Goal: Communication & Community: Answer question/provide support

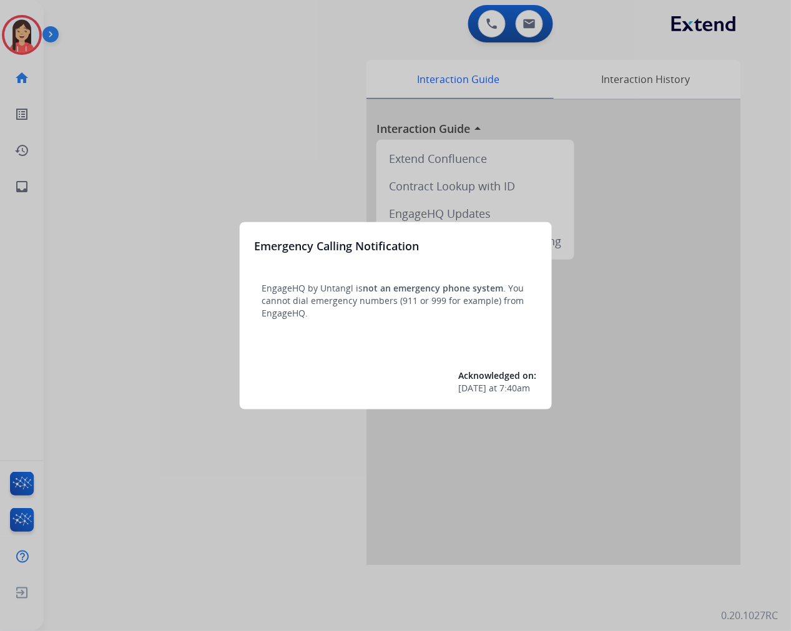
click at [182, 172] on div at bounding box center [395, 315] width 791 height 631
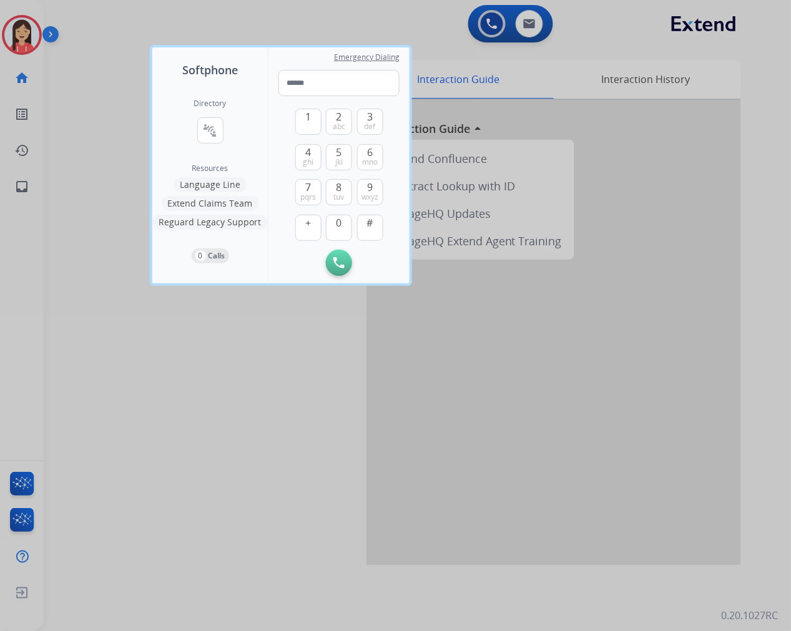
click at [149, 491] on div at bounding box center [395, 315] width 791 height 631
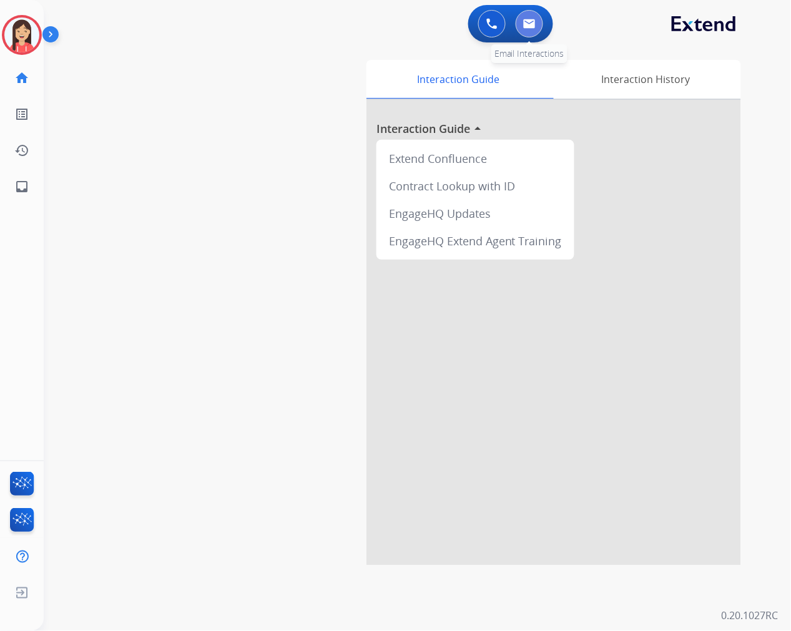
click at [534, 29] on button at bounding box center [529, 23] width 27 height 27
select select "**********"
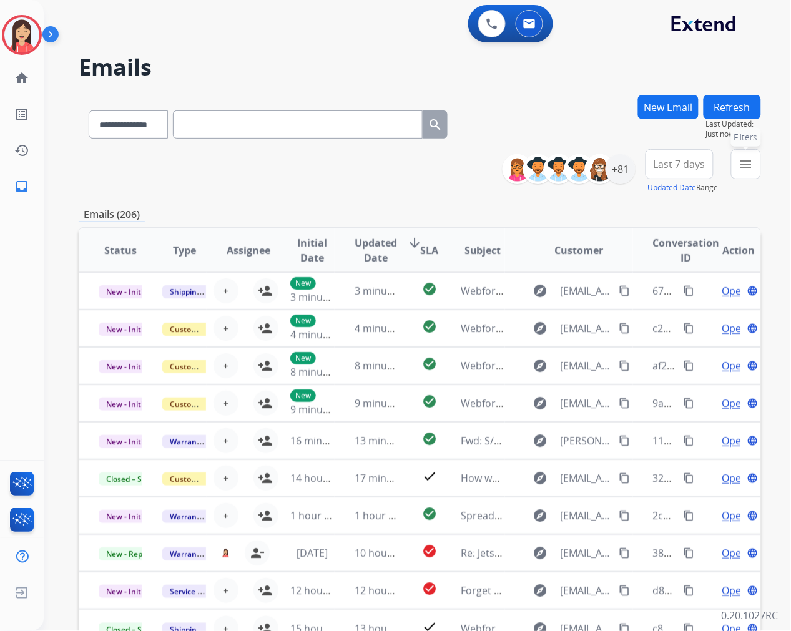
click at [745, 169] on mat-icon "menu" at bounding box center [745, 164] width 15 height 15
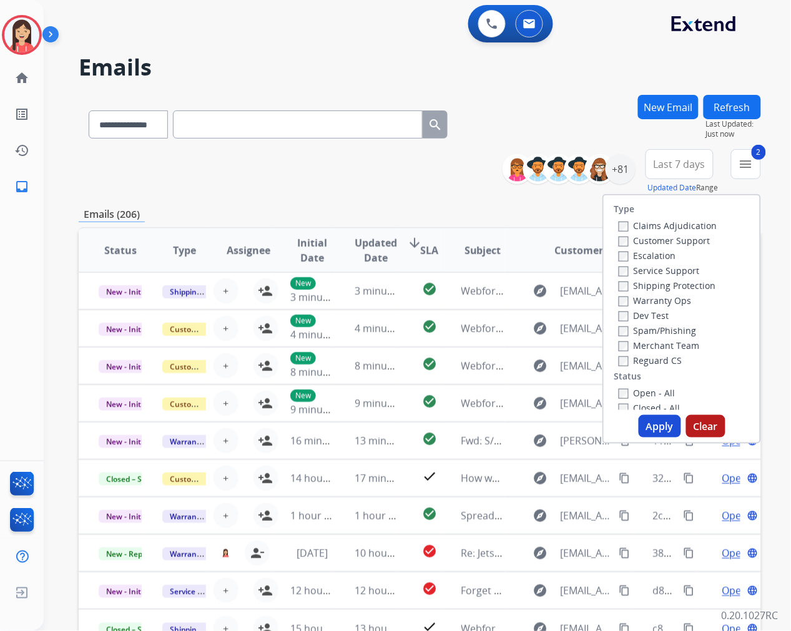
click at [657, 429] on button "Apply" at bounding box center [660, 426] width 42 height 22
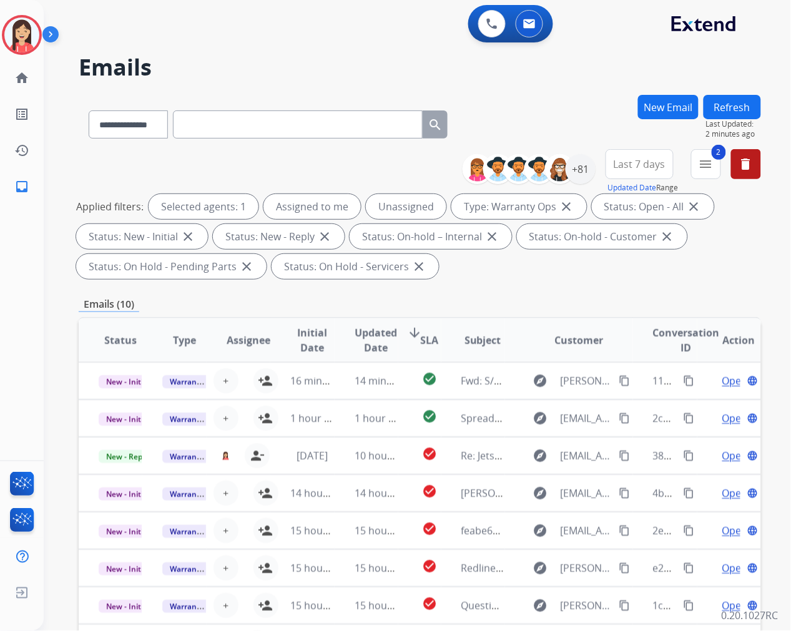
click at [379, 352] on span "Updated Date" at bounding box center [376, 340] width 42 height 30
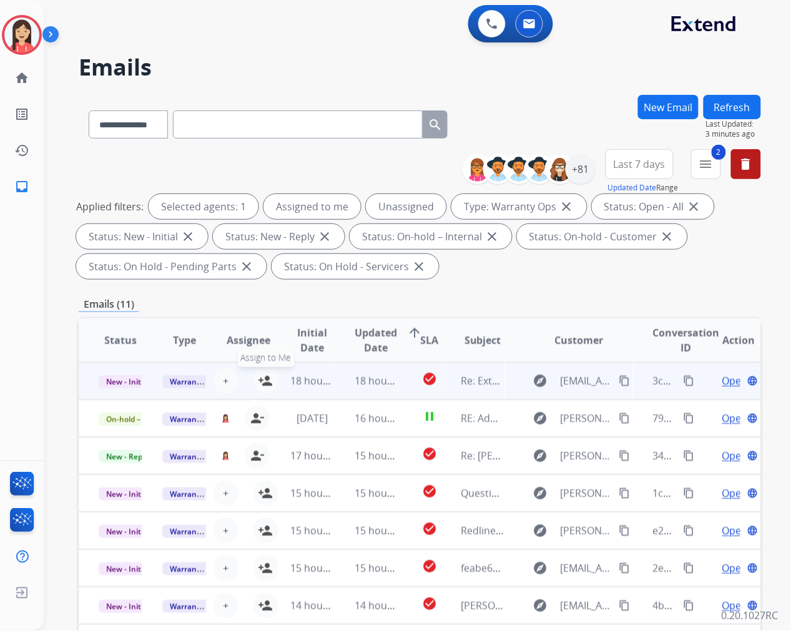
click at [264, 378] on mat-icon "person_add" at bounding box center [265, 380] width 15 height 15
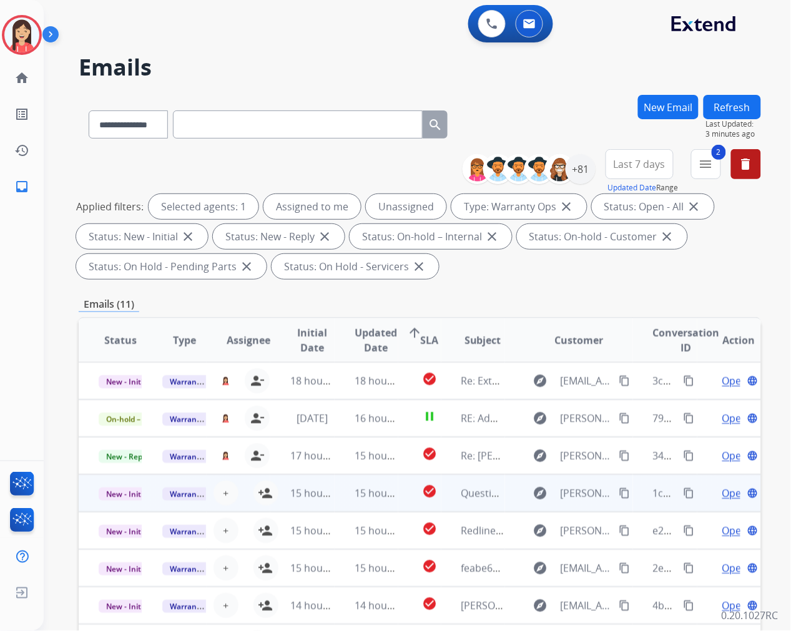
click at [270, 490] on td "15 hours ago" at bounding box center [302, 492] width 64 height 37
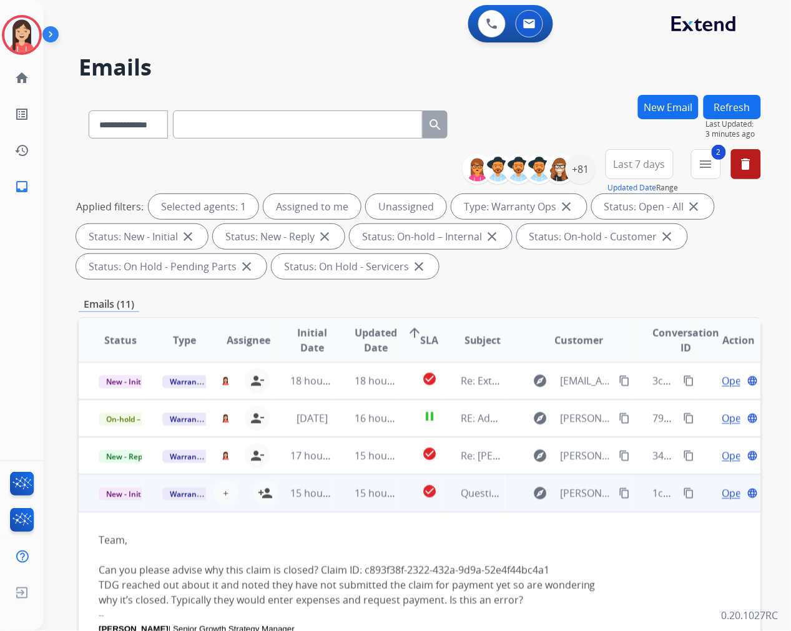
scroll to position [112, 0]
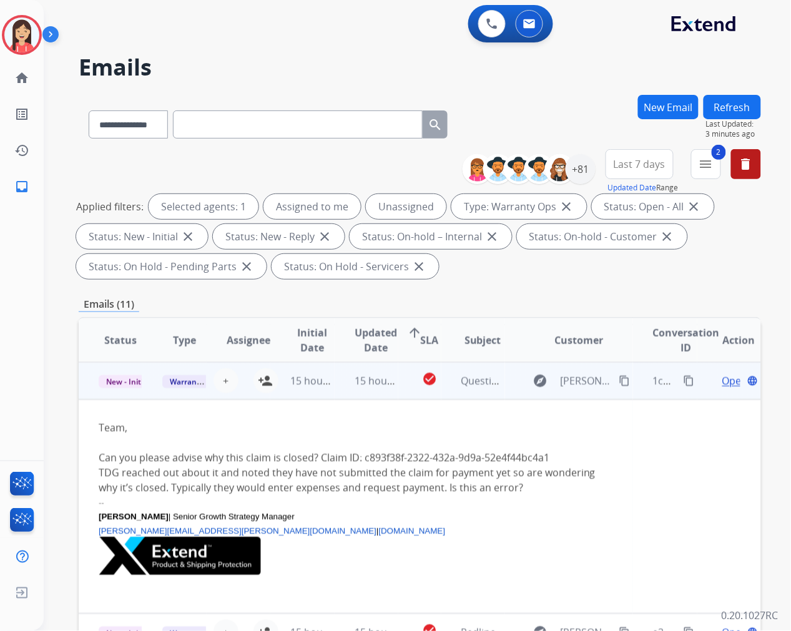
click at [722, 382] on span "Open" at bounding box center [735, 380] width 26 height 15
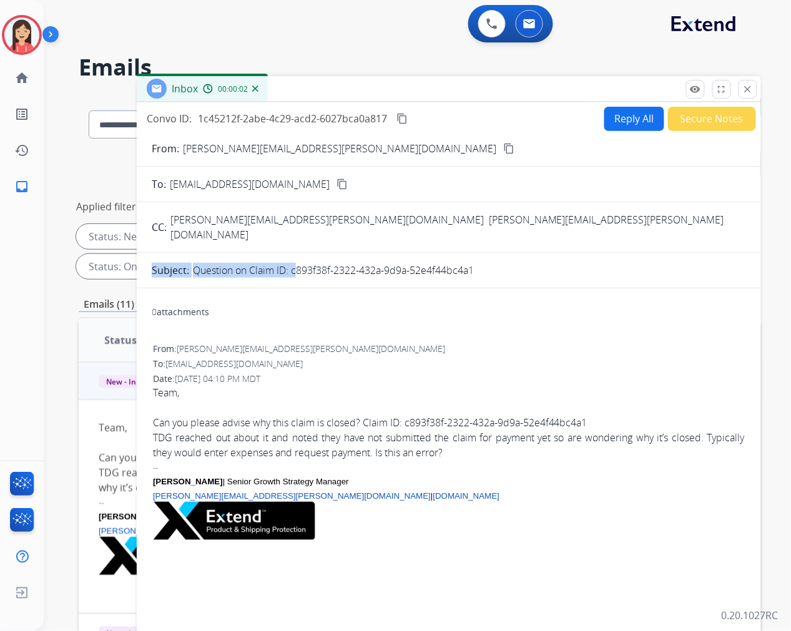
drag, startPoint x: 292, startPoint y: 257, endPoint x: 468, endPoint y: 267, distance: 177.0
click at [468, 267] on form "From: [PERSON_NAME][EMAIL_ADDRESS][PERSON_NAME][DOMAIN_NAME] content_copy To: […" at bounding box center [449, 383] width 624 height 504
copy div "Subject: Question on Claim ID:"
click at [483, 97] on div "Inbox 00:00:12" at bounding box center [449, 89] width 624 height 26
click at [752, 91] on mat-icon "close" at bounding box center [747, 89] width 11 height 11
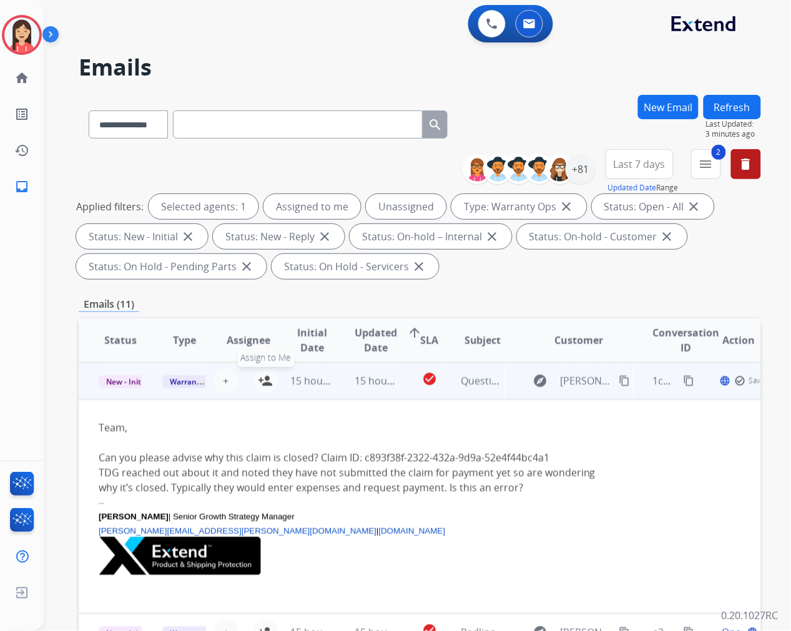
click at [265, 381] on mat-icon "person_add" at bounding box center [265, 380] width 15 height 15
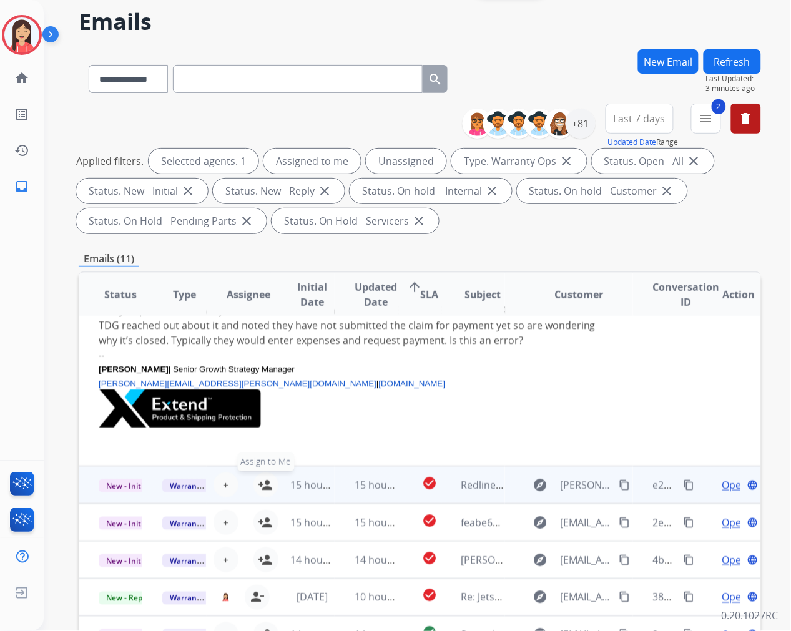
scroll to position [69, 0]
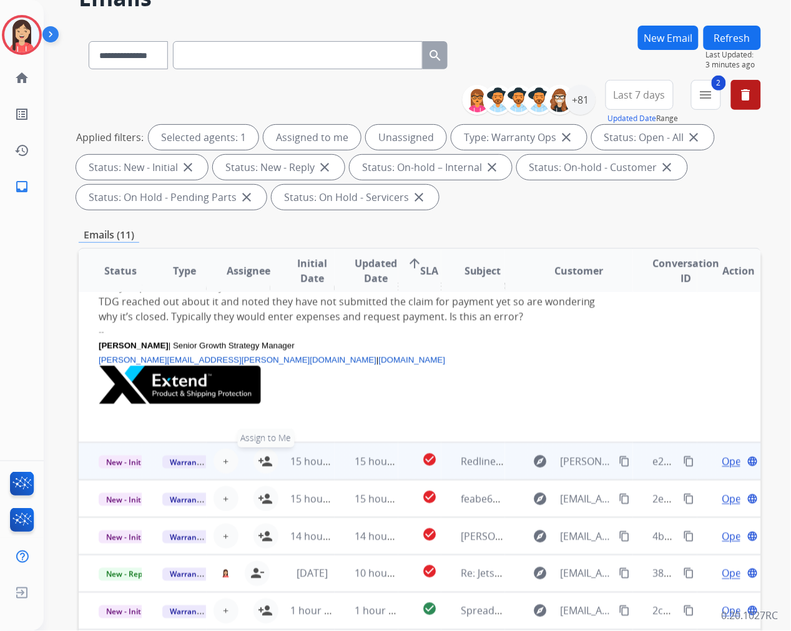
click at [265, 461] on mat-icon "person_add" at bounding box center [265, 461] width 15 height 15
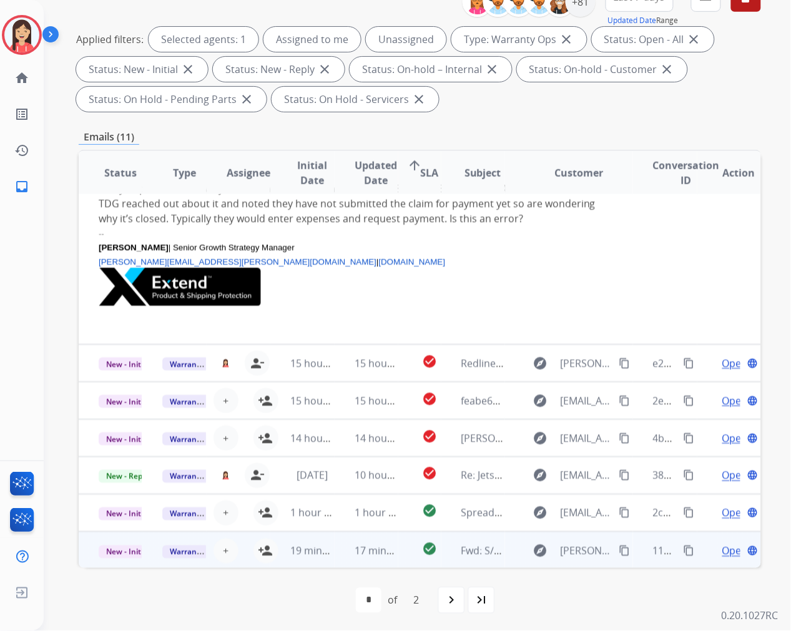
scroll to position [169, 0]
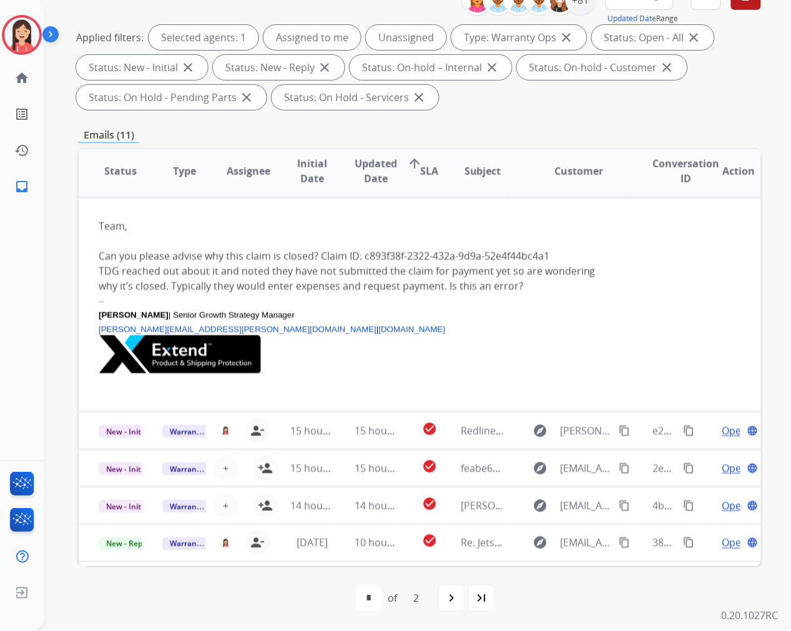
click at [454, 325] on p "[PERSON_NAME][EMAIL_ADDRESS][PERSON_NAME][DOMAIN_NAME] | [DOMAIN_NAME]" at bounding box center [356, 328] width 514 height 14
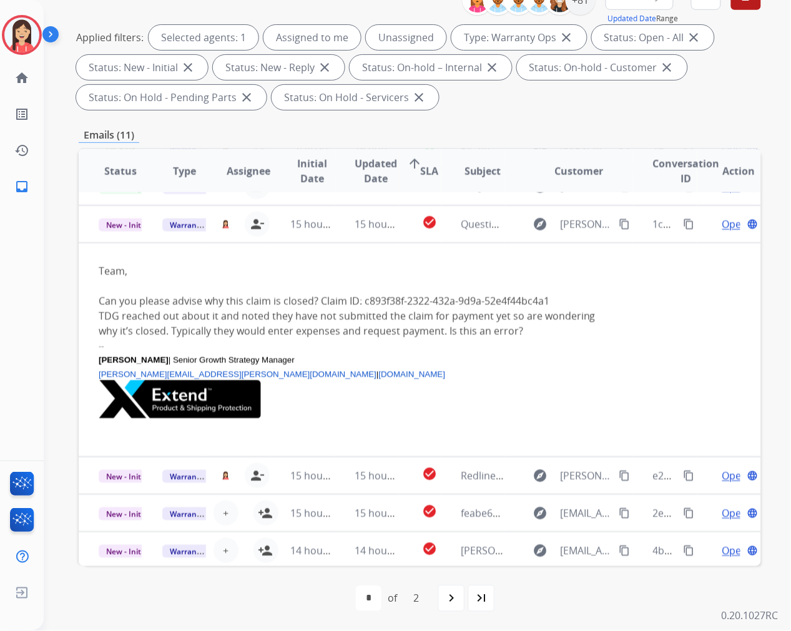
scroll to position [76, 0]
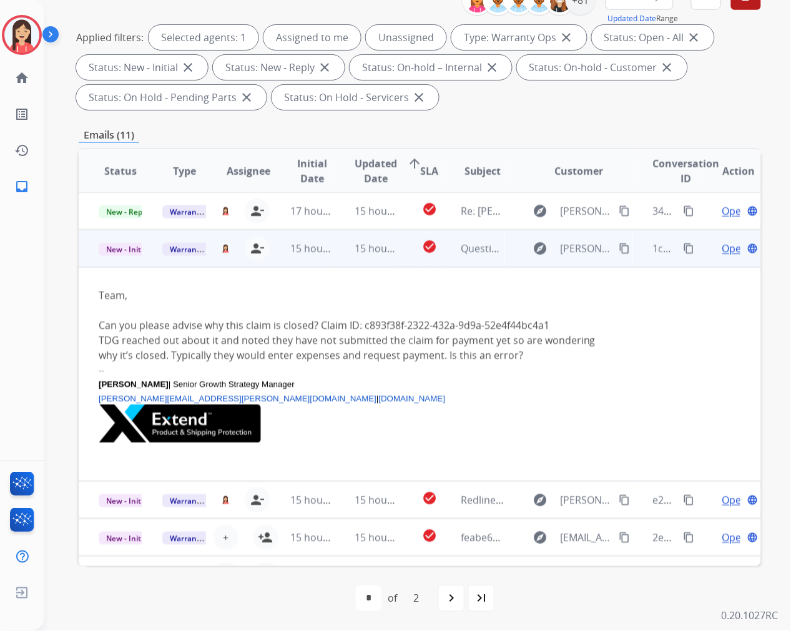
click at [722, 252] on span "Open" at bounding box center [735, 248] width 26 height 15
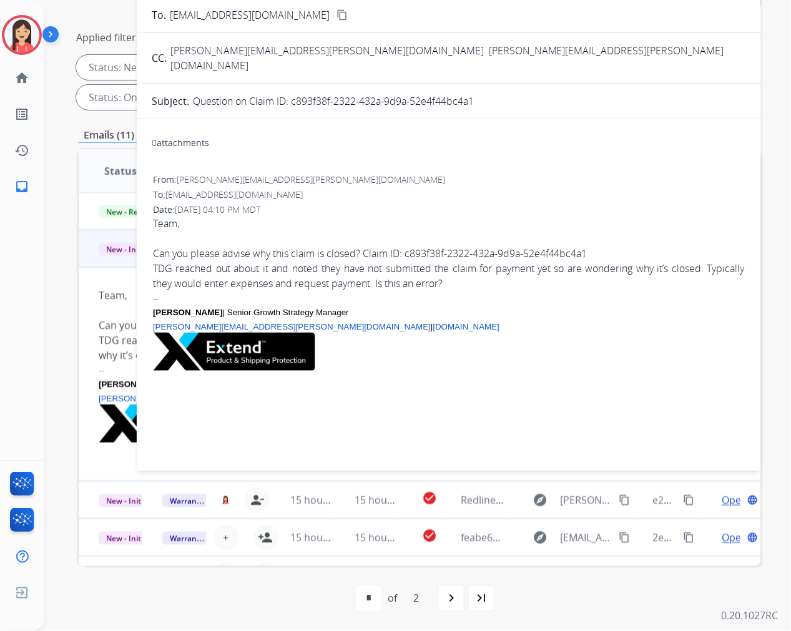
scroll to position [30, 0]
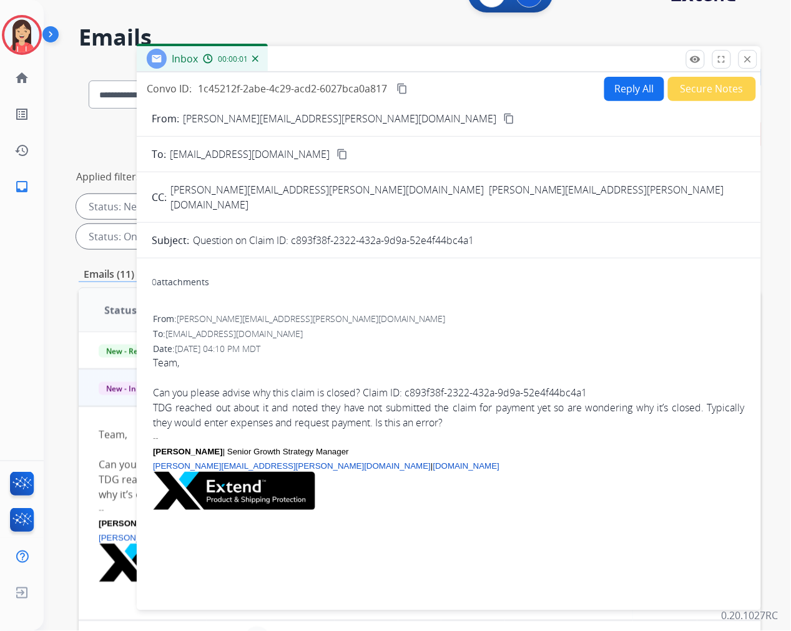
click at [615, 85] on button "Reply All" at bounding box center [634, 89] width 60 height 24
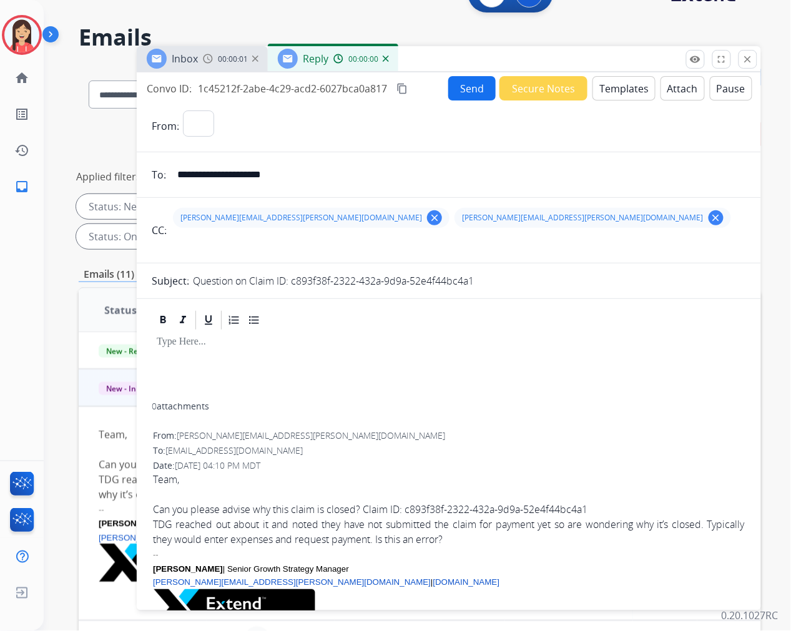
select select "**********"
click at [614, 86] on button "Templates" at bounding box center [623, 88] width 63 height 24
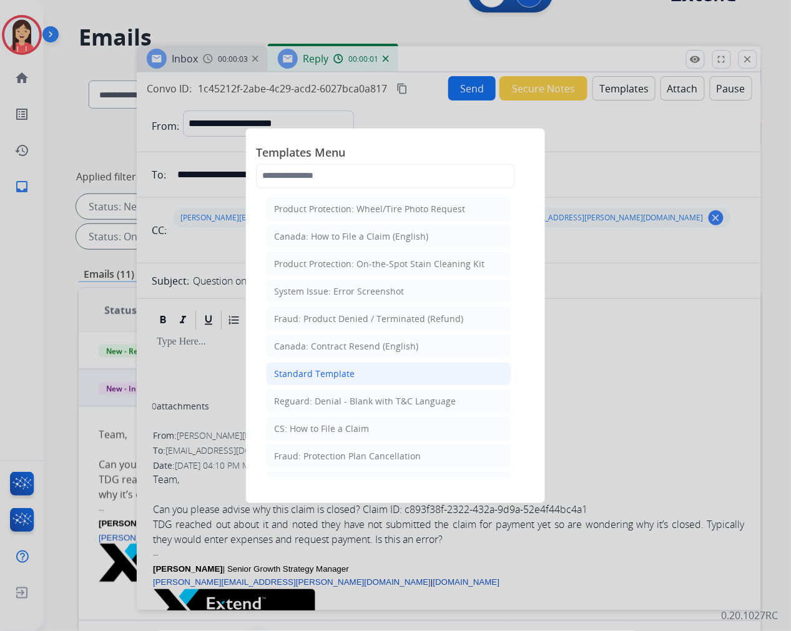
click at [369, 366] on li "Standard Template" at bounding box center [388, 374] width 245 height 24
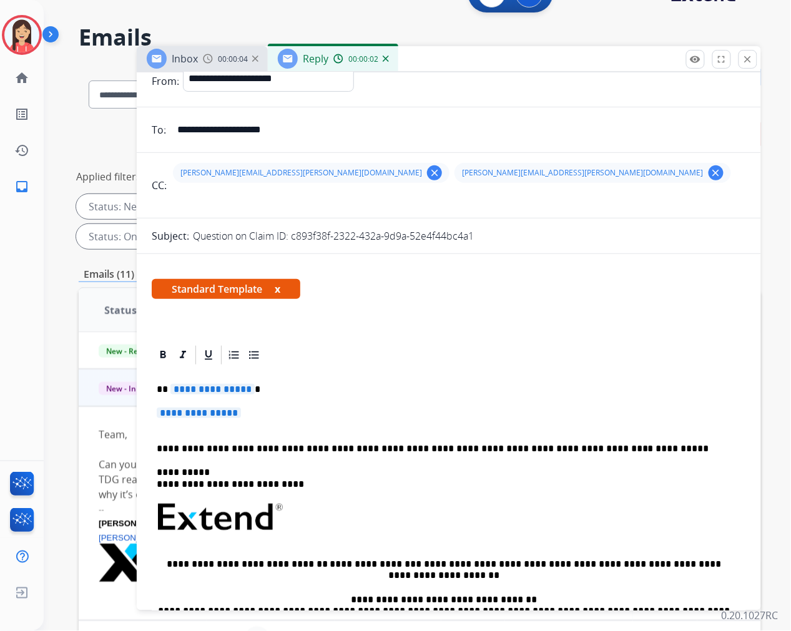
scroll to position [69, 0]
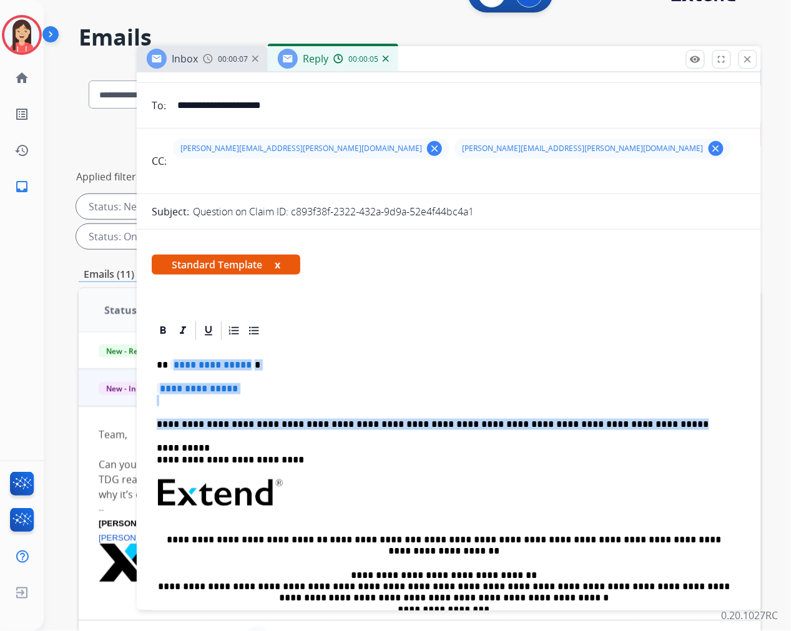
drag, startPoint x: 172, startPoint y: 362, endPoint x: 639, endPoint y: 428, distance: 471.6
click at [639, 428] on div "**********" at bounding box center [449, 529] width 594 height 374
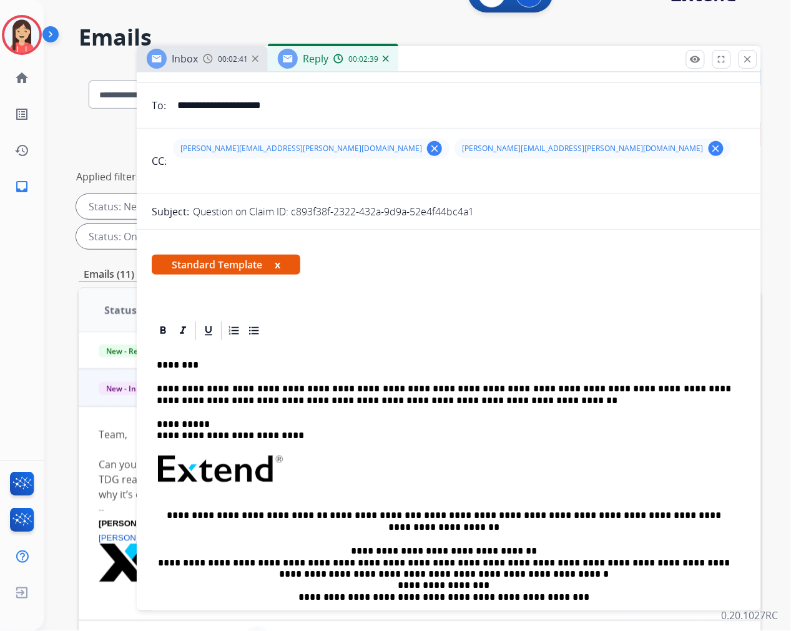
click at [416, 401] on p "**********" at bounding box center [444, 394] width 574 height 23
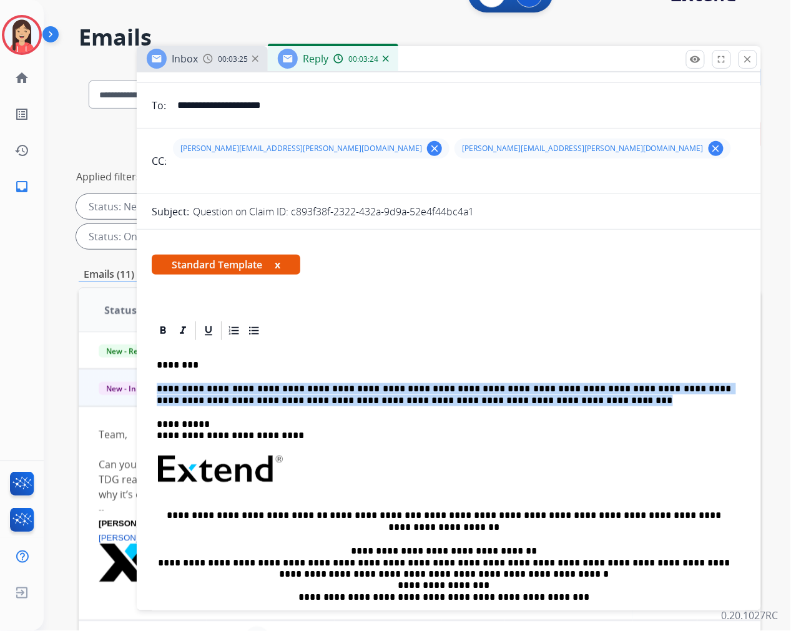
drag, startPoint x: 476, startPoint y: 404, endPoint x: 154, endPoint y: 381, distance: 322.9
click at [154, 381] on div "**********" at bounding box center [449, 517] width 594 height 350
click at [473, 403] on p "**********" at bounding box center [444, 394] width 574 height 23
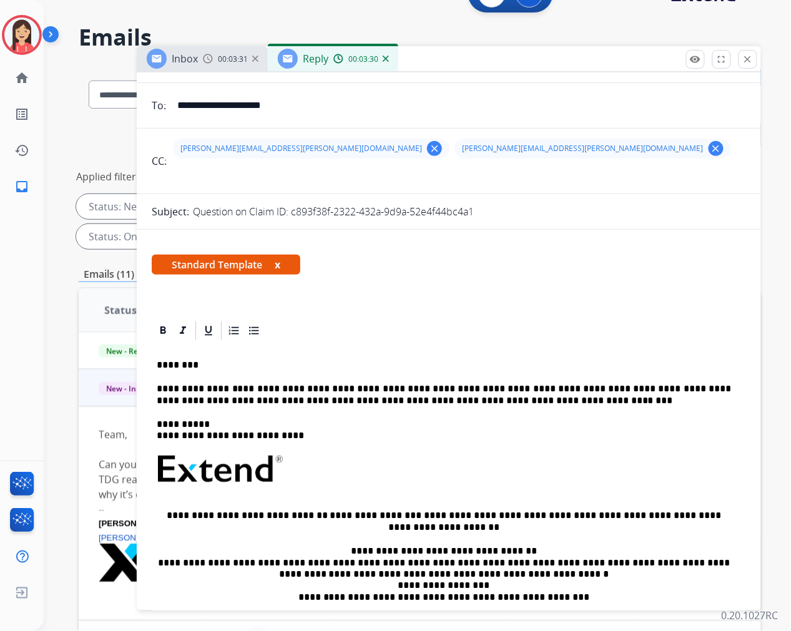
click at [463, 403] on p "**********" at bounding box center [444, 394] width 574 height 23
click at [400, 400] on p "**********" at bounding box center [444, 394] width 574 height 23
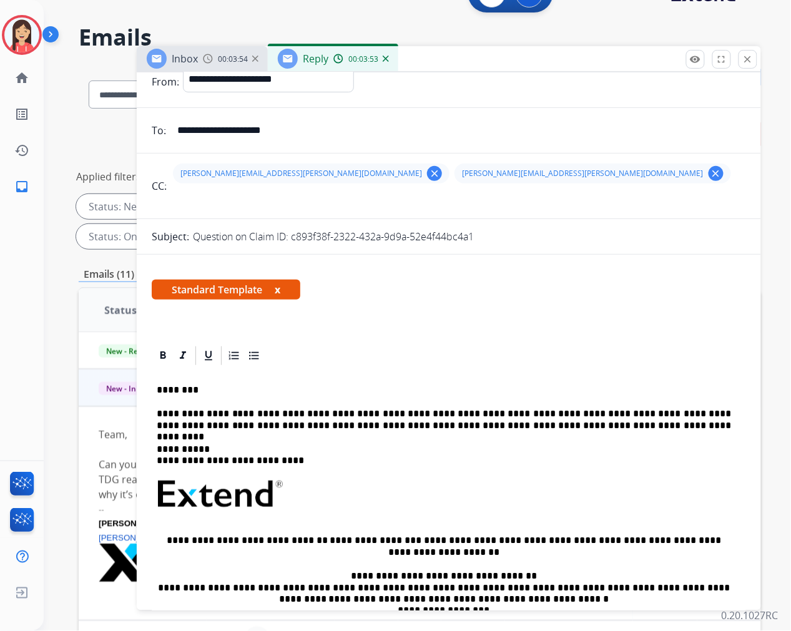
scroll to position [0, 0]
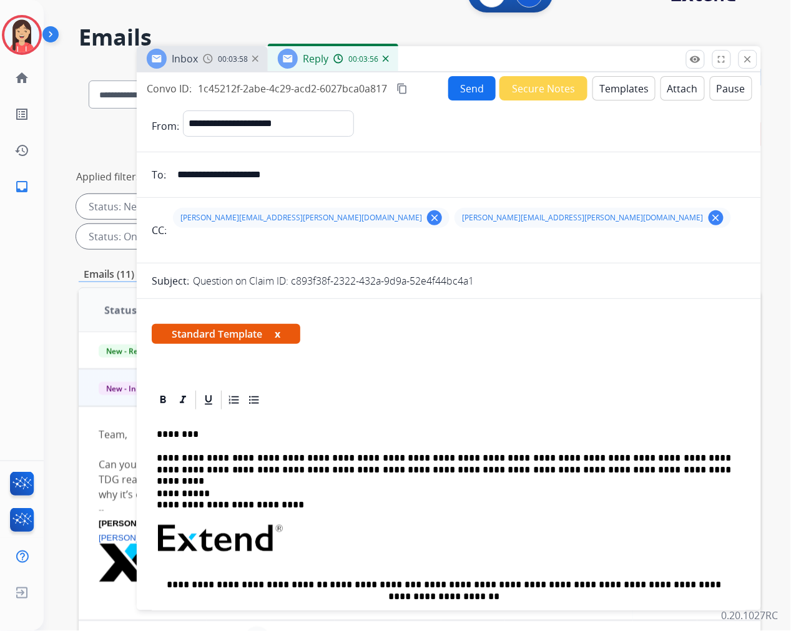
click at [360, 456] on p "**********" at bounding box center [444, 464] width 574 height 23
drag, startPoint x: 357, startPoint y: 458, endPoint x: 365, endPoint y: 458, distance: 8.1
click at [365, 458] on p "**********" at bounding box center [444, 464] width 574 height 23
click at [247, 469] on p "**********" at bounding box center [444, 464] width 574 height 23
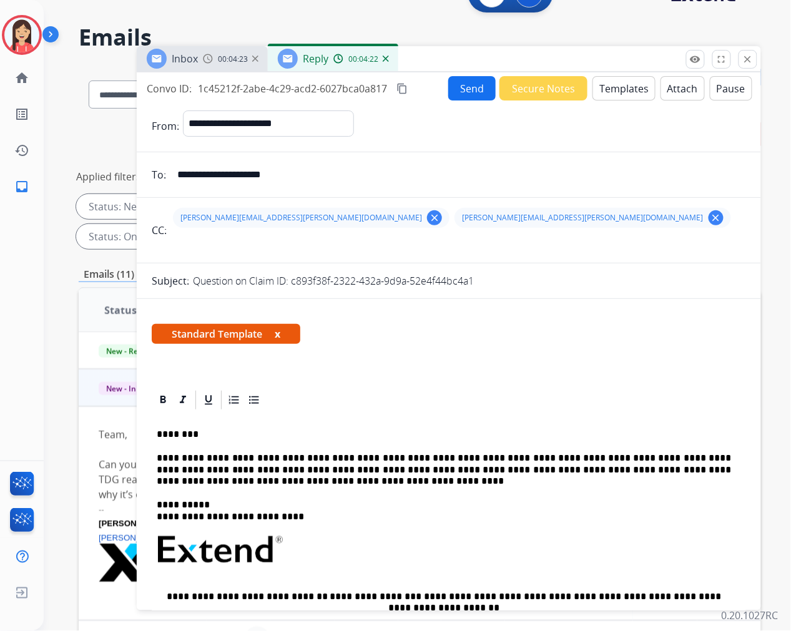
click at [460, 84] on button "Send" at bounding box center [471, 88] width 47 height 24
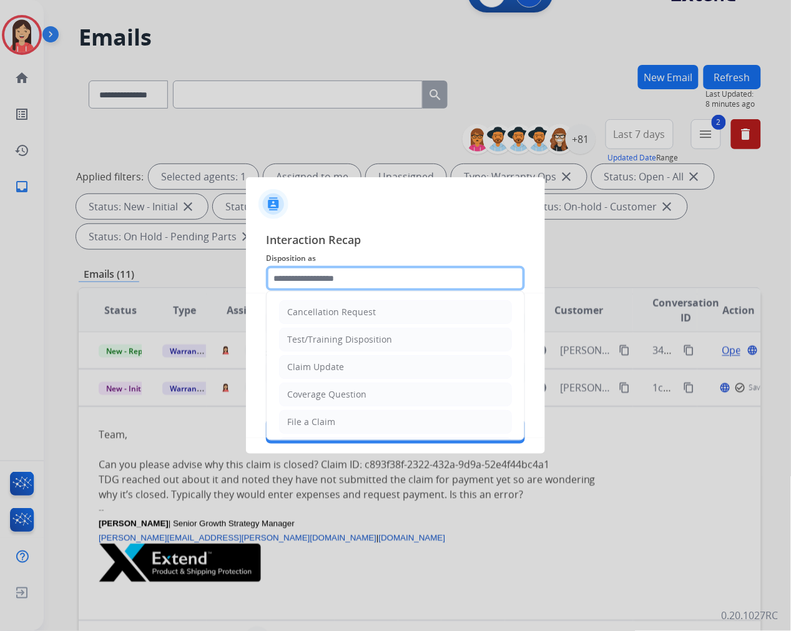
click at [350, 280] on input "text" at bounding box center [395, 278] width 259 height 25
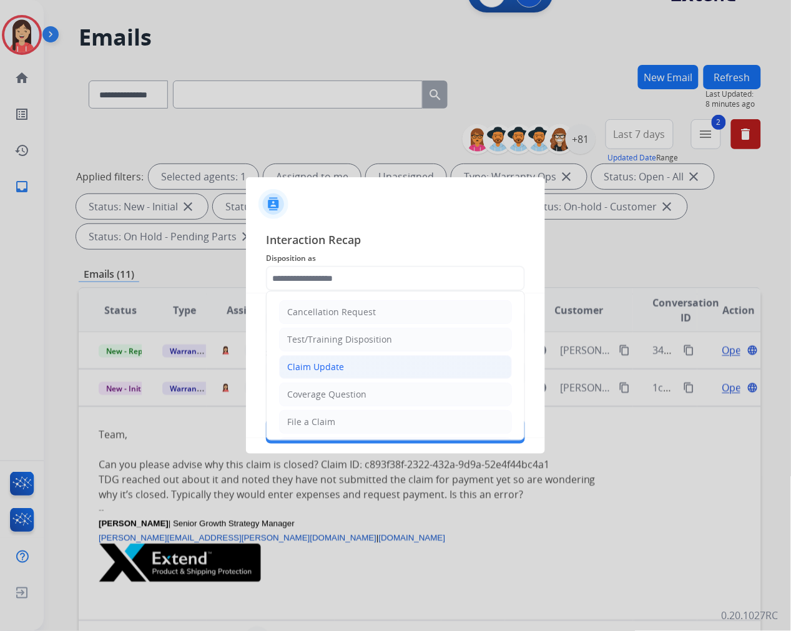
click at [333, 362] on div "Claim Update" at bounding box center [315, 367] width 57 height 12
type input "**********"
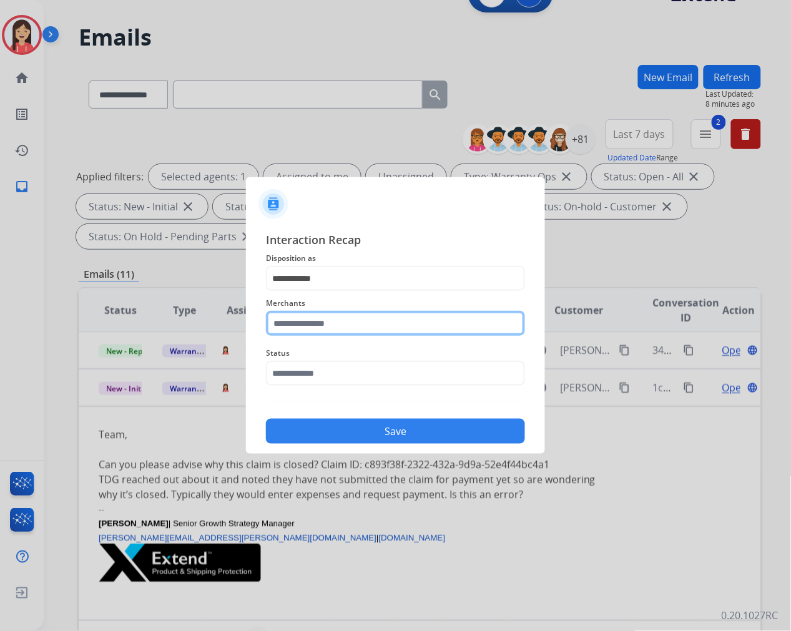
click at [342, 323] on input "text" at bounding box center [395, 323] width 259 height 25
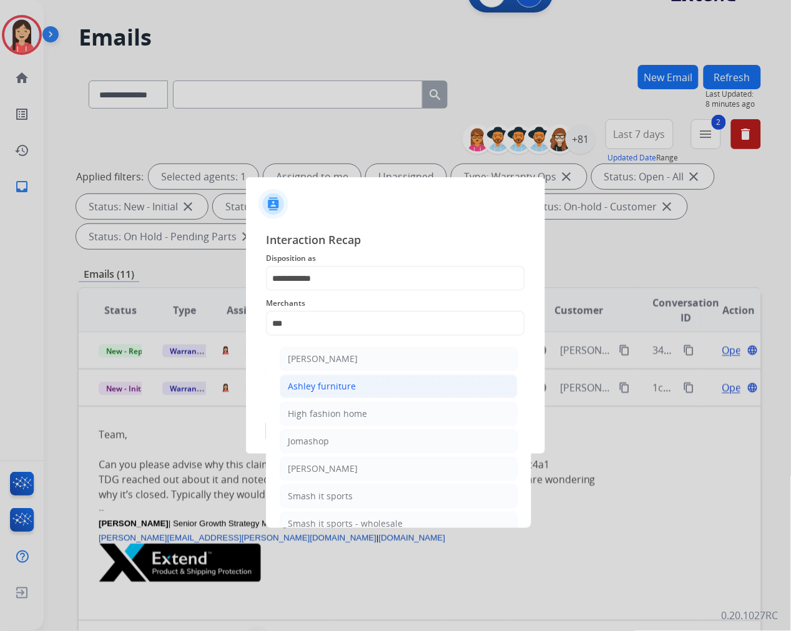
click at [331, 386] on div "Ashley furniture" at bounding box center [322, 386] width 68 height 12
type input "**********"
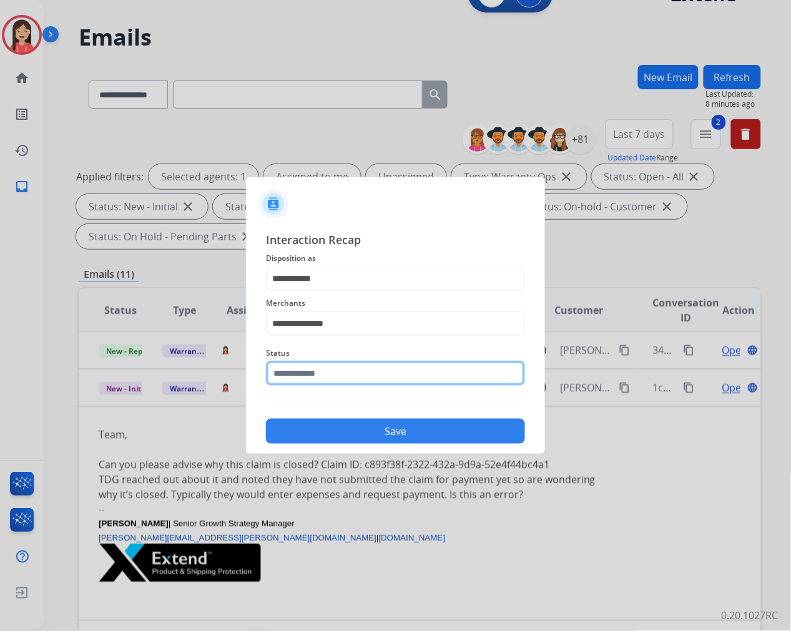
click at [335, 373] on input "text" at bounding box center [395, 373] width 259 height 25
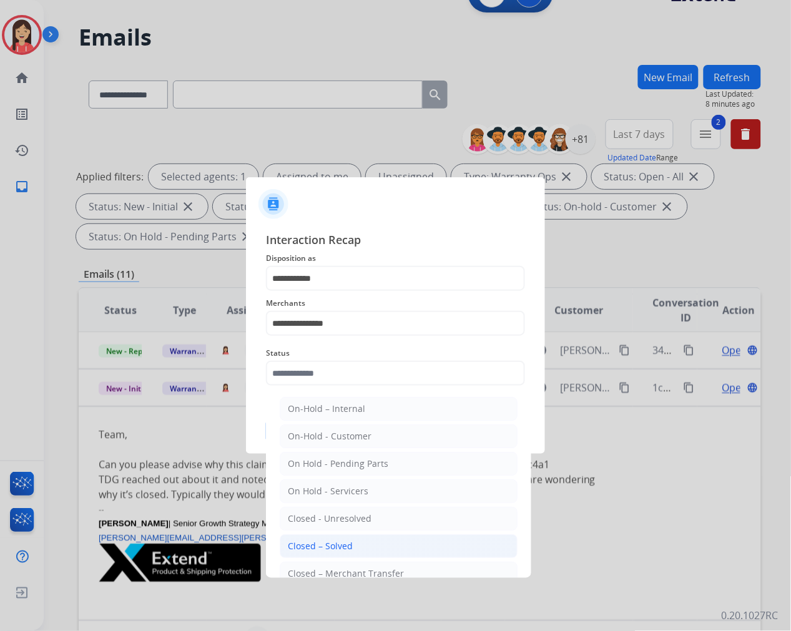
click at [342, 541] on div "Closed – Solved" at bounding box center [320, 546] width 65 height 12
type input "**********"
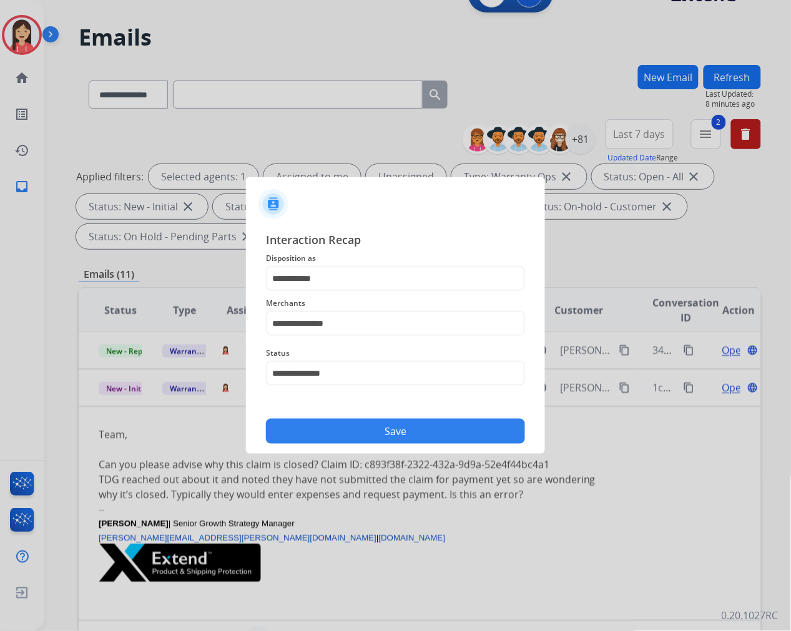
click at [368, 432] on button "Save" at bounding box center [395, 431] width 259 height 25
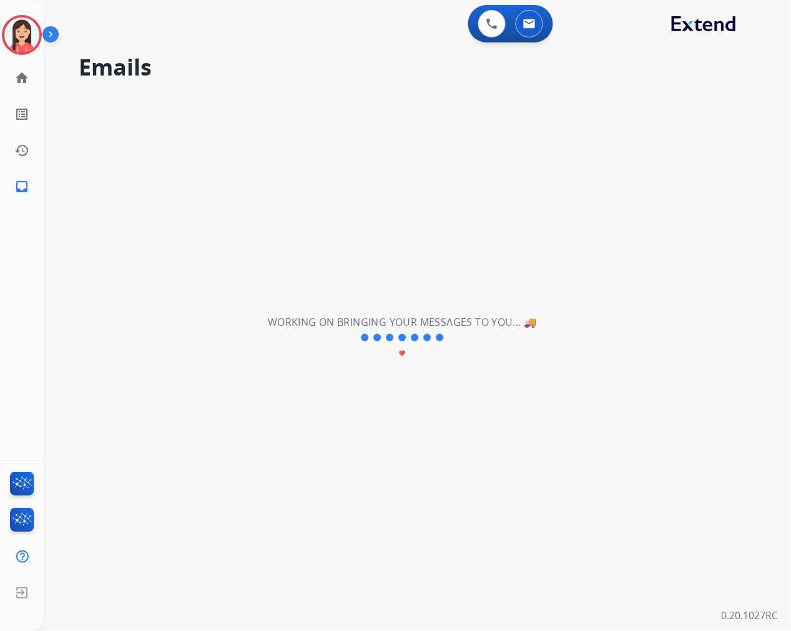
scroll to position [41, 0]
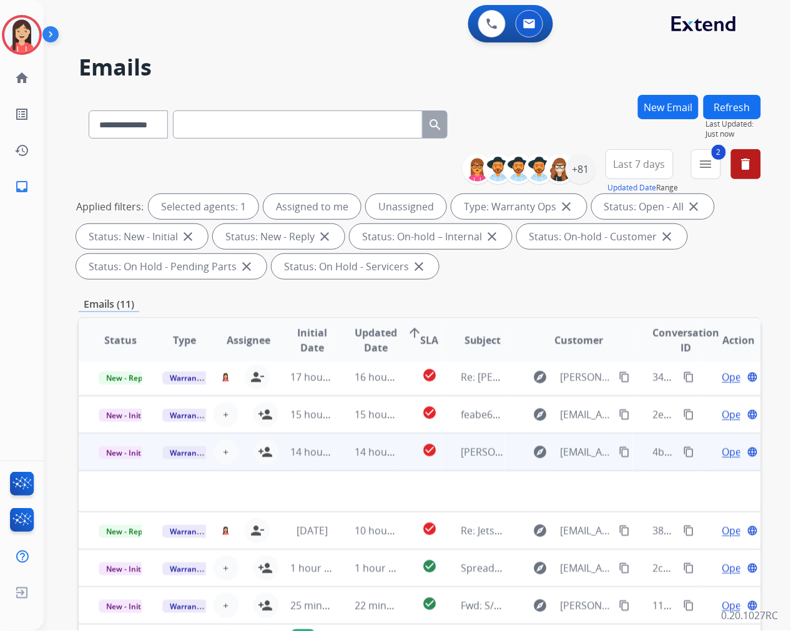
click at [340, 458] on td "14 hours ago" at bounding box center [367, 451] width 64 height 37
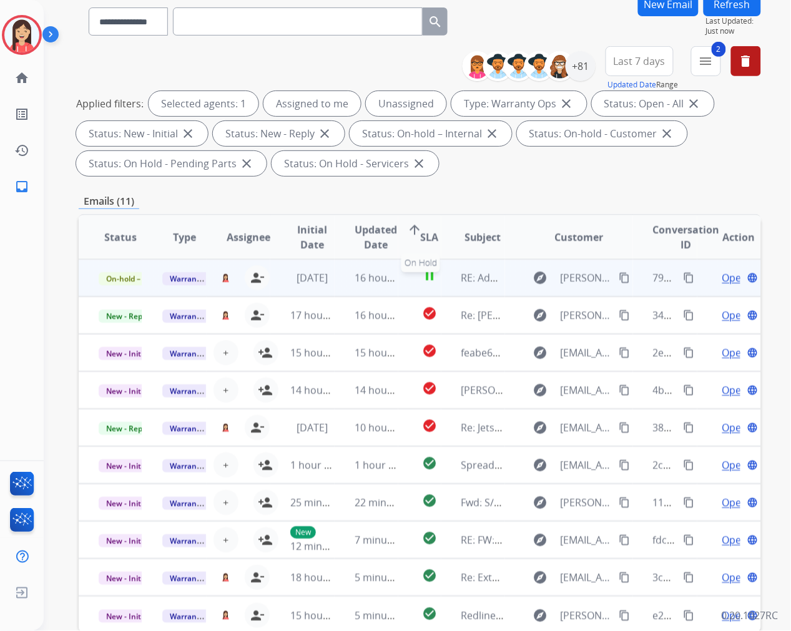
scroll to position [0, 0]
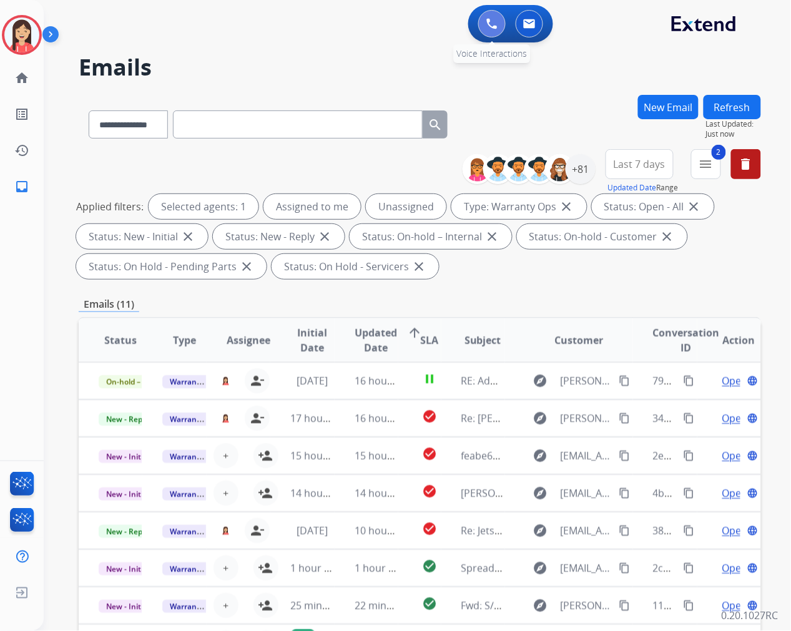
click at [499, 28] on button at bounding box center [491, 23] width 27 height 27
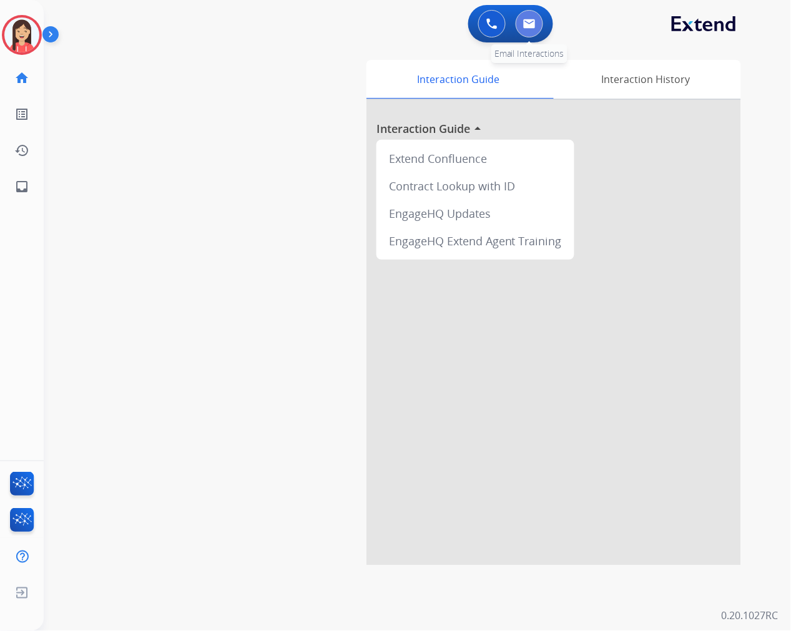
click at [524, 29] on button at bounding box center [529, 23] width 27 height 27
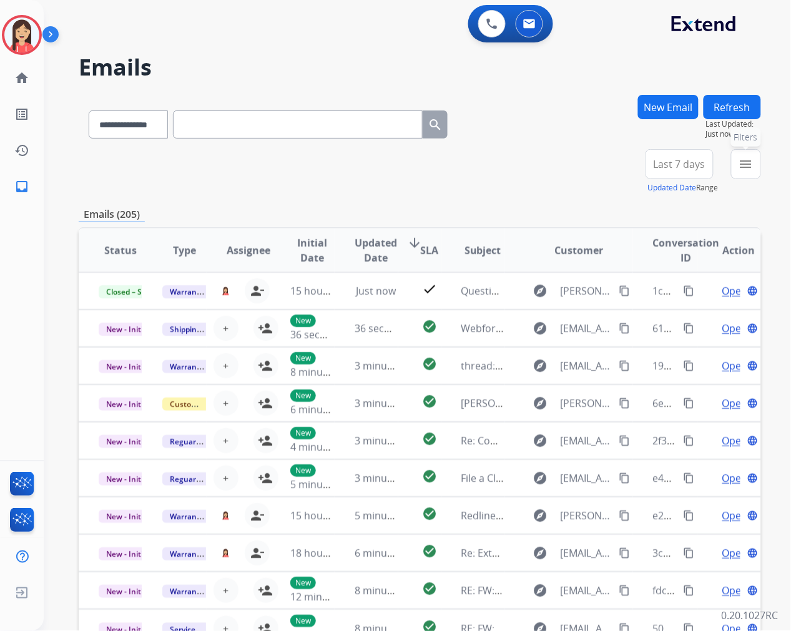
click at [747, 164] on mat-icon "menu" at bounding box center [745, 164] width 15 height 15
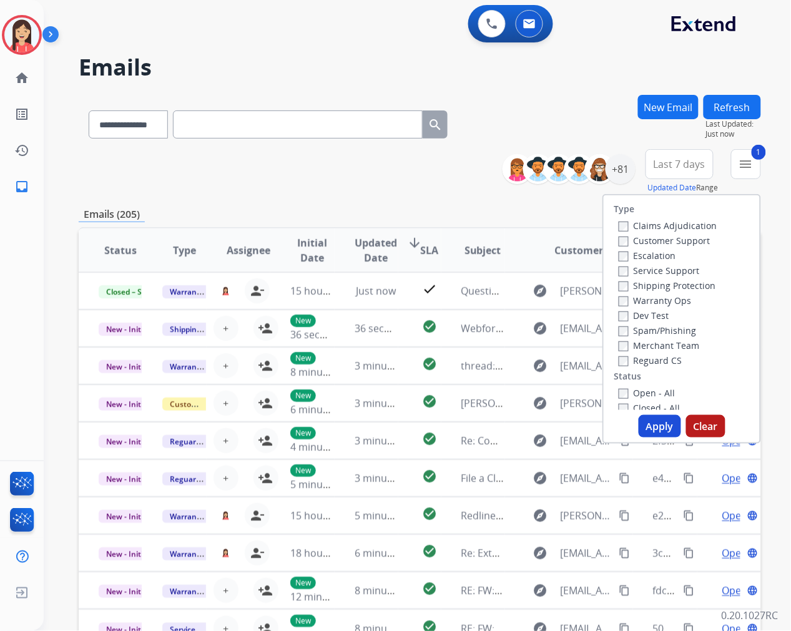
click at [659, 433] on button "Apply" at bounding box center [660, 426] width 42 height 22
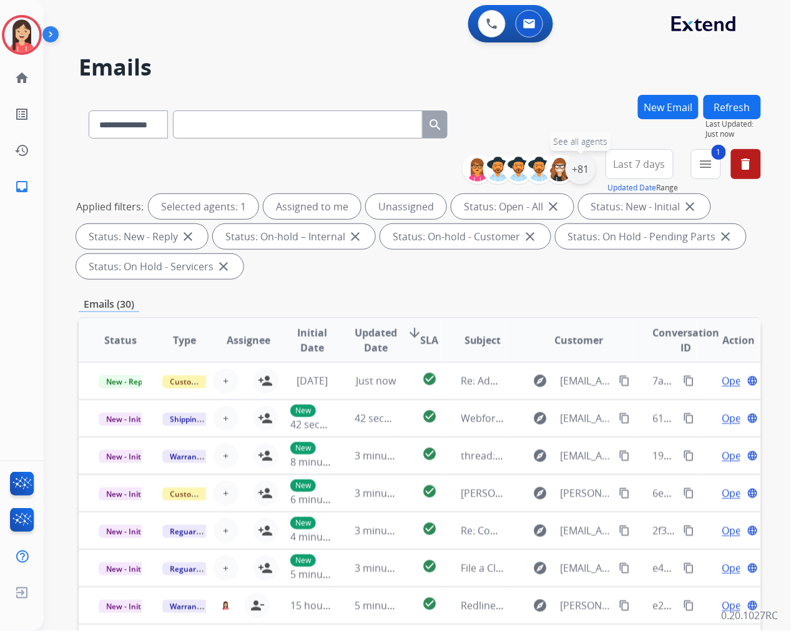
click at [583, 170] on div "+81" at bounding box center [581, 169] width 30 height 30
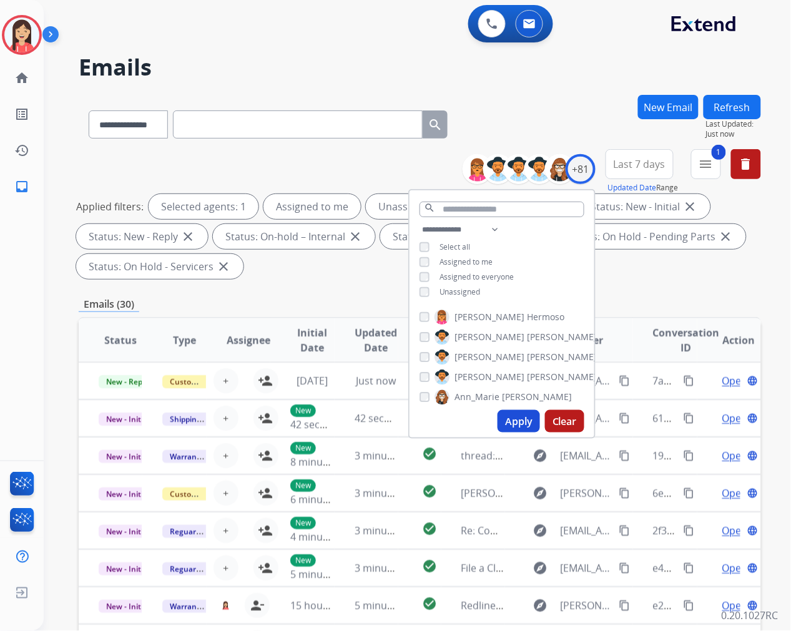
click at [457, 290] on span "Unassigned" at bounding box center [459, 292] width 41 height 11
click at [504, 426] on button "Apply" at bounding box center [518, 421] width 42 height 22
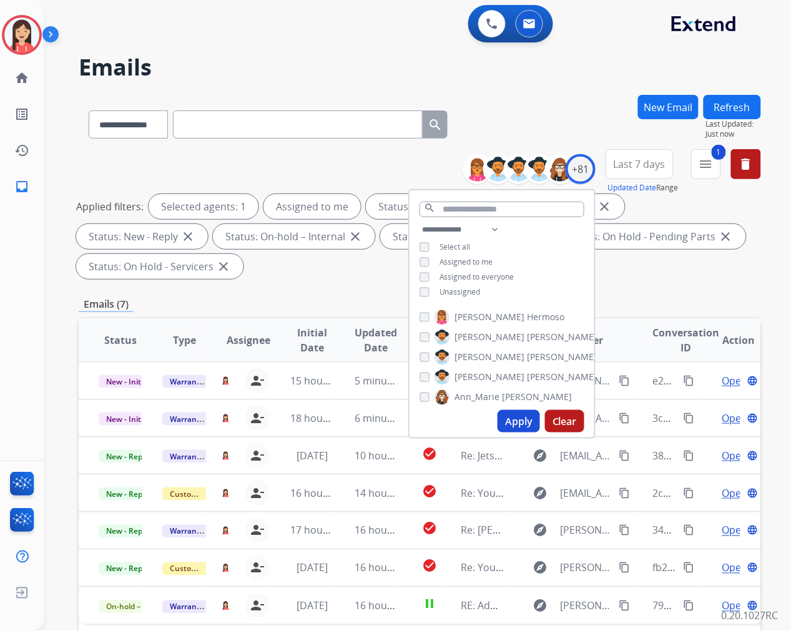
click at [351, 279] on div "**********" at bounding box center [420, 216] width 682 height 135
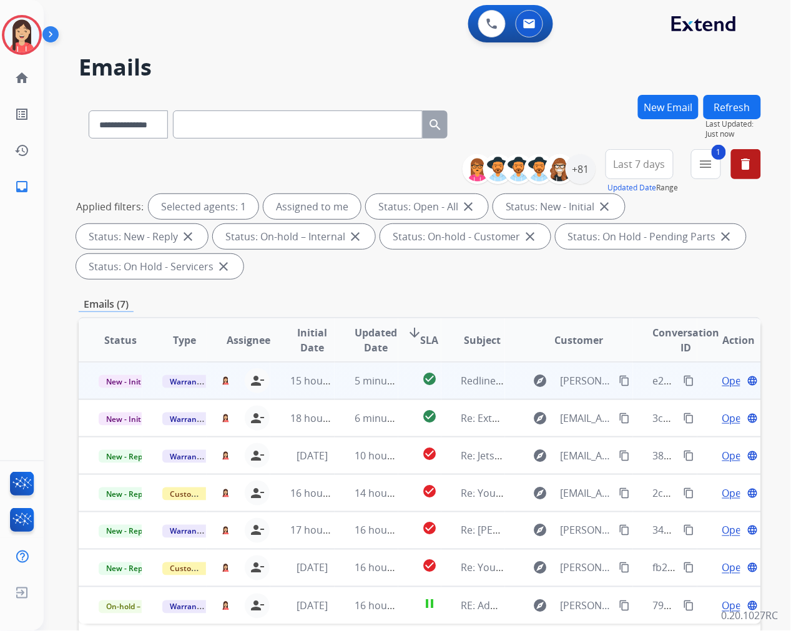
click at [341, 393] on td "5 minutes ago" at bounding box center [367, 380] width 64 height 37
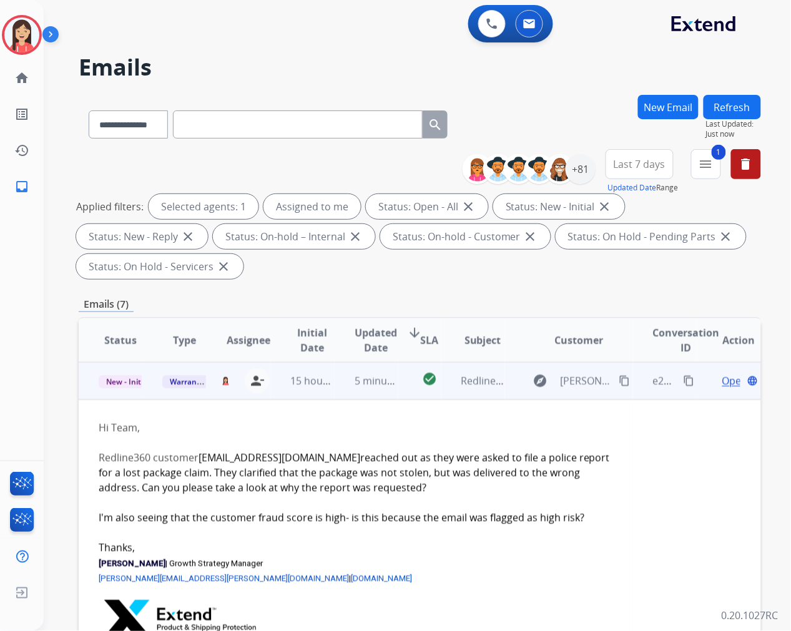
click at [722, 380] on span "Open" at bounding box center [735, 380] width 26 height 15
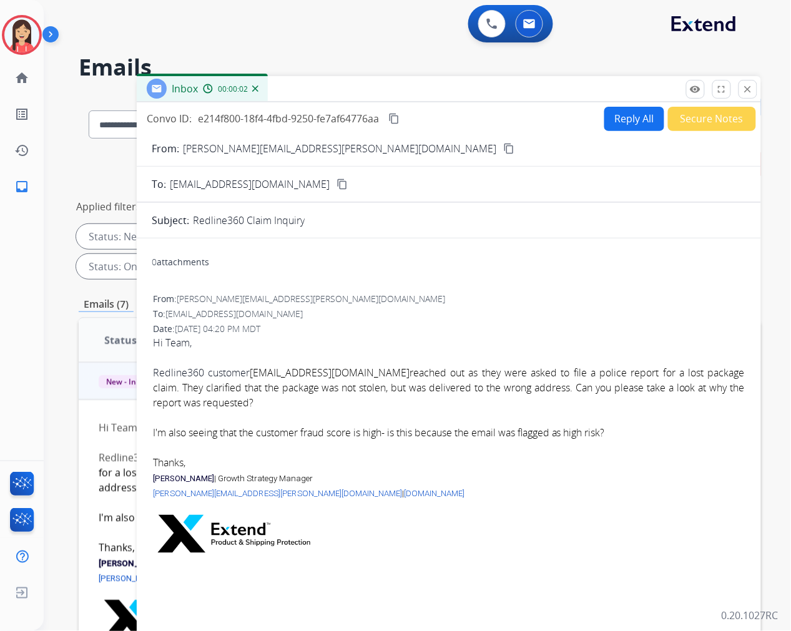
click at [290, 371] on link "[EMAIL_ADDRESS][DOMAIN_NAME]" at bounding box center [330, 373] width 160 height 14
click at [396, 284] on div "0 attachments From: [PERSON_NAME][EMAIL_ADDRESS][PERSON_NAME][DOMAIN_NAME] To: …" at bounding box center [449, 436] width 624 height 377
drag, startPoint x: 252, startPoint y: 369, endPoint x: 393, endPoint y: 369, distance: 141.1
click at [393, 369] on font "Redline360 customer [EMAIL_ADDRESS][DOMAIN_NAME] reached out as they were asked…" at bounding box center [449, 418] width 592 height 104
copy link "[EMAIL_ADDRESS][DOMAIN_NAME]"
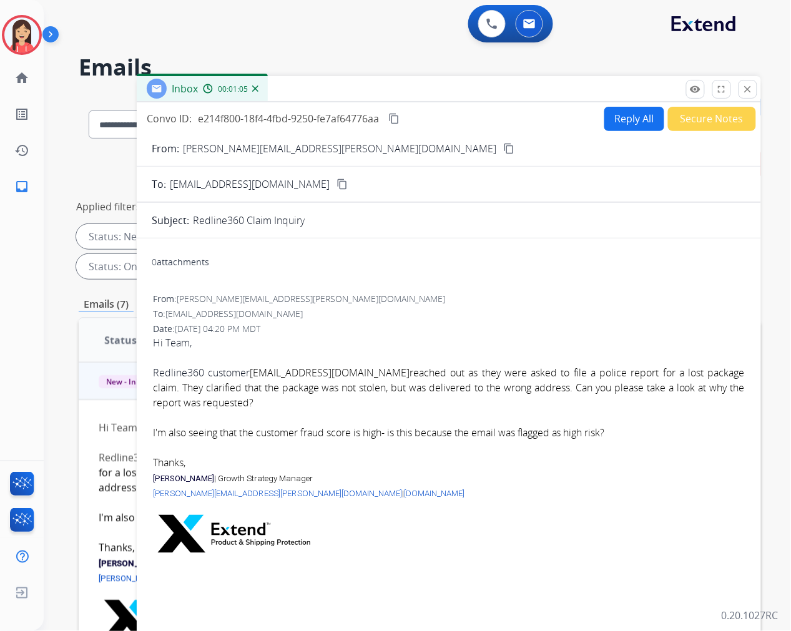
click at [471, 493] on p "[PERSON_NAME][EMAIL_ADDRESS][PERSON_NAME][DOMAIN_NAME] | [DOMAIN_NAME]" at bounding box center [449, 500] width 592 height 30
click at [620, 123] on button "Reply All" at bounding box center [634, 119] width 60 height 24
select select "**********"
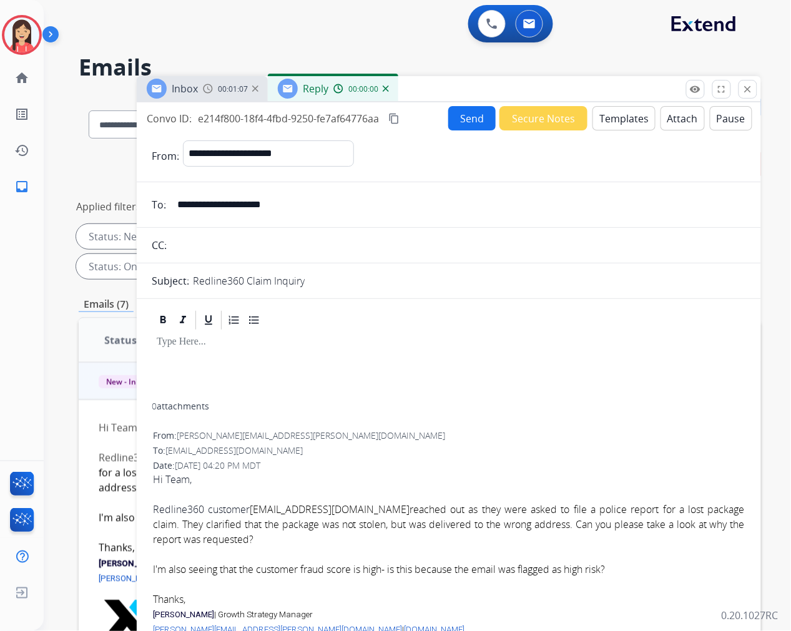
click at [620, 123] on button "Templates" at bounding box center [623, 118] width 63 height 24
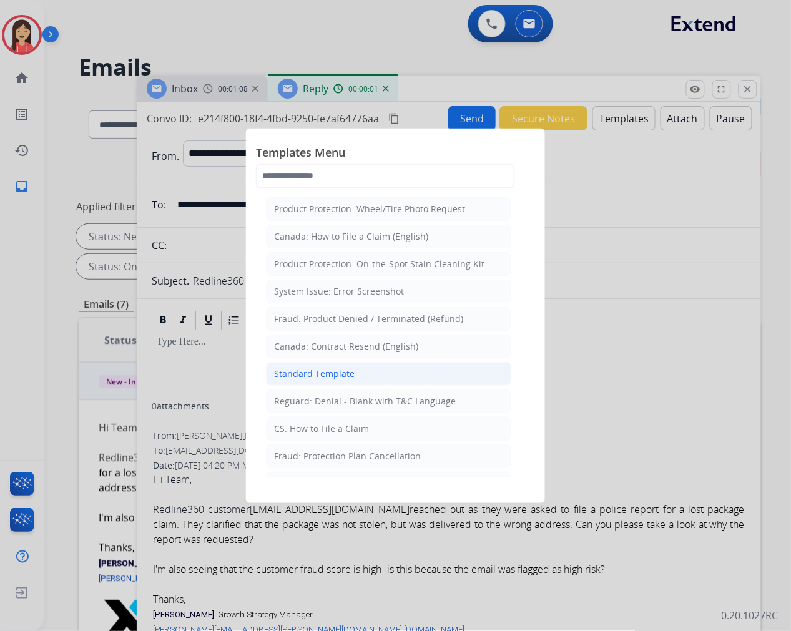
click at [286, 375] on div "Standard Template" at bounding box center [314, 374] width 81 height 12
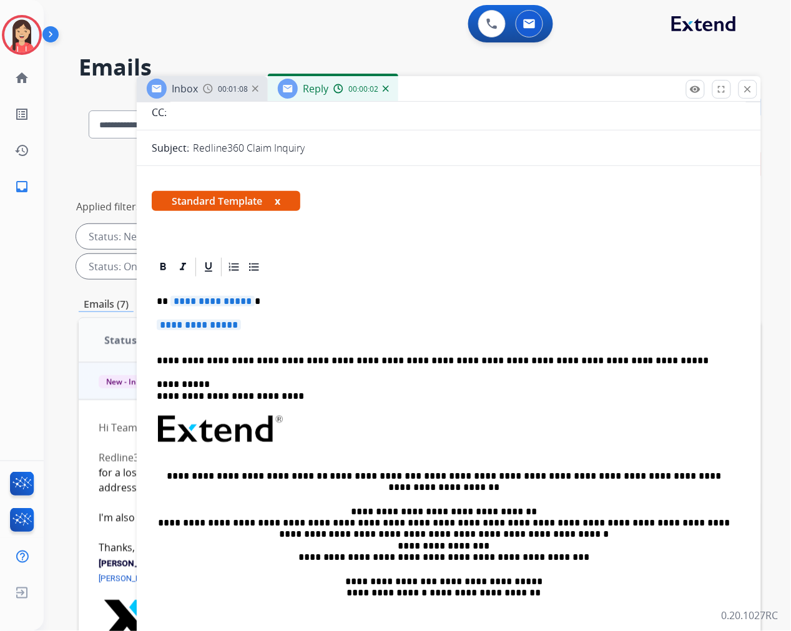
scroll to position [139, 0]
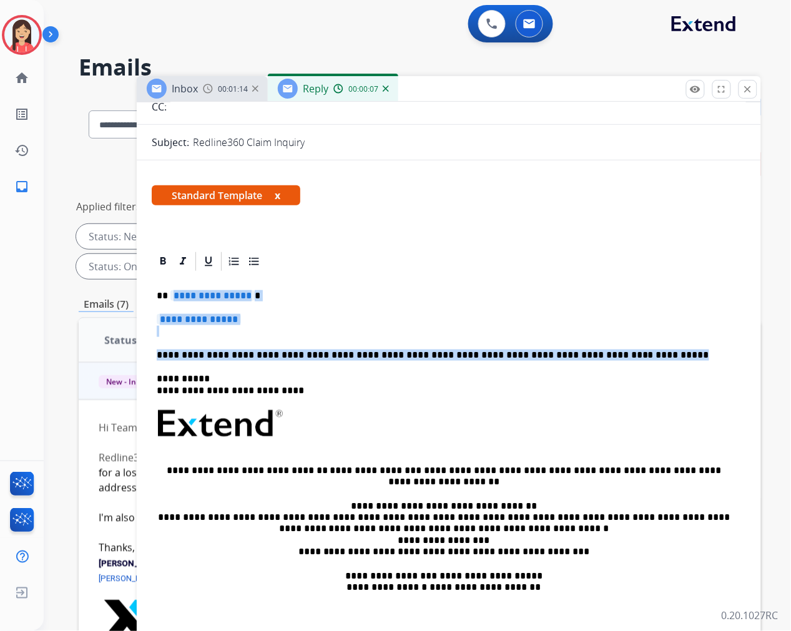
drag, startPoint x: 173, startPoint y: 293, endPoint x: 629, endPoint y: 348, distance: 459.0
click at [629, 348] on div "**********" at bounding box center [449, 460] width 594 height 375
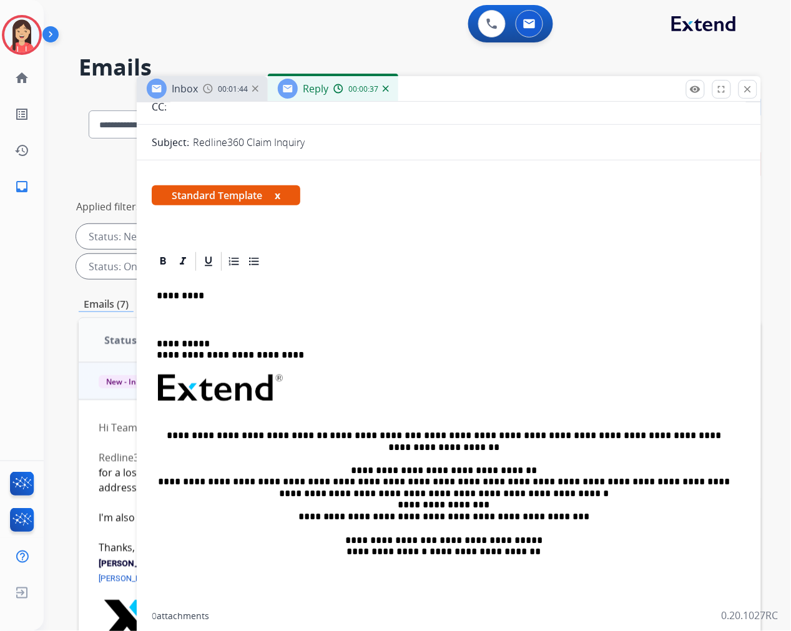
click at [174, 315] on p at bounding box center [449, 319] width 584 height 11
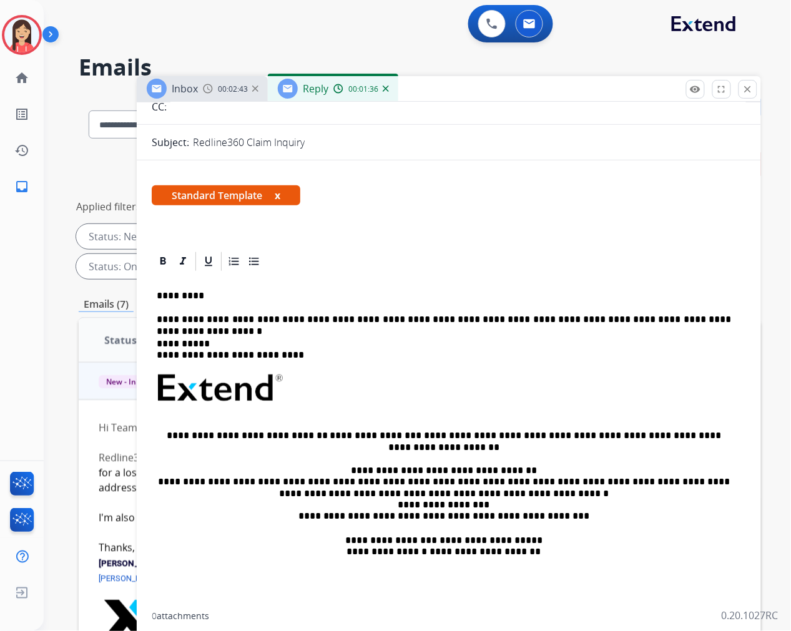
click at [478, 295] on p "*********" at bounding box center [444, 295] width 574 height 11
click at [715, 321] on p "**********" at bounding box center [444, 319] width 574 height 11
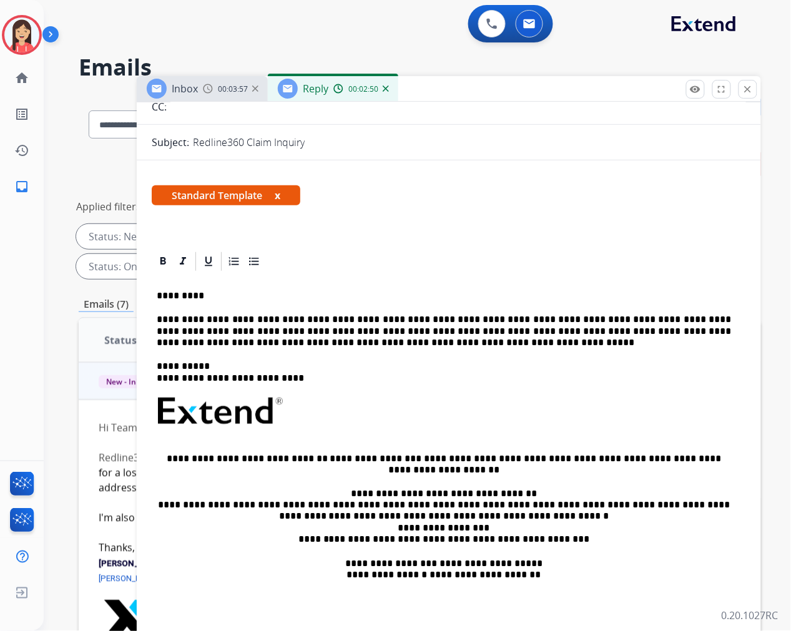
click at [203, 340] on p "**********" at bounding box center [444, 331] width 574 height 34
click at [357, 340] on p "**********" at bounding box center [444, 331] width 574 height 34
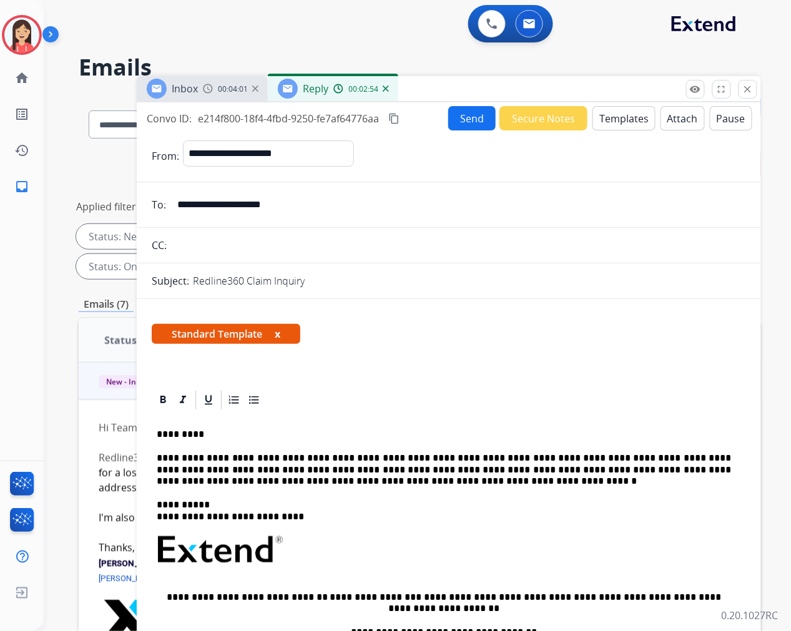
click at [454, 119] on button "Send" at bounding box center [471, 118] width 47 height 24
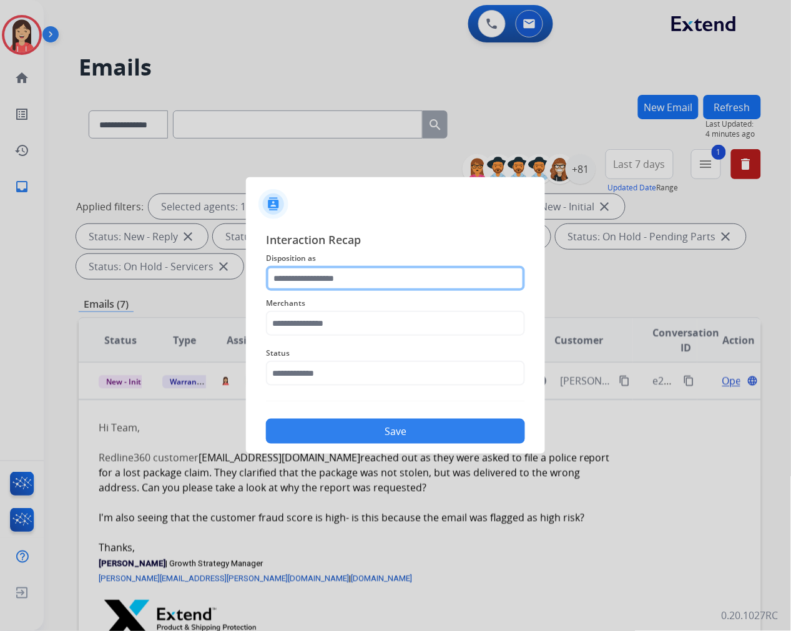
click at [346, 283] on input "text" at bounding box center [395, 278] width 259 height 25
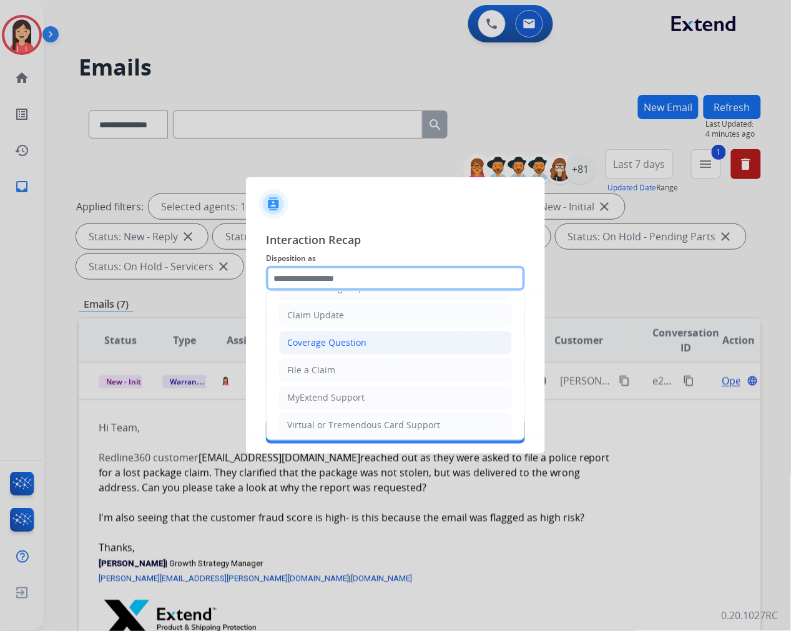
scroll to position [139, 0]
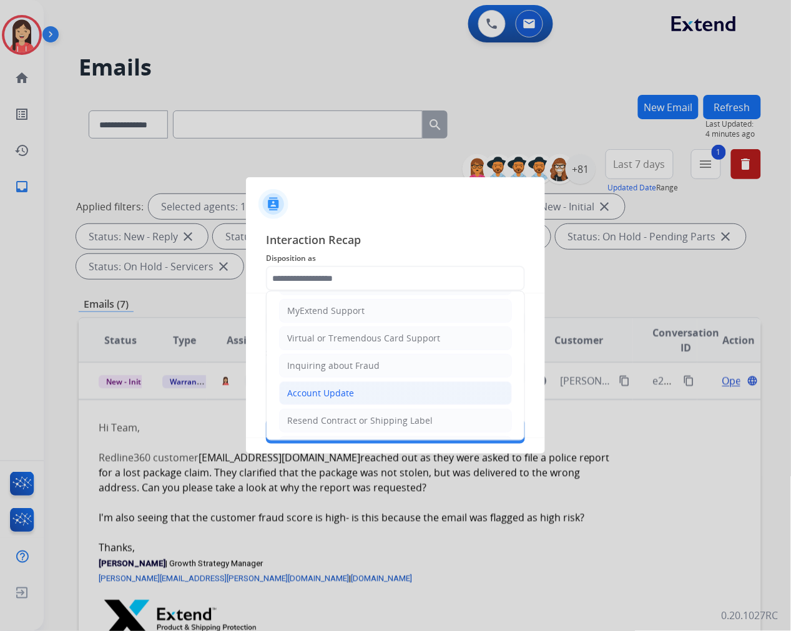
click at [313, 392] on div "Account Update" at bounding box center [320, 393] width 67 height 12
type input "**********"
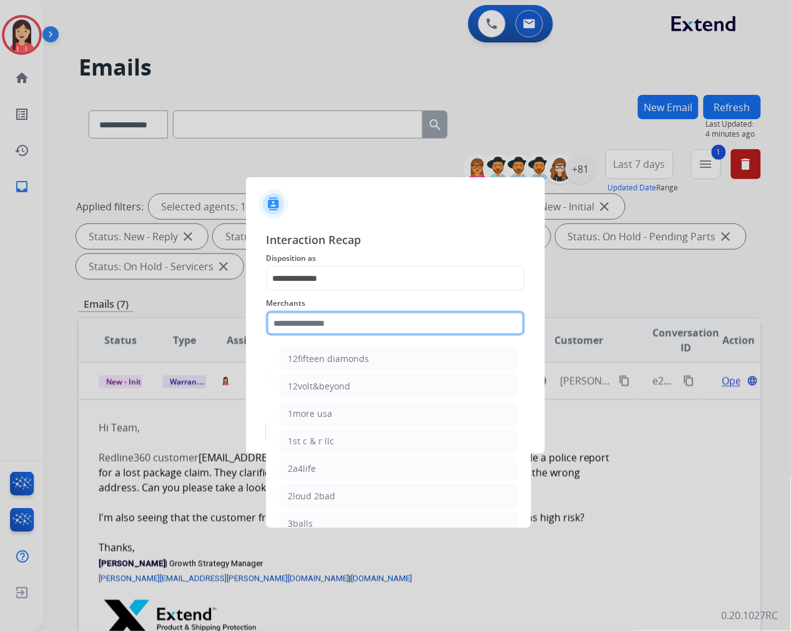
click at [323, 328] on input "text" at bounding box center [395, 323] width 259 height 25
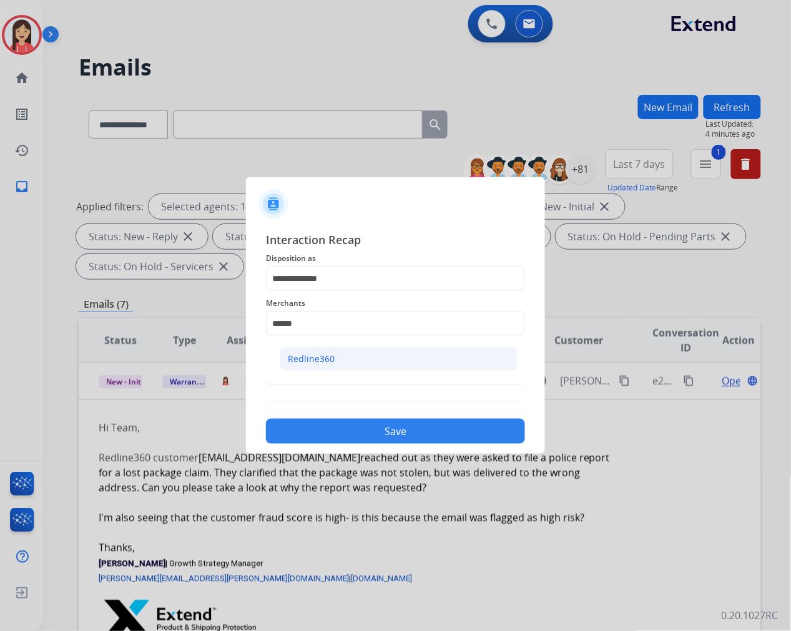
click at [313, 356] on div "Redline360" at bounding box center [311, 359] width 47 height 12
type input "**********"
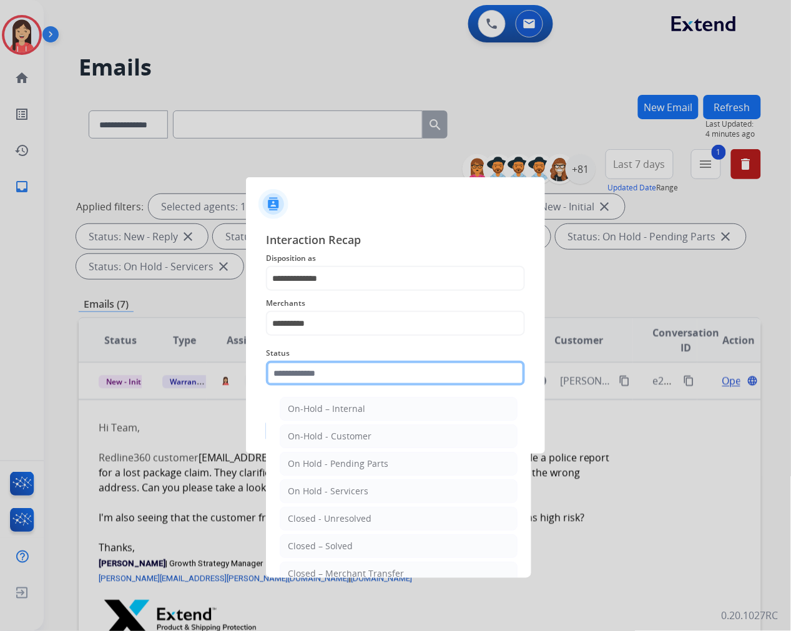
click at [318, 365] on input "text" at bounding box center [395, 373] width 259 height 25
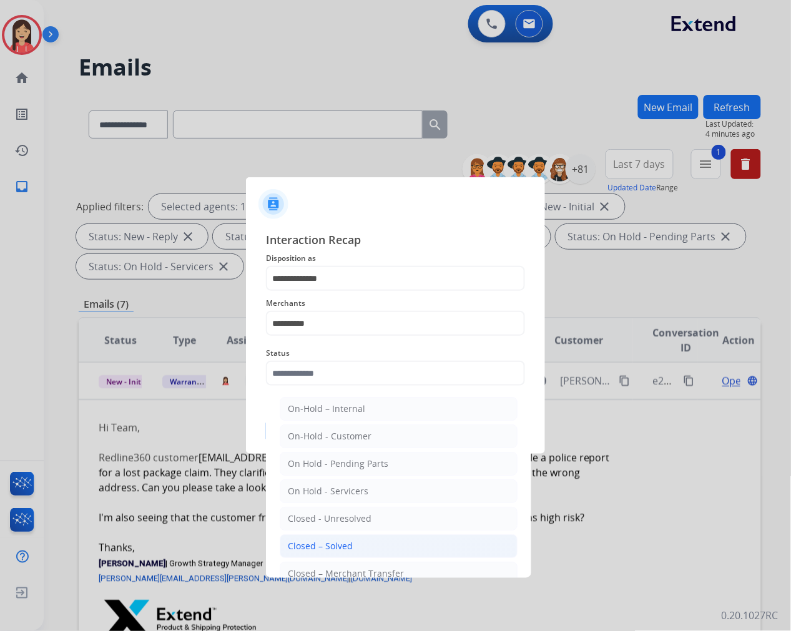
click at [323, 544] on div "Closed – Solved" at bounding box center [320, 546] width 65 height 12
type input "**********"
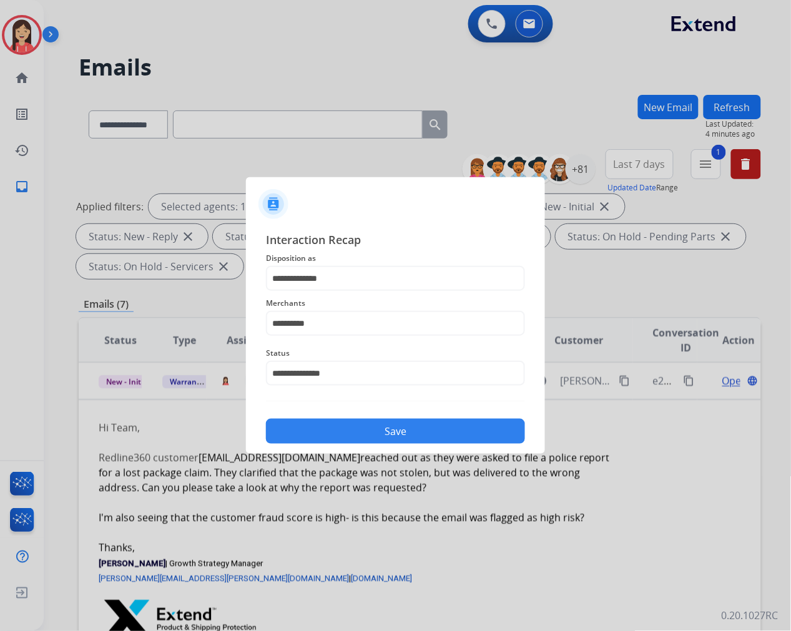
click at [391, 437] on button "Save" at bounding box center [395, 431] width 259 height 25
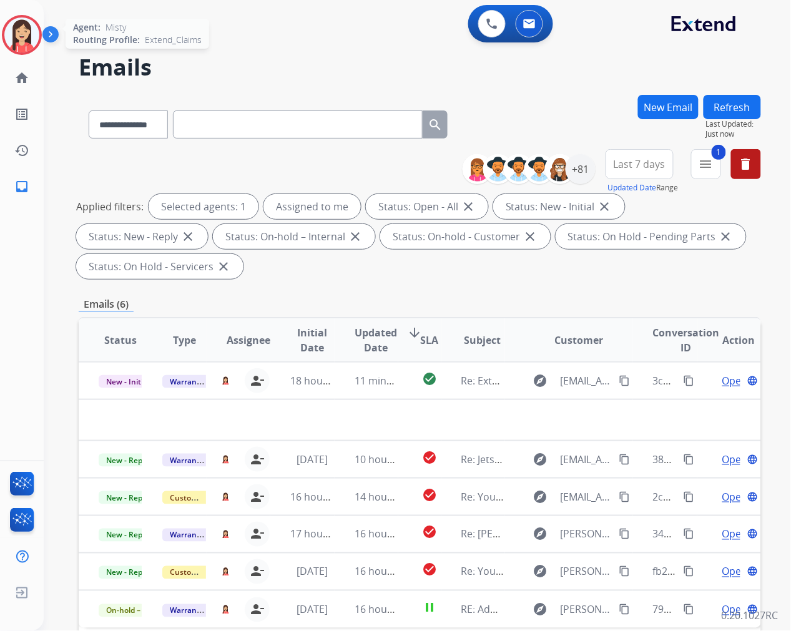
click at [19, 32] on img at bounding box center [21, 34] width 35 height 35
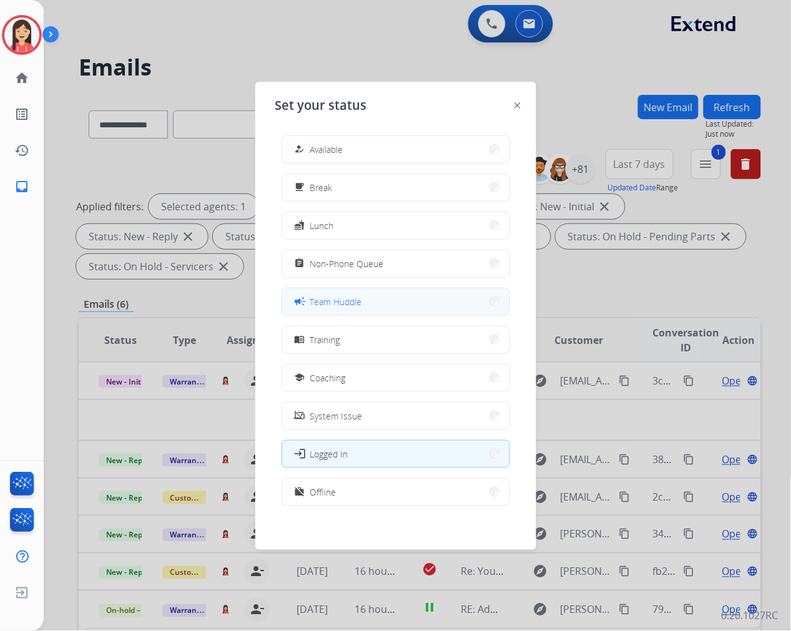
click at [358, 301] on span "Team Huddle" at bounding box center [336, 301] width 52 height 13
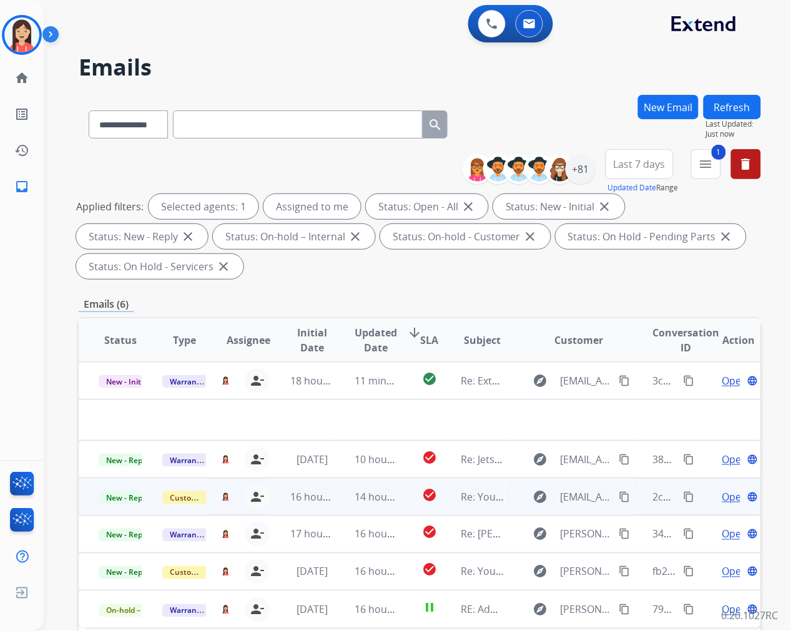
click at [381, 507] on td "14 hours ago" at bounding box center [367, 496] width 64 height 37
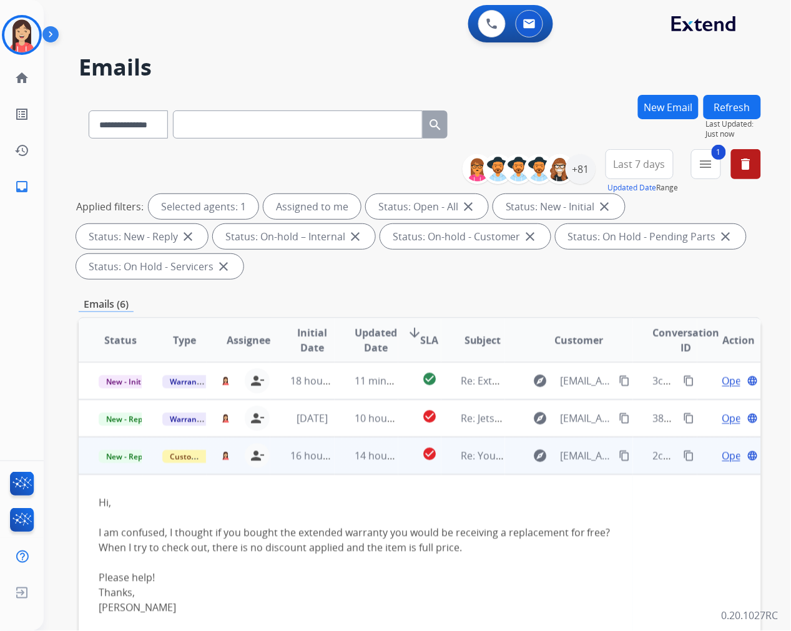
scroll to position [26, 0]
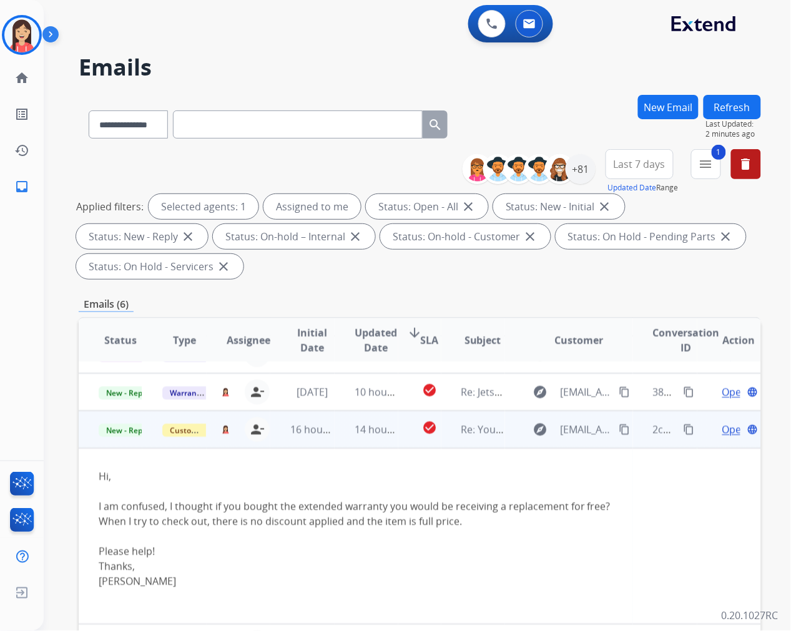
click at [722, 428] on span "Open" at bounding box center [735, 429] width 26 height 15
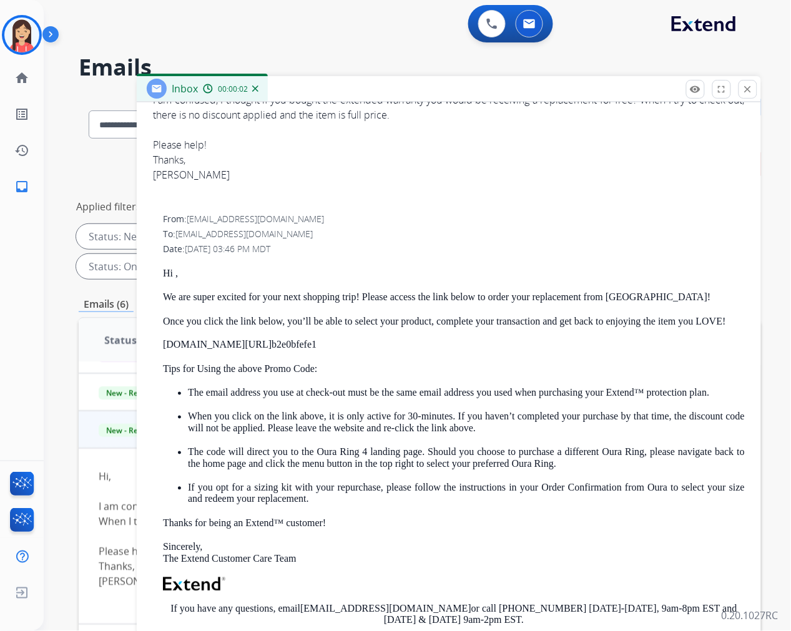
scroll to position [277, 0]
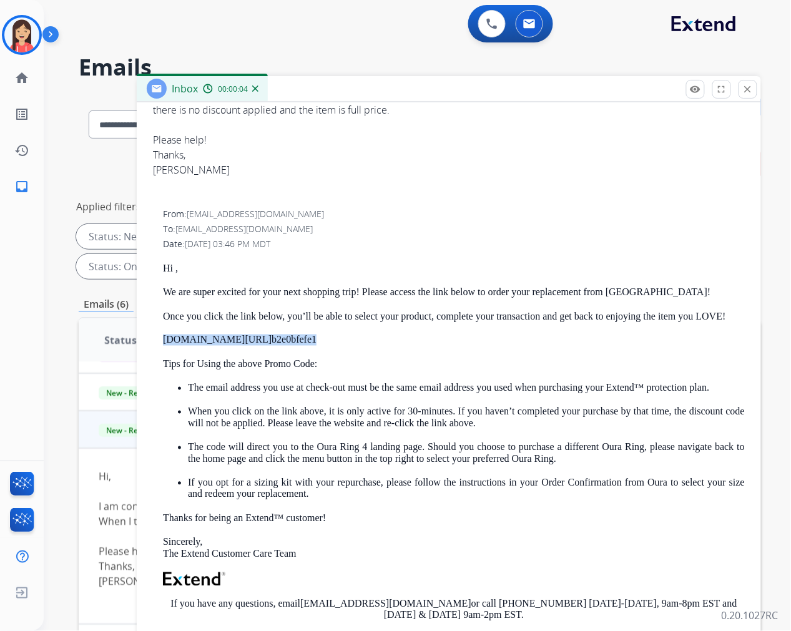
drag, startPoint x: 328, startPoint y: 339, endPoint x: 161, endPoint y: 337, distance: 166.7
click at [161, 337] on div "From: [EMAIL_ADDRESS][DOMAIN_NAME] To: [EMAIL_ADDRESS][DOMAIN_NAME] Date: [DATE…" at bounding box center [449, 482] width 594 height 551
copy p "[DOMAIN_NAME][URL] b2e0bfefe1"
click at [398, 341] on p "[DOMAIN_NAME][URL] b2e0bfefe1" at bounding box center [454, 340] width 582 height 11
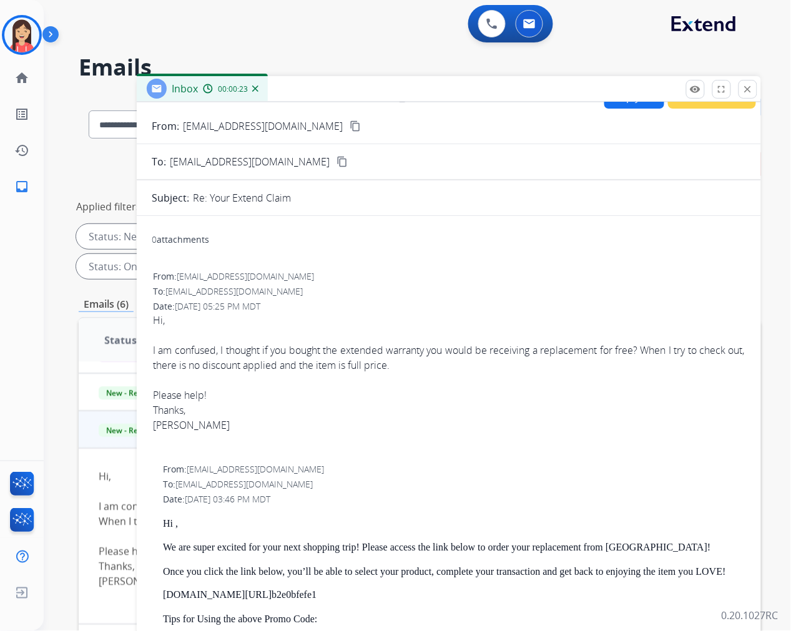
scroll to position [0, 0]
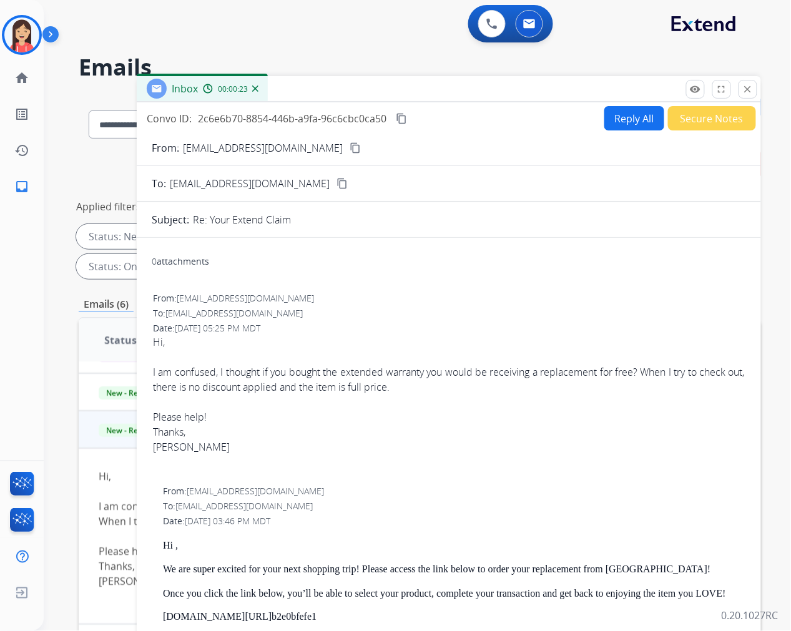
click at [625, 120] on button "Reply All" at bounding box center [634, 118] width 60 height 24
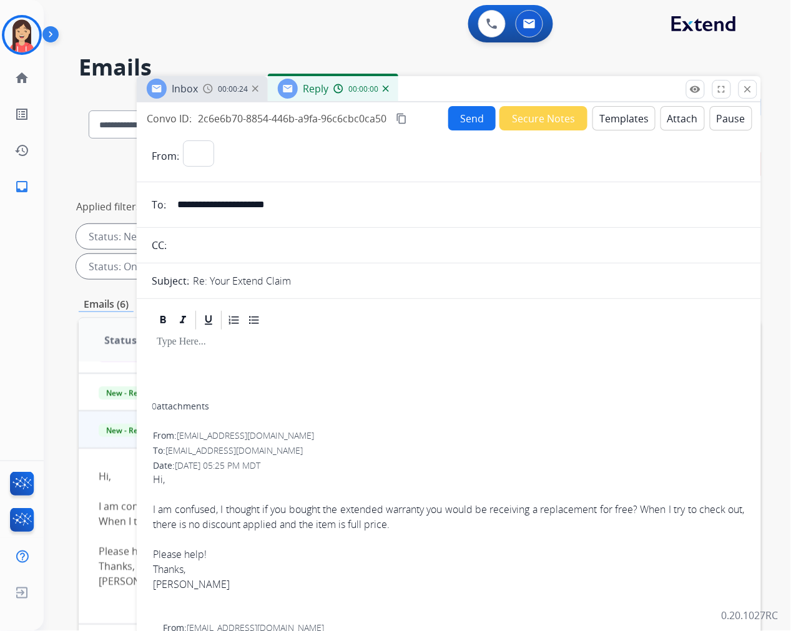
select select "**********"
click at [625, 120] on button "Templates" at bounding box center [623, 118] width 63 height 24
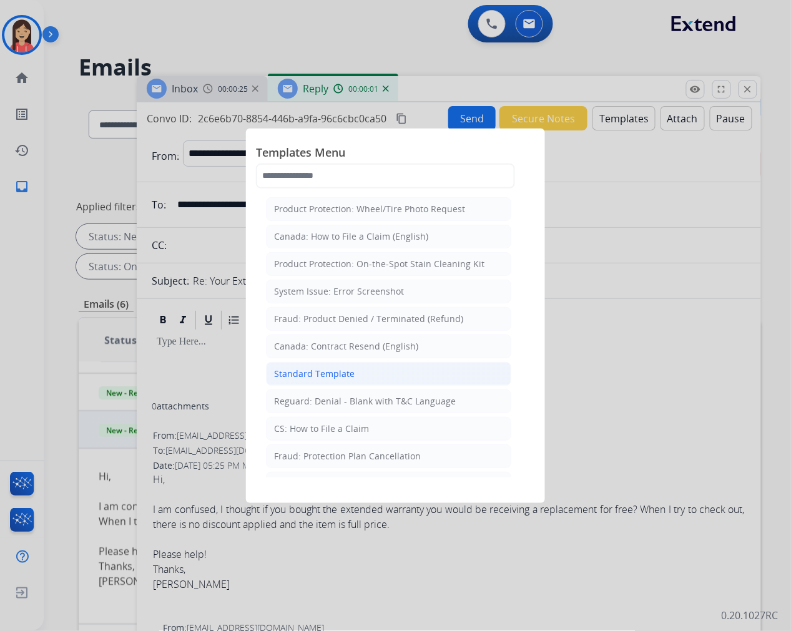
click at [284, 368] on div "Standard Template" at bounding box center [314, 374] width 81 height 12
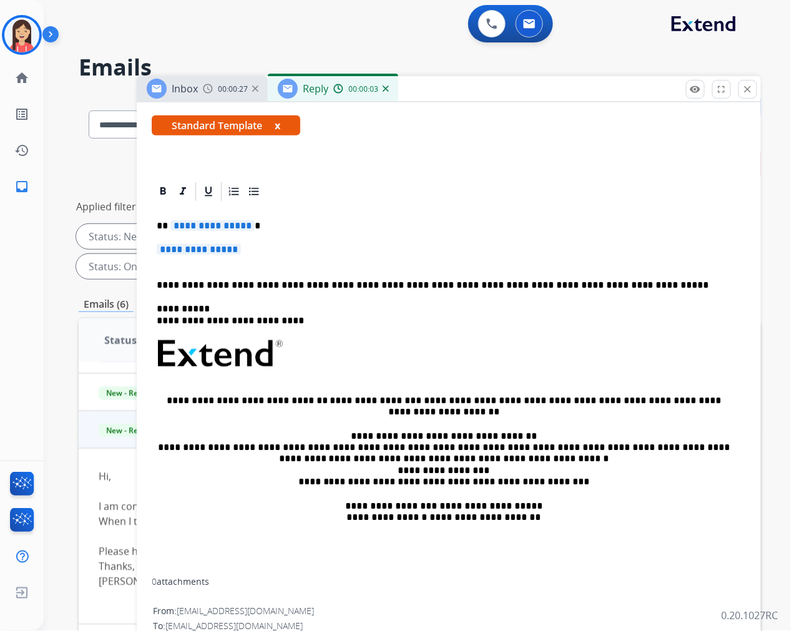
scroll to position [208, 0]
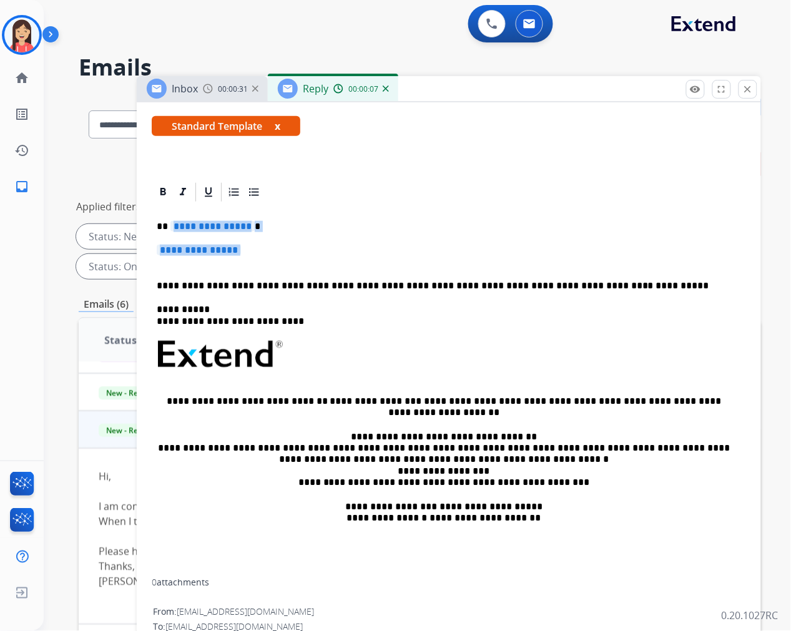
drag, startPoint x: 170, startPoint y: 225, endPoint x: 335, endPoint y: 258, distance: 168.1
click at [335, 258] on div "**********" at bounding box center [449, 391] width 594 height 376
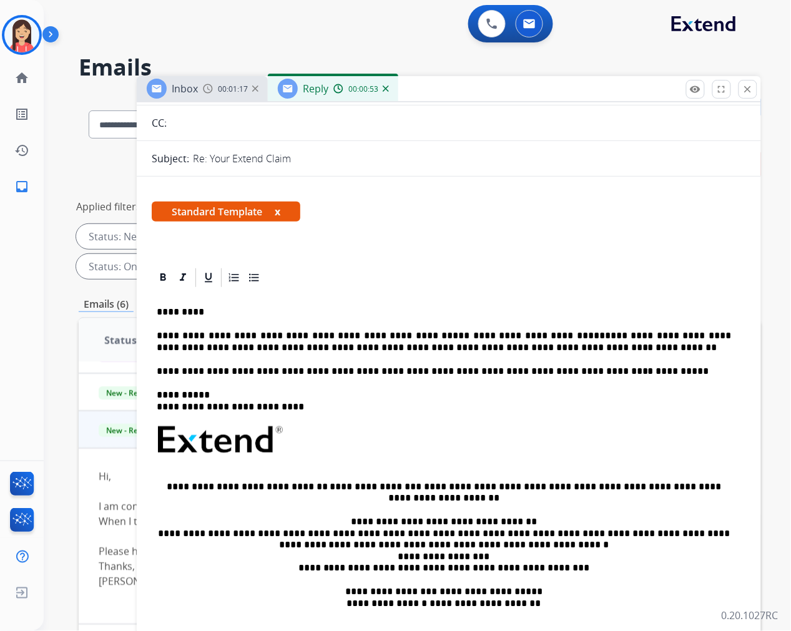
scroll to position [0, 0]
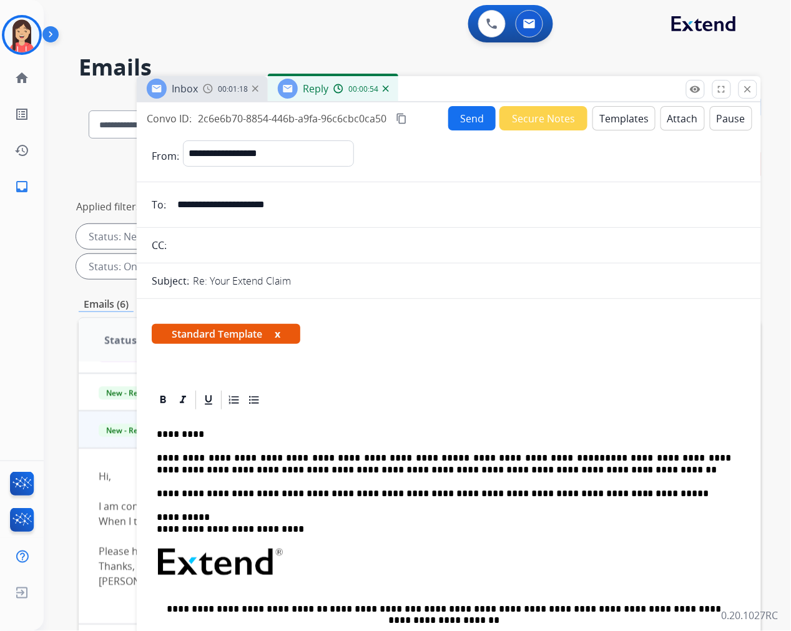
click at [474, 111] on button "Send" at bounding box center [471, 118] width 47 height 24
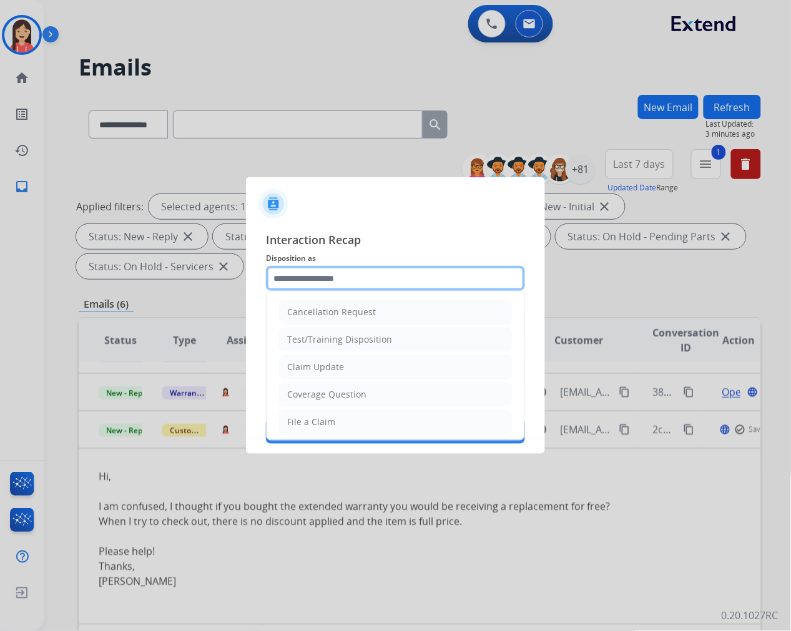
click at [308, 275] on input "text" at bounding box center [395, 278] width 259 height 25
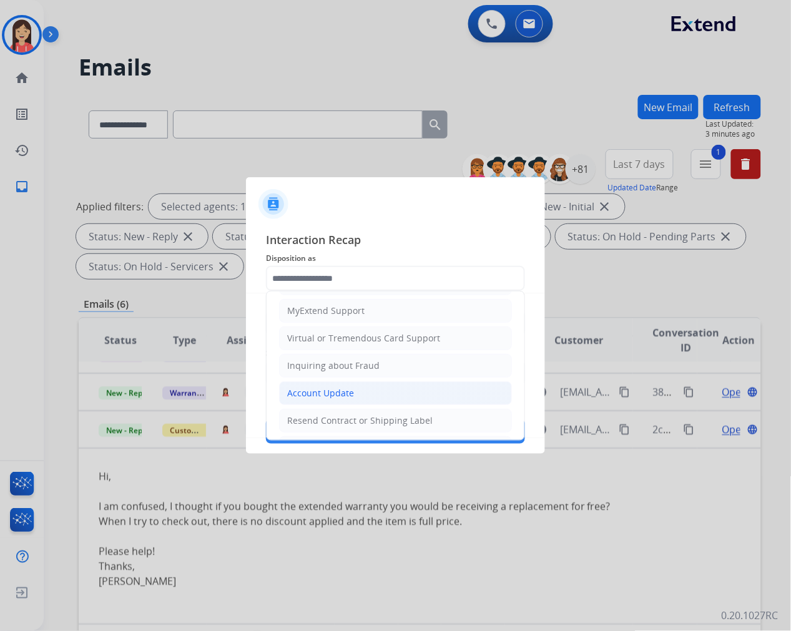
click at [323, 391] on div "Account Update" at bounding box center [320, 393] width 67 height 12
type input "**********"
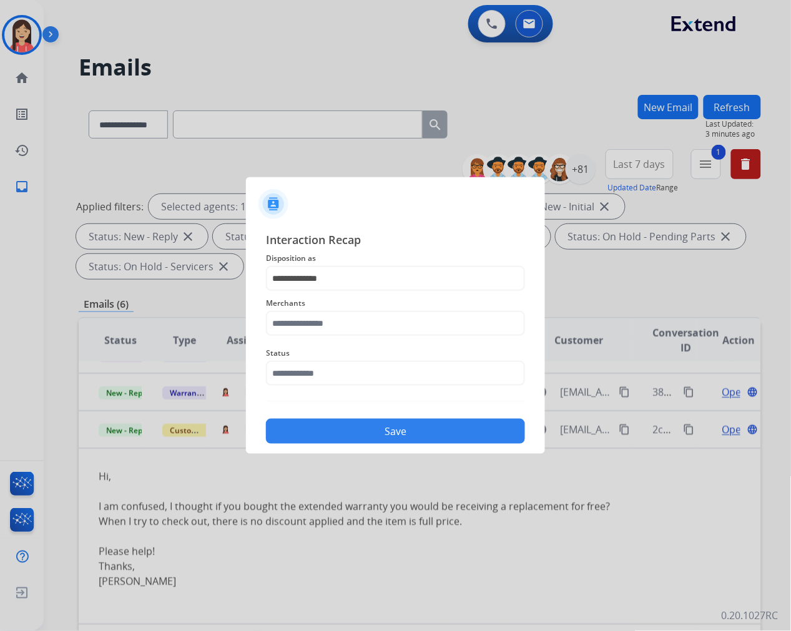
click at [325, 335] on div "Merchants" at bounding box center [395, 316] width 259 height 50
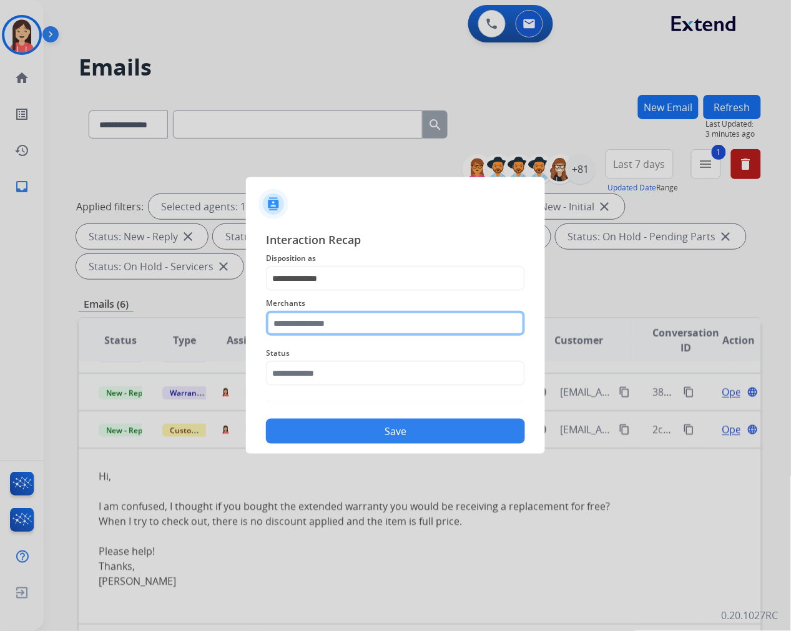
click at [332, 331] on input "text" at bounding box center [395, 323] width 259 height 25
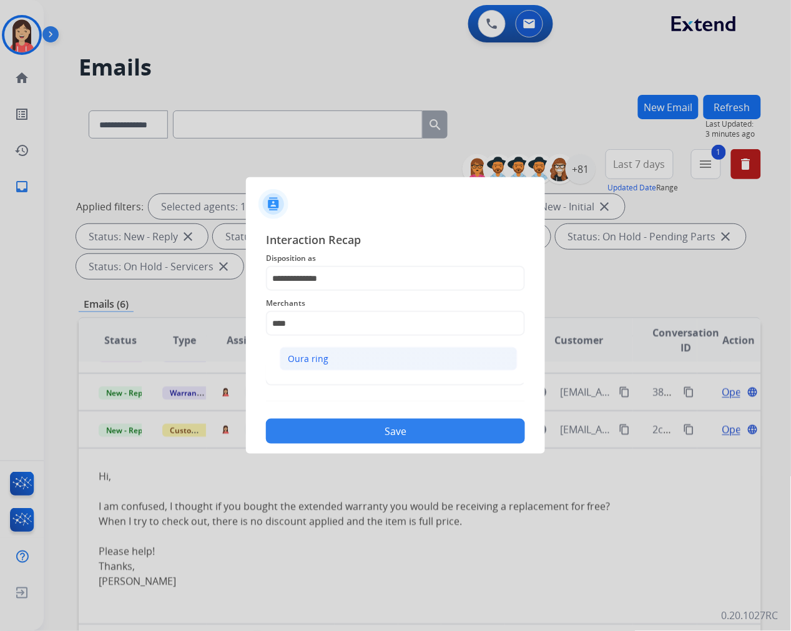
click at [337, 356] on li "Oura ring" at bounding box center [399, 359] width 238 height 24
type input "*********"
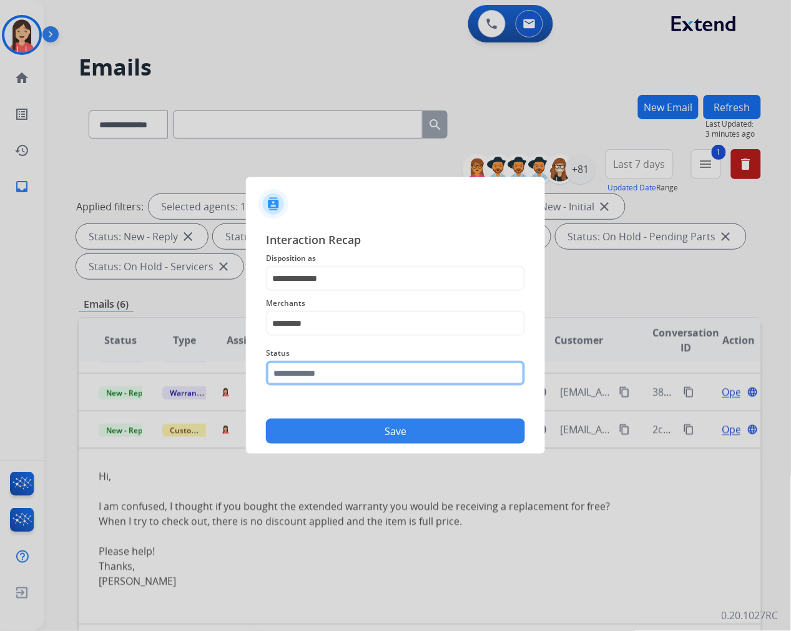
click at [329, 384] on input "text" at bounding box center [395, 373] width 259 height 25
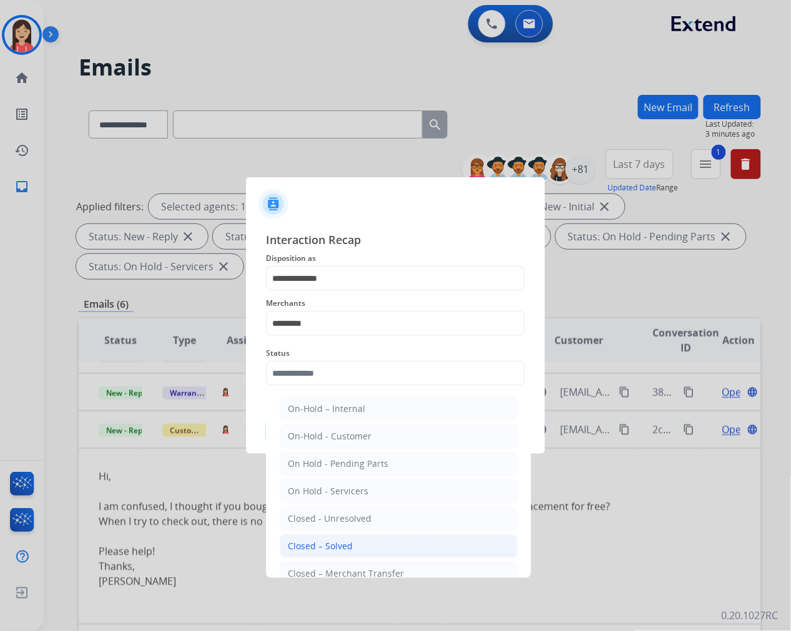
click at [343, 551] on div "Closed – Solved" at bounding box center [320, 546] width 65 height 12
type input "**********"
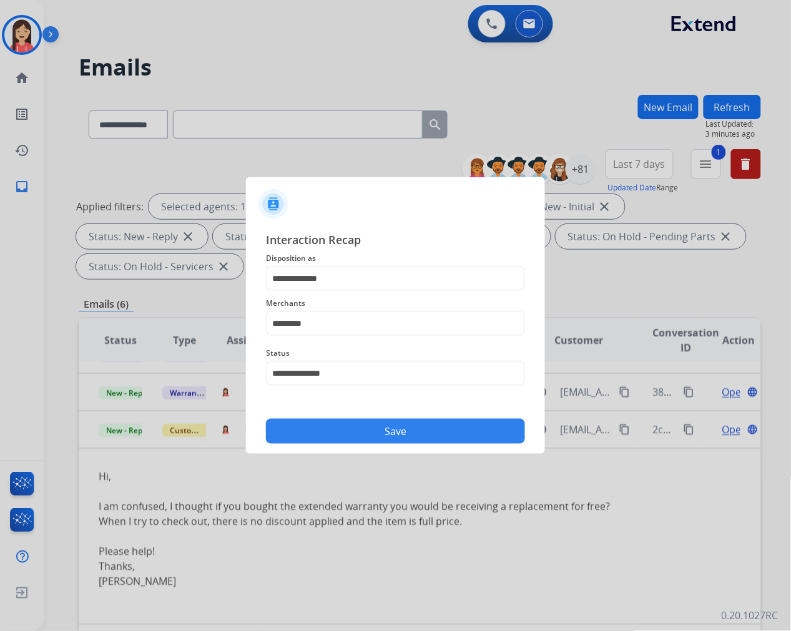
click at [375, 442] on button "Save" at bounding box center [395, 431] width 259 height 25
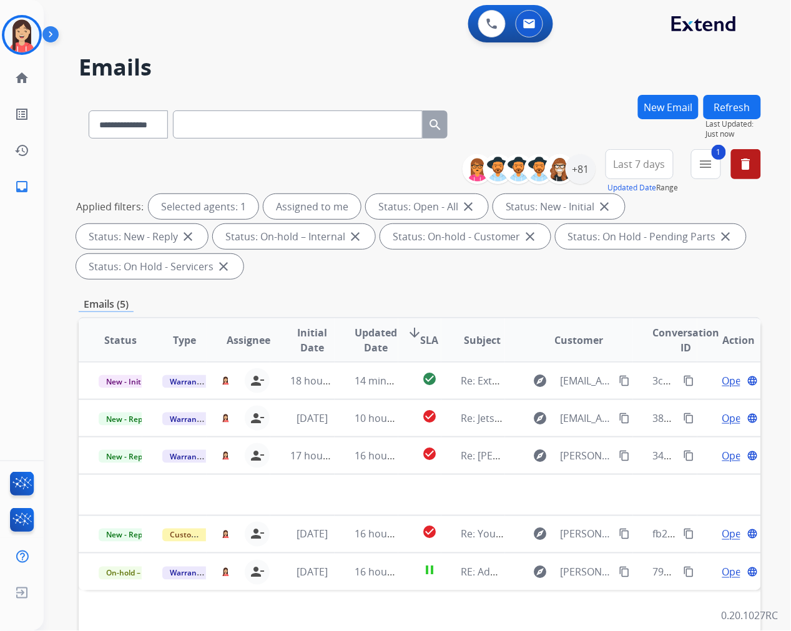
scroll to position [0, 0]
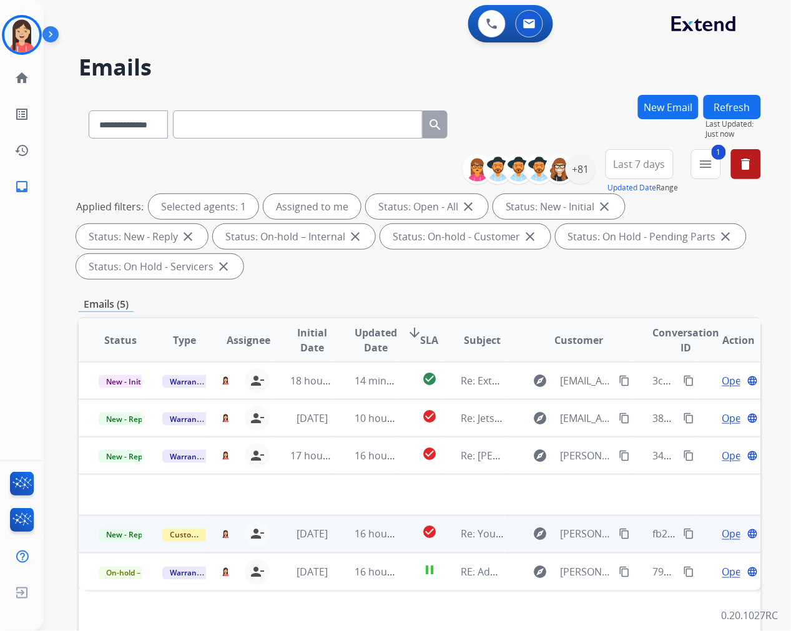
click at [335, 537] on td "16 hours ago" at bounding box center [367, 534] width 64 height 37
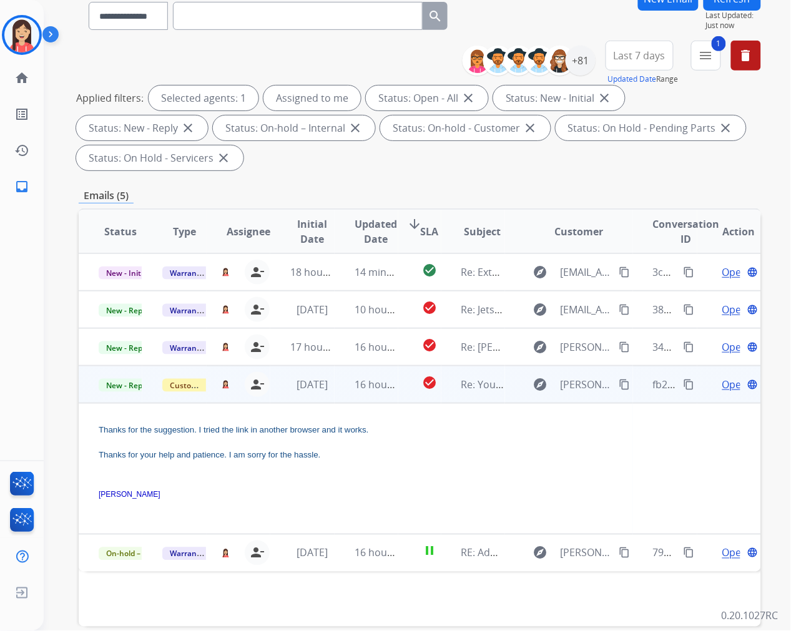
scroll to position [169, 0]
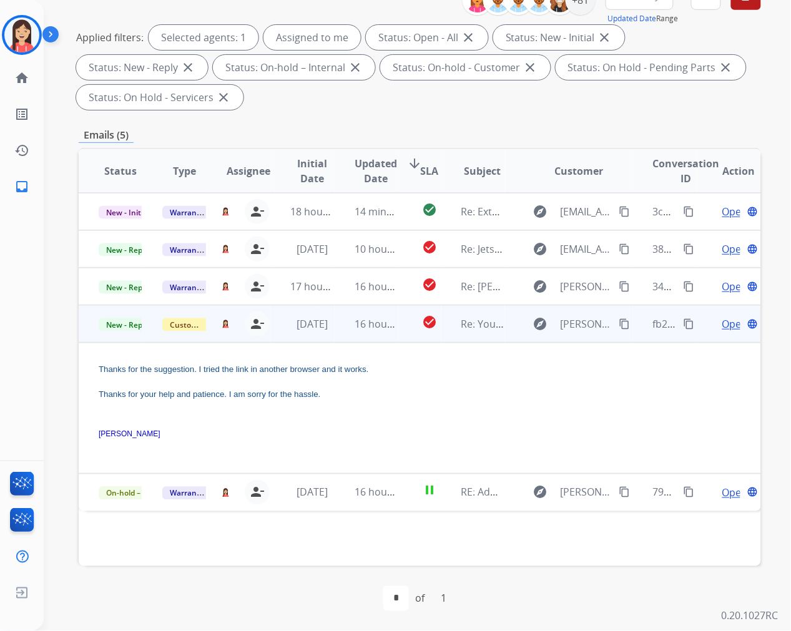
click at [725, 323] on span "Open" at bounding box center [735, 323] width 26 height 15
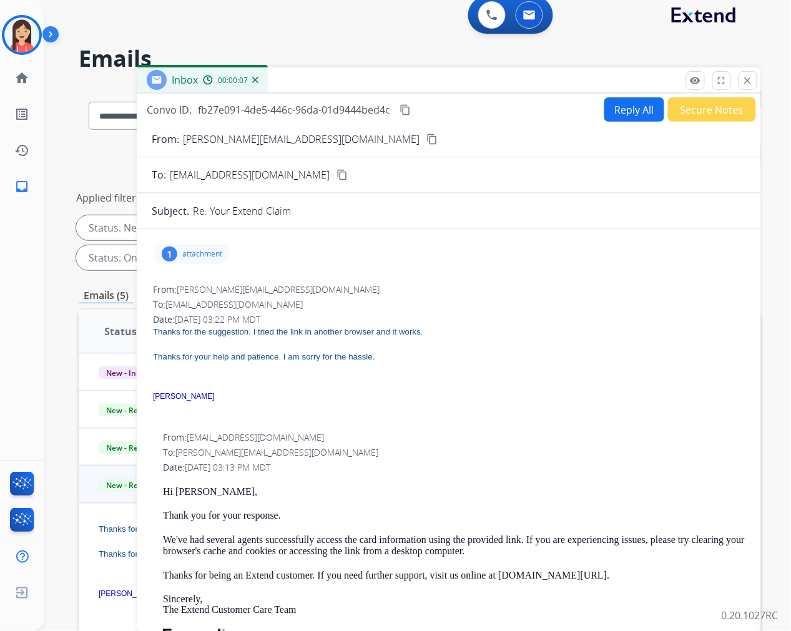
scroll to position [0, 0]
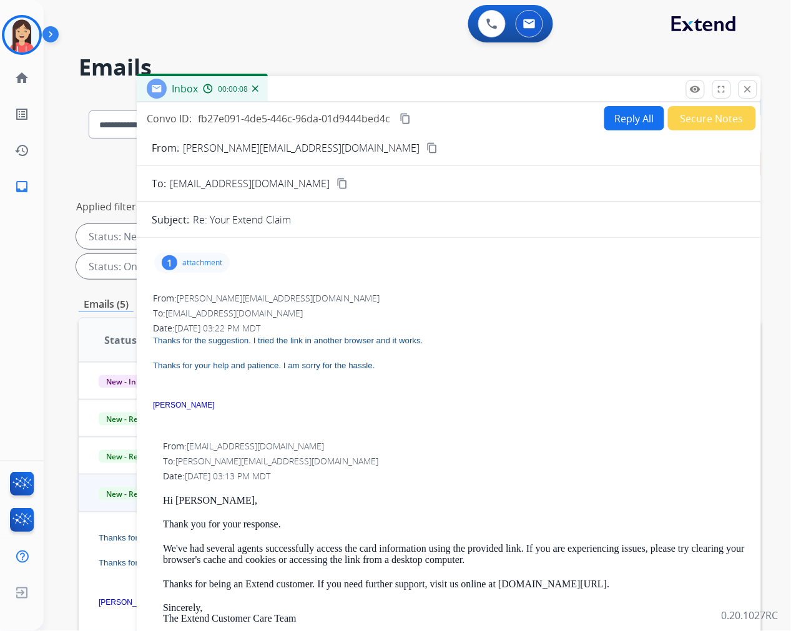
click at [625, 113] on button "Reply All" at bounding box center [634, 118] width 60 height 24
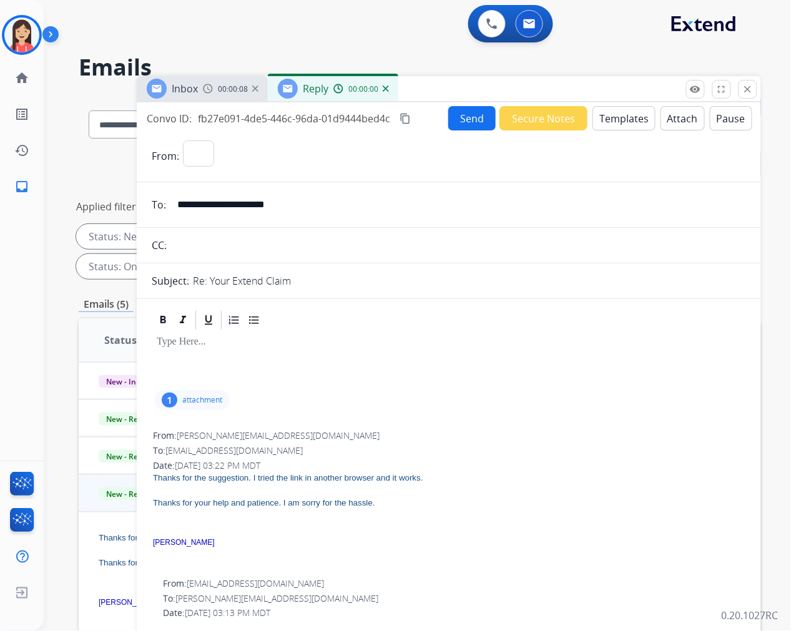
select select "**********"
click at [614, 127] on button "Templates" at bounding box center [623, 118] width 63 height 24
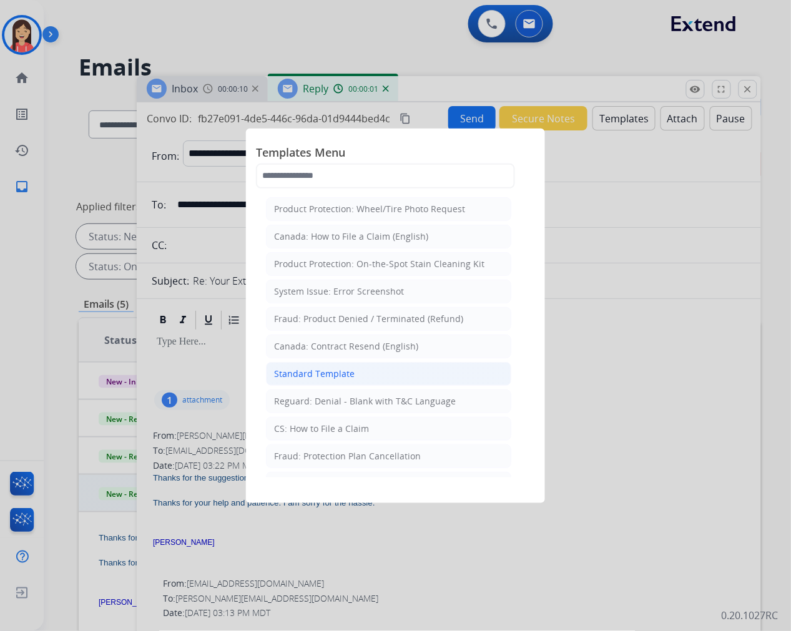
click at [333, 373] on div "Standard Template" at bounding box center [314, 374] width 81 height 12
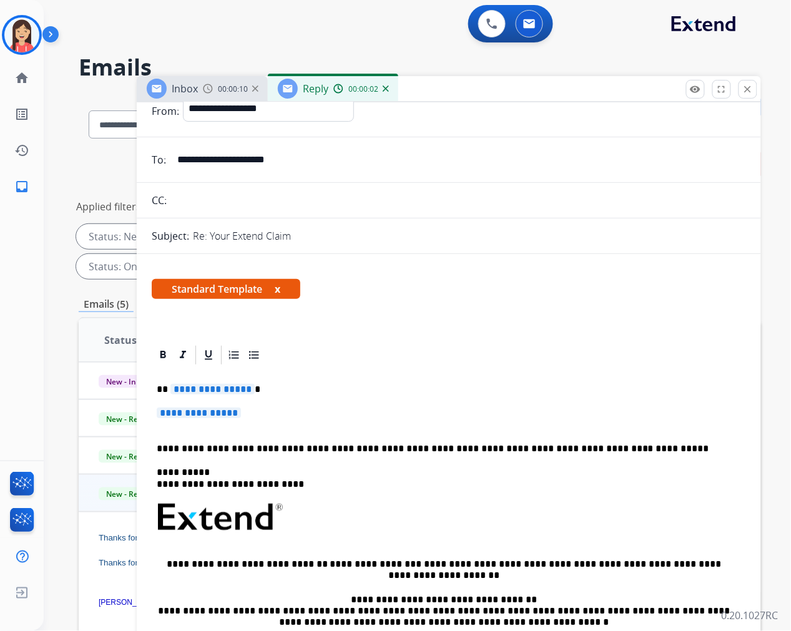
scroll to position [69, 0]
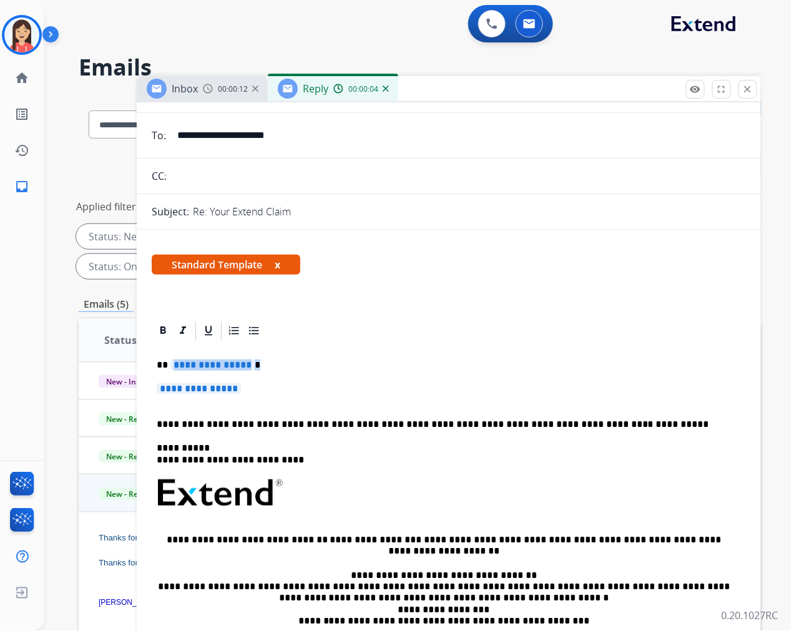
drag, startPoint x: 170, startPoint y: 363, endPoint x: 323, endPoint y: 384, distance: 154.9
click at [323, 384] on div "**********" at bounding box center [449, 522] width 594 height 361
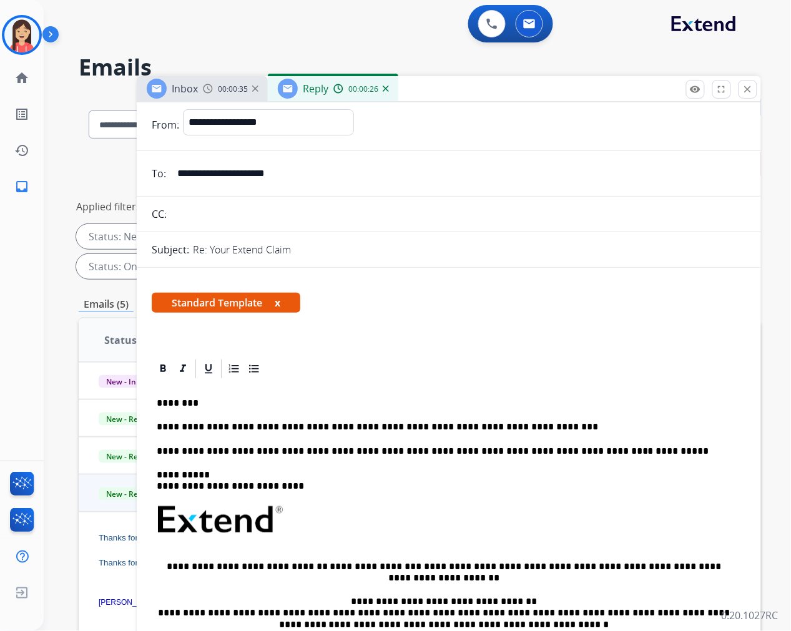
scroll to position [0, 0]
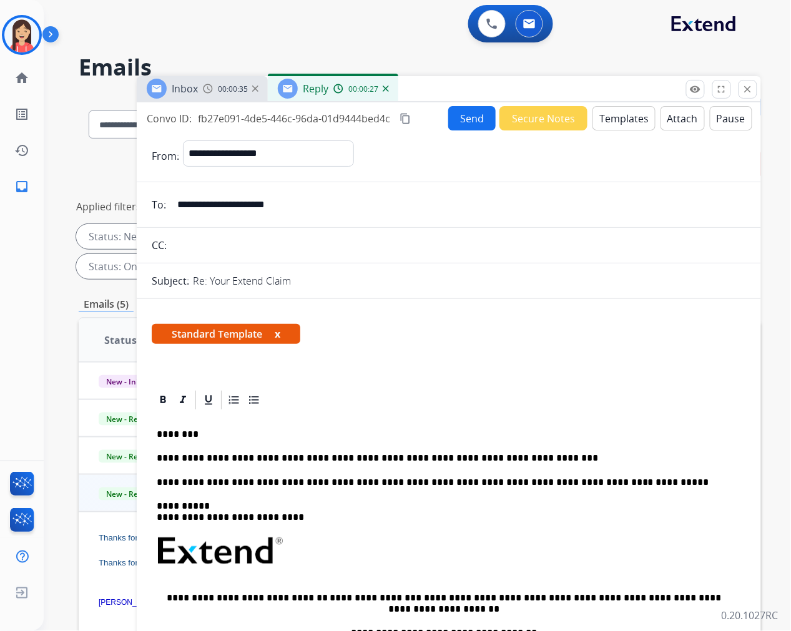
click at [463, 114] on button "Send" at bounding box center [471, 118] width 47 height 24
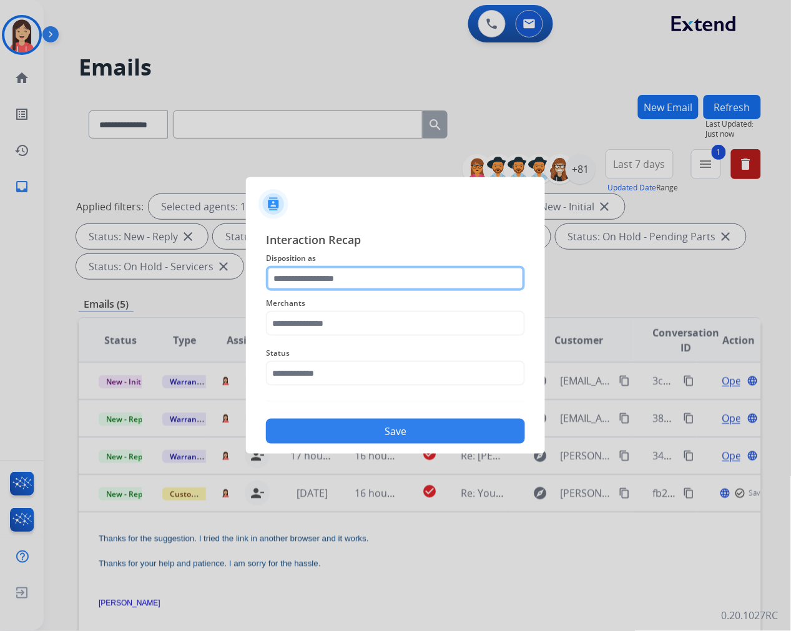
click at [345, 282] on input "text" at bounding box center [395, 278] width 259 height 25
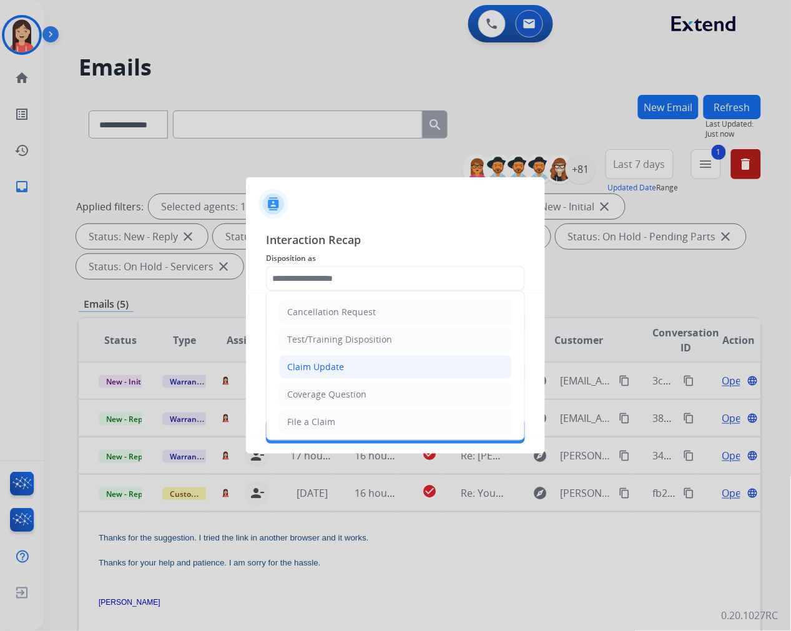
click at [303, 362] on div "Claim Update" at bounding box center [315, 367] width 57 height 12
type input "**********"
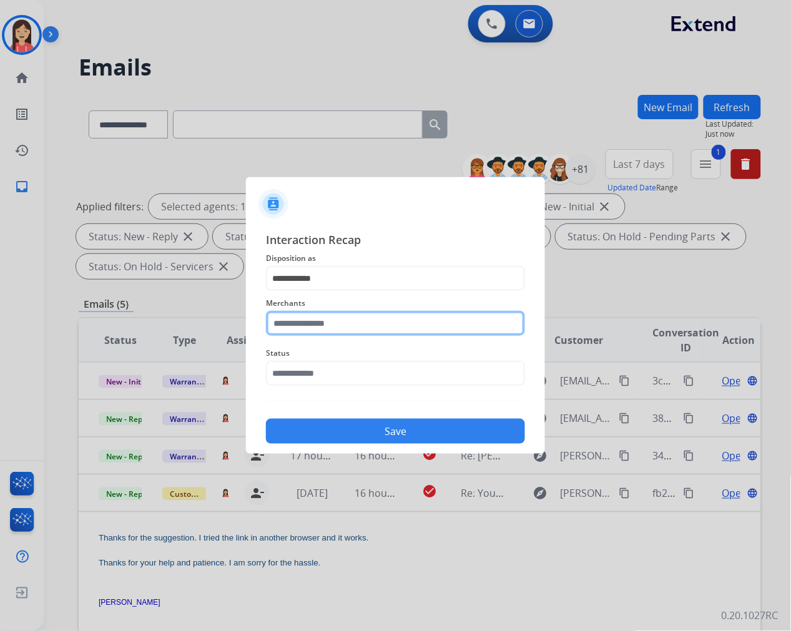
click at [310, 326] on input "text" at bounding box center [395, 323] width 259 height 25
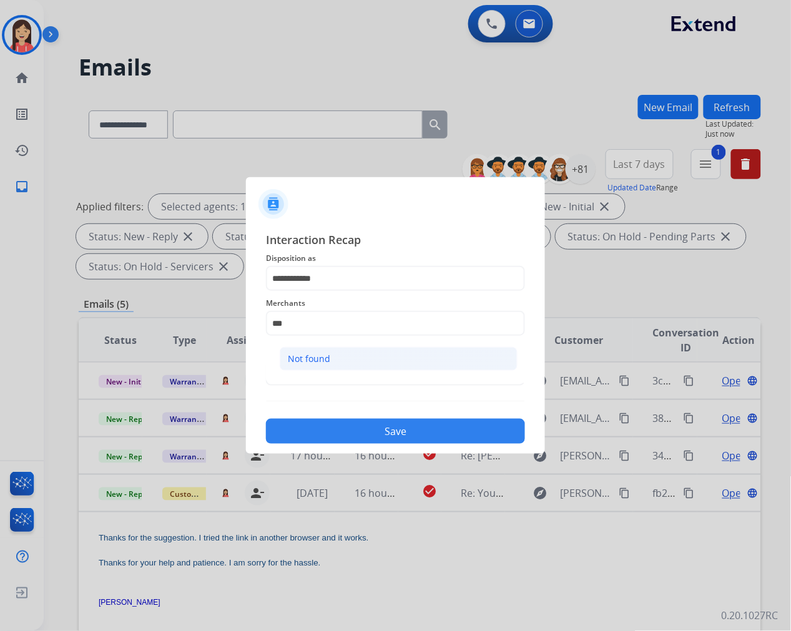
click at [323, 364] on div "Not found" at bounding box center [309, 359] width 42 height 12
type input "*********"
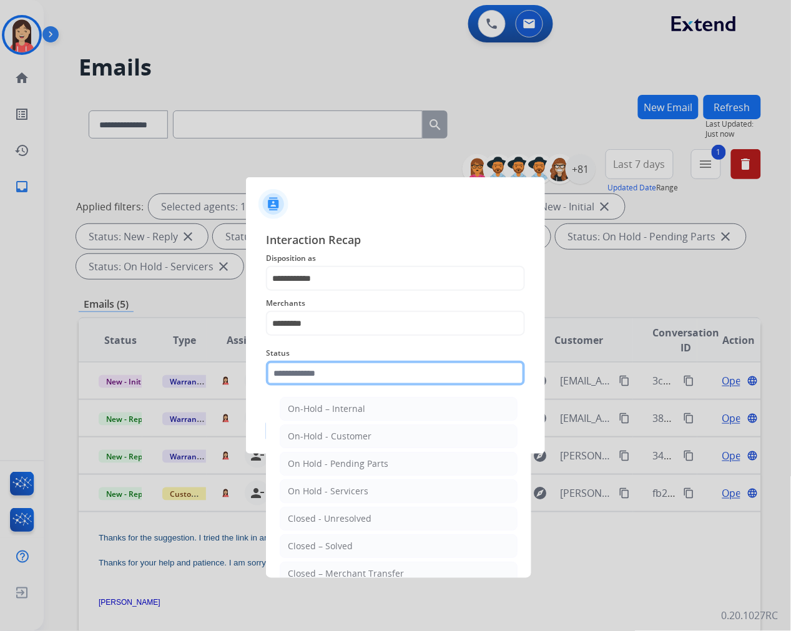
click at [323, 382] on input "text" at bounding box center [395, 373] width 259 height 25
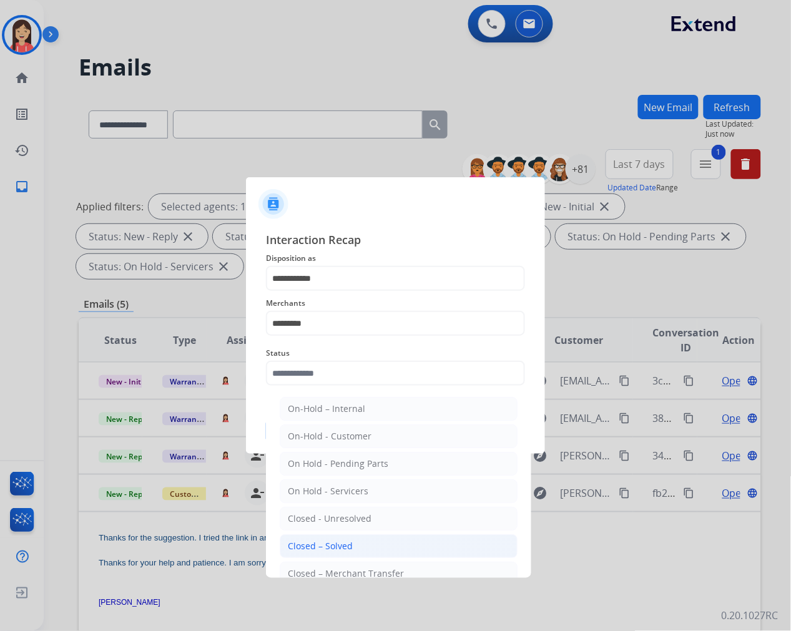
click at [332, 552] on div "Closed – Solved" at bounding box center [320, 546] width 65 height 12
type input "**********"
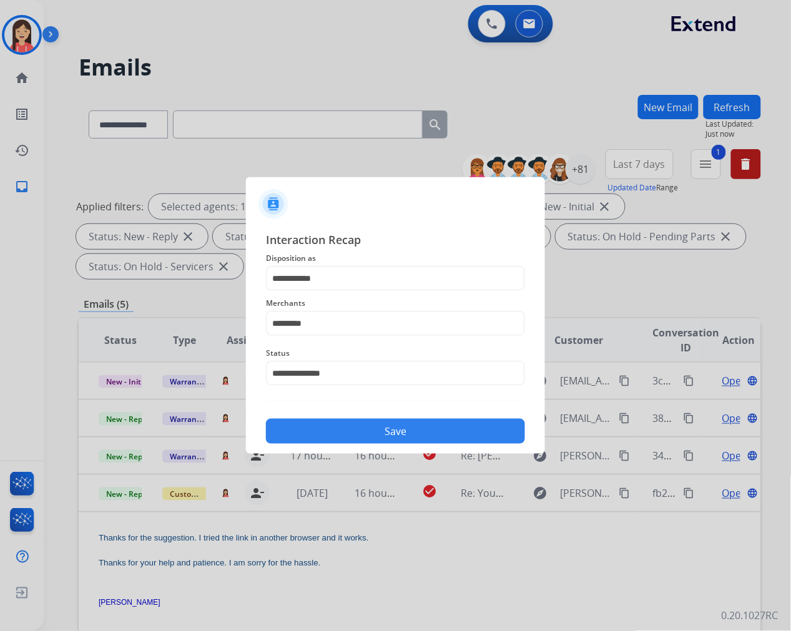
click at [404, 426] on button "Save" at bounding box center [395, 431] width 259 height 25
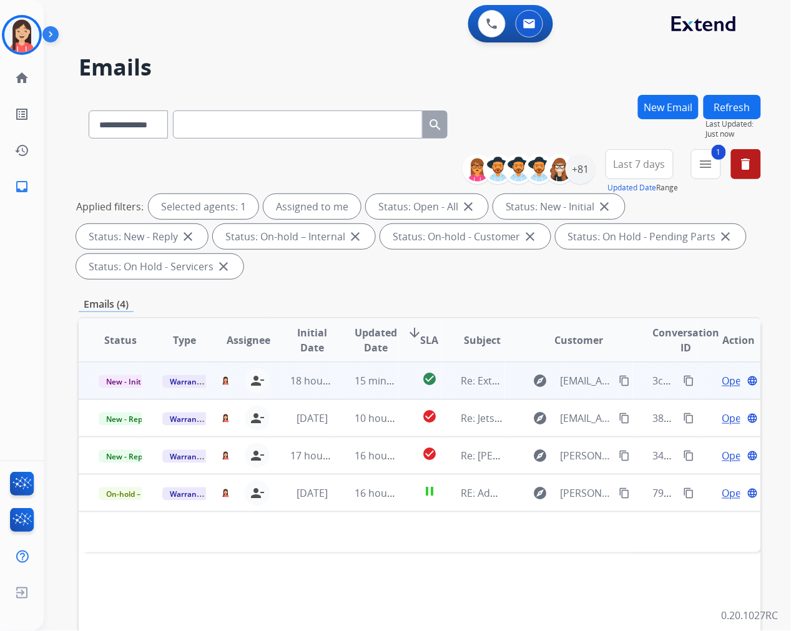
click at [335, 386] on td "15 minutes ago" at bounding box center [367, 380] width 64 height 37
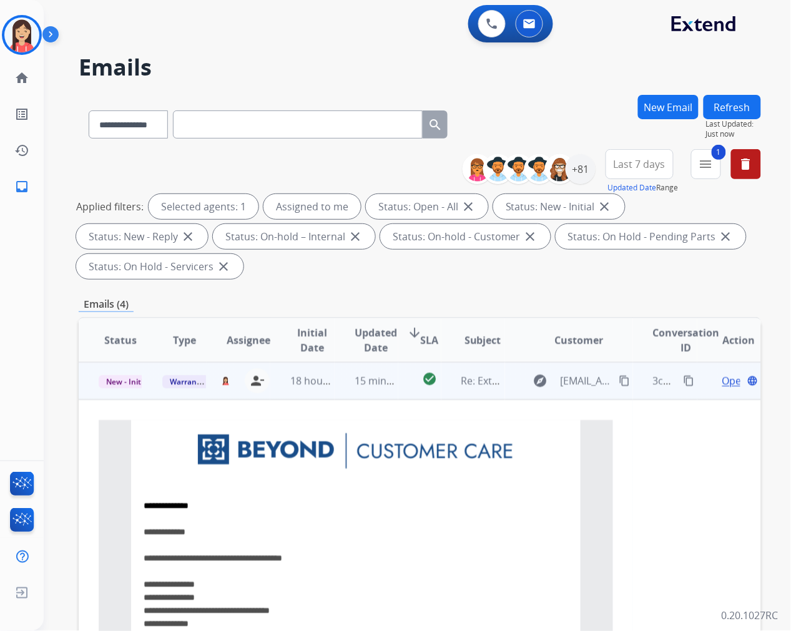
click at [722, 377] on span "Open" at bounding box center [735, 380] width 26 height 15
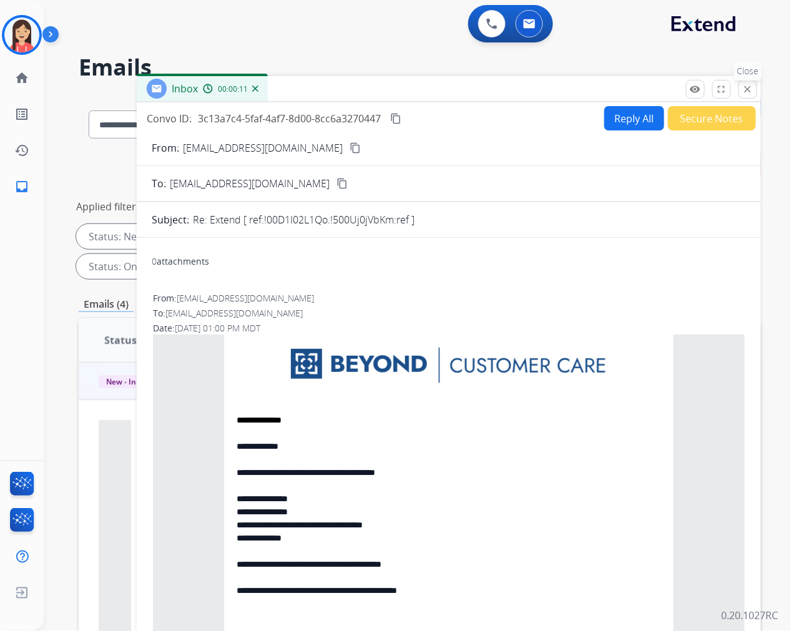
click at [746, 89] on mat-icon "close" at bounding box center [747, 89] width 11 height 11
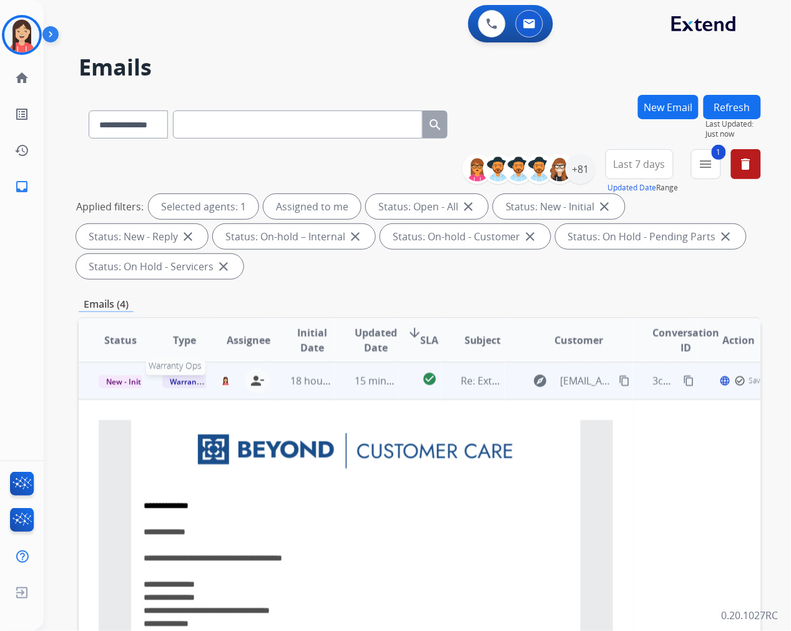
click at [186, 378] on span "Warranty Ops" at bounding box center [194, 381] width 64 height 13
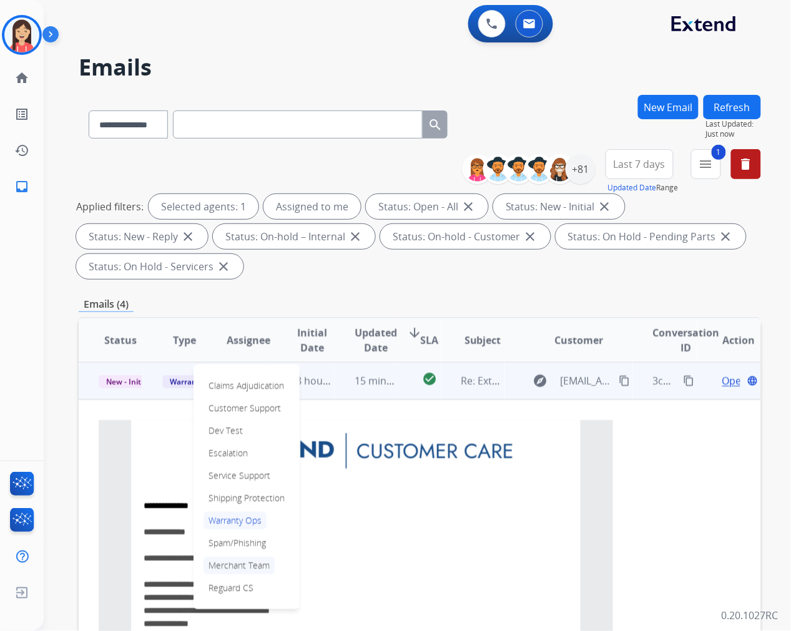
click at [235, 566] on p "Merchant Team" at bounding box center [238, 565] width 71 height 17
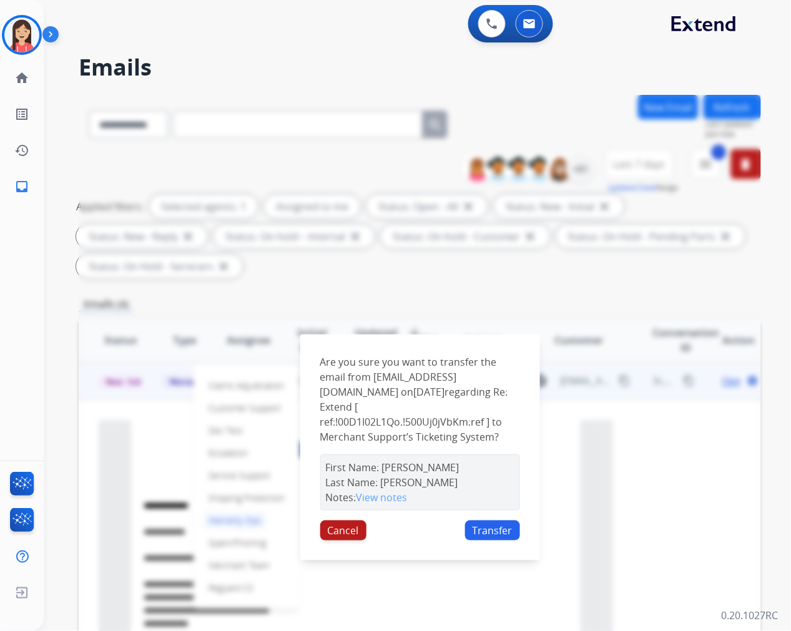
click at [335, 532] on button "Cancel" at bounding box center [343, 531] width 46 height 20
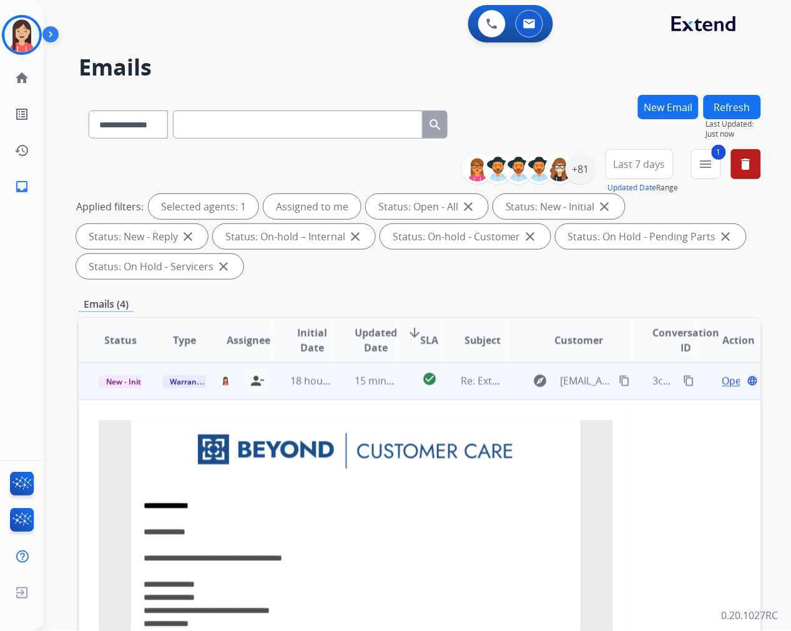
click at [722, 381] on span "Open" at bounding box center [735, 380] width 26 height 15
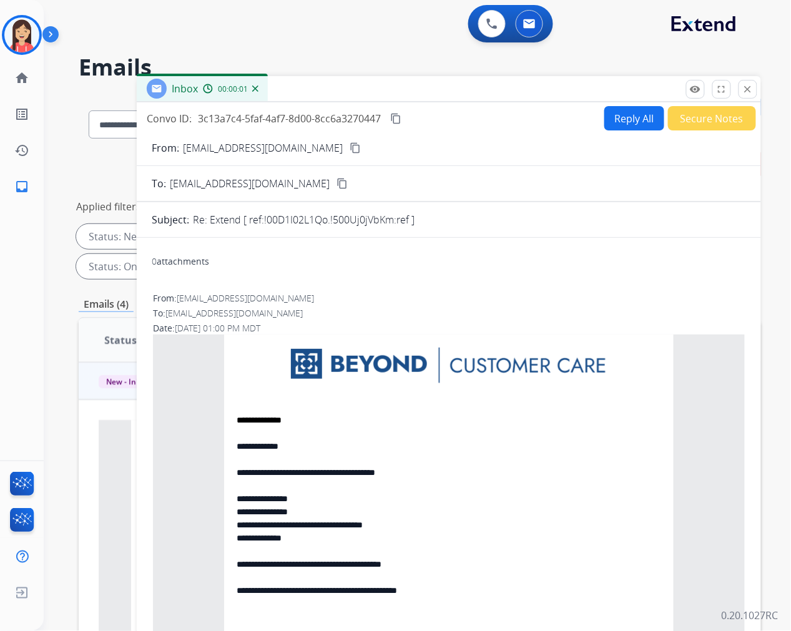
click at [695, 111] on button "Secure Notes" at bounding box center [712, 118] width 88 height 24
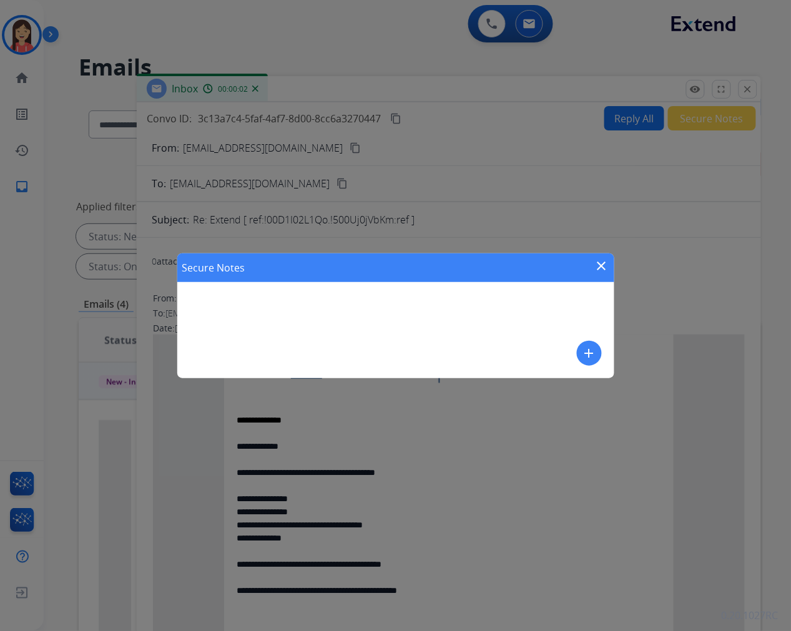
click at [602, 352] on div "Secure Notes close add" at bounding box center [395, 315] width 437 height 125
click at [587, 352] on mat-icon "add" at bounding box center [589, 353] width 15 height 15
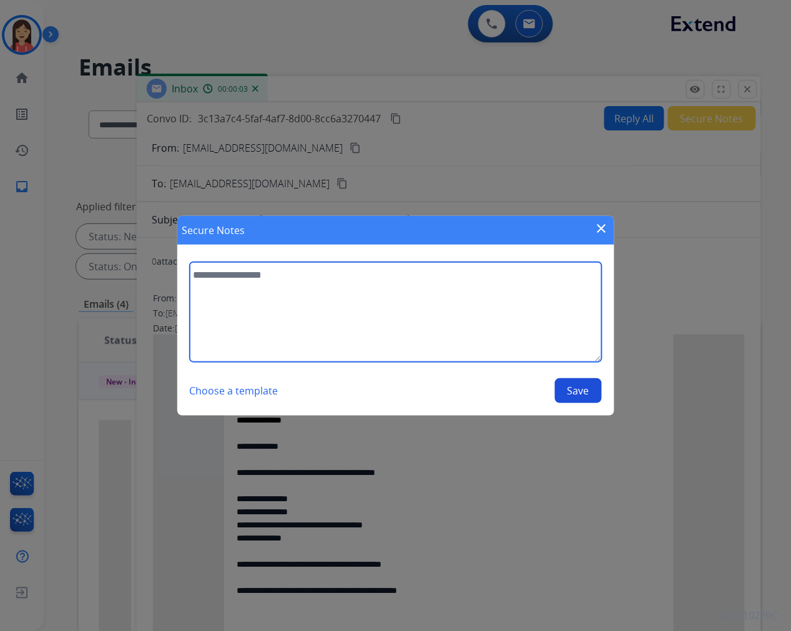
click at [434, 343] on textarea at bounding box center [396, 312] width 412 height 100
type textarea "**********"
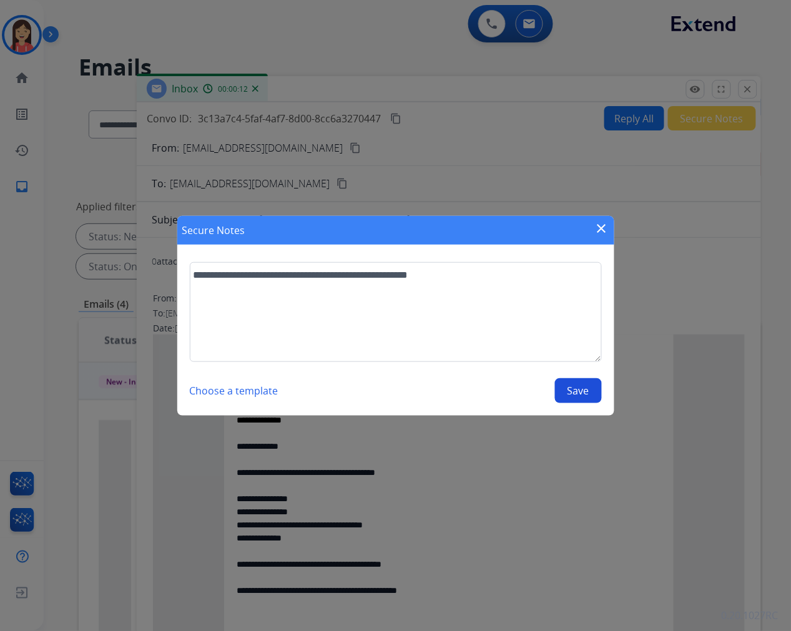
click at [570, 379] on button "Save" at bounding box center [578, 390] width 47 height 25
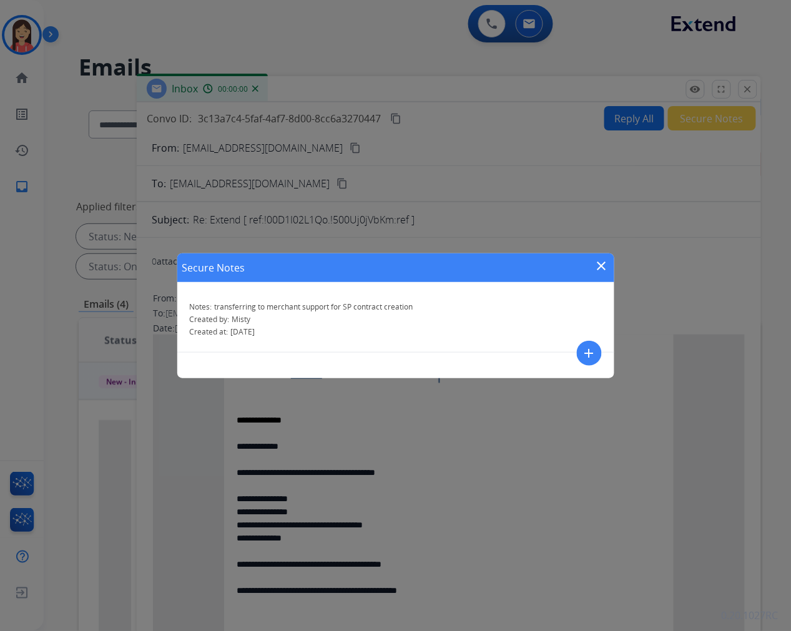
click at [602, 260] on mat-icon "close" at bounding box center [601, 265] width 15 height 15
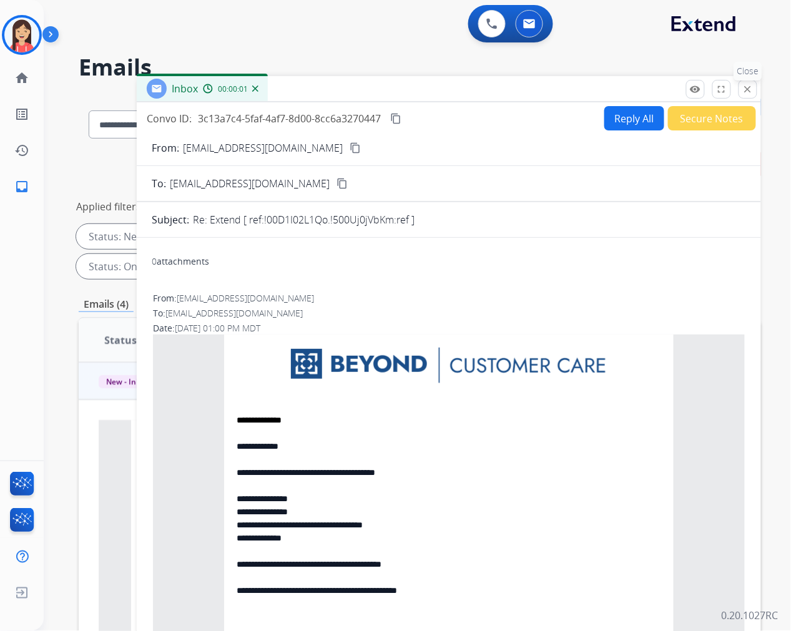
click at [750, 87] on mat-icon "close" at bounding box center [747, 89] width 11 height 11
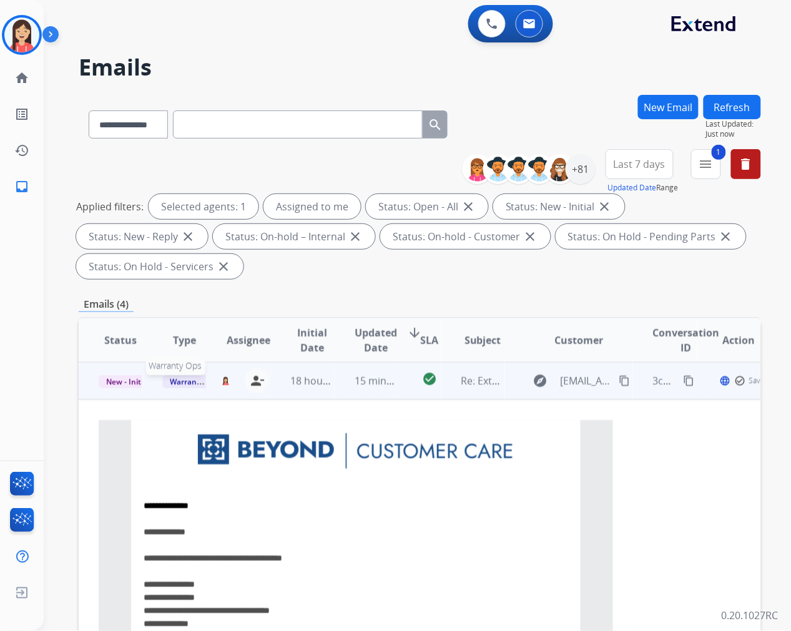
click at [192, 376] on span "Warranty Ops" at bounding box center [194, 381] width 64 height 13
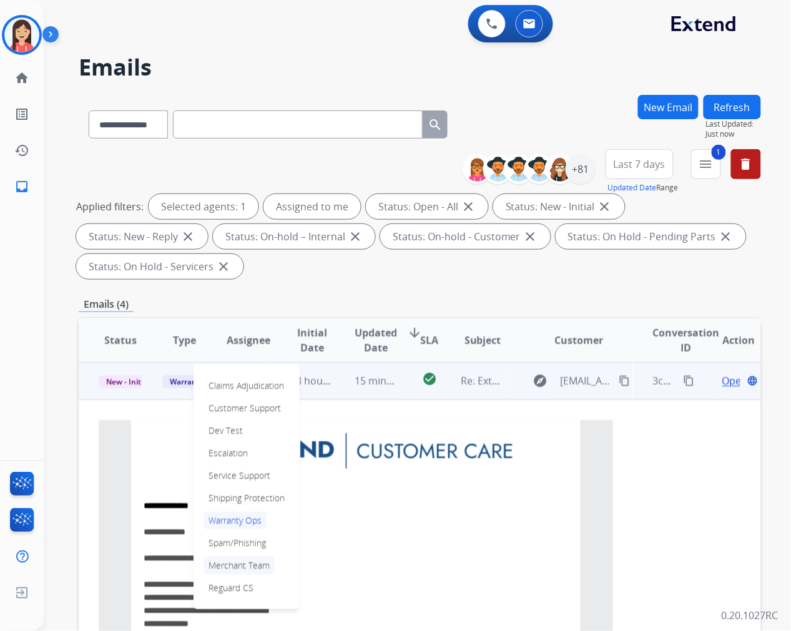
click at [248, 561] on p "Merchant Team" at bounding box center [238, 565] width 71 height 17
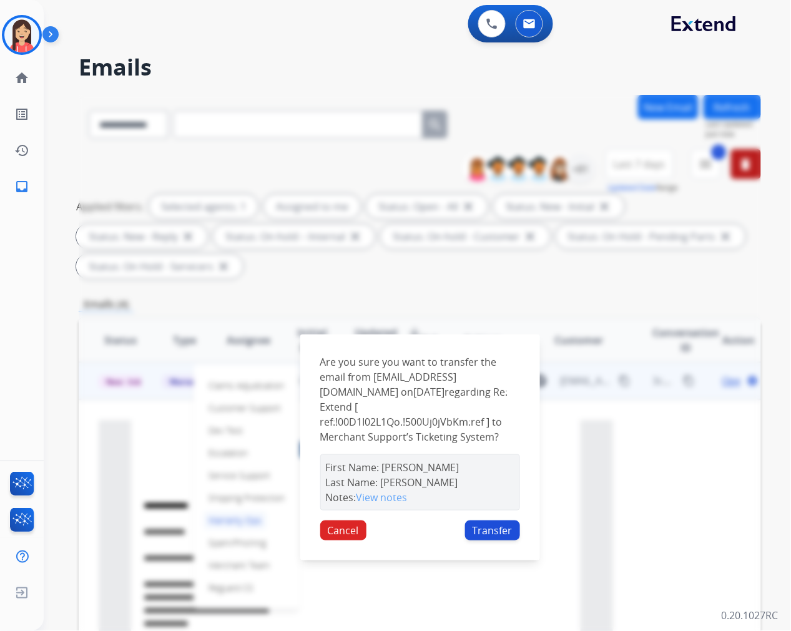
click at [504, 529] on button "Transfer" at bounding box center [492, 531] width 55 height 20
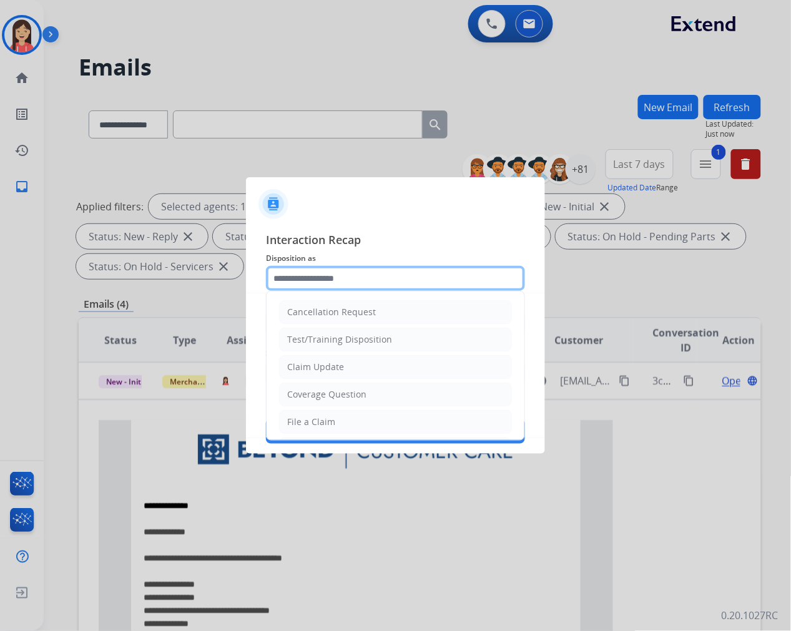
click at [361, 276] on input "text" at bounding box center [395, 278] width 259 height 25
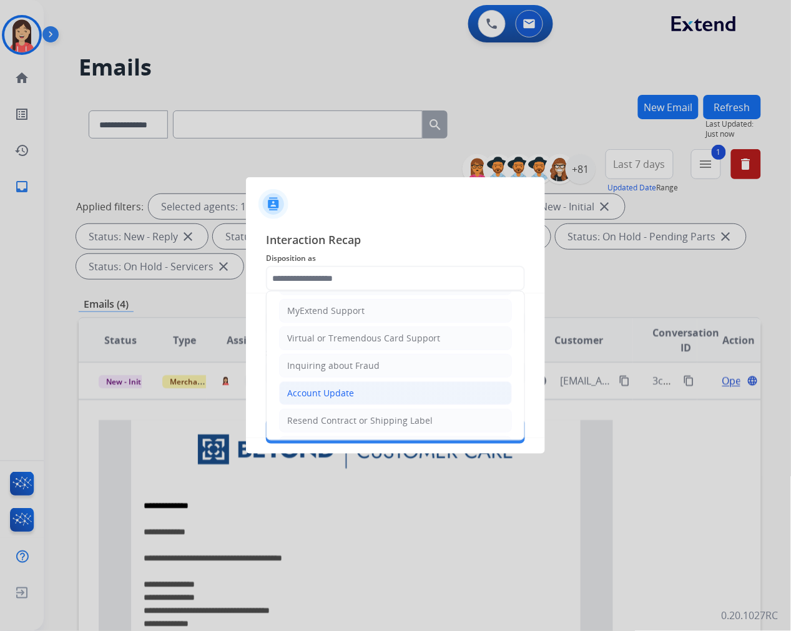
click at [331, 385] on li "Account Update" at bounding box center [395, 393] width 233 height 24
type input "**********"
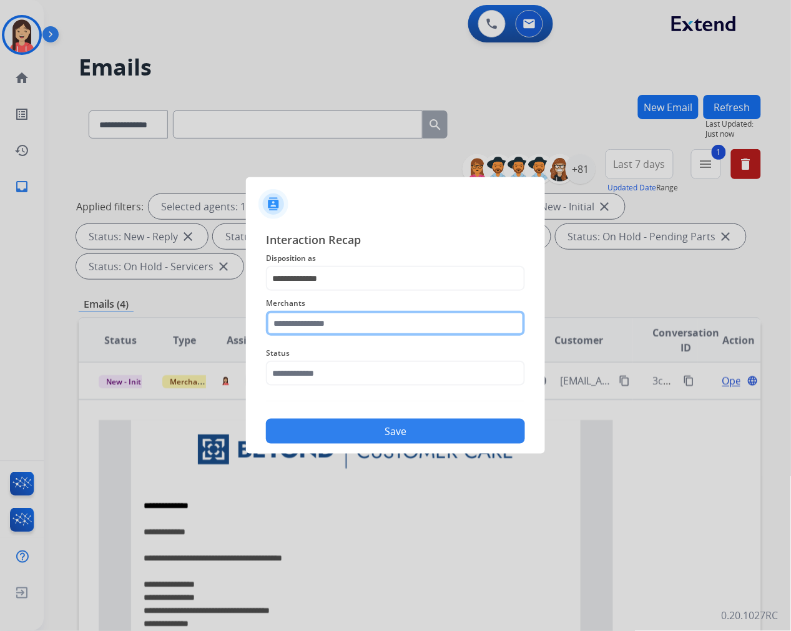
click at [315, 333] on input "text" at bounding box center [395, 323] width 259 height 25
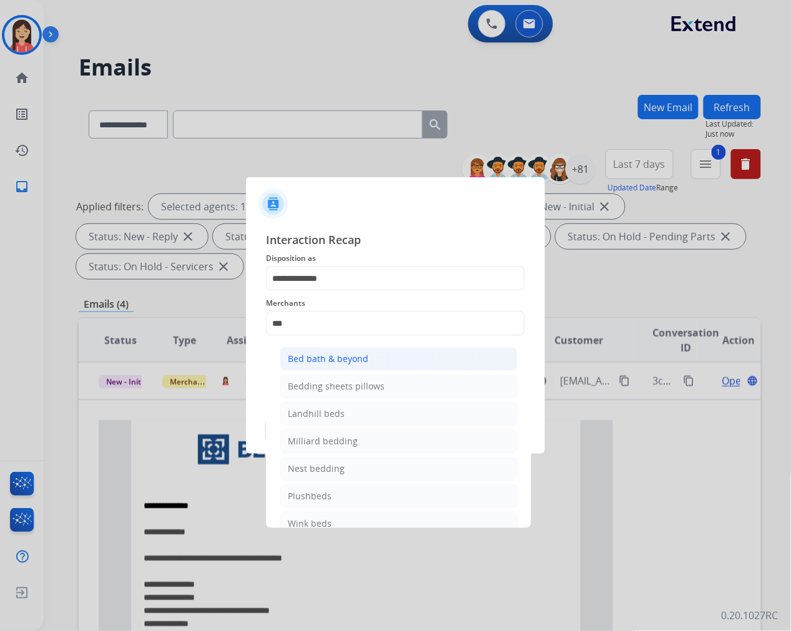
click at [334, 358] on div "Bed bath & beyond" at bounding box center [328, 359] width 81 height 12
type input "**********"
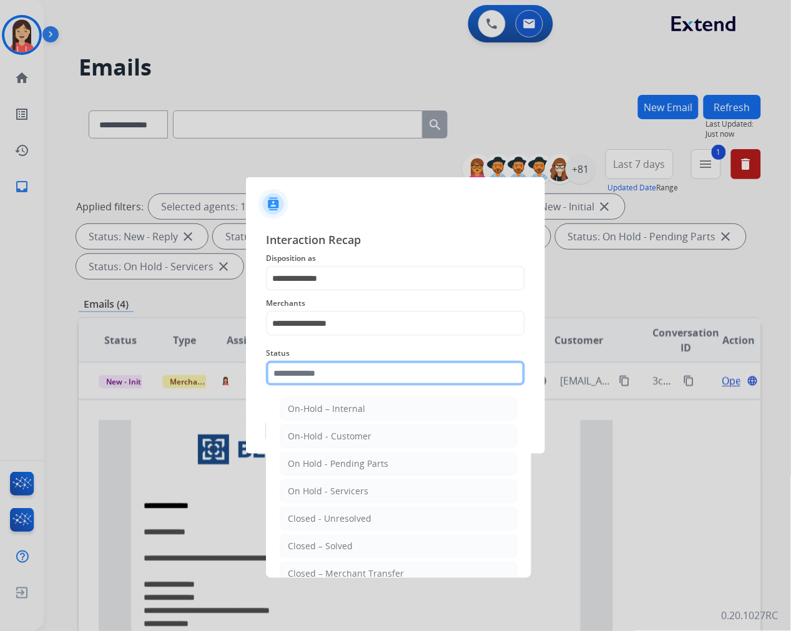
click at [315, 365] on input "text" at bounding box center [395, 373] width 259 height 25
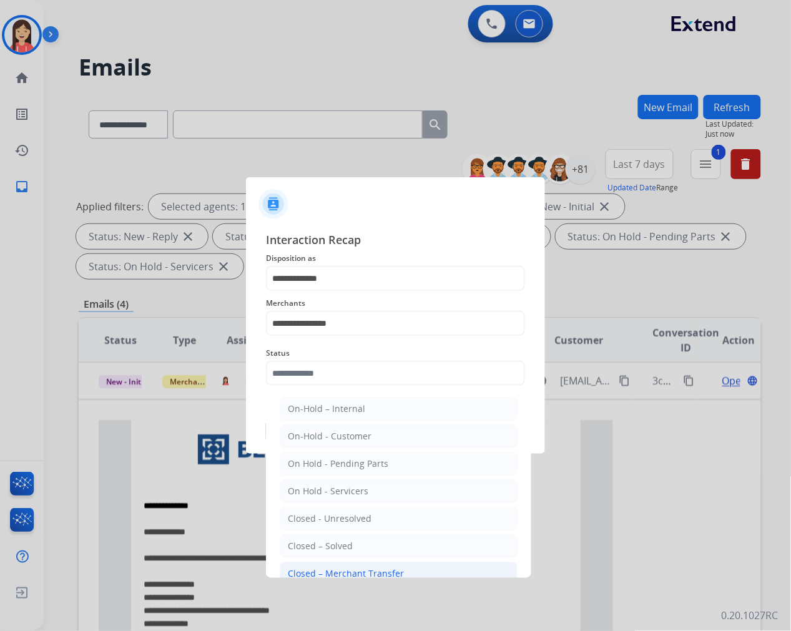
click at [346, 568] on div "Closed – Merchant Transfer" at bounding box center [346, 573] width 116 height 12
type input "**********"
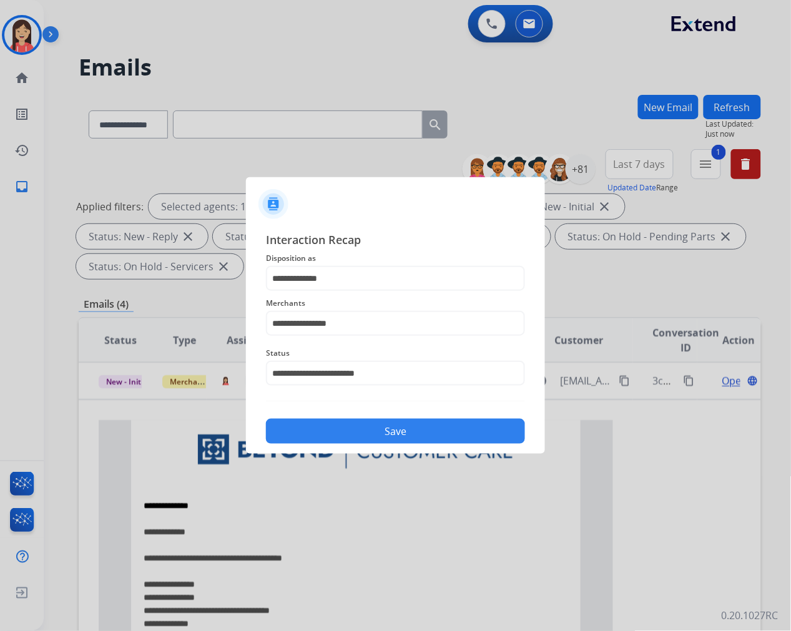
click at [365, 431] on button "Save" at bounding box center [395, 431] width 259 height 25
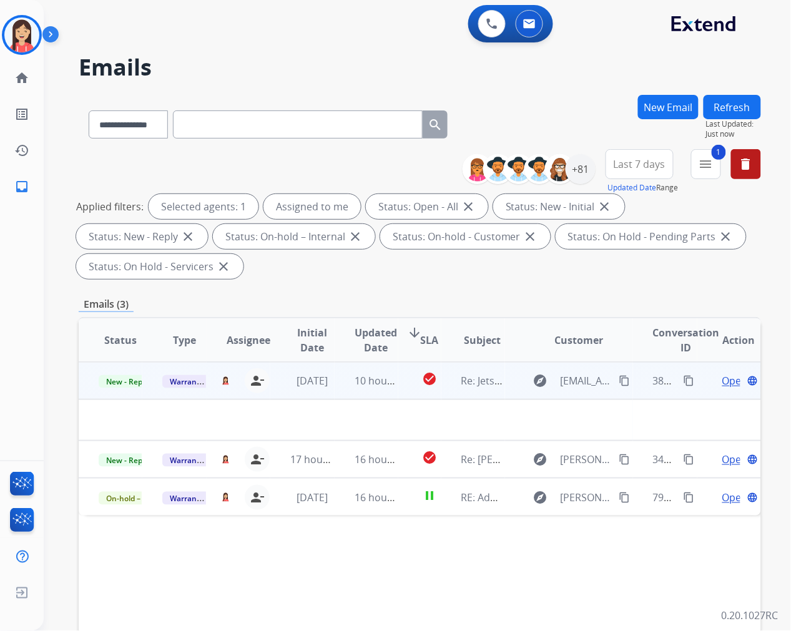
click at [343, 396] on td "10 hours ago" at bounding box center [367, 380] width 64 height 37
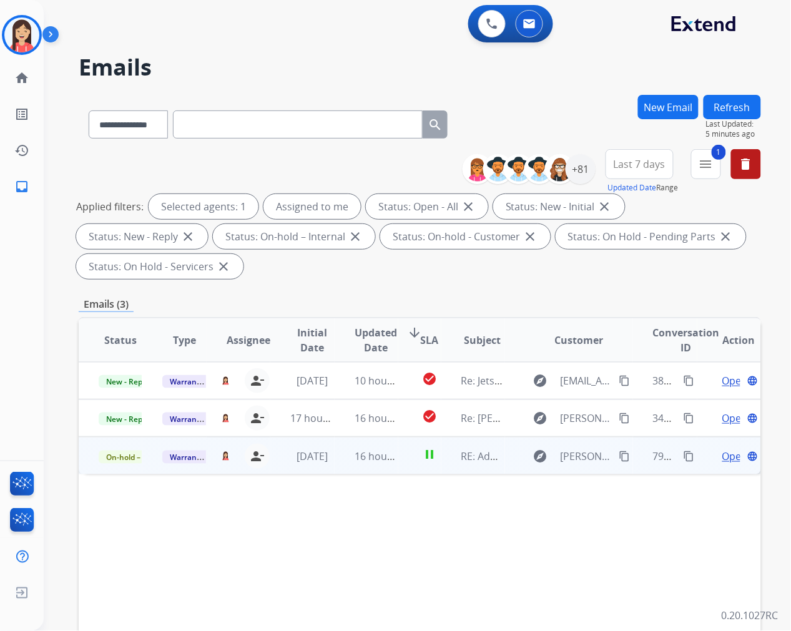
click at [402, 470] on td "pause" at bounding box center [419, 455] width 42 height 37
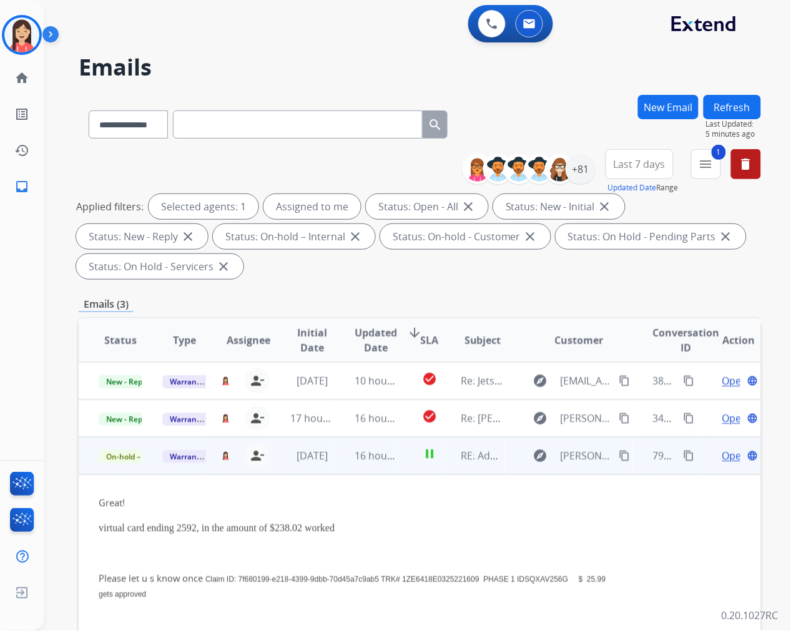
scroll to position [75, 0]
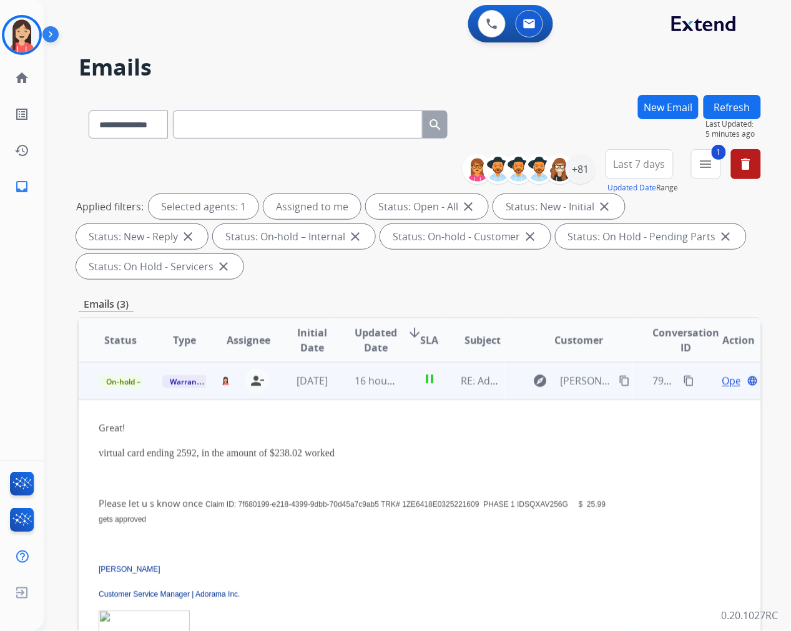
click at [398, 394] on td "pause" at bounding box center [419, 380] width 42 height 37
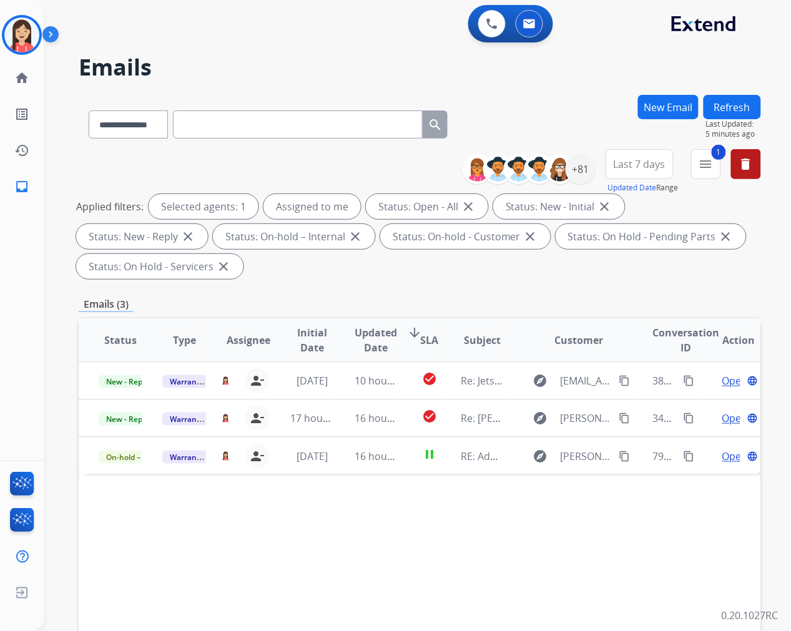
scroll to position [0, 0]
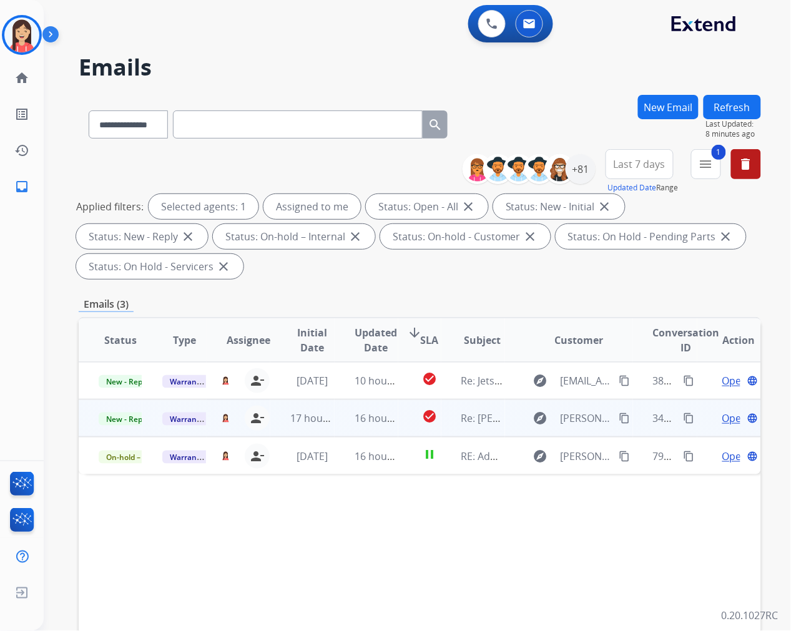
click at [344, 428] on td "16 hours ago" at bounding box center [367, 417] width 64 height 37
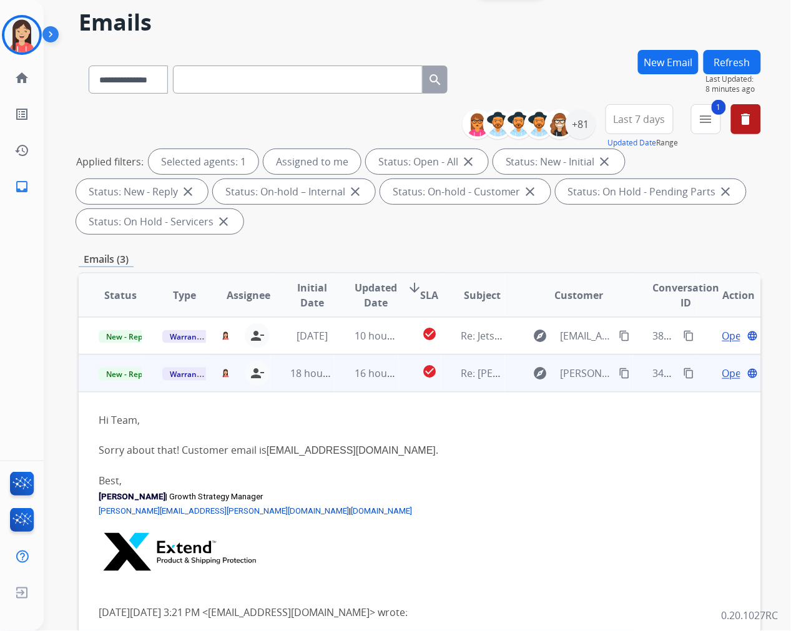
scroll to position [69, 0]
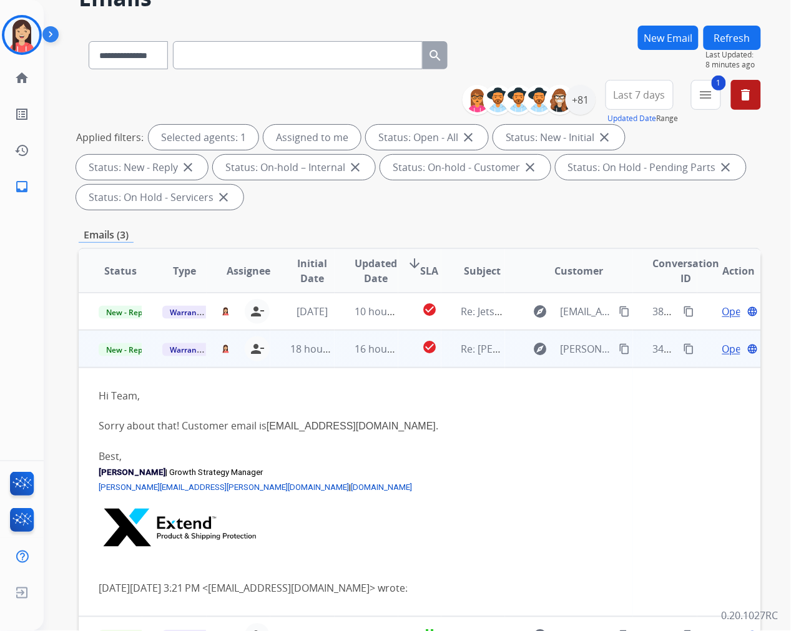
click at [722, 348] on span "Open" at bounding box center [735, 348] width 26 height 15
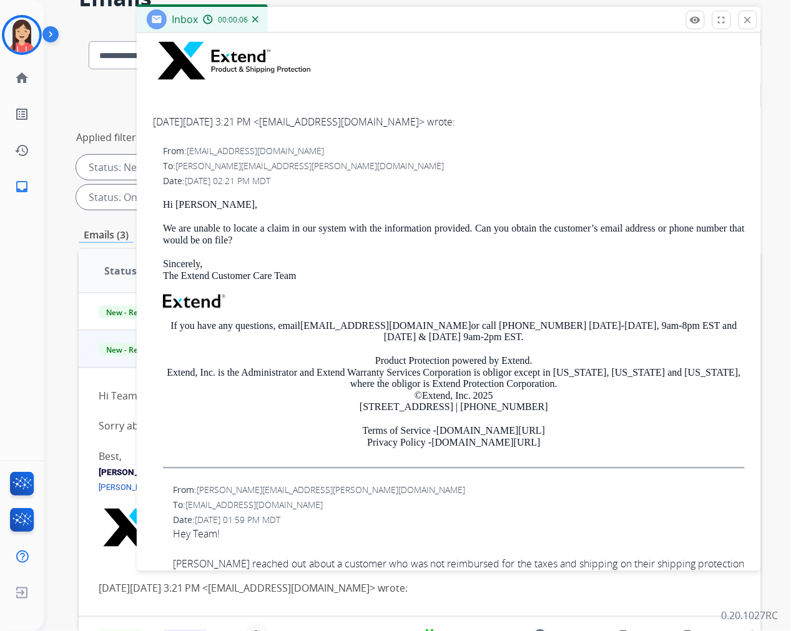
scroll to position [0, 0]
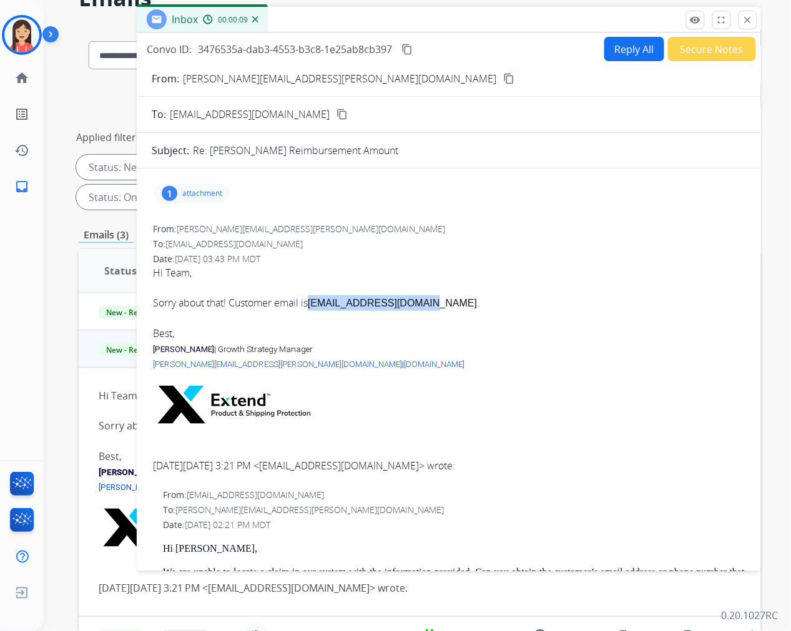
drag, startPoint x: 312, startPoint y: 298, endPoint x: 427, endPoint y: 303, distance: 115.0
click at [427, 303] on div "Hi Team, Sorry about that! Customer email is [EMAIL_ADDRESS][DOMAIN_NAME] ." at bounding box center [449, 288] width 592 height 46
copy div "[EMAIL_ADDRESS][DOMAIN_NAME]"
click at [220, 198] on div "1 attachment" at bounding box center [192, 194] width 76 height 20
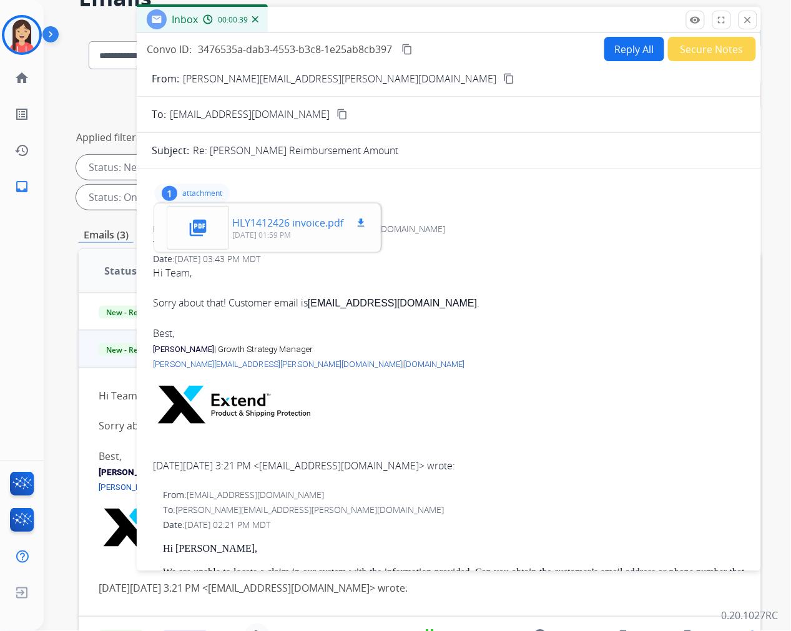
click at [356, 221] on mat-icon "download" at bounding box center [360, 222] width 11 height 11
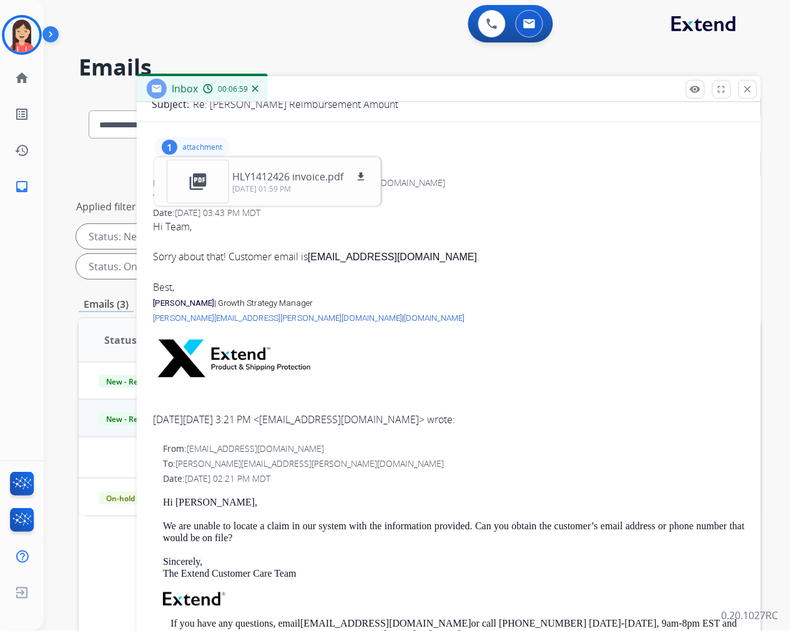
scroll to position [9, 0]
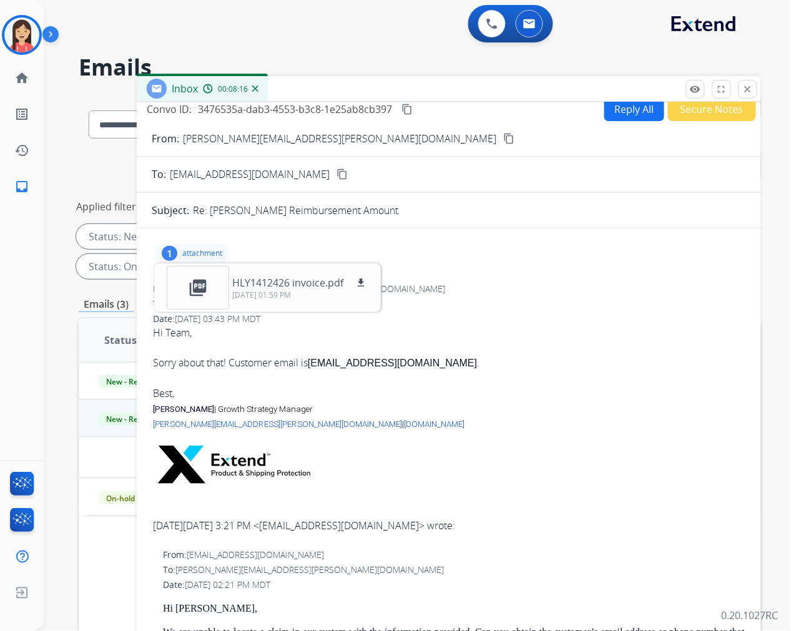
click at [371, 112] on span "3476535a-dab3-4553-b3c8-1e25ab8cb397" at bounding box center [295, 109] width 194 height 14
copy div "3476535a-dab3-4553-b3c8-1e25ab8cb397 content_copy"
click at [451, 350] on div "Hi Team, Sorry about that! Customer email is [EMAIL_ADDRESS][DOMAIN_NAME] ." at bounding box center [449, 348] width 592 height 46
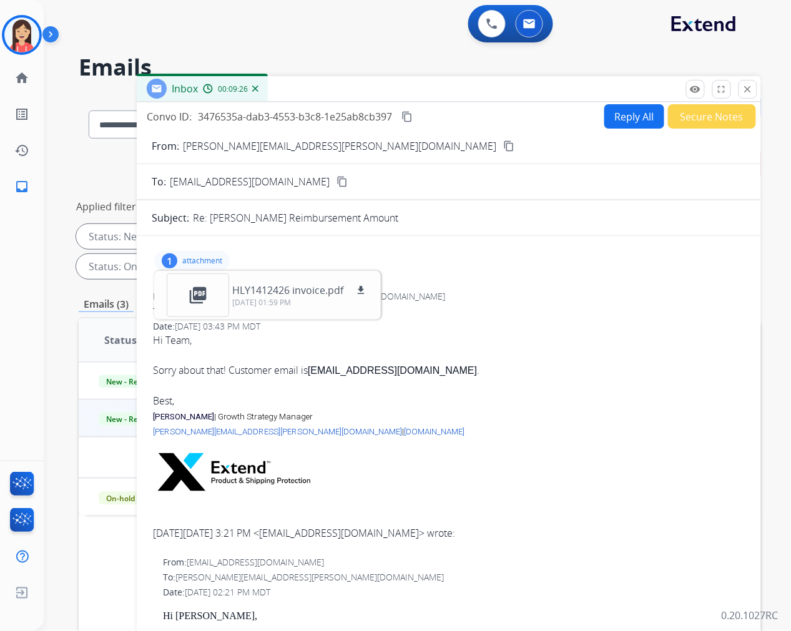
scroll to position [0, 0]
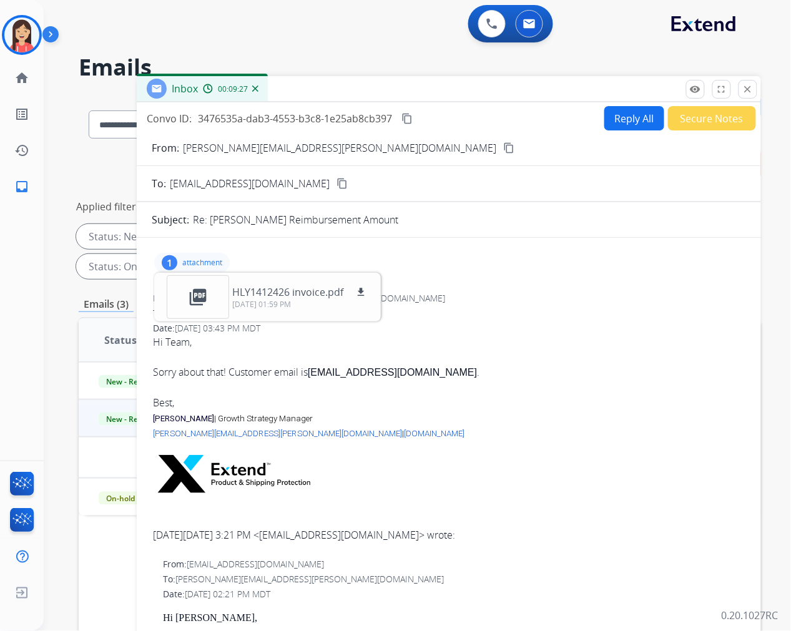
click at [614, 122] on button "Reply All" at bounding box center [634, 118] width 60 height 24
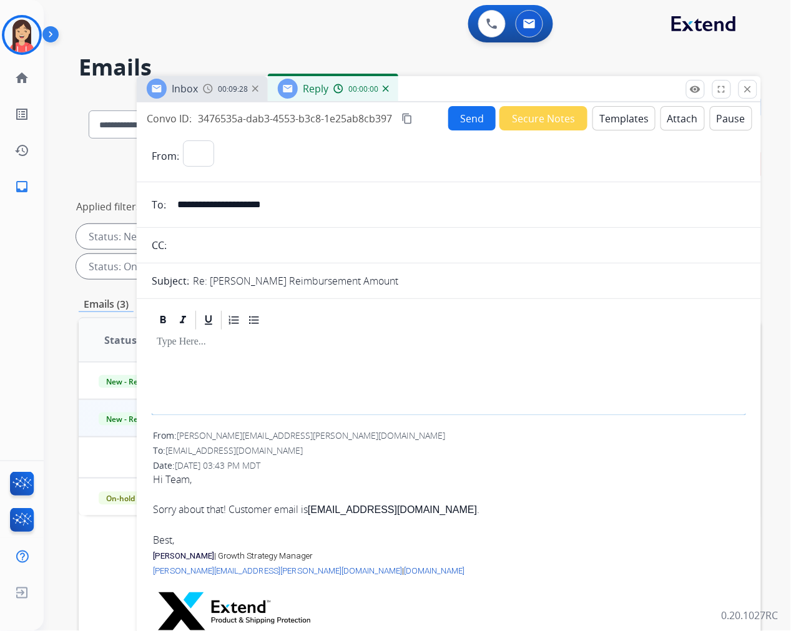
select select "**********"
click at [614, 122] on button "Templates" at bounding box center [623, 118] width 63 height 24
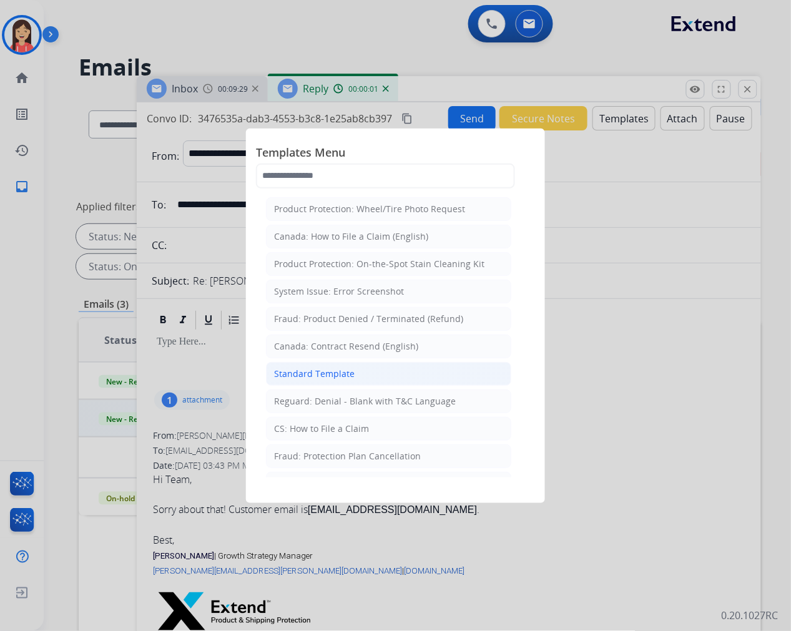
click at [328, 376] on div "Standard Template" at bounding box center [314, 374] width 81 height 12
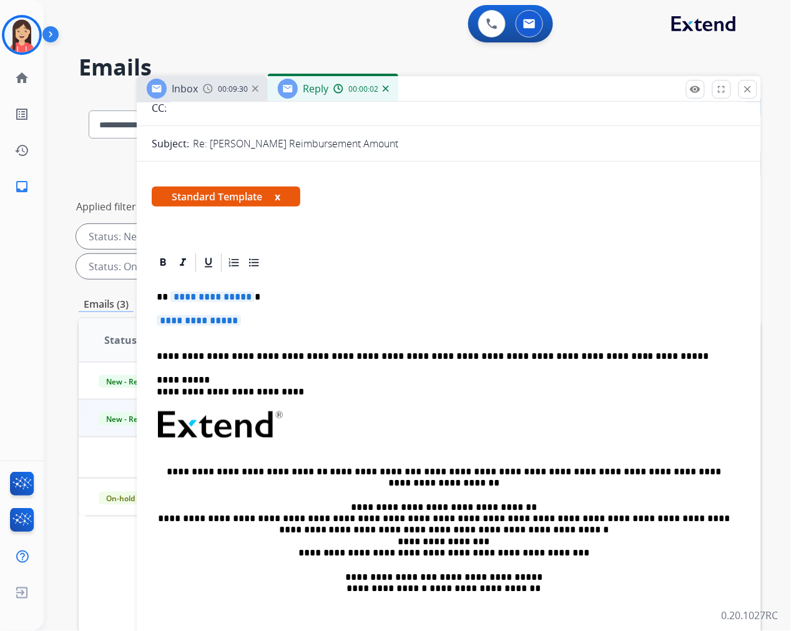
scroll to position [139, 0]
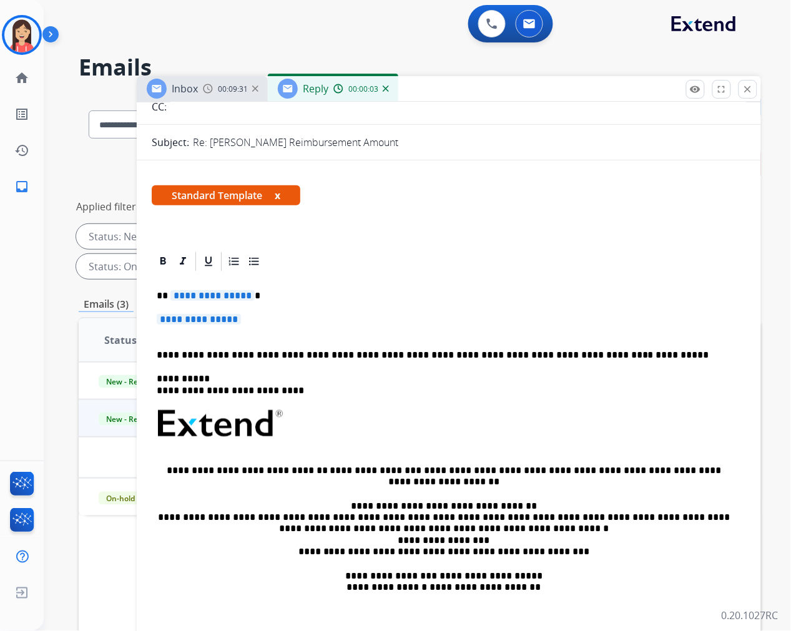
click at [250, 316] on p "**********" at bounding box center [449, 325] width 584 height 23
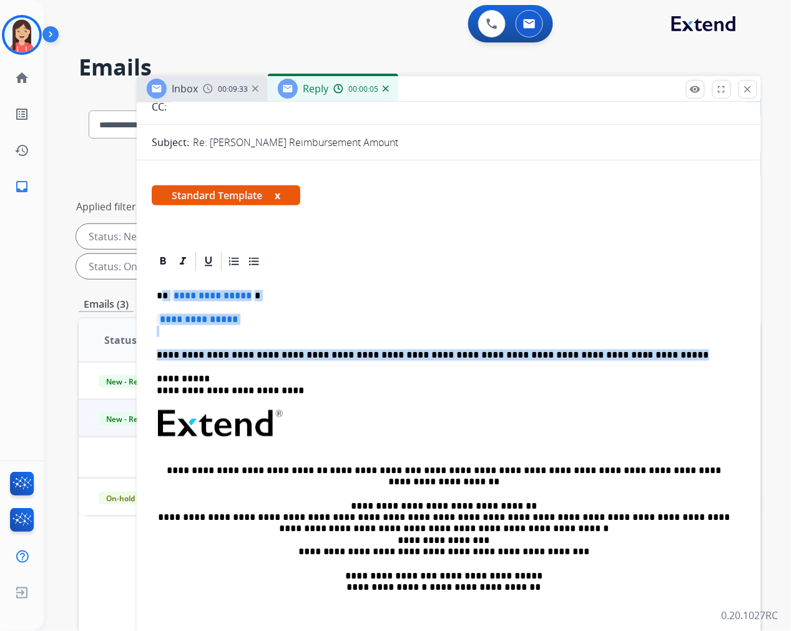
drag, startPoint x: 613, startPoint y: 356, endPoint x: 165, endPoint y: 295, distance: 452.3
click at [165, 295] on div "**********" at bounding box center [449, 453] width 594 height 361
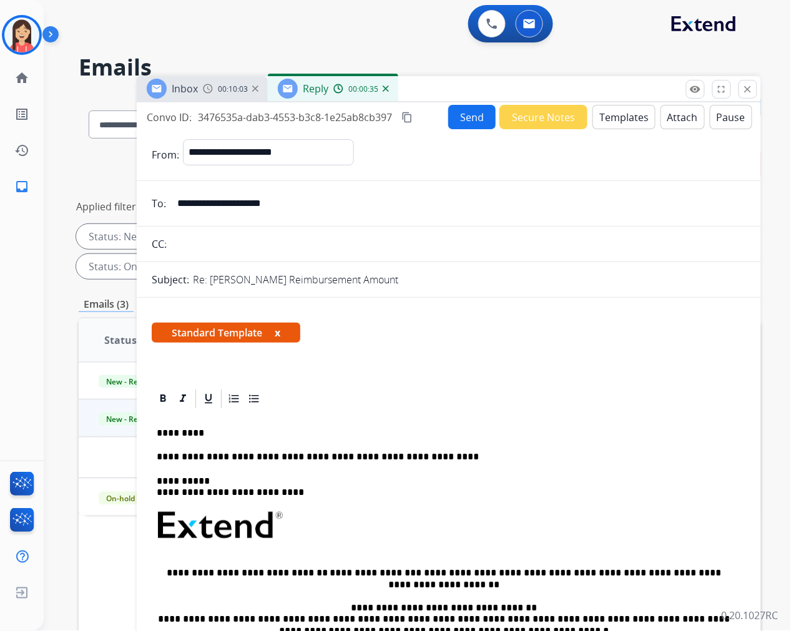
scroll to position [0, 0]
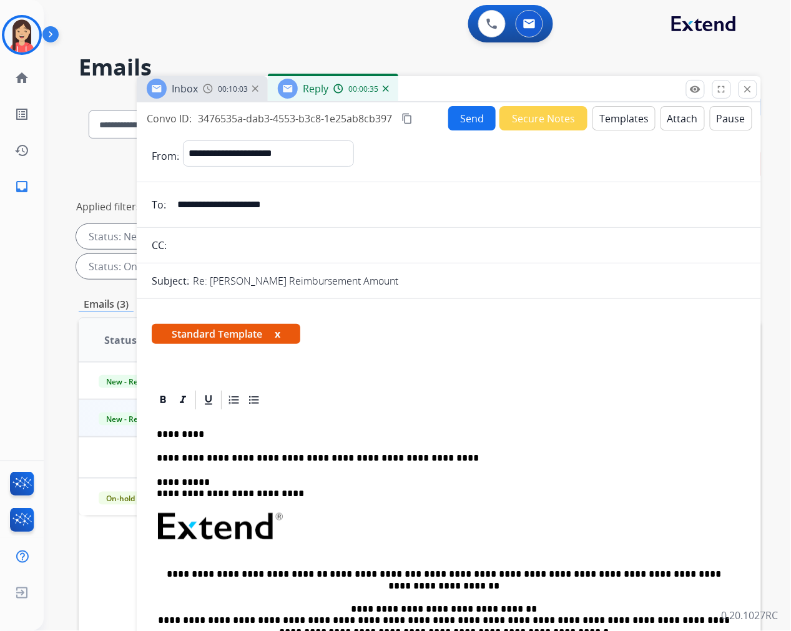
click at [469, 102] on div "**********" at bounding box center [449, 368] width 624 height 533
click at [466, 112] on button "Send" at bounding box center [471, 118] width 47 height 24
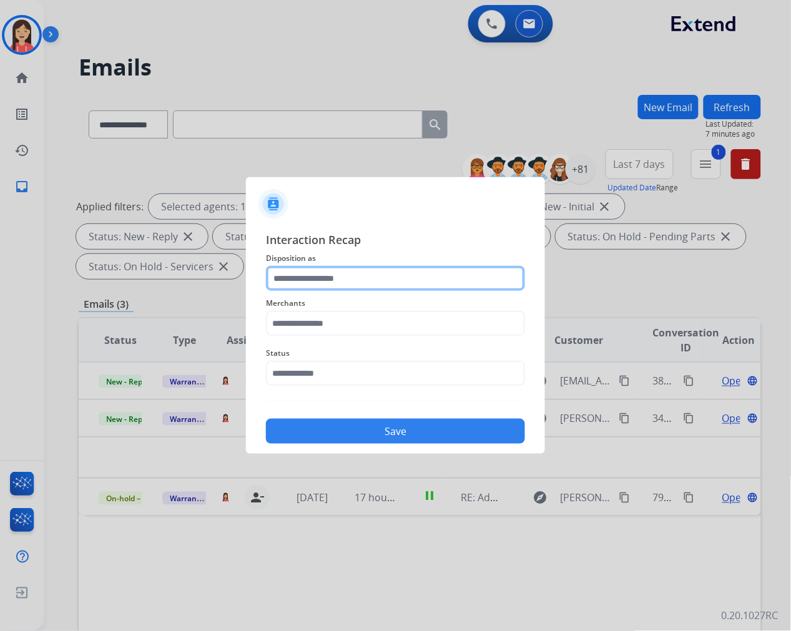
click at [331, 279] on input "text" at bounding box center [395, 278] width 259 height 25
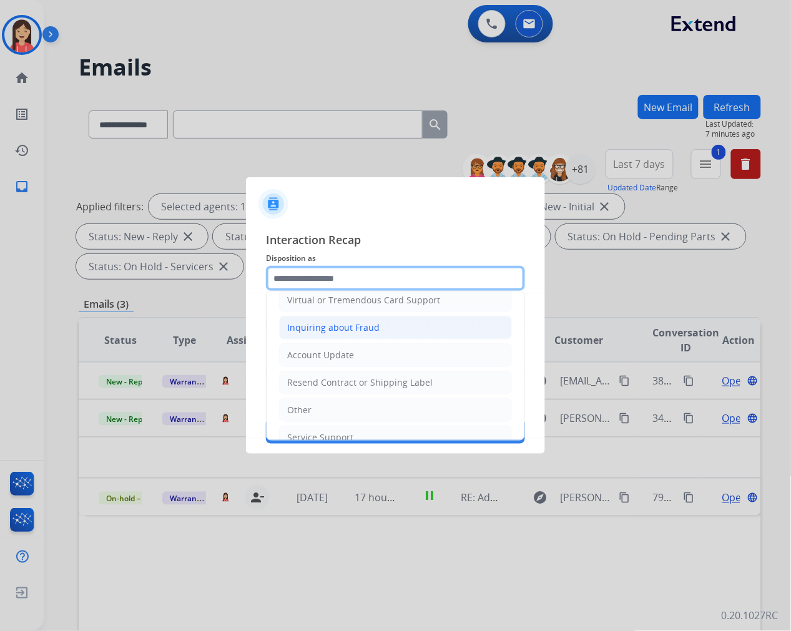
scroll to position [195, 0]
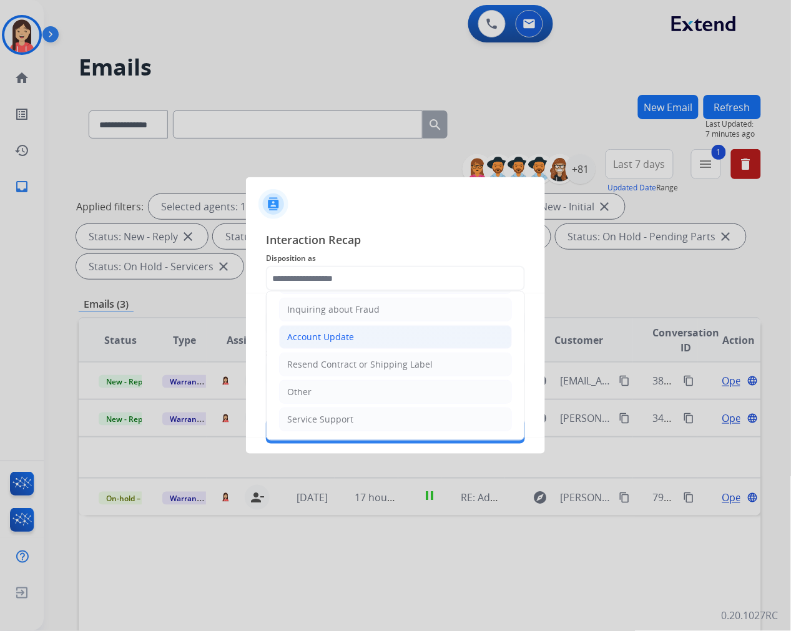
click at [351, 335] on div "Account Update" at bounding box center [320, 337] width 67 height 12
type input "**********"
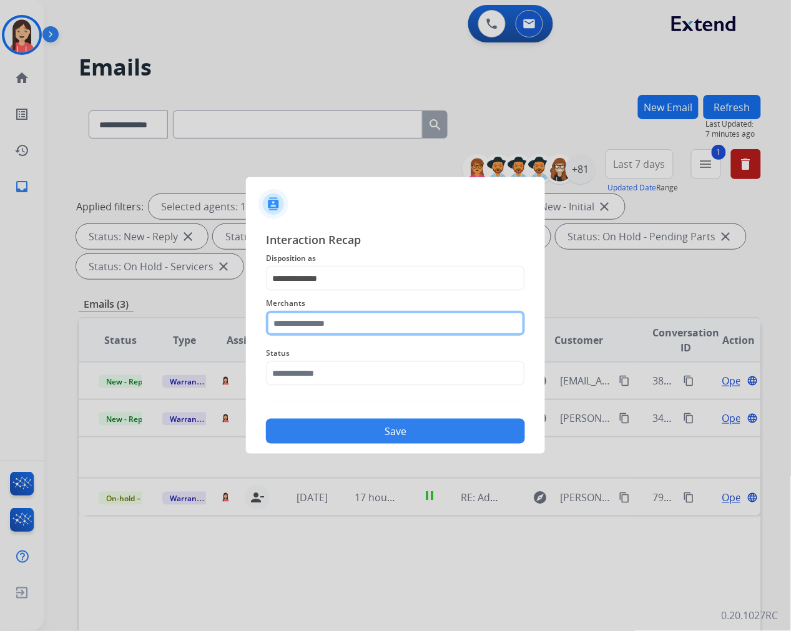
click at [385, 318] on input "text" at bounding box center [395, 323] width 259 height 25
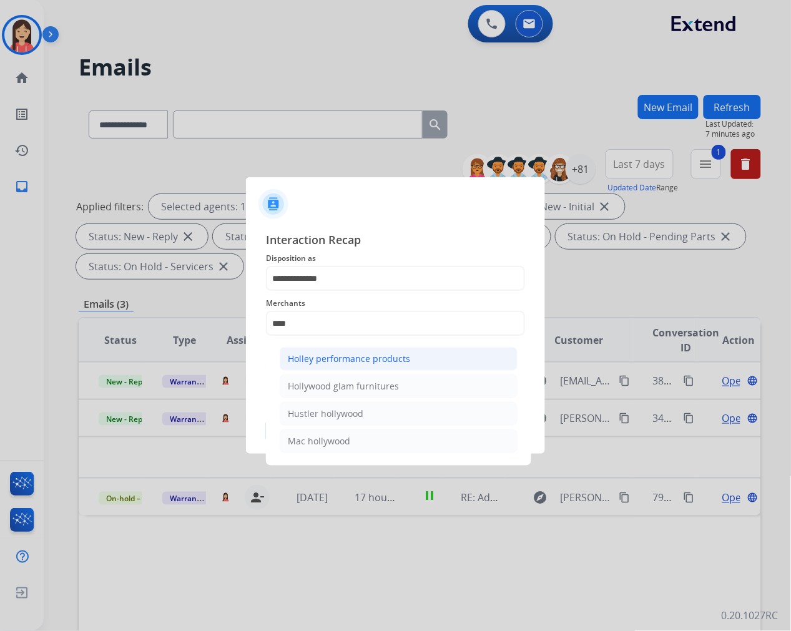
click at [385, 362] on div "Holley performance products" at bounding box center [349, 359] width 122 height 12
type input "**********"
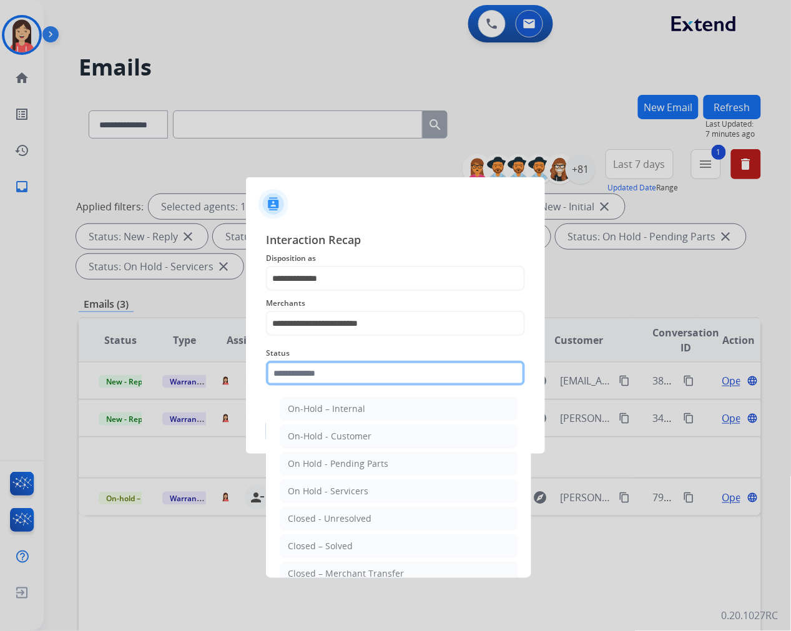
click at [383, 376] on input "text" at bounding box center [395, 373] width 259 height 25
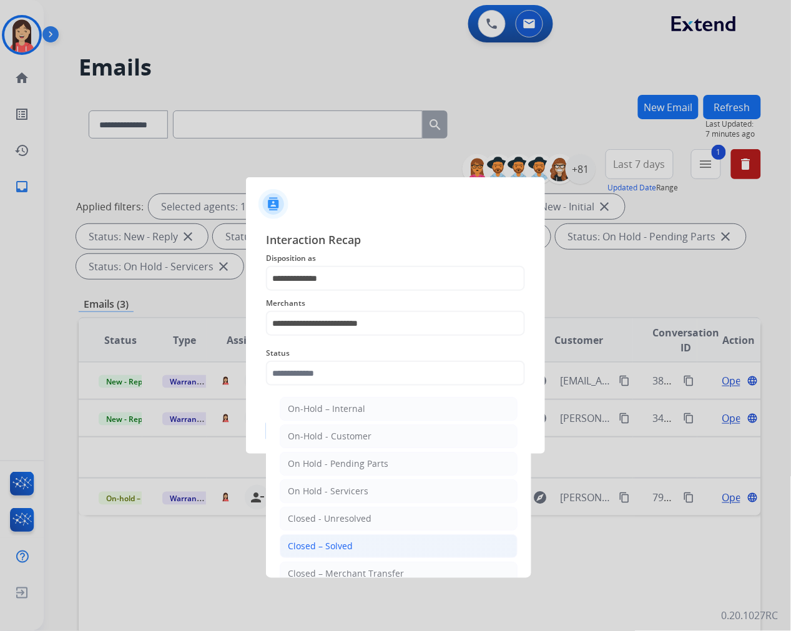
click at [344, 540] on div "Closed – Solved" at bounding box center [320, 546] width 65 height 12
type input "**********"
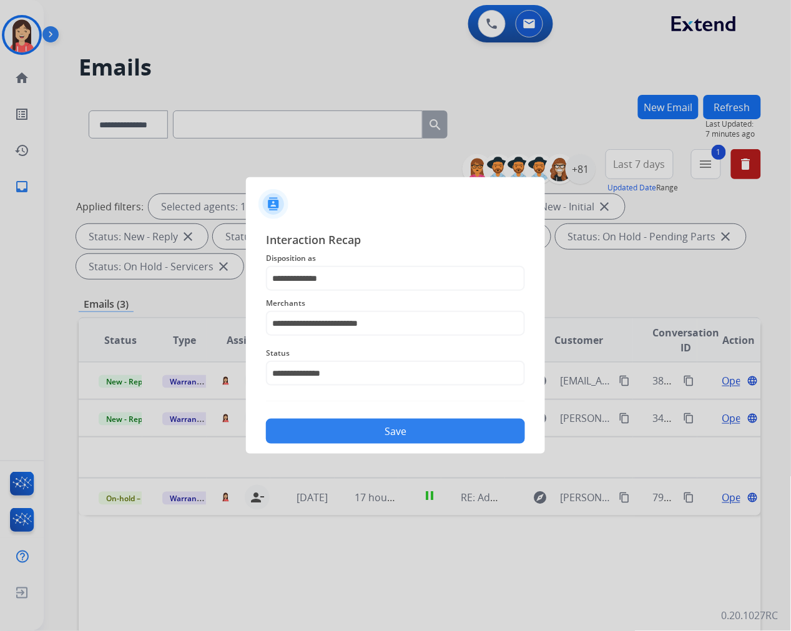
click at [379, 437] on button "Save" at bounding box center [395, 431] width 259 height 25
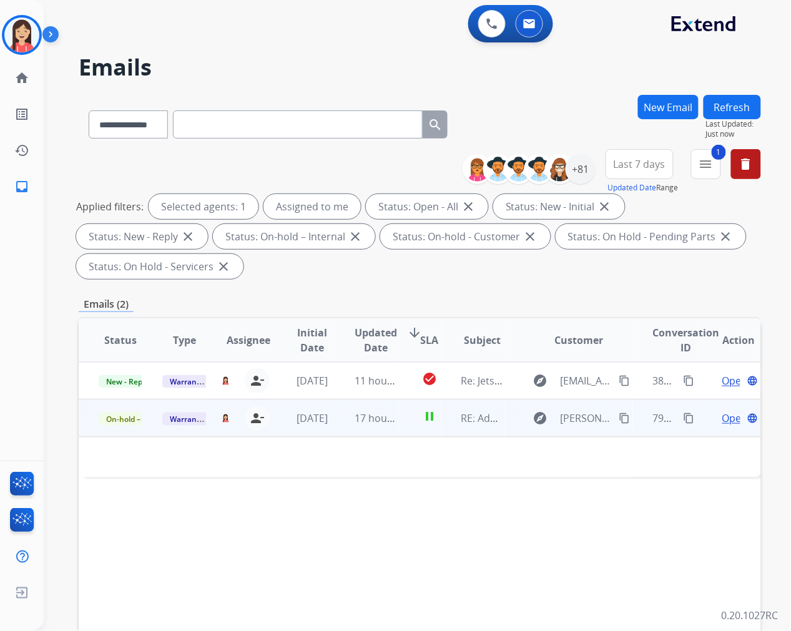
click at [398, 431] on td "pause" at bounding box center [419, 417] width 42 height 37
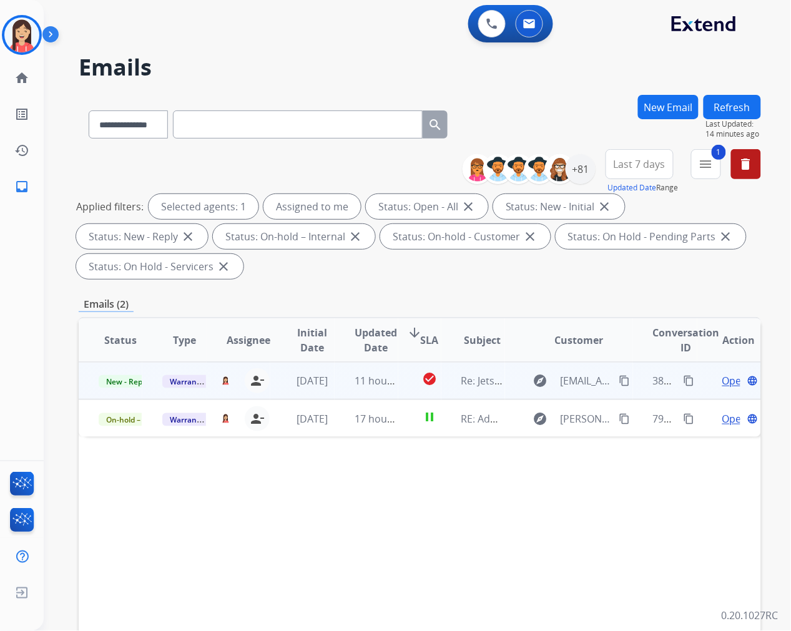
click at [335, 387] on td "11 hours ago" at bounding box center [367, 380] width 64 height 37
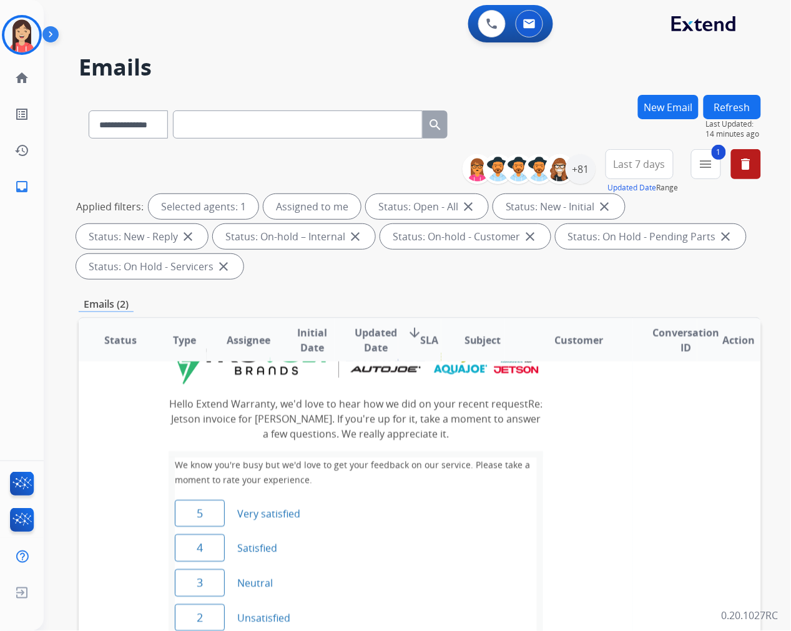
scroll to position [0, 0]
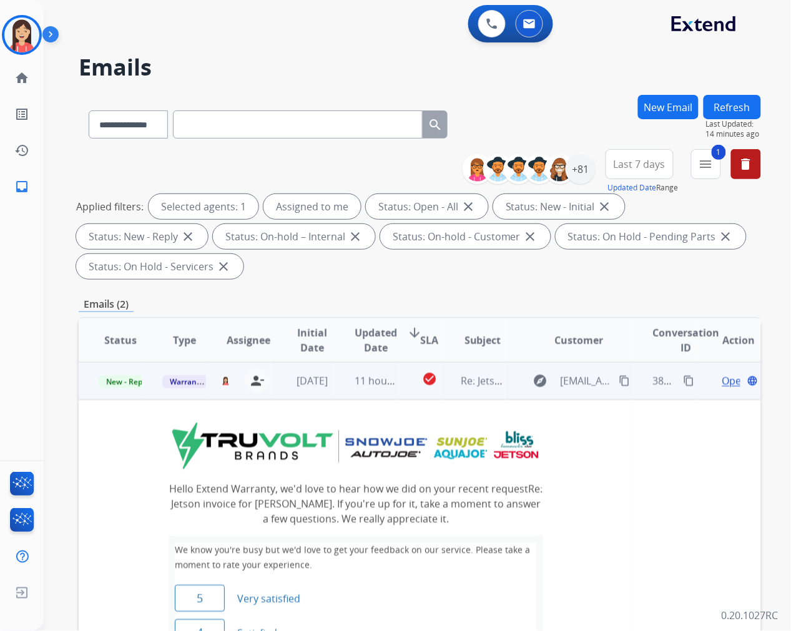
click at [722, 383] on span "Open" at bounding box center [735, 380] width 26 height 15
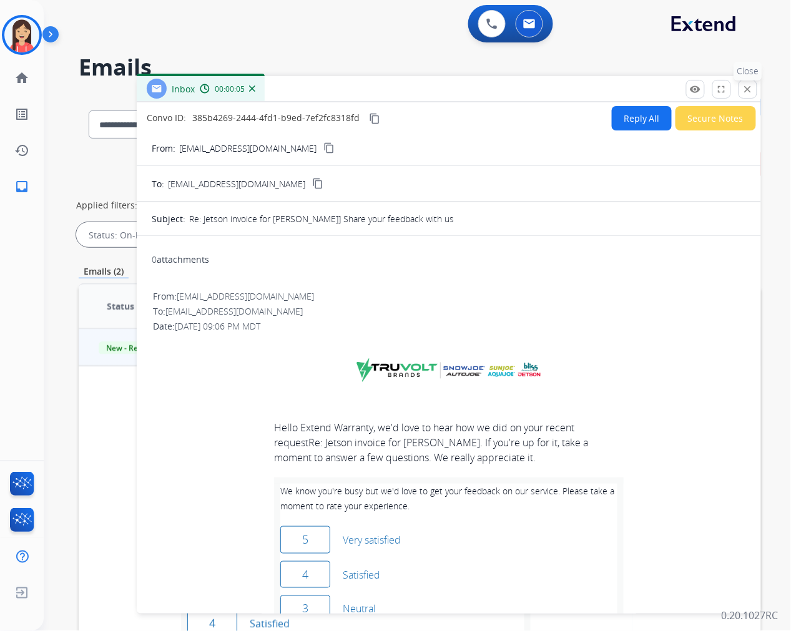
click at [745, 97] on button "close Close" at bounding box center [747, 89] width 19 height 19
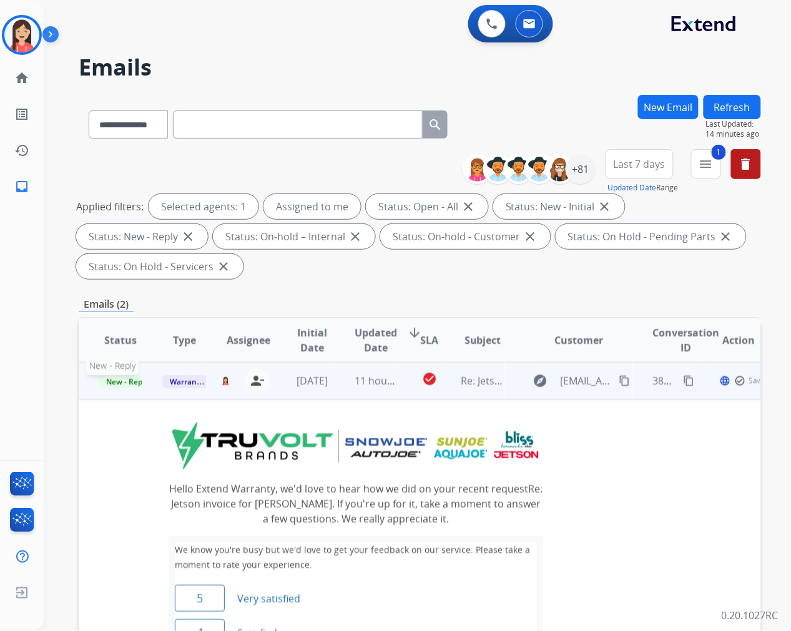
click at [134, 382] on span "New - Reply" at bounding box center [127, 381] width 57 height 13
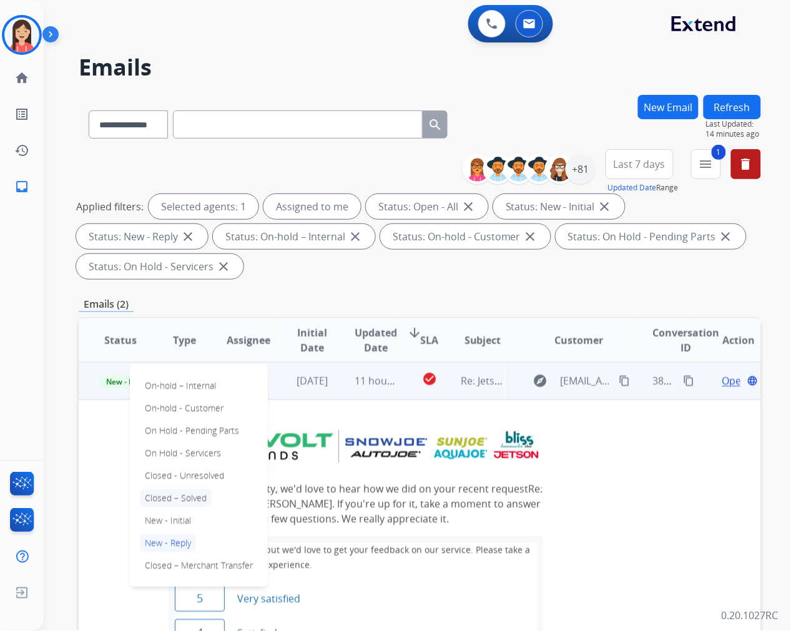
click at [166, 498] on p "Closed – Solved" at bounding box center [176, 497] width 72 height 17
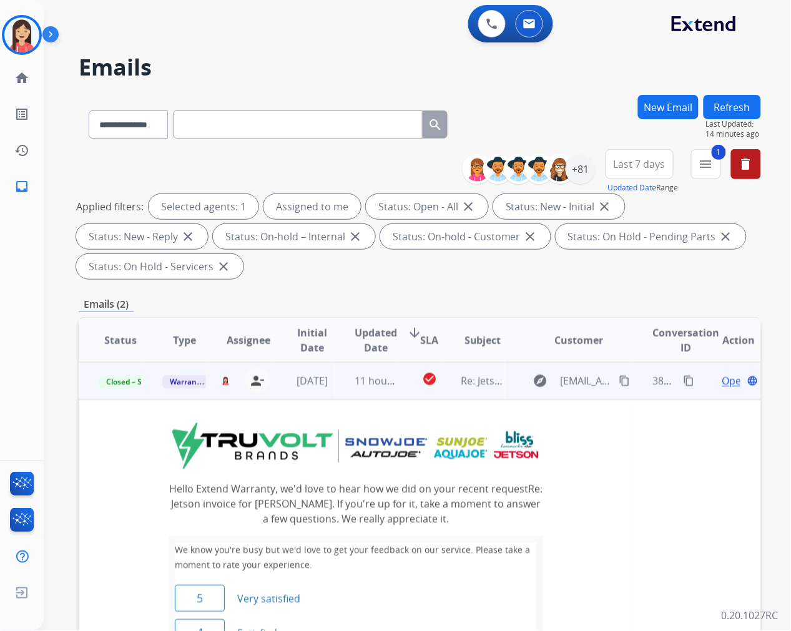
click at [342, 391] on td "11 hours ago" at bounding box center [367, 380] width 64 height 37
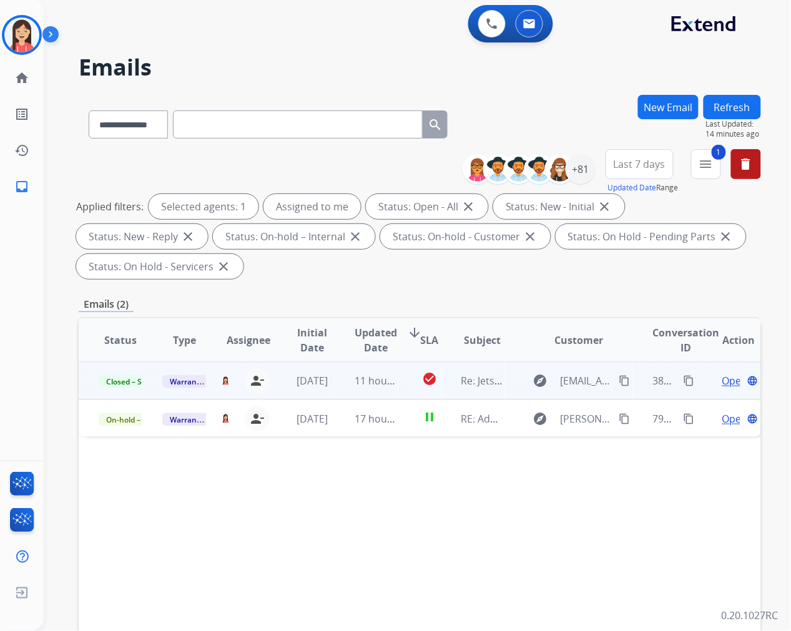
click at [728, 99] on button "Refresh" at bounding box center [731, 107] width 57 height 24
click at [335, 384] on td "17 hours ago" at bounding box center [367, 380] width 64 height 37
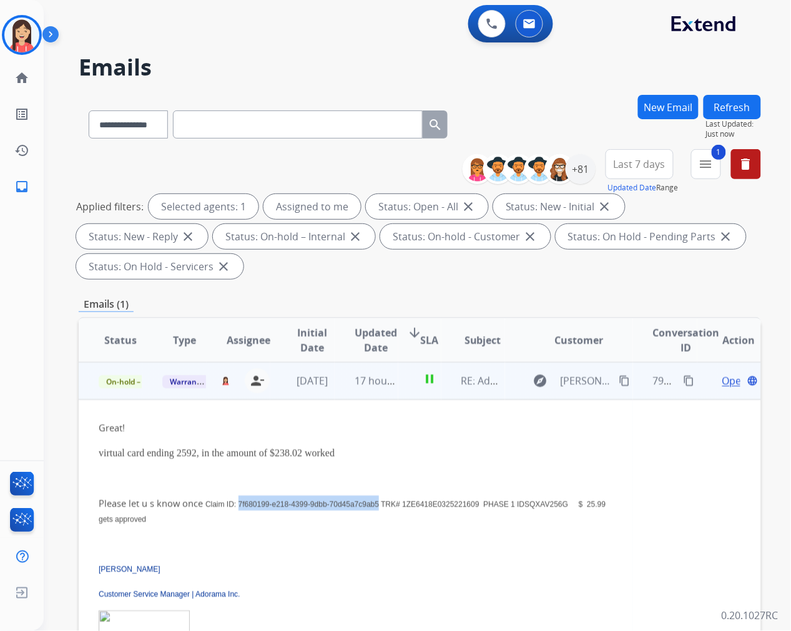
drag, startPoint x: 242, startPoint y: 501, endPoint x: 404, endPoint y: 501, distance: 162.3
click at [404, 501] on span "Claim ID: 7f680199-e218-4399-9dbb-70d45a7c9ab5 TRK# 1ZE6418E0325221609 PHASE 1 …" at bounding box center [352, 512] width 507 height 24
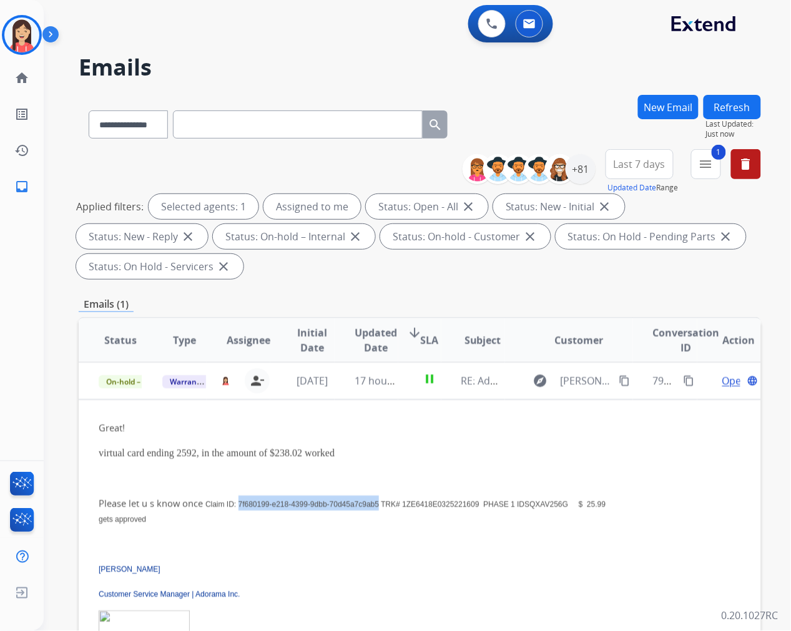
copy span "7f680199-e218-4399-9dbb-70d45a7c9ab5"
click at [234, 160] on div "**********" at bounding box center [420, 216] width 682 height 135
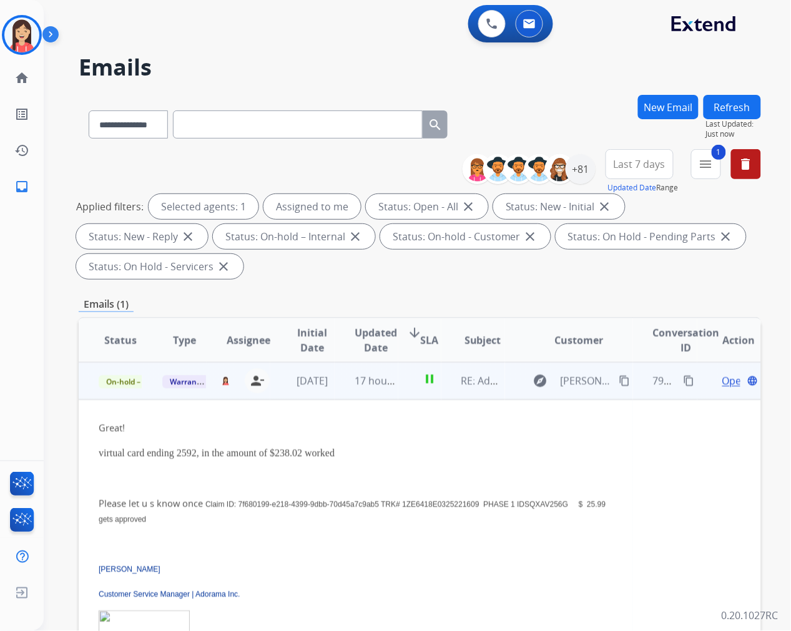
click at [335, 394] on td "17 hours ago" at bounding box center [367, 380] width 64 height 37
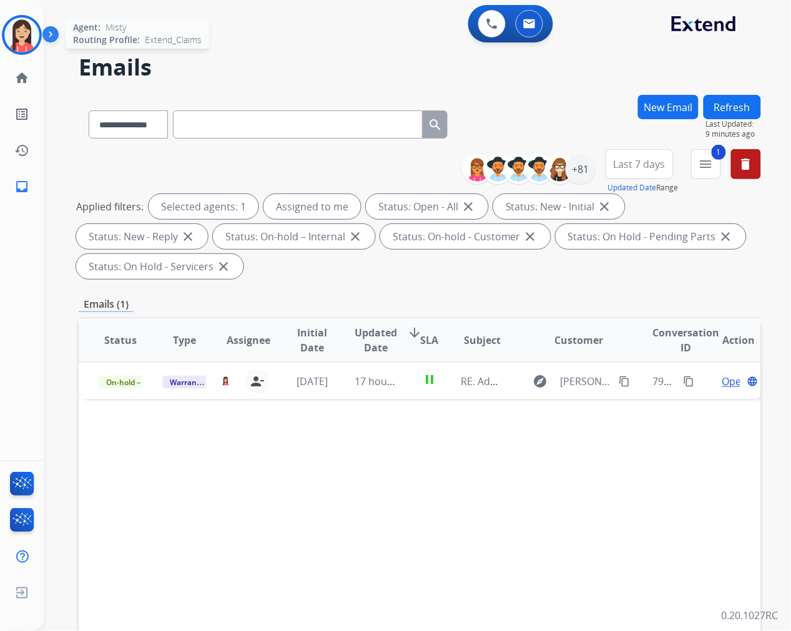
click at [15, 42] on img at bounding box center [21, 34] width 35 height 35
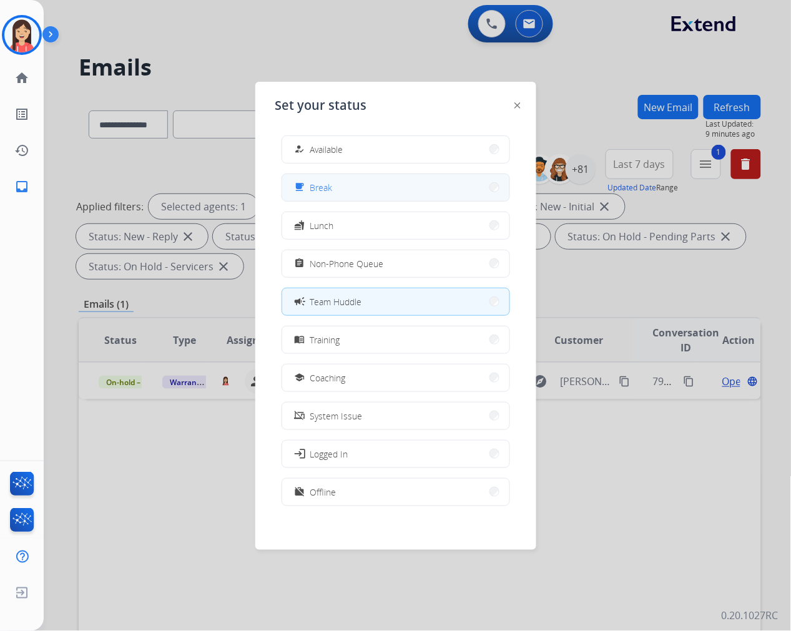
click at [363, 190] on button "free_breakfast Break" at bounding box center [395, 187] width 227 height 27
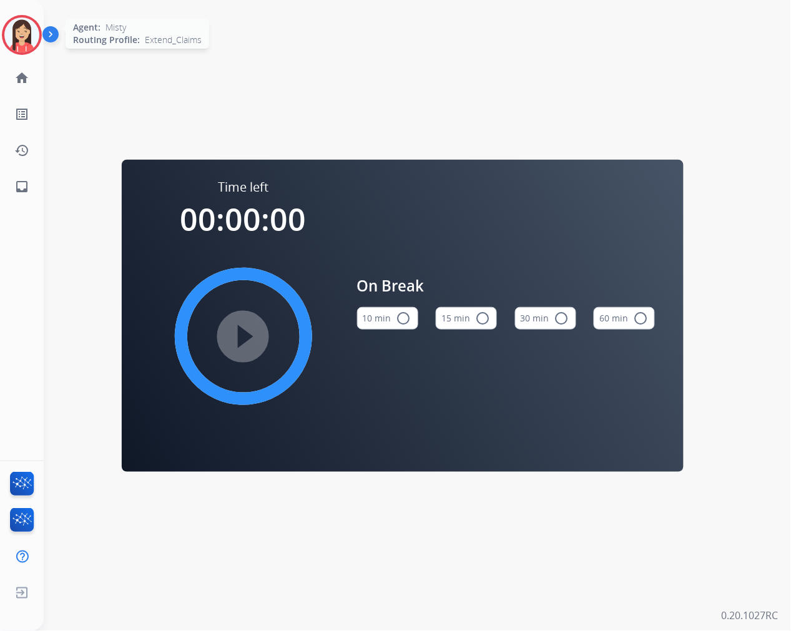
drag, startPoint x: 17, startPoint y: 32, endPoint x: 29, endPoint y: 42, distance: 15.5
click at [17, 32] on img at bounding box center [21, 34] width 35 height 35
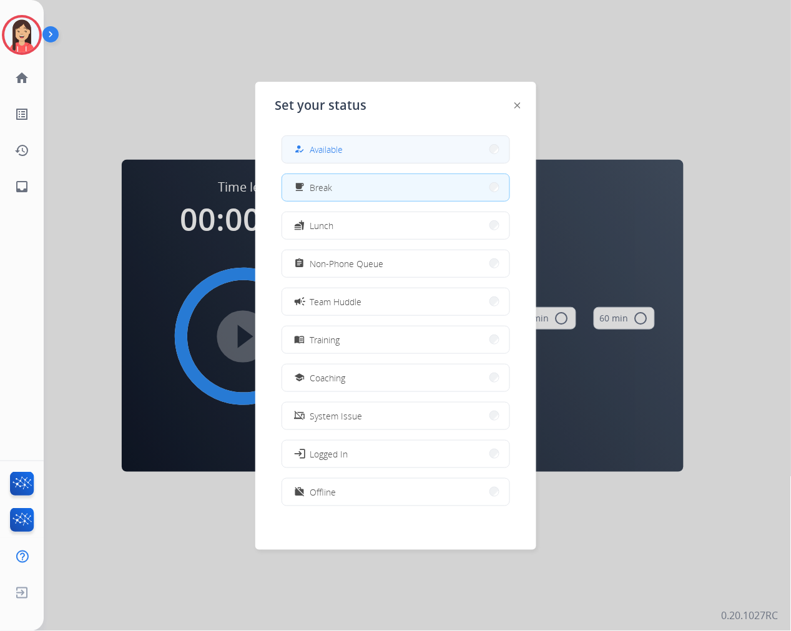
click at [313, 137] on button "how_to_reg Available" at bounding box center [395, 149] width 227 height 27
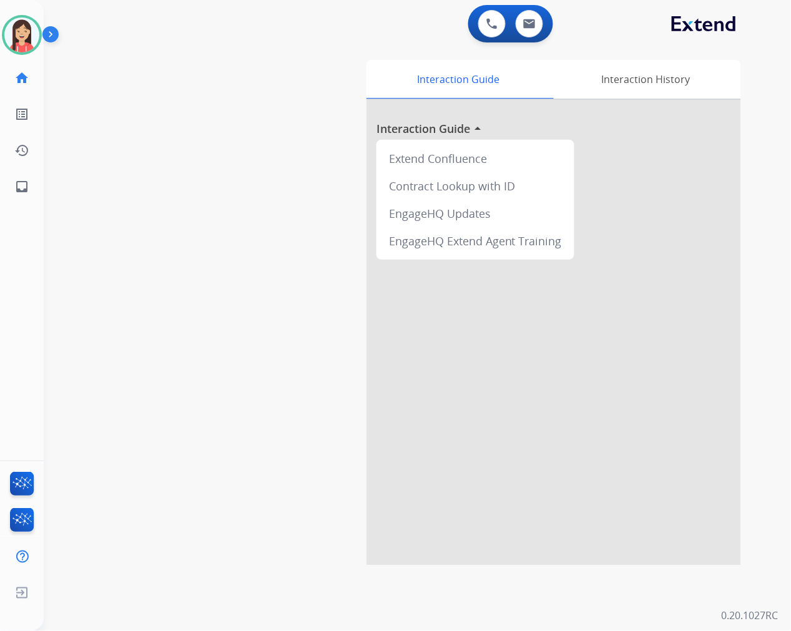
drag, startPoint x: 192, startPoint y: 122, endPoint x: 275, endPoint y: 91, distance: 88.1
click at [192, 122] on div "swap_horiz Break voice bridge close_fullscreen Connect 3-Way Call merge_type Se…" at bounding box center [402, 305] width 717 height 521
click at [531, 19] on img at bounding box center [529, 24] width 12 height 10
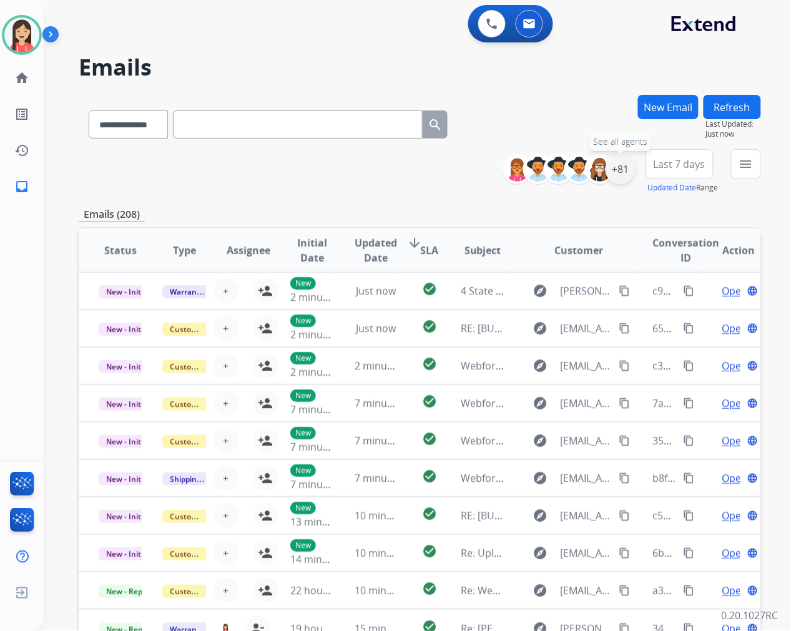
click at [628, 178] on div "+81" at bounding box center [620, 169] width 30 height 30
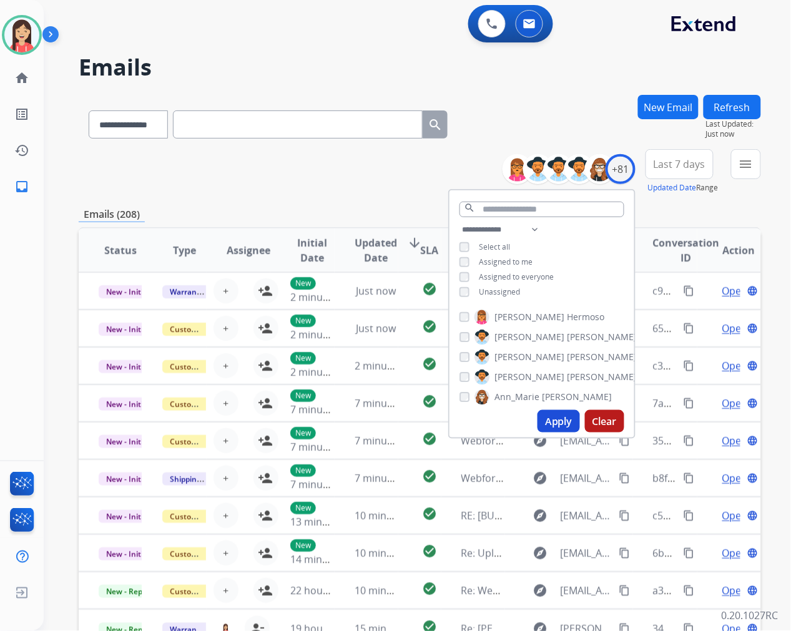
click at [481, 289] on span "Unassigned" at bounding box center [499, 292] width 41 height 11
click at [557, 420] on button "Apply" at bounding box center [558, 421] width 42 height 22
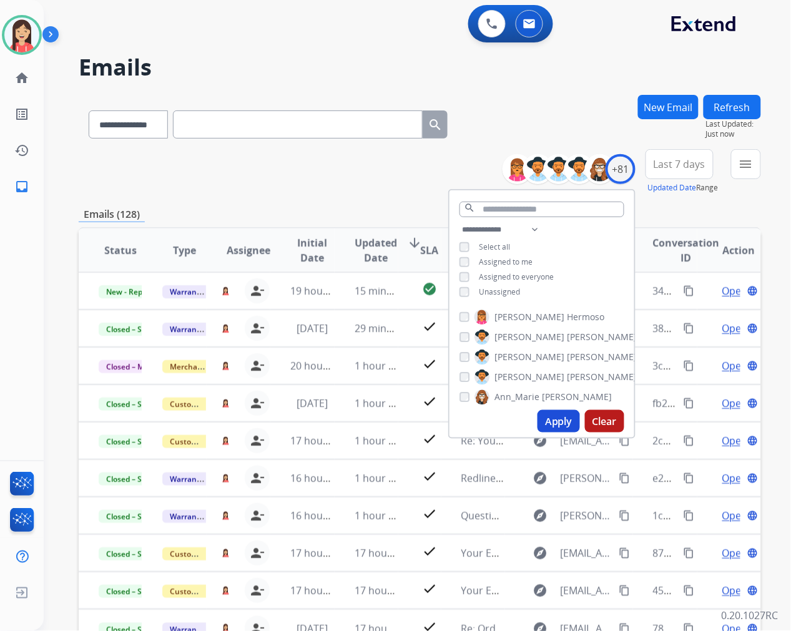
click at [688, 165] on span "Last 7 days" at bounding box center [680, 164] width 52 height 5
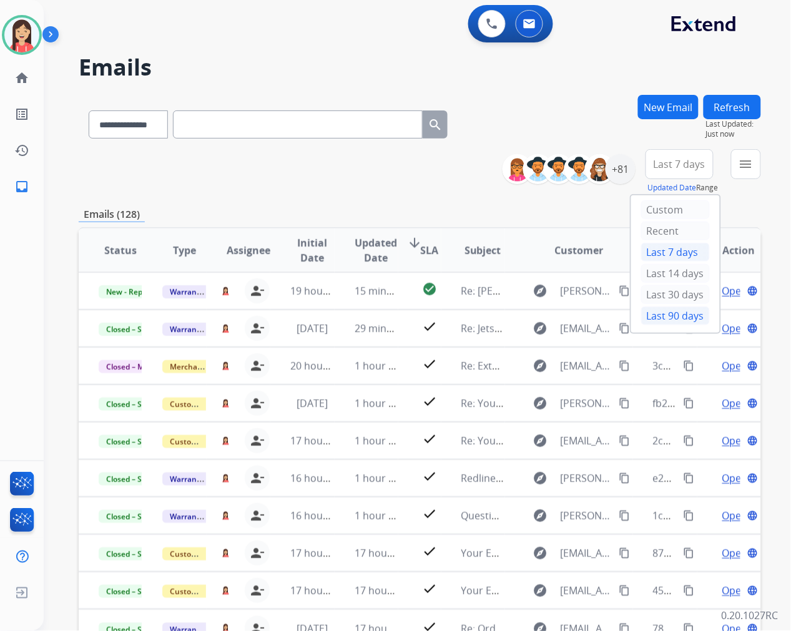
click at [649, 315] on div "Last 90 days" at bounding box center [675, 315] width 69 height 19
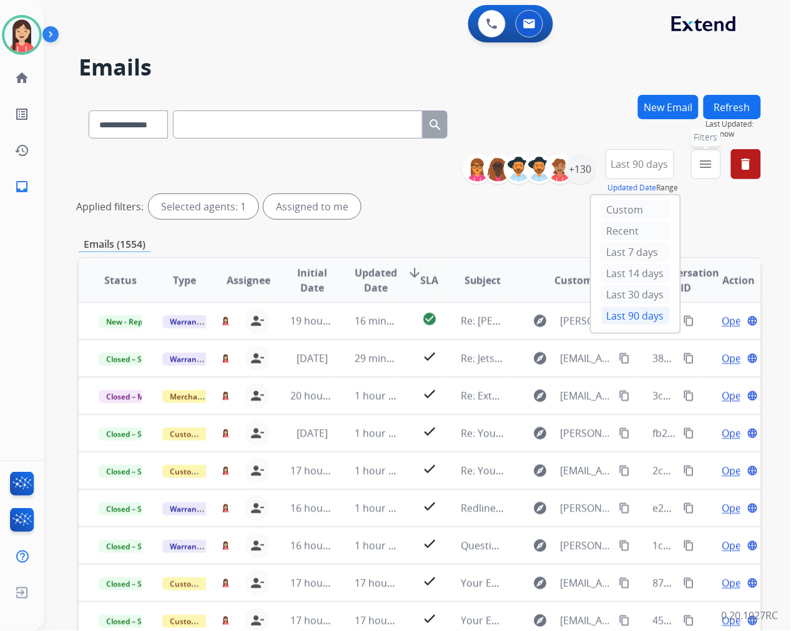
click at [710, 171] on button "menu Filters" at bounding box center [706, 164] width 30 height 30
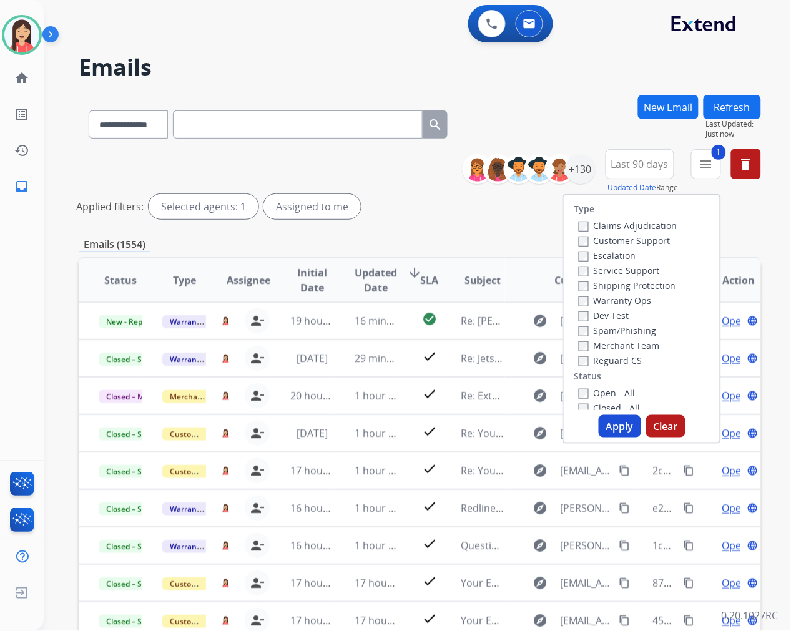
click at [612, 429] on button "Apply" at bounding box center [620, 426] width 42 height 22
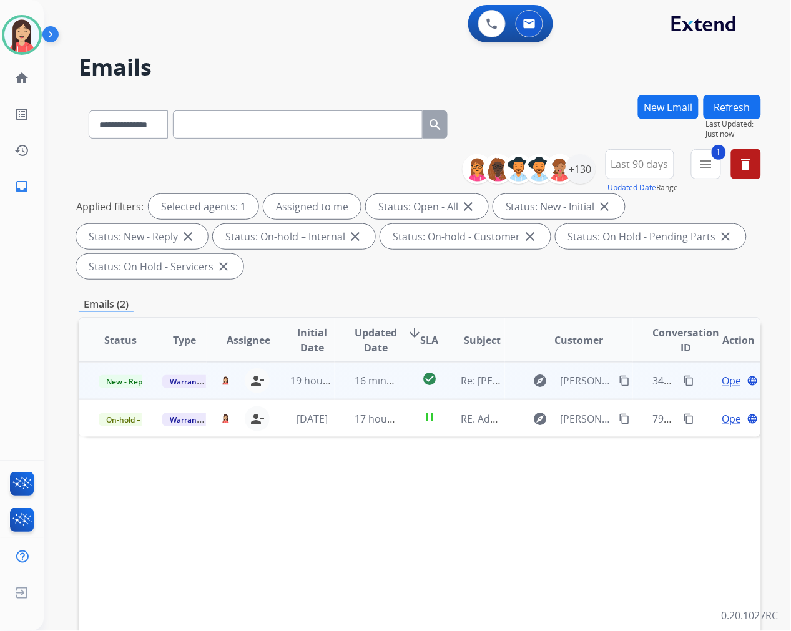
click at [335, 394] on td "16 minutes ago" at bounding box center [367, 380] width 64 height 37
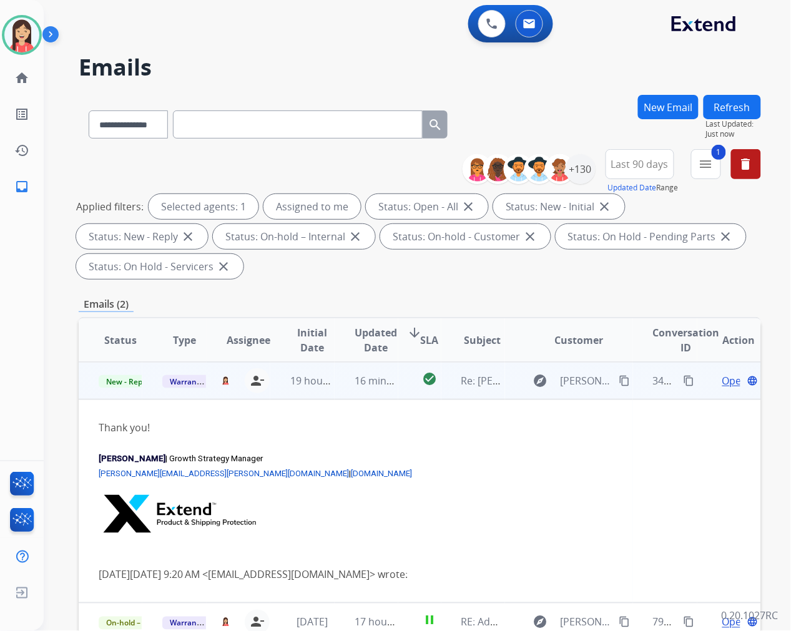
click at [722, 380] on span "Open" at bounding box center [735, 380] width 26 height 15
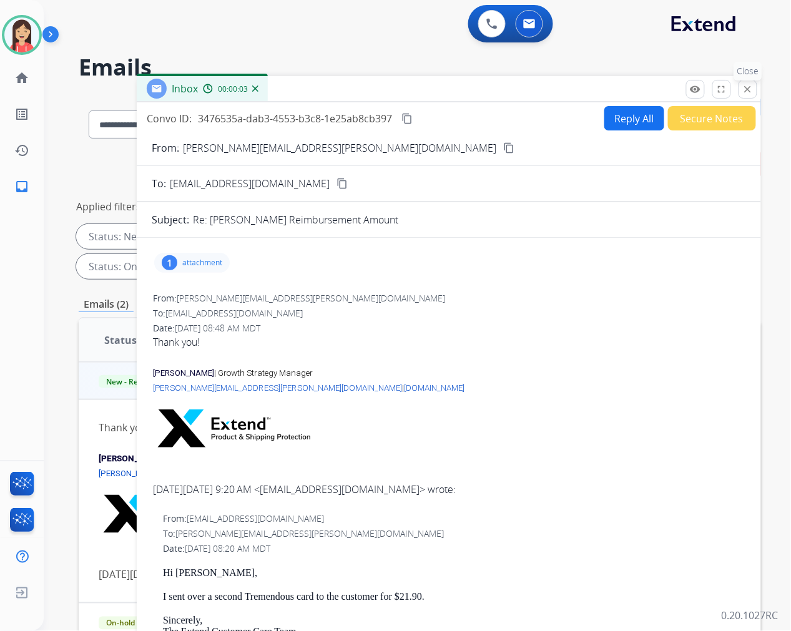
click at [747, 90] on mat-icon "close" at bounding box center [747, 89] width 11 height 11
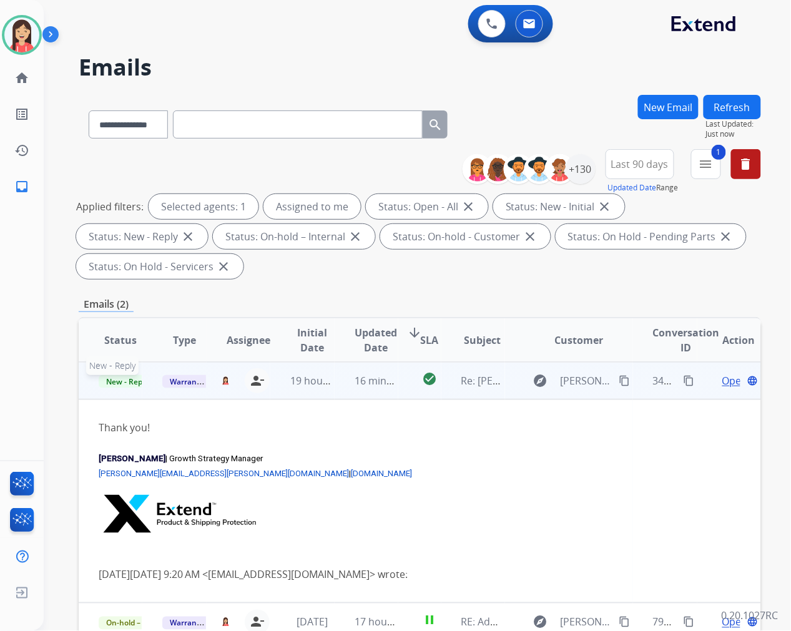
click at [117, 381] on span "New - Reply" at bounding box center [127, 381] width 57 height 13
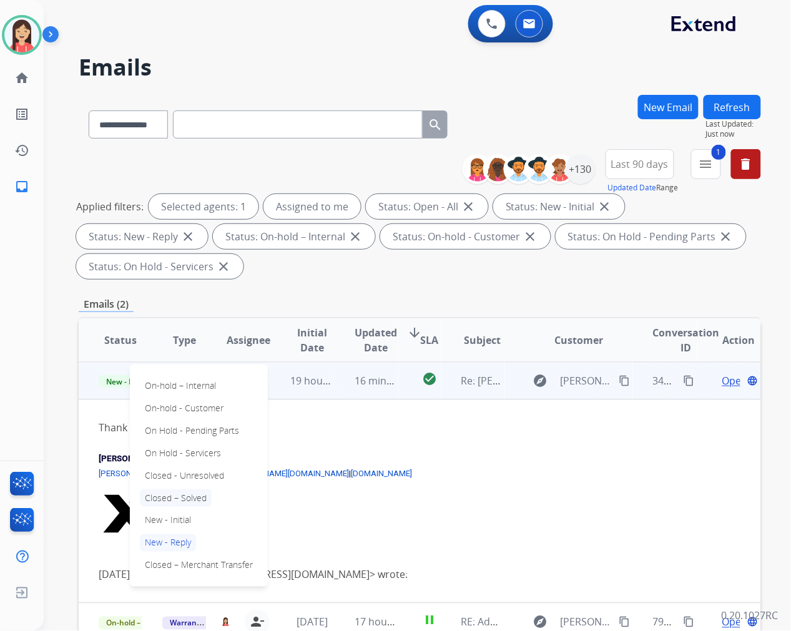
click at [172, 497] on p "Closed – Solved" at bounding box center [176, 497] width 72 height 17
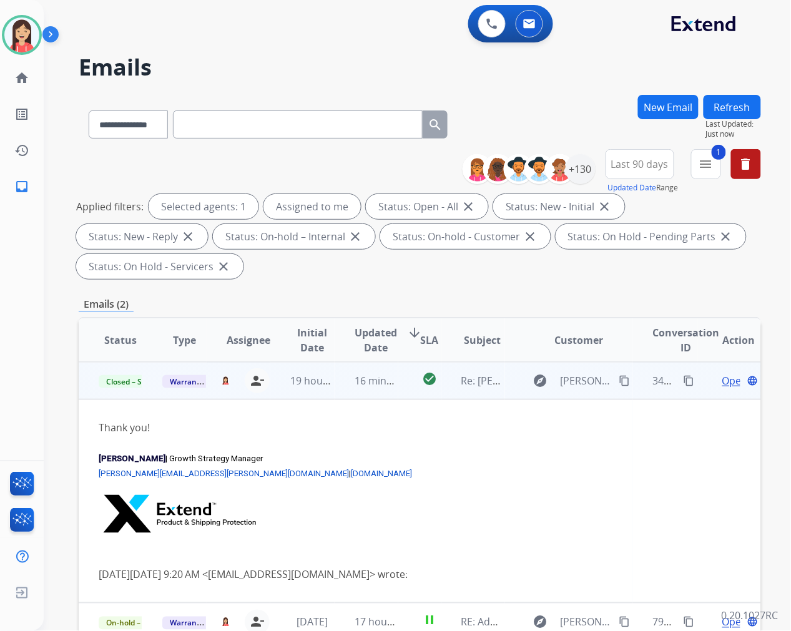
click at [391, 396] on td "16 minutes ago" at bounding box center [367, 380] width 64 height 37
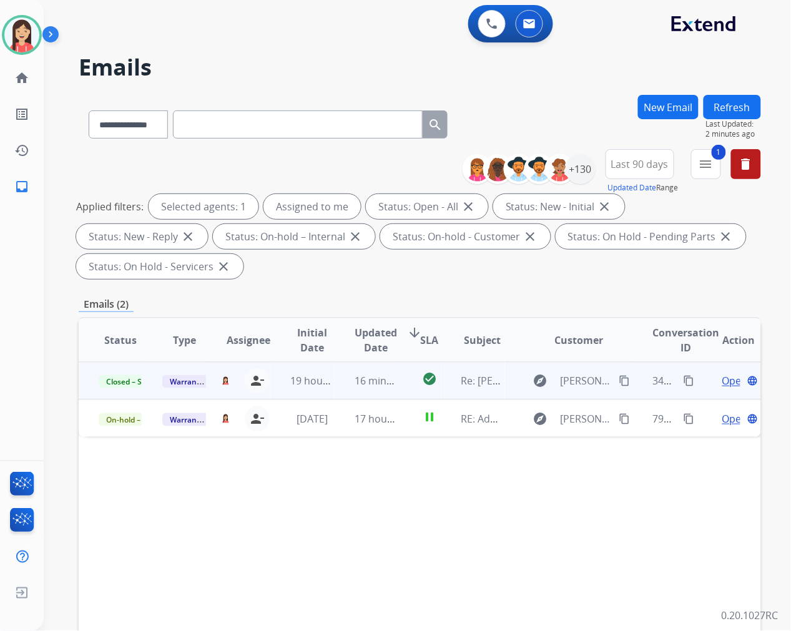
click at [473, 287] on div "**********" at bounding box center [420, 447] width 682 height 705
click at [664, 102] on button "New Email" at bounding box center [668, 107] width 61 height 24
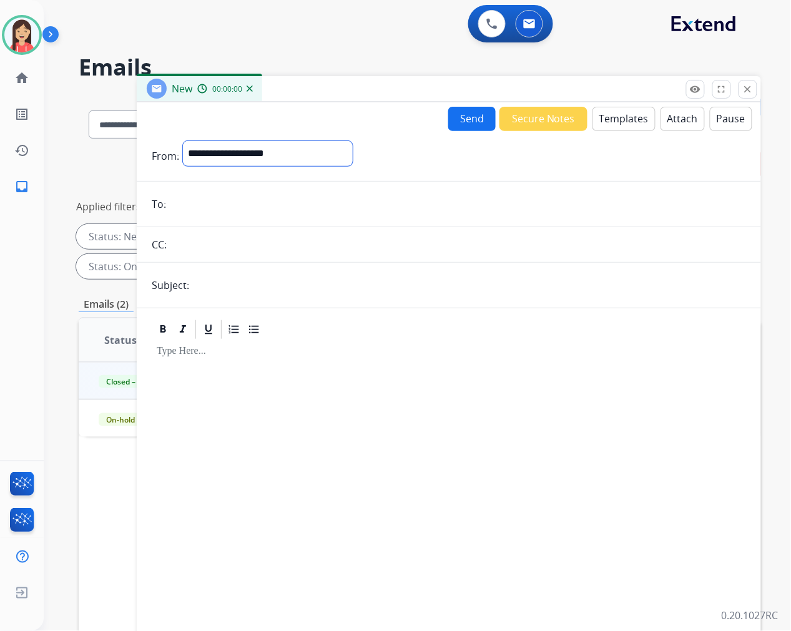
click at [272, 156] on select "**********" at bounding box center [268, 153] width 170 height 25
select select "**********"
click at [183, 141] on select "**********" at bounding box center [268, 153] width 170 height 25
click at [231, 195] on input "email" at bounding box center [458, 205] width 576 height 25
paste input "**********"
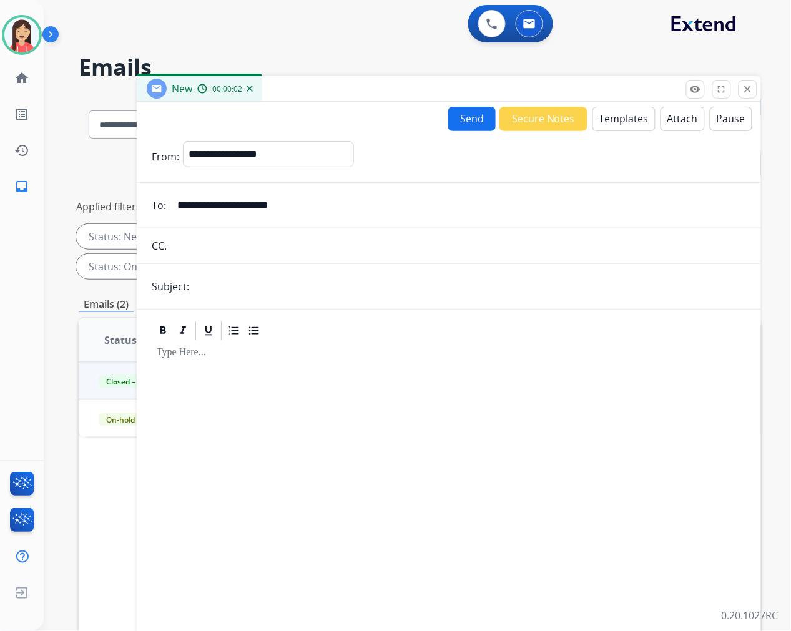
type input "**********"
click at [215, 292] on input "text" at bounding box center [469, 286] width 553 height 25
type input "**********"
click at [621, 122] on button "Templates" at bounding box center [623, 119] width 63 height 24
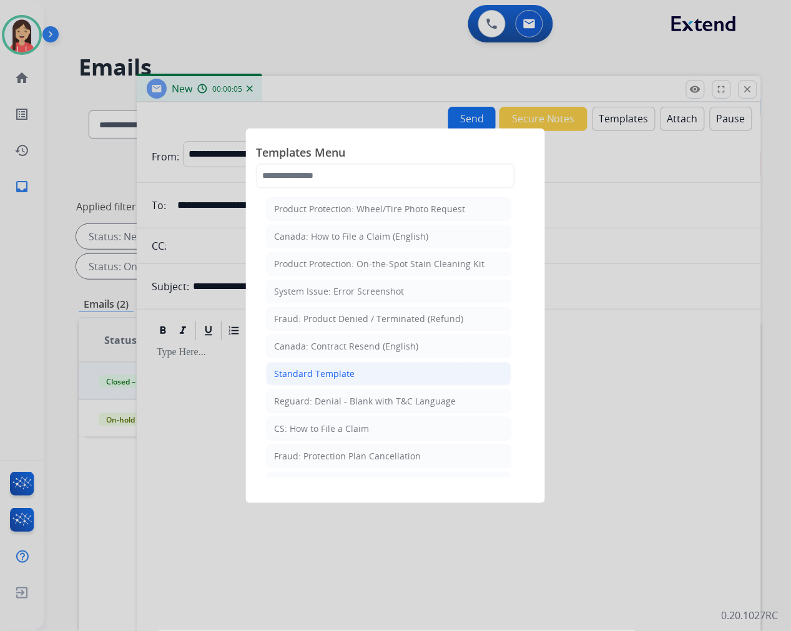
click at [348, 373] on div "Standard Template" at bounding box center [314, 374] width 81 height 12
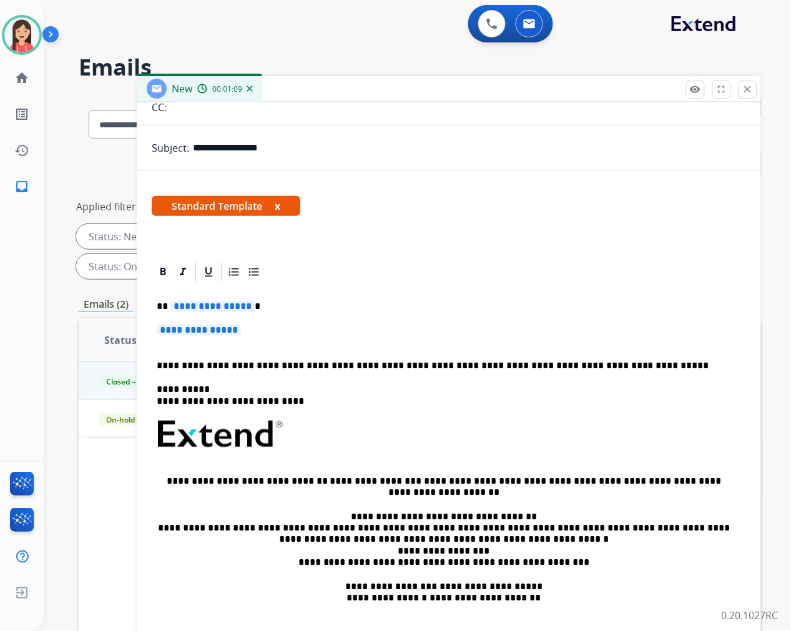
scroll to position [139, 0]
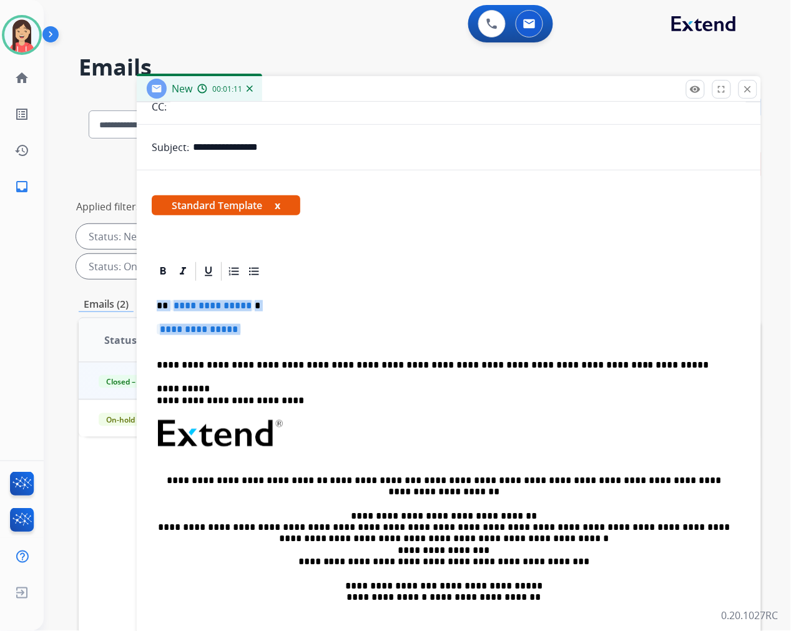
drag, startPoint x: 154, startPoint y: 304, endPoint x: 285, endPoint y: 338, distance: 134.7
click at [285, 338] on div "**********" at bounding box center [449, 463] width 594 height 361
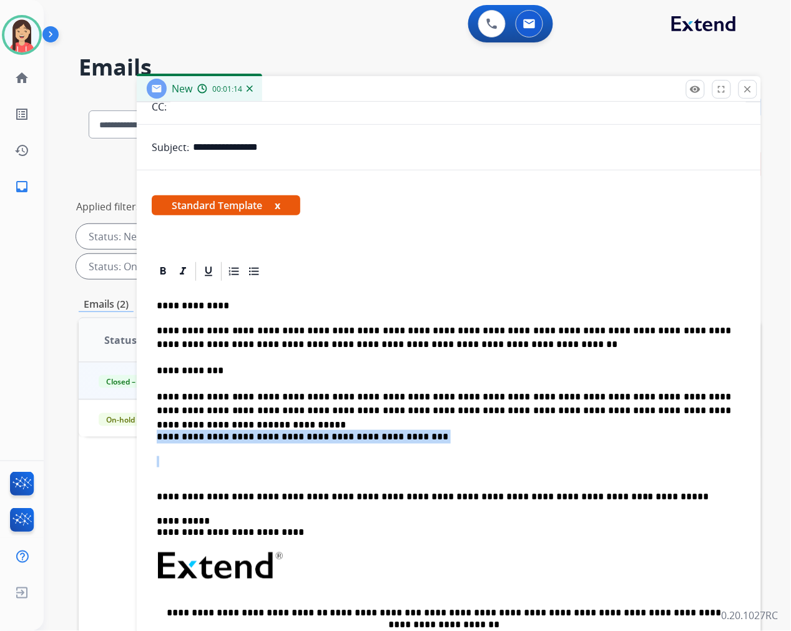
drag, startPoint x: 175, startPoint y: 473, endPoint x: 152, endPoint y: 434, distance: 45.3
click at [152, 434] on div "**********" at bounding box center [449, 529] width 594 height 493
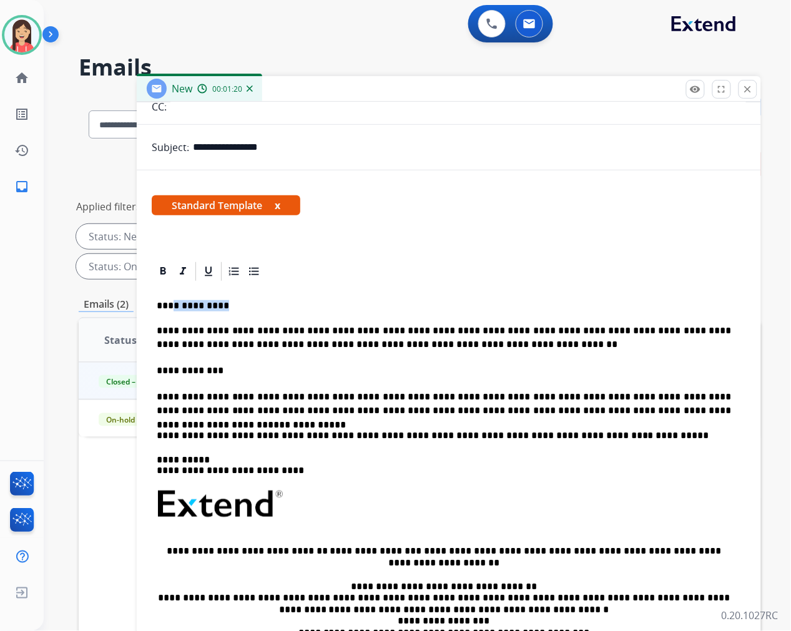
drag, startPoint x: 219, startPoint y: 307, endPoint x: 169, endPoint y: 303, distance: 50.7
click at [169, 303] on p "**********" at bounding box center [444, 305] width 574 height 11
click at [219, 309] on p "**********" at bounding box center [444, 305] width 574 height 11
drag, startPoint x: 235, startPoint y: 370, endPoint x: 122, endPoint y: 365, distance: 112.5
click at [122, 365] on div "**********" at bounding box center [420, 447] width 682 height 705
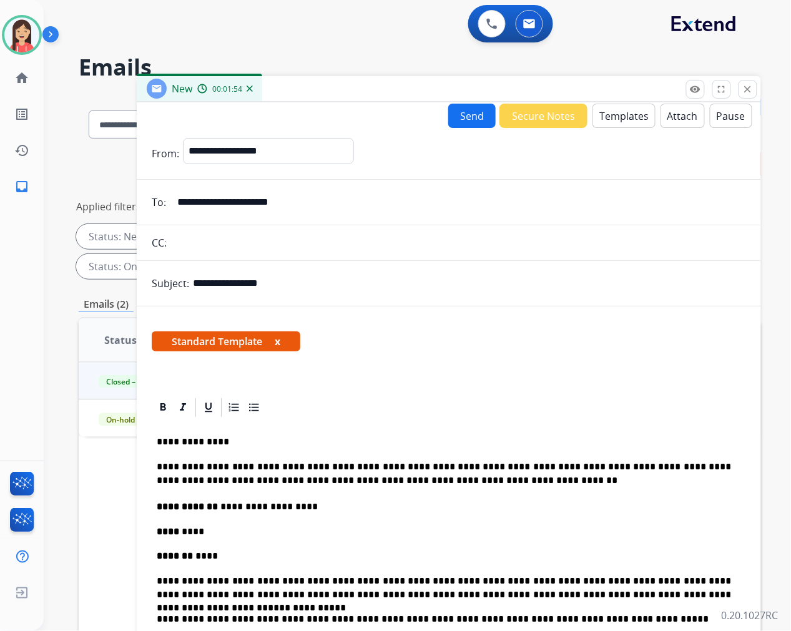
scroll to position [0, 0]
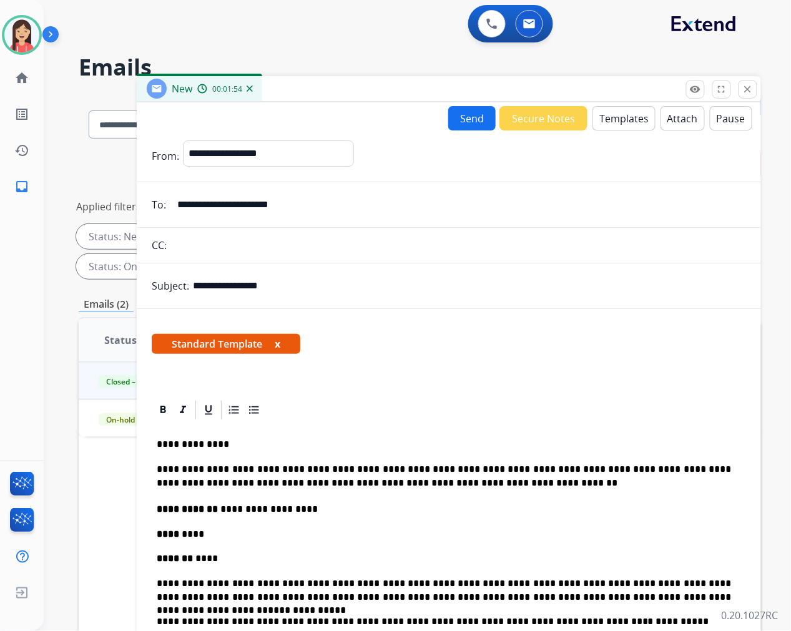
click at [464, 115] on button "Send" at bounding box center [471, 118] width 47 height 24
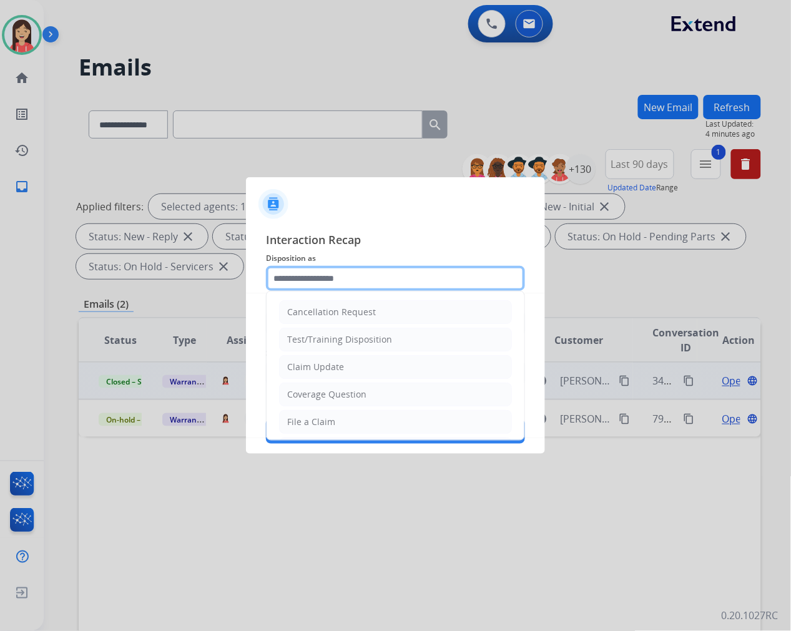
click at [387, 276] on input "text" at bounding box center [395, 278] width 259 height 25
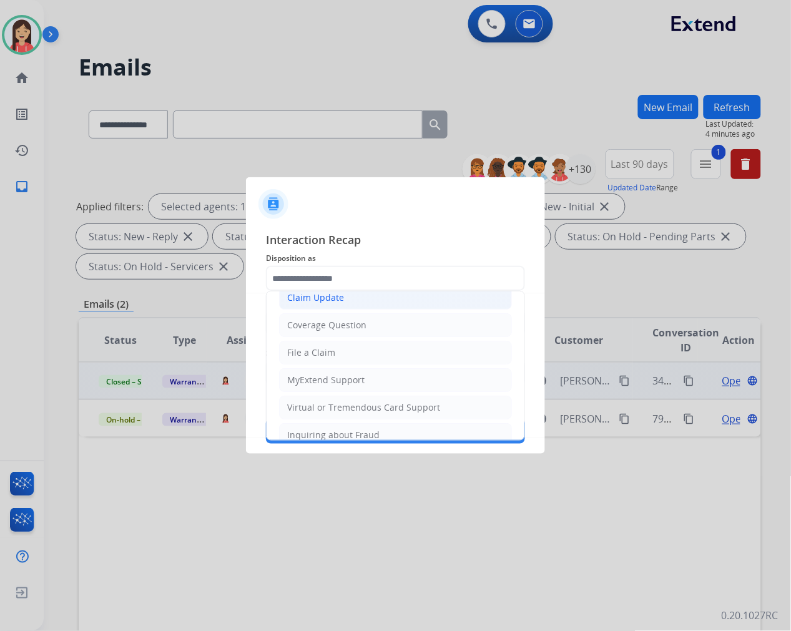
click at [351, 296] on li "Claim Update" at bounding box center [395, 298] width 233 height 24
type input "**********"
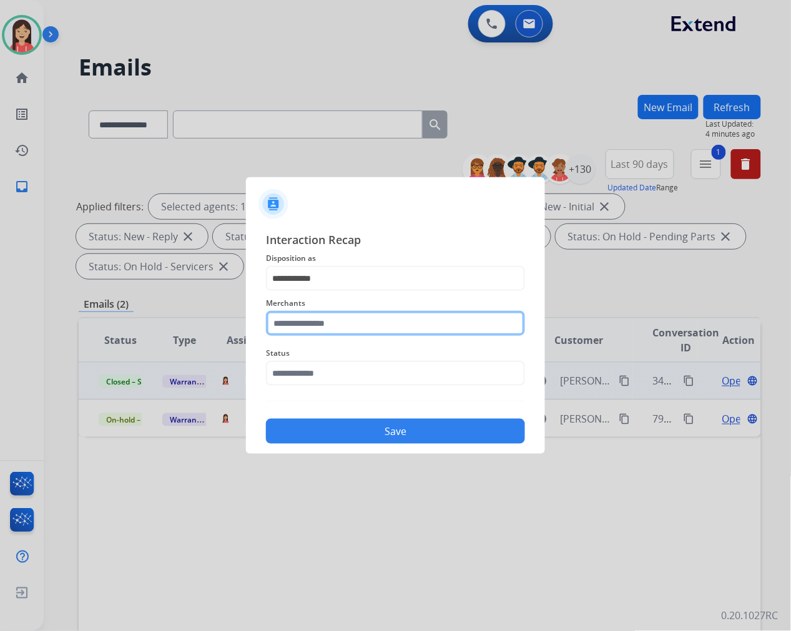
click at [333, 326] on input "text" at bounding box center [395, 323] width 259 height 25
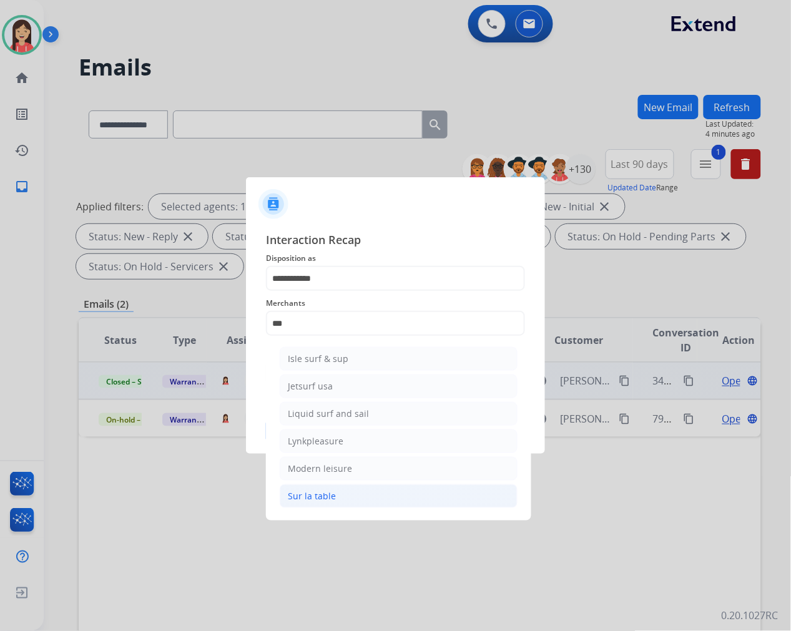
click at [320, 494] on div "Sur la table" at bounding box center [312, 496] width 48 height 12
type input "**********"
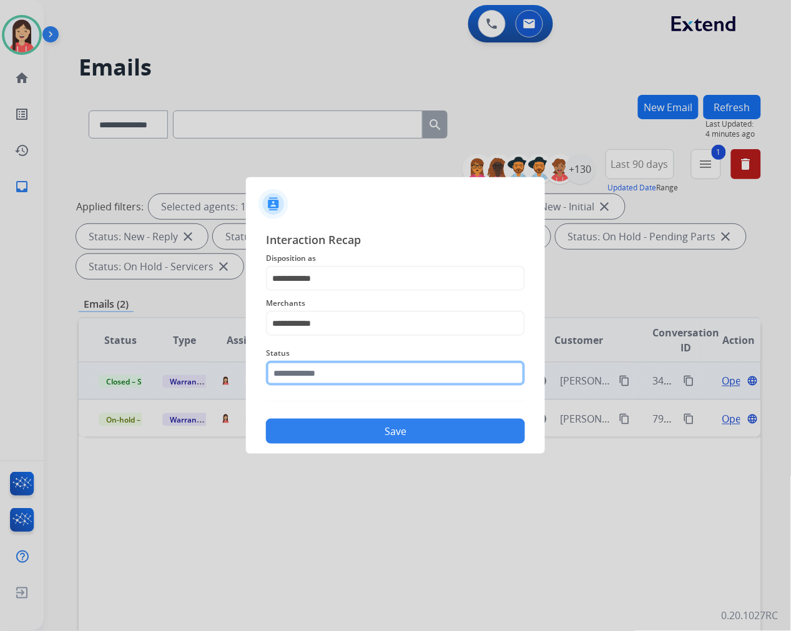
click at [353, 379] on input "text" at bounding box center [395, 373] width 259 height 25
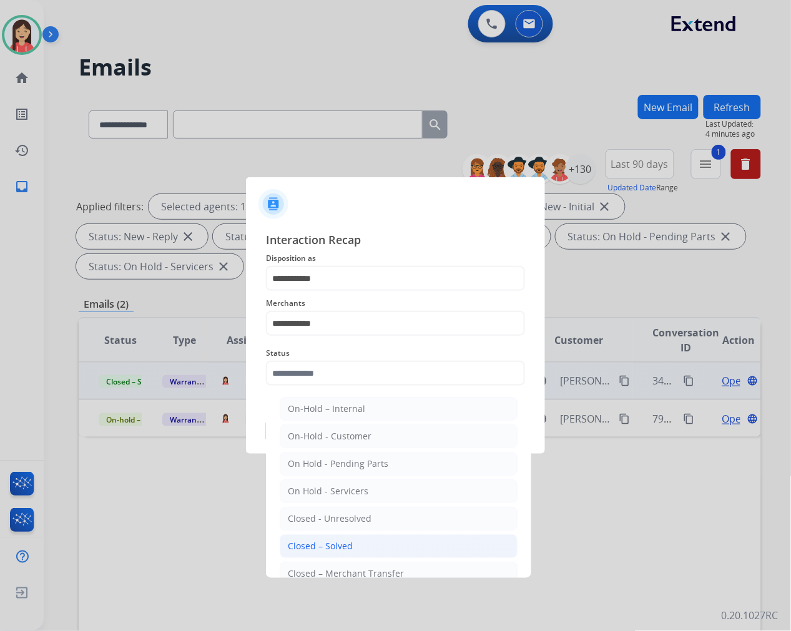
click at [363, 544] on li "Closed – Solved" at bounding box center [399, 546] width 238 height 24
type input "**********"
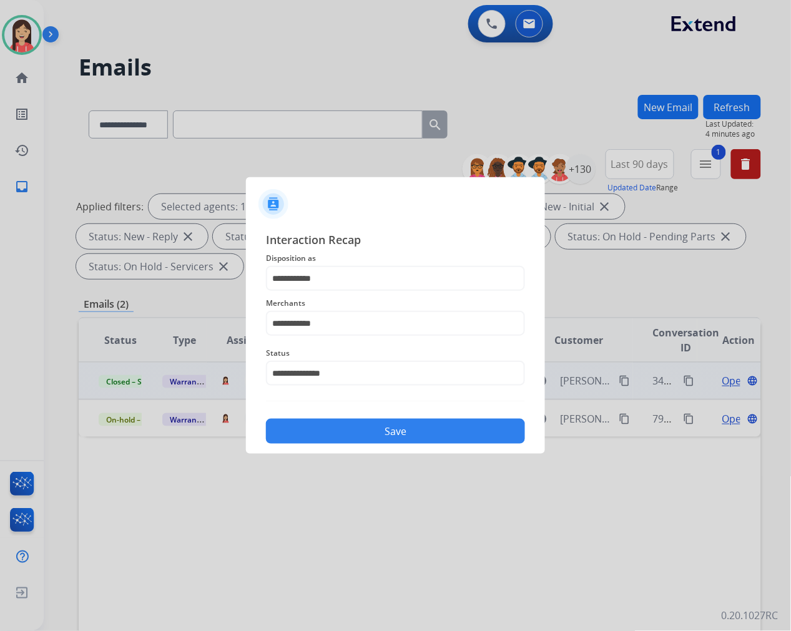
click at [413, 433] on button "Save" at bounding box center [395, 431] width 259 height 25
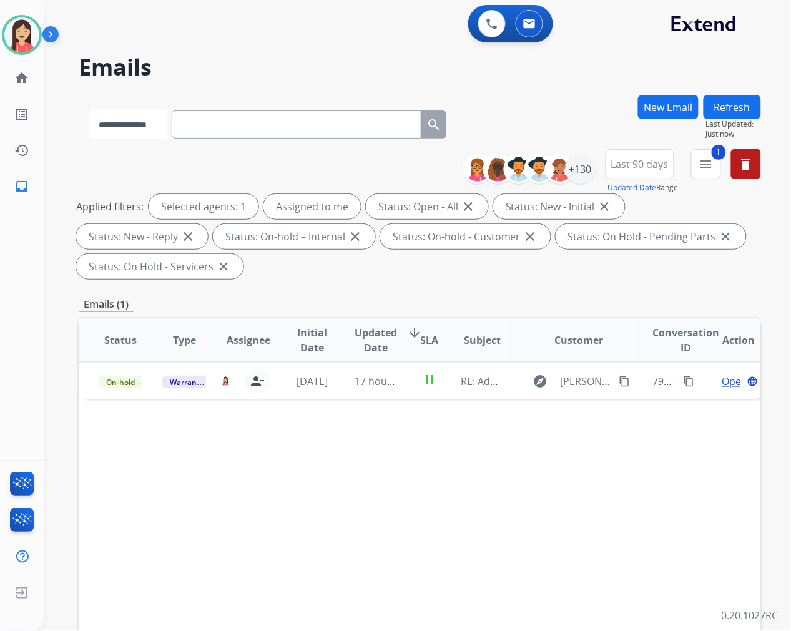
click at [155, 112] on select "**********" at bounding box center [128, 124] width 78 height 28
select select "**********"
click at [89, 110] on select "**********" at bounding box center [128, 124] width 78 height 28
click at [257, 120] on input "text" at bounding box center [298, 124] width 250 height 28
paste input "**********"
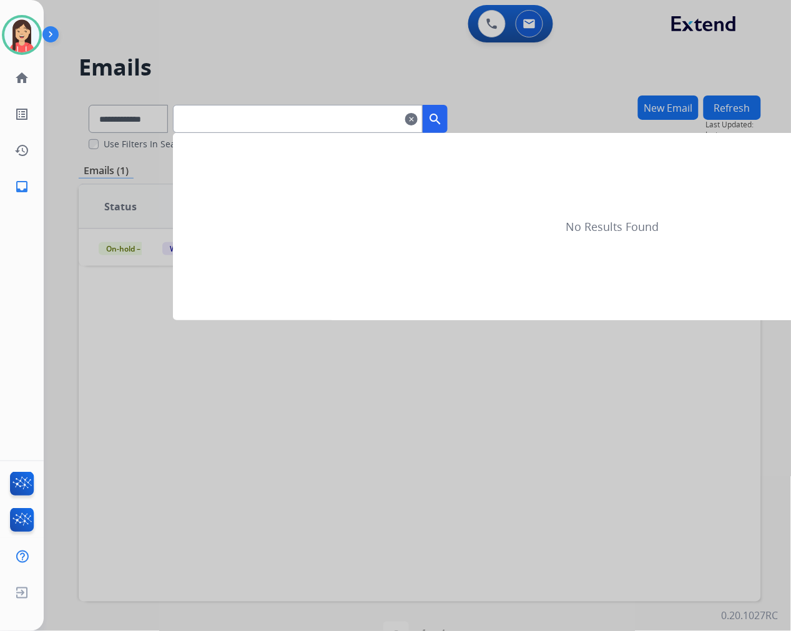
type input "**********"
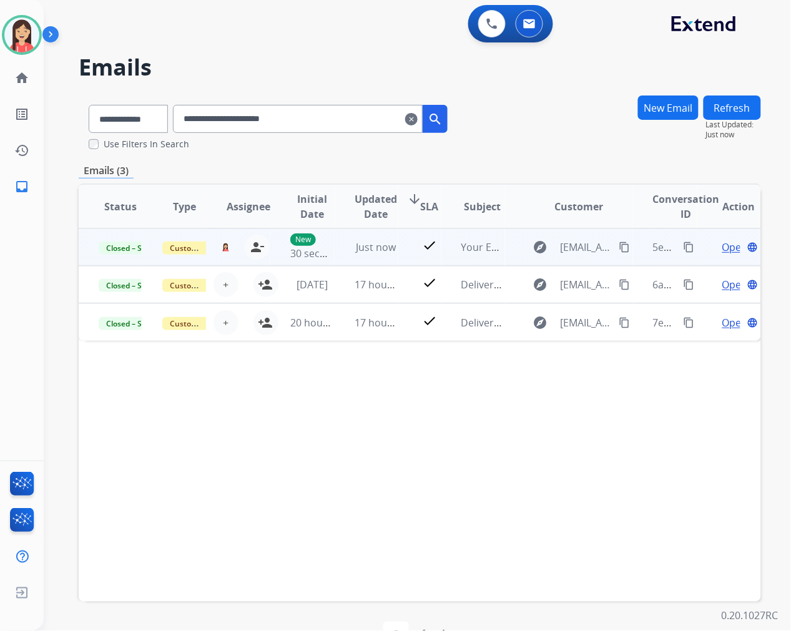
click at [684, 247] on mat-icon "content_copy" at bounding box center [689, 247] width 11 height 11
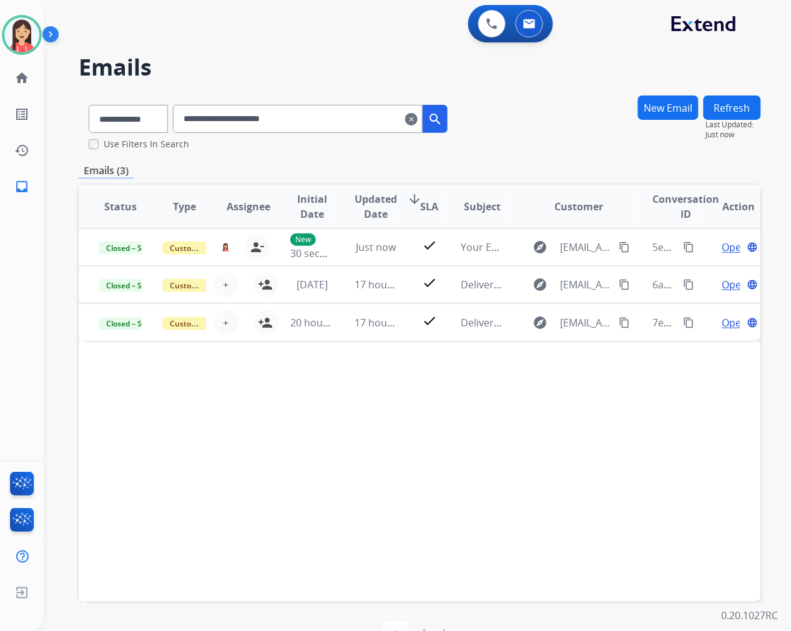
drag, startPoint x: 425, startPoint y: 117, endPoint x: 467, endPoint y: 127, distance: 43.1
click at [418, 117] on mat-icon "clear" at bounding box center [411, 119] width 12 height 15
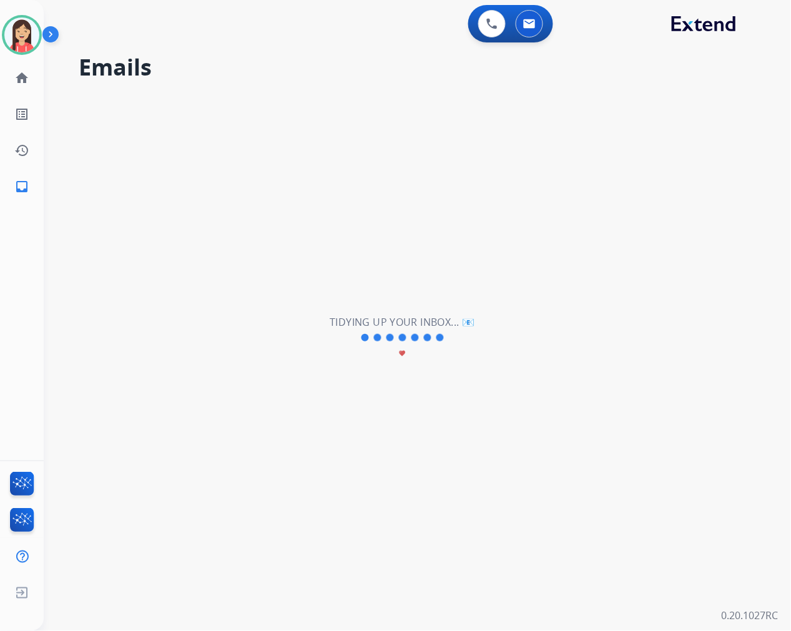
select select "**********"
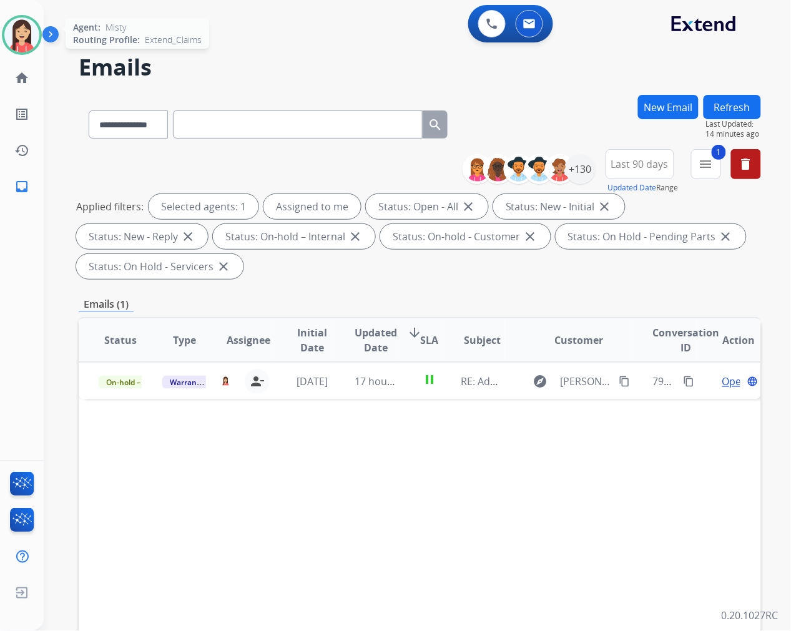
click at [21, 41] on img at bounding box center [21, 34] width 35 height 35
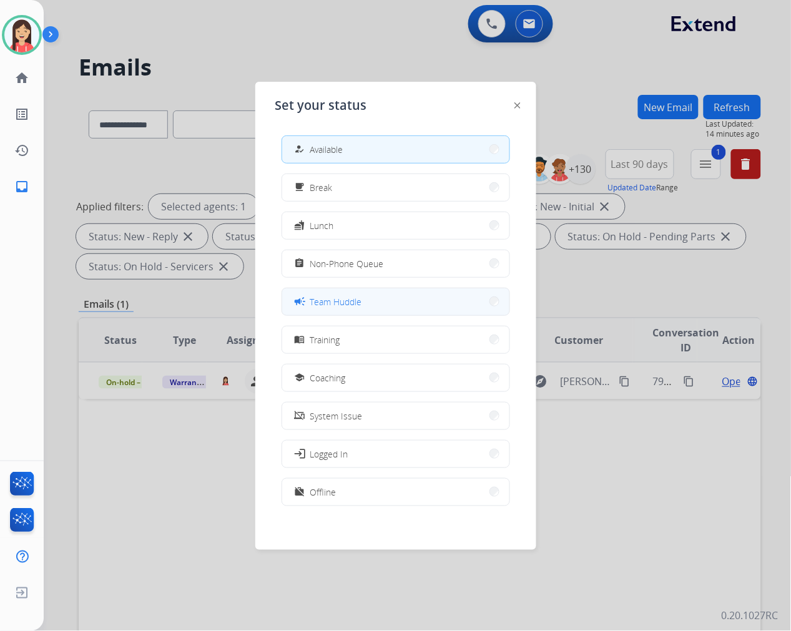
click at [354, 301] on span "Team Huddle" at bounding box center [336, 301] width 52 height 13
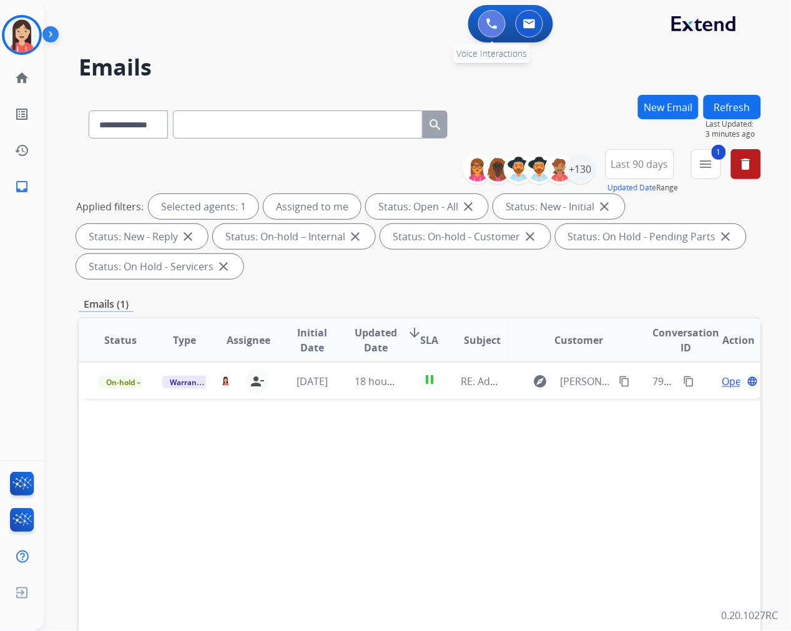
click at [492, 18] on img at bounding box center [491, 23] width 11 height 11
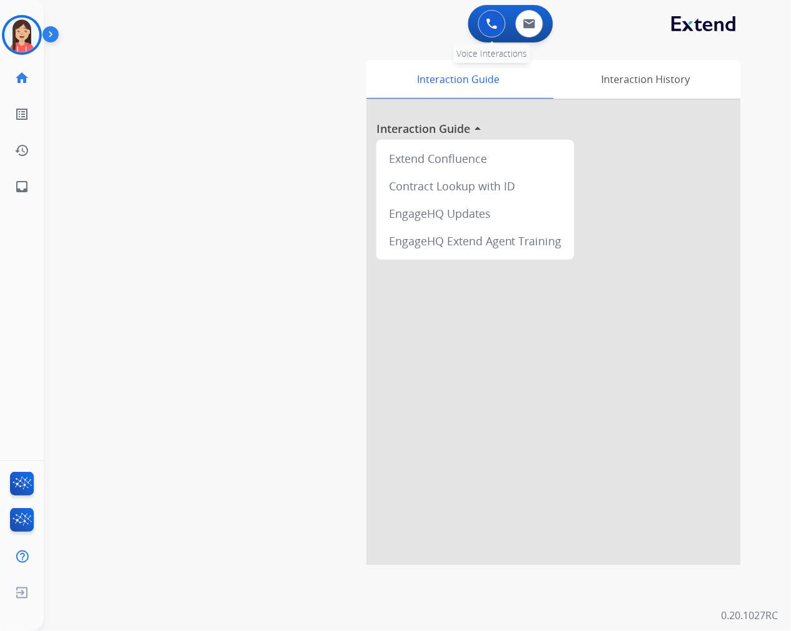
click at [484, 33] on button at bounding box center [491, 23] width 27 height 27
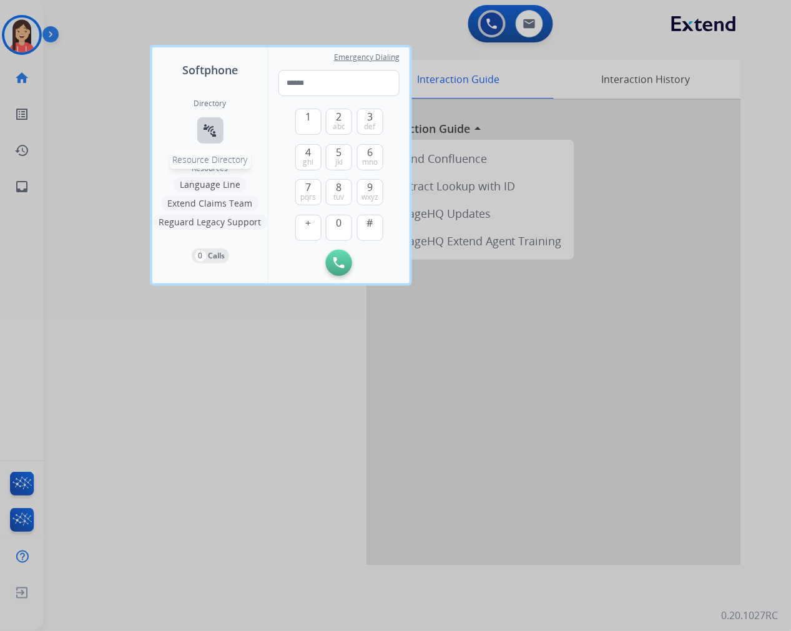
click at [207, 119] on button "connect_without_contact Resource Directory" at bounding box center [210, 130] width 26 height 26
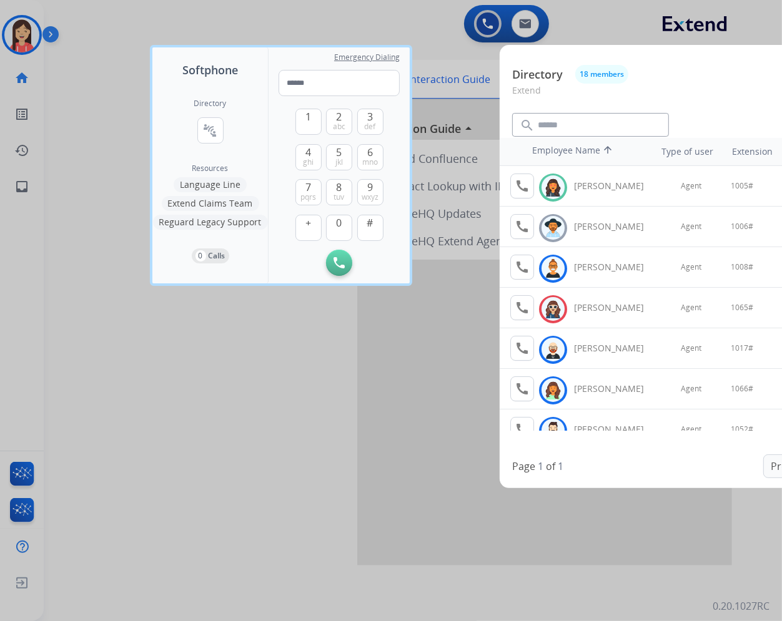
click at [214, 420] on div at bounding box center [391, 310] width 782 height 621
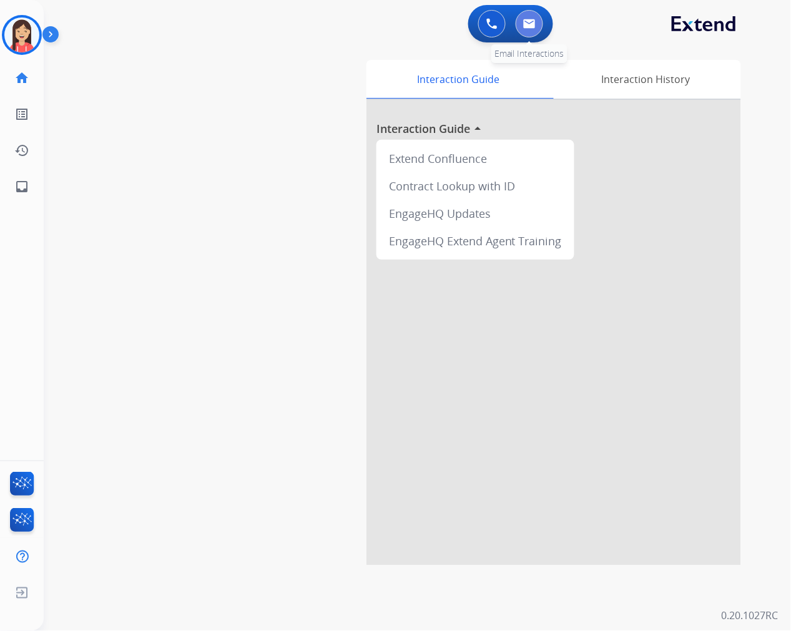
click at [527, 26] on img at bounding box center [529, 24] width 12 height 10
select select "**********"
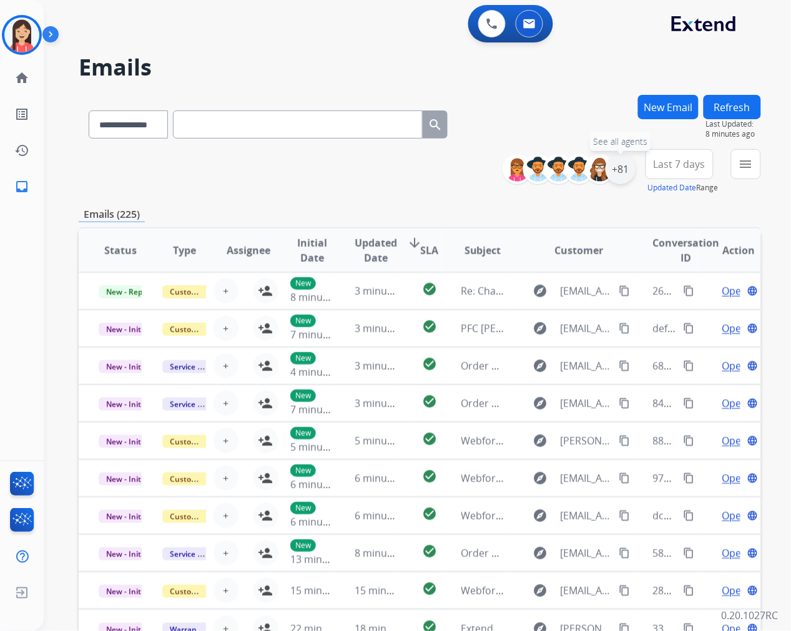
click at [618, 167] on div "+81" at bounding box center [620, 169] width 30 height 30
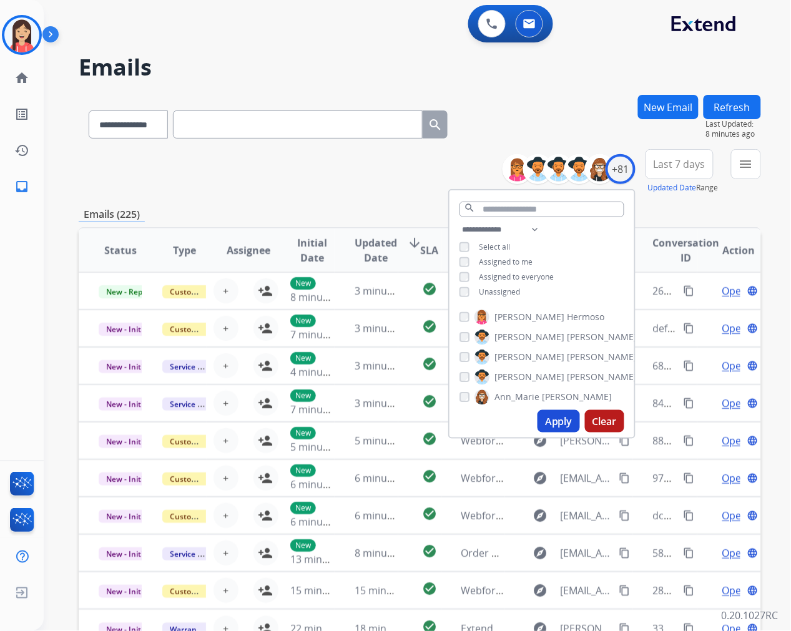
click at [488, 288] on span "Unassigned" at bounding box center [499, 292] width 41 height 11
click at [552, 418] on button "Apply" at bounding box center [558, 421] width 42 height 22
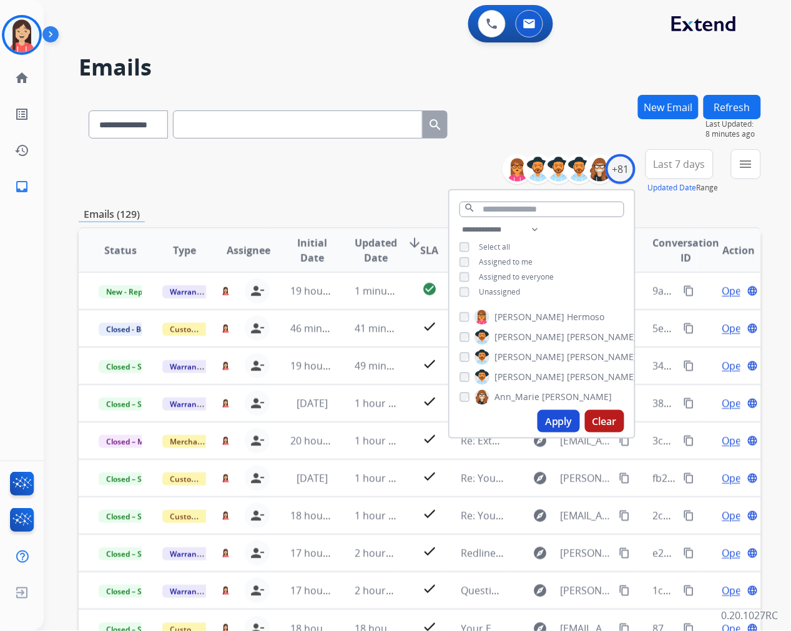
click at [361, 212] on div "Emails (129)" at bounding box center [420, 215] width 682 height 16
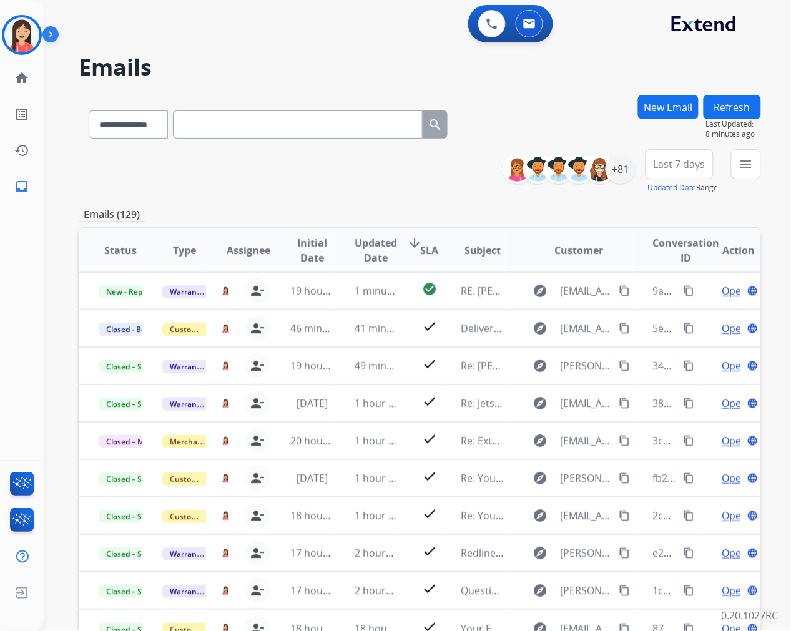
click at [665, 165] on span "Last 7 days" at bounding box center [680, 164] width 52 height 5
click at [645, 313] on div "Last 90 days" at bounding box center [675, 315] width 69 height 19
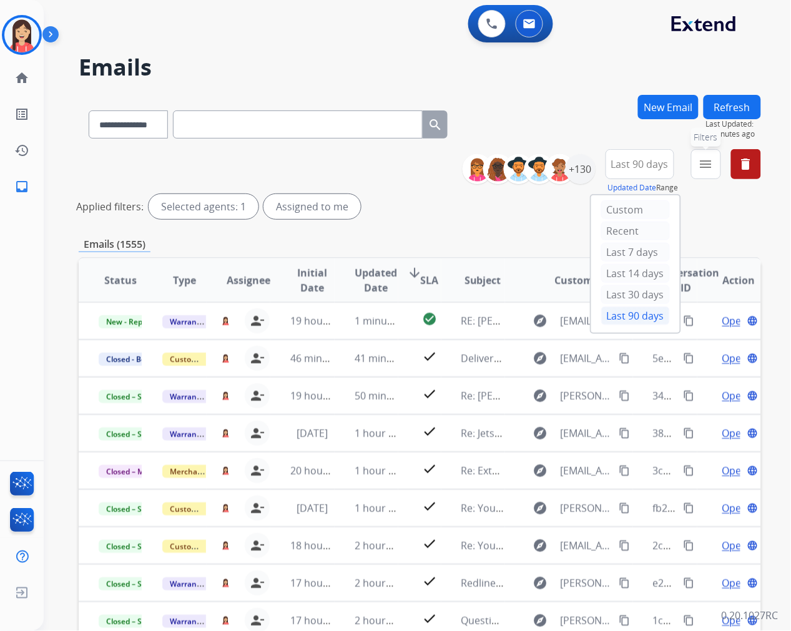
click at [707, 172] on button "menu Filters" at bounding box center [706, 164] width 30 height 30
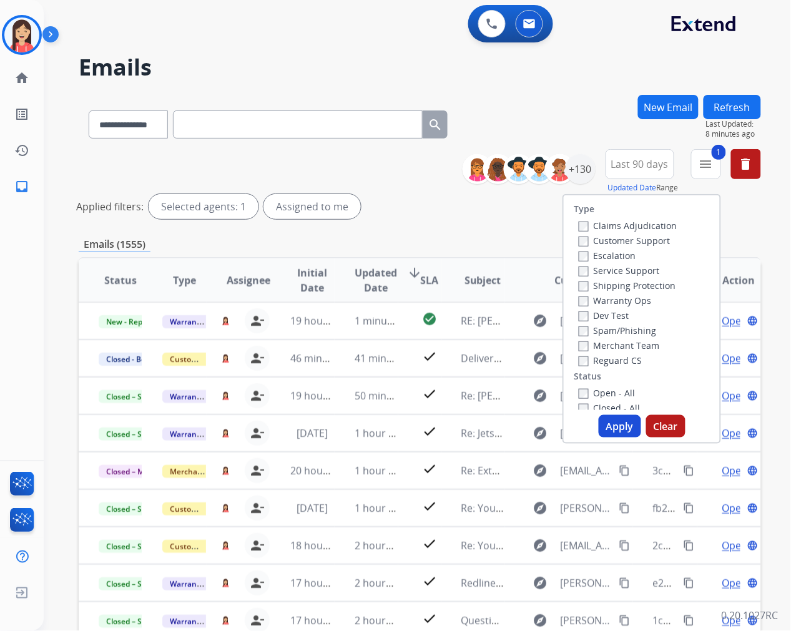
click at [616, 436] on button "Apply" at bounding box center [620, 426] width 42 height 22
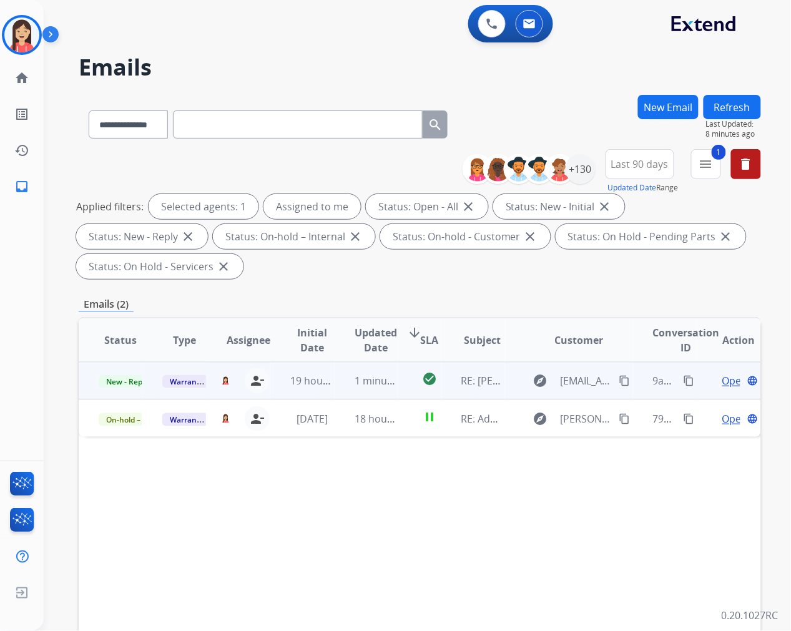
click at [335, 388] on td "1 minute ago" at bounding box center [367, 380] width 64 height 37
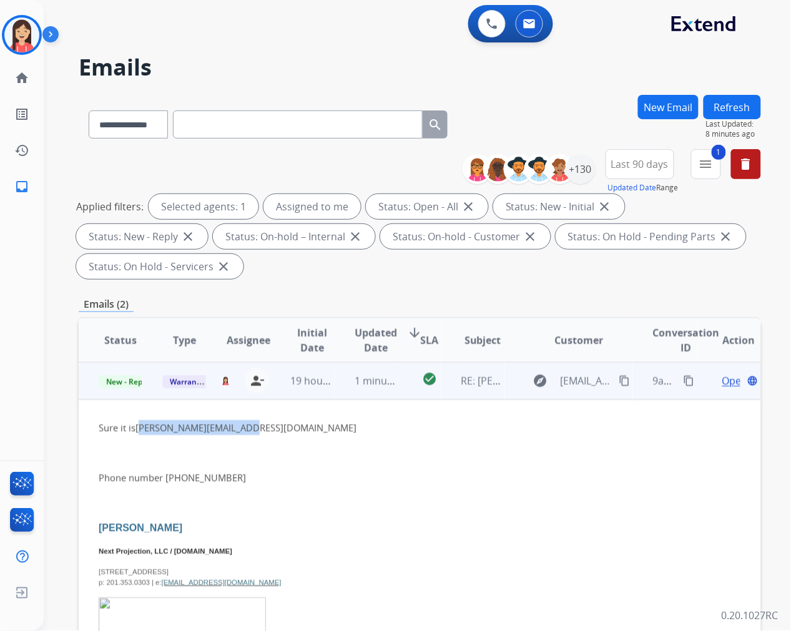
drag, startPoint x: 236, startPoint y: 427, endPoint x: 139, endPoint y: 419, distance: 97.7
click at [139, 420] on p "Sure it is [PERSON_NAME][EMAIL_ADDRESS][DOMAIN_NAME]" at bounding box center [356, 427] width 514 height 15
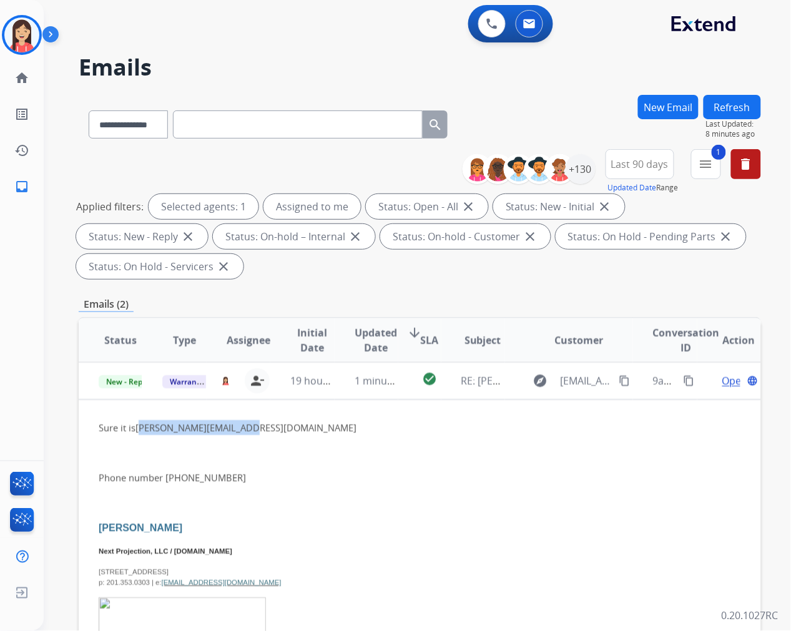
copy link "[PERSON_NAME][EMAIL_ADDRESS][DOMAIN_NAME]"
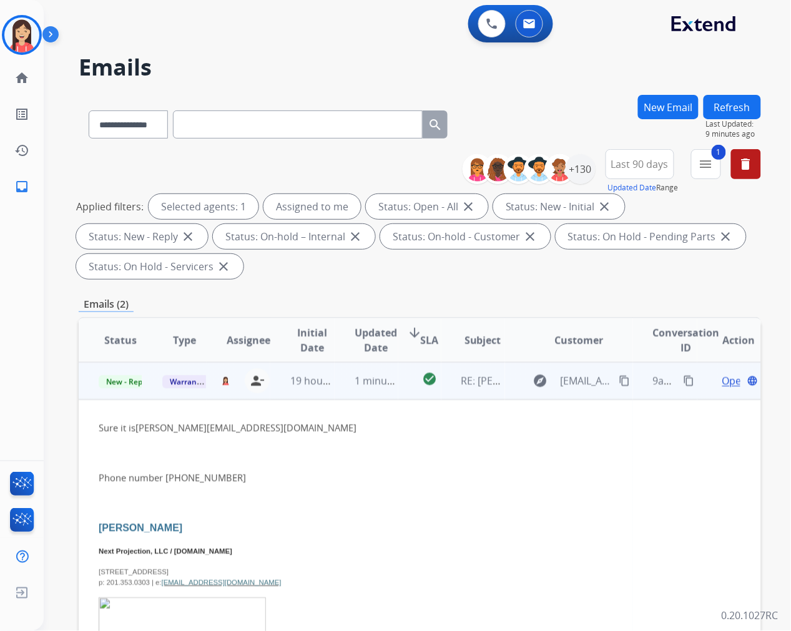
click at [358, 490] on div "Sure it is [PERSON_NAME][EMAIL_ADDRESS][DOMAIN_NAME] Phone number [PHONE_NUMBER…" at bounding box center [356, 608] width 514 height 377
click at [722, 381] on span "Open" at bounding box center [735, 380] width 26 height 15
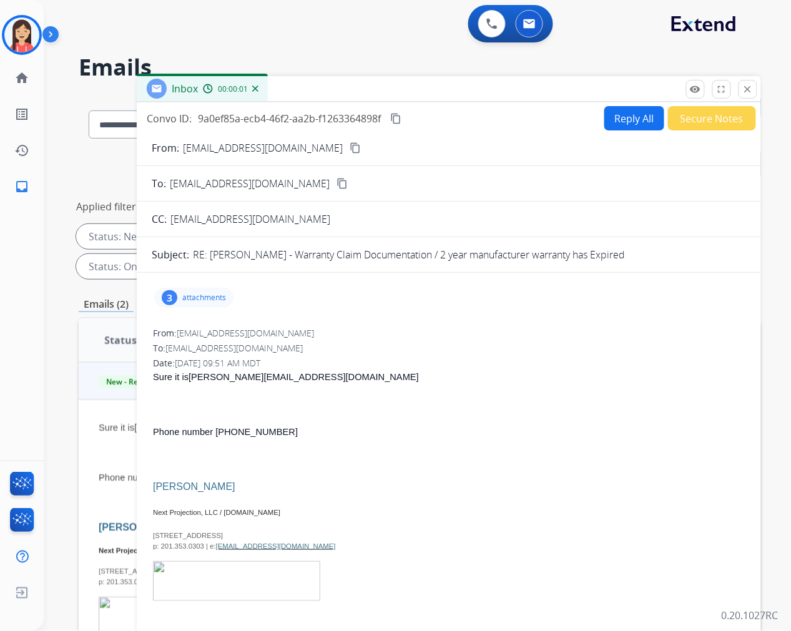
click at [614, 128] on button "Reply All" at bounding box center [634, 118] width 60 height 24
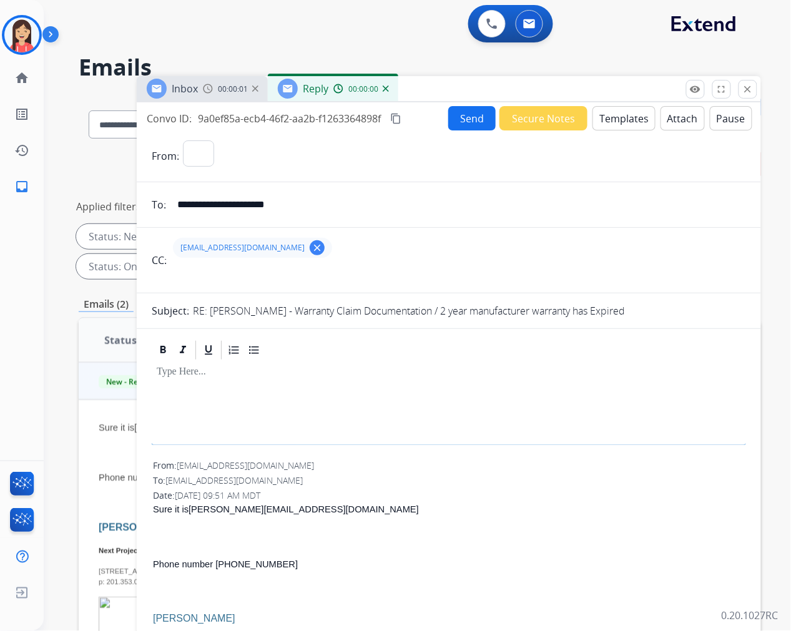
select select "**********"
click at [622, 119] on button "Templates" at bounding box center [623, 118] width 63 height 24
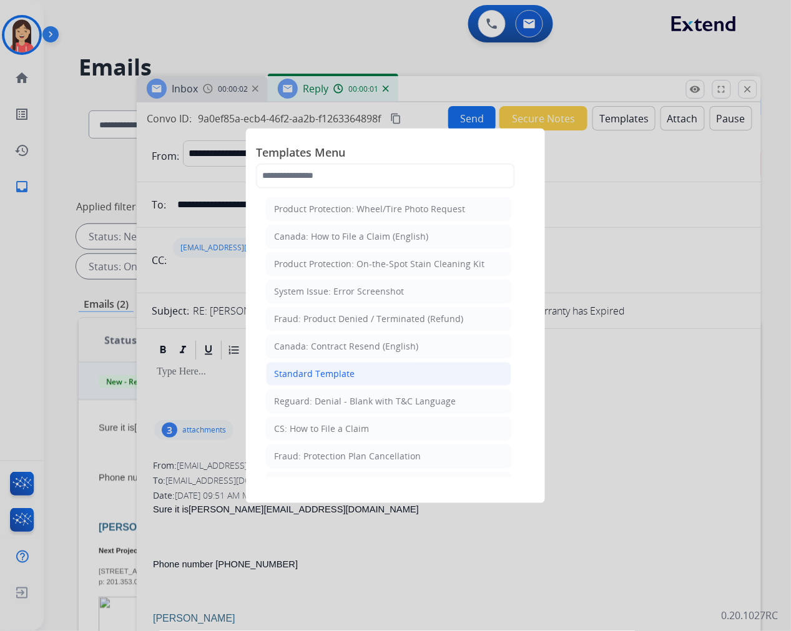
click at [292, 379] on div "Standard Template" at bounding box center [314, 374] width 81 height 12
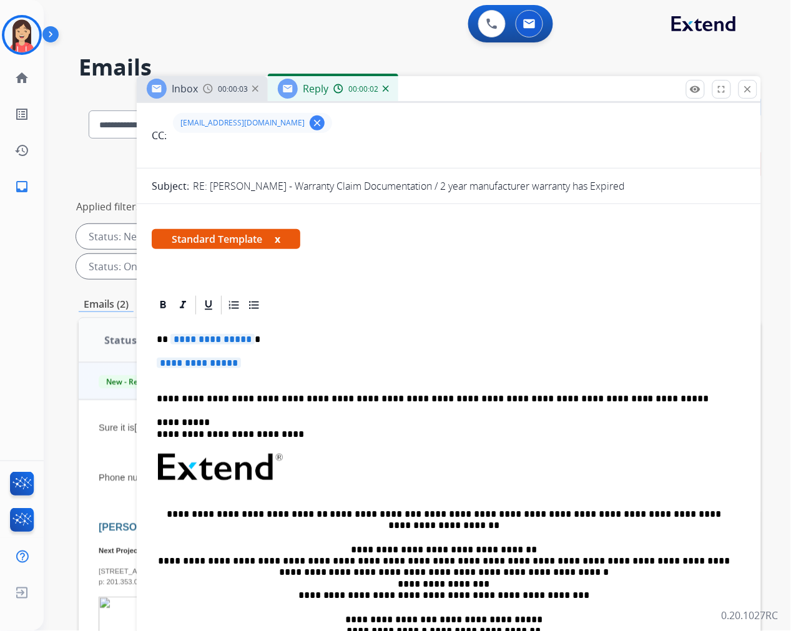
scroll to position [139, 0]
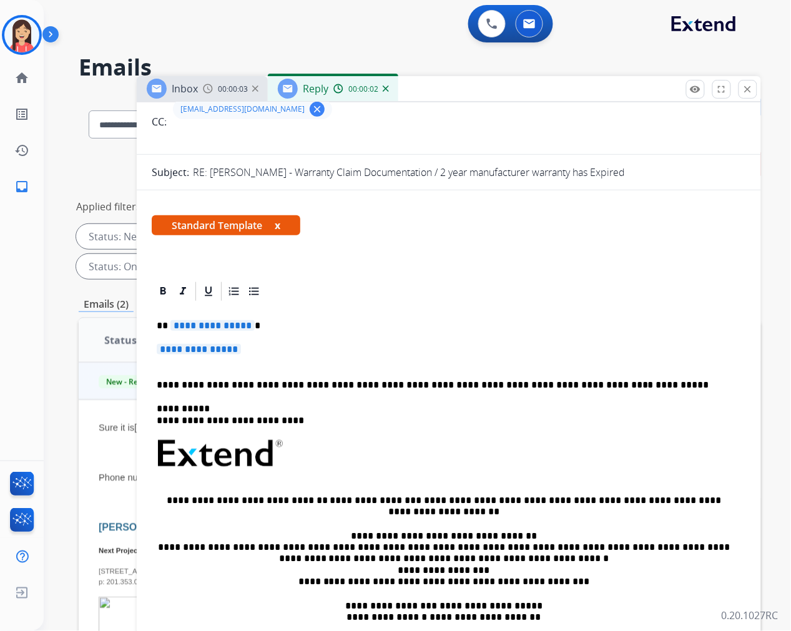
click at [170, 321] on span "**********" at bounding box center [212, 325] width 84 height 11
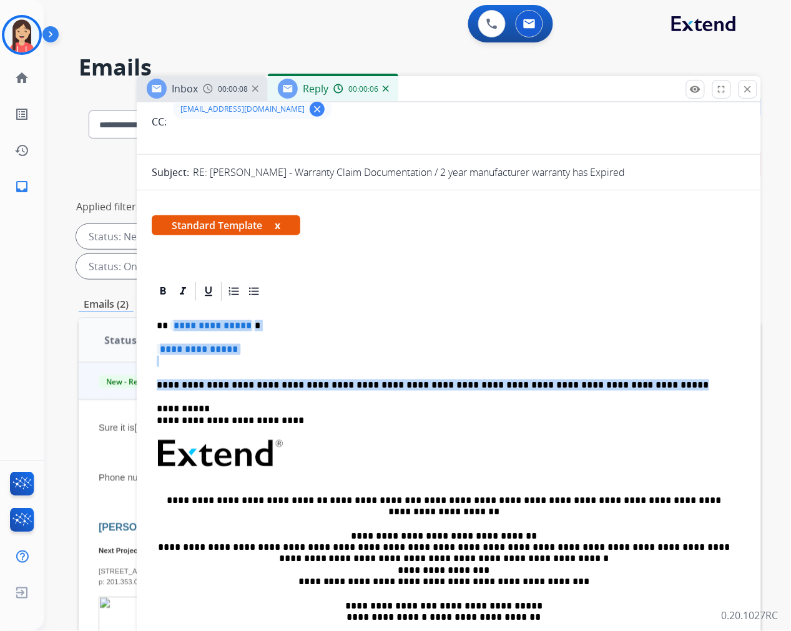
drag, startPoint x: 609, startPoint y: 386, endPoint x: 170, endPoint y: 323, distance: 442.7
click at [170, 323] on div "**********" at bounding box center [449, 483] width 594 height 361
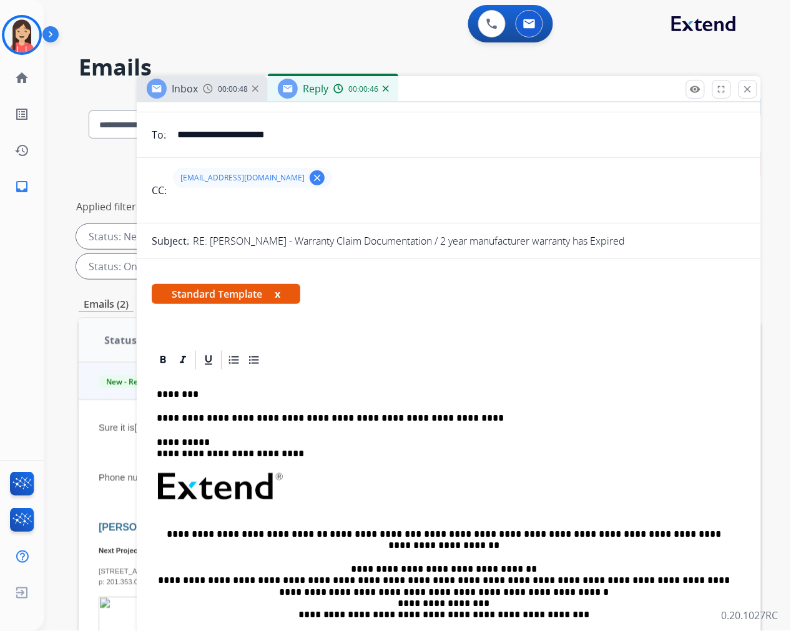
scroll to position [0, 0]
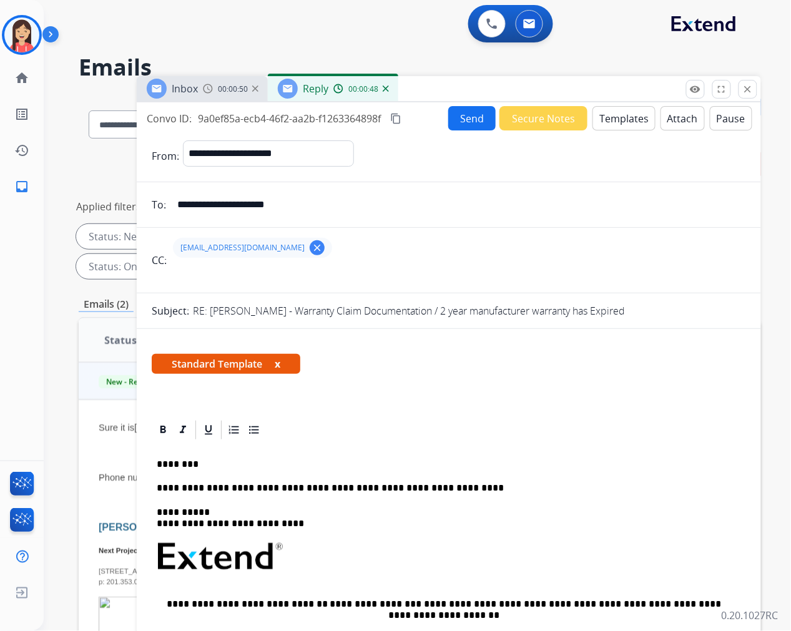
click at [459, 116] on button "Send" at bounding box center [471, 118] width 47 height 24
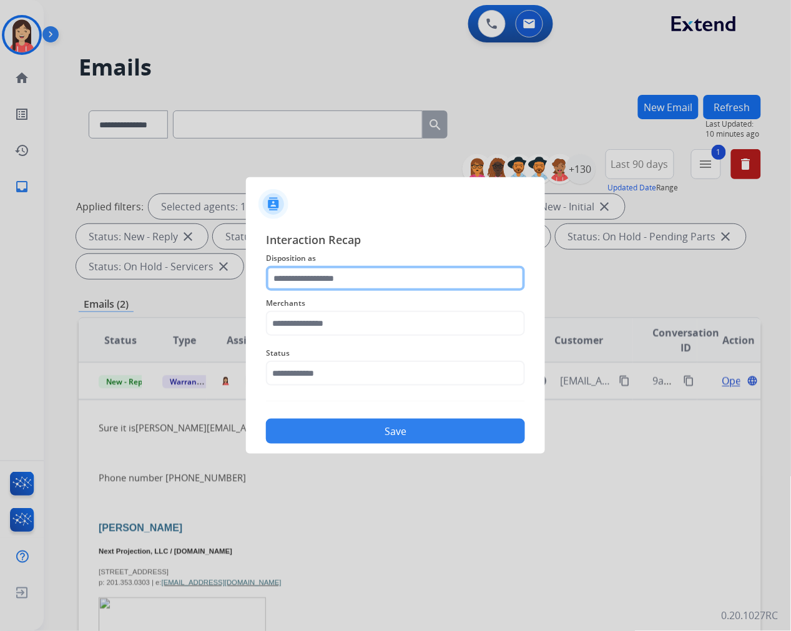
click at [326, 280] on input "text" at bounding box center [395, 278] width 259 height 25
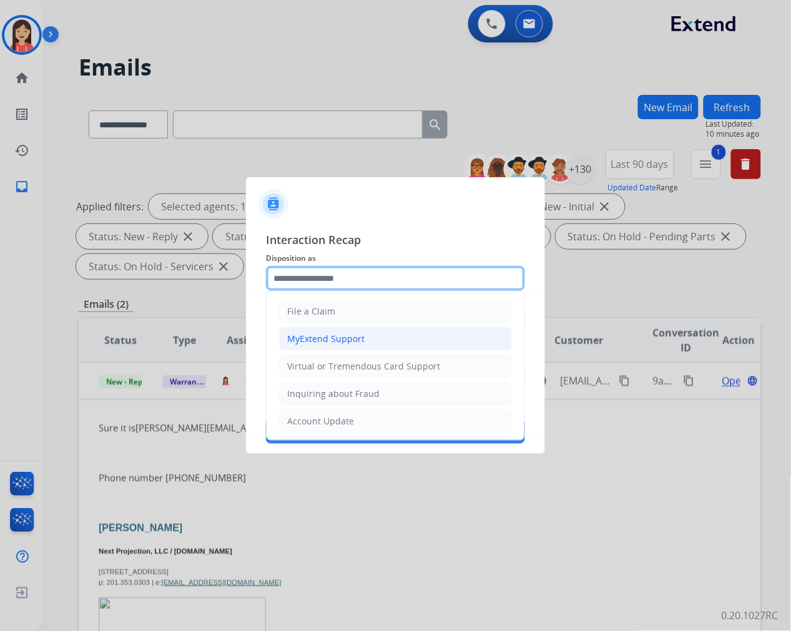
scroll to position [139, 0]
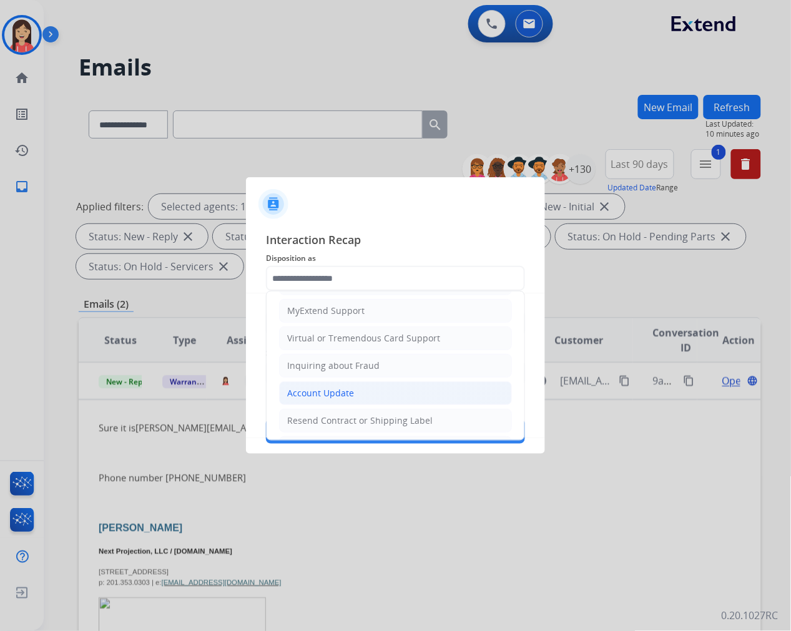
click at [322, 387] on li "Account Update" at bounding box center [395, 393] width 233 height 24
type input "**********"
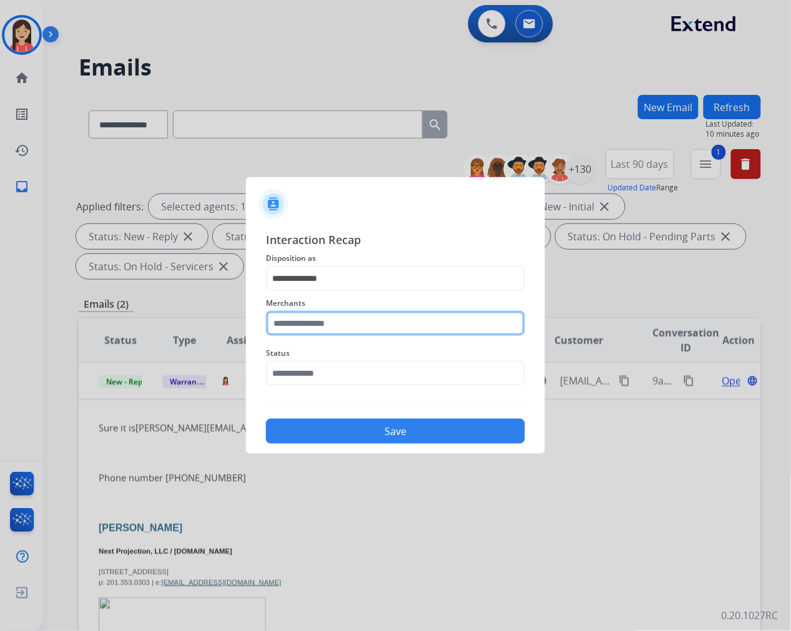
click at [341, 326] on input "text" at bounding box center [395, 323] width 259 height 25
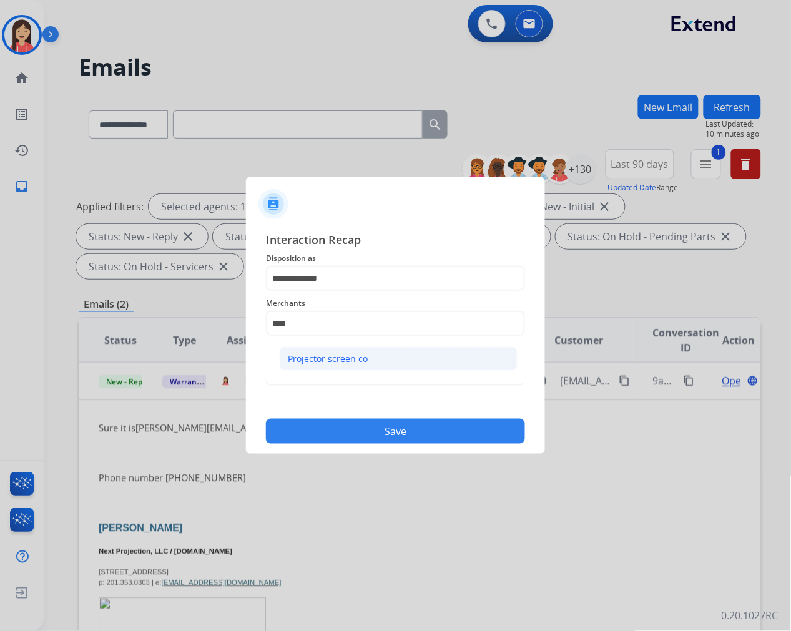
click at [355, 360] on div "Projector screen co" at bounding box center [328, 359] width 80 height 12
type input "**********"
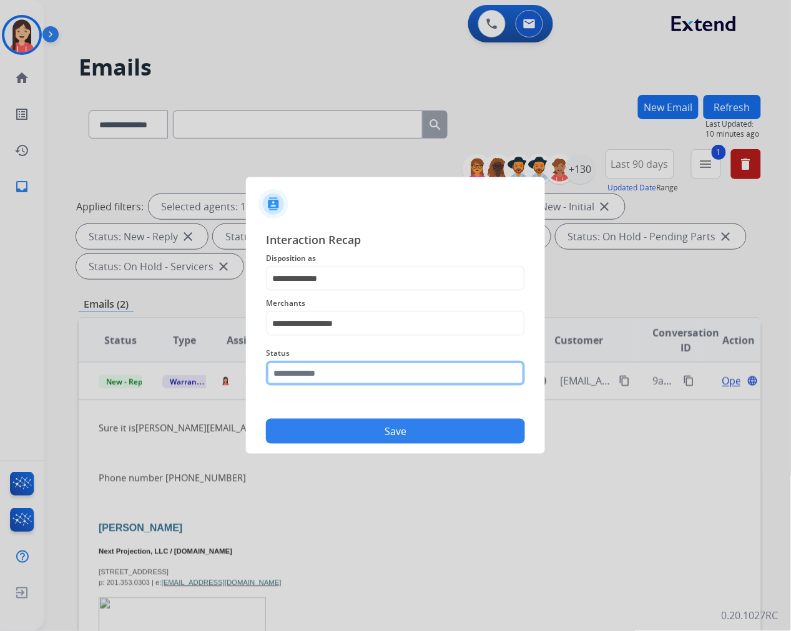
click at [344, 363] on input "text" at bounding box center [395, 373] width 259 height 25
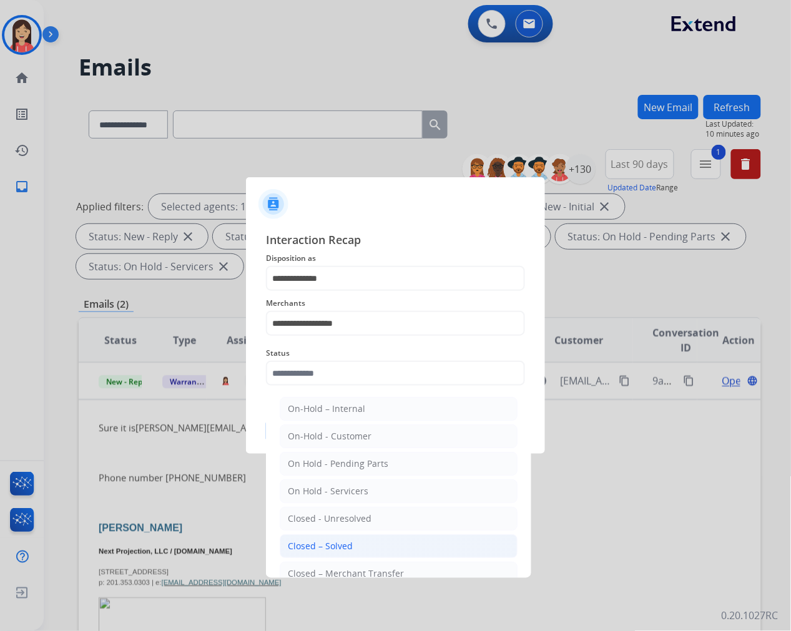
click at [331, 542] on div "Closed – Solved" at bounding box center [320, 546] width 65 height 12
type input "**********"
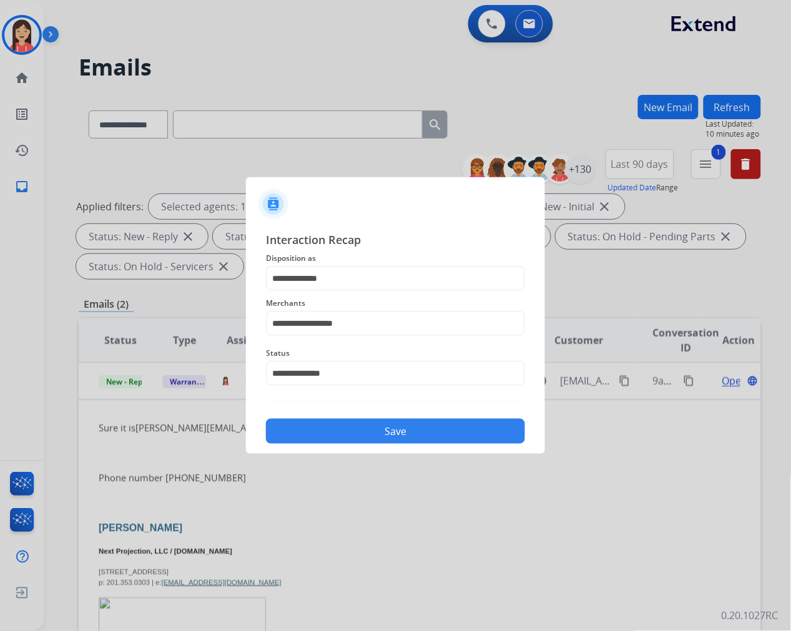
click at [388, 426] on button "Save" at bounding box center [395, 431] width 259 height 25
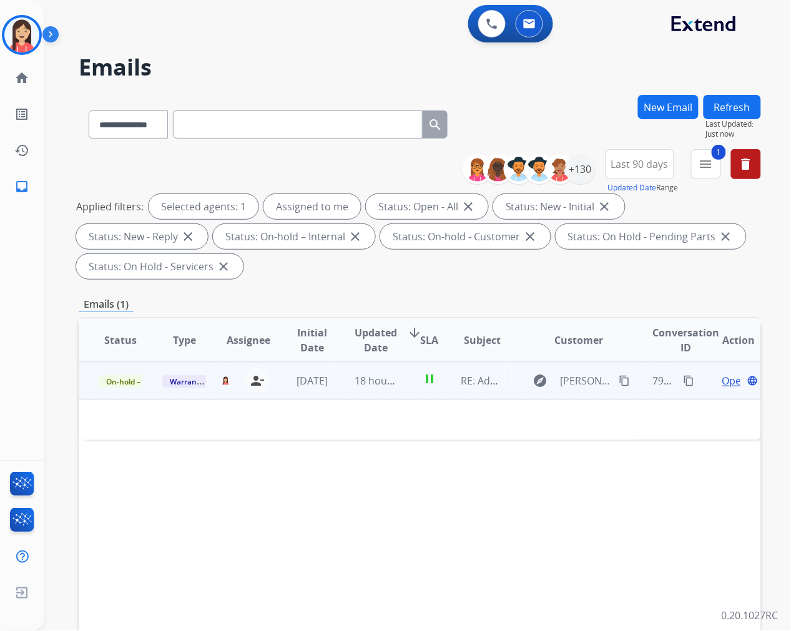
click at [398, 391] on td "pause" at bounding box center [419, 380] width 42 height 37
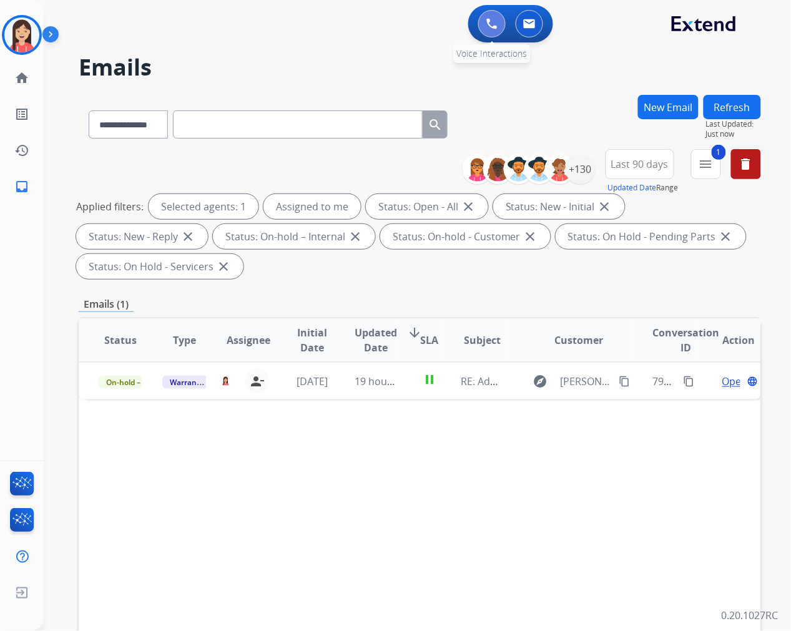
click at [484, 28] on button at bounding box center [491, 23] width 27 height 27
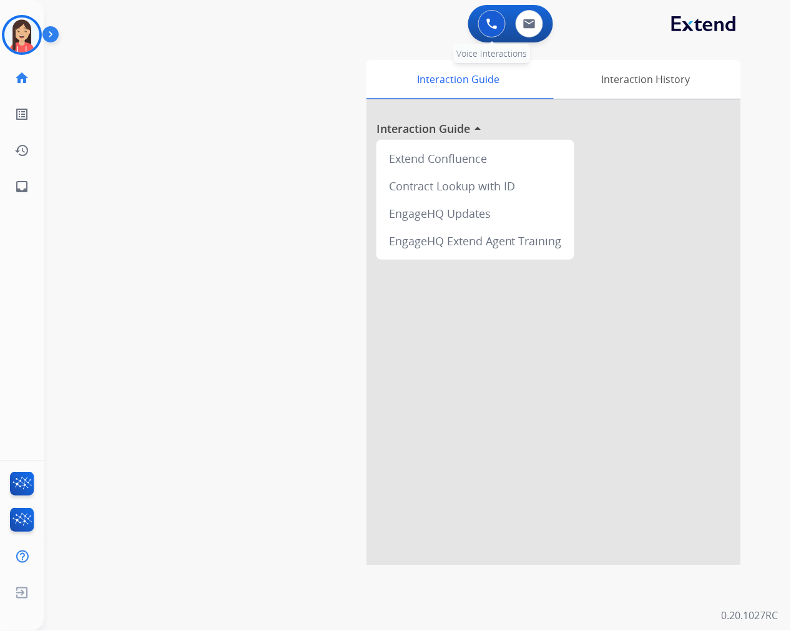
click at [490, 29] on button at bounding box center [491, 23] width 27 height 27
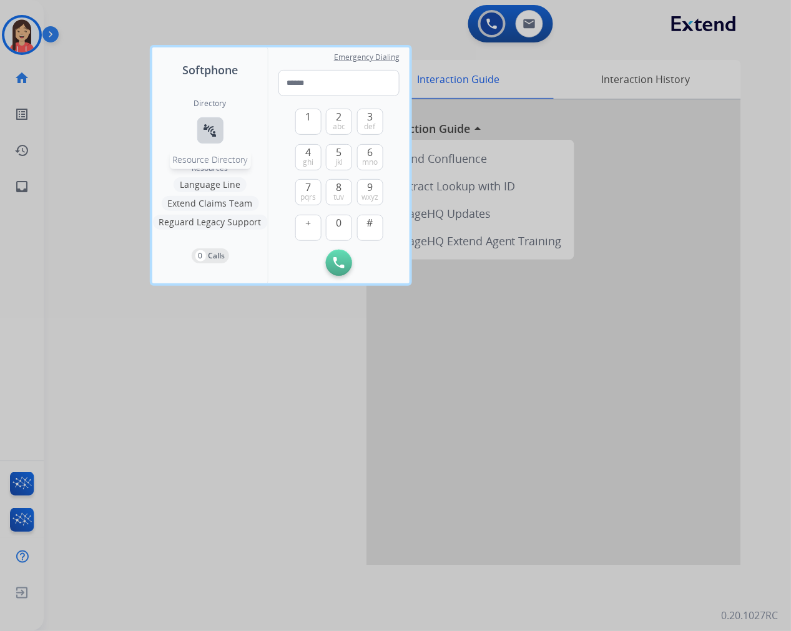
click at [217, 129] on button "connect_without_contact Resource Directory" at bounding box center [210, 130] width 26 height 26
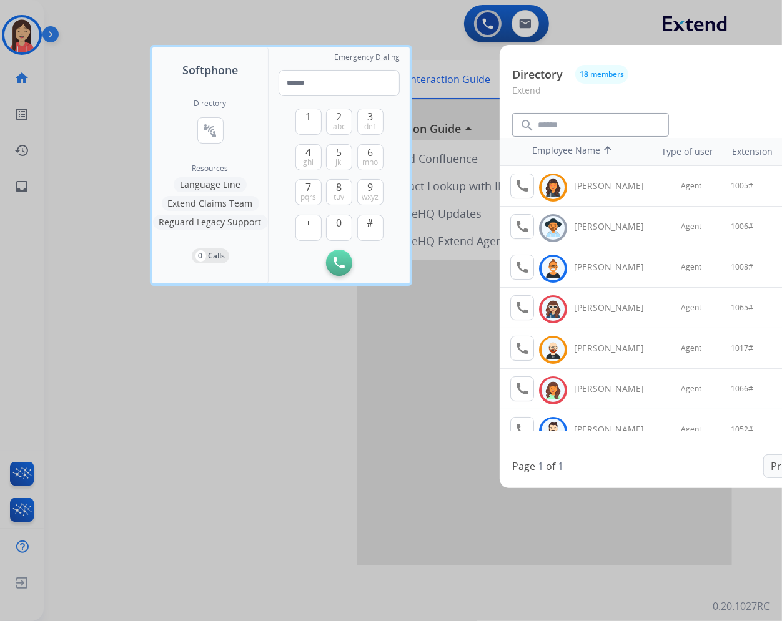
click at [240, 496] on div at bounding box center [391, 310] width 782 height 621
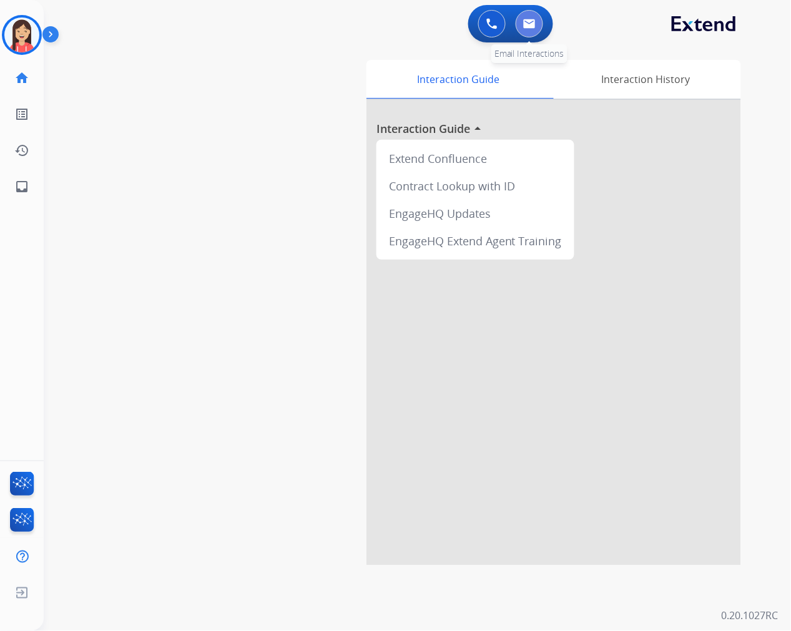
click at [529, 26] on img at bounding box center [529, 24] width 12 height 10
select select "**********"
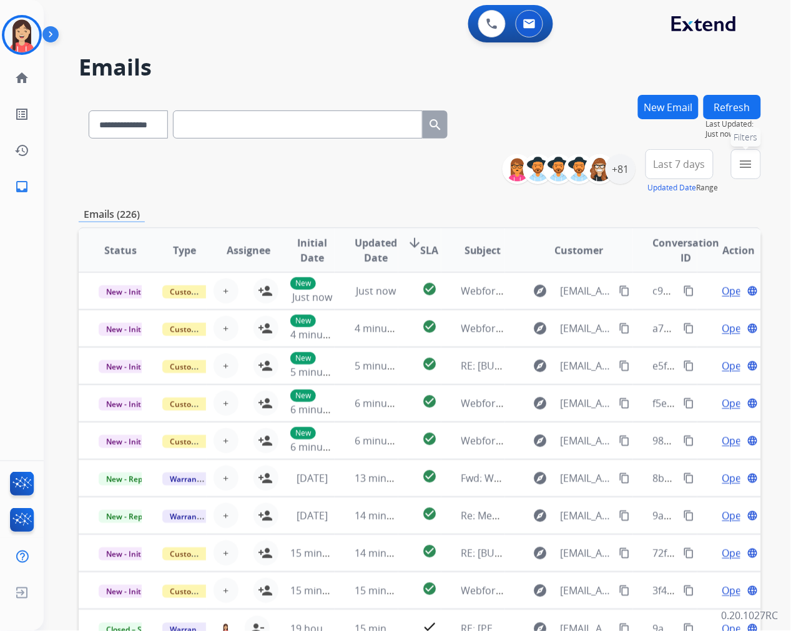
click at [747, 161] on mat-icon "menu" at bounding box center [745, 164] width 15 height 15
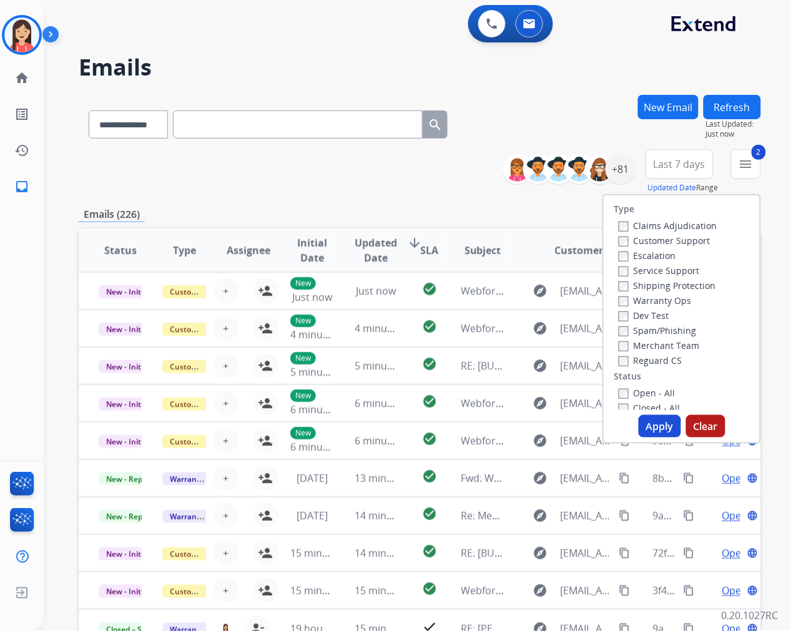
click at [670, 426] on button "Apply" at bounding box center [660, 426] width 42 height 22
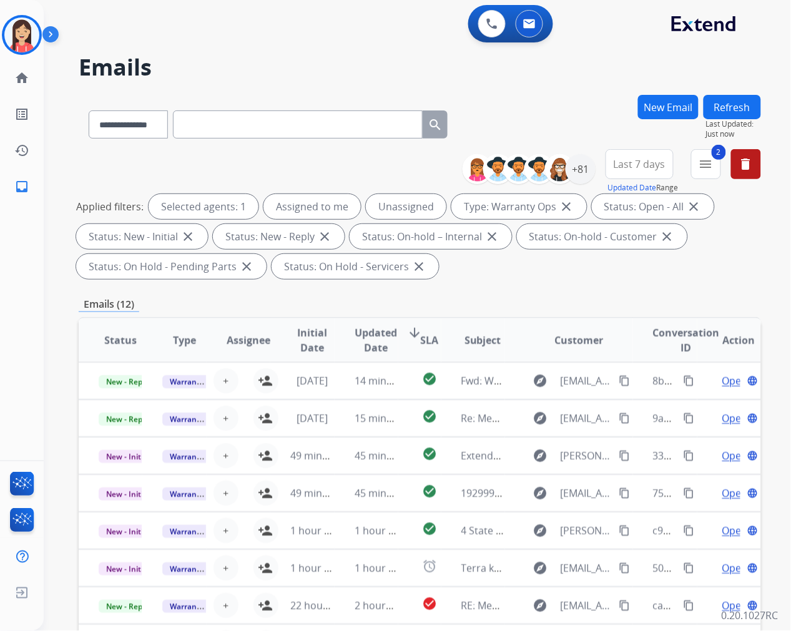
click at [537, 298] on div "Emails (12)" at bounding box center [420, 304] width 682 height 16
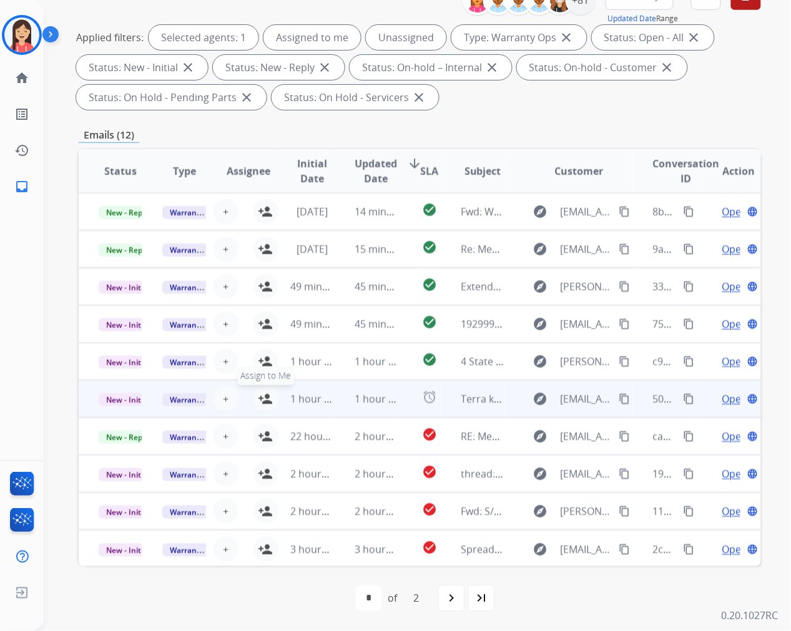
click at [263, 398] on mat-icon "person_add" at bounding box center [265, 398] width 15 height 15
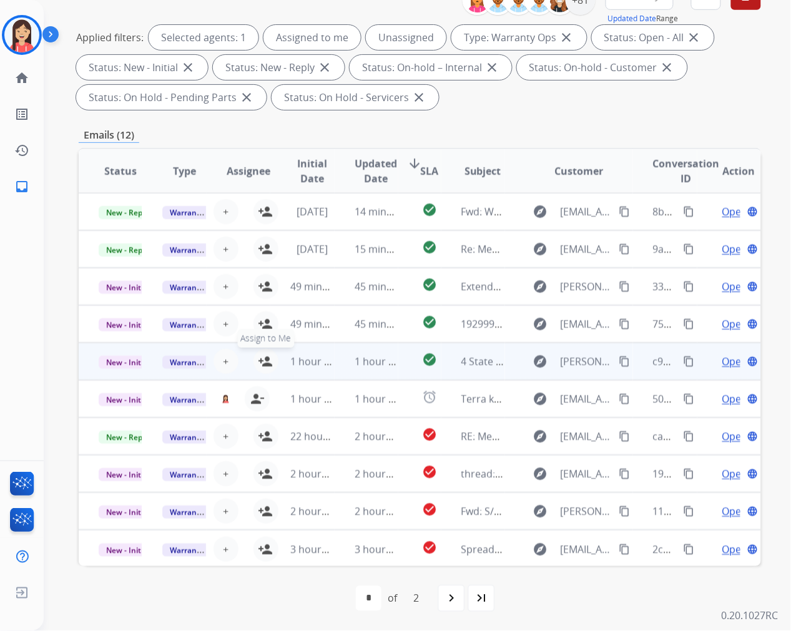
click at [262, 360] on mat-icon "person_add" at bounding box center [265, 361] width 15 height 15
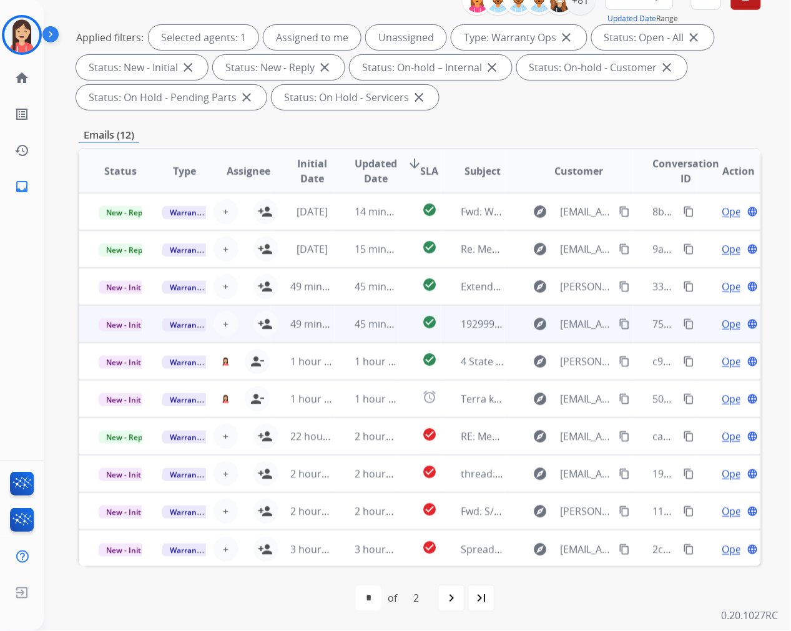
click at [270, 325] on td "49 minutes ago" at bounding box center [302, 323] width 64 height 37
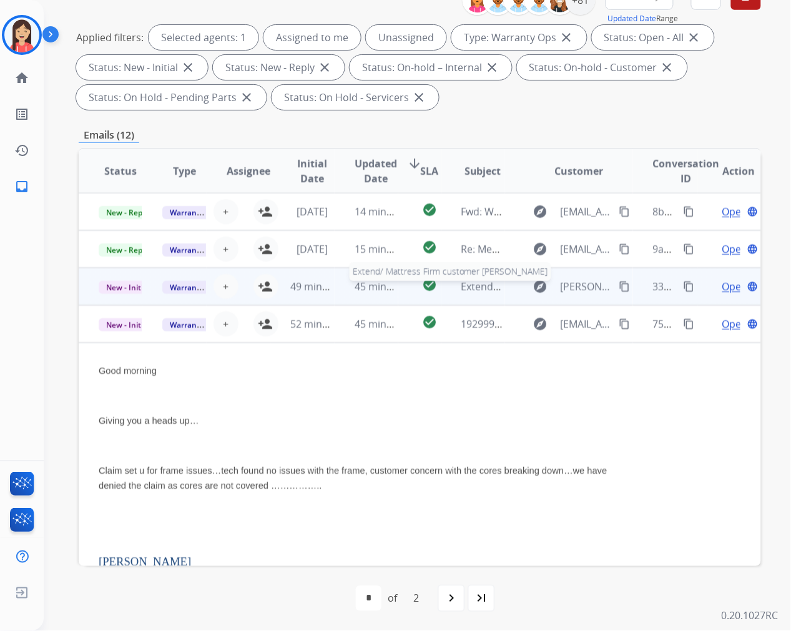
scroll to position [112, 0]
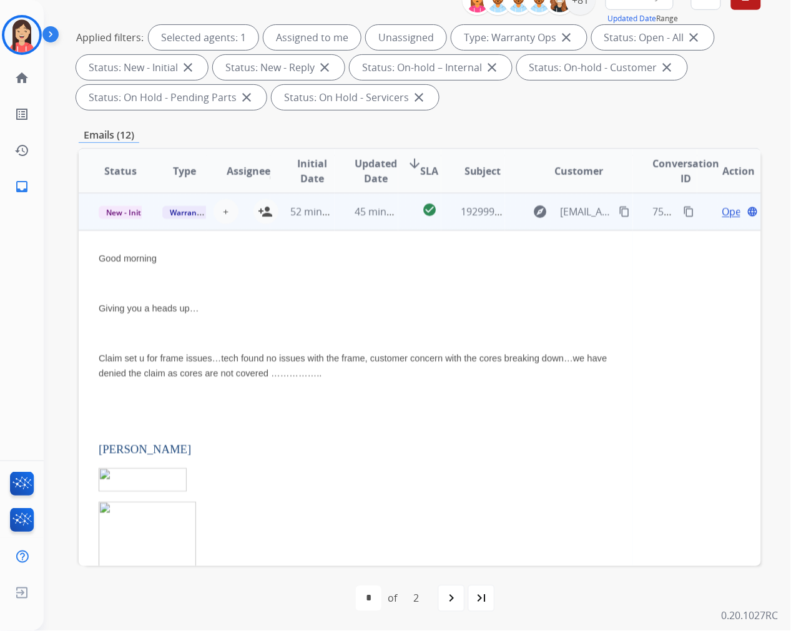
click at [335, 223] on td "45 minutes ago" at bounding box center [367, 211] width 64 height 37
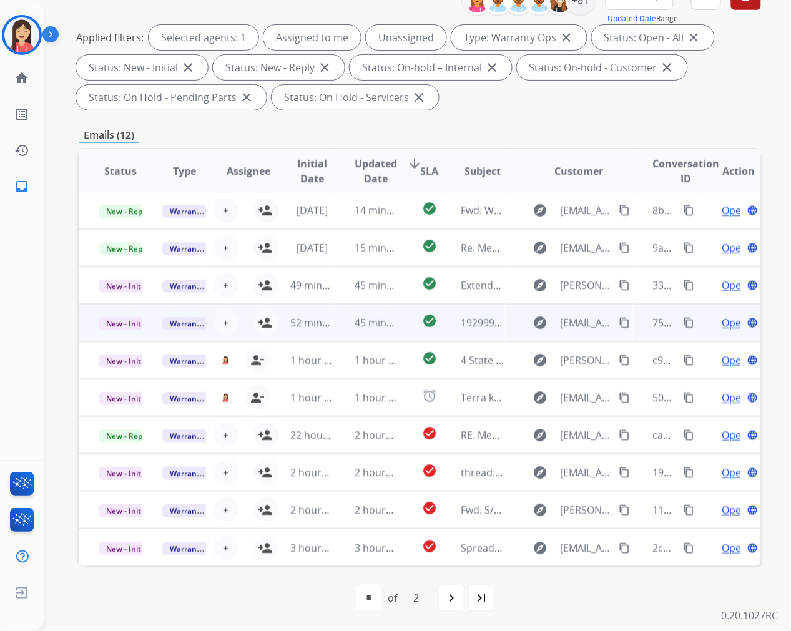
scroll to position [1, 0]
click at [263, 322] on mat-icon "person_add" at bounding box center [265, 323] width 15 height 15
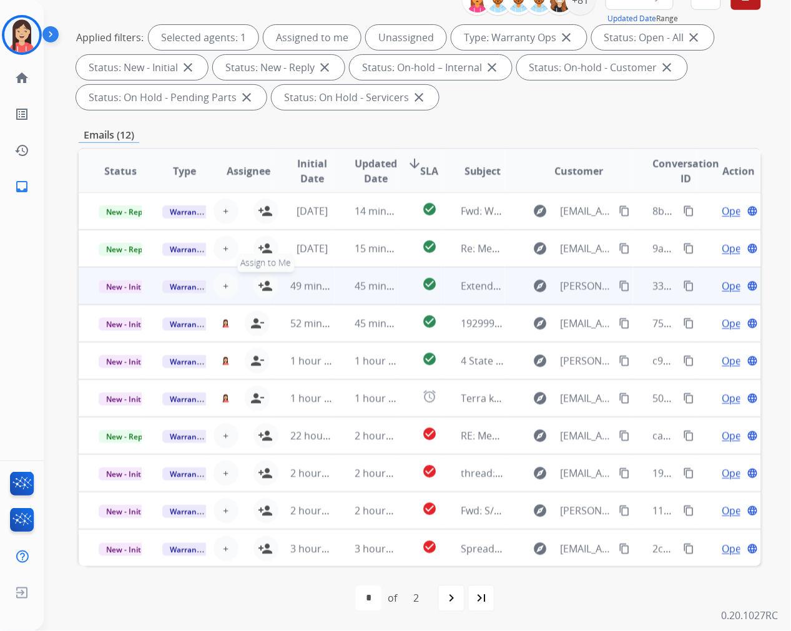
click at [262, 283] on mat-icon "person_add" at bounding box center [265, 285] width 15 height 15
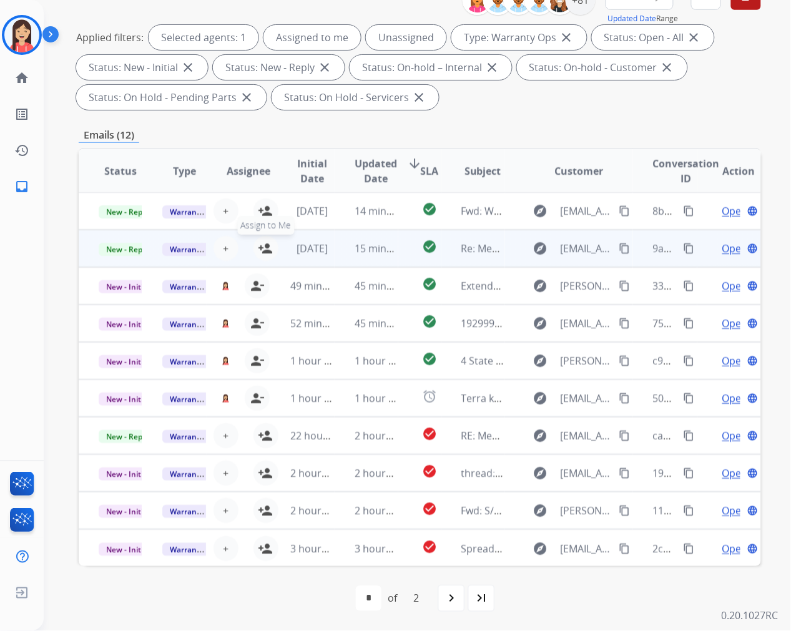
click at [263, 247] on mat-icon "person_add" at bounding box center [265, 248] width 15 height 15
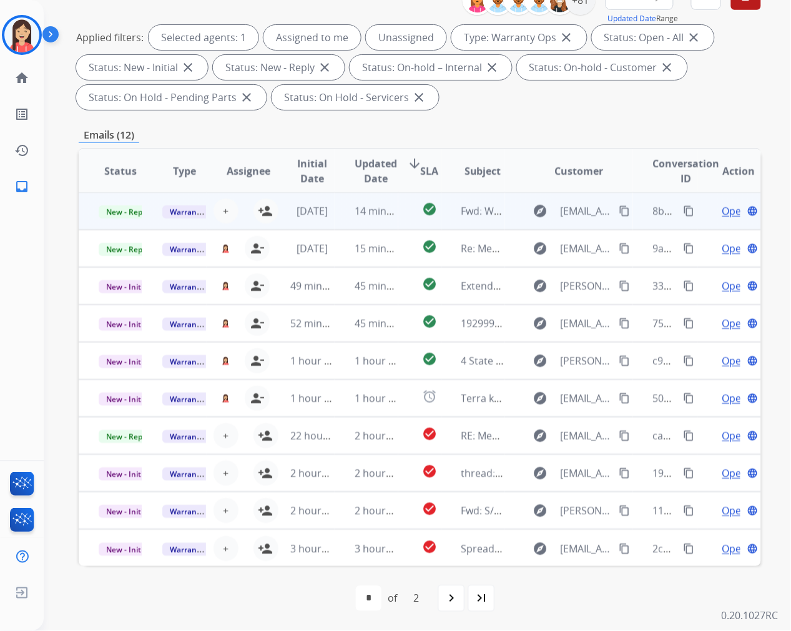
click at [350, 223] on td "14 minutes ago" at bounding box center [367, 210] width 64 height 37
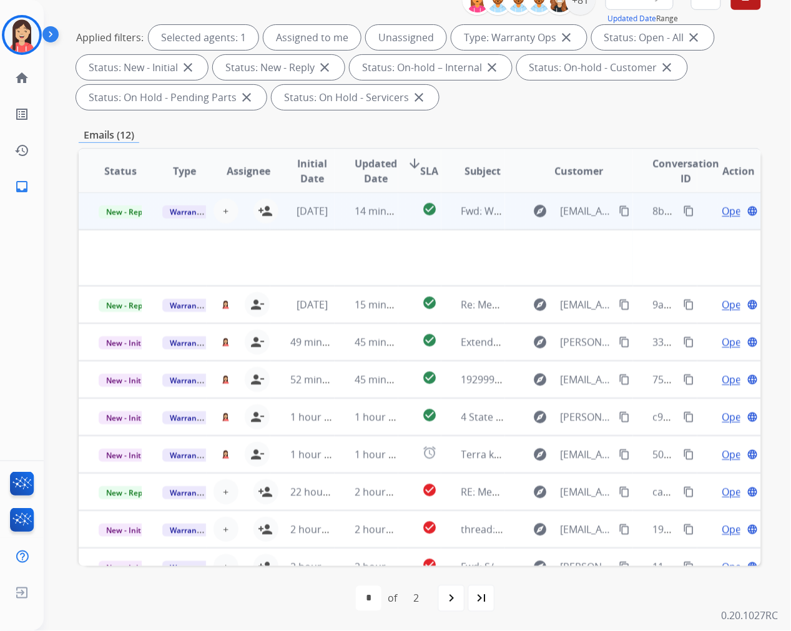
scroll to position [0, 0]
click at [339, 223] on td "14 minutes ago" at bounding box center [367, 211] width 64 height 37
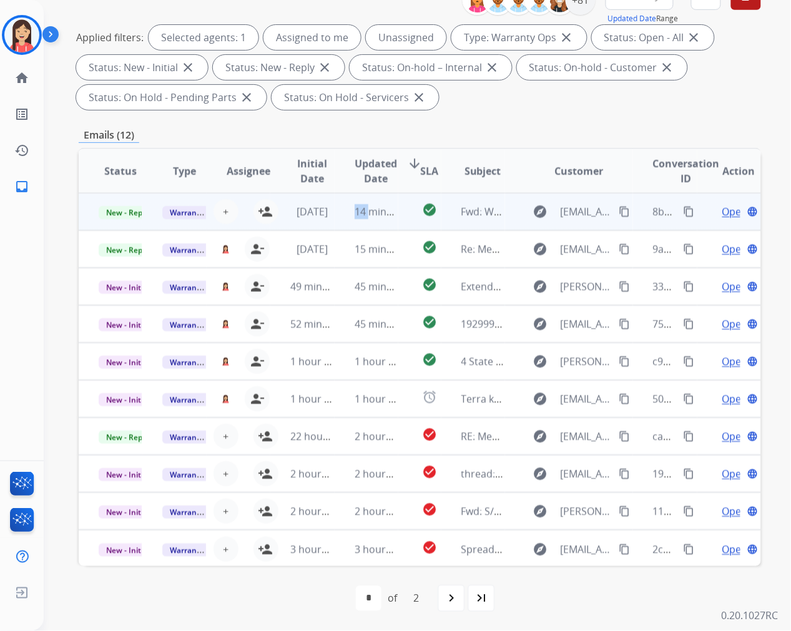
click at [339, 223] on td "14 minutes ago" at bounding box center [367, 211] width 64 height 37
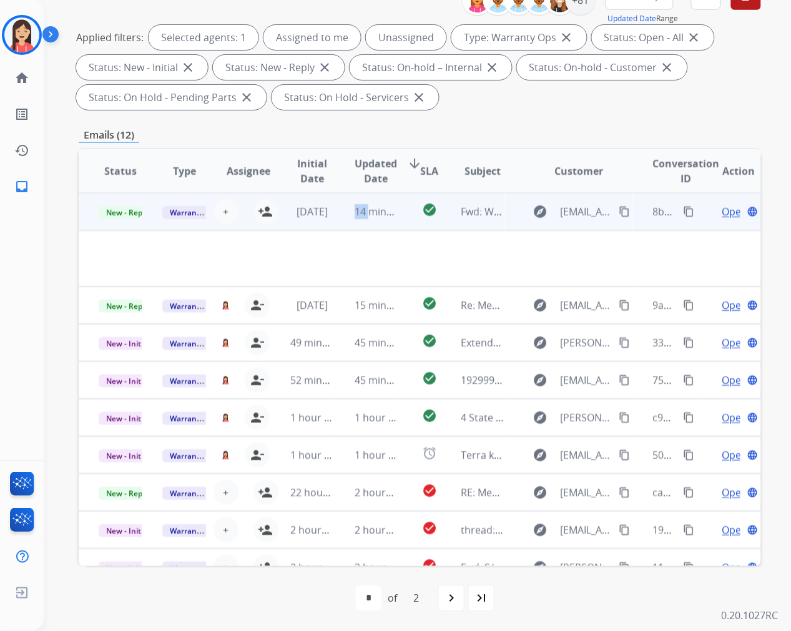
click at [339, 225] on td "14 minutes ago" at bounding box center [367, 211] width 64 height 37
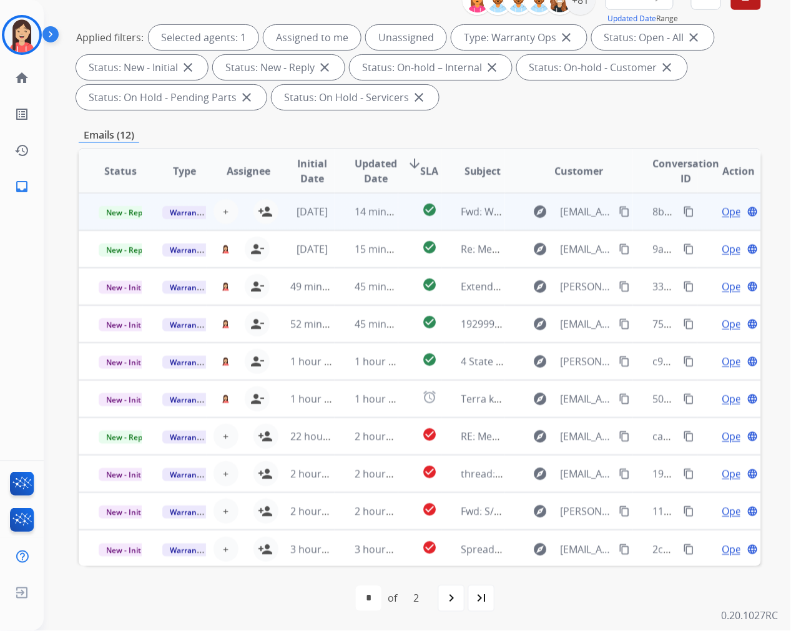
click at [722, 214] on span "Open" at bounding box center [735, 211] width 26 height 15
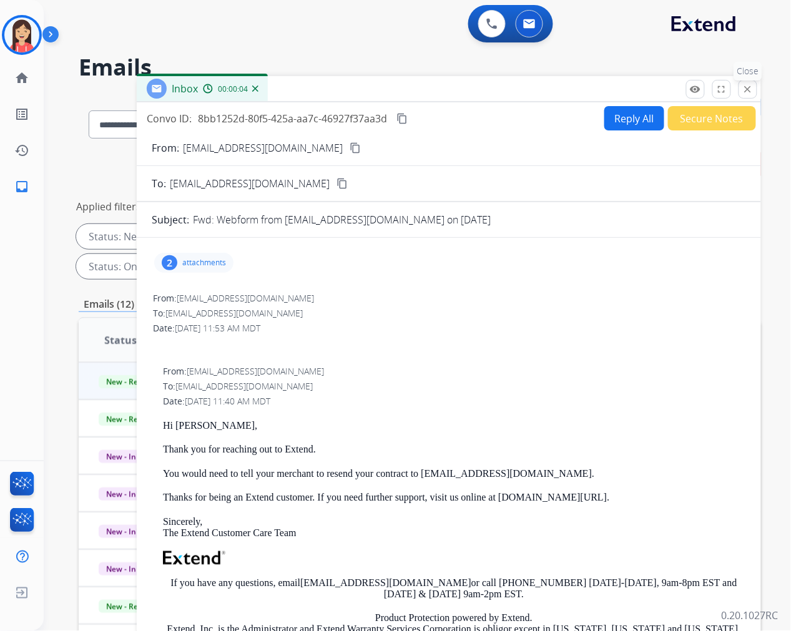
click at [750, 90] on mat-icon "close" at bounding box center [747, 89] width 11 height 11
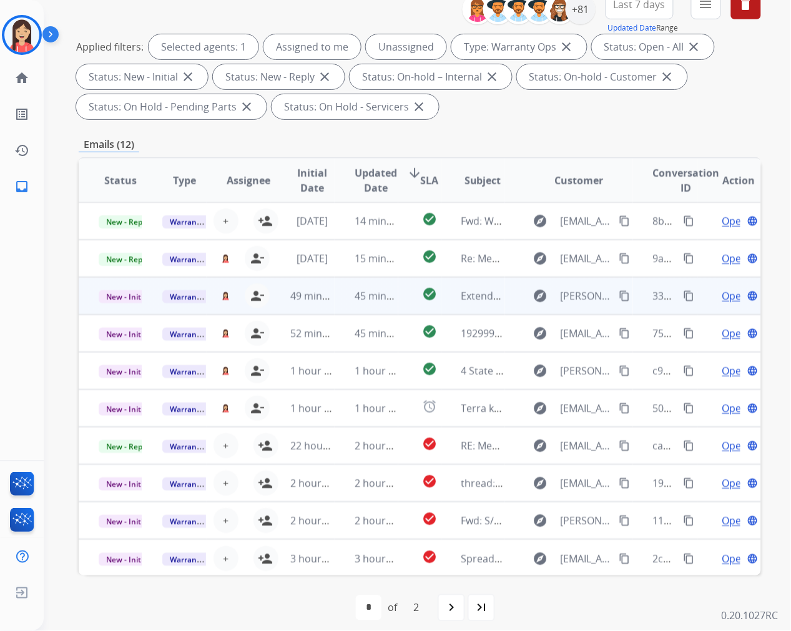
scroll to position [169, 0]
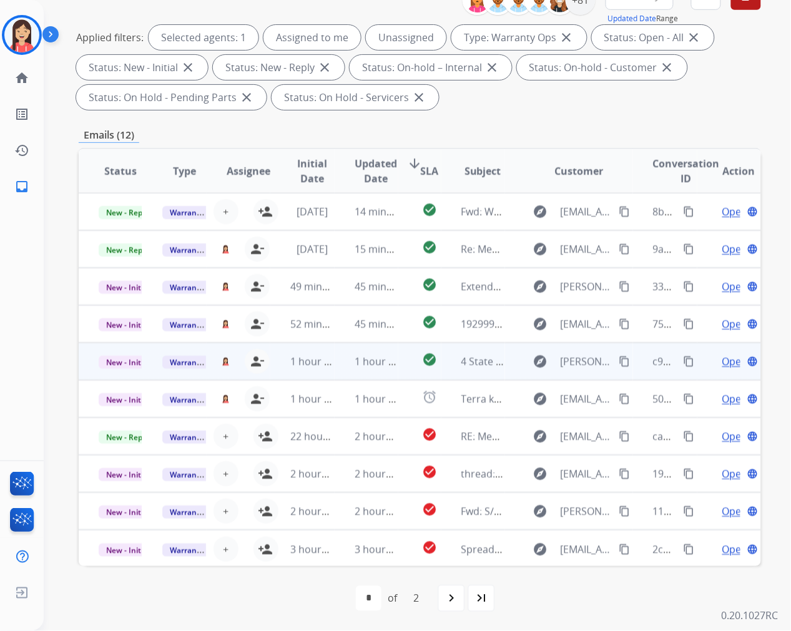
click at [340, 370] on td "1 hour ago" at bounding box center [367, 361] width 64 height 37
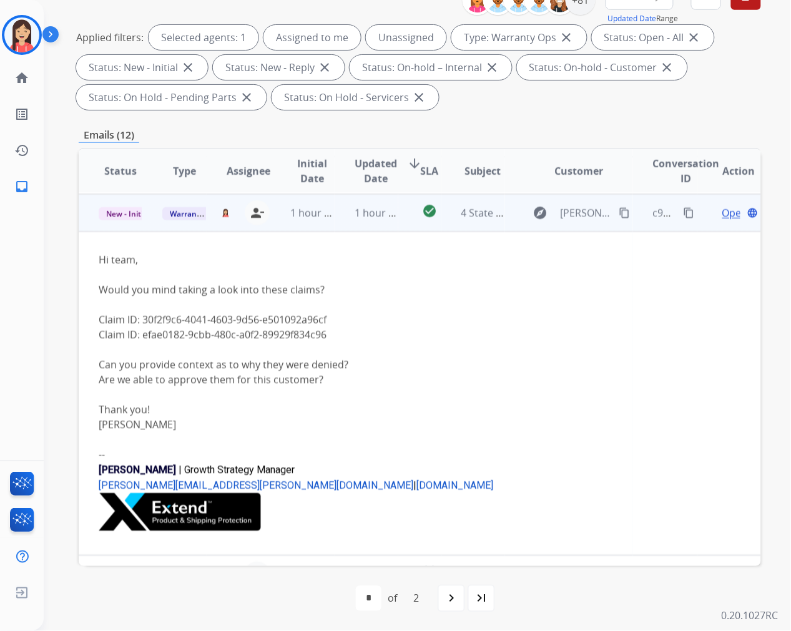
scroll to position [150, 0]
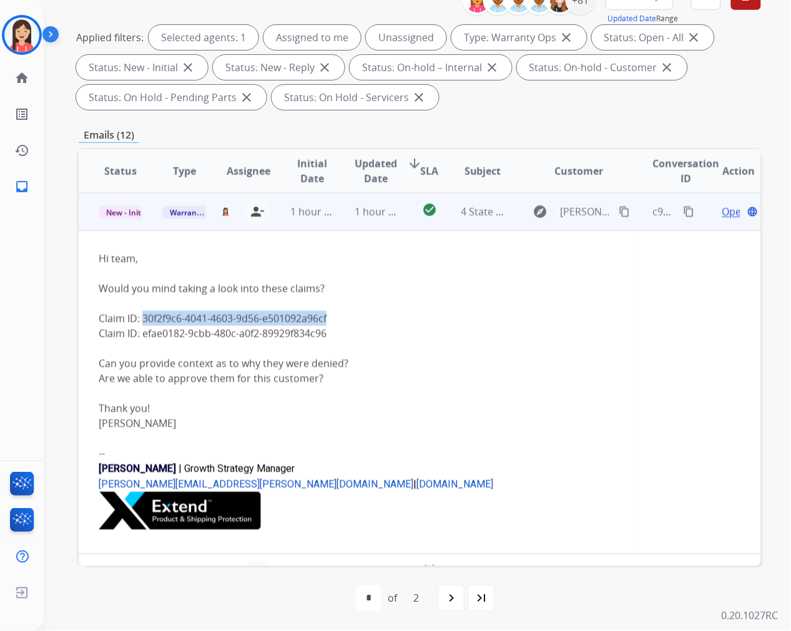
drag, startPoint x: 142, startPoint y: 318, endPoint x: 333, endPoint y: 320, distance: 191.6
click at [333, 320] on li "Claim ID: 30f2f9c6-4041-4603-9d56-e501092a96cf" at bounding box center [356, 318] width 514 height 15
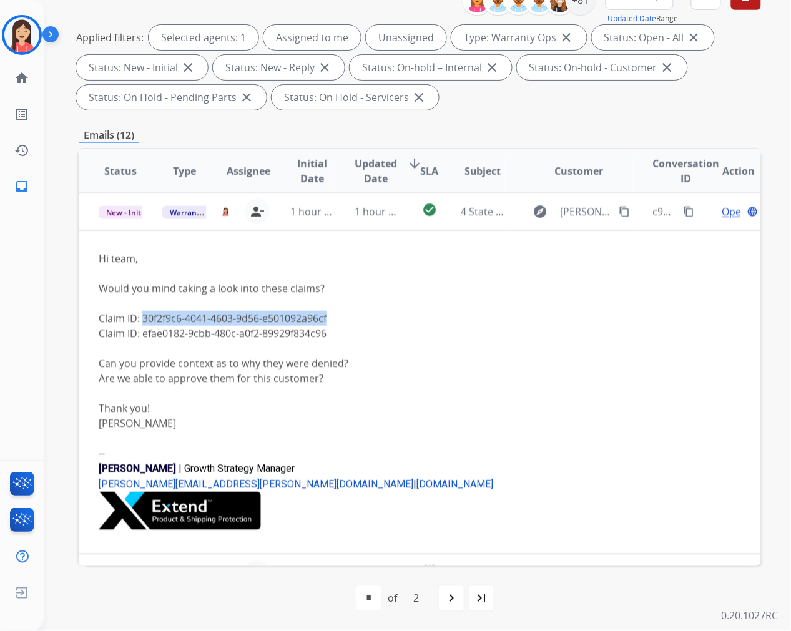
copy li "30f2f9c6-4041-4603-9d56-e501092a96cf"
click at [19, 34] on img at bounding box center [21, 34] width 35 height 35
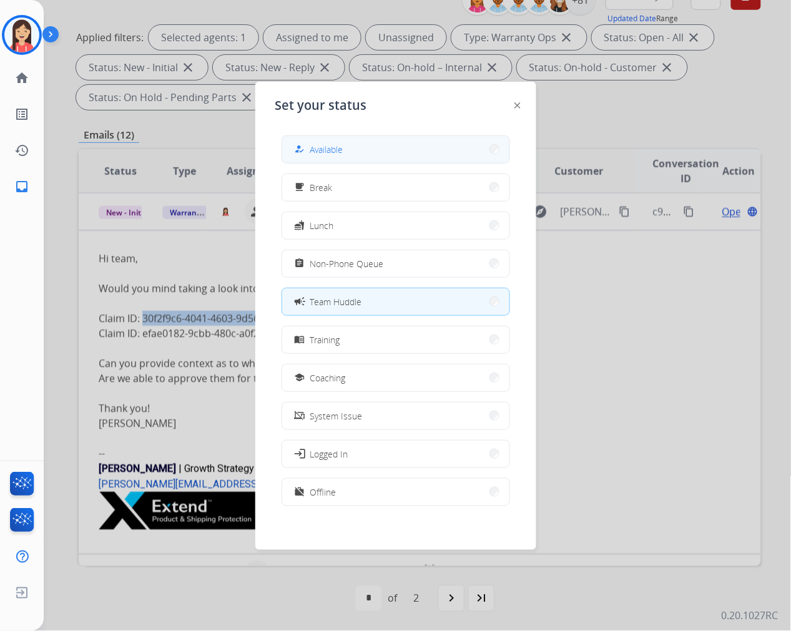
click at [335, 153] on span "Available" at bounding box center [326, 149] width 33 height 13
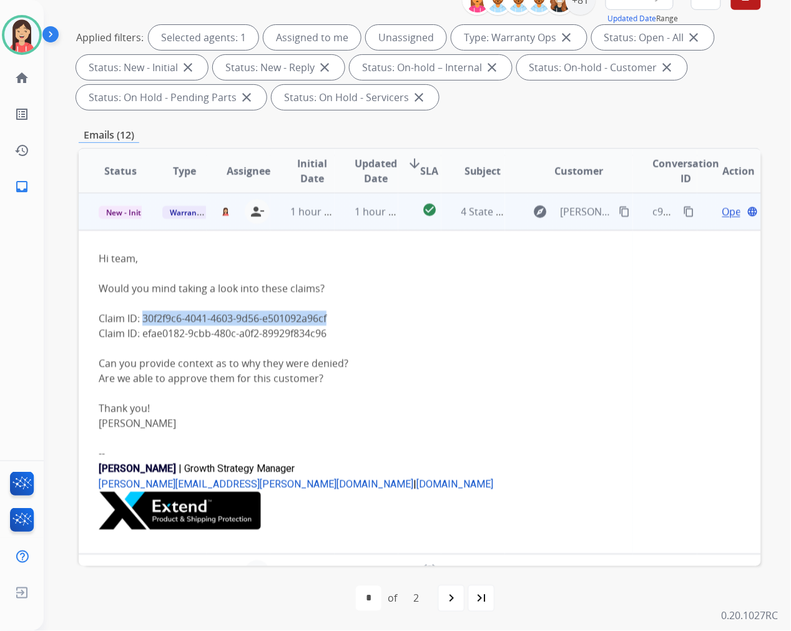
drag, startPoint x: 419, startPoint y: 312, endPoint x: 454, endPoint y: 308, distance: 35.8
click at [419, 313] on li "Claim ID: 30f2f9c6-4041-4603-9d56-e501092a96cf" at bounding box center [356, 318] width 514 height 15
click at [722, 213] on span "Open" at bounding box center [735, 211] width 26 height 15
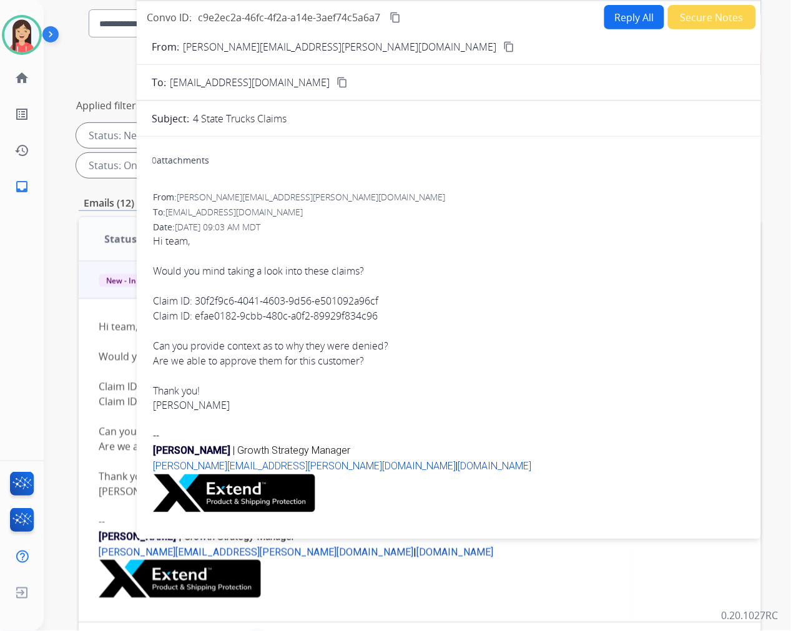
scroll to position [0, 0]
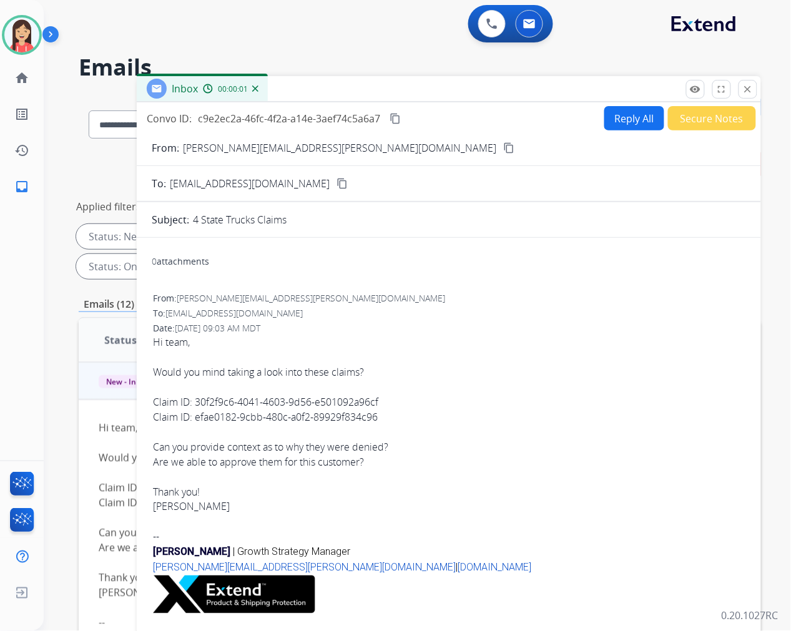
click at [619, 122] on button "Reply All" at bounding box center [634, 118] width 60 height 24
select select "**********"
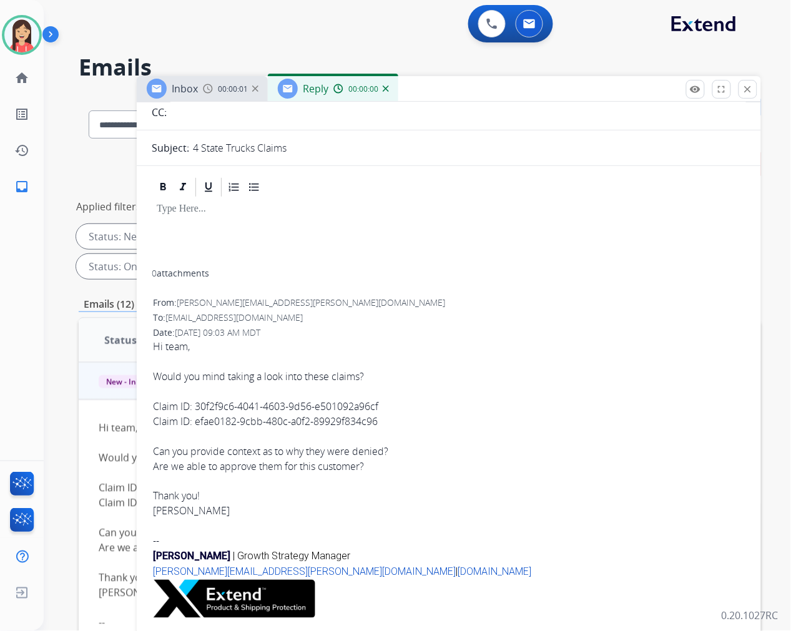
scroll to position [134, 0]
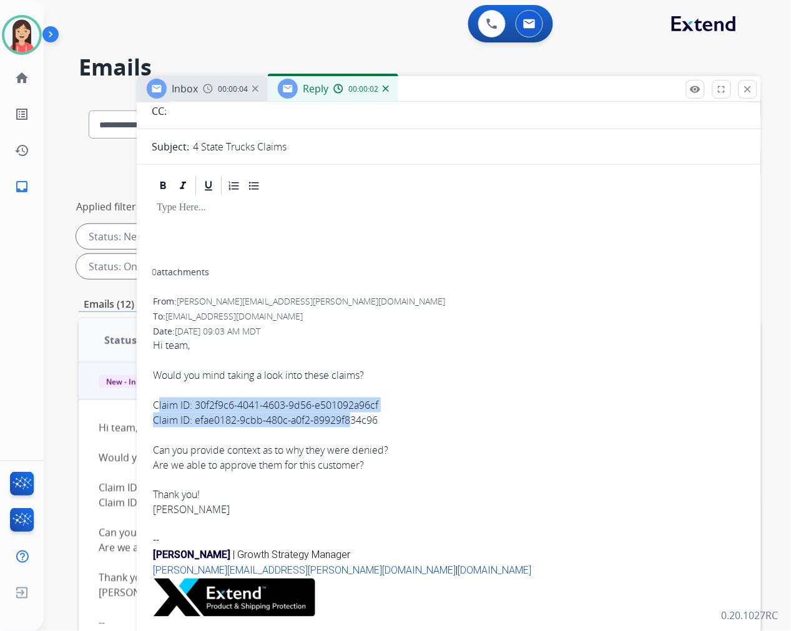
drag, startPoint x: 155, startPoint y: 403, endPoint x: 350, endPoint y: 416, distance: 195.9
click at [350, 416] on ul "Claim ID: 30f2f9c6-4041-4603-9d56-e501092a96cf Claim ID: efae0182-9cbb-480c-a0f…" at bounding box center [449, 413] width 592 height 30
click at [356, 418] on li "Claim ID: efae0182-9cbb-480c-a0f2-89929f834c96" at bounding box center [449, 420] width 592 height 15
drag, startPoint x: 406, startPoint y: 421, endPoint x: 140, endPoint y: 403, distance: 265.9
click at [140, 403] on div "0 attachments From: [PERSON_NAME][EMAIL_ADDRESS][PERSON_NAME][DOMAIN_NAME] To: …" at bounding box center [449, 403] width 624 height 457
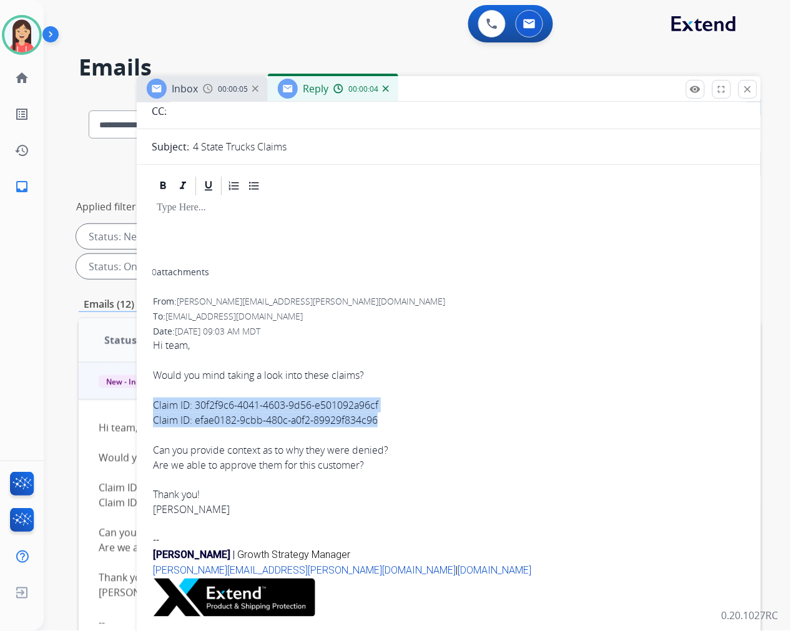
copy ul "Claim ID: 30f2f9c6-4041-4603-9d56-e501092a96cf Claim ID: efae0182-9cbb-480c-a0f…"
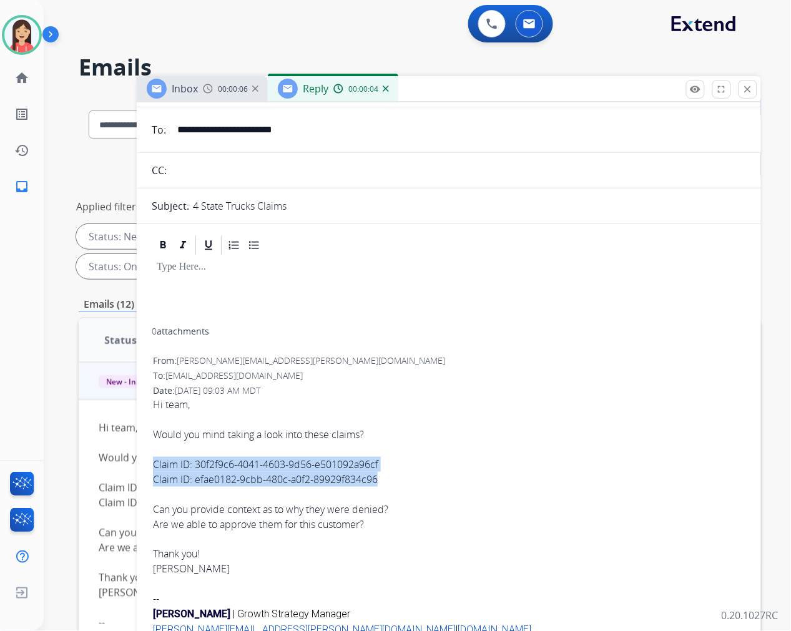
scroll to position [0, 0]
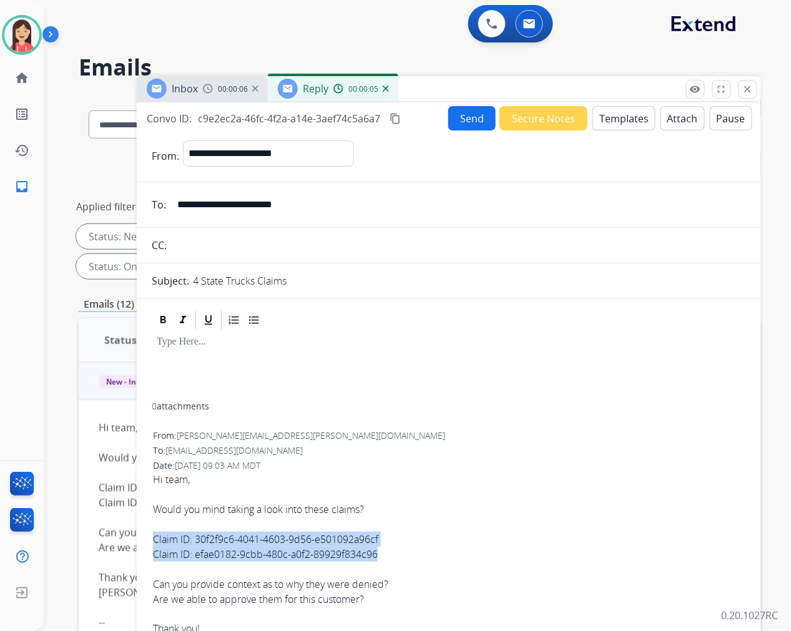
click at [626, 119] on button "Templates" at bounding box center [623, 118] width 63 height 24
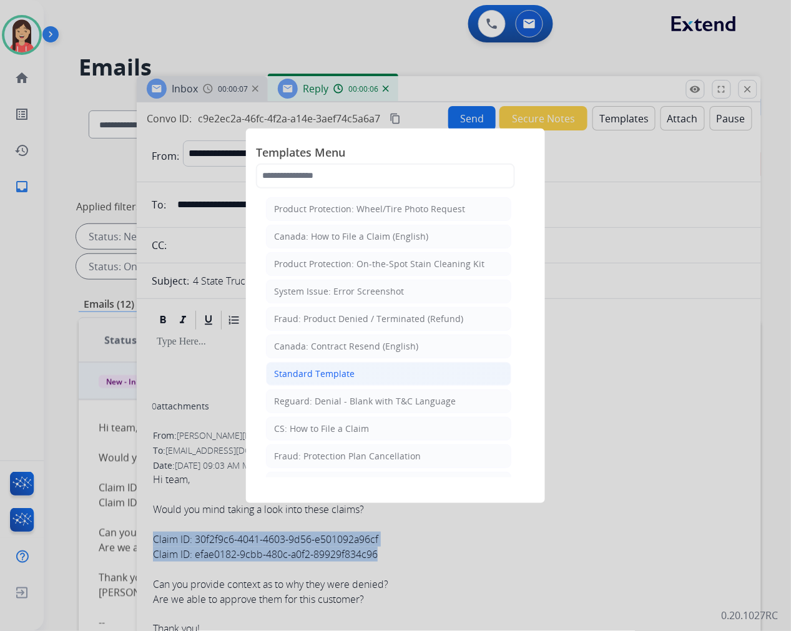
click at [333, 368] on div "Standard Template" at bounding box center [314, 374] width 81 height 12
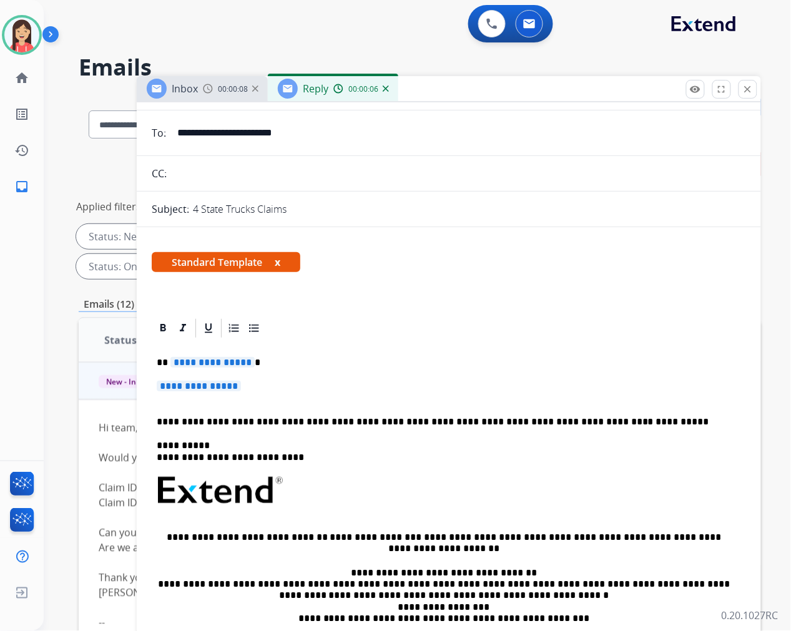
scroll to position [139, 0]
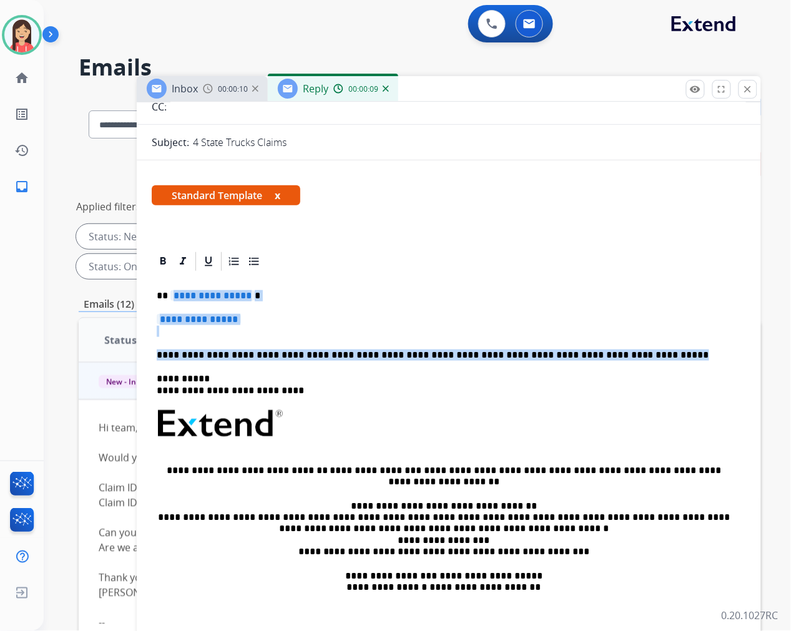
drag, startPoint x: 169, startPoint y: 293, endPoint x: 635, endPoint y: 359, distance: 470.2
click at [635, 359] on div "**********" at bounding box center [449, 461] width 594 height 376
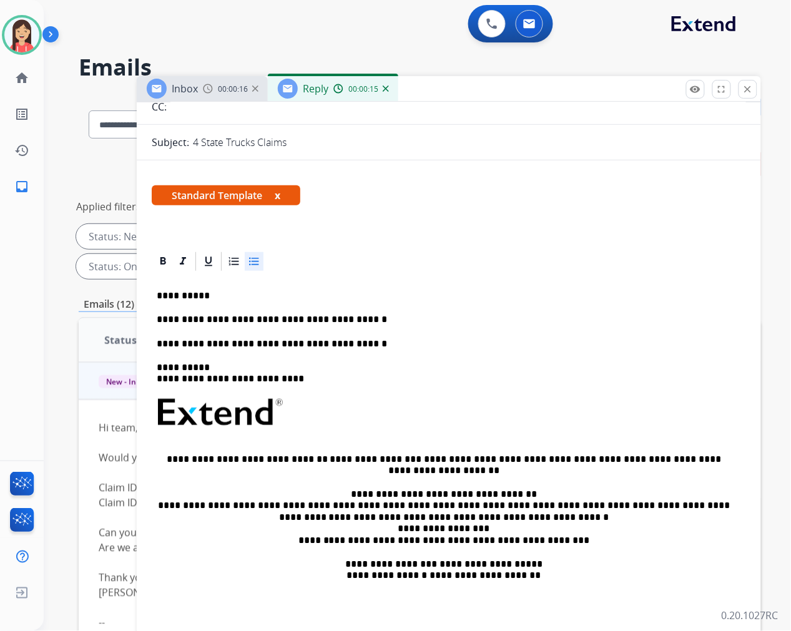
click at [394, 315] on p "**********" at bounding box center [444, 319] width 574 height 11
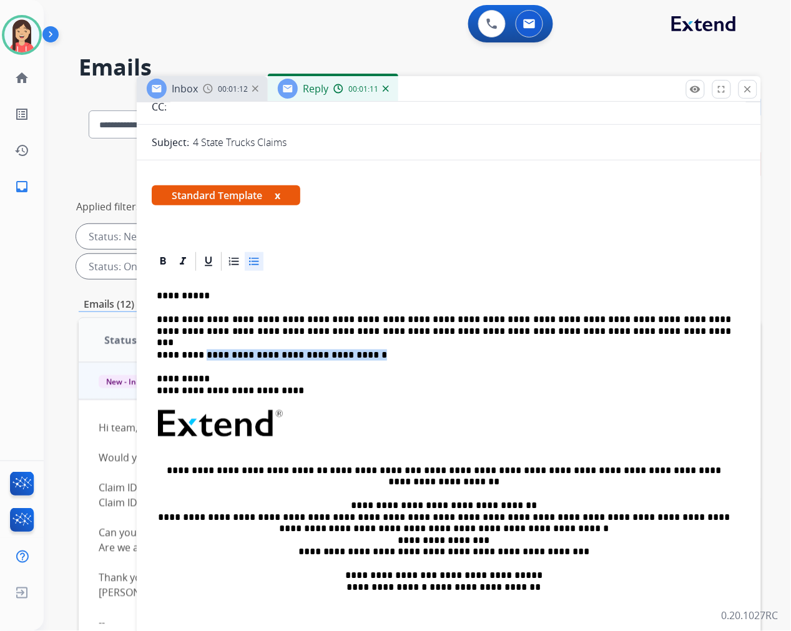
drag, startPoint x: 343, startPoint y: 358, endPoint x: 200, endPoint y: 350, distance: 143.2
click at [200, 350] on p "**********" at bounding box center [444, 355] width 574 height 11
copy p "**********"
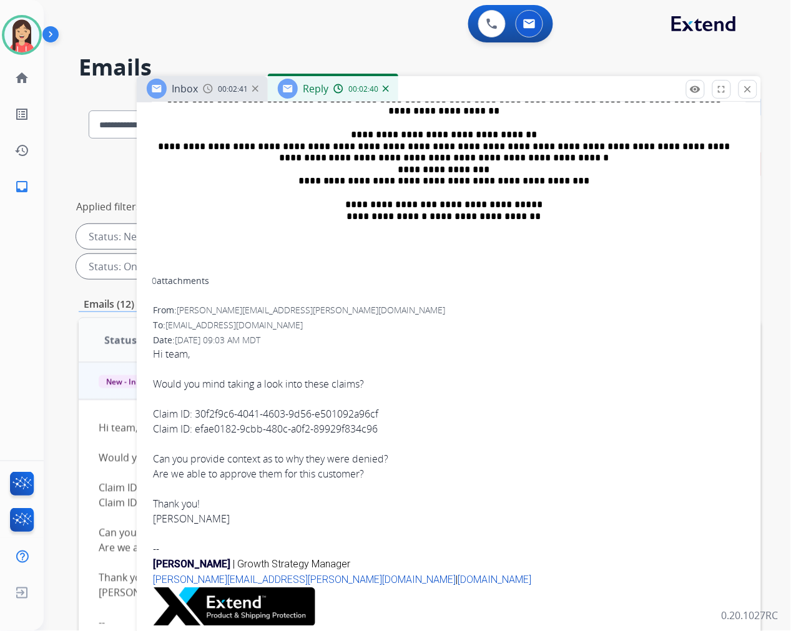
scroll to position [518, 0]
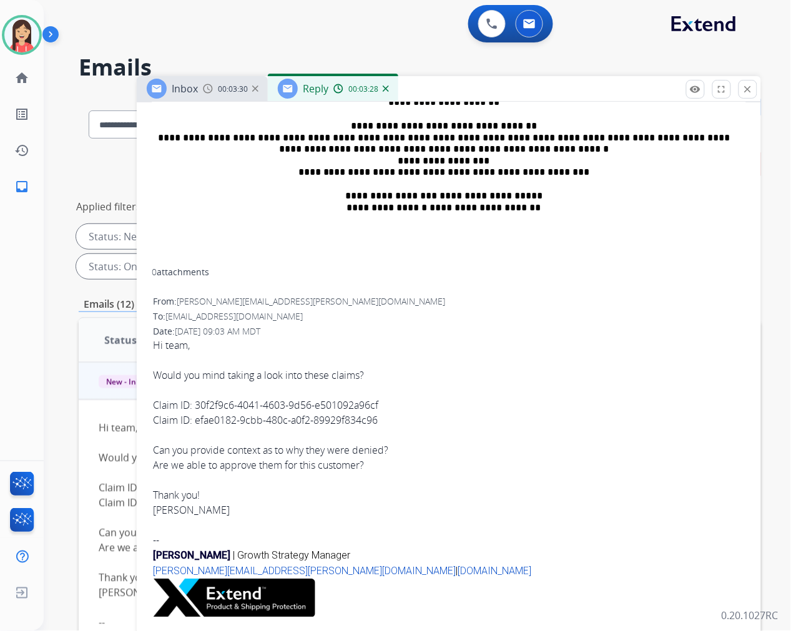
click at [316, 278] on div "0 attachments" at bounding box center [449, 274] width 594 height 15
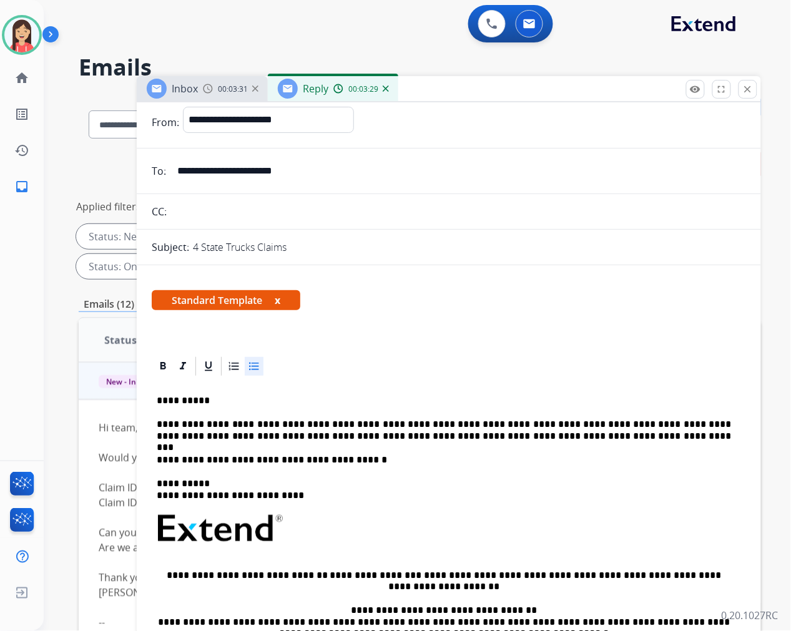
scroll to position [33, 0]
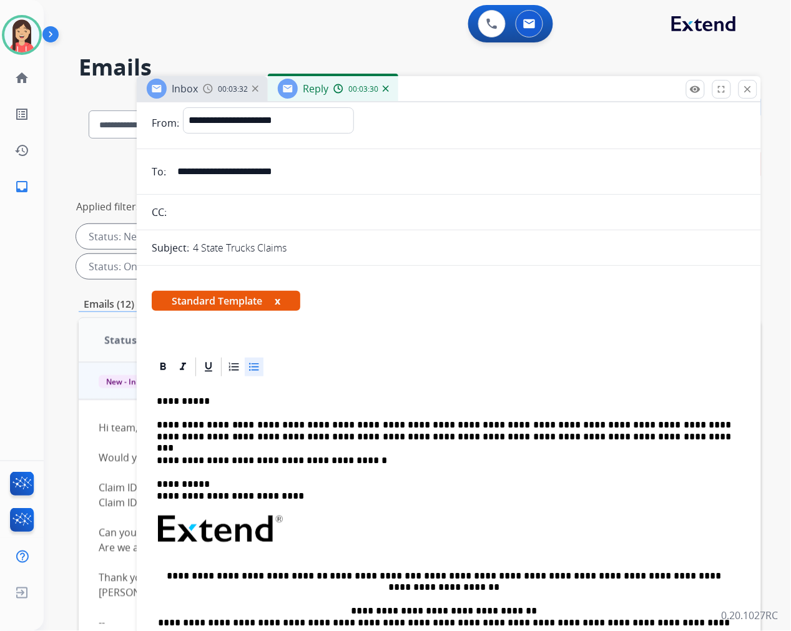
click at [377, 464] on p "**********" at bounding box center [444, 460] width 574 height 11
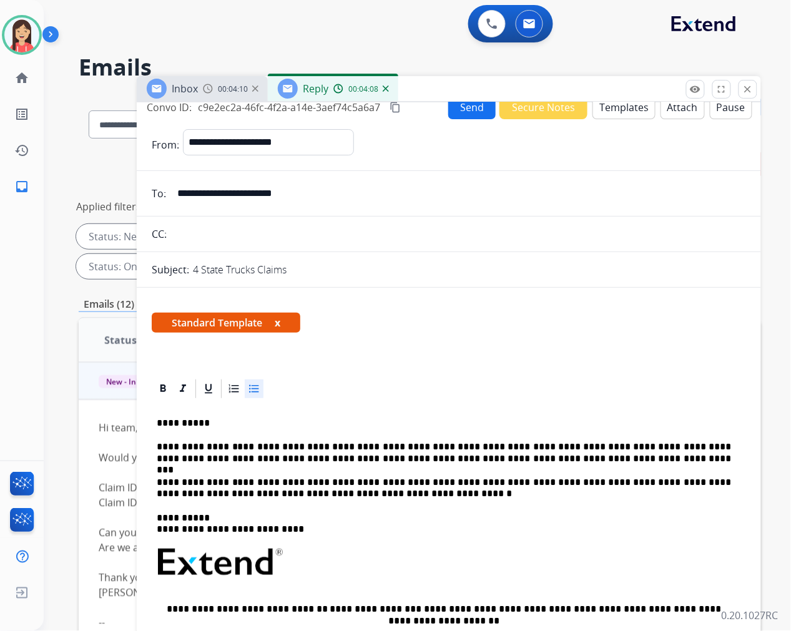
scroll to position [0, 0]
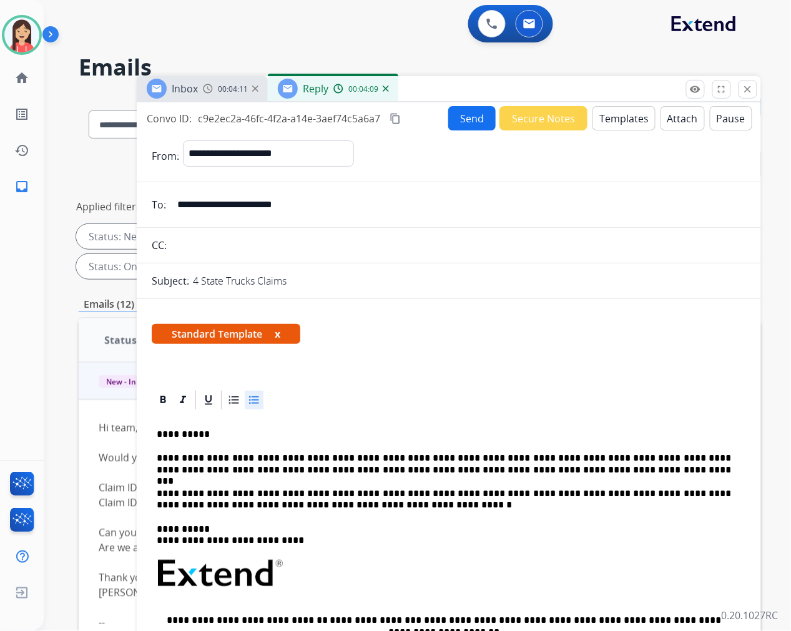
click at [452, 119] on button "Send" at bounding box center [471, 118] width 47 height 24
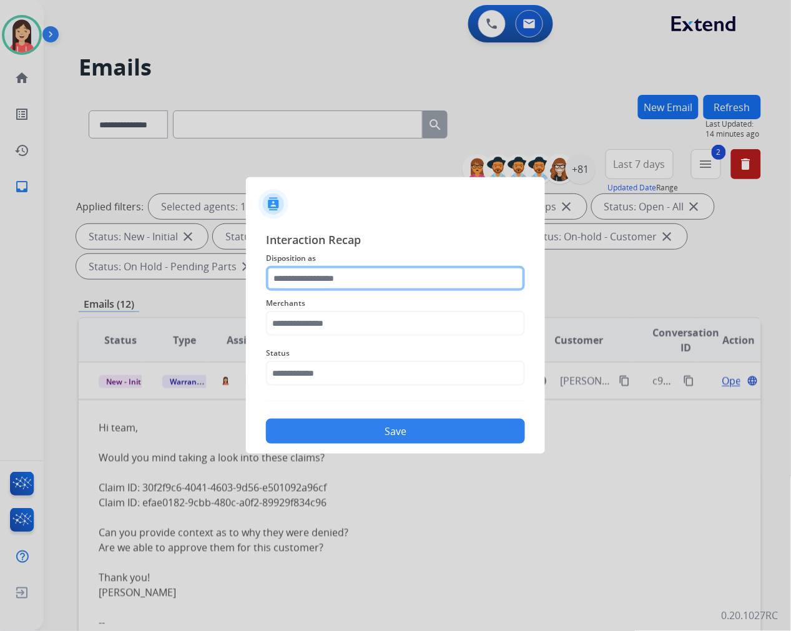
click at [350, 271] on input "text" at bounding box center [395, 278] width 259 height 25
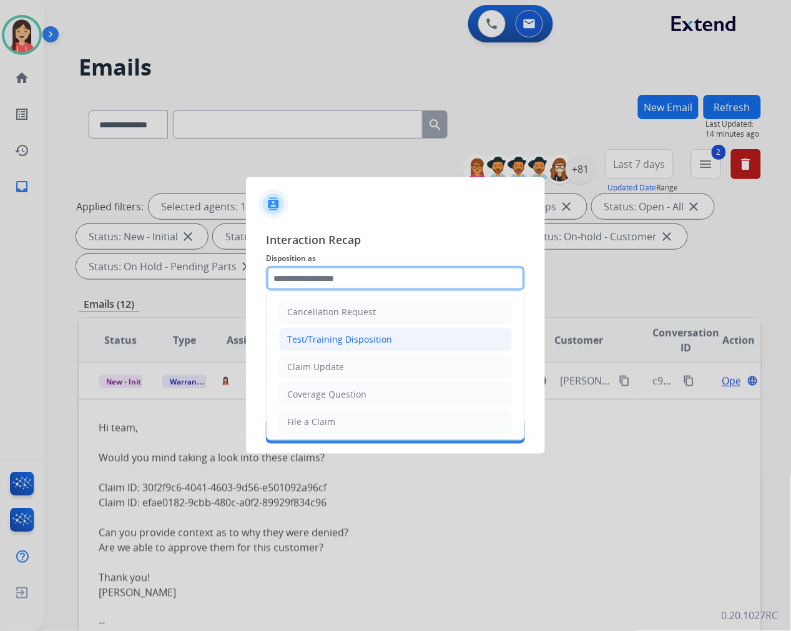
scroll to position [139, 0]
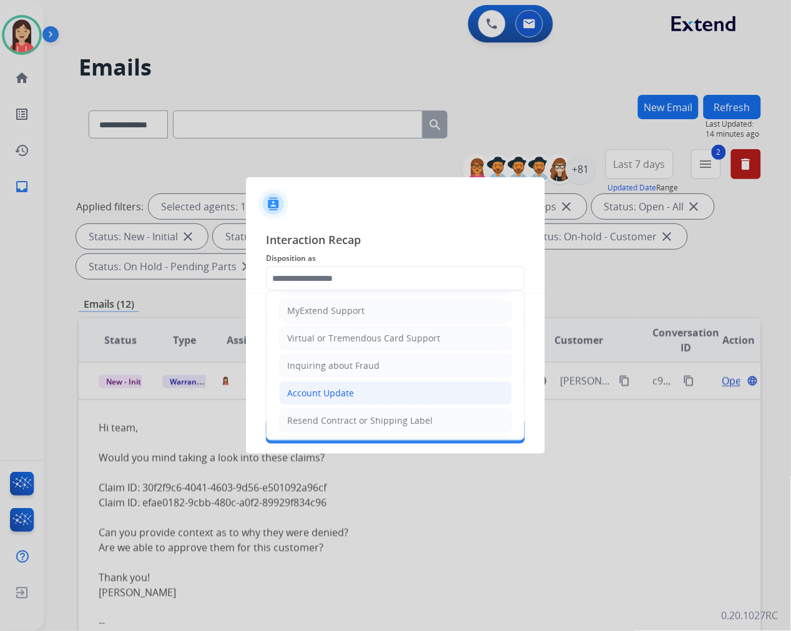
click at [307, 393] on div "Account Update" at bounding box center [320, 393] width 67 height 12
type input "**********"
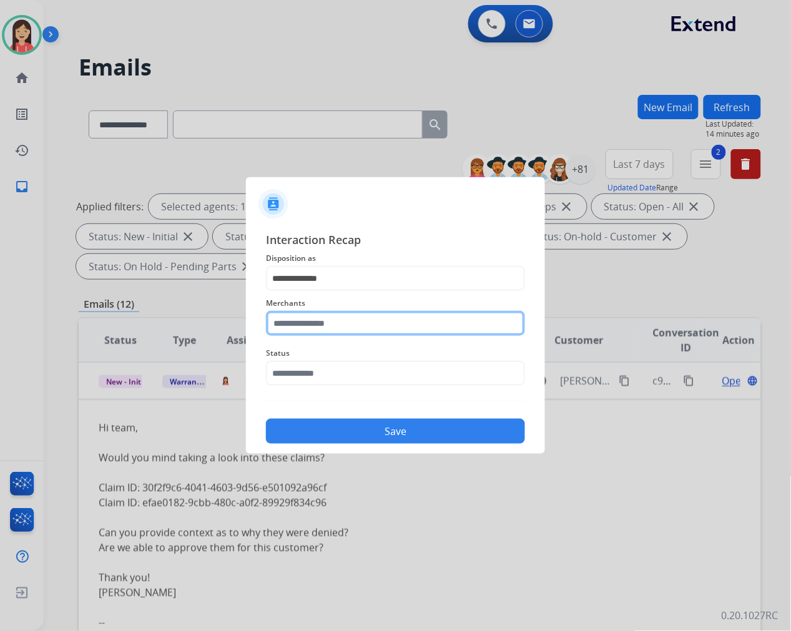
click at [331, 320] on input "text" at bounding box center [395, 323] width 259 height 25
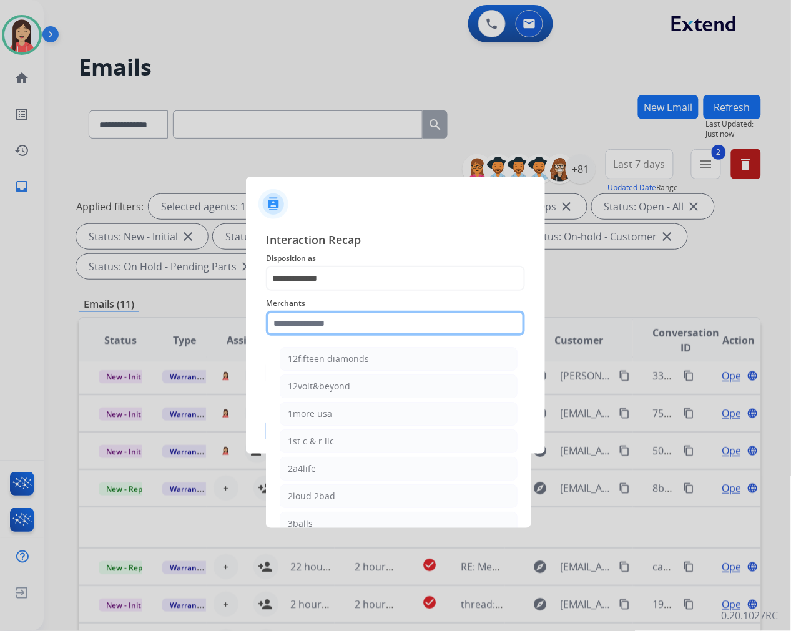
scroll to position [41, 0]
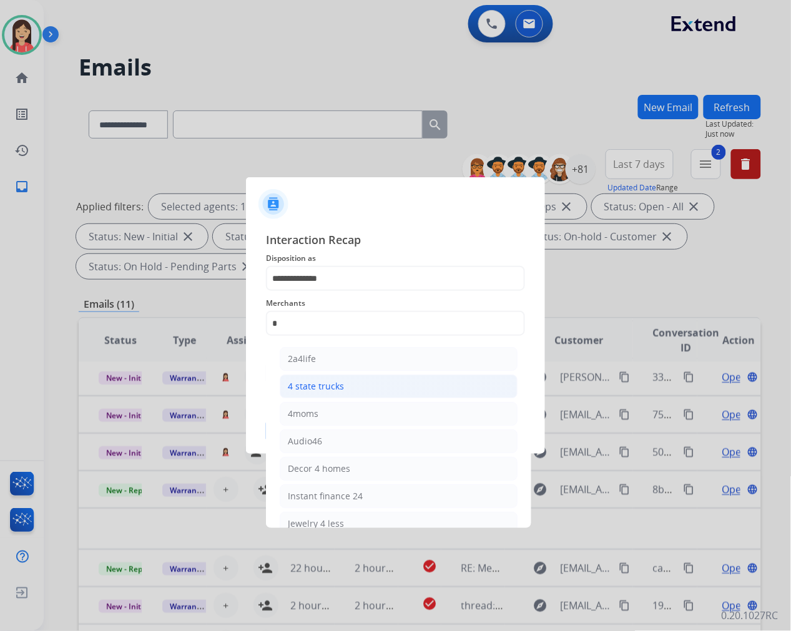
click at [335, 395] on li "4 state trucks" at bounding box center [399, 387] width 238 height 24
type input "**********"
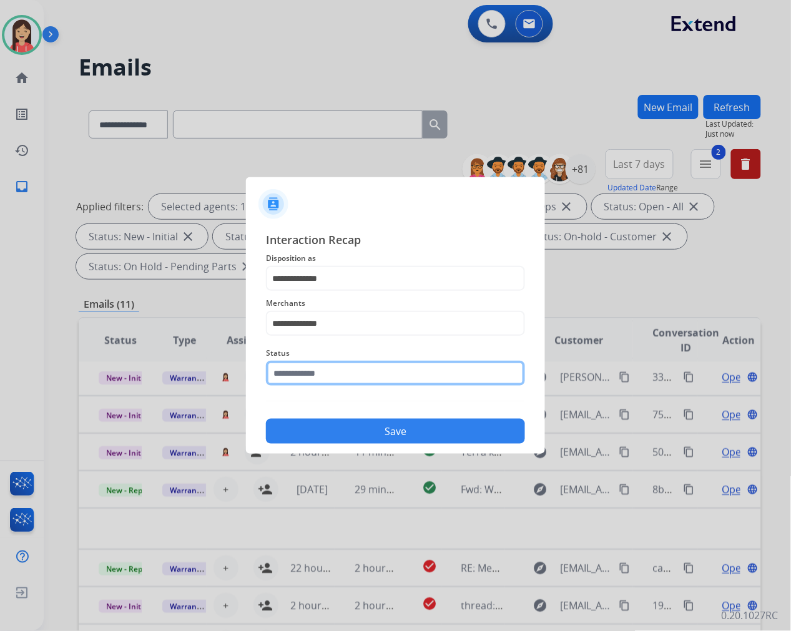
click at [333, 363] on input "text" at bounding box center [395, 373] width 259 height 25
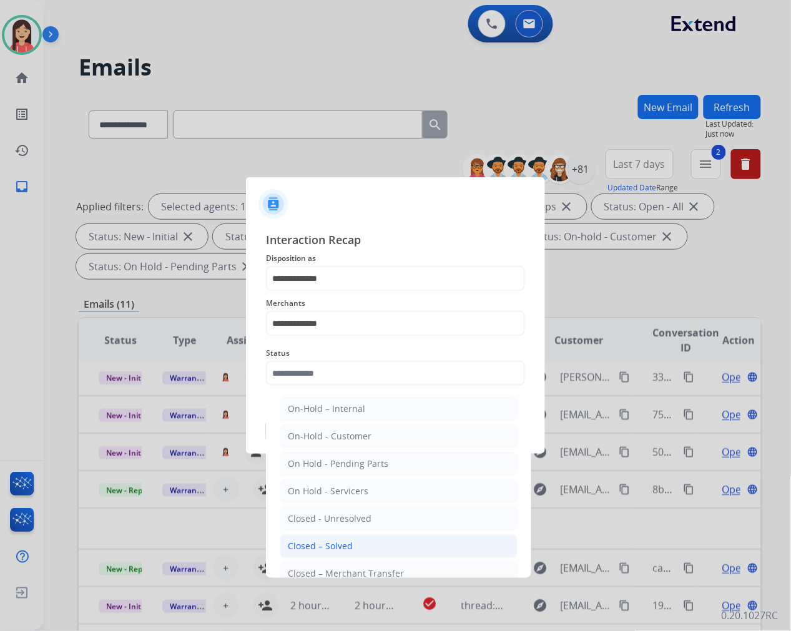
click at [341, 537] on li "Closed – Solved" at bounding box center [399, 546] width 238 height 24
type input "**********"
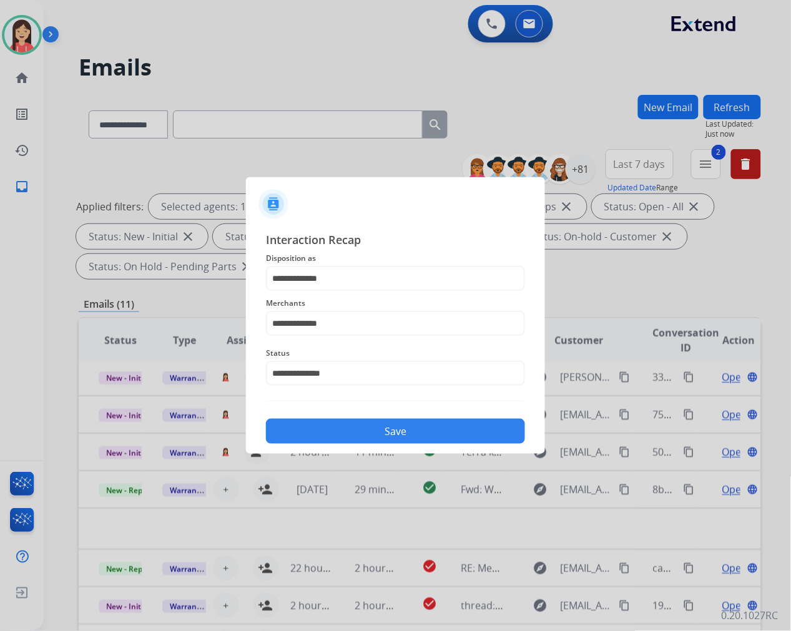
click at [360, 423] on button "Save" at bounding box center [395, 431] width 259 height 25
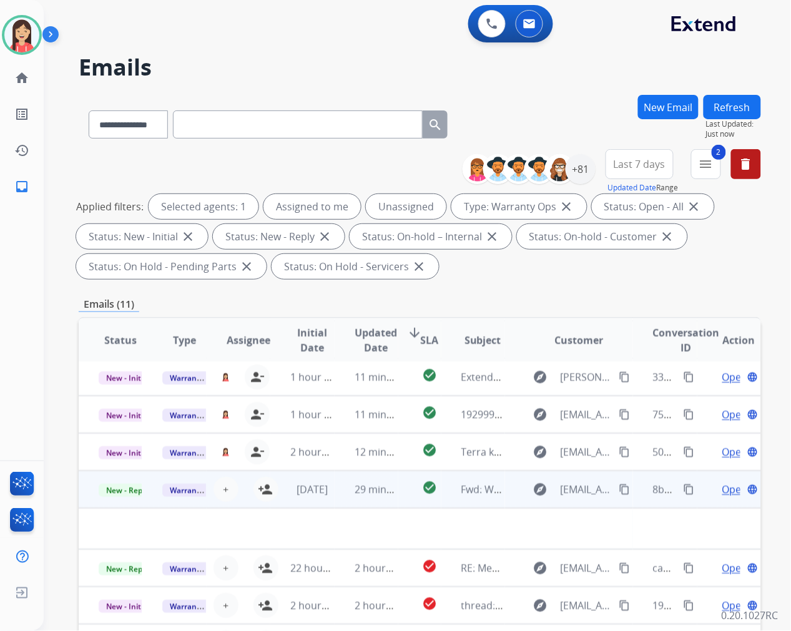
click at [335, 502] on td "29 minutes ago" at bounding box center [367, 489] width 64 height 37
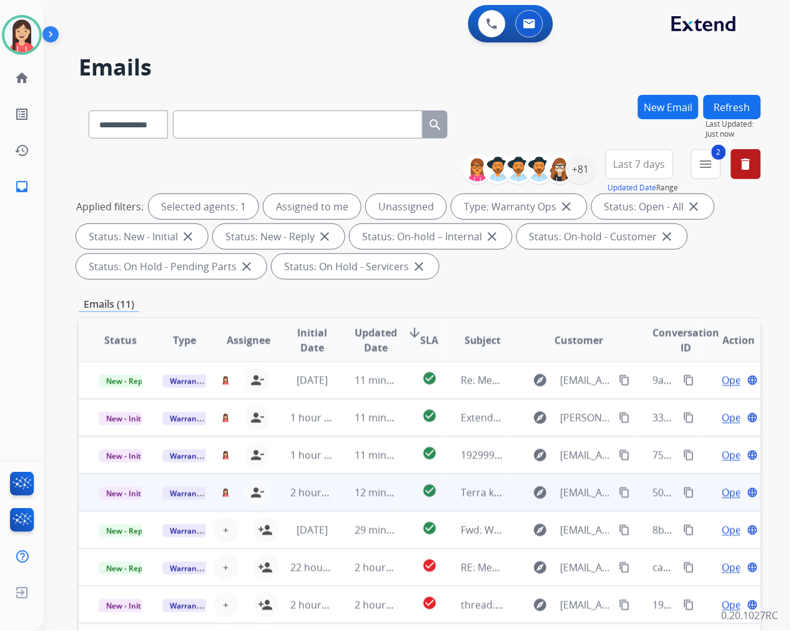
click at [328, 500] on td "2 hours ago" at bounding box center [302, 492] width 64 height 37
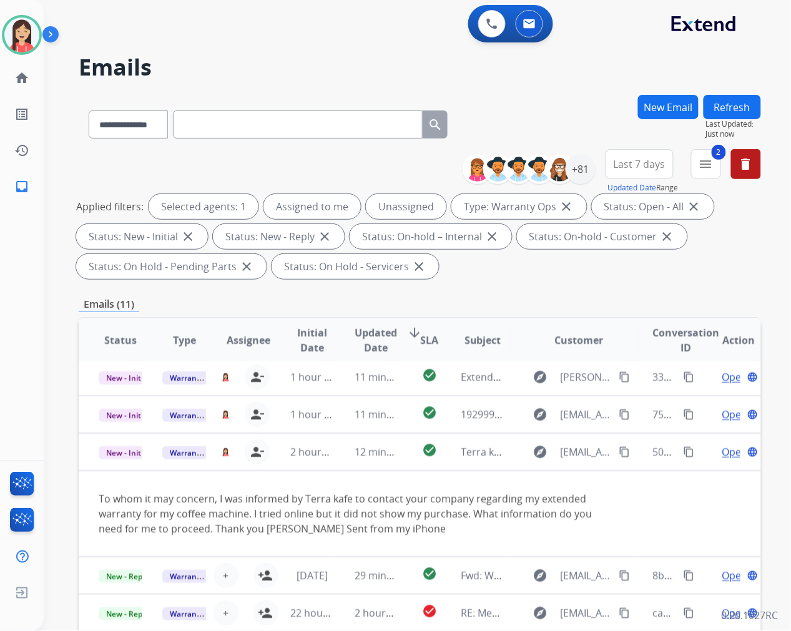
scroll to position [86, 0]
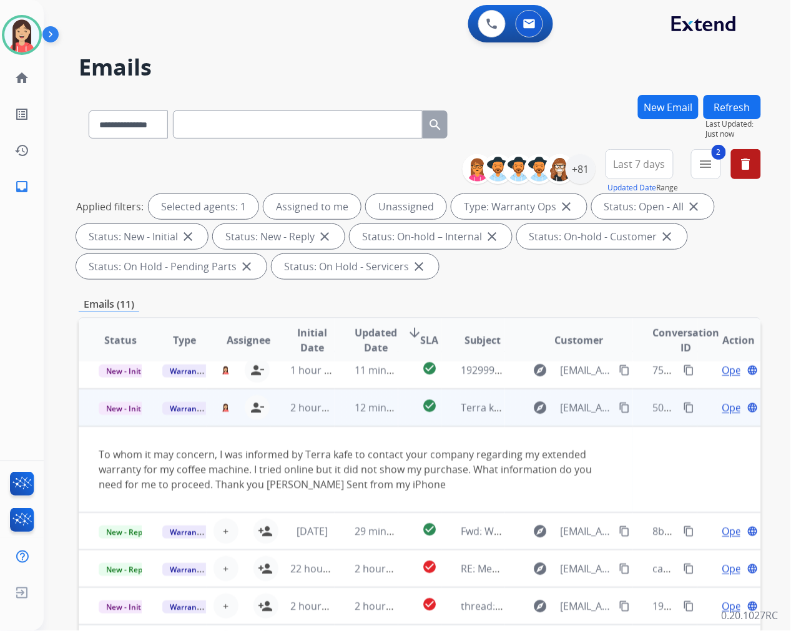
click at [722, 409] on span "Open" at bounding box center [735, 407] width 26 height 15
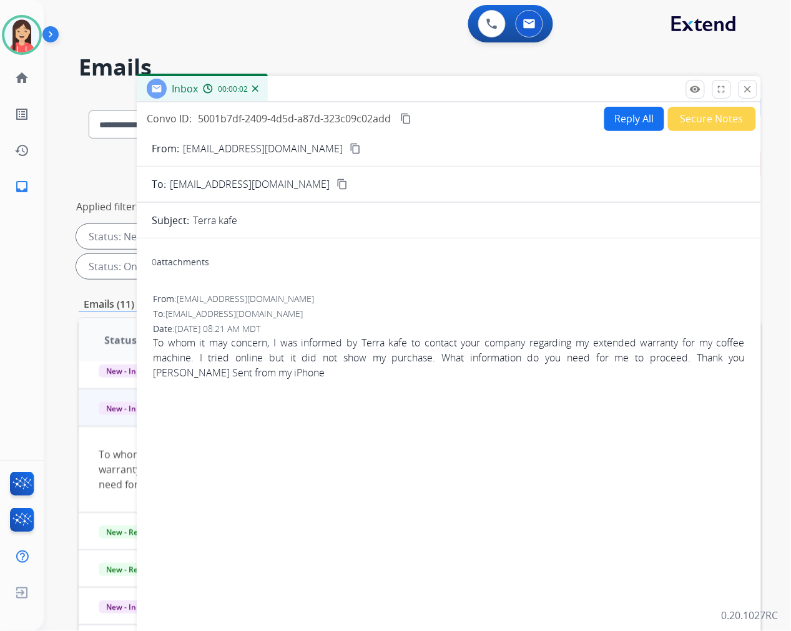
click at [232, 150] on p "[EMAIL_ADDRESS][DOMAIN_NAME]" at bounding box center [263, 148] width 160 height 15
click at [462, 282] on div "0 attachments From: [EMAIL_ADDRESS][DOMAIN_NAME] To: [EMAIL_ADDRESS][DOMAIN_NAM…" at bounding box center [449, 436] width 624 height 377
click at [622, 123] on button "Reply All" at bounding box center [634, 119] width 60 height 24
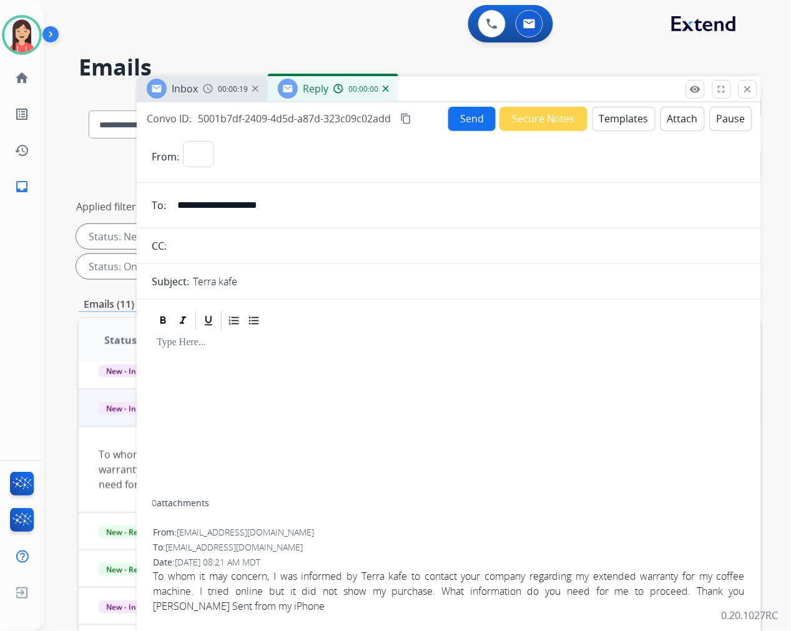
select select "**********"
click at [622, 123] on button "Templates" at bounding box center [623, 119] width 63 height 24
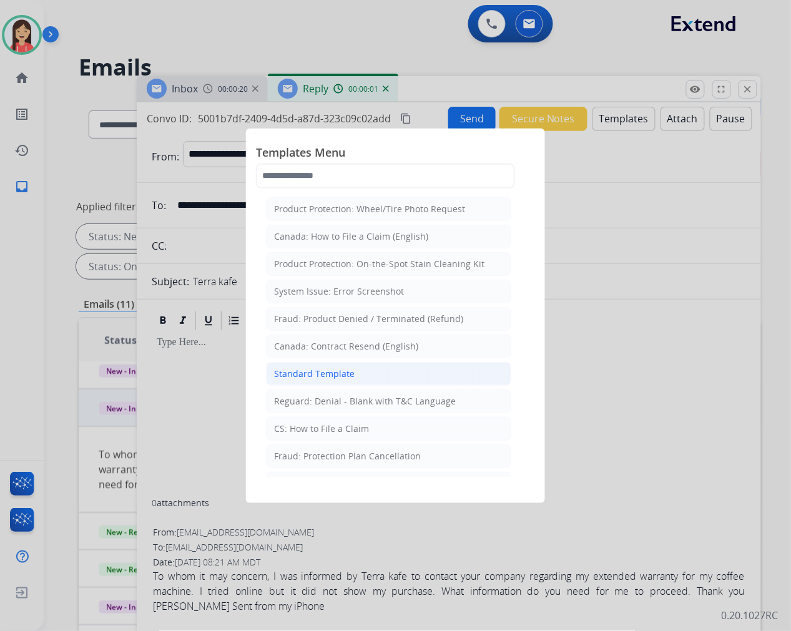
click at [361, 377] on li "Standard Template" at bounding box center [388, 374] width 245 height 24
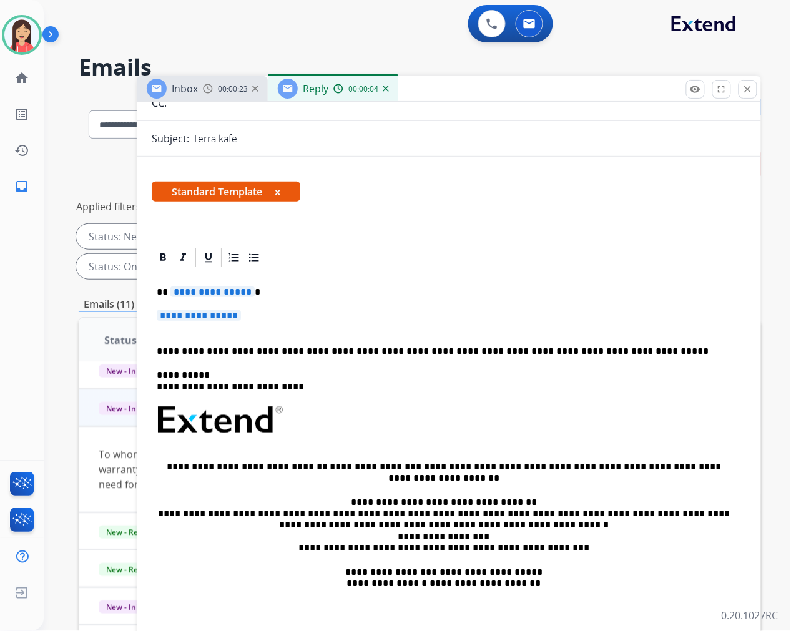
scroll to position [141, 0]
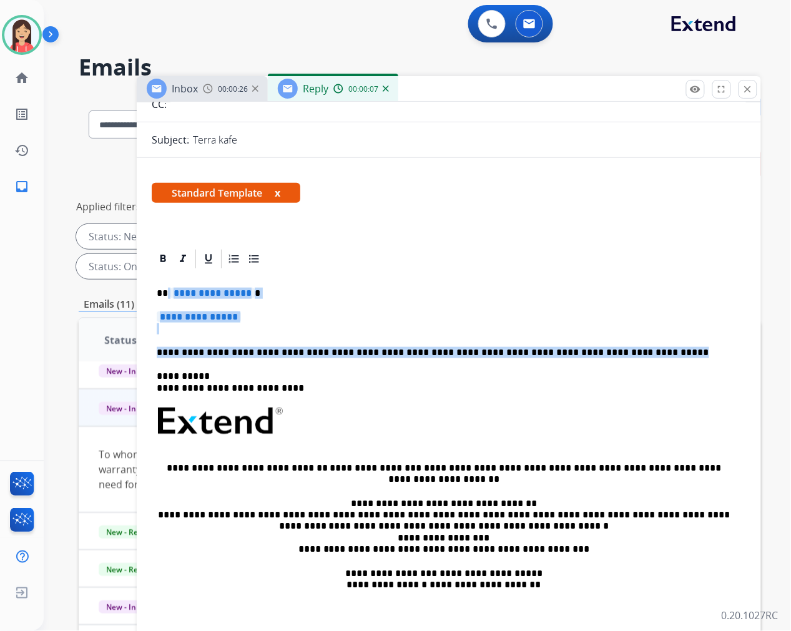
drag, startPoint x: 167, startPoint y: 288, endPoint x: 627, endPoint y: 345, distance: 463.5
click at [627, 345] on div "**********" at bounding box center [449, 455] width 594 height 370
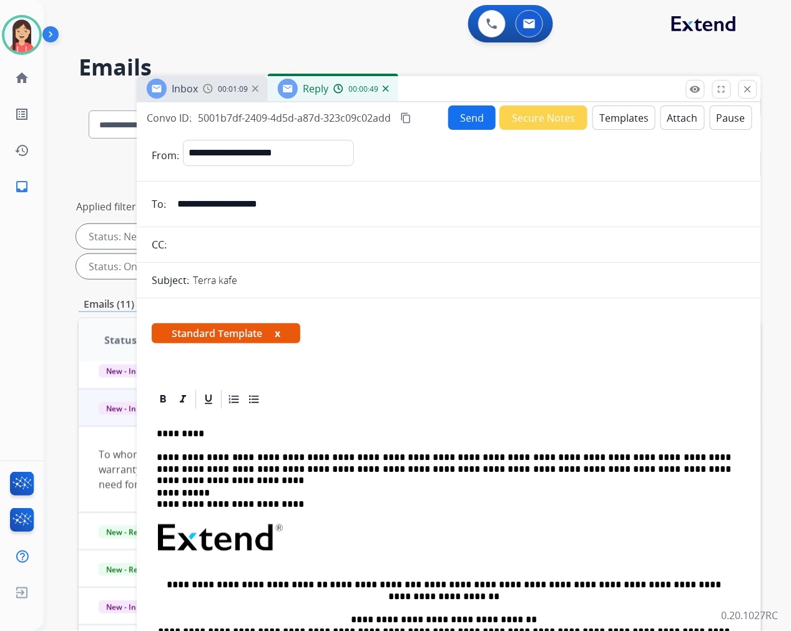
scroll to position [0, 0]
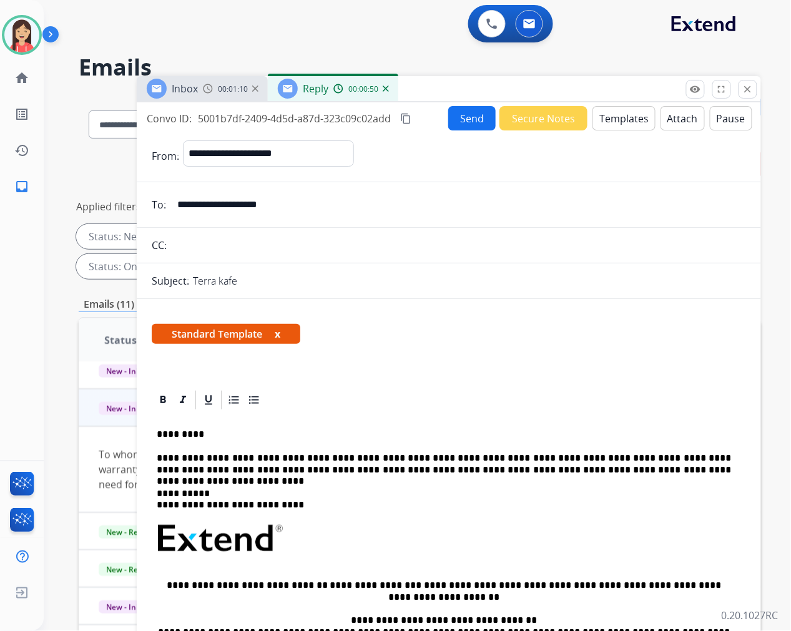
click at [458, 115] on button "Send" at bounding box center [471, 118] width 47 height 24
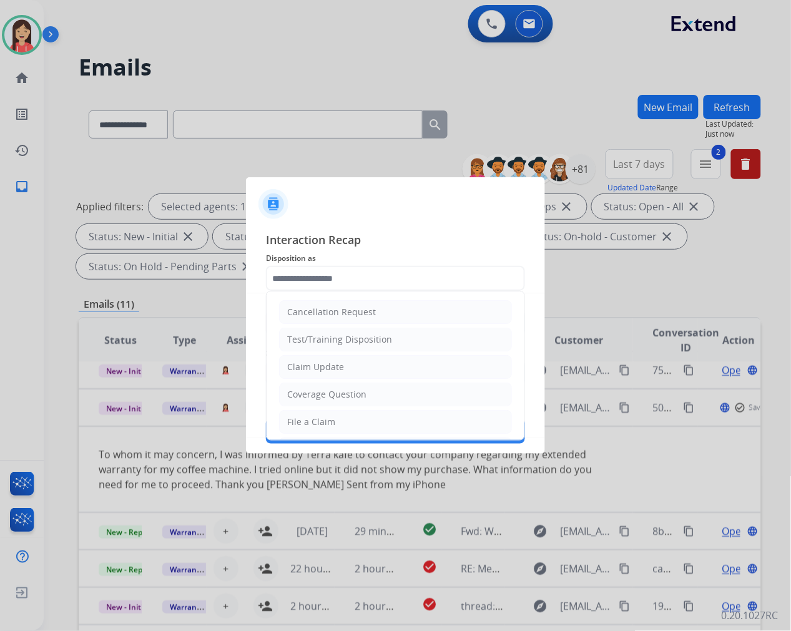
click at [399, 275] on input "text" at bounding box center [395, 278] width 259 height 25
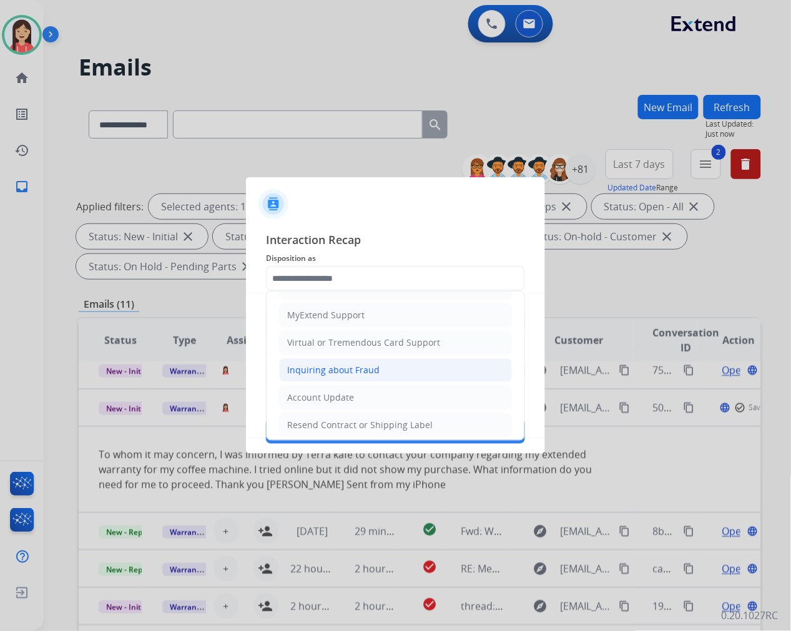
scroll to position [139, 0]
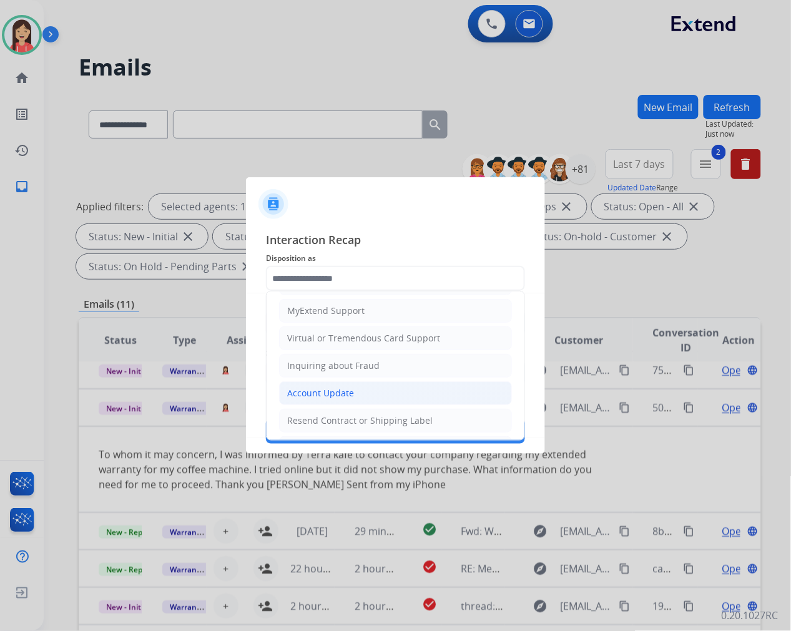
click at [335, 391] on div "Account Update" at bounding box center [320, 393] width 67 height 12
type input "**********"
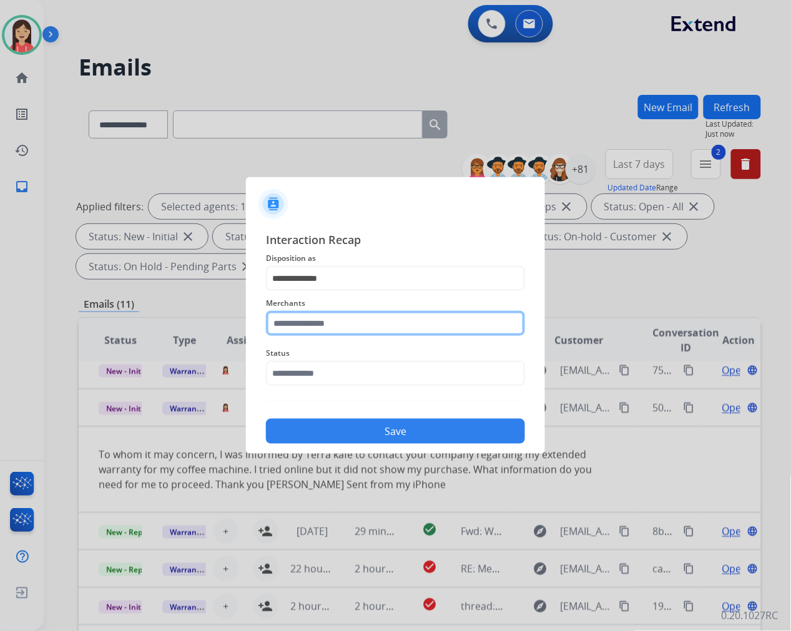
click at [346, 321] on input "text" at bounding box center [395, 323] width 259 height 25
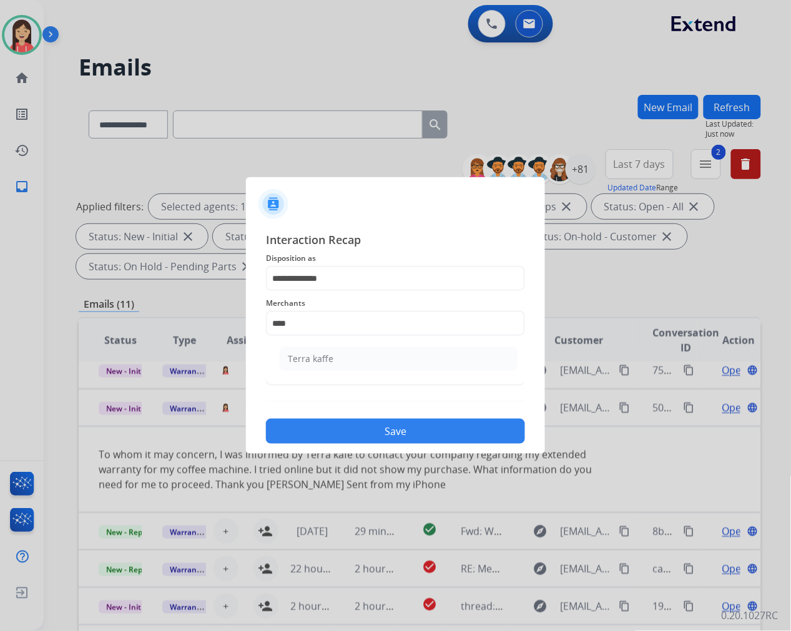
click at [346, 346] on ul "Terra kaffe" at bounding box center [398, 362] width 245 height 42
click at [348, 356] on li "Terra kaffe" at bounding box center [399, 359] width 238 height 24
type input "**********"
click at [340, 386] on div "Status" at bounding box center [395, 366] width 259 height 50
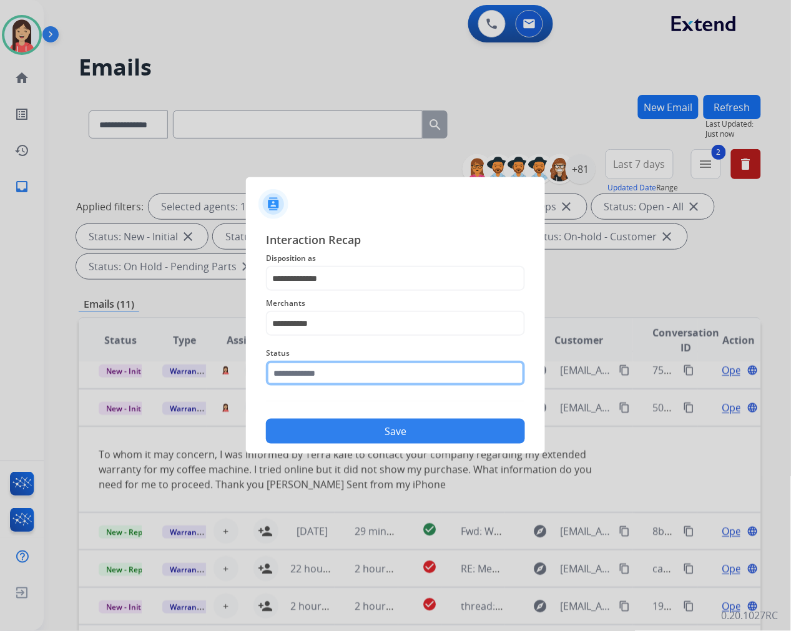
click at [348, 373] on input "text" at bounding box center [395, 373] width 259 height 25
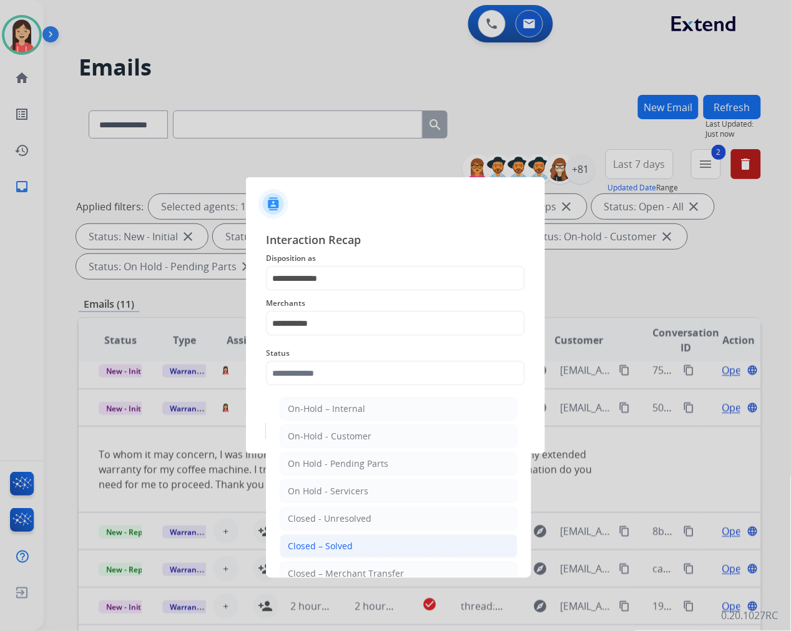
click at [315, 539] on li "Closed – Solved" at bounding box center [399, 546] width 238 height 24
type input "**********"
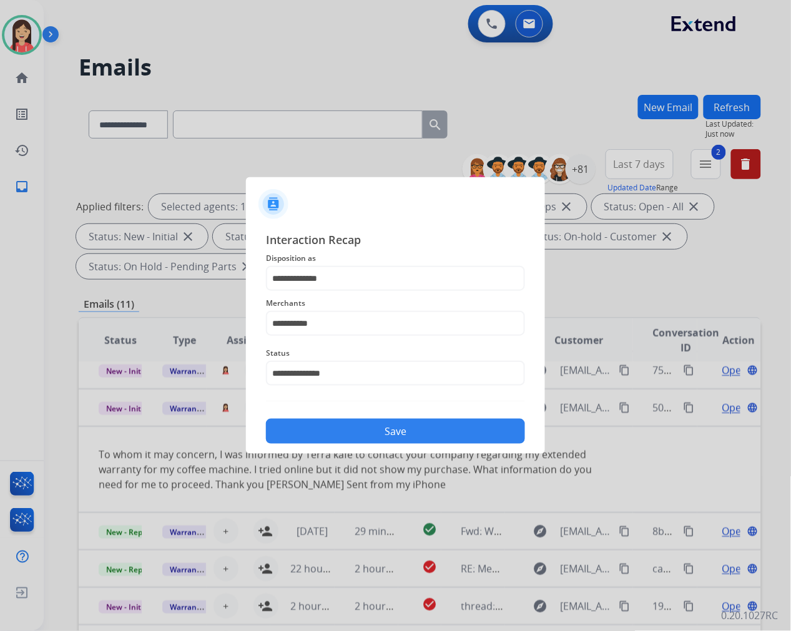
click at [365, 446] on div "**********" at bounding box center [395, 337] width 299 height 233
click at [370, 436] on button "Save" at bounding box center [395, 431] width 259 height 25
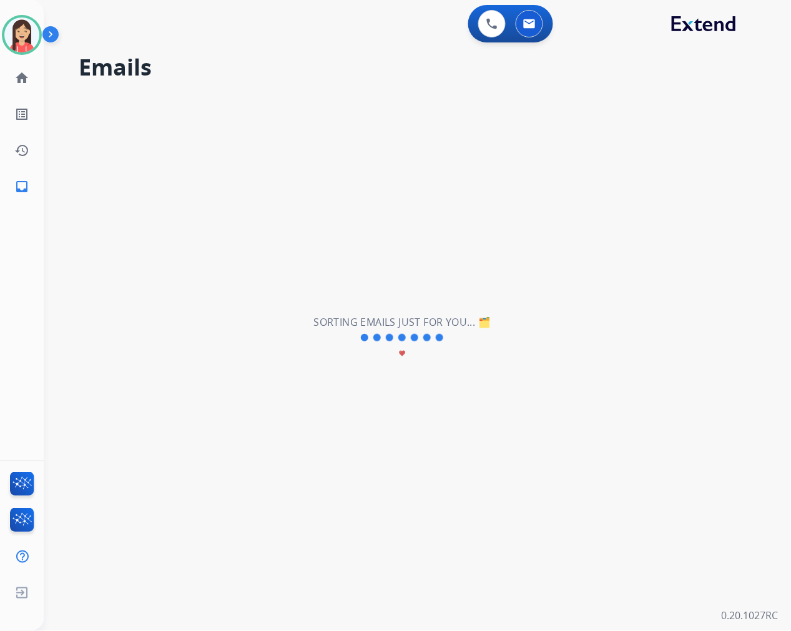
scroll to position [41, 0]
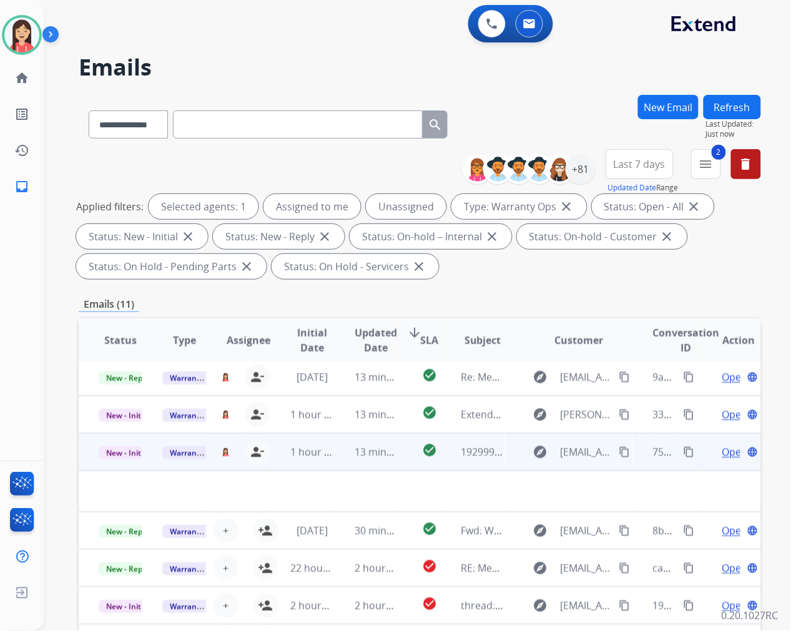
click at [335, 460] on td "13 minutes ago" at bounding box center [367, 451] width 64 height 37
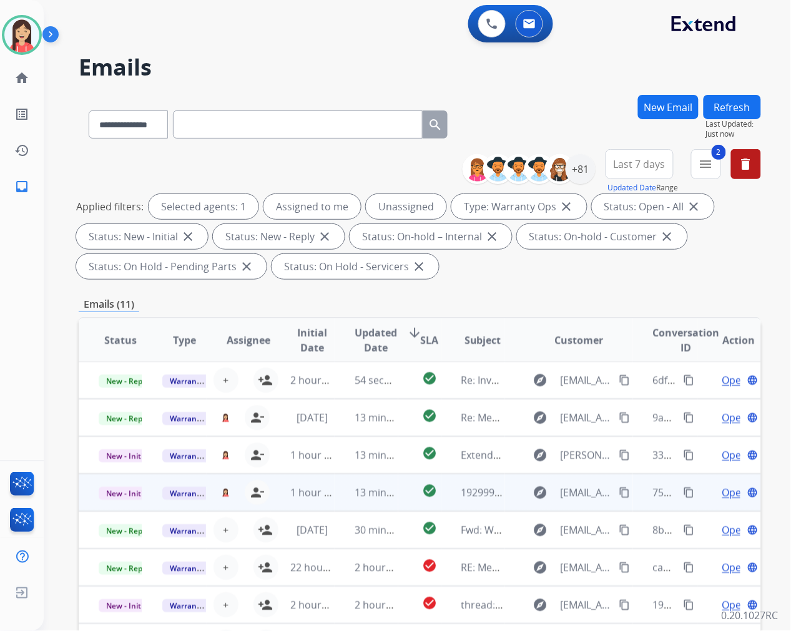
click at [338, 494] on td "13 minutes ago" at bounding box center [367, 492] width 64 height 37
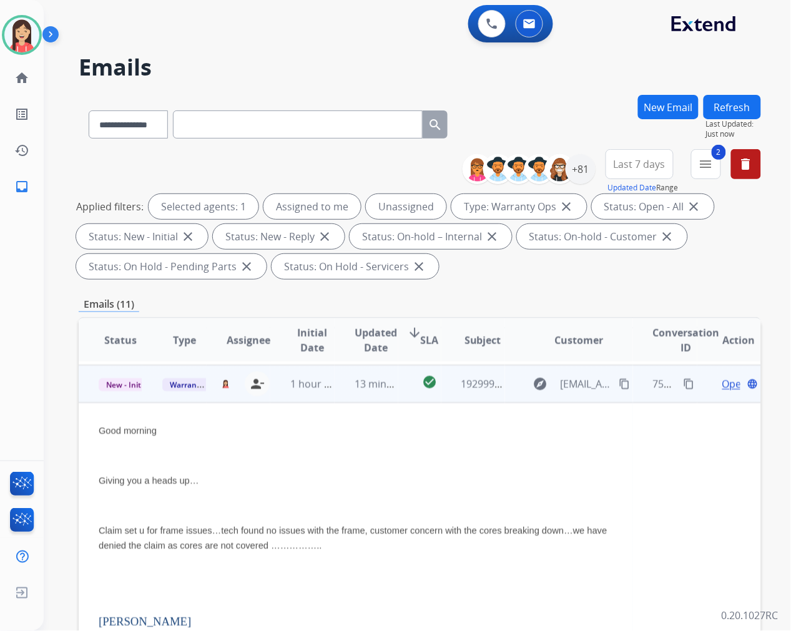
scroll to position [112, 0]
click at [722, 385] on span "Open" at bounding box center [735, 380] width 26 height 15
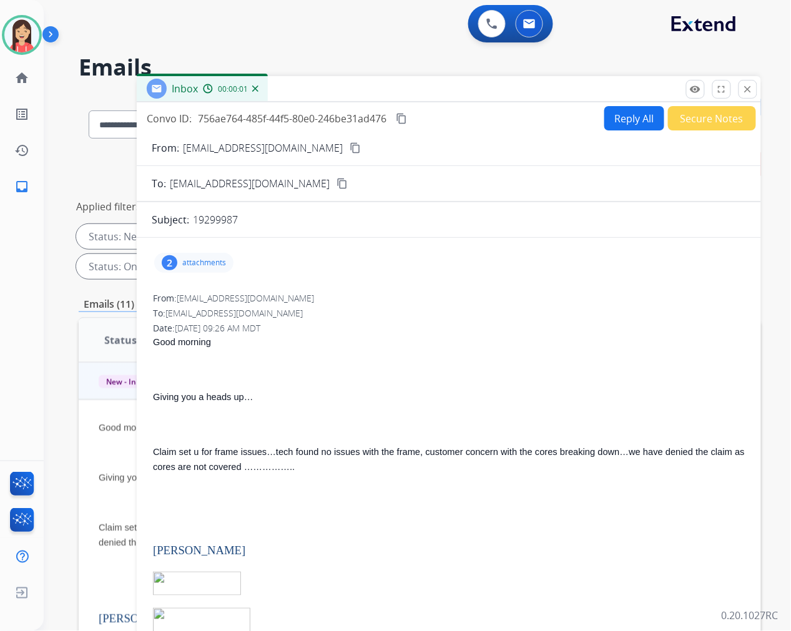
click at [210, 215] on p "19299987" at bounding box center [215, 219] width 45 height 15
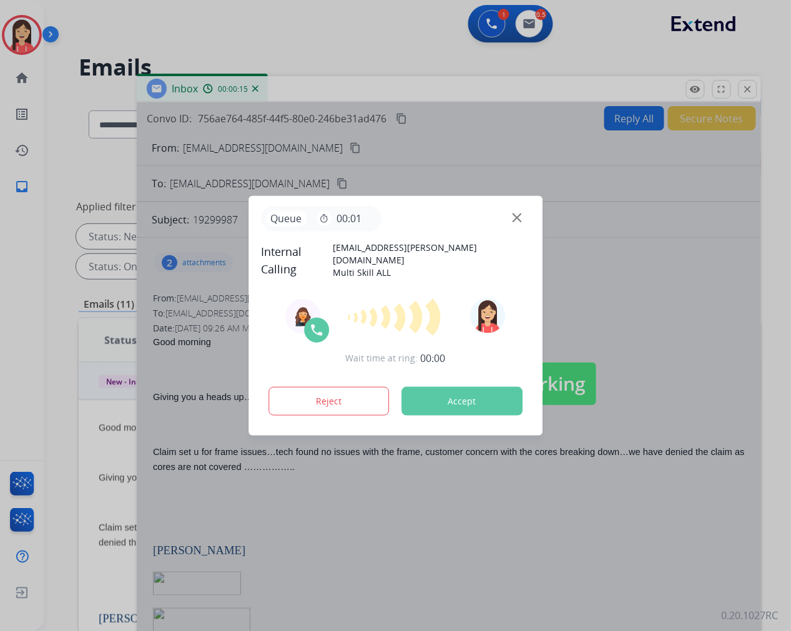
click at [498, 400] on button "Accept" at bounding box center [461, 401] width 121 height 29
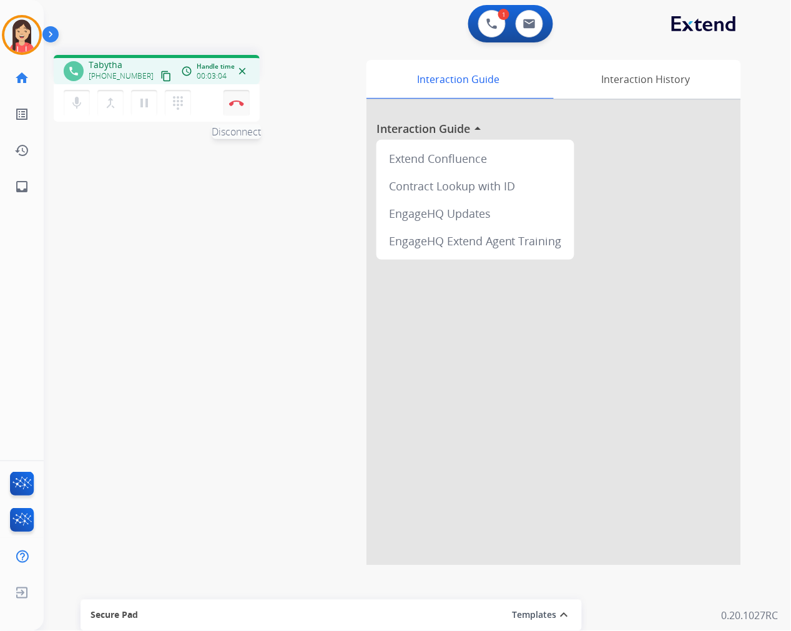
click at [236, 108] on button "Disconnect" at bounding box center [236, 103] width 26 height 26
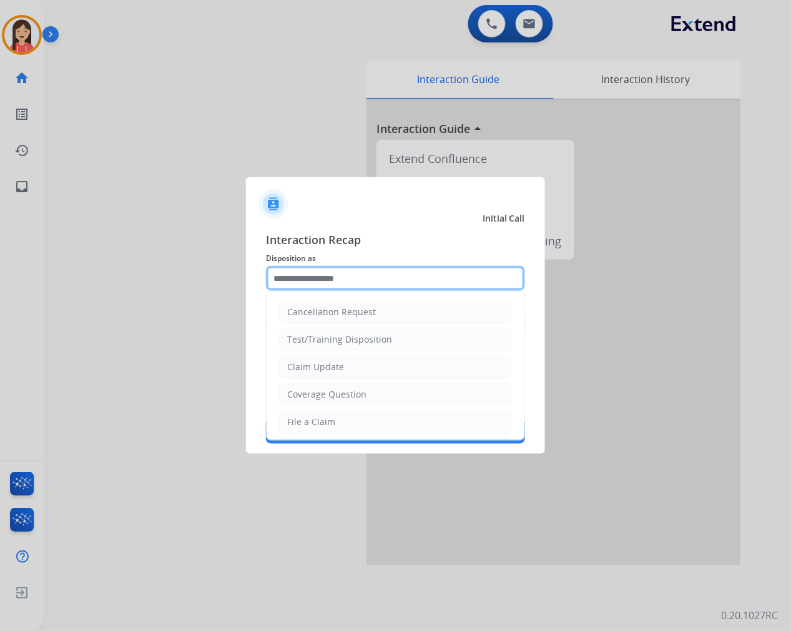
click at [363, 269] on input "text" at bounding box center [395, 278] width 259 height 25
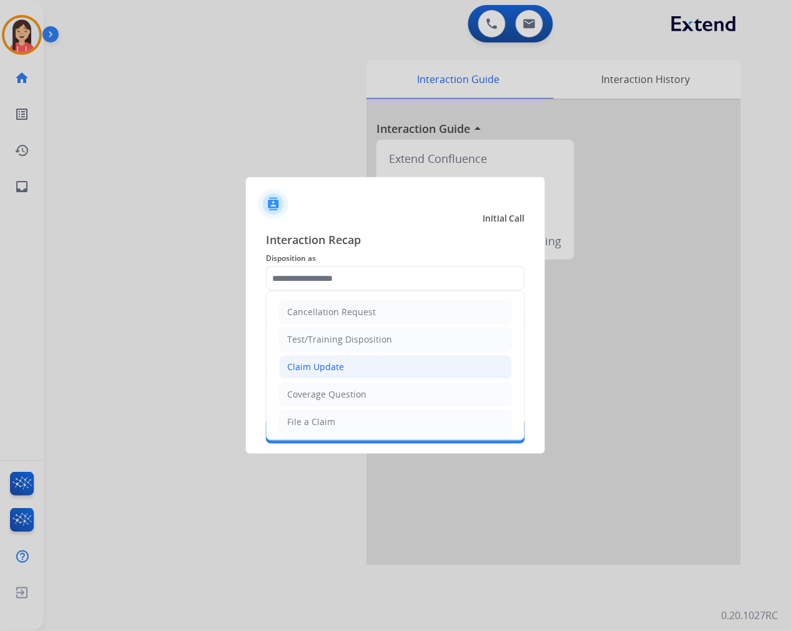
click at [366, 359] on li "Claim Update" at bounding box center [395, 367] width 233 height 24
type input "**********"
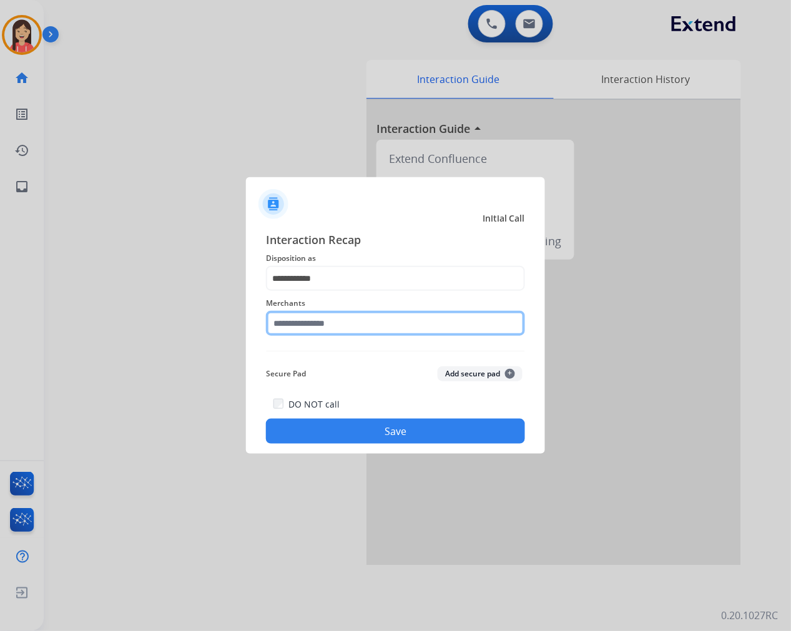
click at [362, 316] on input "text" at bounding box center [395, 323] width 259 height 25
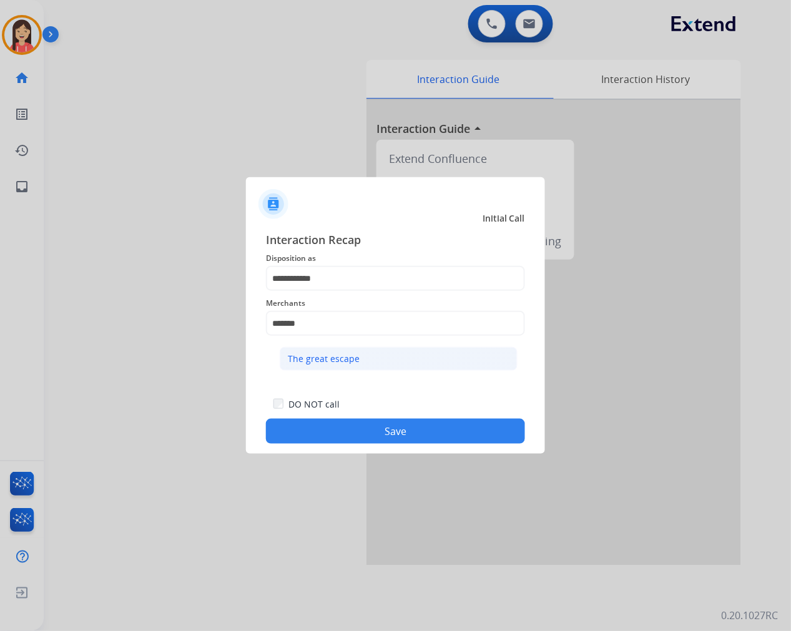
click at [341, 353] on div "The great escape" at bounding box center [324, 359] width 72 height 12
type input "**********"
click at [358, 419] on button "Save" at bounding box center [395, 431] width 259 height 25
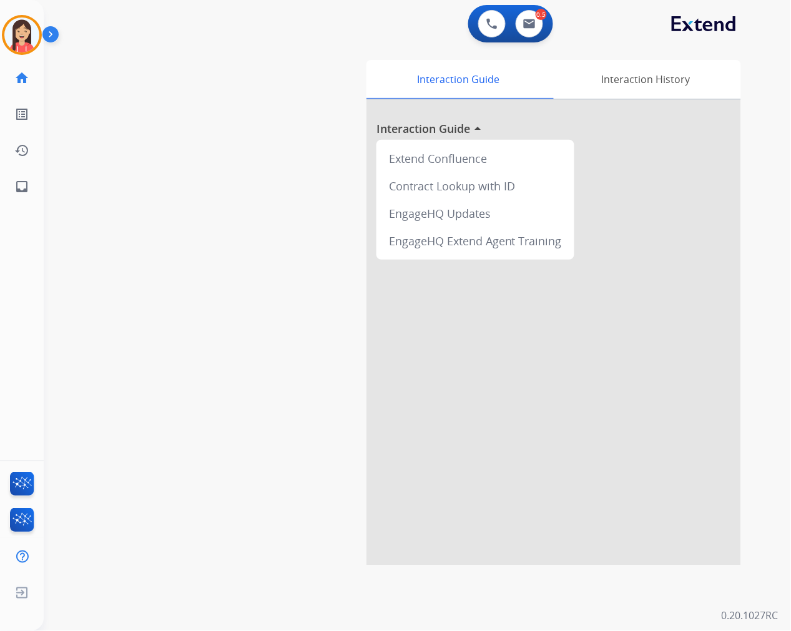
click at [535, 2] on app-navbar "0 Voice Interactions 0.5 Email Interactions" at bounding box center [402, 22] width 717 height 45
click at [535, 27] on img at bounding box center [529, 24] width 12 height 10
select select "**********"
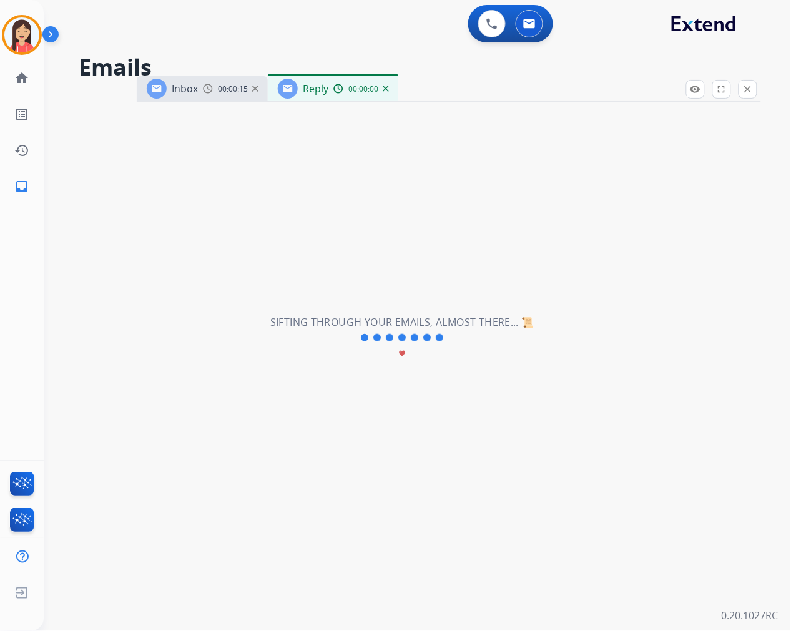
select select "**********"
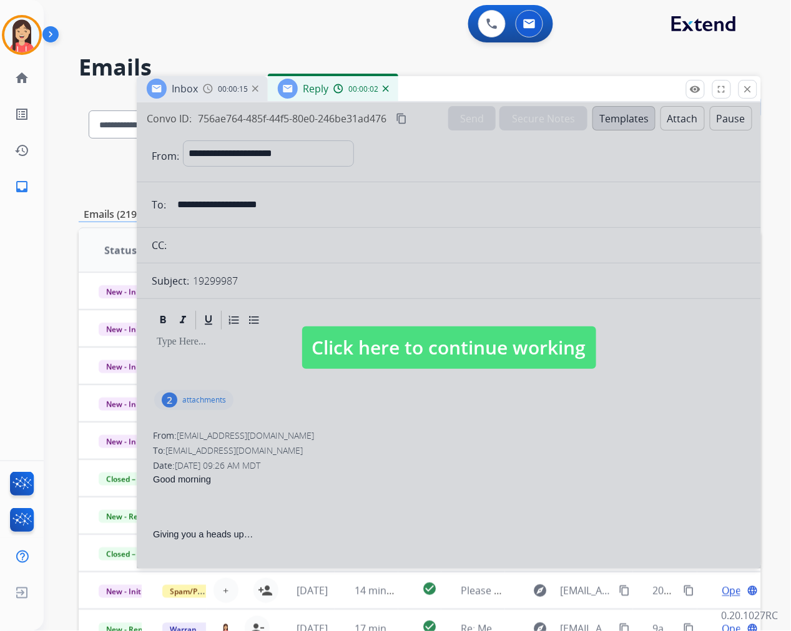
click at [435, 445] on div at bounding box center [449, 335] width 624 height 466
select select
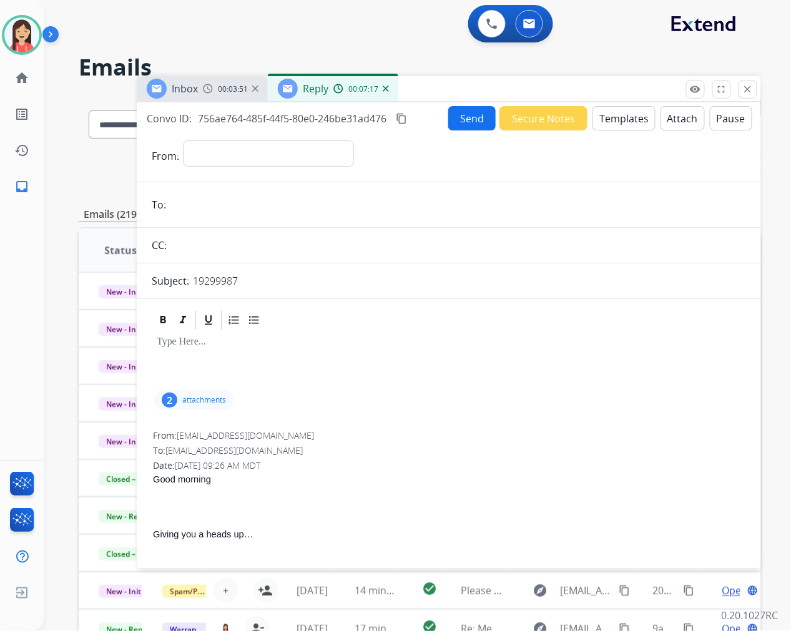
click at [478, 92] on div "Inbox 00:03:51 Reply 00:07:17" at bounding box center [449, 89] width 624 height 26
click at [753, 97] on button "close Close" at bounding box center [747, 89] width 19 height 19
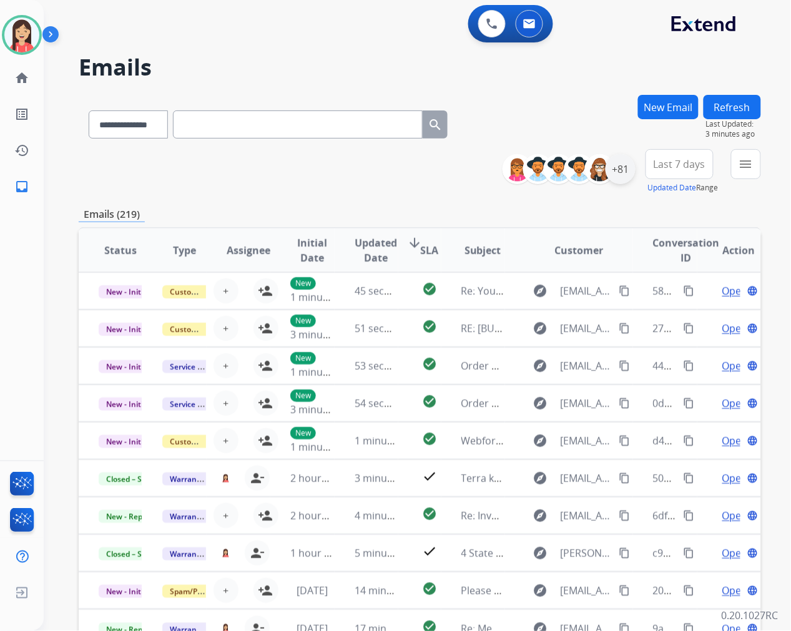
click at [629, 177] on div "+81" at bounding box center [620, 169] width 30 height 30
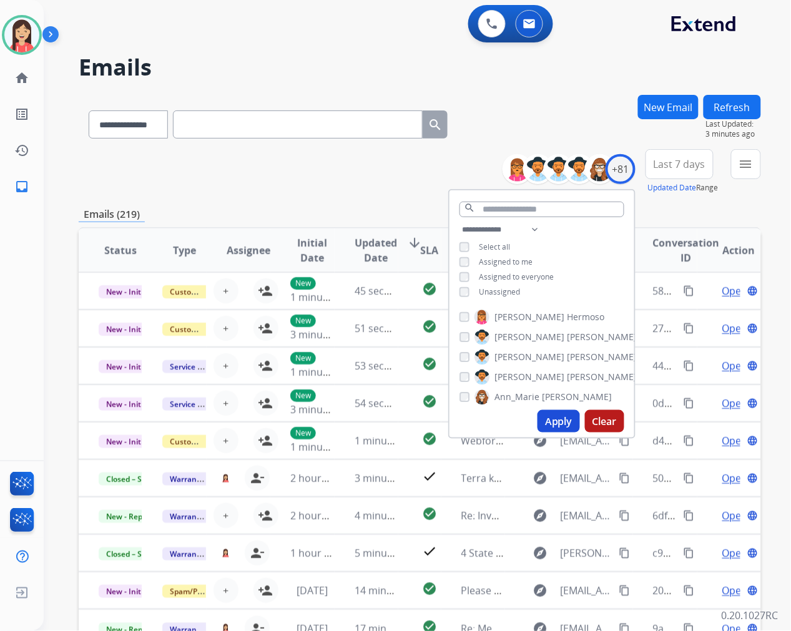
click at [549, 416] on button "Apply" at bounding box center [558, 421] width 42 height 22
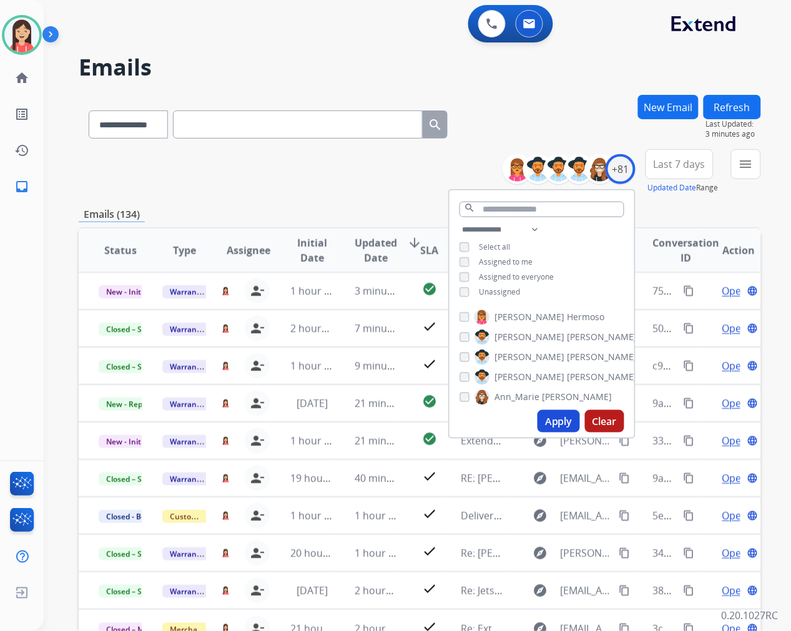
click at [669, 171] on button "Last 7 days" at bounding box center [679, 164] width 68 height 30
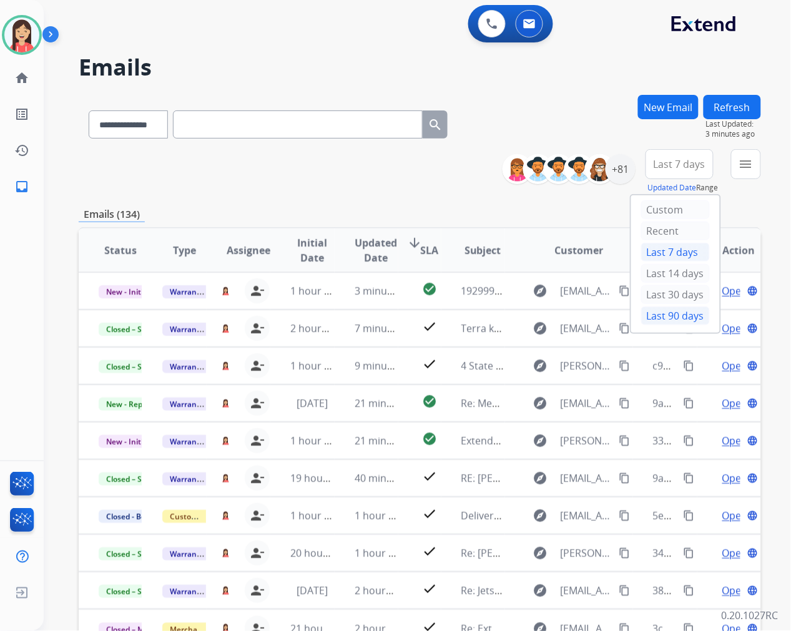
click at [660, 313] on div "Last 90 days" at bounding box center [675, 315] width 69 height 19
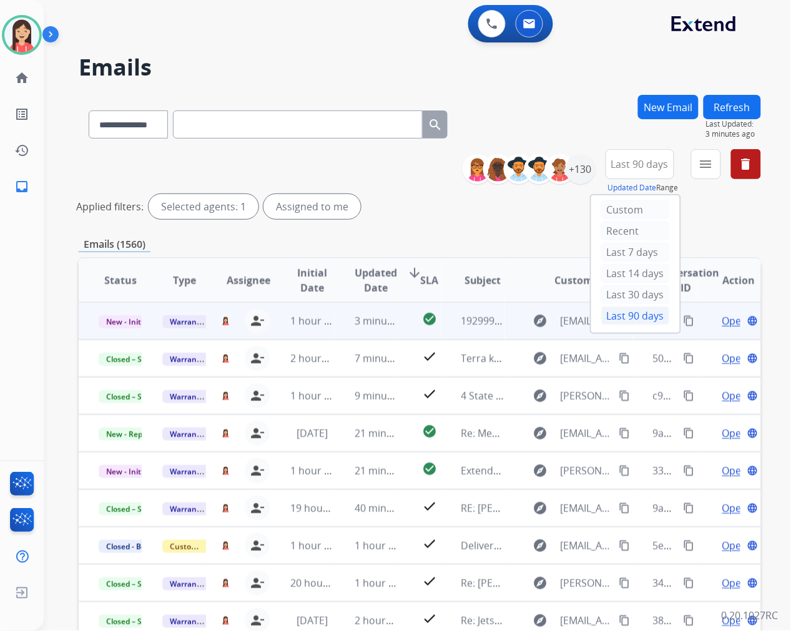
click at [337, 336] on td "3 minutes ago" at bounding box center [367, 320] width 64 height 37
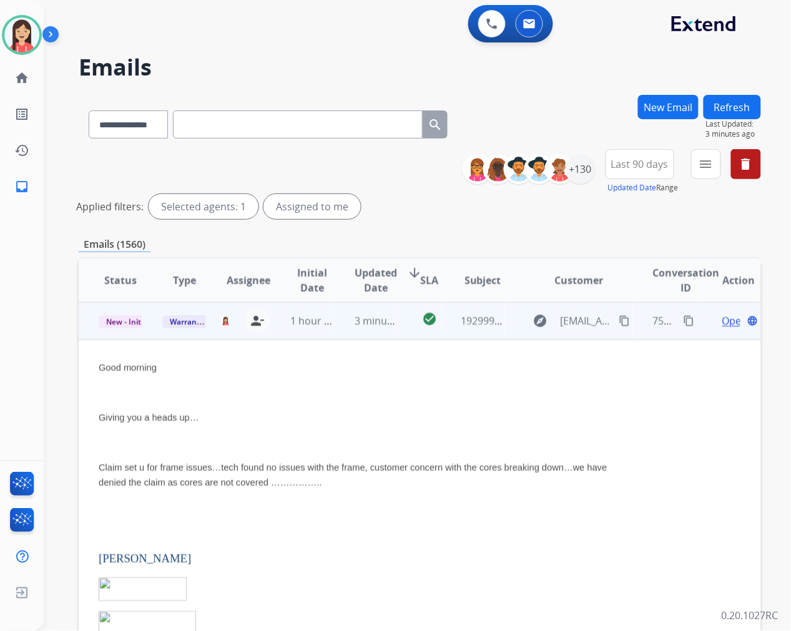
click at [722, 325] on span "Open" at bounding box center [735, 320] width 26 height 15
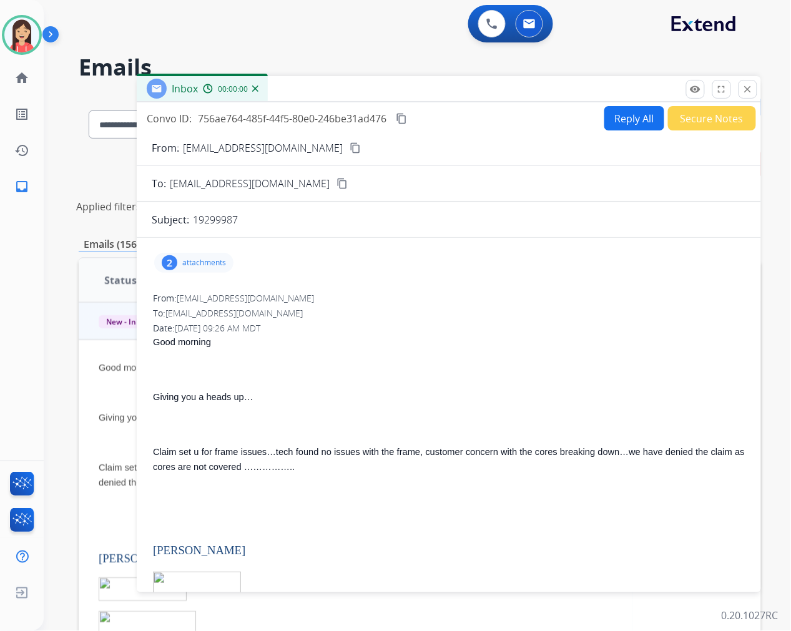
click at [610, 117] on button "Reply All" at bounding box center [634, 118] width 60 height 24
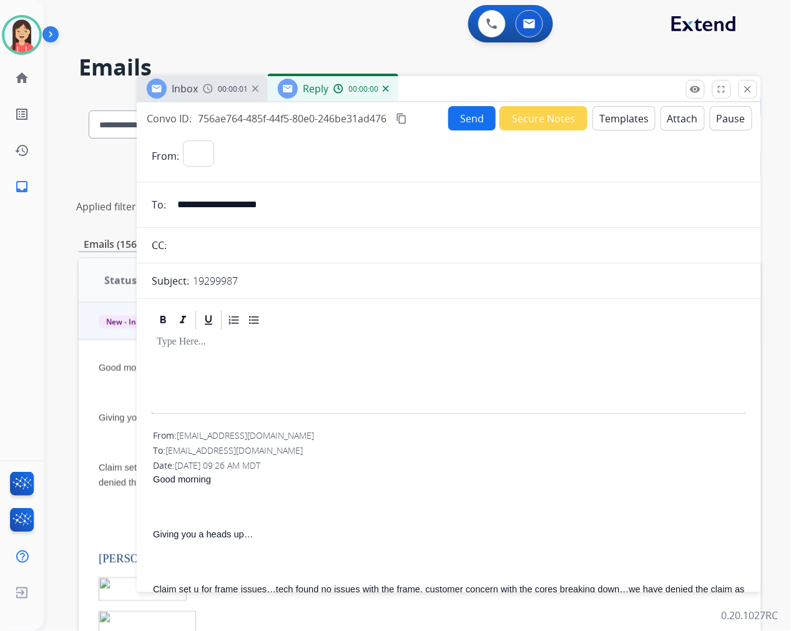
select select "**********"
click at [610, 116] on button "Templates" at bounding box center [623, 118] width 63 height 24
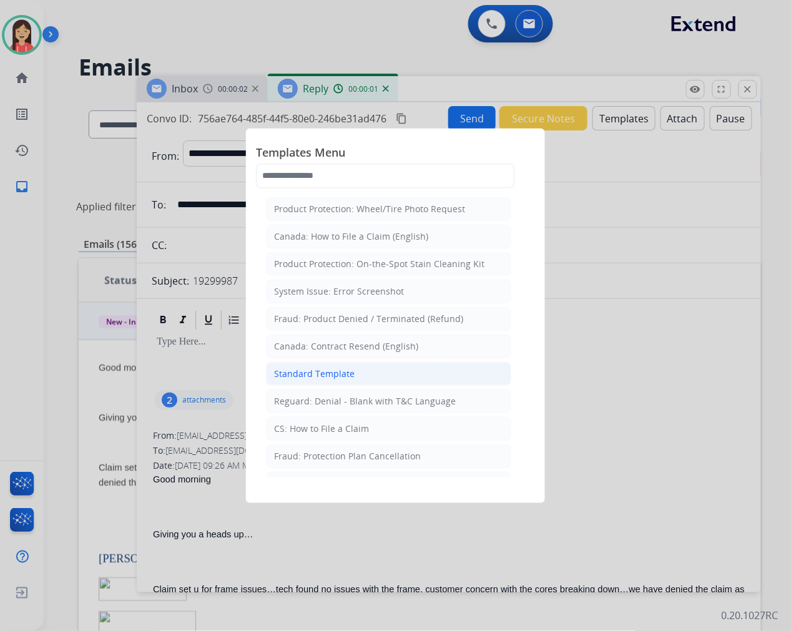
click at [341, 382] on li "Standard Template" at bounding box center [388, 374] width 245 height 24
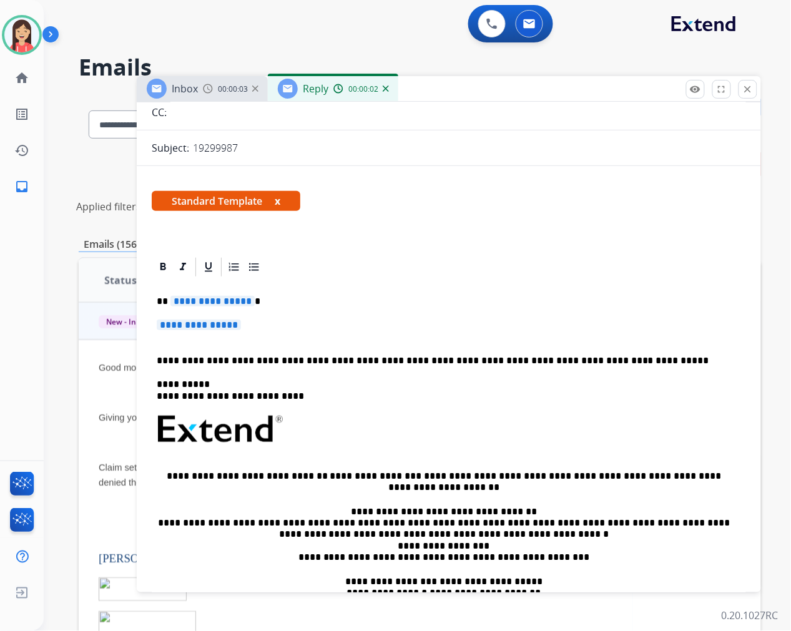
scroll to position [139, 0]
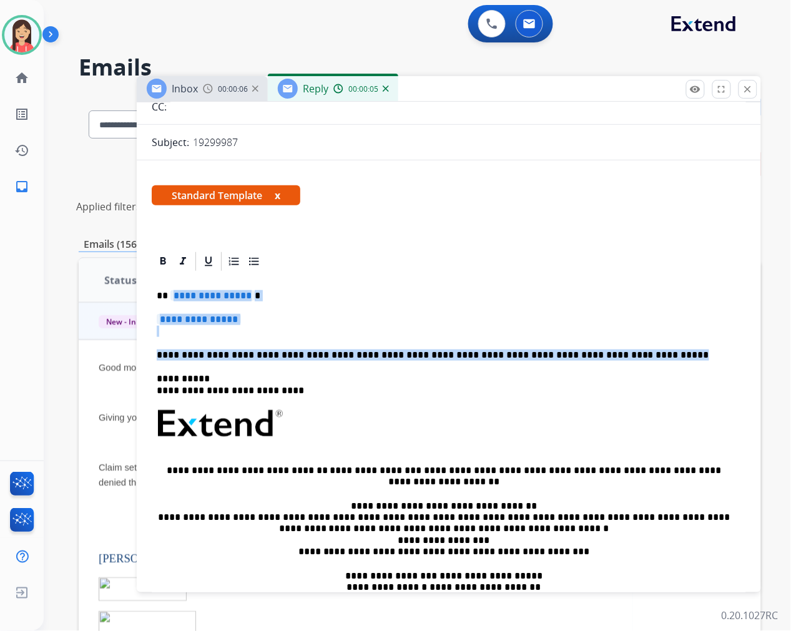
drag, startPoint x: 171, startPoint y: 294, endPoint x: 631, endPoint y: 354, distance: 463.9
click at [631, 354] on div "**********" at bounding box center [449, 453] width 594 height 361
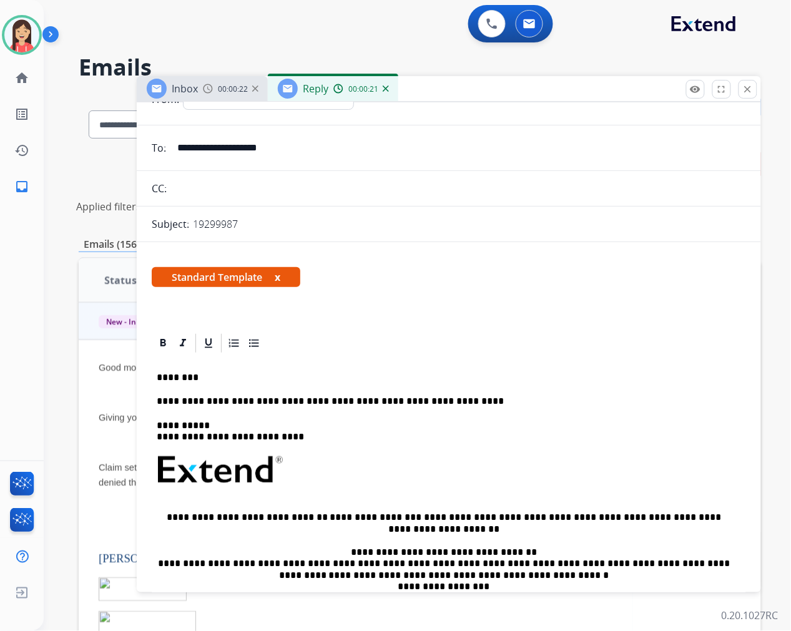
scroll to position [0, 0]
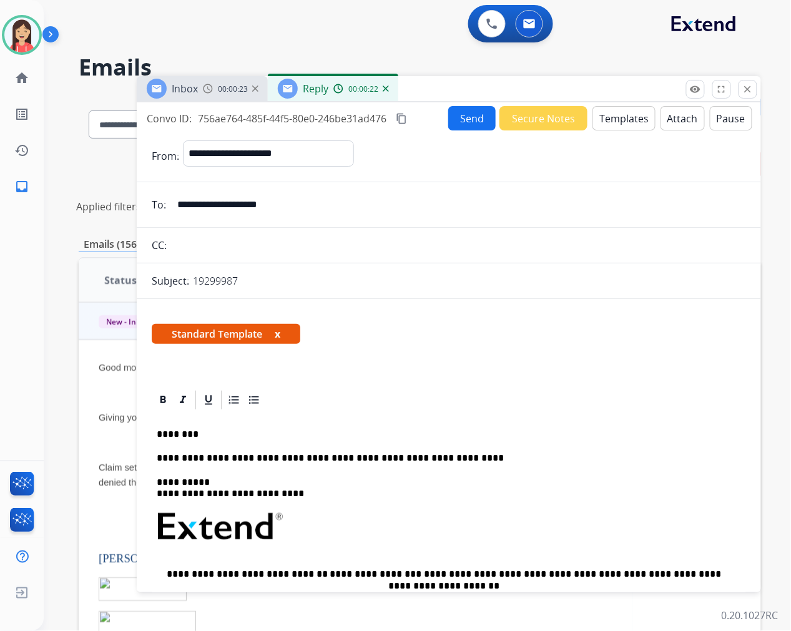
click at [461, 121] on button "Send" at bounding box center [471, 118] width 47 height 24
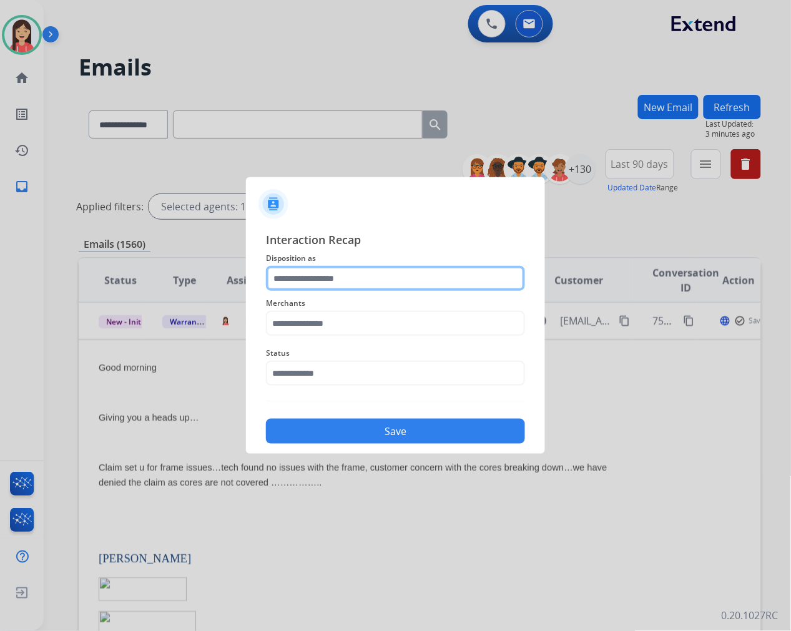
click at [365, 278] on input "text" at bounding box center [395, 278] width 259 height 25
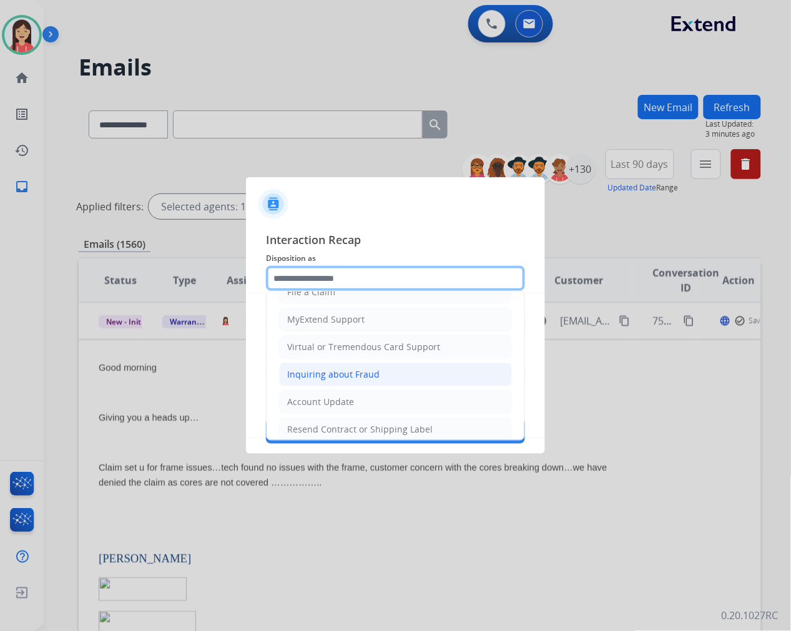
scroll to position [139, 0]
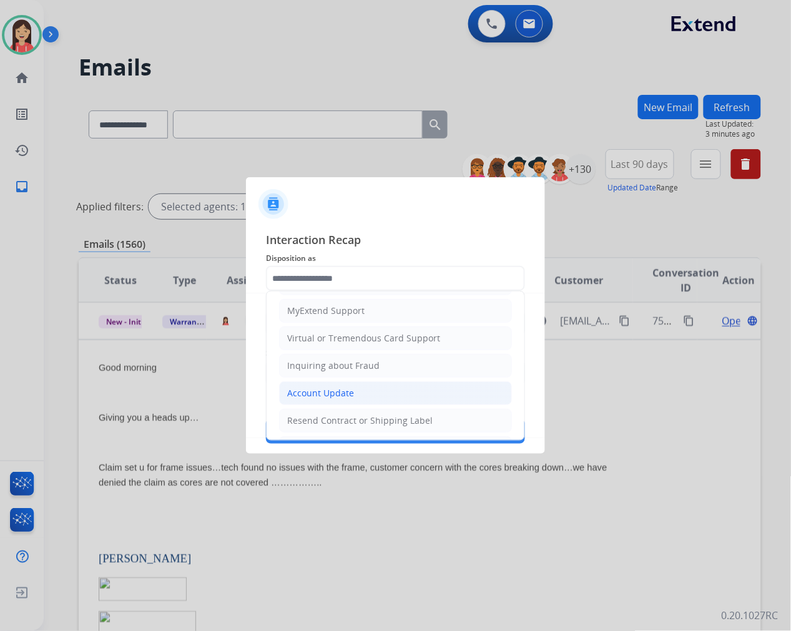
click at [334, 395] on div "Account Update" at bounding box center [320, 393] width 67 height 12
type input "**********"
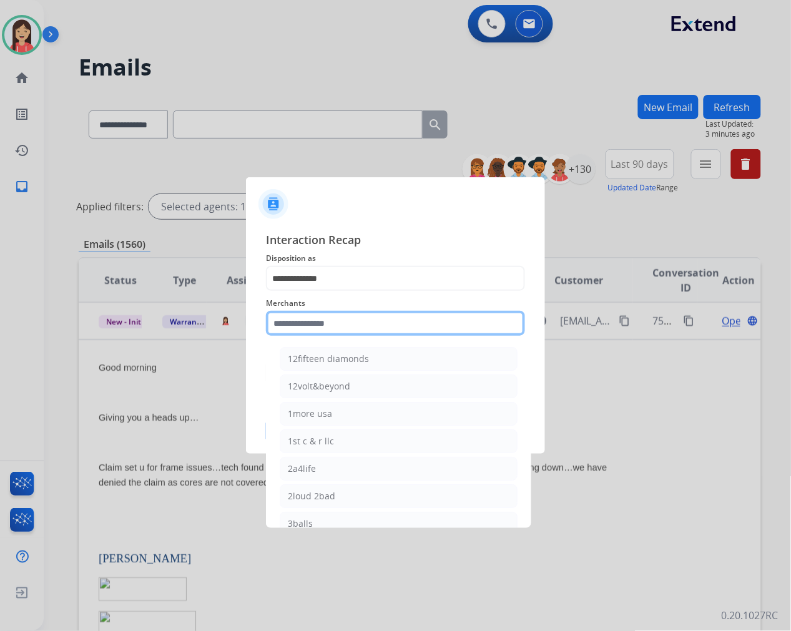
click at [341, 323] on input "text" at bounding box center [395, 323] width 259 height 25
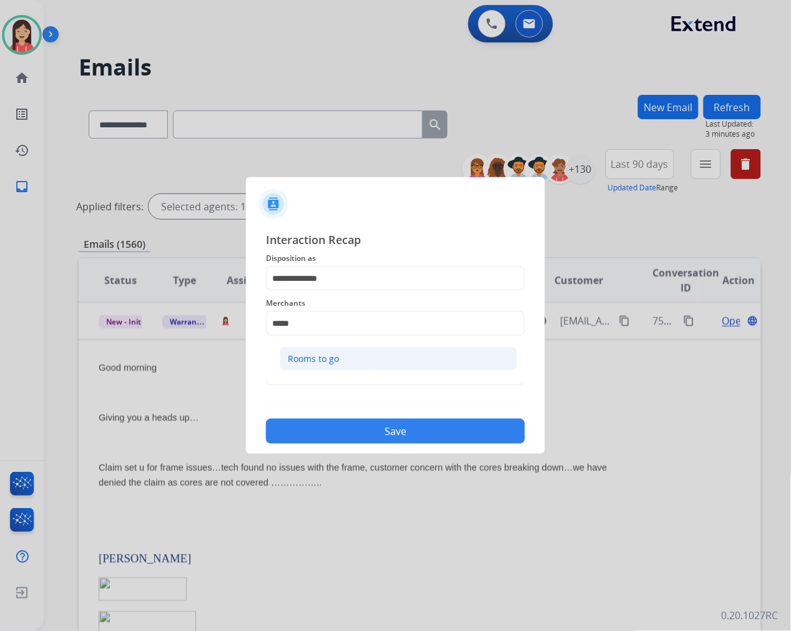
click at [330, 360] on div "Rooms to go" at bounding box center [313, 359] width 51 height 12
type input "**********"
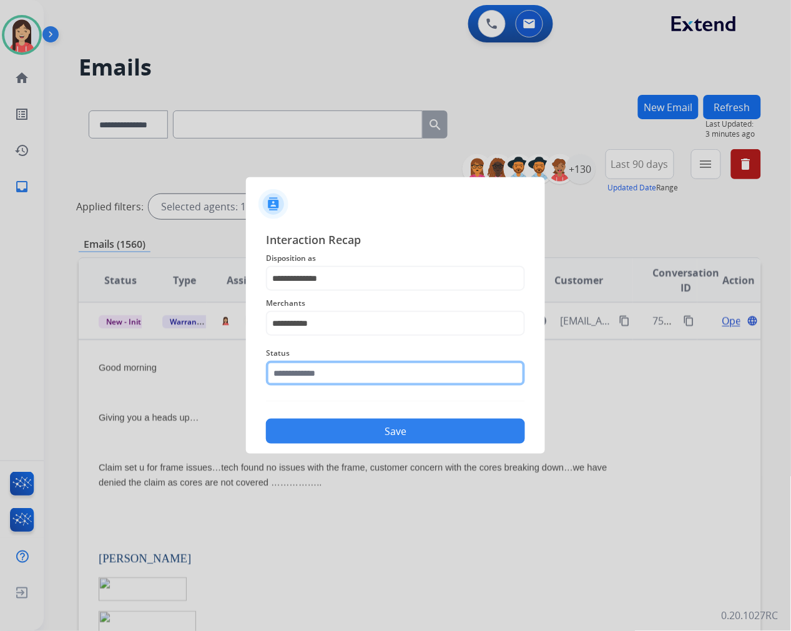
click at [322, 371] on input "text" at bounding box center [395, 373] width 259 height 25
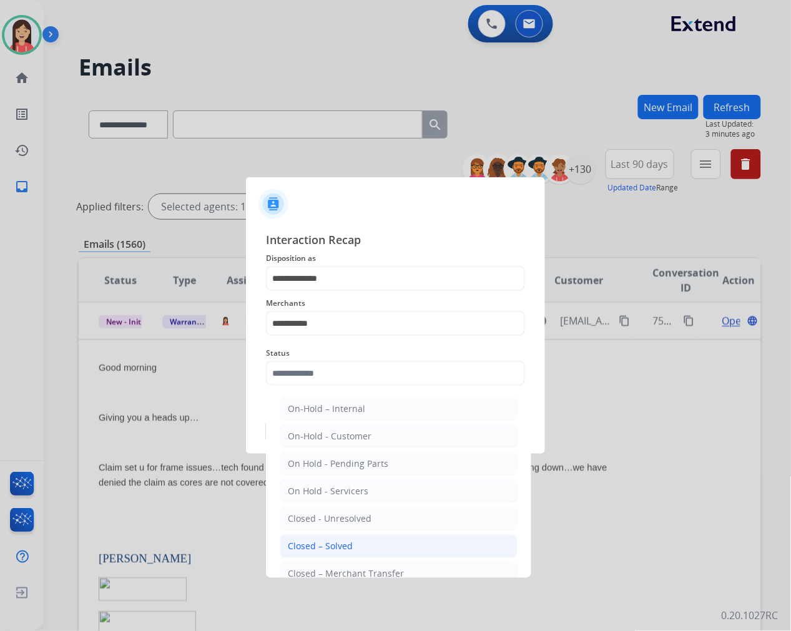
click at [329, 546] on div "Closed – Solved" at bounding box center [320, 546] width 65 height 12
type input "**********"
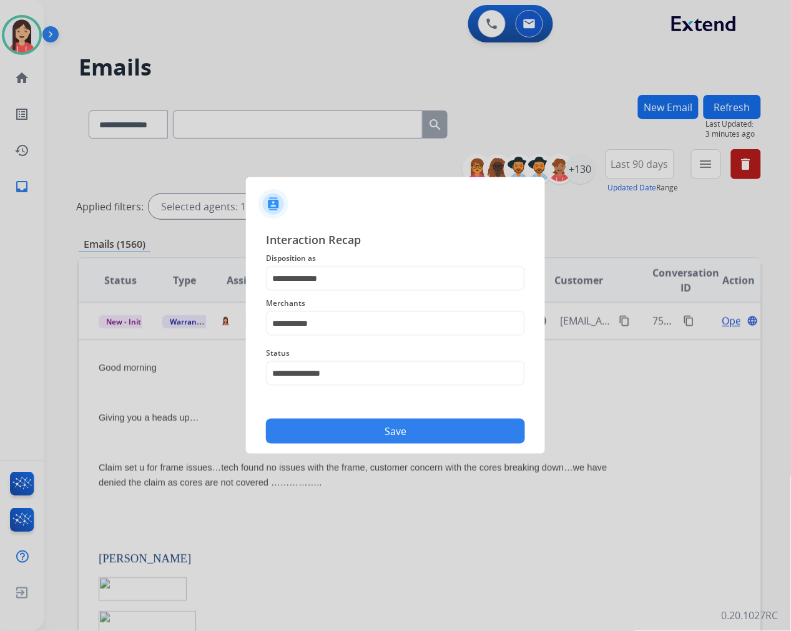
click at [379, 428] on button "Save" at bounding box center [395, 431] width 259 height 25
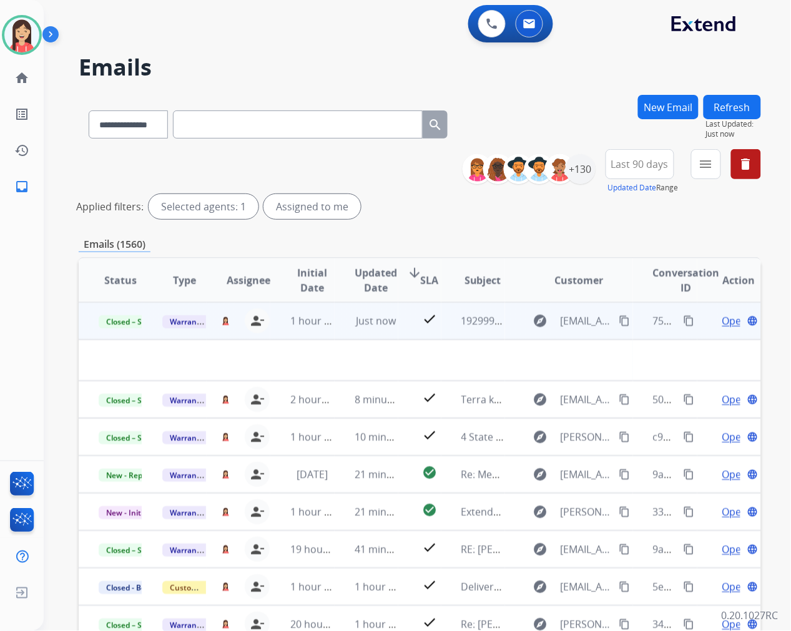
click at [326, 331] on td "1 hour ago" at bounding box center [302, 320] width 64 height 37
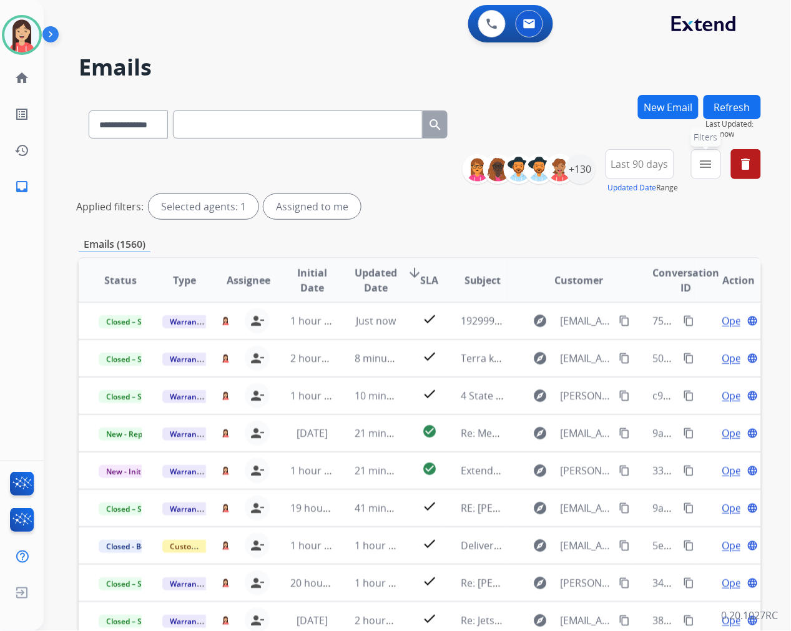
click at [702, 176] on button "menu Filters" at bounding box center [706, 164] width 30 height 30
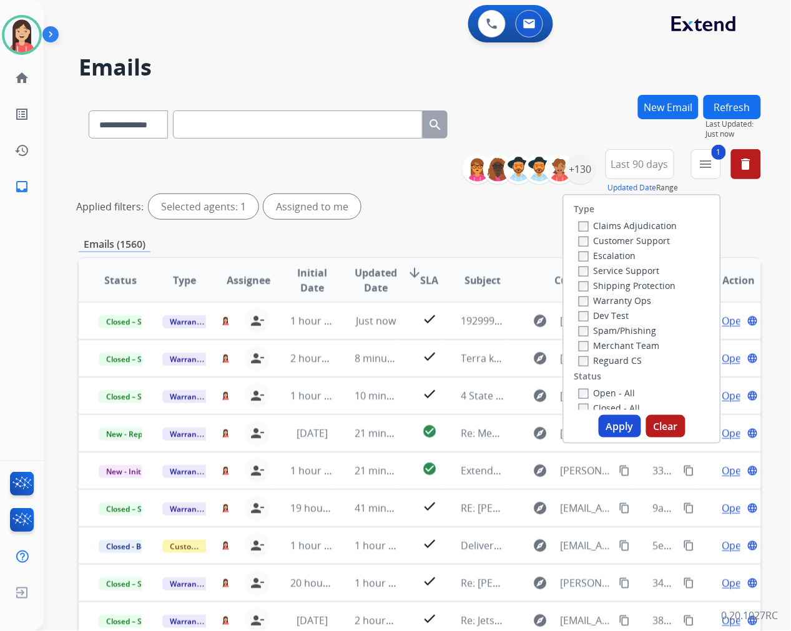
click at [606, 426] on button "Apply" at bounding box center [620, 426] width 42 height 22
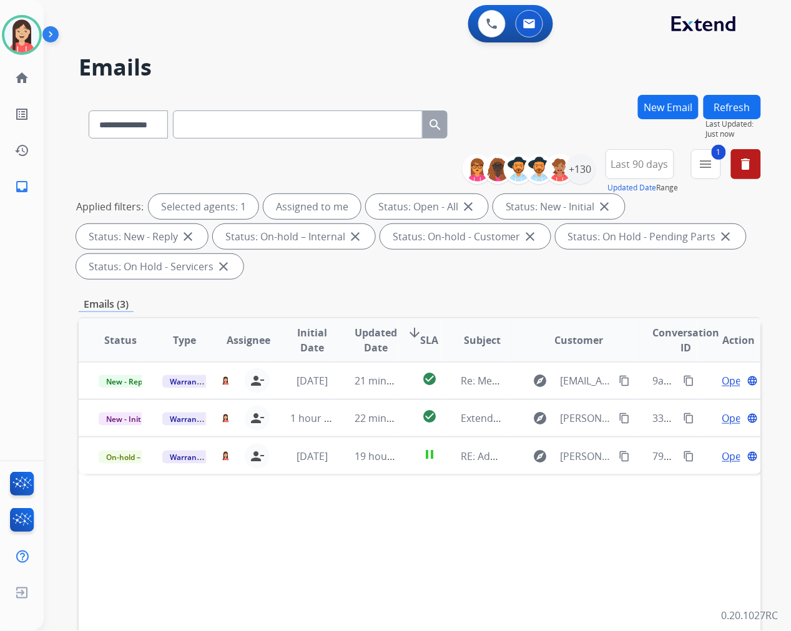
click at [426, 546] on div "Status Type Assignee Initial Date Updated Date arrow_downward SLA Subject Custo…" at bounding box center [420, 526] width 682 height 418
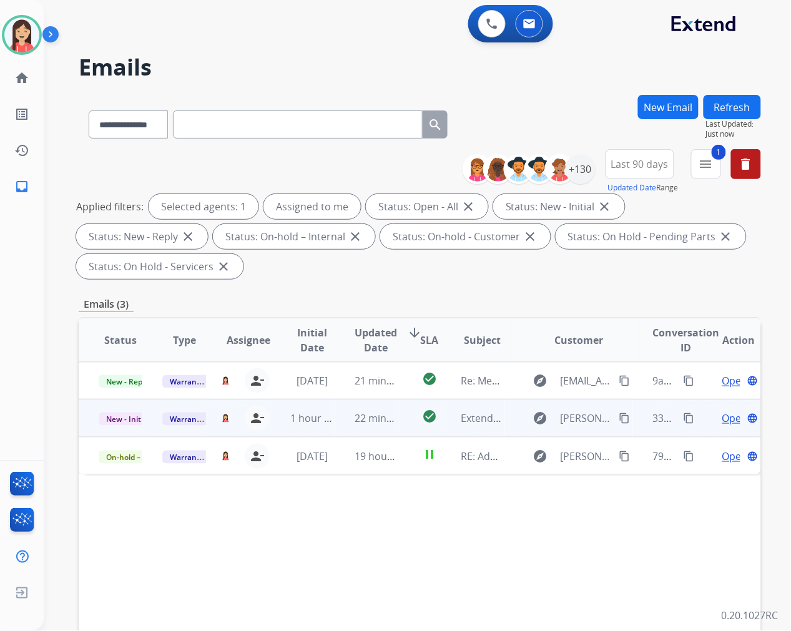
click at [329, 429] on td "1 hour ago" at bounding box center [302, 417] width 64 height 37
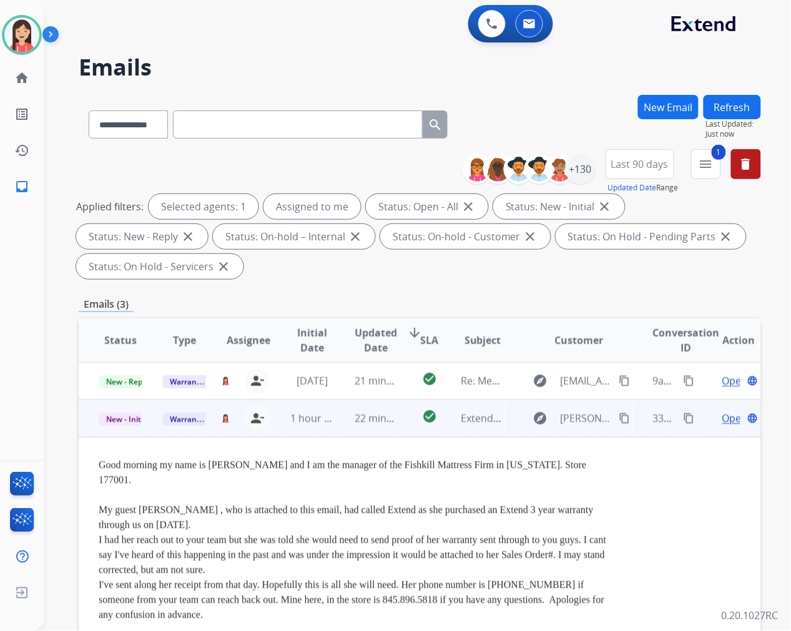
scroll to position [37, 0]
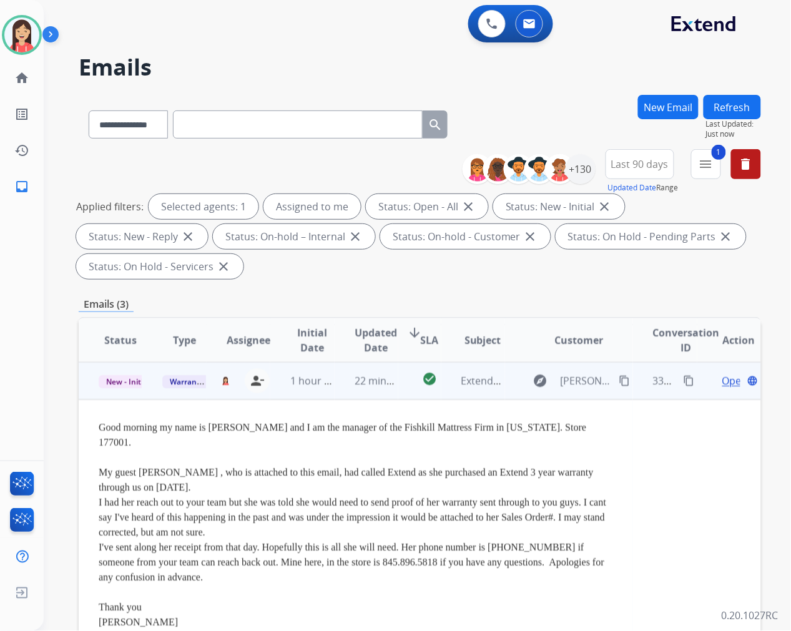
click at [722, 380] on span "Open" at bounding box center [735, 380] width 26 height 15
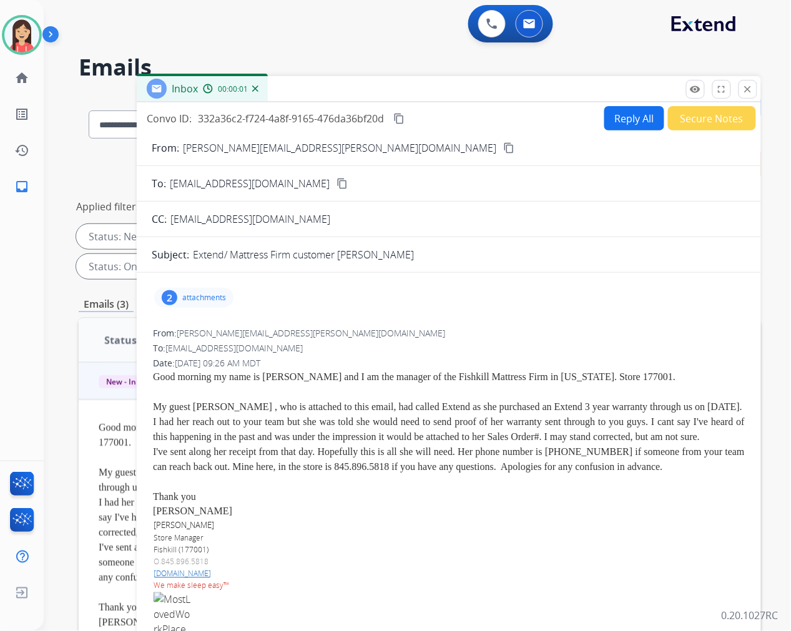
click at [210, 301] on p "attachments" at bounding box center [204, 298] width 44 height 10
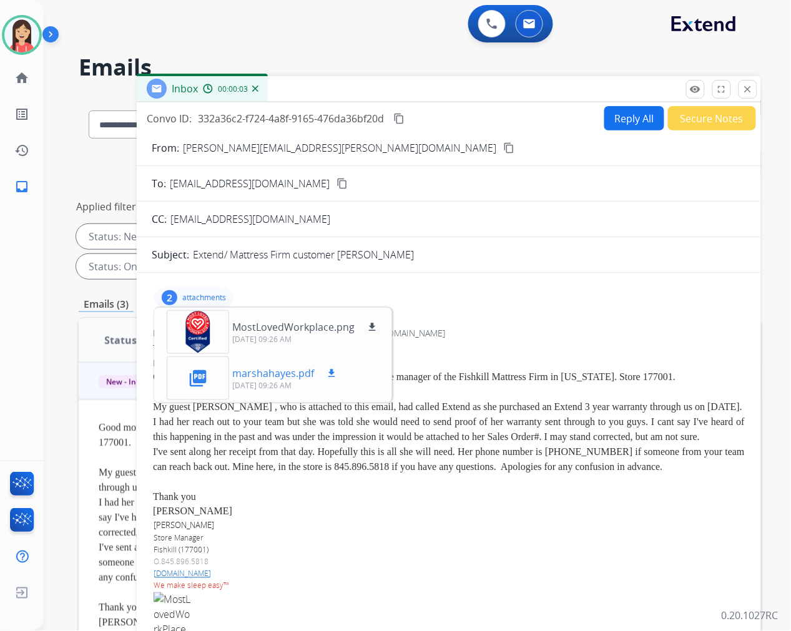
click at [326, 370] on mat-icon "download" at bounding box center [331, 373] width 11 height 11
click at [612, 122] on button "Reply All" at bounding box center [634, 118] width 60 height 24
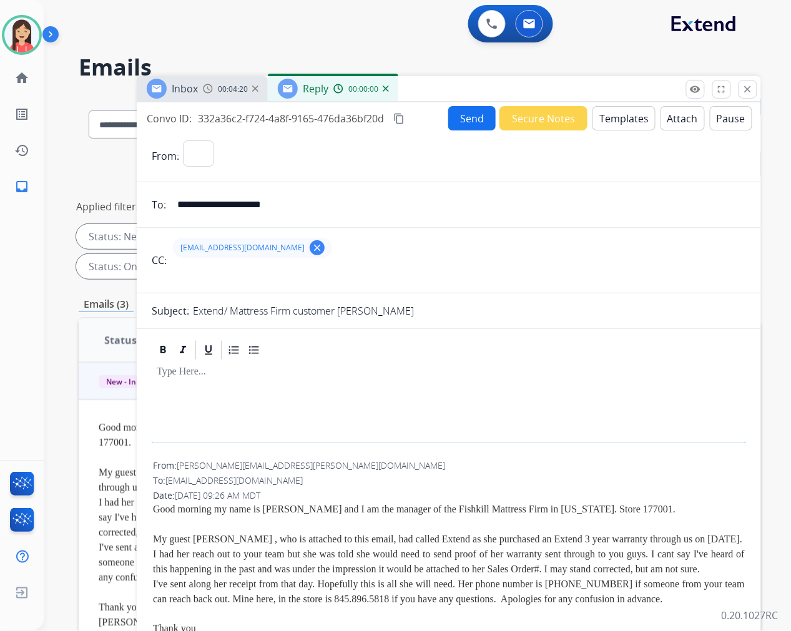
select select "**********"
click at [622, 117] on button "Templates" at bounding box center [623, 118] width 63 height 24
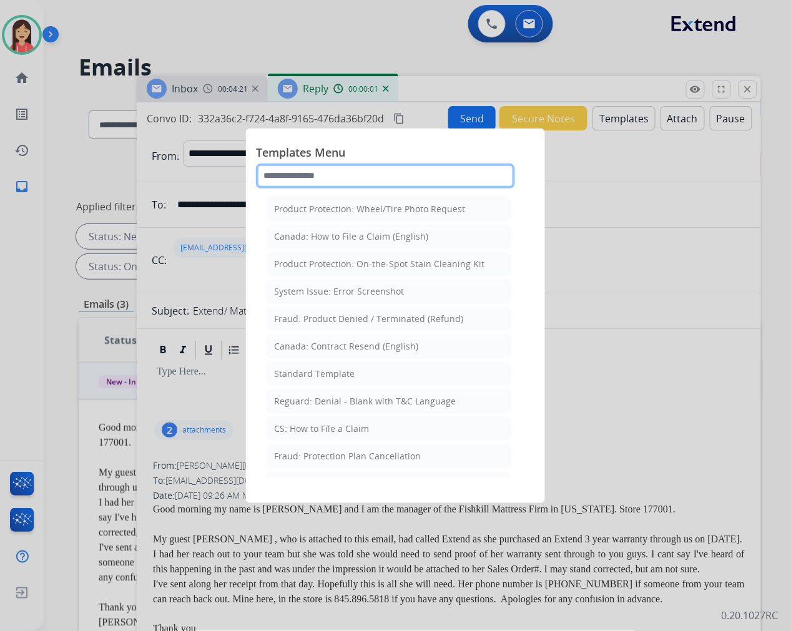
click at [346, 172] on input "text" at bounding box center [385, 176] width 259 height 25
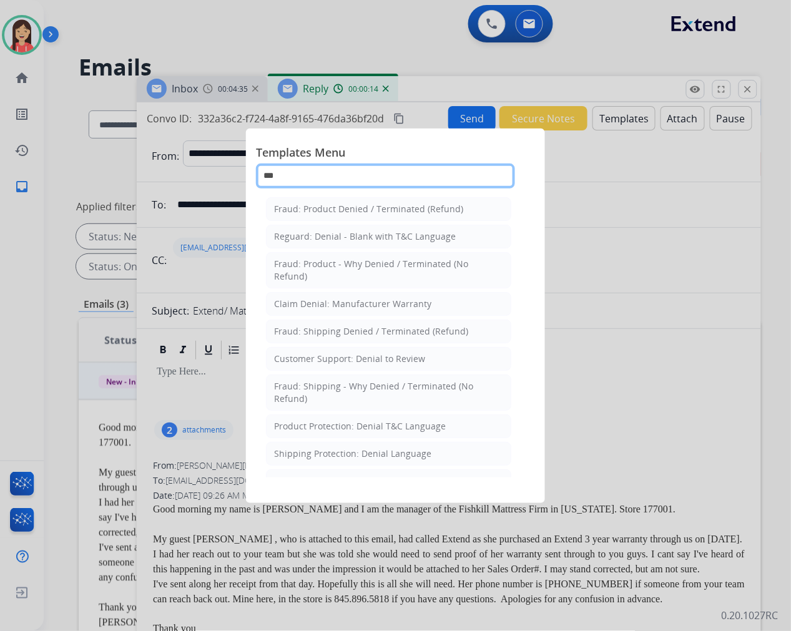
type input "***"
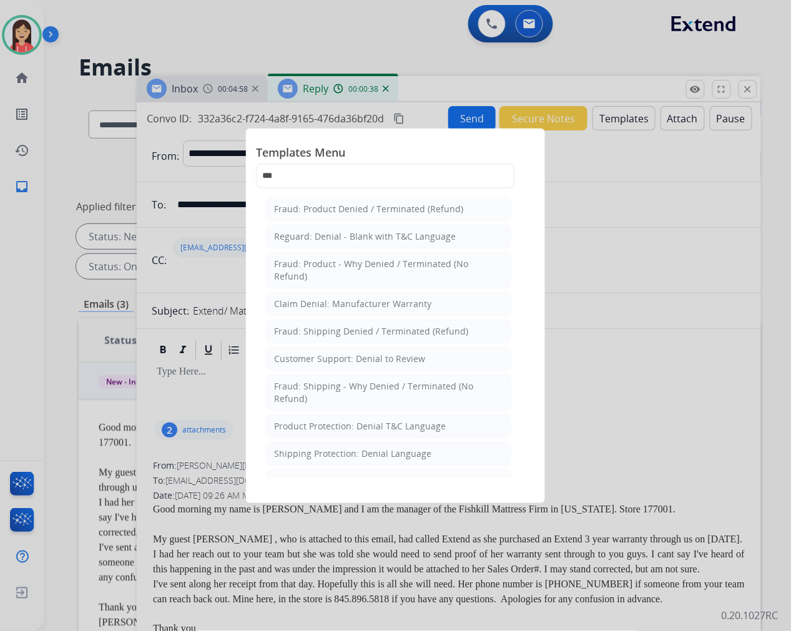
click at [613, 281] on div at bounding box center [395, 315] width 791 height 631
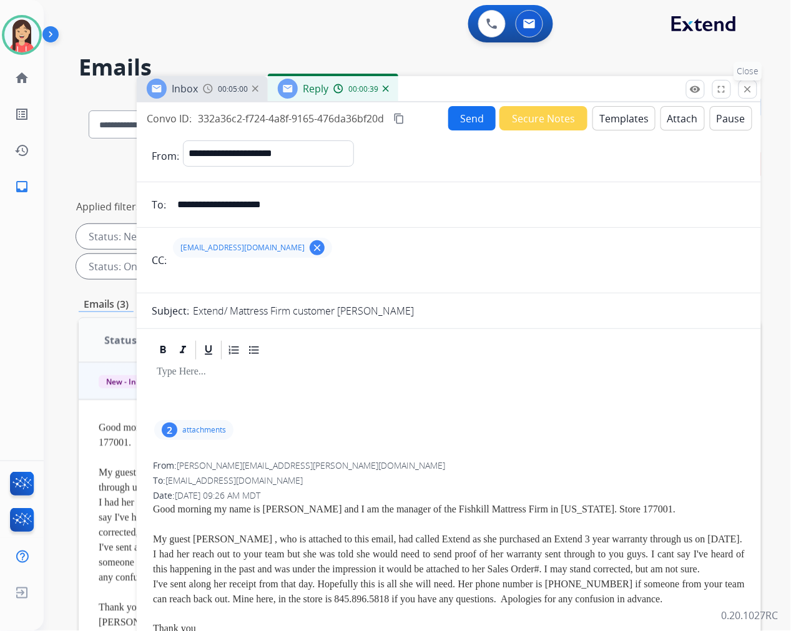
click at [750, 84] on mat-icon "close" at bounding box center [747, 89] width 11 height 11
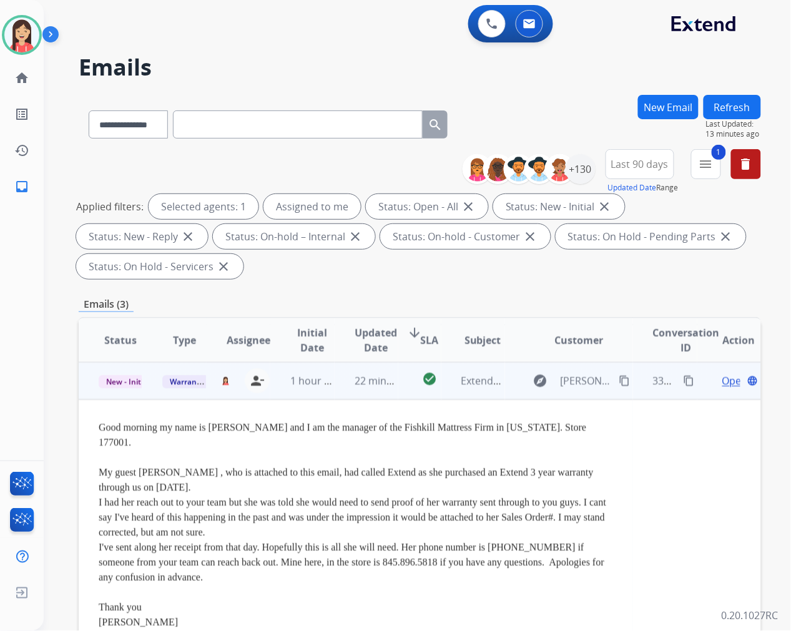
click at [406, 396] on td "check_circle" at bounding box center [419, 380] width 42 height 37
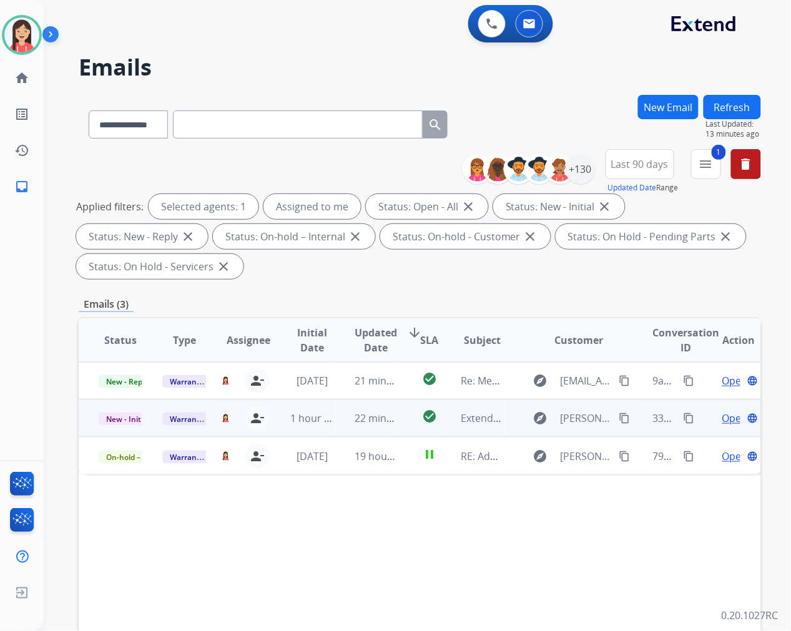
scroll to position [0, 0]
click at [406, 396] on td "check_circle" at bounding box center [419, 380] width 42 height 37
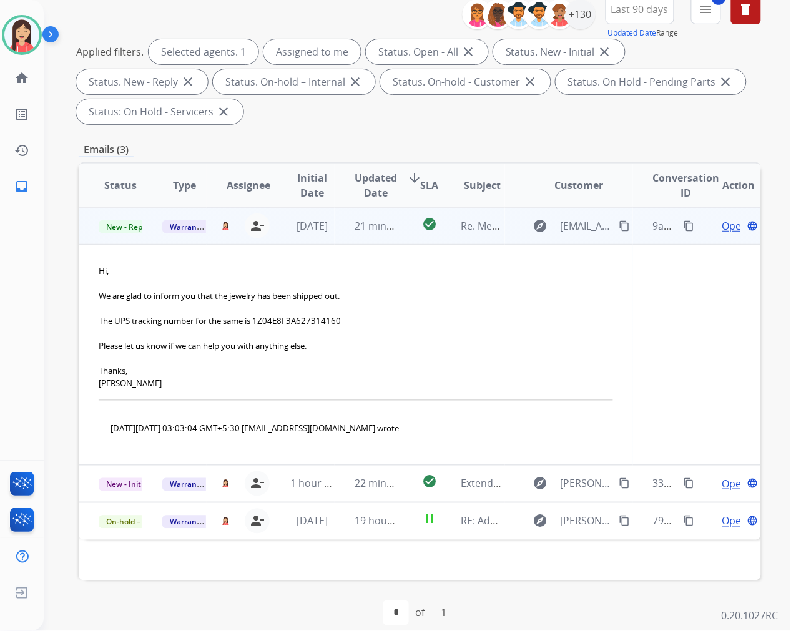
scroll to position [169, 0]
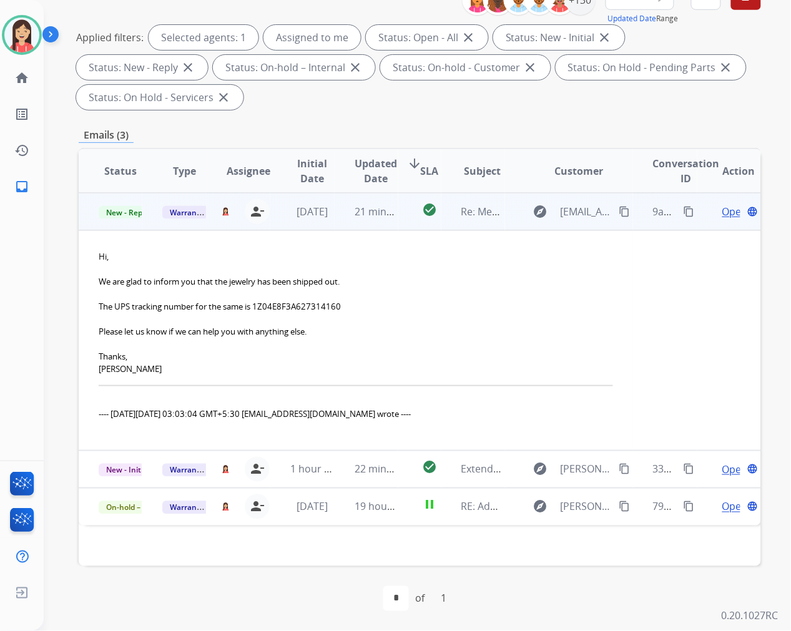
click at [722, 211] on span "Open" at bounding box center [735, 211] width 26 height 15
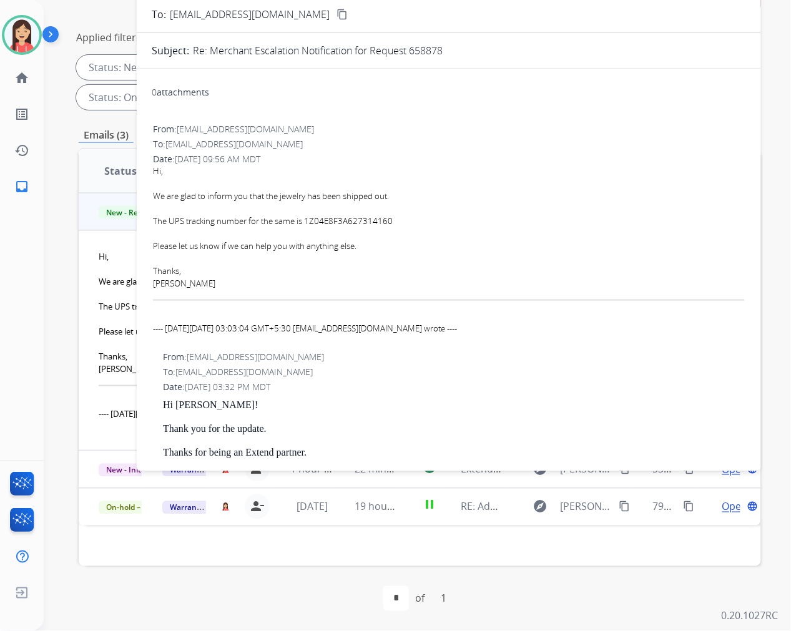
scroll to position [0, 0]
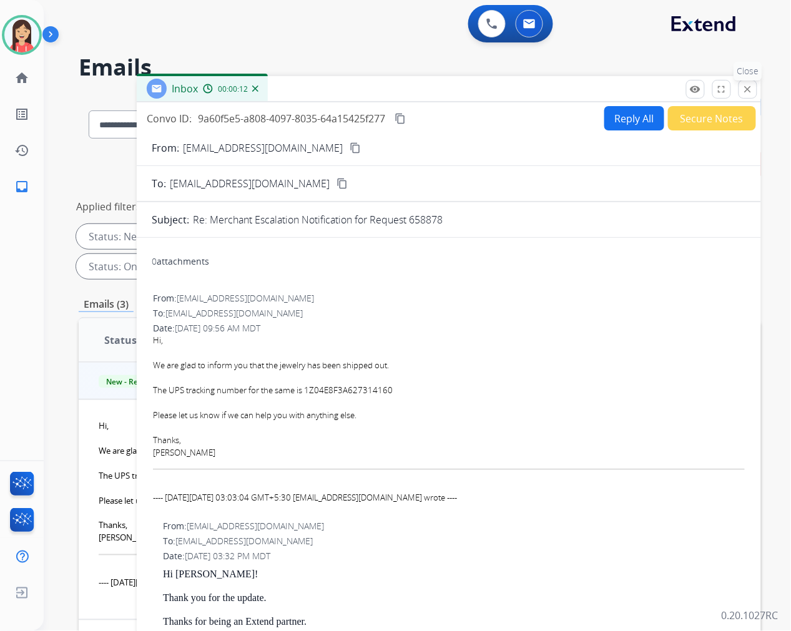
click at [743, 89] on mat-icon "close" at bounding box center [747, 89] width 11 height 11
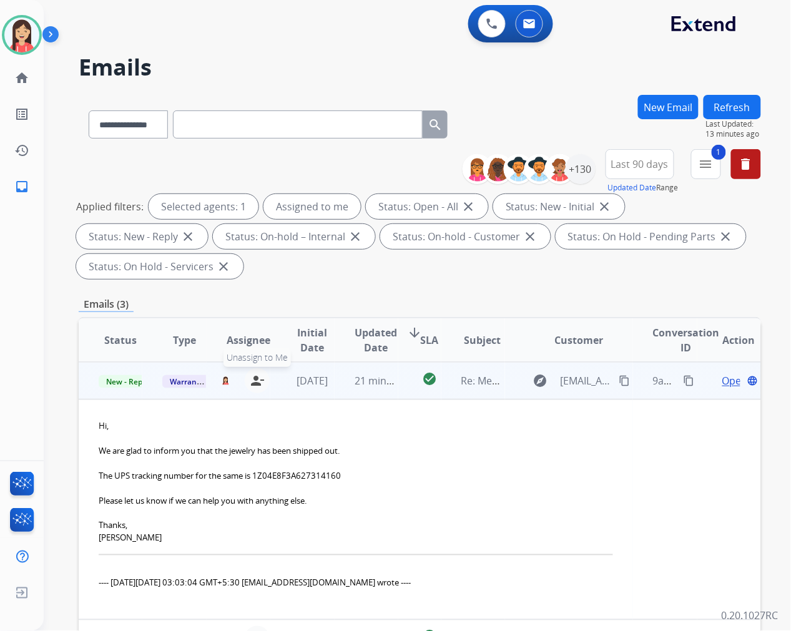
click at [252, 381] on mat-icon "person_remove" at bounding box center [257, 380] width 15 height 15
click at [170, 385] on span "Warranty Ops" at bounding box center [194, 381] width 64 height 13
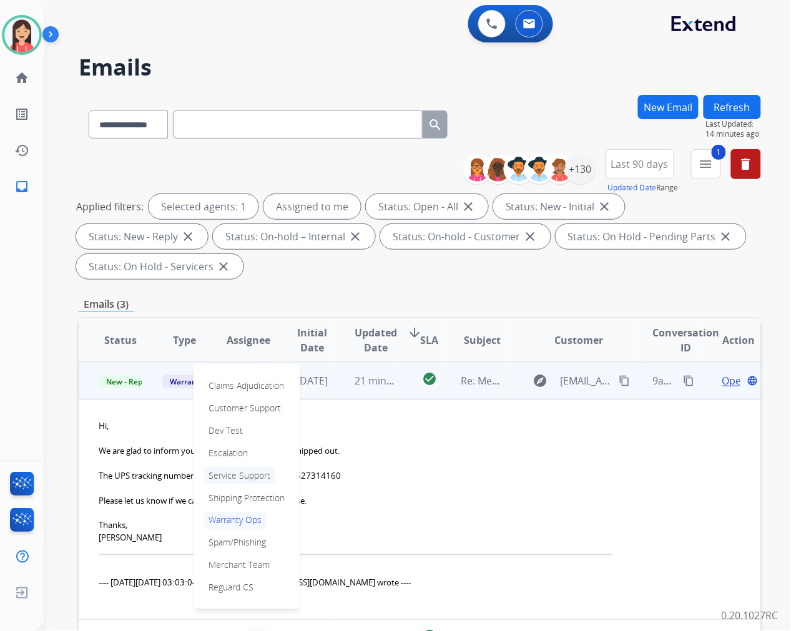
click at [238, 475] on p "Service Support" at bounding box center [239, 475] width 72 height 17
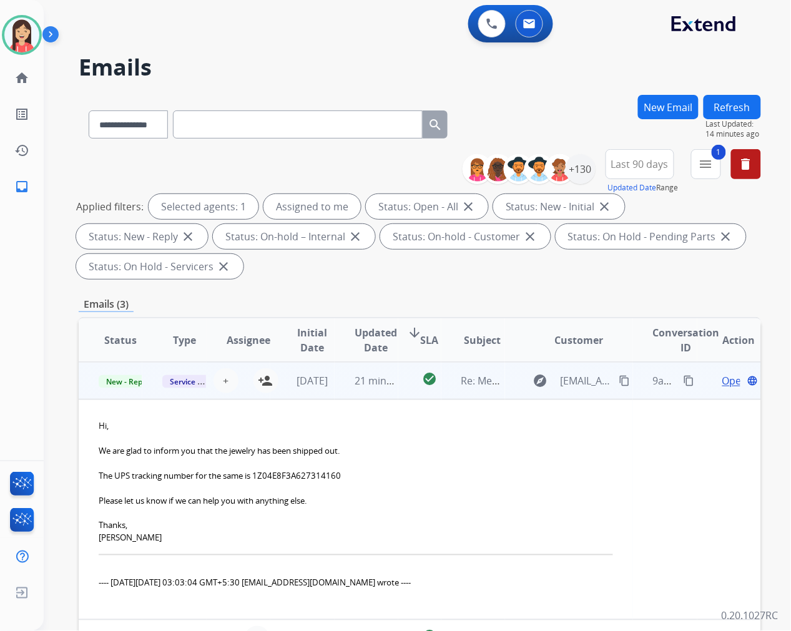
click at [341, 392] on td "21 minutes ago" at bounding box center [367, 380] width 64 height 37
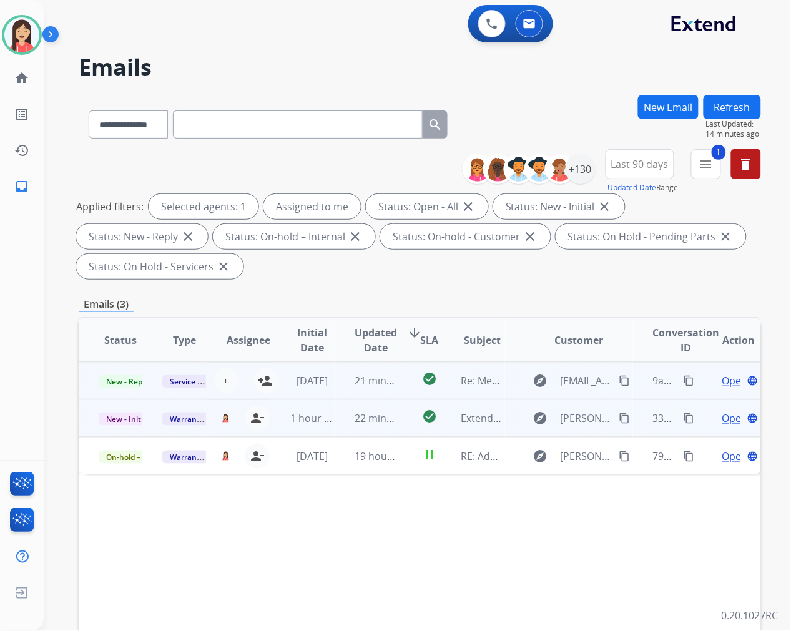
click at [335, 423] on td "22 minutes ago" at bounding box center [367, 417] width 64 height 37
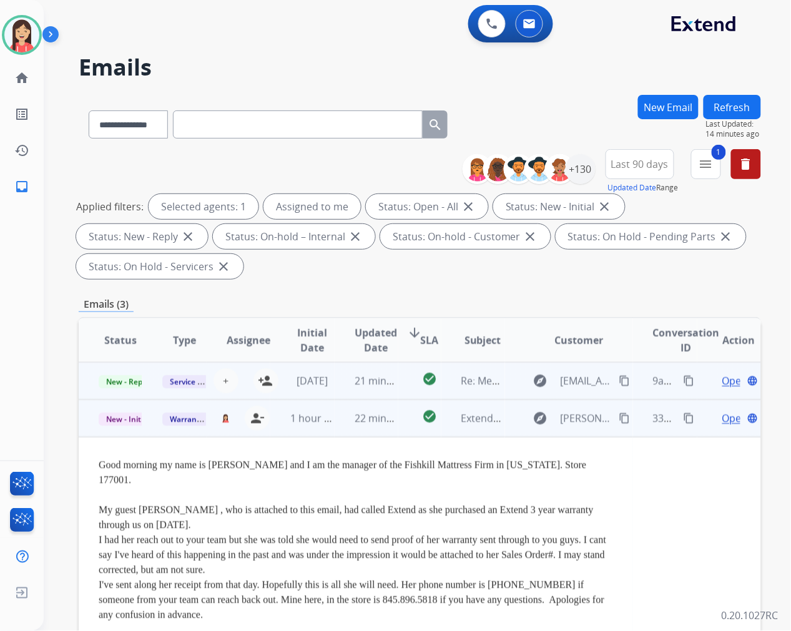
scroll to position [37, 0]
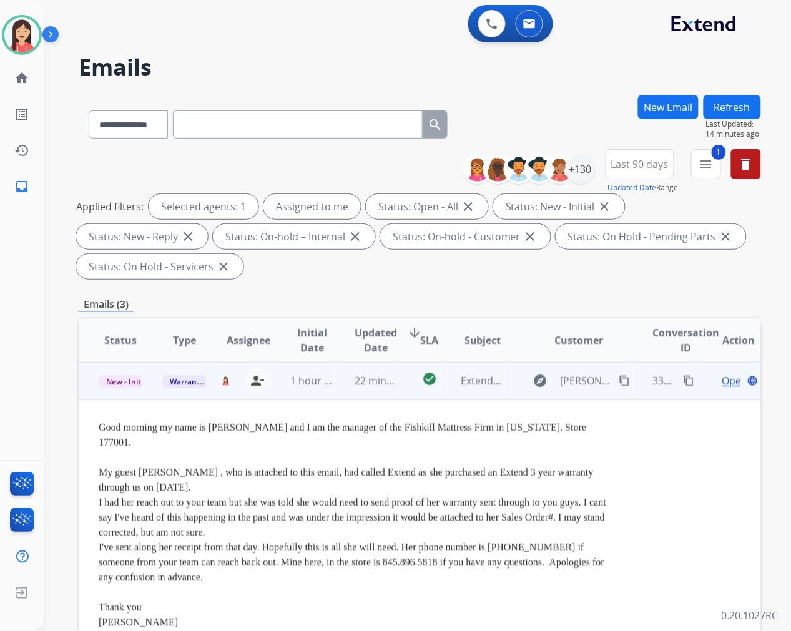
click at [722, 380] on span "Open" at bounding box center [735, 380] width 26 height 15
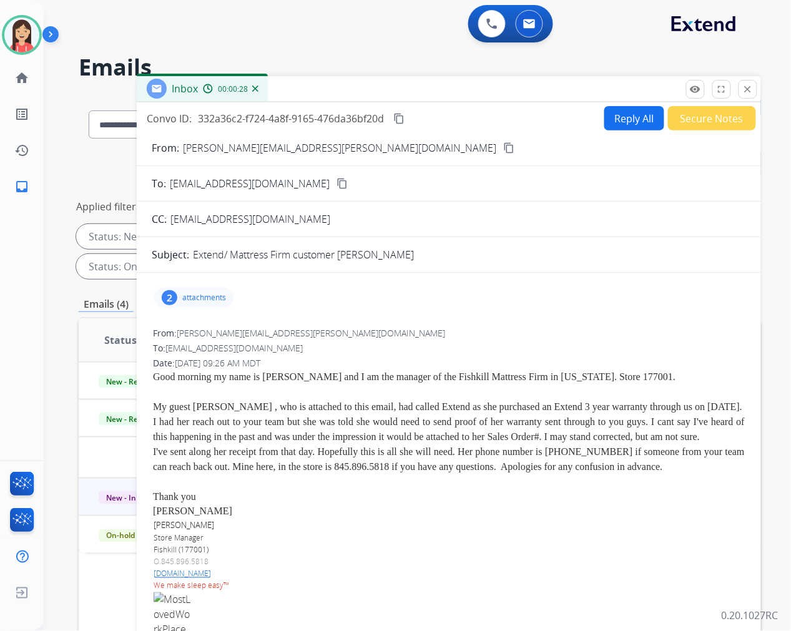
scroll to position [0, 0]
click at [748, 94] on mat-icon "close" at bounding box center [747, 89] width 11 height 11
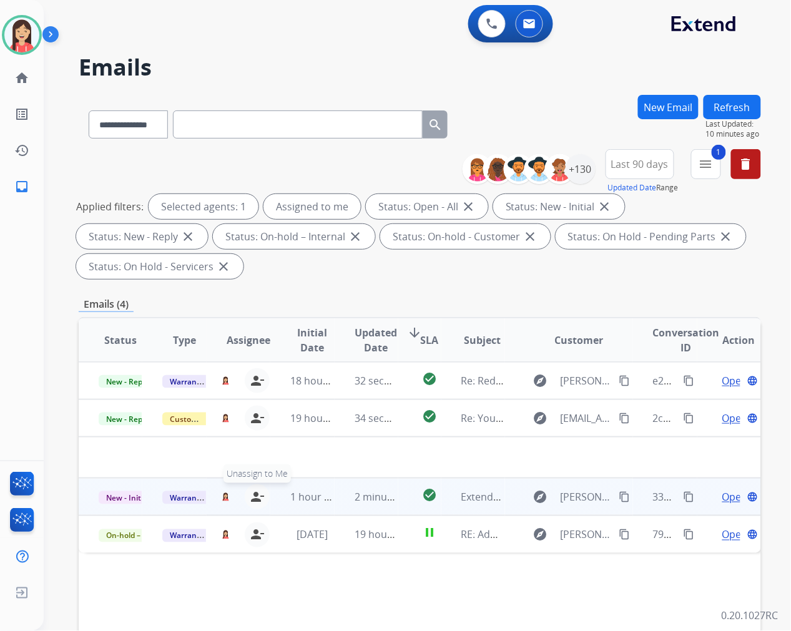
click at [258, 494] on mat-icon "person_remove" at bounding box center [257, 496] width 15 height 15
click at [184, 491] on span "Warranty Ops" at bounding box center [194, 497] width 64 height 13
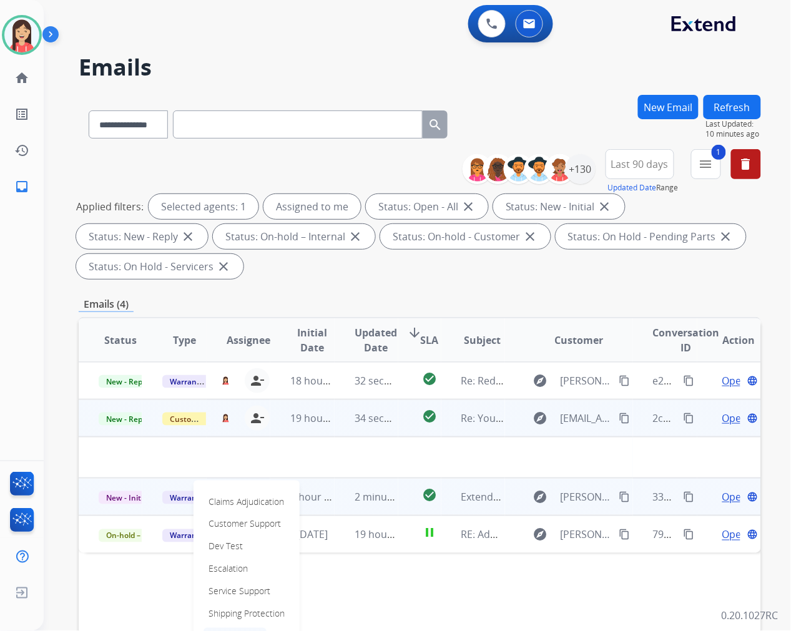
click at [325, 448] on td at bounding box center [356, 457] width 554 height 41
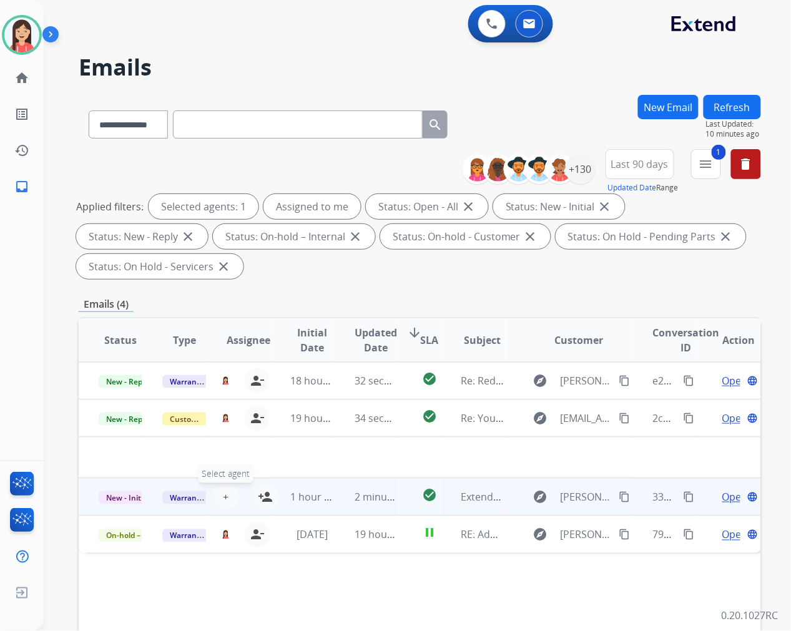
click at [220, 493] on button "+ Select agent" at bounding box center [225, 496] width 25 height 25
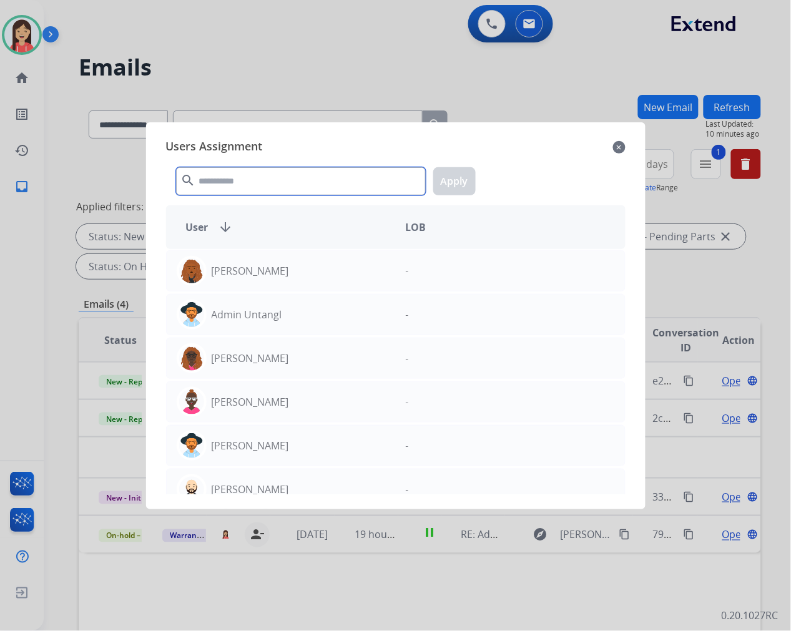
click at [237, 170] on input "text" at bounding box center [301, 181] width 250 height 28
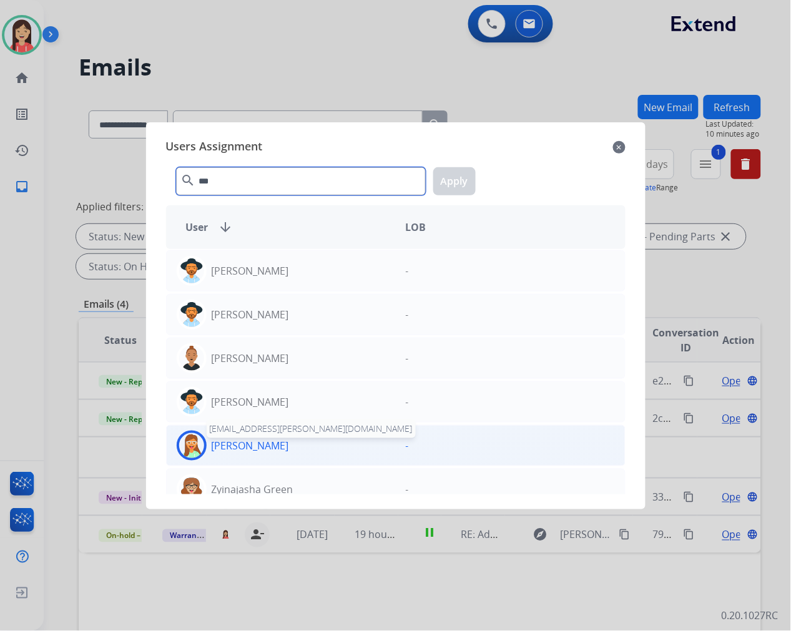
type input "***"
click at [260, 444] on p "[PERSON_NAME]" at bounding box center [250, 445] width 77 height 15
click at [461, 181] on button "Apply" at bounding box center [454, 181] width 42 height 28
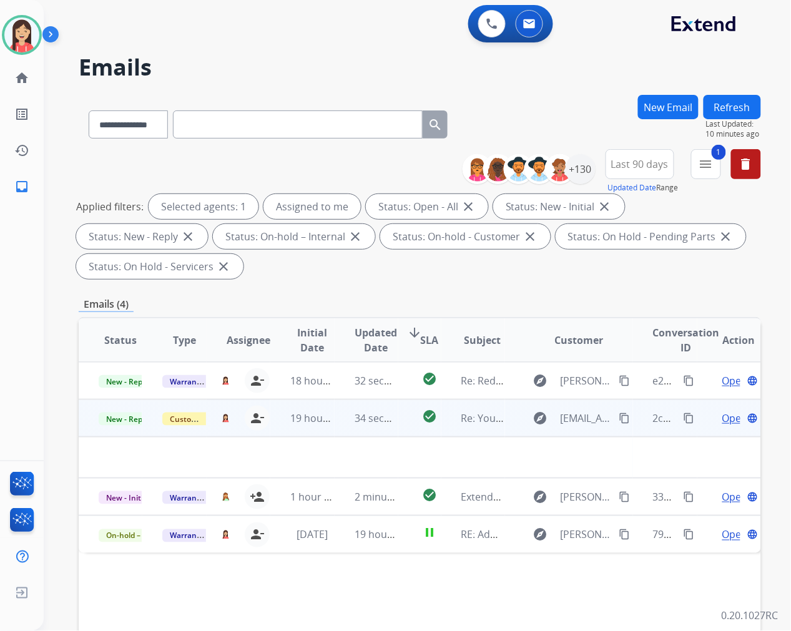
click at [329, 431] on td "19 hours ago" at bounding box center [302, 417] width 64 height 37
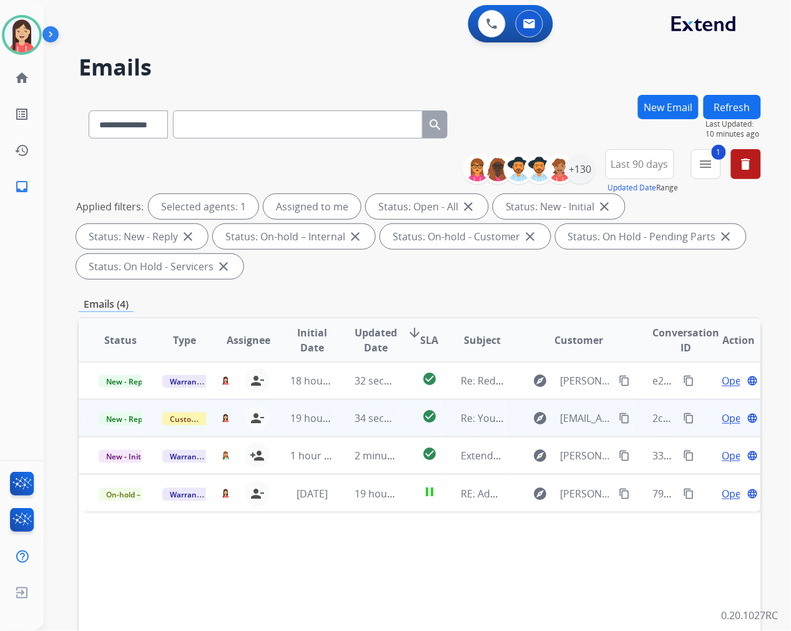
click at [329, 431] on td "19 hours ago" at bounding box center [302, 417] width 64 height 37
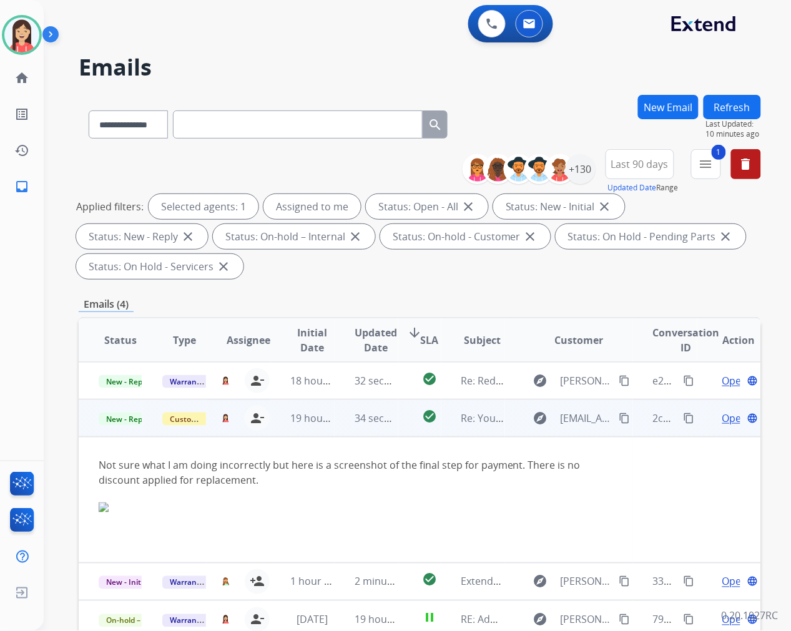
click at [722, 418] on span "Open" at bounding box center [735, 418] width 26 height 15
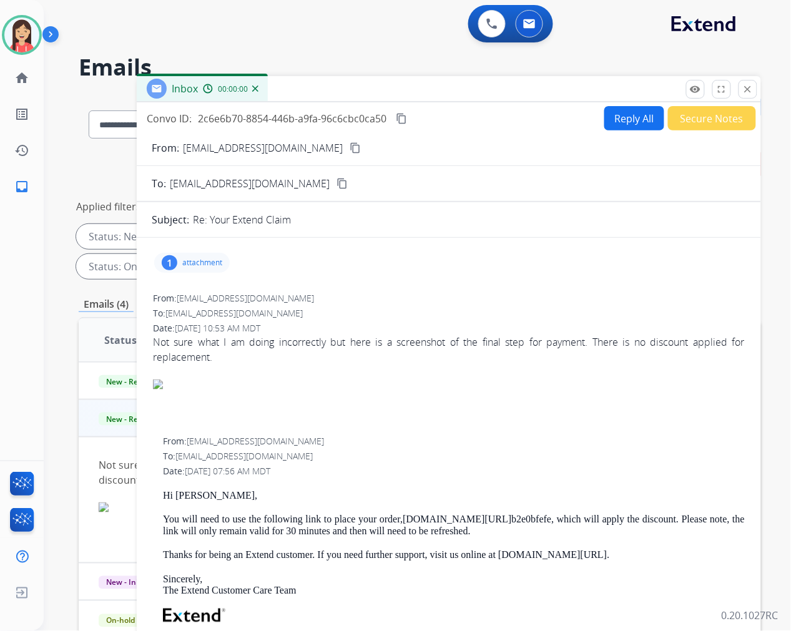
click at [178, 260] on div "1 attachment" at bounding box center [192, 263] width 76 height 20
click at [262, 290] on p "IMG_1711.png" at bounding box center [265, 292] width 66 height 15
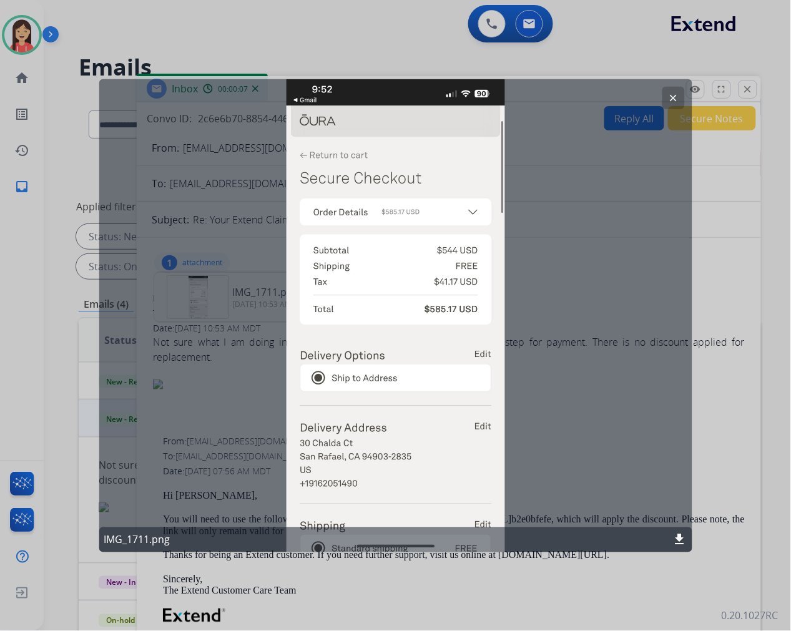
click at [678, 95] on mat-icon "clear" at bounding box center [673, 97] width 11 height 11
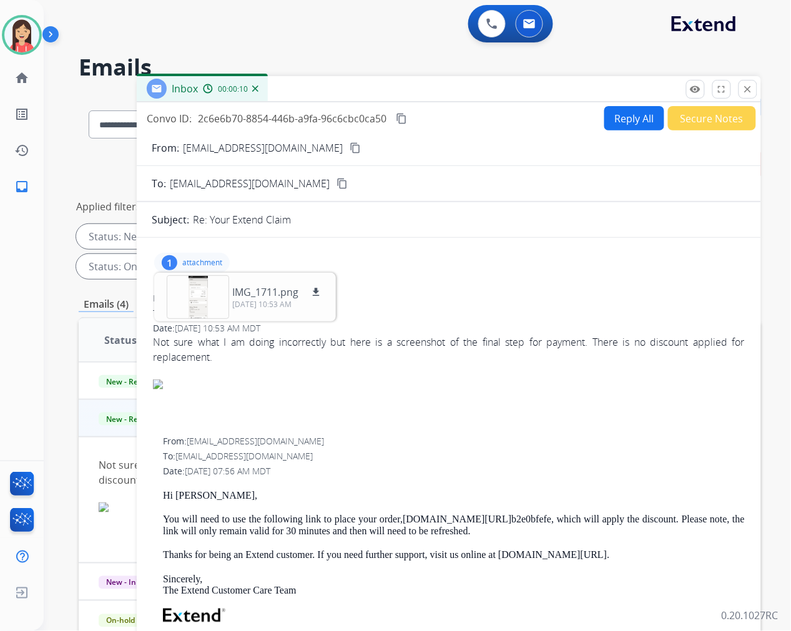
drag, startPoint x: 752, startPoint y: 84, endPoint x: 746, endPoint y: 87, distance: 6.4
click at [752, 84] on mat-icon "close" at bounding box center [747, 89] width 11 height 11
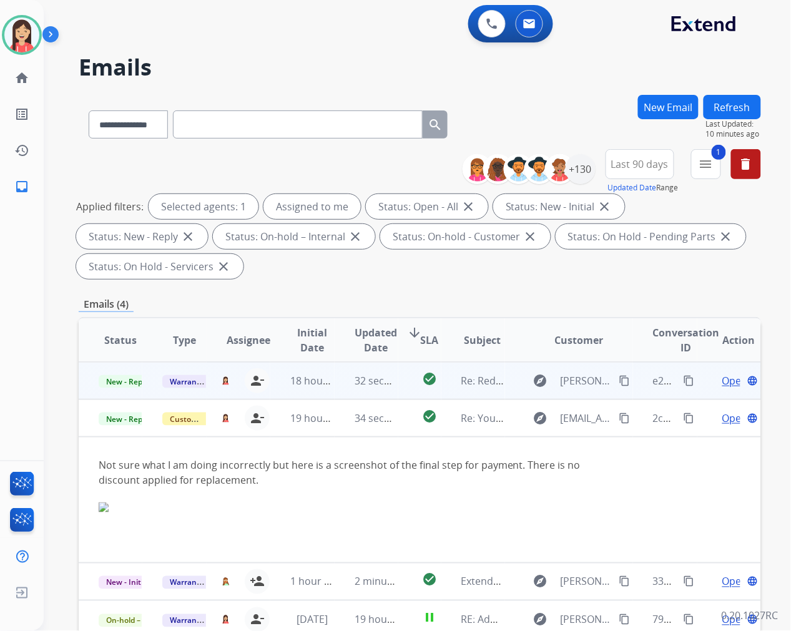
click at [335, 383] on td "32 seconds ago" at bounding box center [367, 380] width 64 height 37
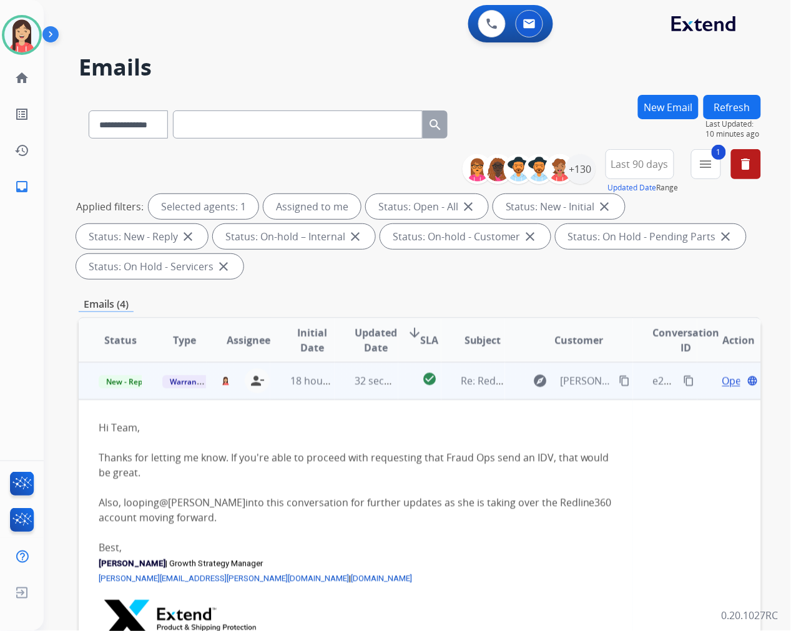
click at [380, 392] on td "32 seconds ago" at bounding box center [367, 380] width 64 height 37
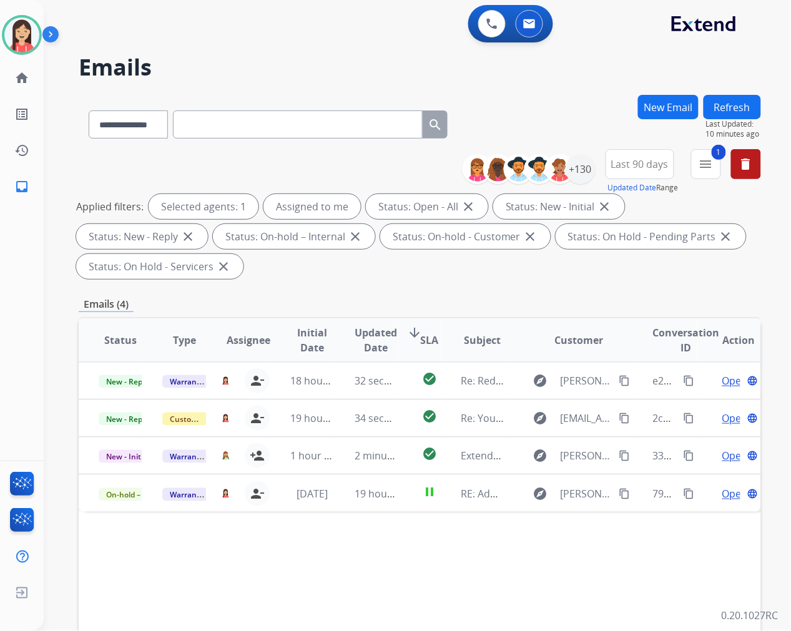
click at [746, 110] on button "Refresh" at bounding box center [731, 107] width 57 height 24
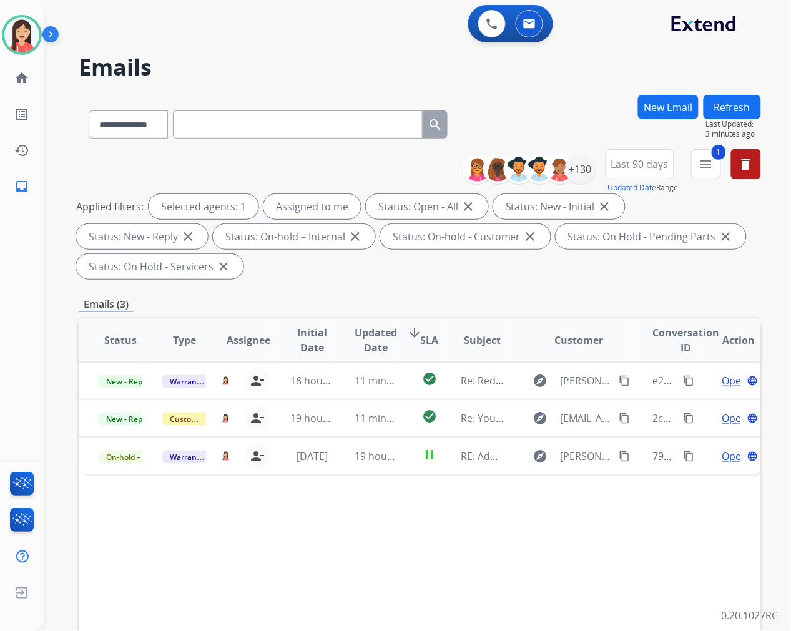
click at [438, 296] on div "Emails (3)" at bounding box center [420, 304] width 682 height 16
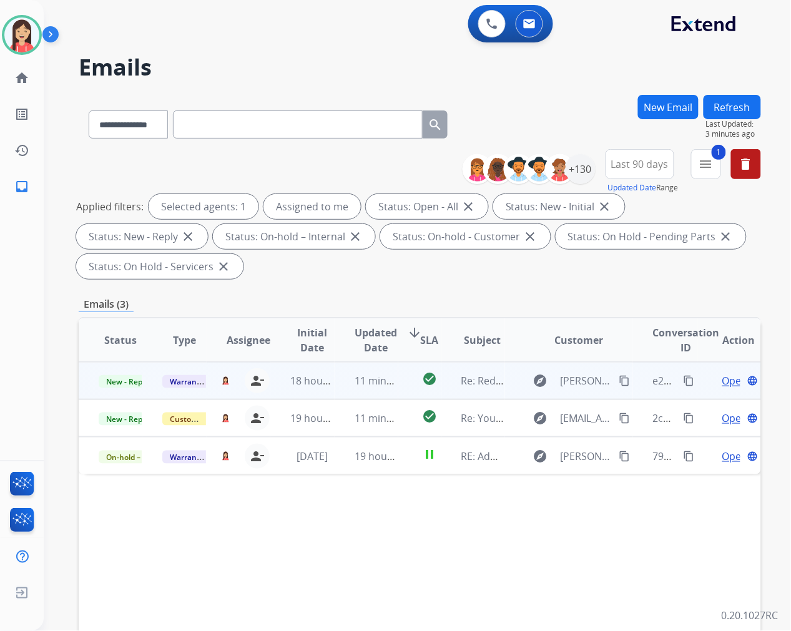
click at [343, 394] on td "11 minutes ago" at bounding box center [367, 380] width 64 height 37
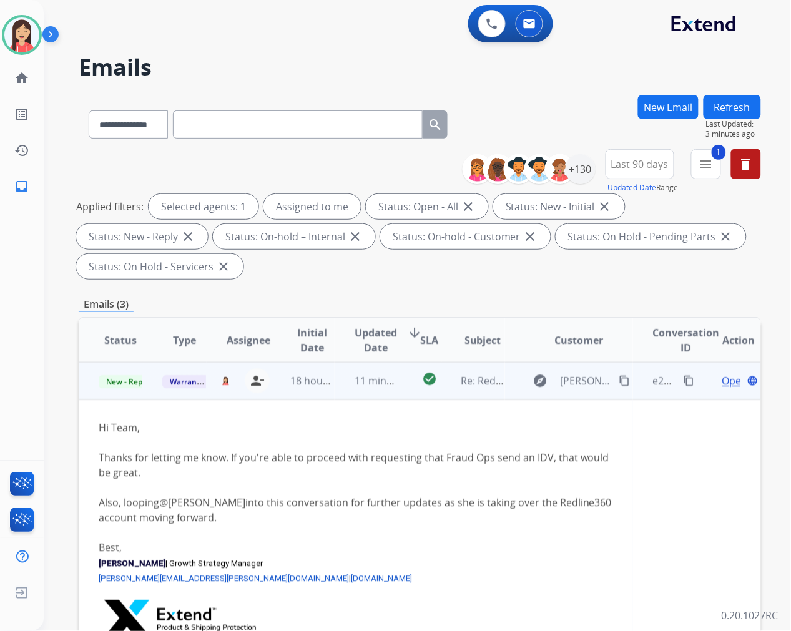
click at [722, 380] on span "Open" at bounding box center [735, 380] width 26 height 15
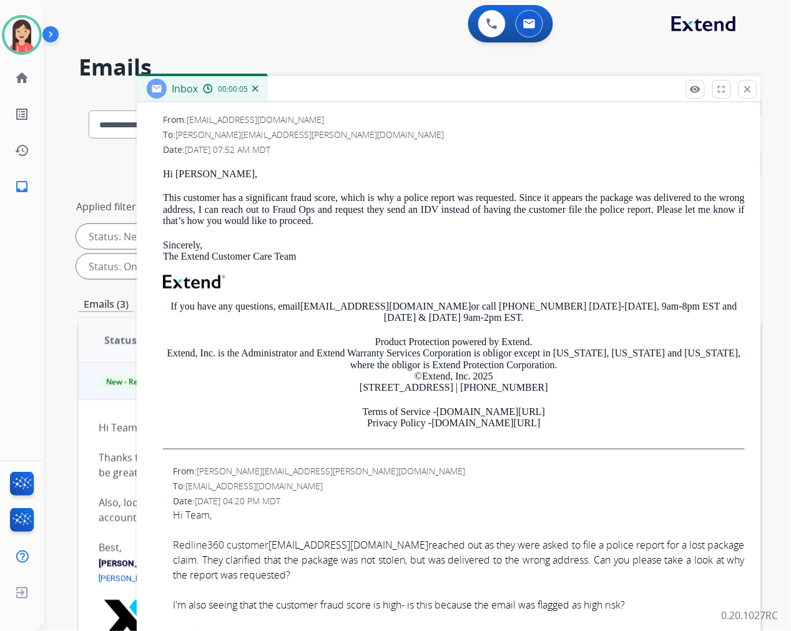
scroll to position [554, 0]
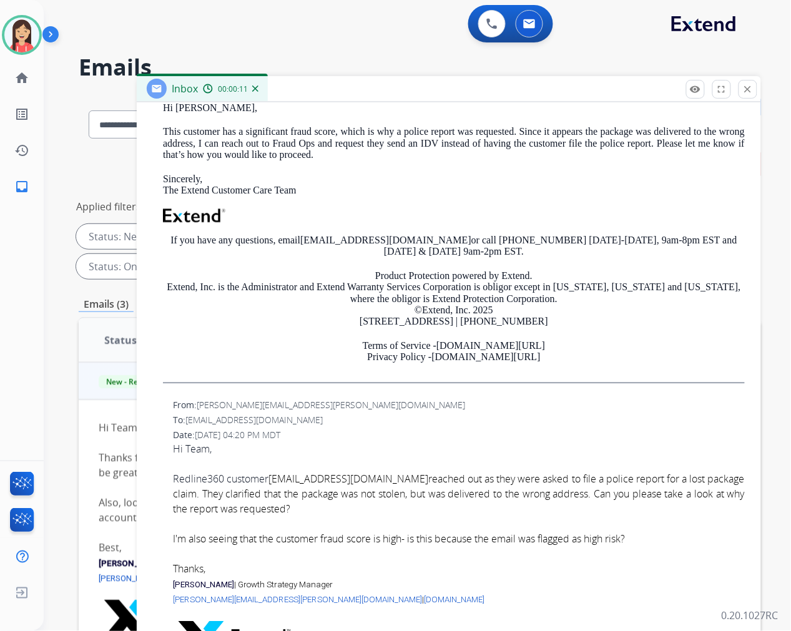
drag, startPoint x: 270, startPoint y: 475, endPoint x: 409, endPoint y: 482, distance: 139.4
click at [409, 482] on font "Redline360 customer [EMAIL_ADDRESS][DOMAIN_NAME] reached out as they were asked…" at bounding box center [459, 525] width 572 height 104
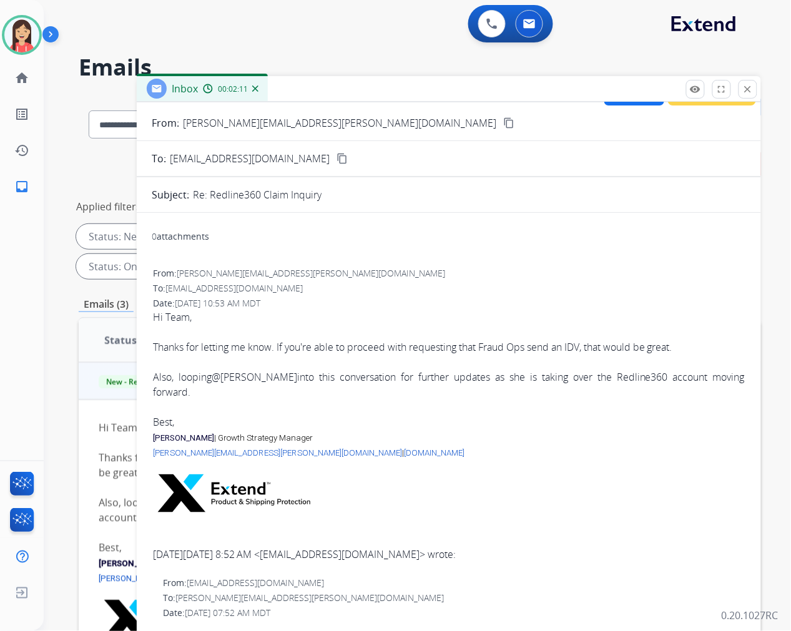
scroll to position [0, 0]
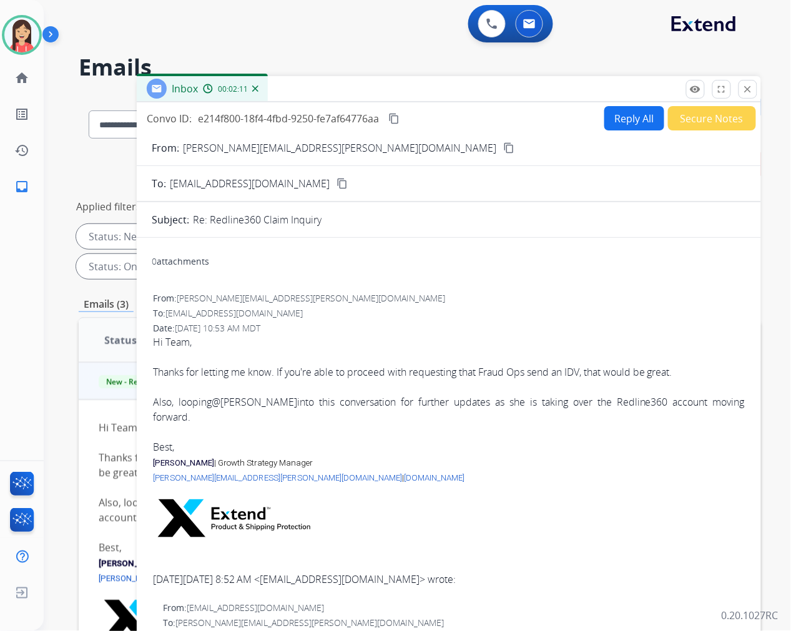
click at [638, 122] on button "Reply All" at bounding box center [634, 118] width 60 height 24
select select "**********"
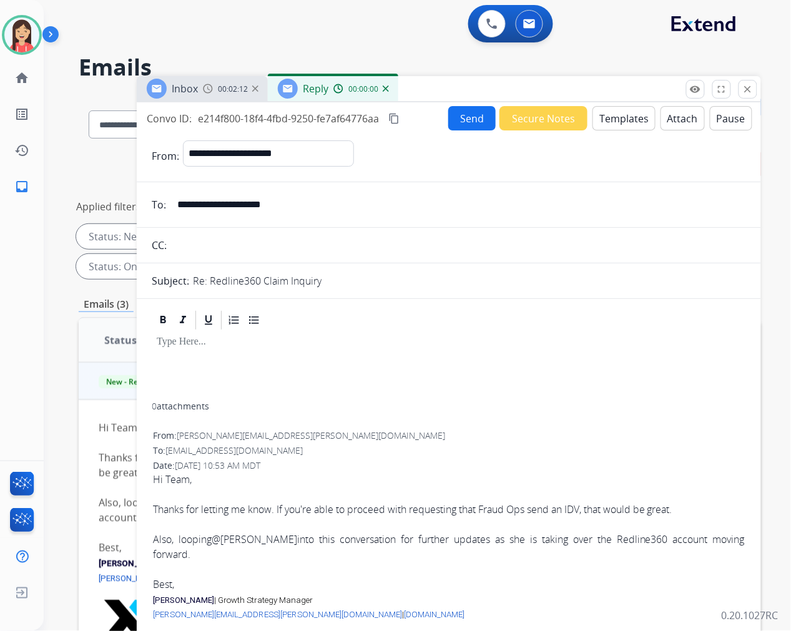
click at [612, 120] on button "Templates" at bounding box center [623, 118] width 63 height 24
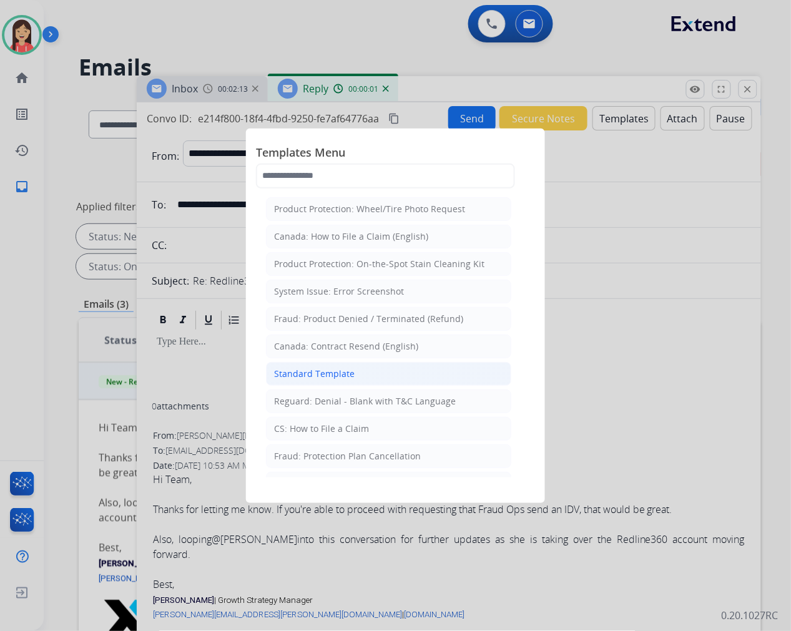
click at [303, 372] on div "Standard Template" at bounding box center [314, 374] width 81 height 12
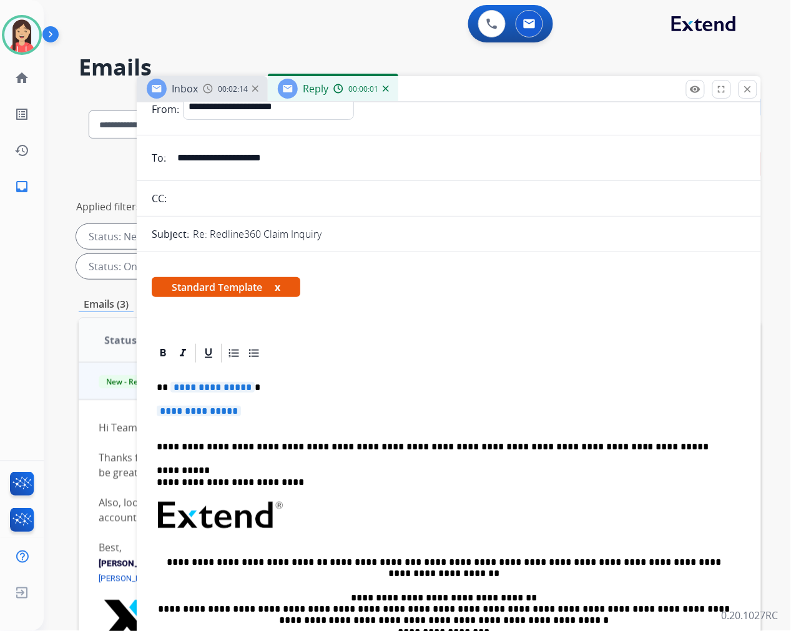
scroll to position [69, 0]
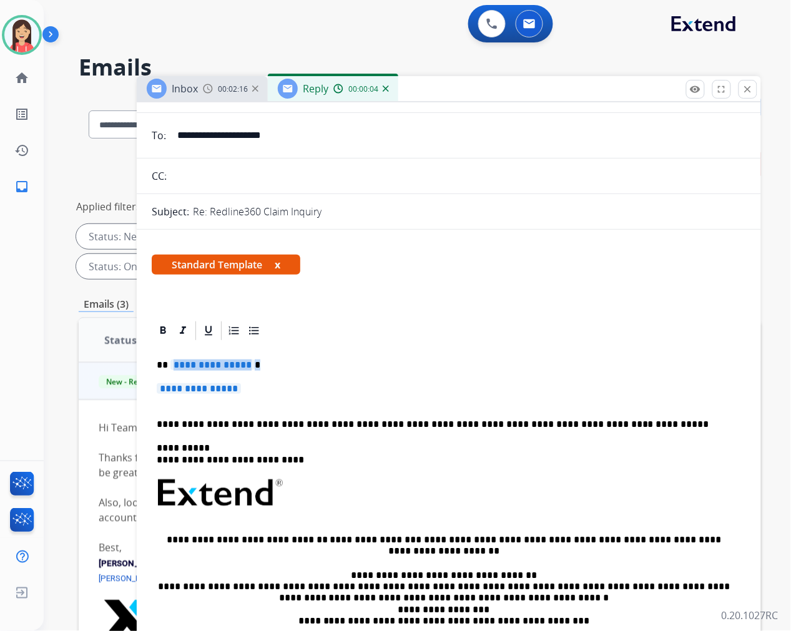
drag, startPoint x: 171, startPoint y: 370, endPoint x: 301, endPoint y: 375, distance: 129.9
click at [301, 375] on div "**********" at bounding box center [449, 530] width 594 height 376
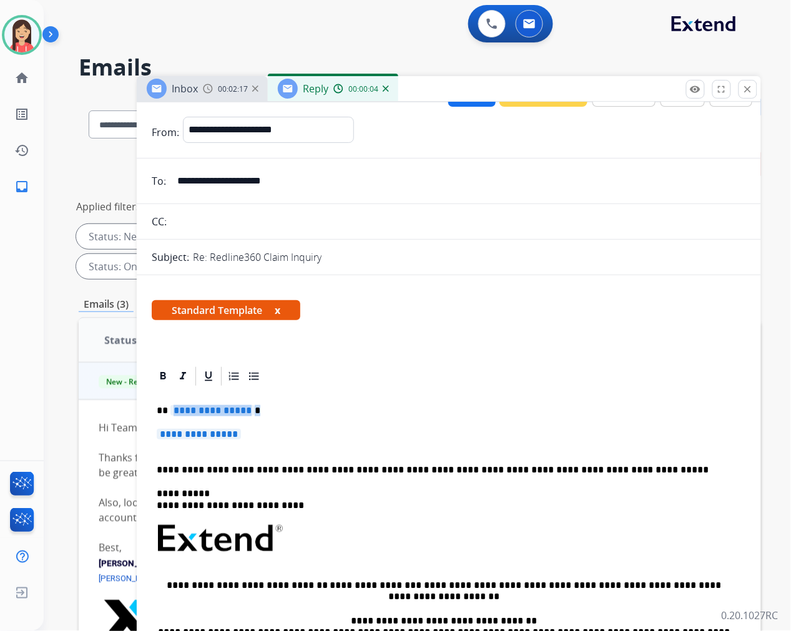
scroll to position [0, 0]
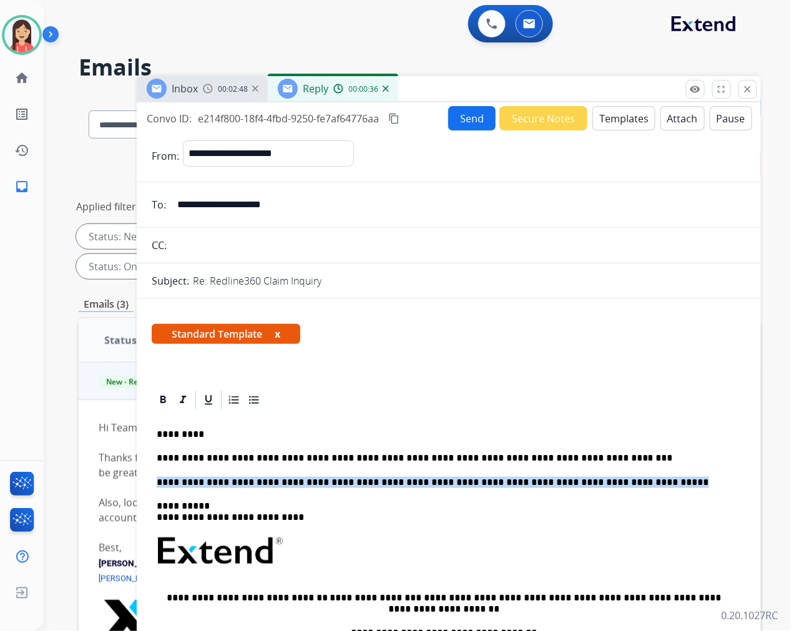
drag, startPoint x: 565, startPoint y: 471, endPoint x: 139, endPoint y: 466, distance: 425.7
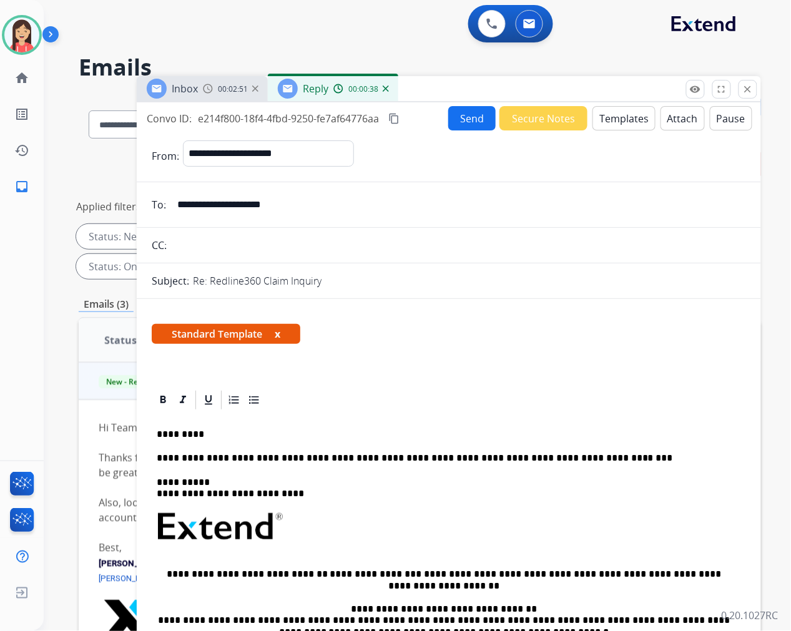
click at [246, 116] on span "e214f800-18f4-4fbd-9250-fe7af64776aa" at bounding box center [288, 119] width 181 height 14
drag, startPoint x: 487, startPoint y: 326, endPoint x: 487, endPoint y: 313, distance: 13.1
click at [487, 326] on div "Standard Template x" at bounding box center [449, 339] width 594 height 30
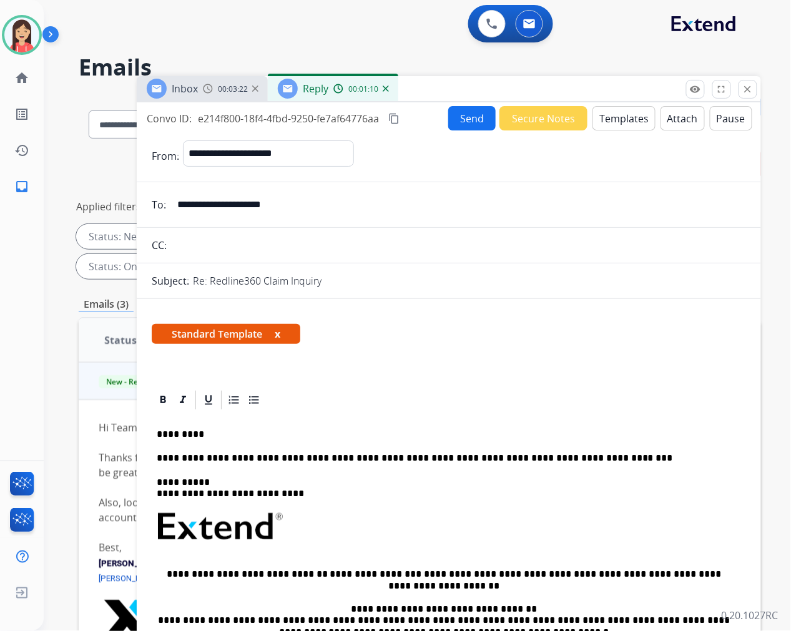
click at [457, 117] on button "Send" at bounding box center [471, 118] width 47 height 24
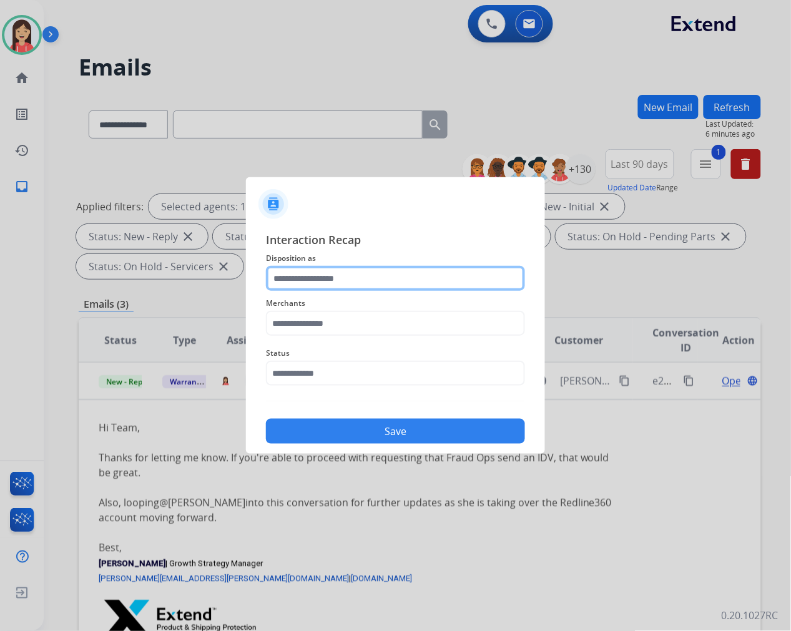
click at [338, 276] on input "text" at bounding box center [395, 278] width 259 height 25
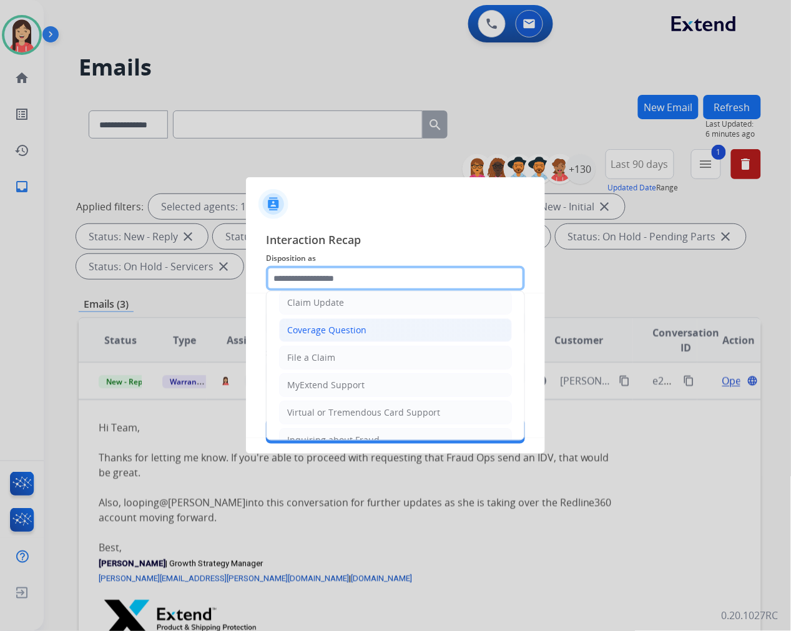
scroll to position [195, 0]
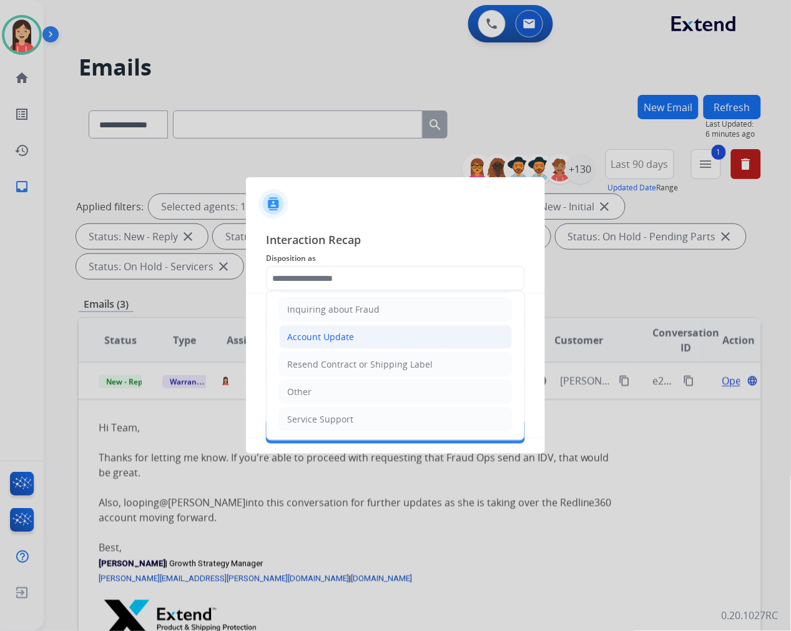
click at [315, 342] on div "Account Update" at bounding box center [320, 337] width 67 height 12
type input "**********"
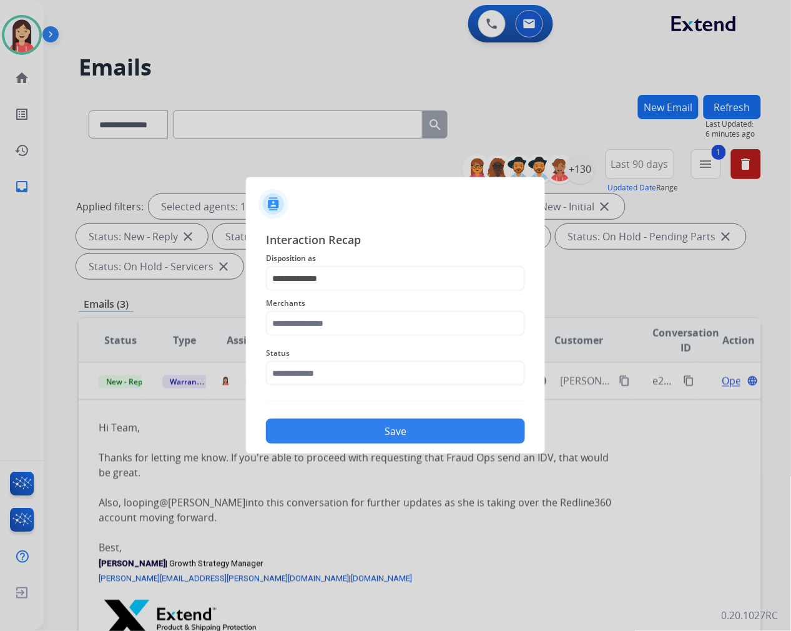
click at [323, 302] on span "Merchants" at bounding box center [395, 303] width 259 height 15
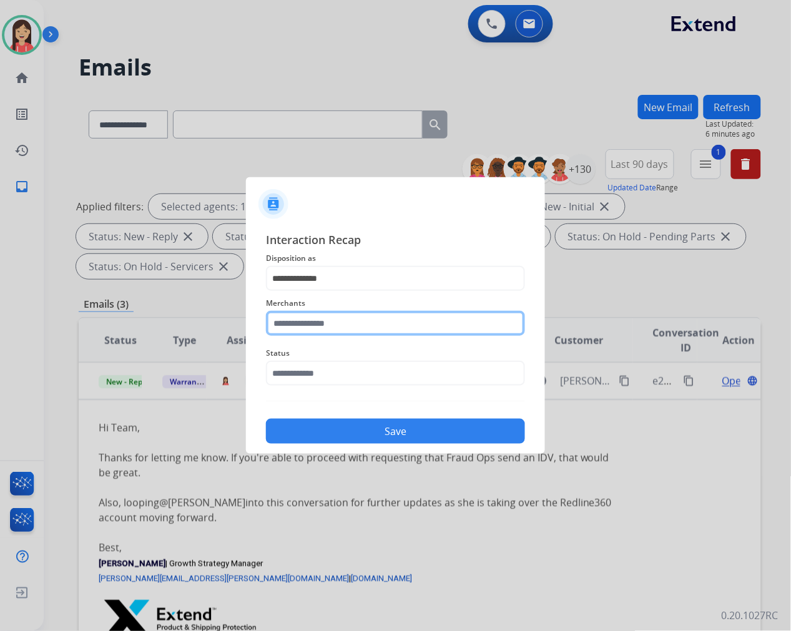
click at [323, 317] on input "text" at bounding box center [395, 323] width 259 height 25
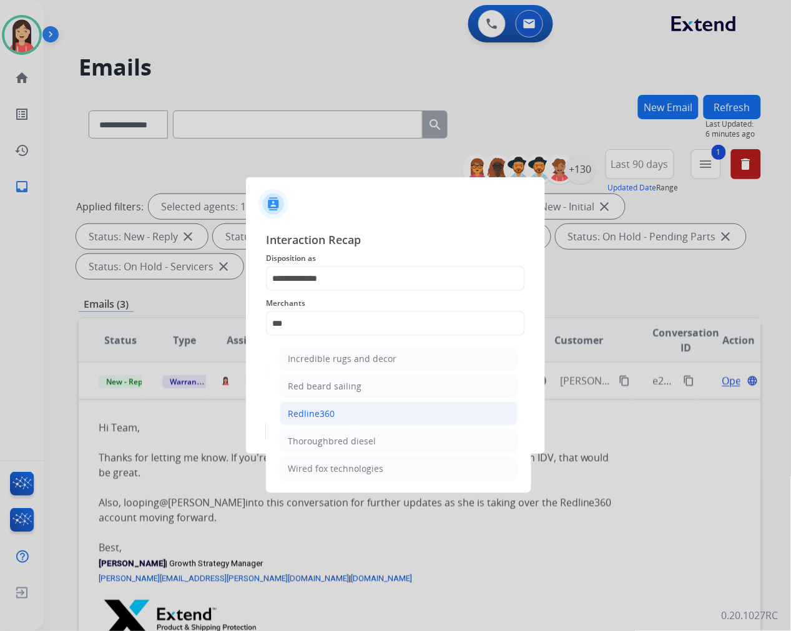
click at [328, 416] on div "Redline360" at bounding box center [311, 414] width 47 height 12
type input "**********"
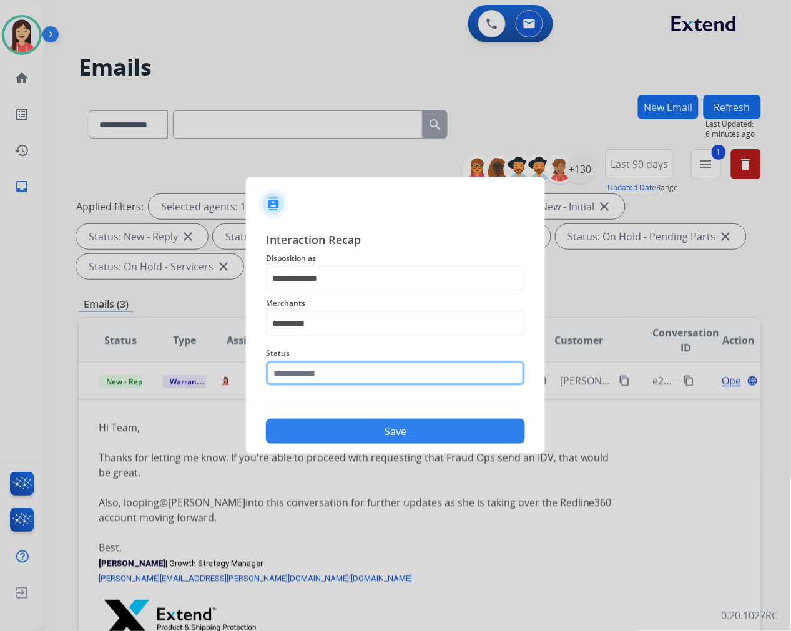
click at [340, 370] on input "text" at bounding box center [395, 373] width 259 height 25
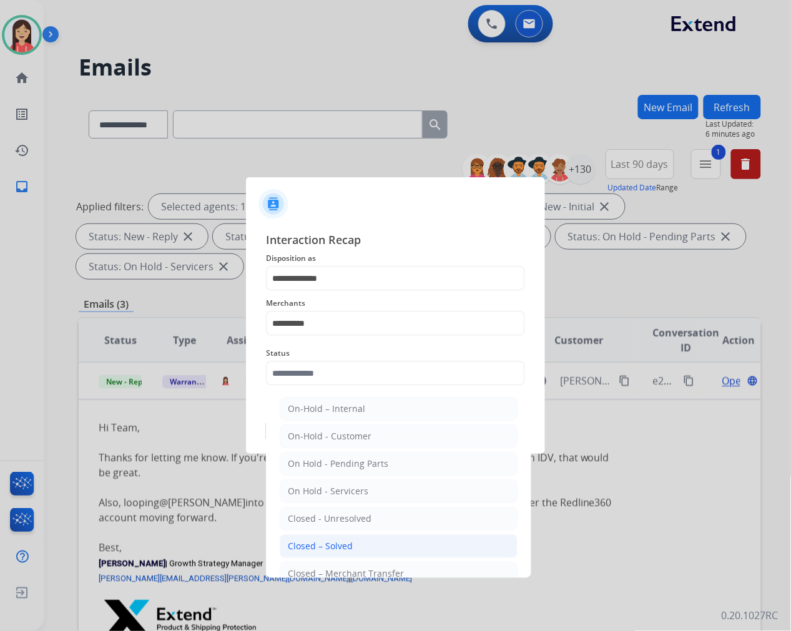
click at [353, 541] on li "Closed – Solved" at bounding box center [399, 546] width 238 height 24
type input "**********"
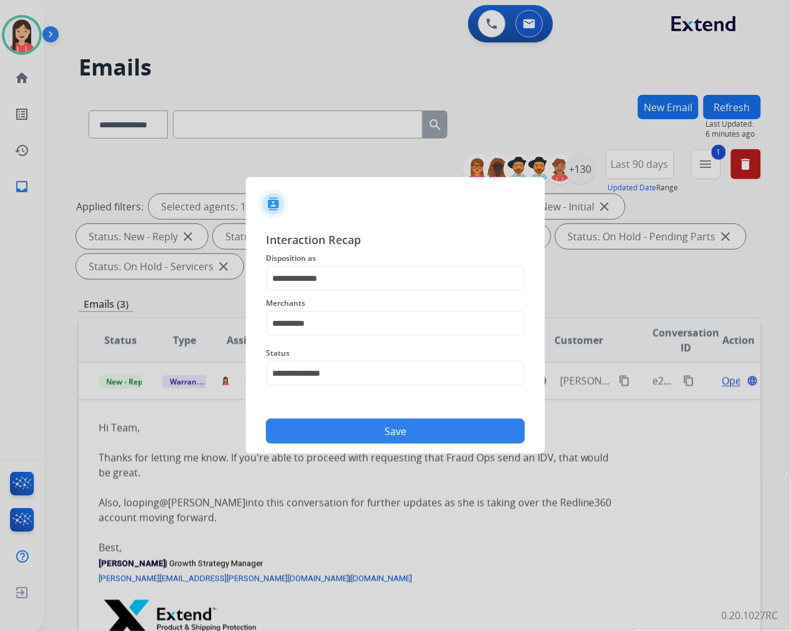
click at [371, 433] on button "Save" at bounding box center [395, 431] width 259 height 25
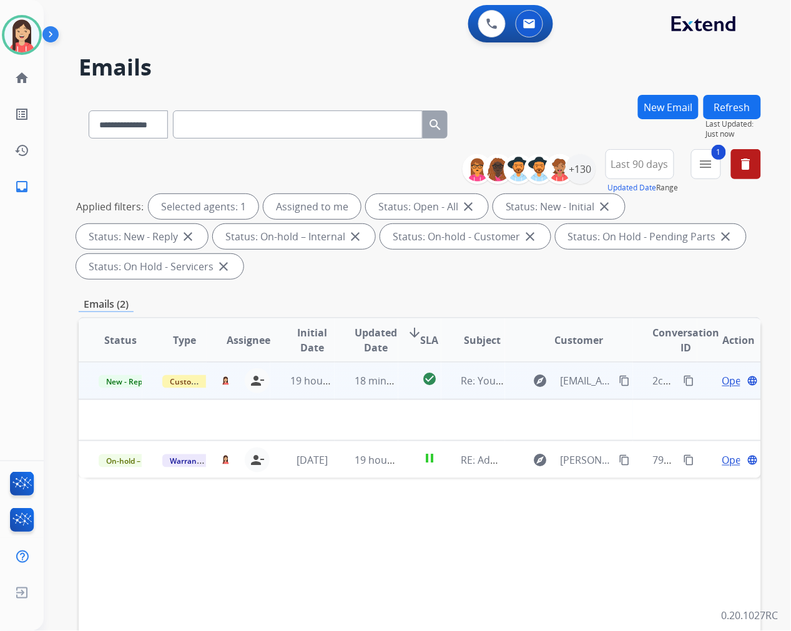
click at [326, 394] on td "19 hours ago" at bounding box center [302, 380] width 64 height 37
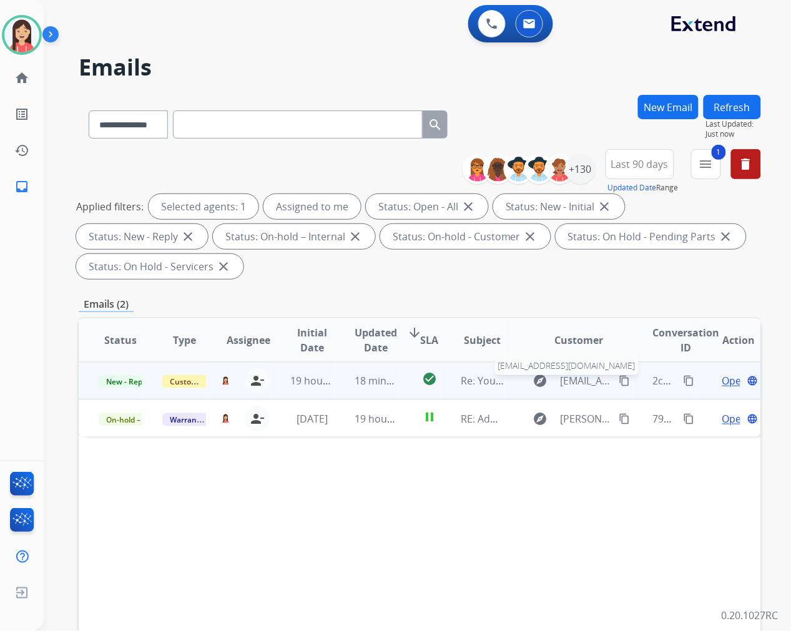
click at [576, 381] on span "[EMAIL_ADDRESS][DOMAIN_NAME]" at bounding box center [586, 380] width 52 height 15
type input "**********"
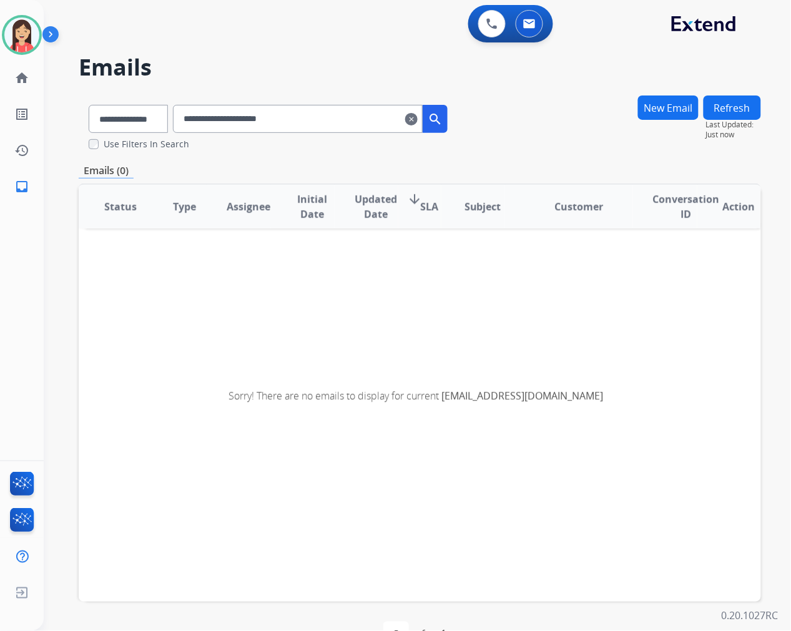
click at [418, 119] on mat-icon "clear" at bounding box center [411, 119] width 12 height 15
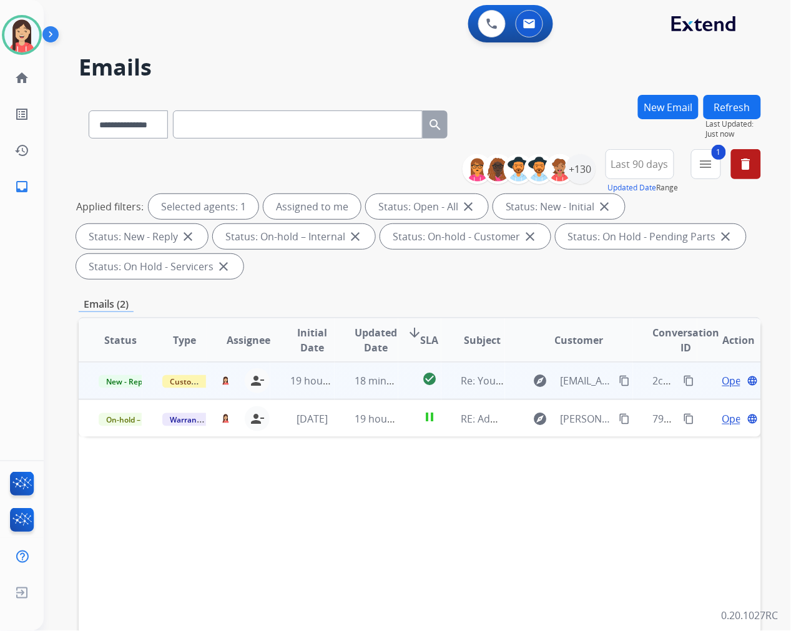
click at [335, 395] on td "18 minutes ago" at bounding box center [367, 380] width 64 height 37
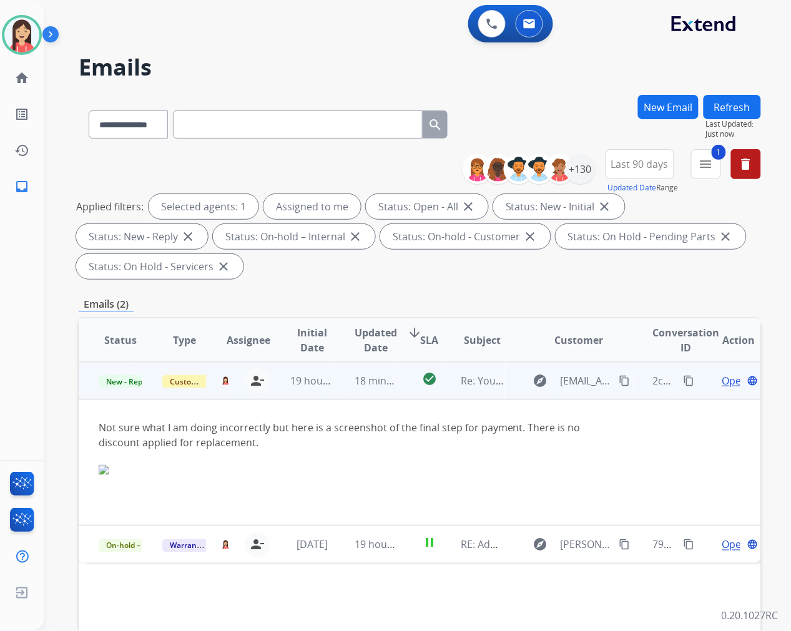
click at [722, 383] on span "Open" at bounding box center [735, 380] width 26 height 15
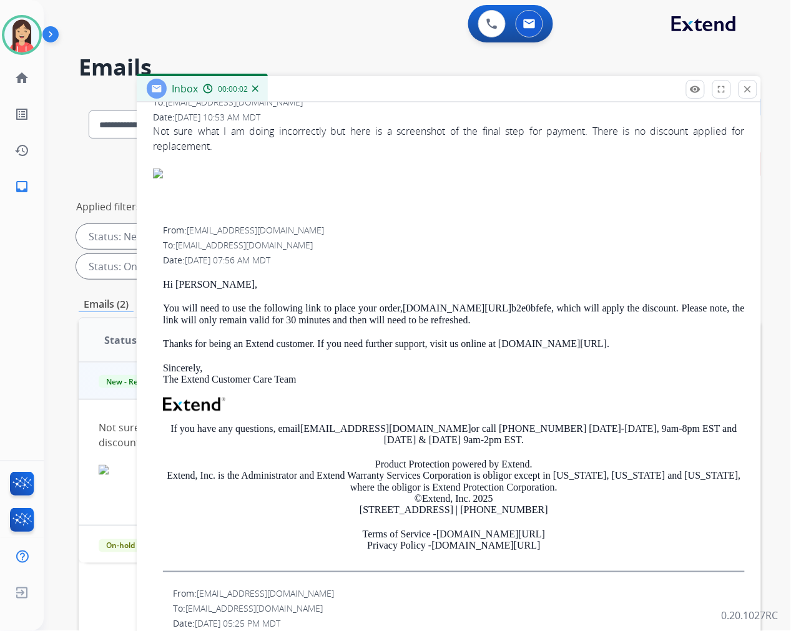
scroll to position [277, 0]
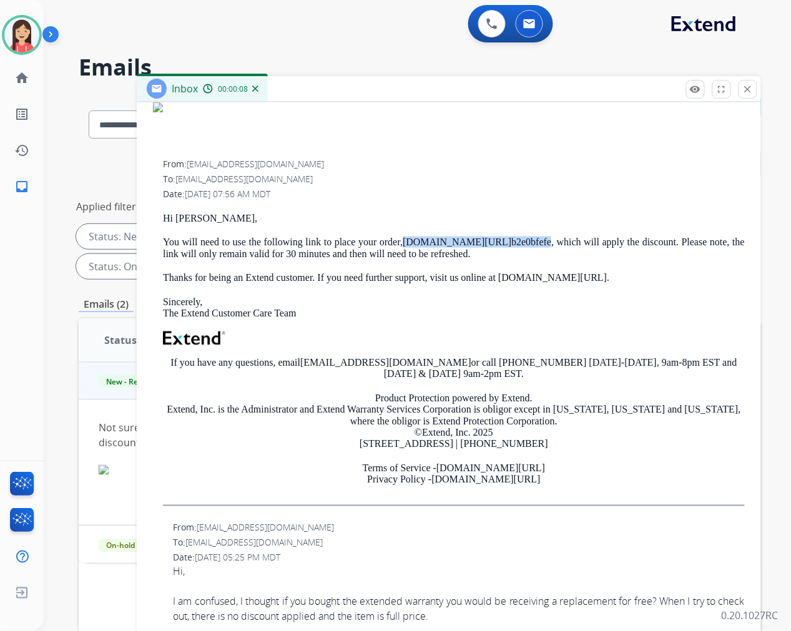
drag, startPoint x: 557, startPoint y: 236, endPoint x: 409, endPoint y: 243, distance: 147.5
click at [409, 243] on p "You will need to use the following link to place your order, [DOMAIN_NAME][URL]…" at bounding box center [454, 248] width 582 height 23
click at [421, 342] on p at bounding box center [454, 338] width 582 height 14
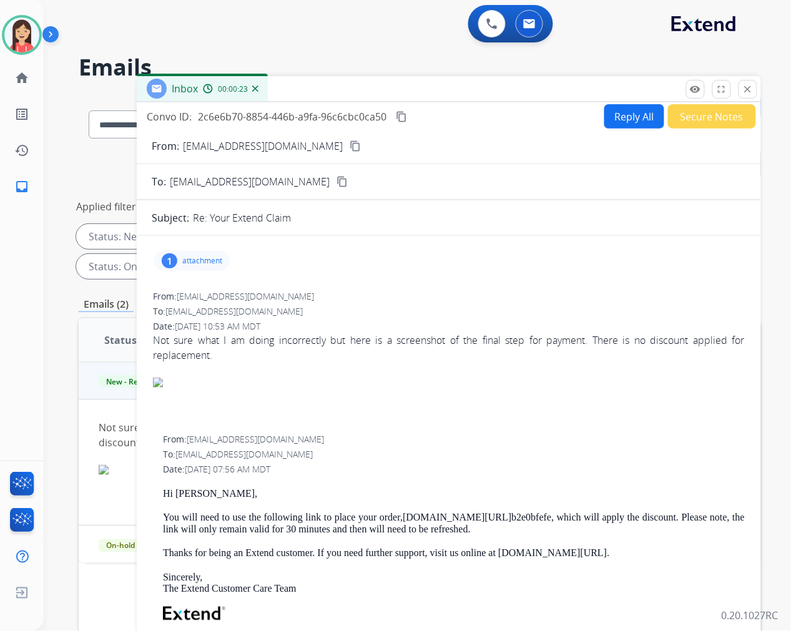
scroll to position [0, 0]
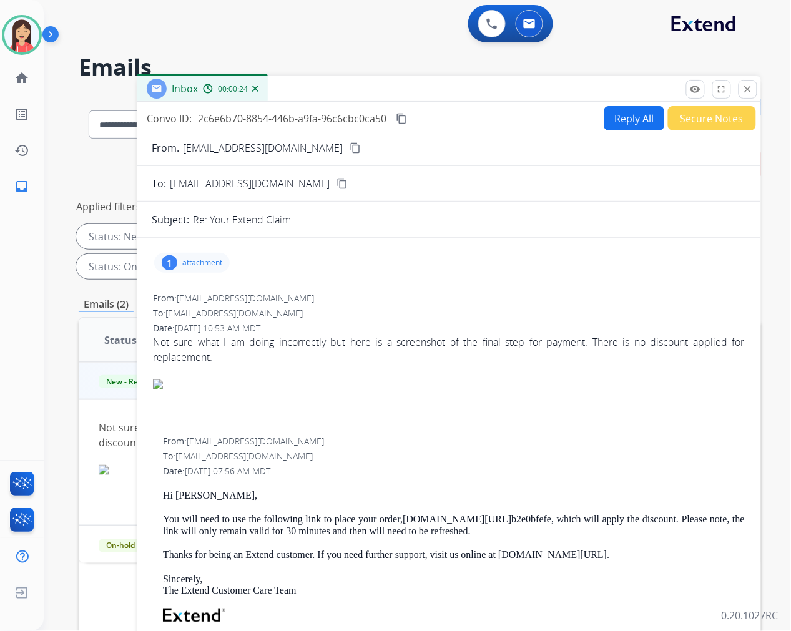
click at [610, 119] on button "Reply All" at bounding box center [634, 118] width 60 height 24
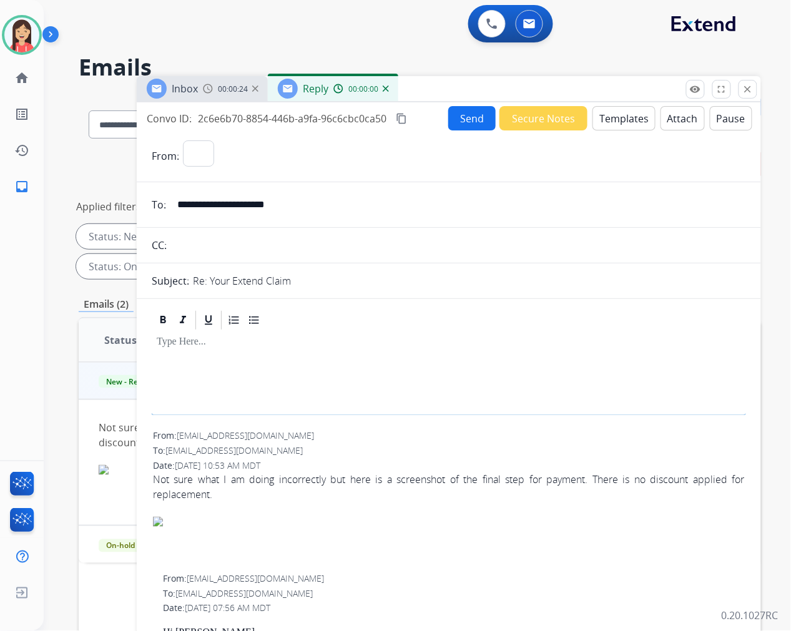
click at [610, 119] on button "Templates" at bounding box center [623, 118] width 63 height 24
select select "**********"
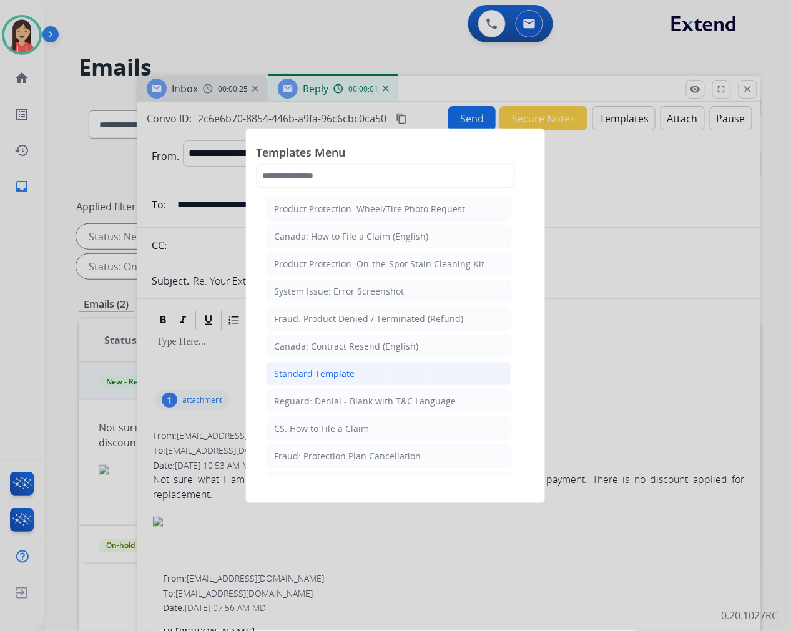
click at [338, 365] on li "Standard Template" at bounding box center [388, 374] width 245 height 24
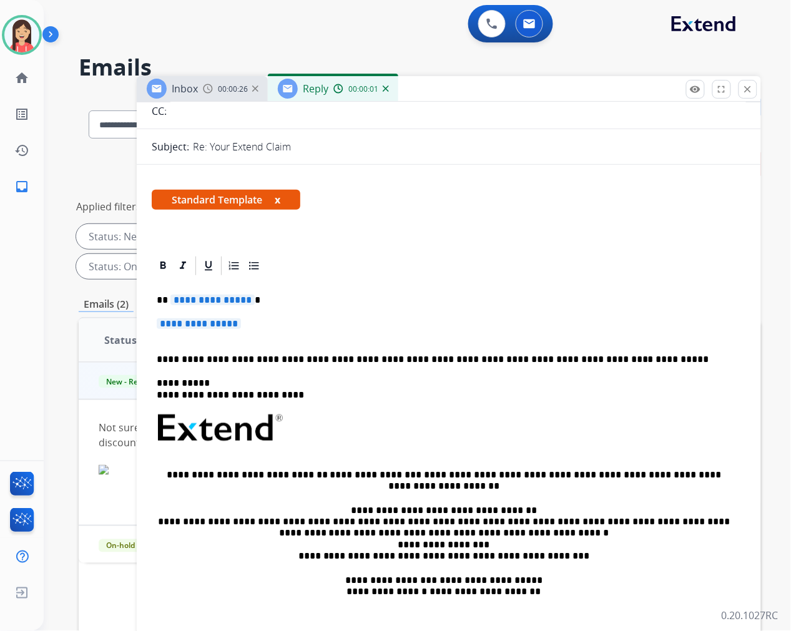
scroll to position [139, 0]
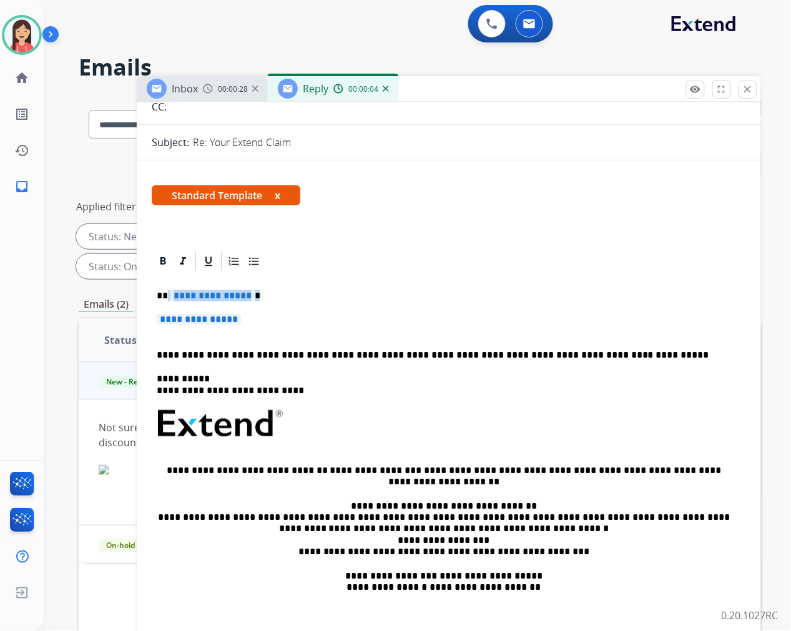
drag, startPoint x: 167, startPoint y: 295, endPoint x: 320, endPoint y: 323, distance: 154.8
click at [320, 323] on div "**********" at bounding box center [449, 453] width 594 height 361
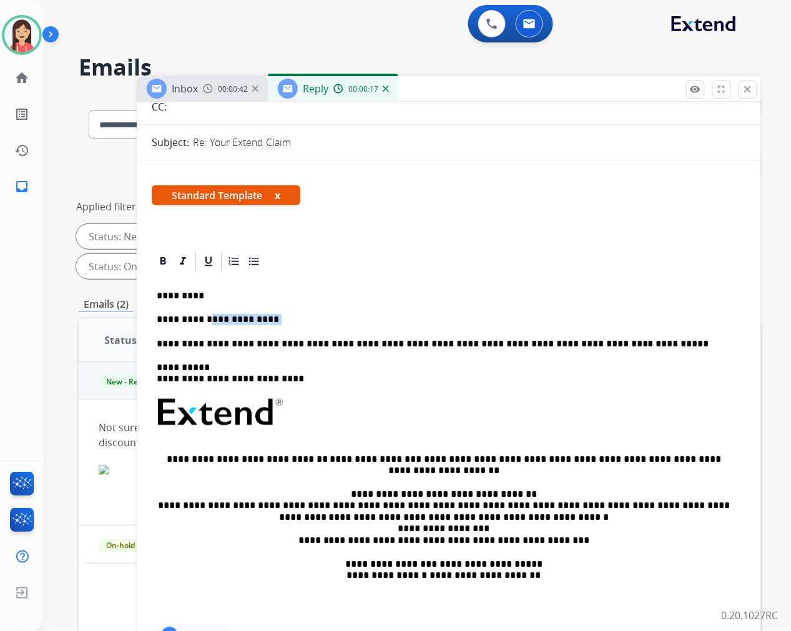
drag, startPoint x: 263, startPoint y: 312, endPoint x: 203, endPoint y: 311, distance: 60.6
click at [203, 311] on div "**********" at bounding box center [449, 448] width 594 height 350
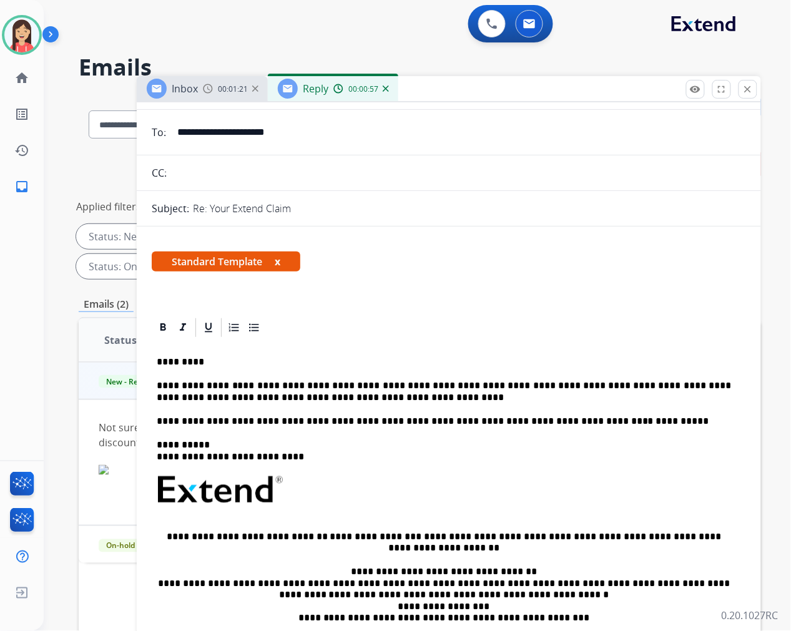
scroll to position [0, 0]
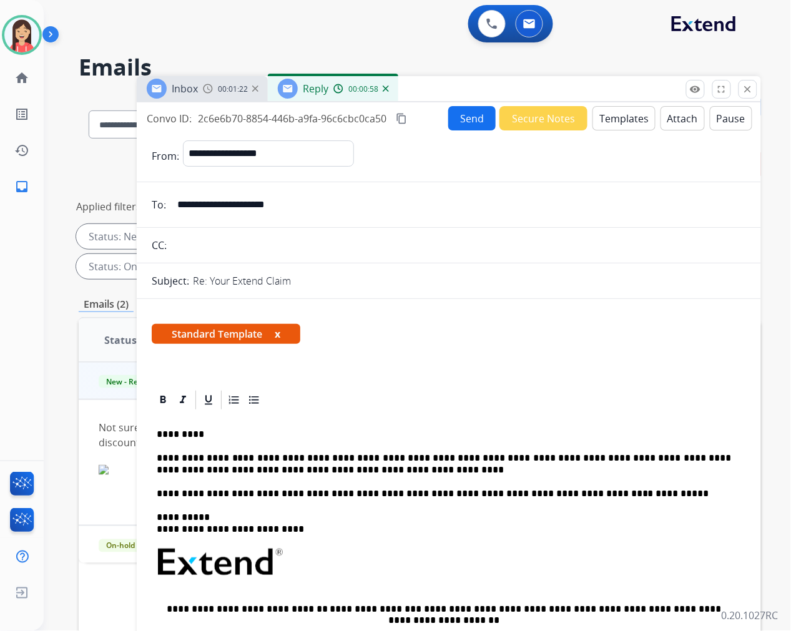
click at [460, 115] on button "Send" at bounding box center [471, 118] width 47 height 24
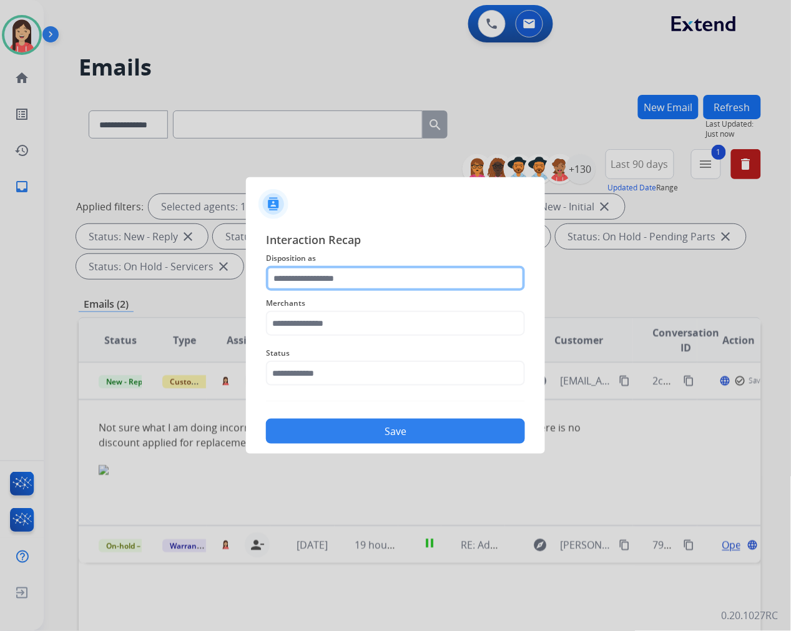
click at [333, 284] on input "text" at bounding box center [395, 278] width 259 height 25
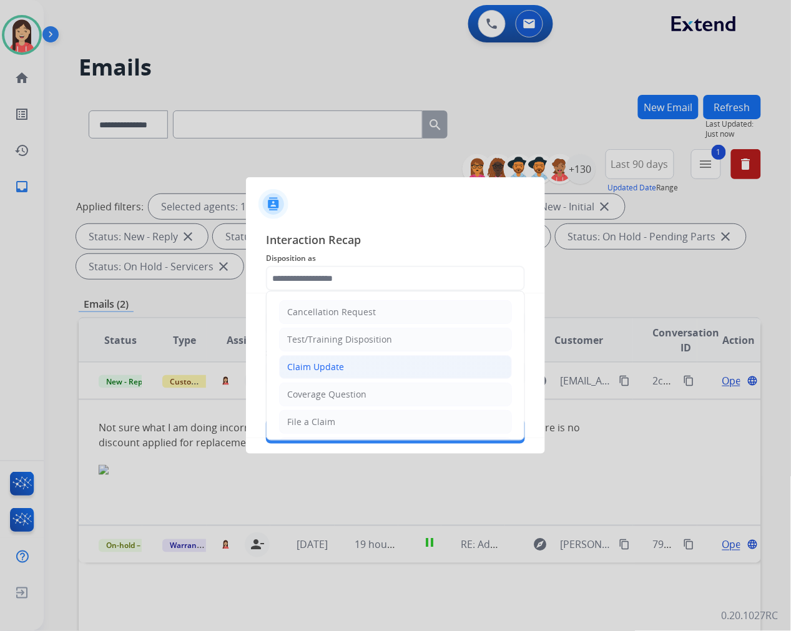
click at [343, 373] on li "Claim Update" at bounding box center [395, 367] width 233 height 24
type input "**********"
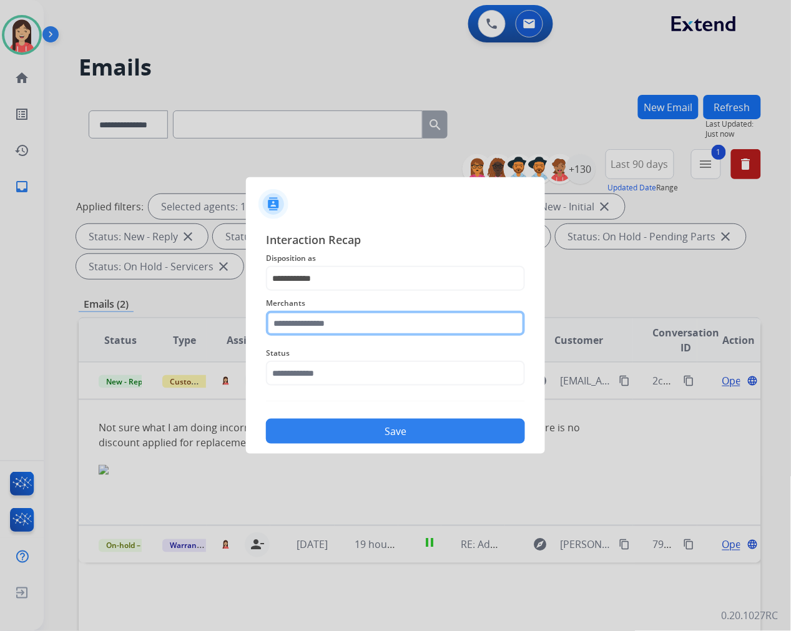
click at [327, 321] on input "text" at bounding box center [395, 323] width 259 height 25
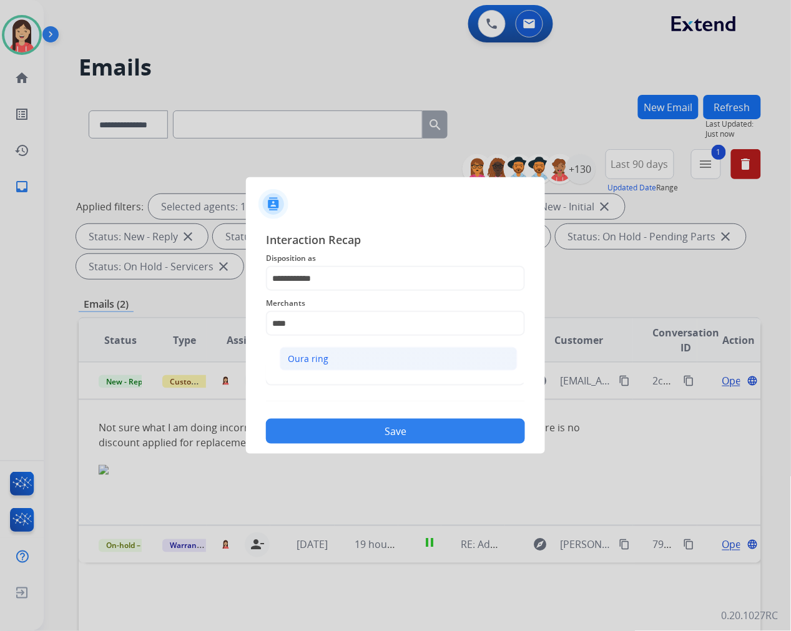
click at [308, 370] on li "Oura ring" at bounding box center [399, 359] width 238 height 24
type input "*********"
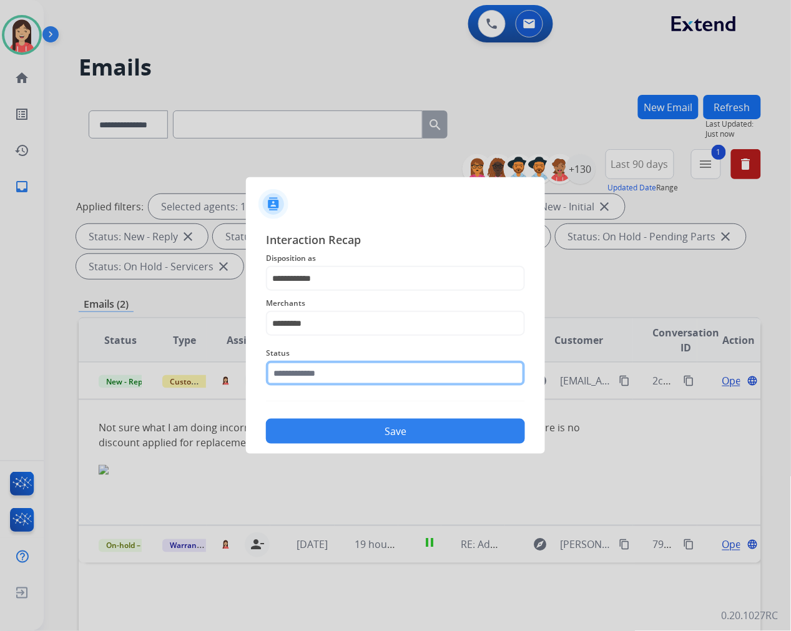
click at [320, 371] on input "text" at bounding box center [395, 373] width 259 height 25
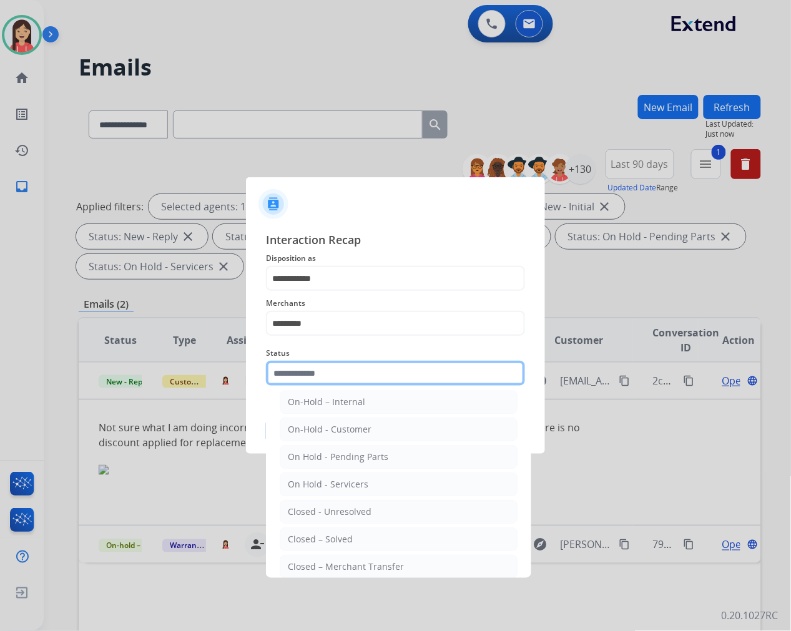
scroll to position [76, 0]
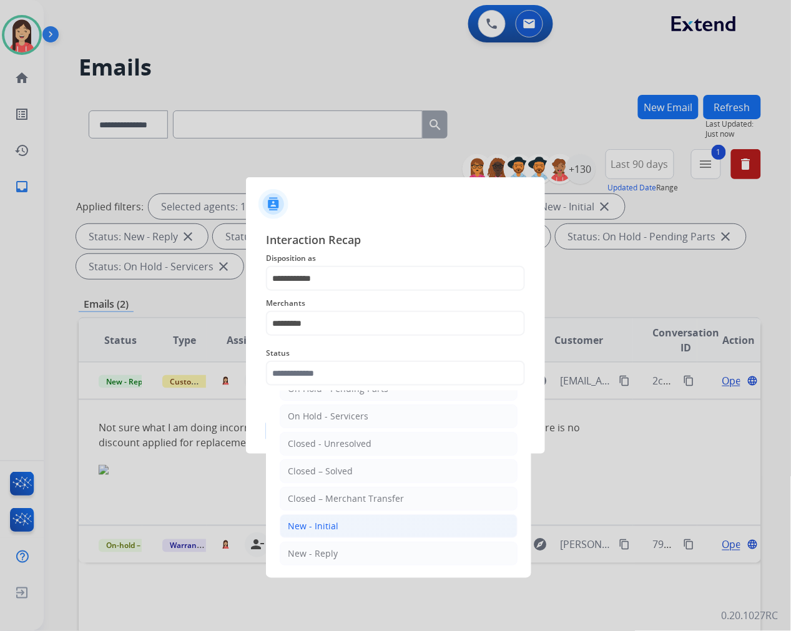
click at [313, 526] on div "New - Initial" at bounding box center [313, 526] width 51 height 12
type input "**********"
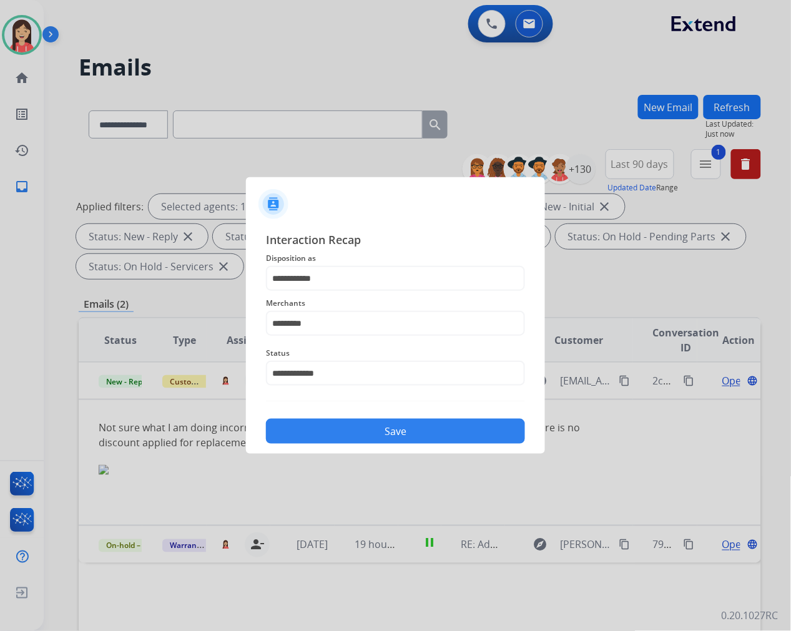
click at [410, 422] on button "Save" at bounding box center [395, 431] width 259 height 25
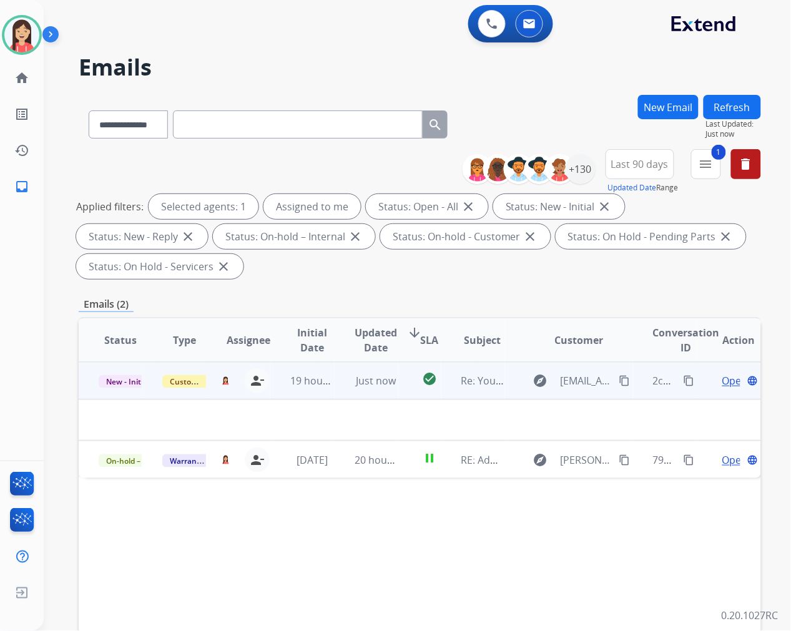
click at [619, 376] on mat-icon "content_copy" at bounding box center [624, 380] width 11 height 11
click at [310, 389] on td "19 hours ago" at bounding box center [302, 380] width 64 height 37
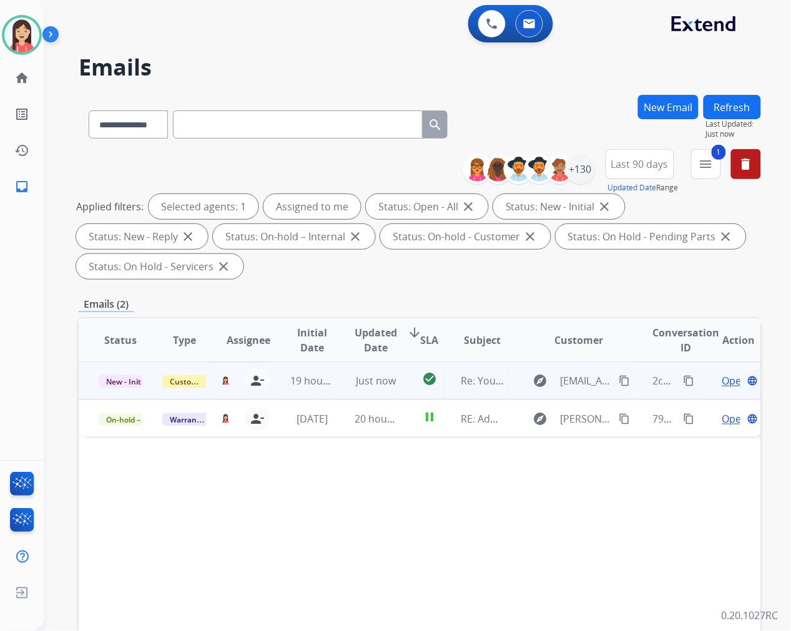
click at [402, 392] on td "check_circle" at bounding box center [419, 380] width 42 height 37
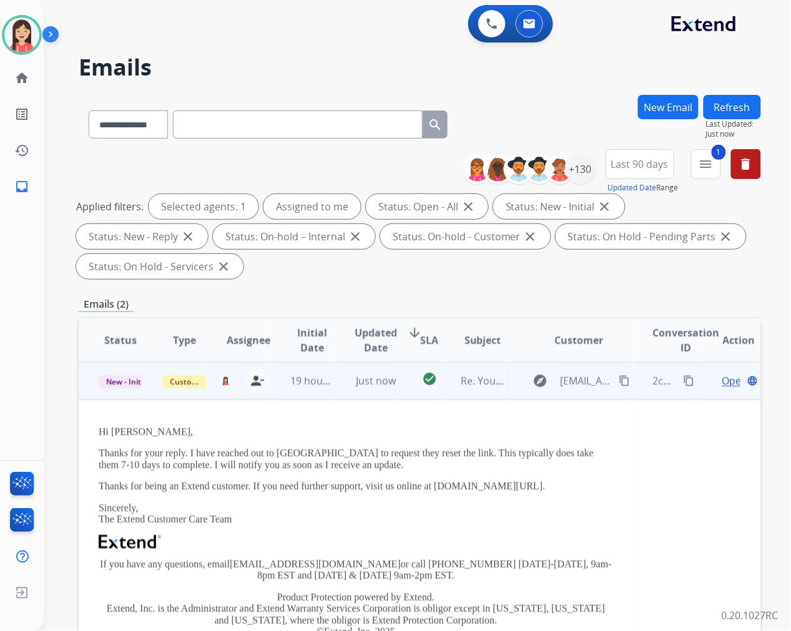
click at [724, 378] on span "Open" at bounding box center [735, 380] width 26 height 15
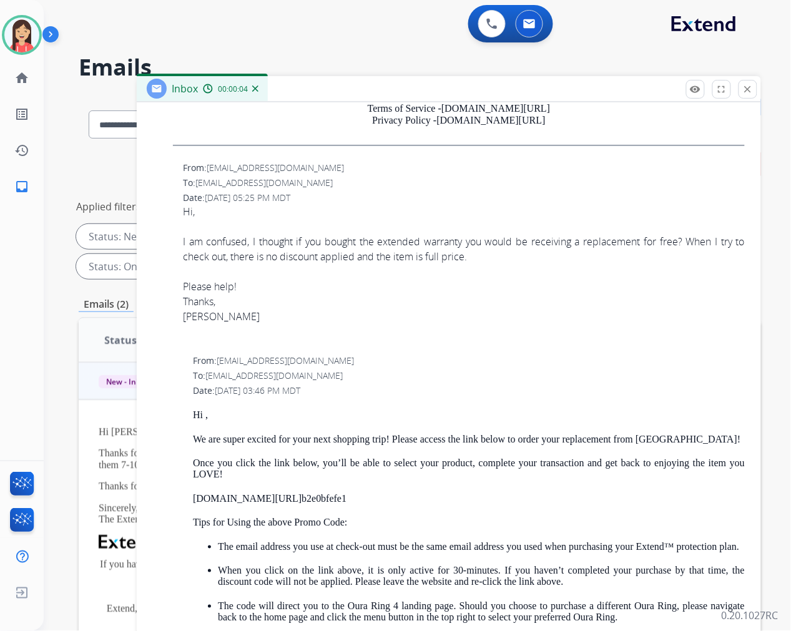
scroll to position [1040, 0]
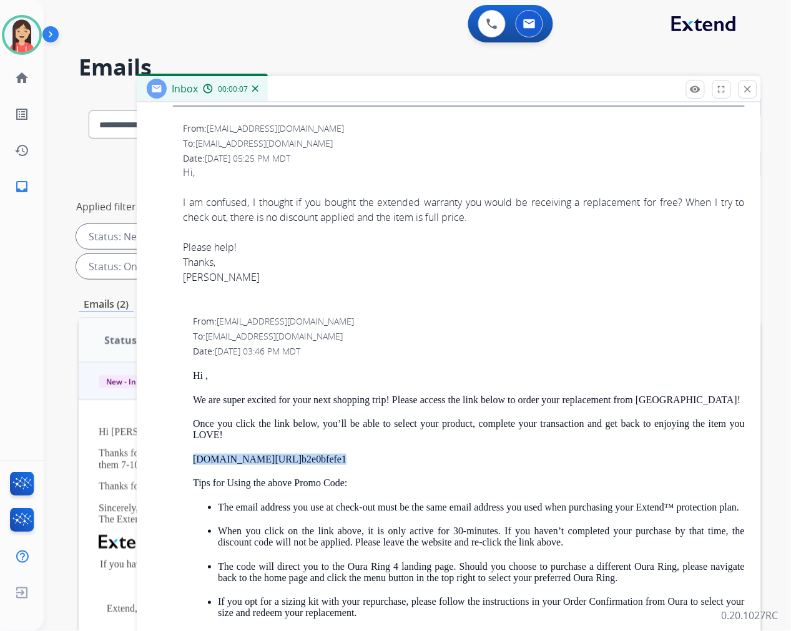
drag, startPoint x: 350, startPoint y: 450, endPoint x: 195, endPoint y: 452, distance: 155.4
click at [195, 454] on p "[DOMAIN_NAME][URL] b2e0bfefe1" at bounding box center [469, 459] width 552 height 11
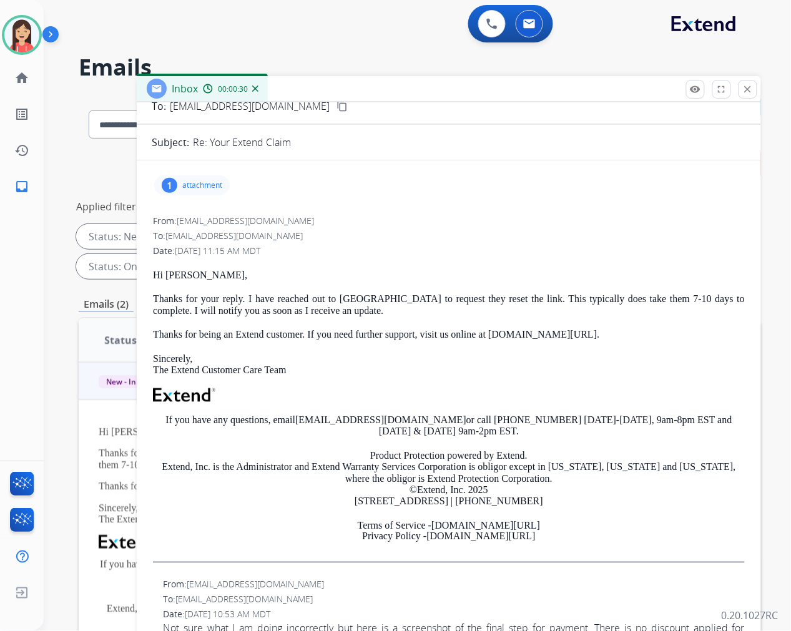
scroll to position [69, 0]
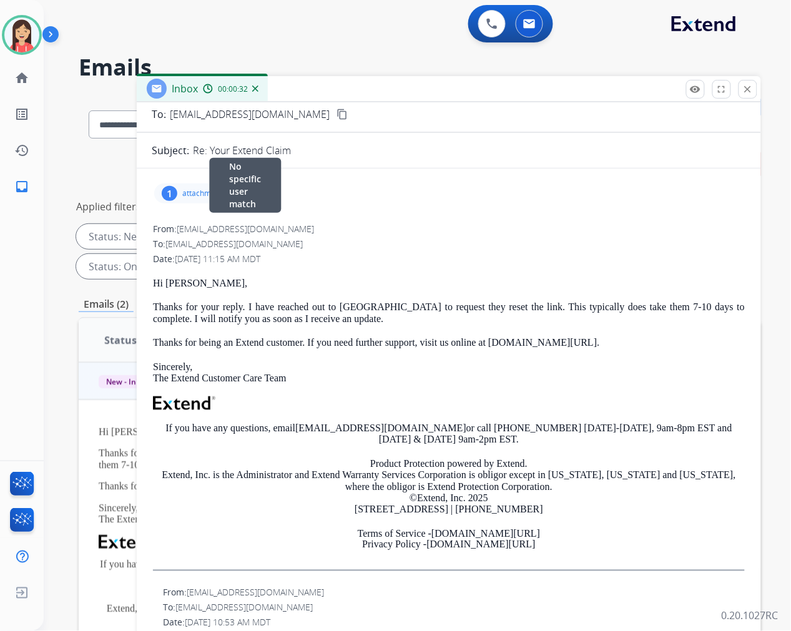
click at [403, 232] on div "From: [EMAIL_ADDRESS][DOMAIN_NAME] No specific user match" at bounding box center [449, 229] width 592 height 12
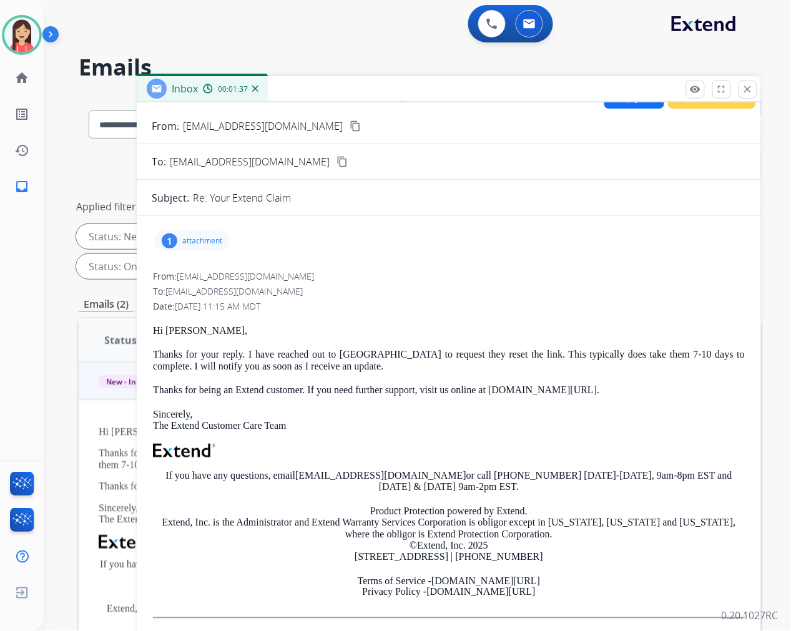
scroll to position [0, 0]
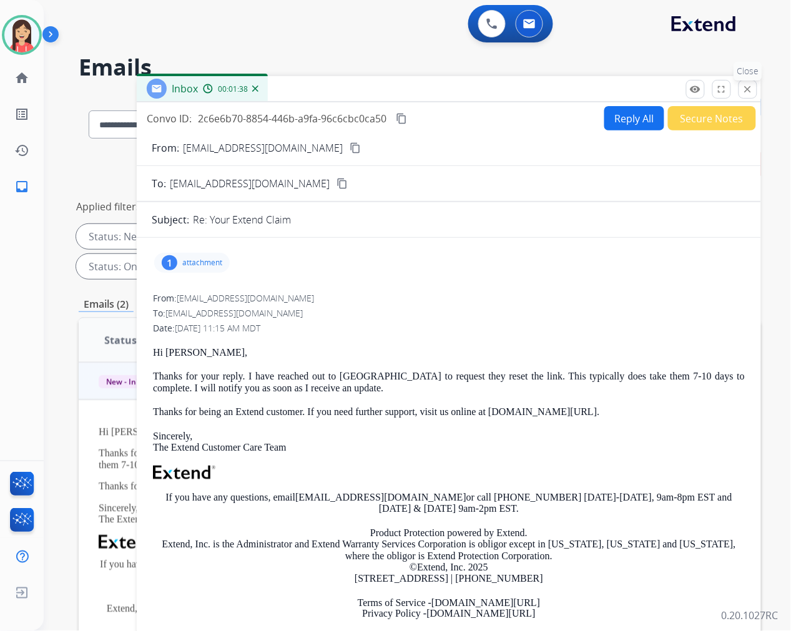
click at [754, 89] on button "close Close" at bounding box center [747, 89] width 19 height 19
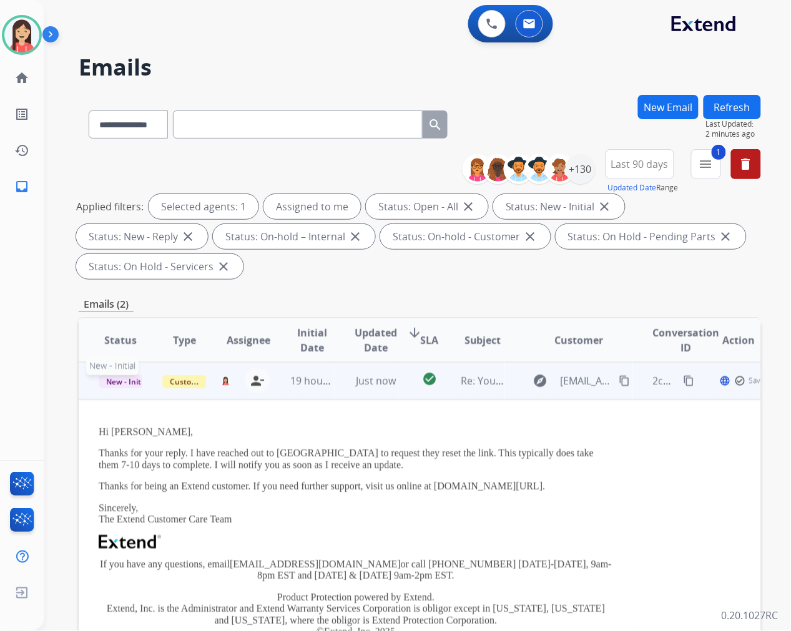
click at [132, 383] on span "New - Initial" at bounding box center [128, 381] width 58 height 13
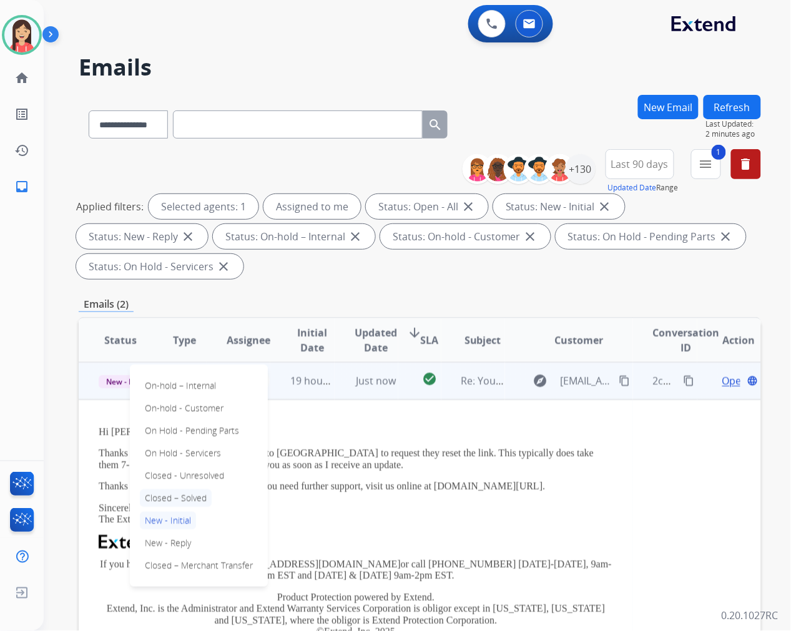
click at [175, 497] on p "Closed – Solved" at bounding box center [176, 497] width 72 height 17
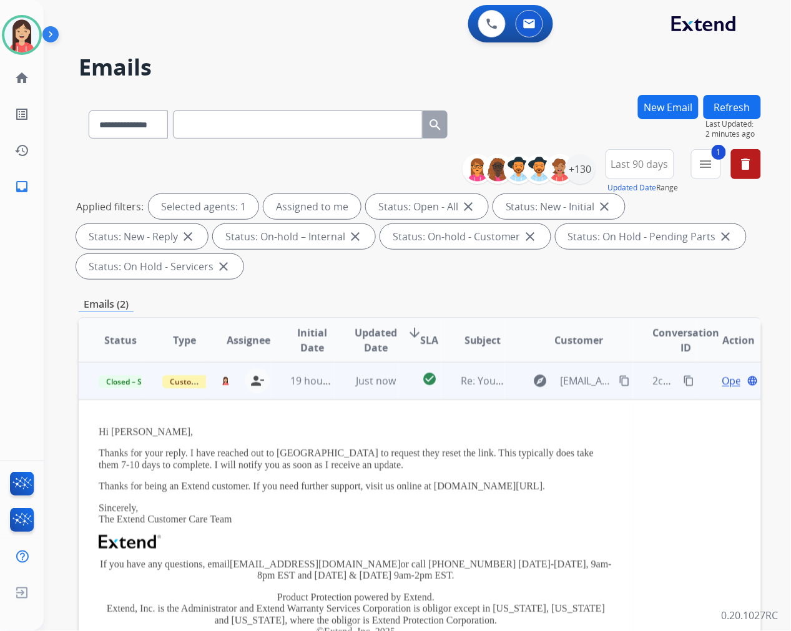
click at [342, 391] on td "Just now" at bounding box center [367, 380] width 64 height 37
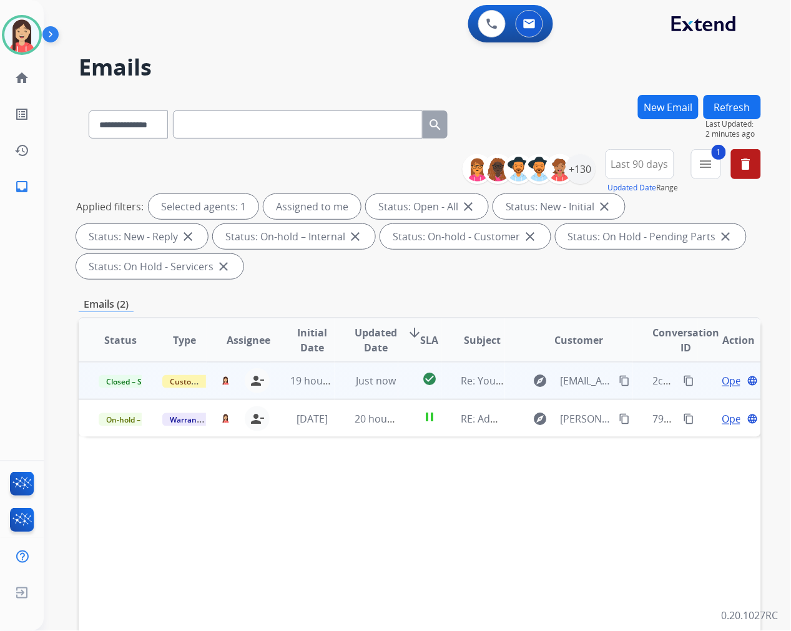
click at [744, 107] on button "Refresh" at bounding box center [731, 107] width 57 height 24
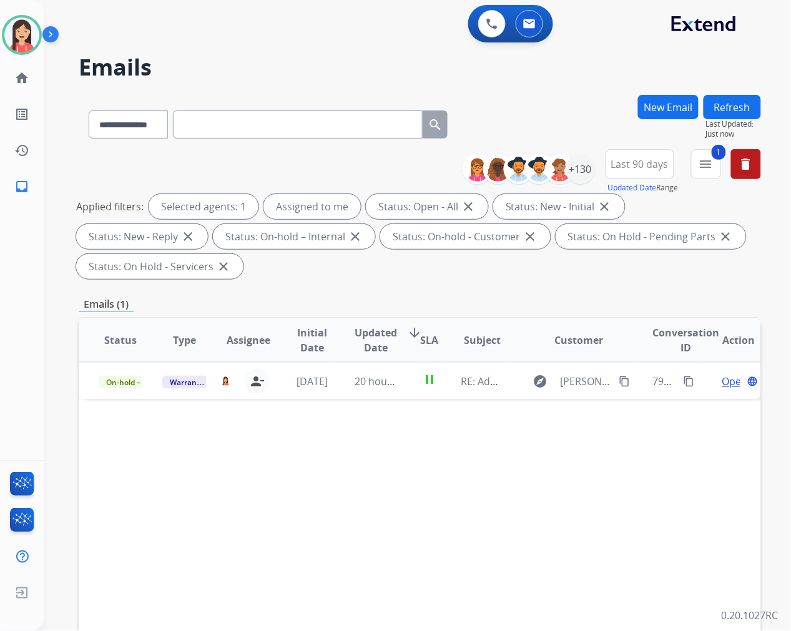
click at [327, 288] on div "**********" at bounding box center [420, 447] width 682 height 705
click at [500, 32] on button at bounding box center [491, 23] width 27 height 27
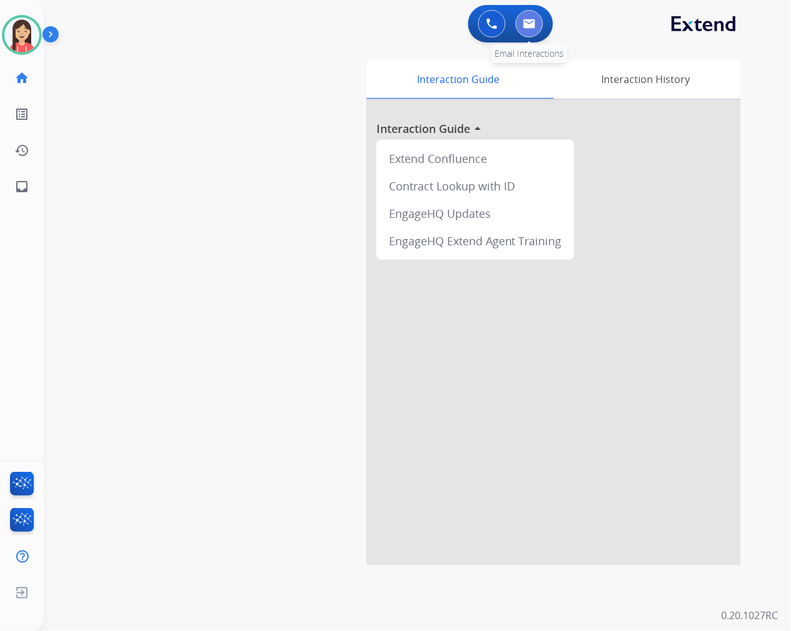
click at [532, 30] on button at bounding box center [529, 23] width 27 height 27
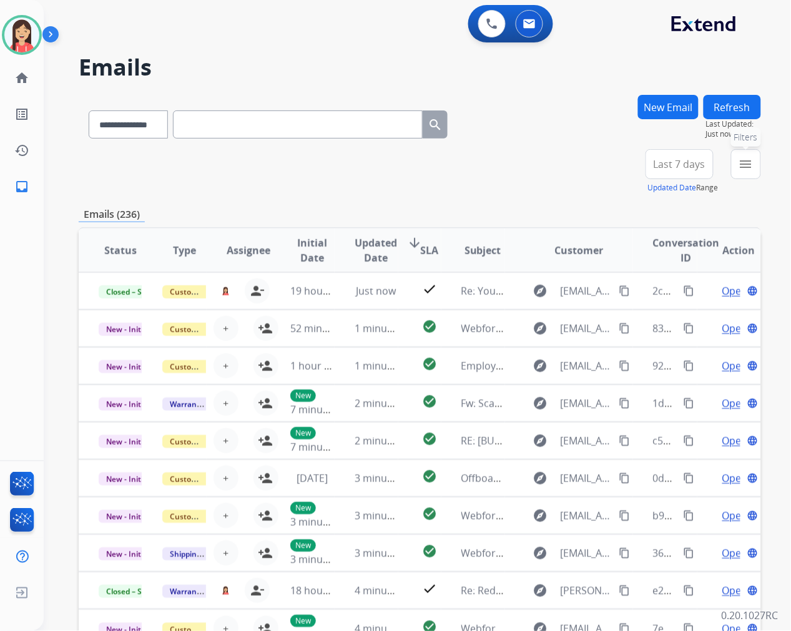
click at [760, 163] on button "menu Filters" at bounding box center [746, 164] width 30 height 30
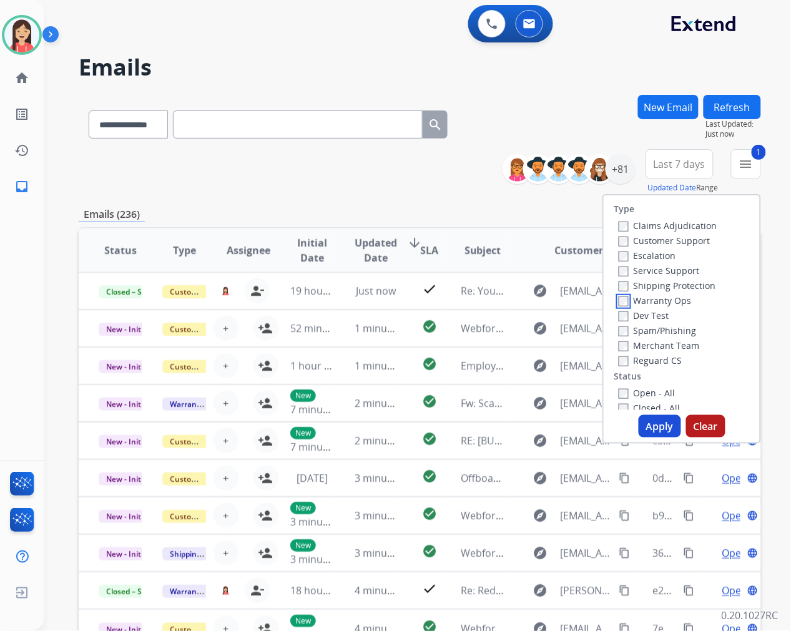
scroll to position [69, 0]
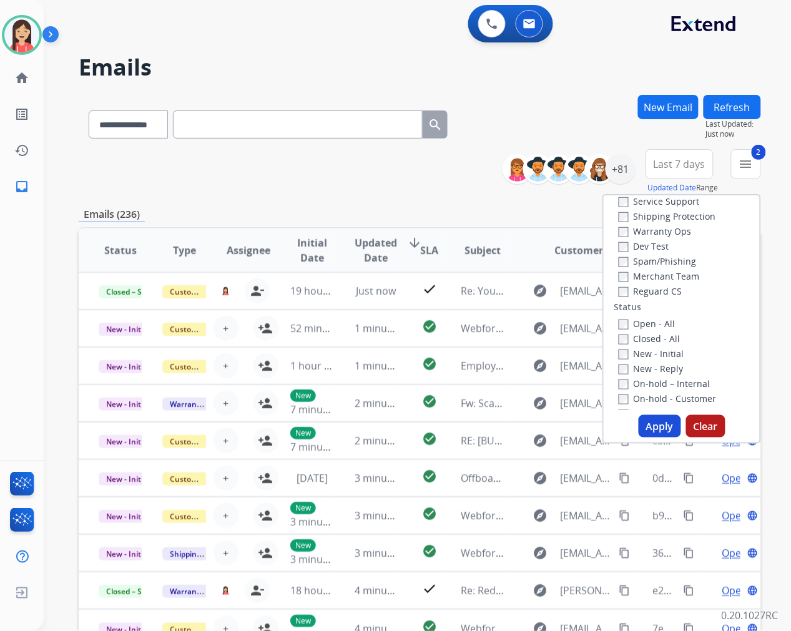
click at [640, 427] on button "Apply" at bounding box center [660, 426] width 42 height 22
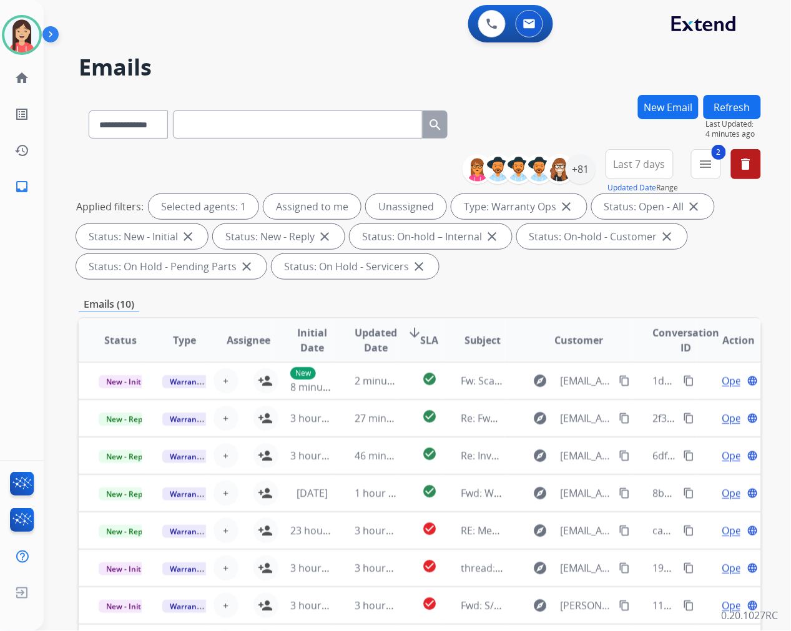
click at [433, 306] on div "Emails (10)" at bounding box center [420, 304] width 682 height 16
click at [358, 339] on span "Updated Date" at bounding box center [376, 340] width 42 height 30
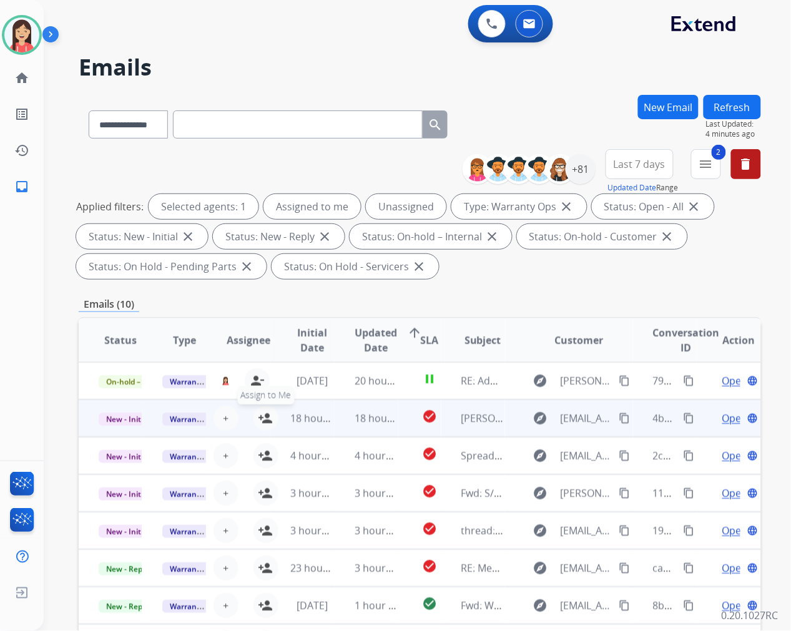
click at [265, 415] on mat-icon "person_add" at bounding box center [265, 418] width 15 height 15
click at [335, 429] on td "18 hours ago" at bounding box center [367, 417] width 64 height 37
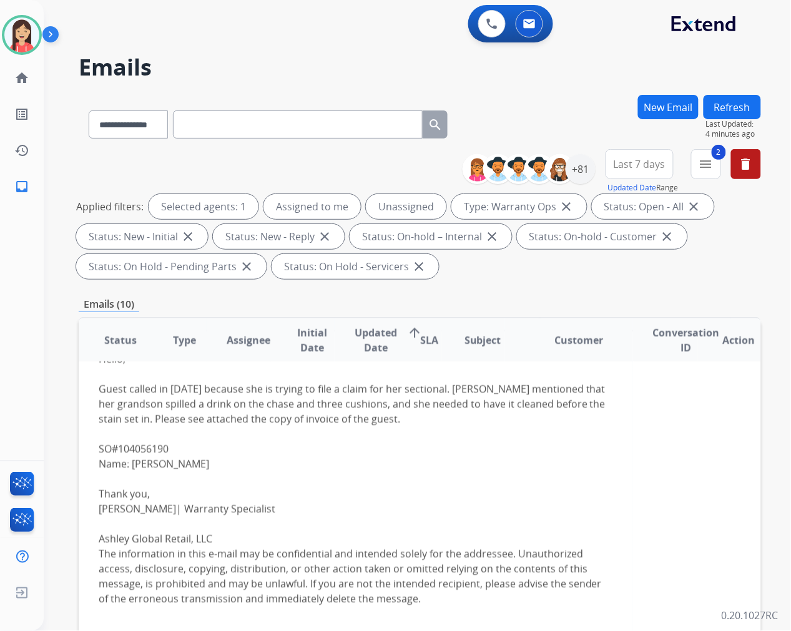
scroll to position [37, 0]
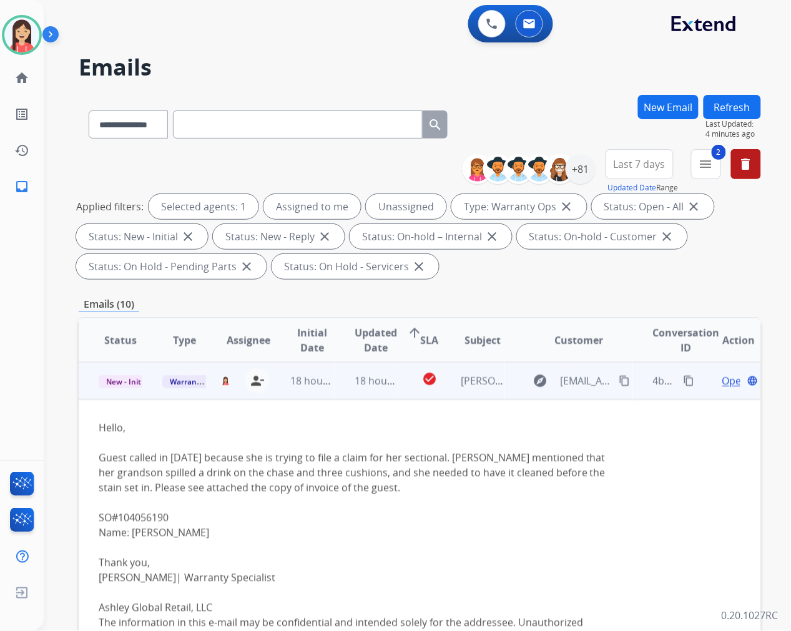
click at [722, 382] on span "Open" at bounding box center [735, 380] width 26 height 15
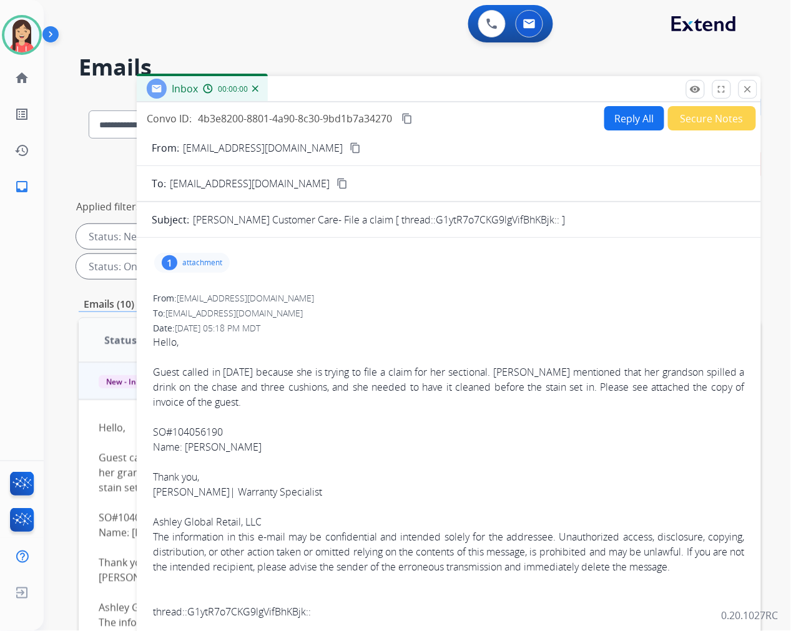
click at [178, 256] on div "1 attachment" at bounding box center [192, 263] width 76 height 20
click at [461, 295] on button "download" at bounding box center [464, 292] width 15 height 15
click at [706, 124] on button "Secure Notes" at bounding box center [712, 118] width 88 height 24
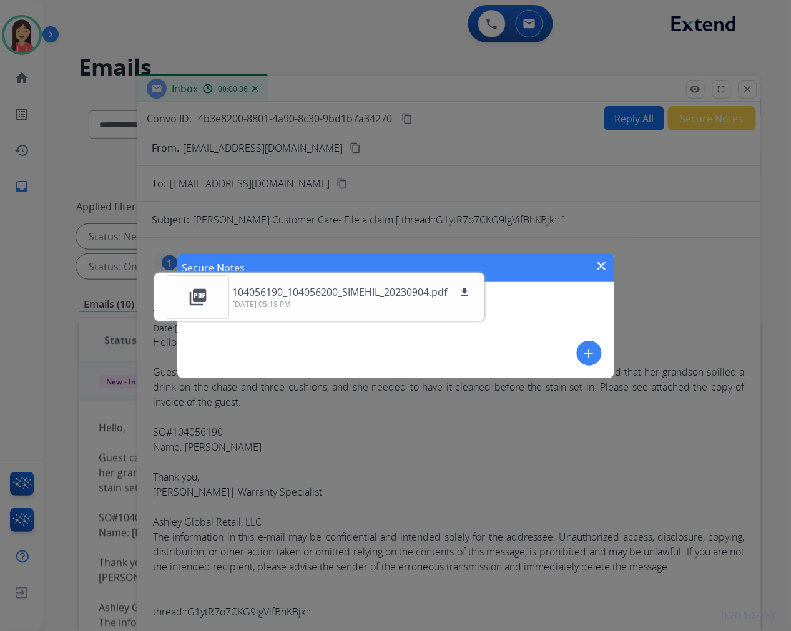
click at [591, 357] on mat-icon "add" at bounding box center [589, 353] width 15 height 15
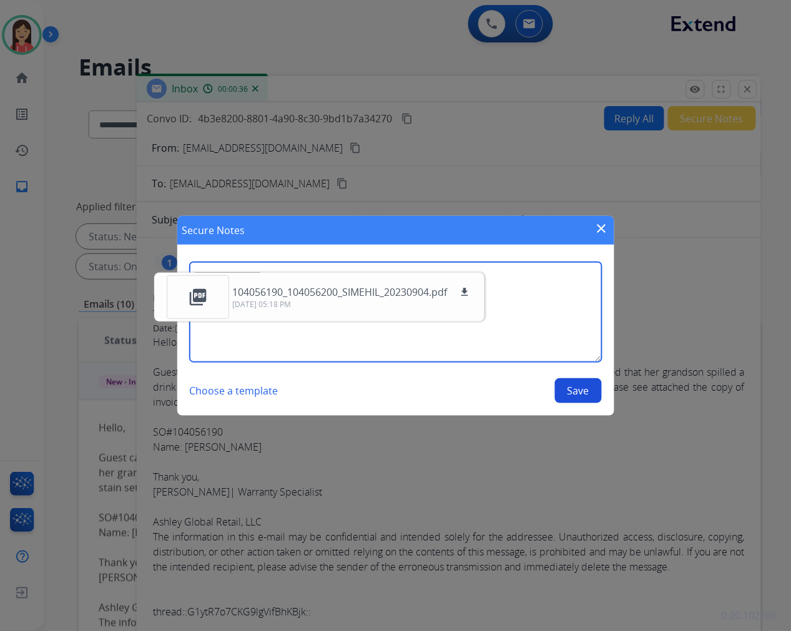
click at [547, 318] on textarea at bounding box center [396, 312] width 412 height 100
type textarea "**********"
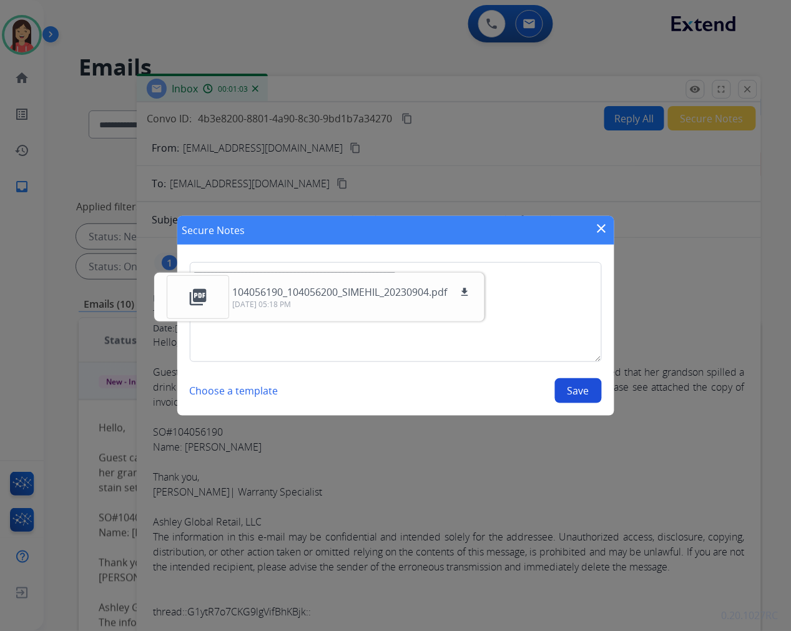
drag, startPoint x: 378, startPoint y: 232, endPoint x: 545, endPoint y: 145, distance: 188.4
click at [545, 144] on div "**********" at bounding box center [395, 315] width 791 height 631
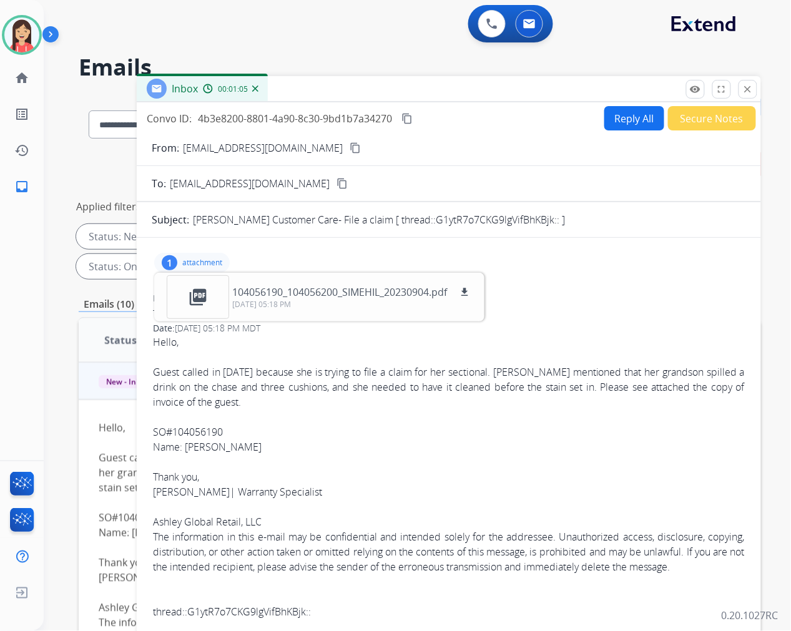
click at [195, 262] on p "attachment" at bounding box center [202, 263] width 40 height 10
click at [197, 266] on p "attachment" at bounding box center [202, 263] width 40 height 10
click at [207, 265] on p "attachment" at bounding box center [202, 263] width 40 height 10
click at [719, 125] on button "Secure Notes" at bounding box center [712, 118] width 88 height 24
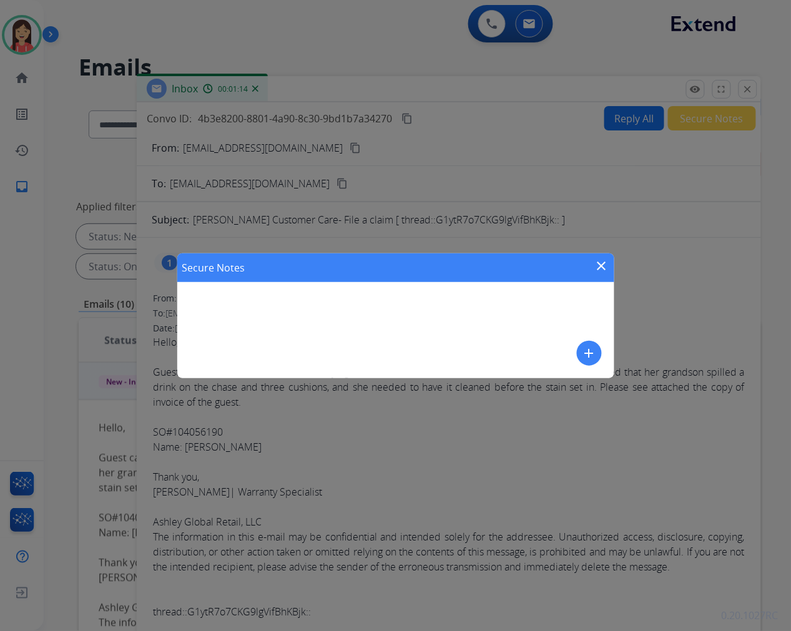
click at [326, 315] on div "Secure Notes close add" at bounding box center [395, 315] width 437 height 125
click at [585, 352] on mat-icon "add" at bounding box center [589, 353] width 15 height 15
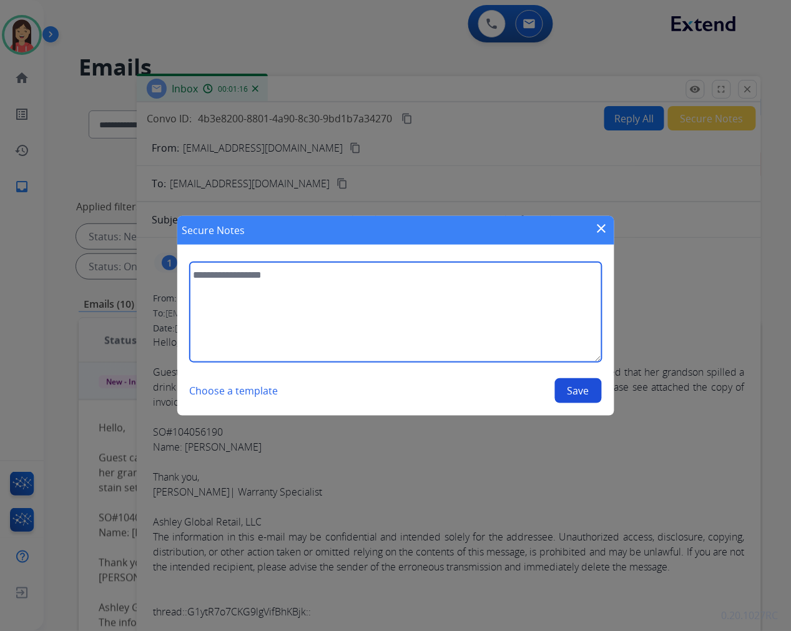
click at [292, 289] on textarea at bounding box center [396, 312] width 412 height 100
click at [385, 283] on textarea "**********" at bounding box center [396, 312] width 412 height 100
paste textarea "**********"
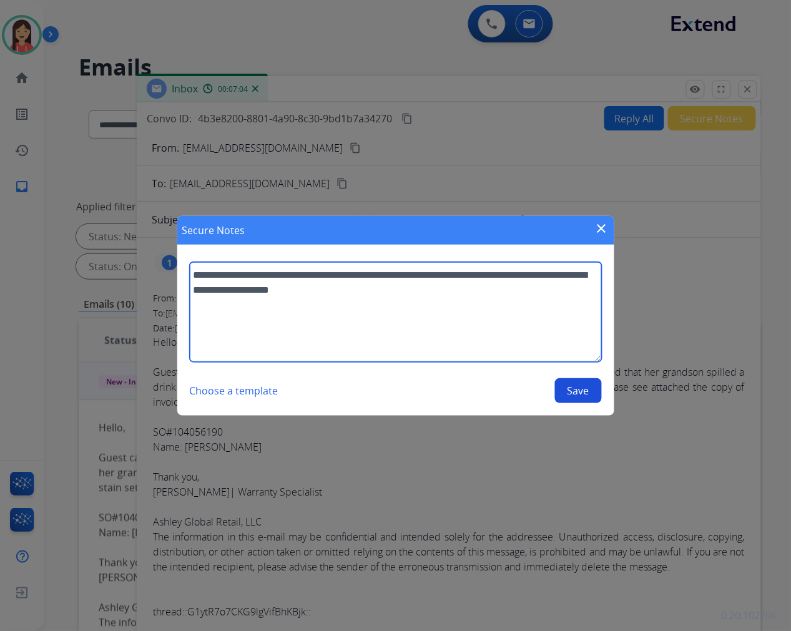
type textarea "**********"
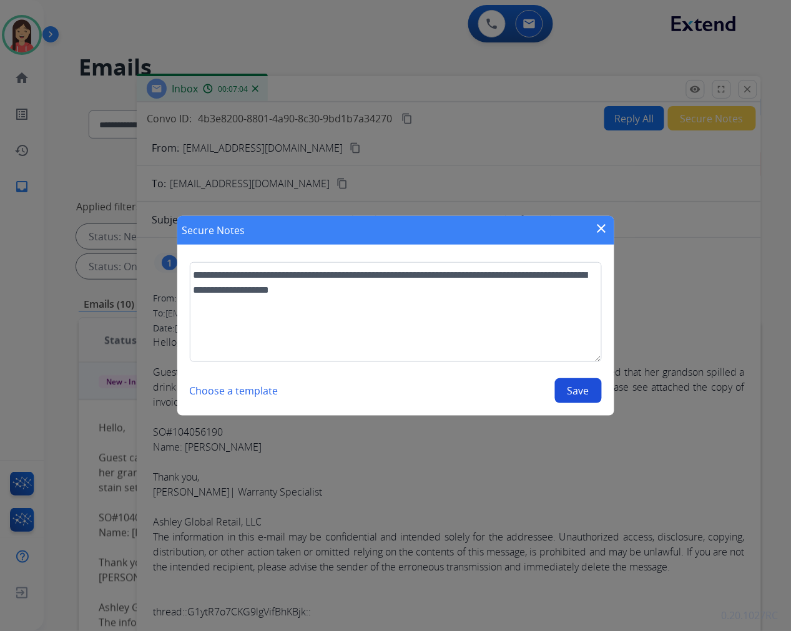
click at [579, 393] on button "Save" at bounding box center [578, 390] width 47 height 25
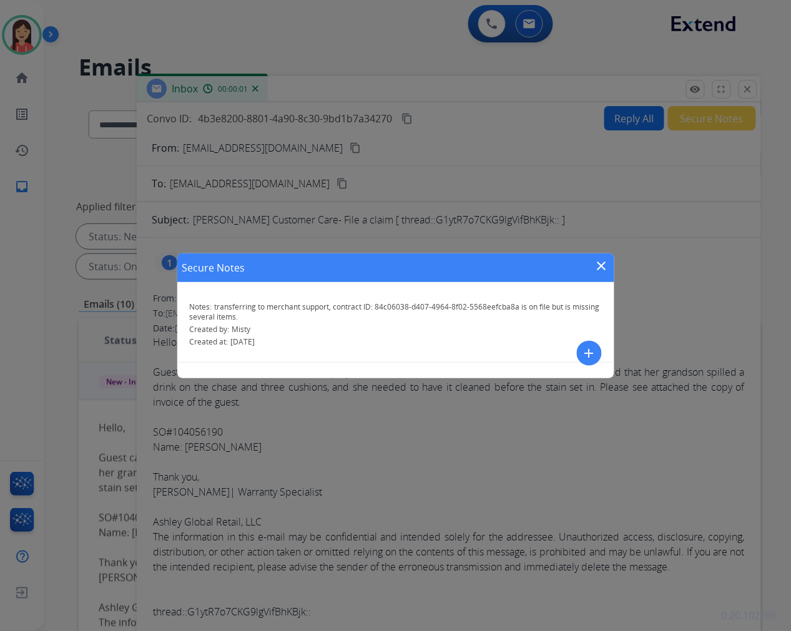
click at [602, 265] on mat-icon "close" at bounding box center [601, 265] width 15 height 15
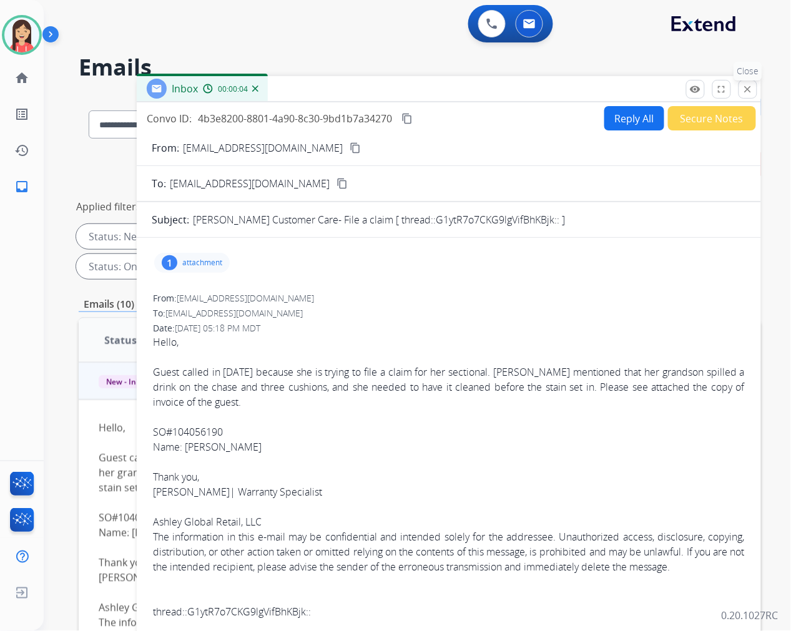
click at [747, 87] on mat-icon "close" at bounding box center [747, 89] width 11 height 11
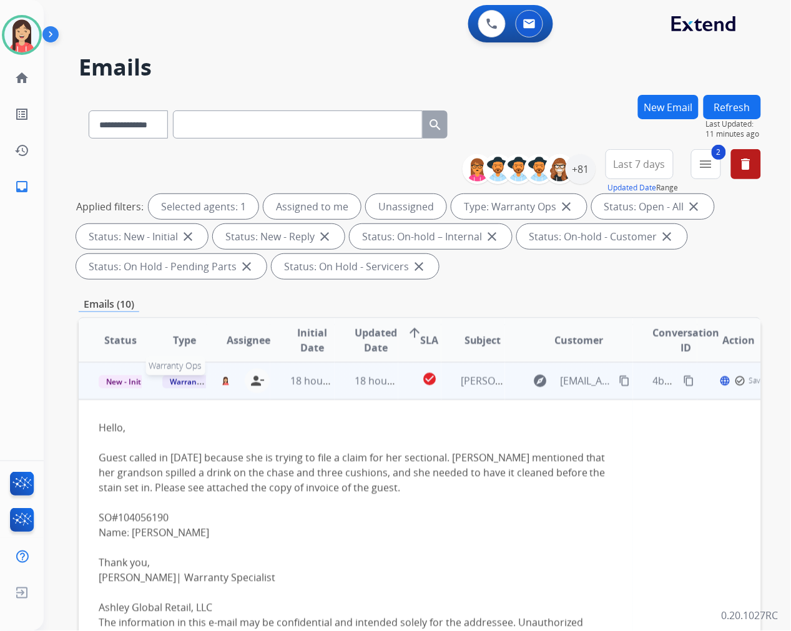
click at [182, 382] on span "Warranty Ops" at bounding box center [194, 381] width 64 height 13
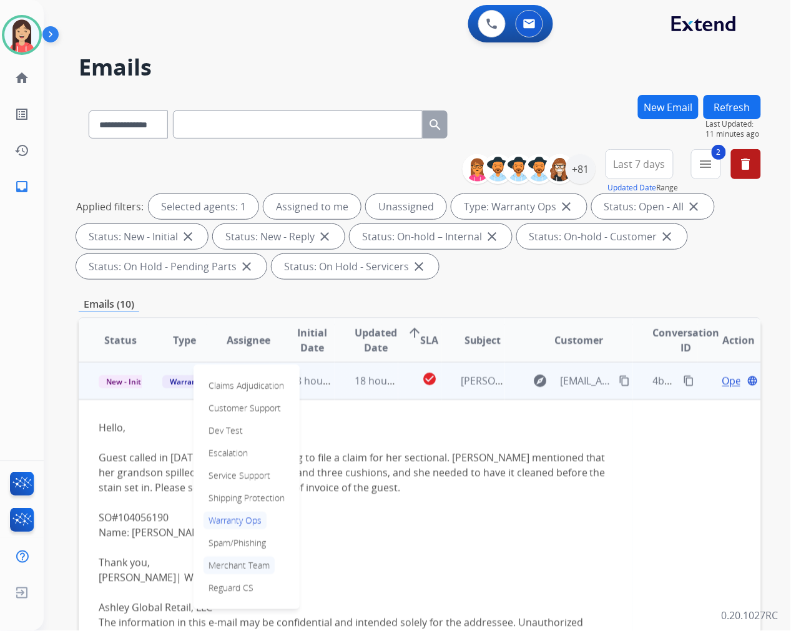
click at [222, 567] on p "Merchant Team" at bounding box center [238, 565] width 71 height 17
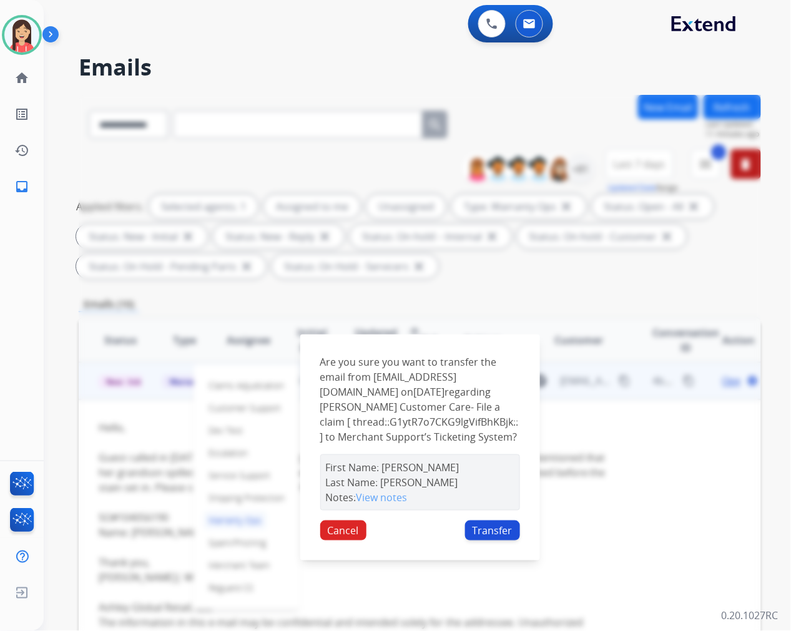
click at [485, 541] on button "Transfer" at bounding box center [492, 531] width 55 height 20
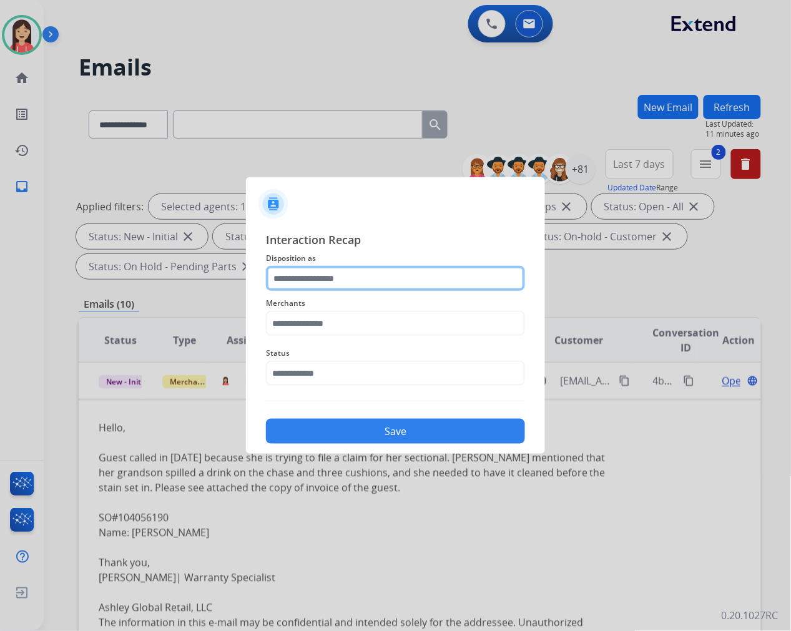
click at [320, 283] on input "text" at bounding box center [395, 278] width 259 height 25
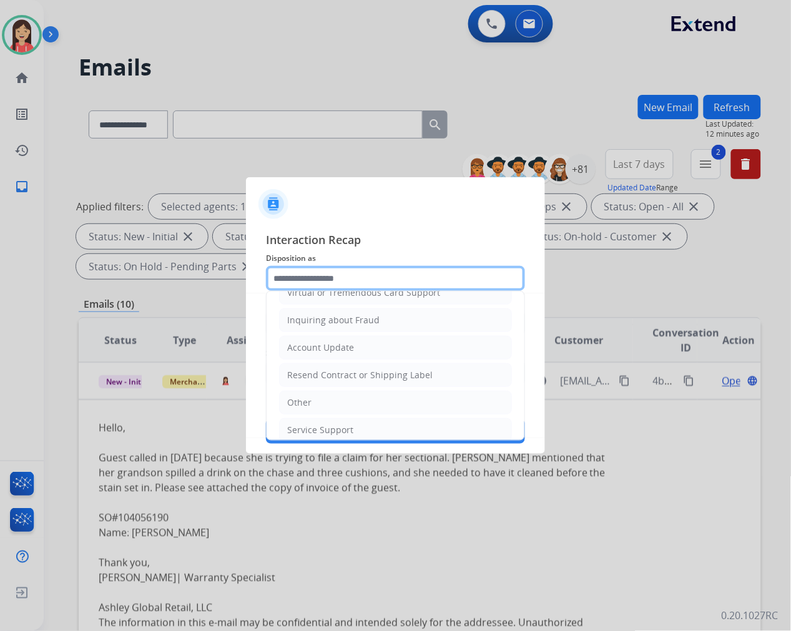
scroll to position [195, 0]
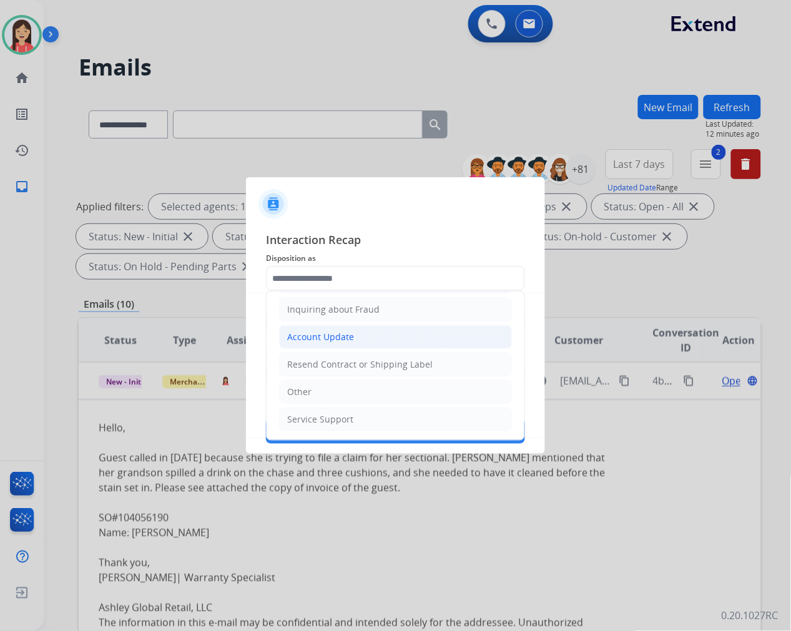
click at [339, 338] on div "Account Update" at bounding box center [320, 337] width 67 height 12
type input "**********"
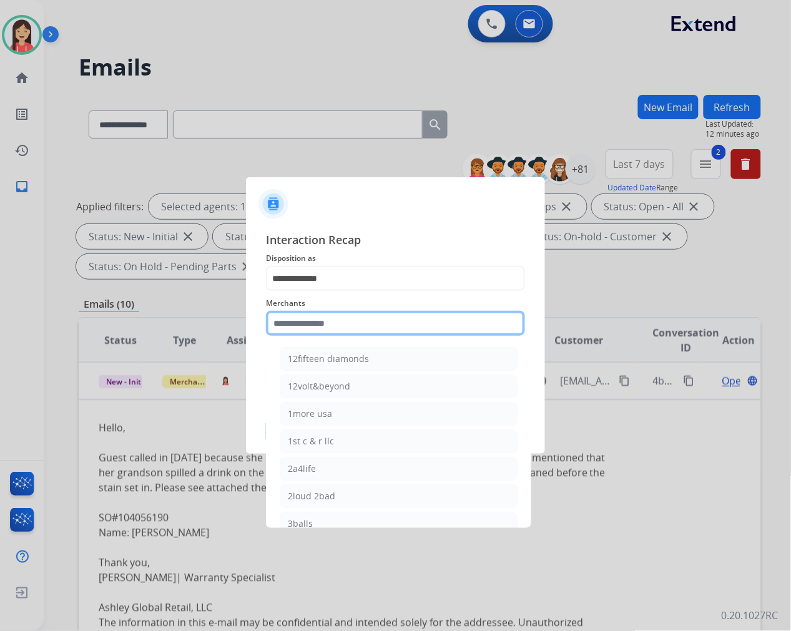
click at [334, 321] on input "text" at bounding box center [395, 323] width 259 height 25
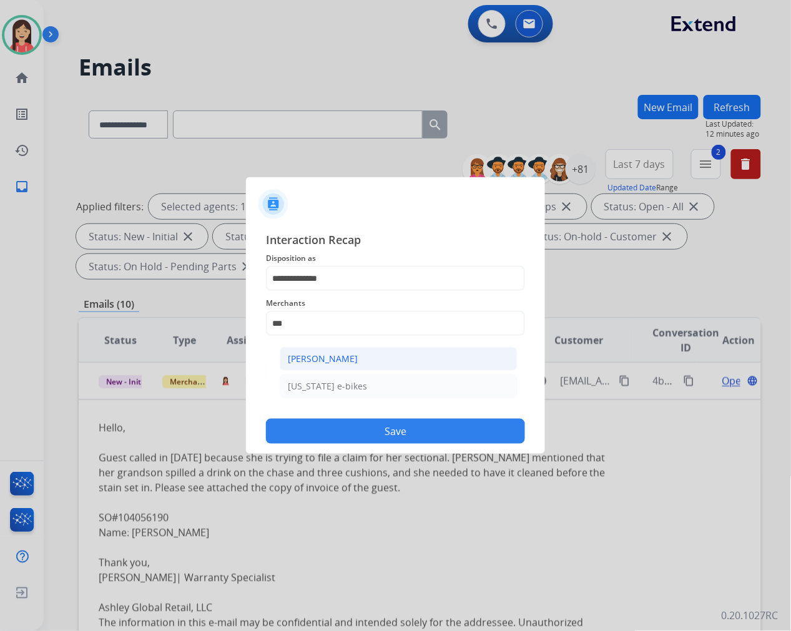
click at [325, 362] on div "[PERSON_NAME]" at bounding box center [323, 359] width 70 height 12
type input "**********"
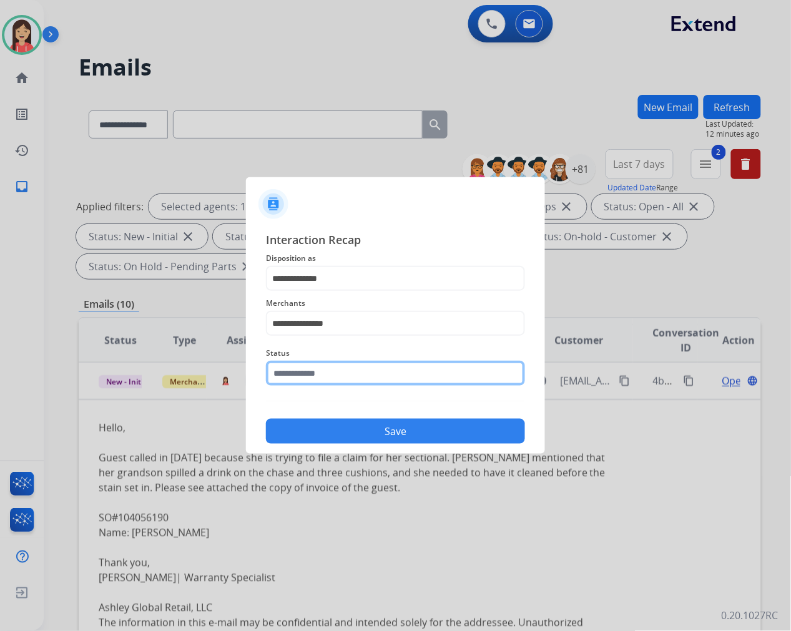
click at [331, 375] on input "text" at bounding box center [395, 373] width 259 height 25
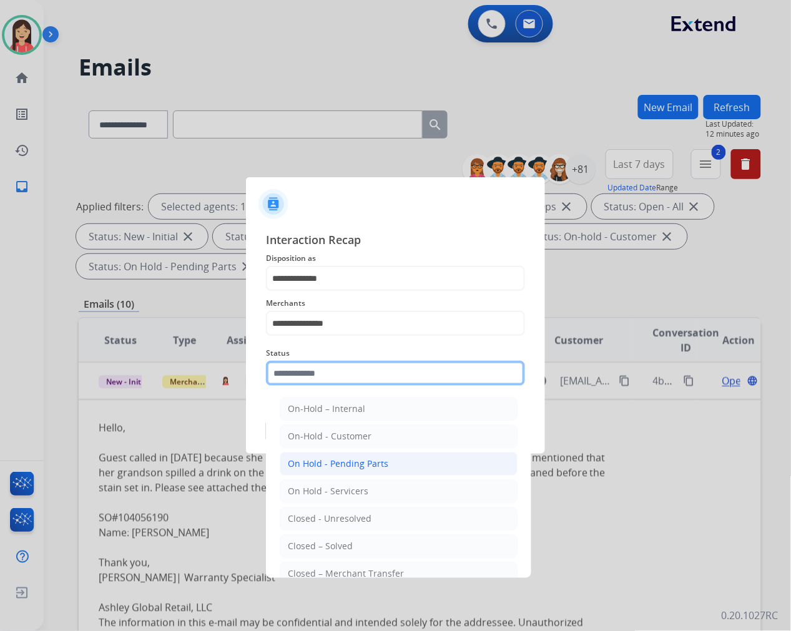
scroll to position [76, 0]
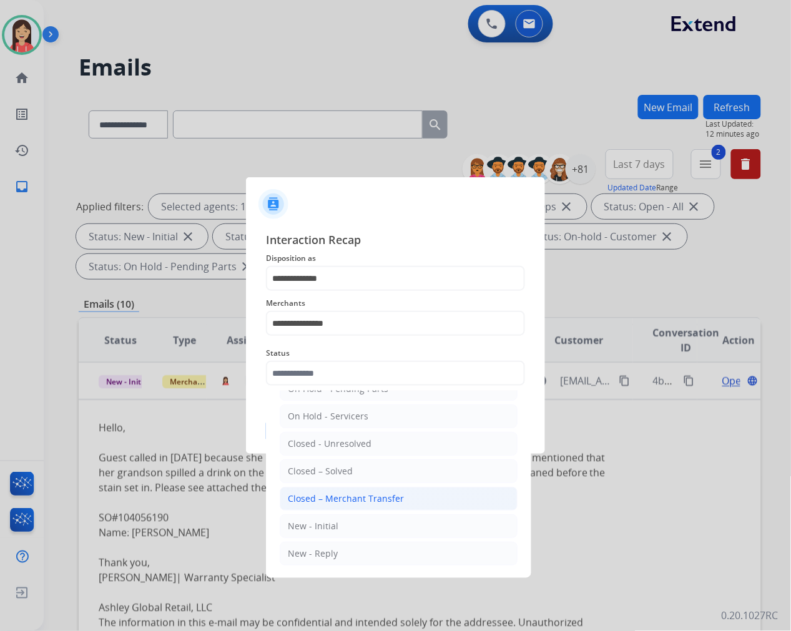
click at [356, 495] on div "Closed – Merchant Transfer" at bounding box center [346, 498] width 116 height 12
type input "**********"
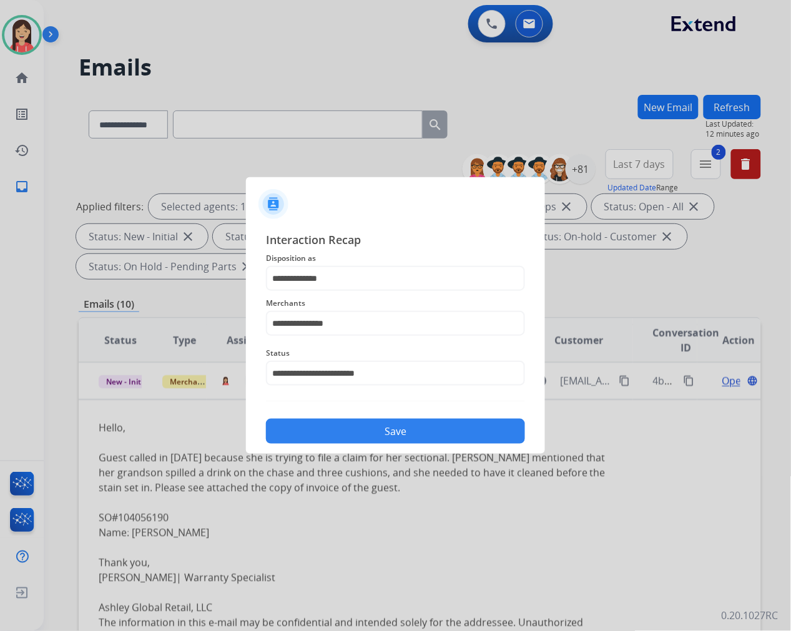
click at [388, 427] on button "Save" at bounding box center [395, 431] width 259 height 25
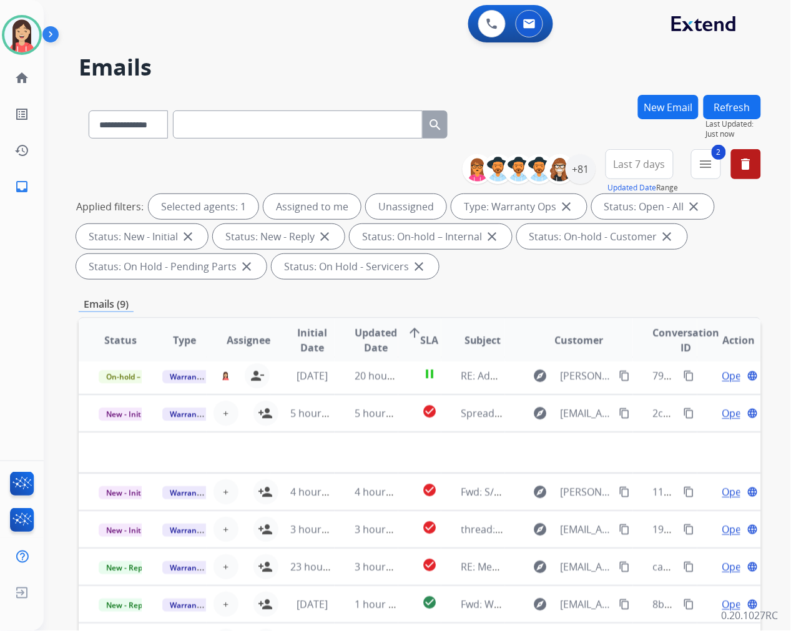
scroll to position [4, 0]
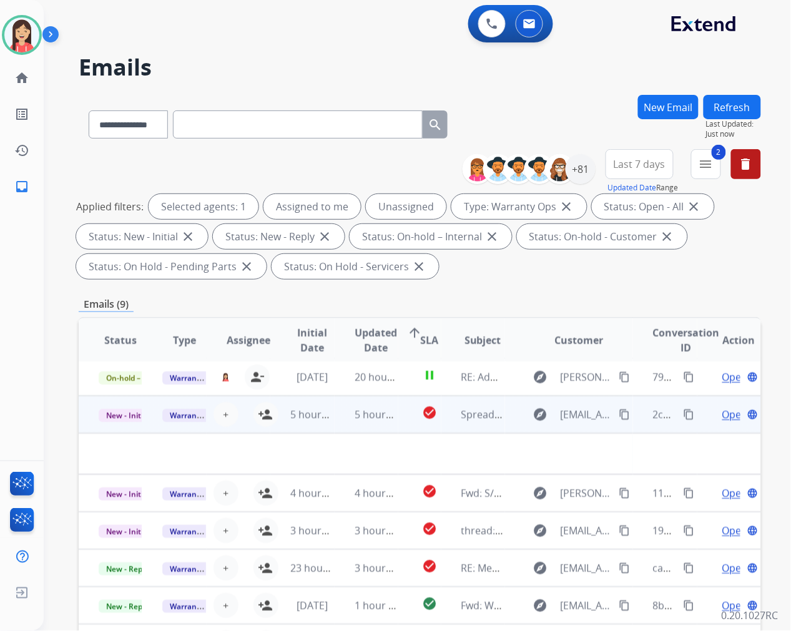
click at [378, 424] on td "5 hours ago" at bounding box center [367, 414] width 64 height 37
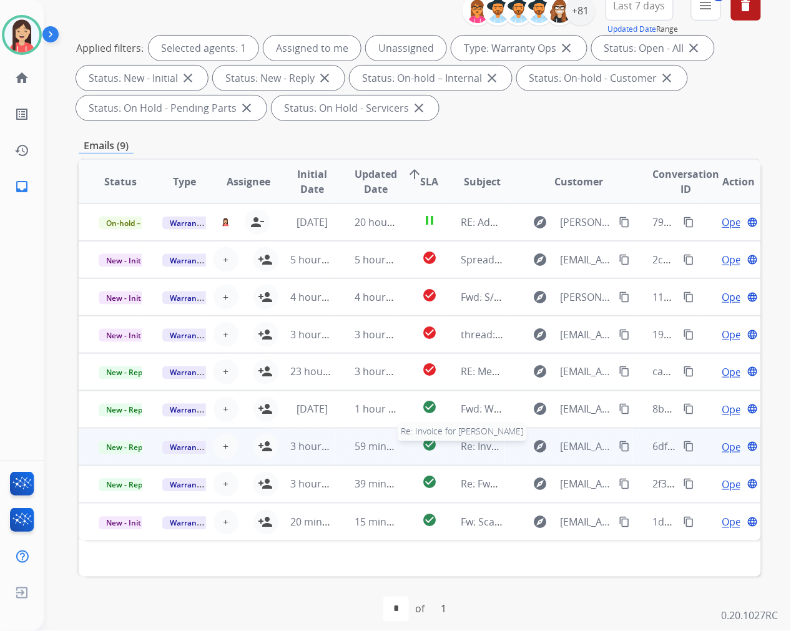
scroll to position [169, 0]
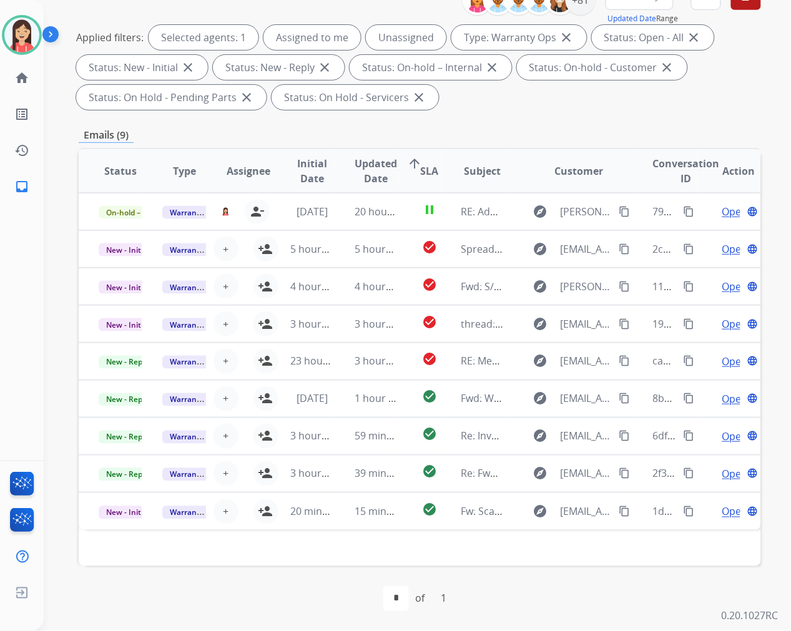
click at [483, 127] on div "Emails (9)" at bounding box center [420, 135] width 682 height 16
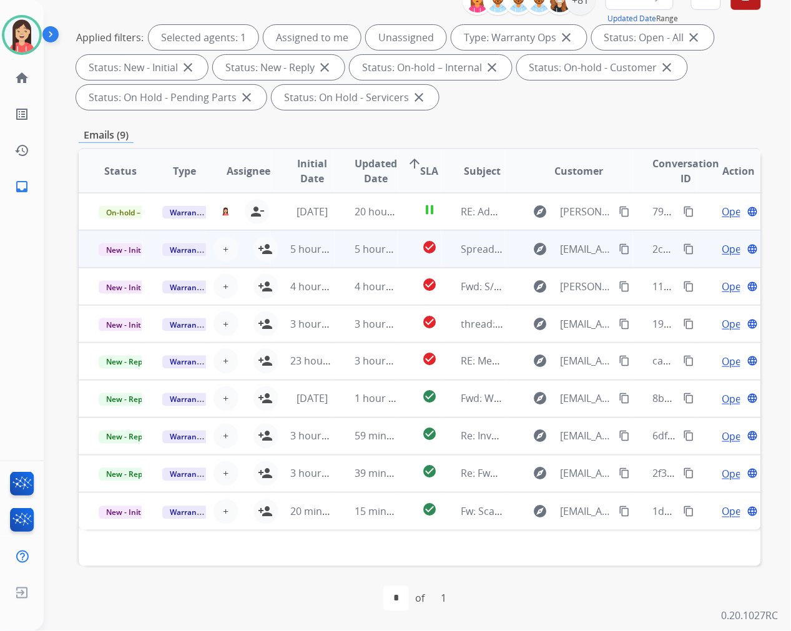
click at [325, 257] on td "5 hours ago" at bounding box center [302, 248] width 64 height 37
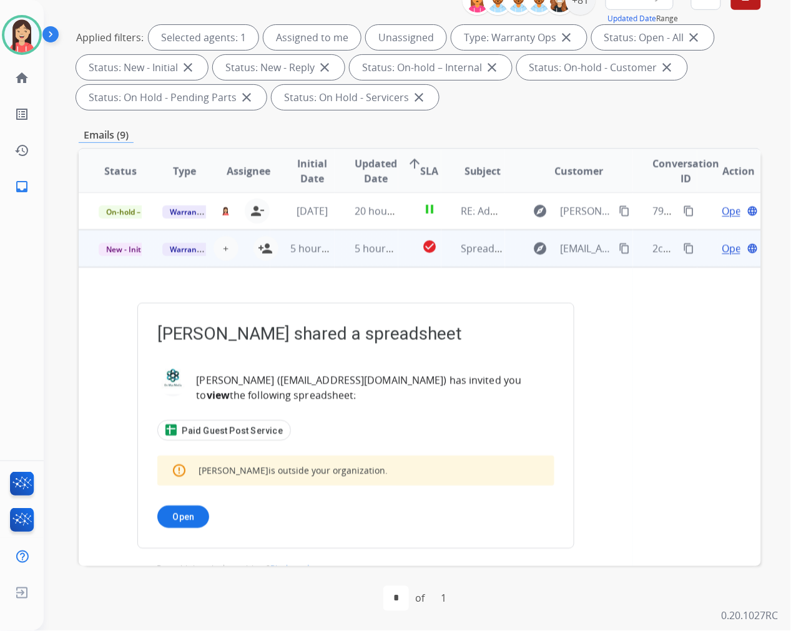
scroll to position [0, 0]
click at [190, 248] on span "Warranty Ops" at bounding box center [194, 249] width 64 height 13
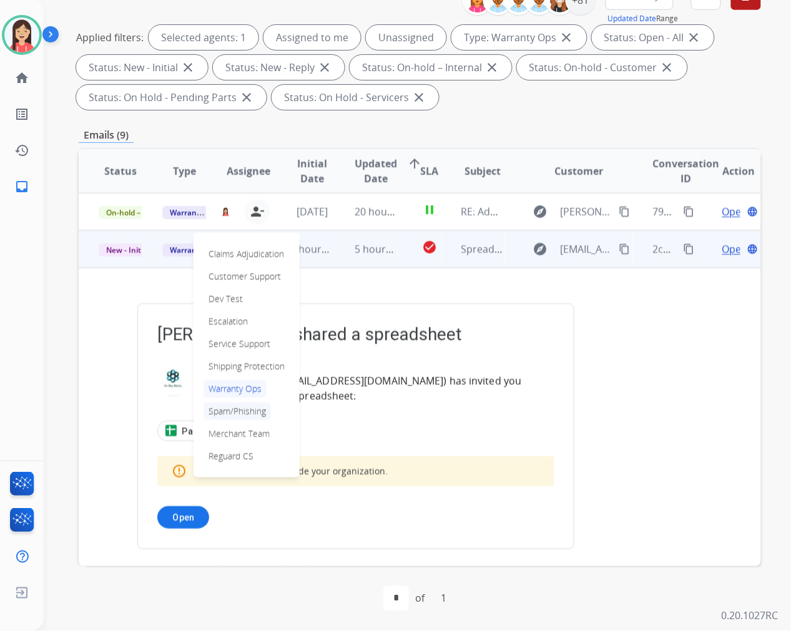
click at [228, 413] on p "Spam/Phishing" at bounding box center [236, 411] width 67 height 17
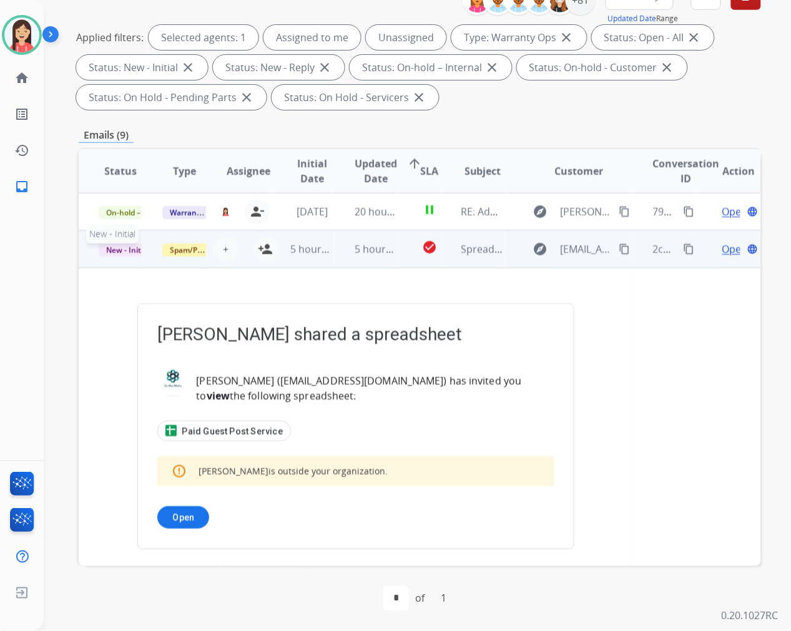
click at [117, 248] on span "New - Initial" at bounding box center [128, 249] width 58 height 13
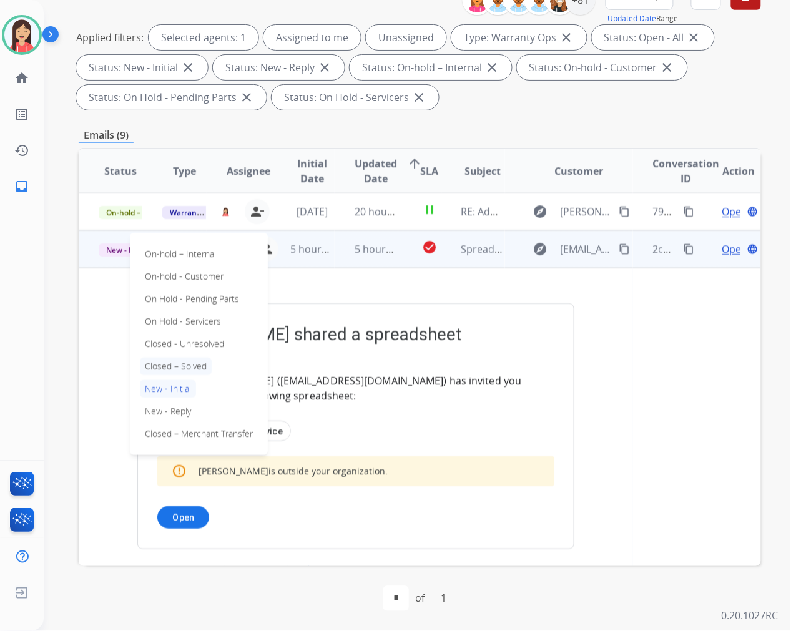
click at [179, 363] on p "Closed – Solved" at bounding box center [176, 366] width 72 height 17
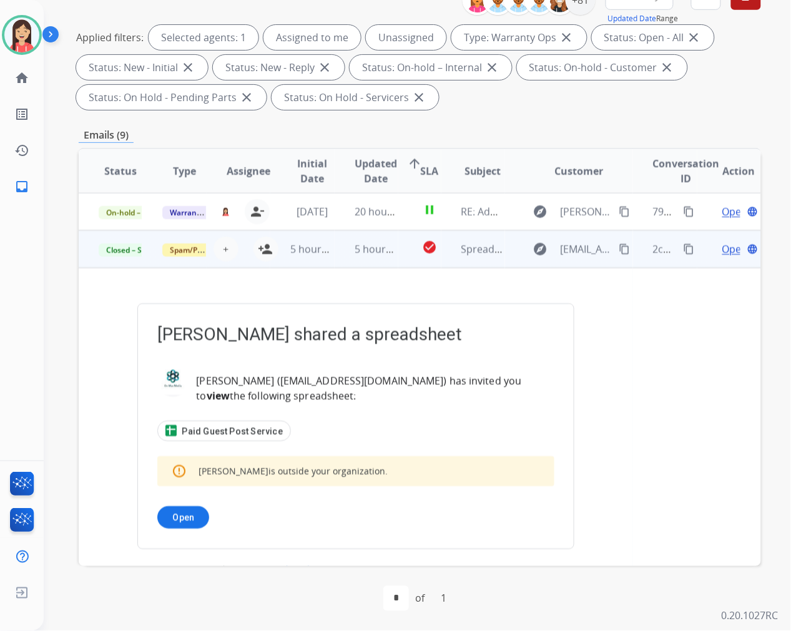
click at [335, 263] on td "5 hours ago" at bounding box center [367, 248] width 64 height 37
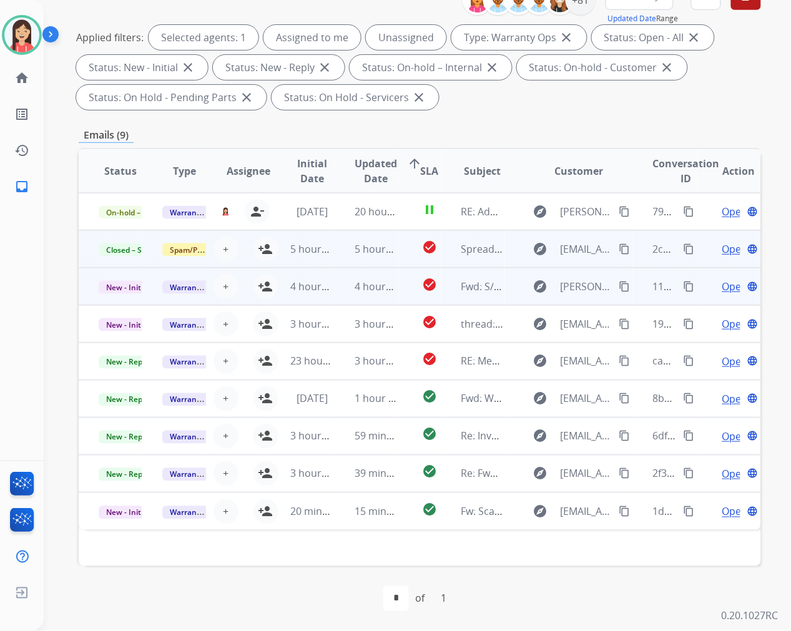
click at [403, 295] on td "check_circle" at bounding box center [419, 286] width 42 height 37
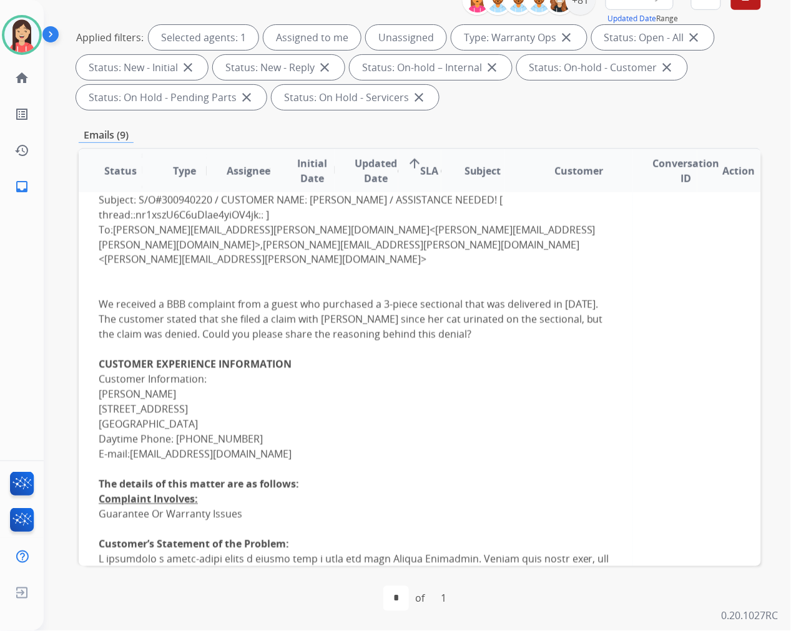
scroll to position [416, 0]
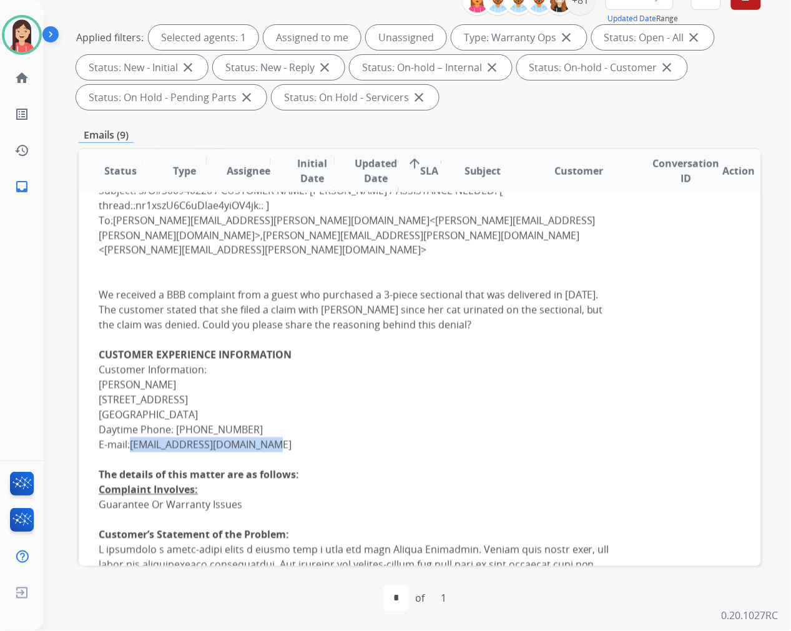
drag, startPoint x: 289, startPoint y: 423, endPoint x: 134, endPoint y: 427, distance: 154.8
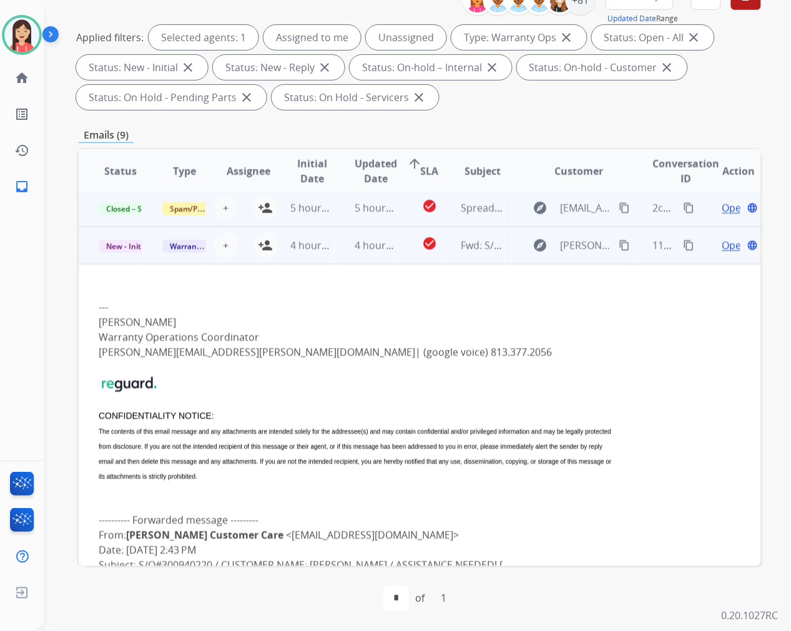
scroll to position [0, 0]
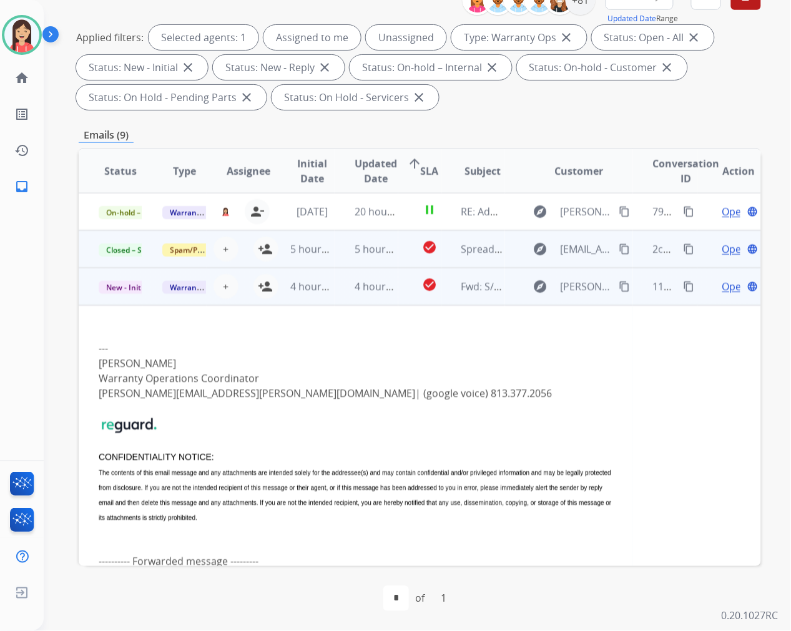
click at [344, 298] on td "4 hours ago" at bounding box center [367, 286] width 64 height 37
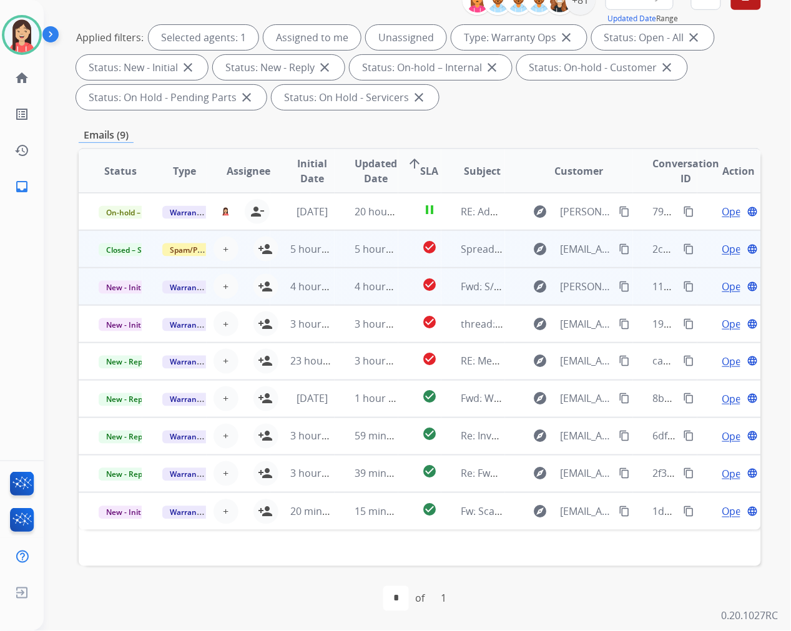
click at [684, 285] on mat-icon "content_copy" at bounding box center [689, 286] width 11 height 11
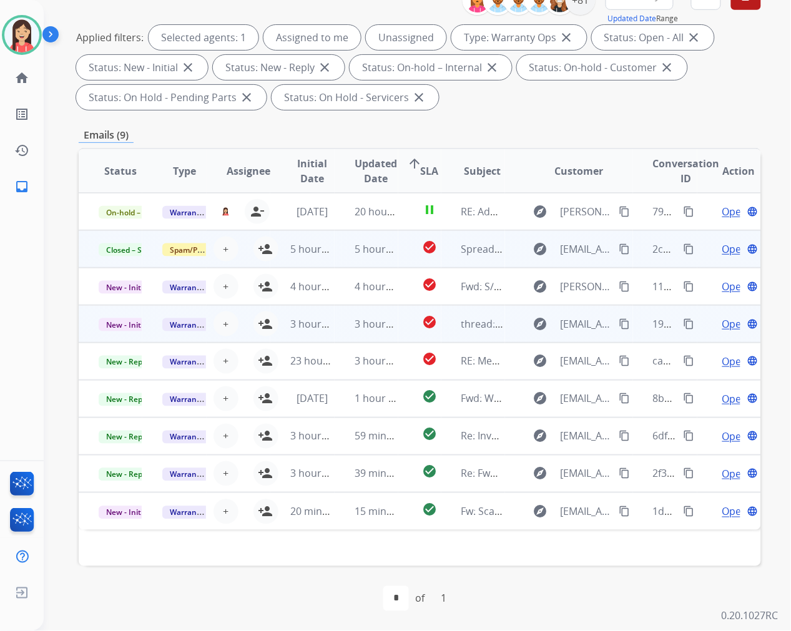
click at [343, 333] on td "3 hours ago" at bounding box center [367, 323] width 64 height 37
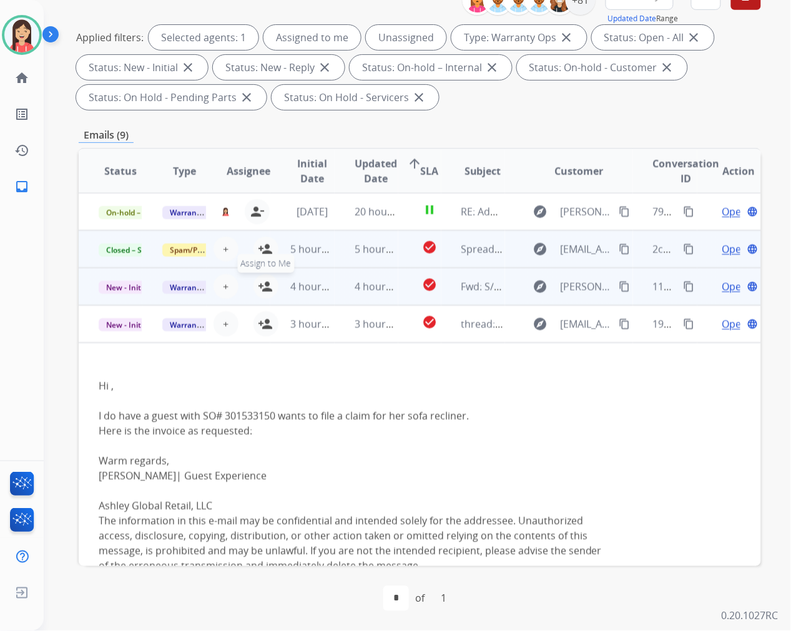
click at [260, 285] on mat-icon "person_add" at bounding box center [265, 286] width 15 height 15
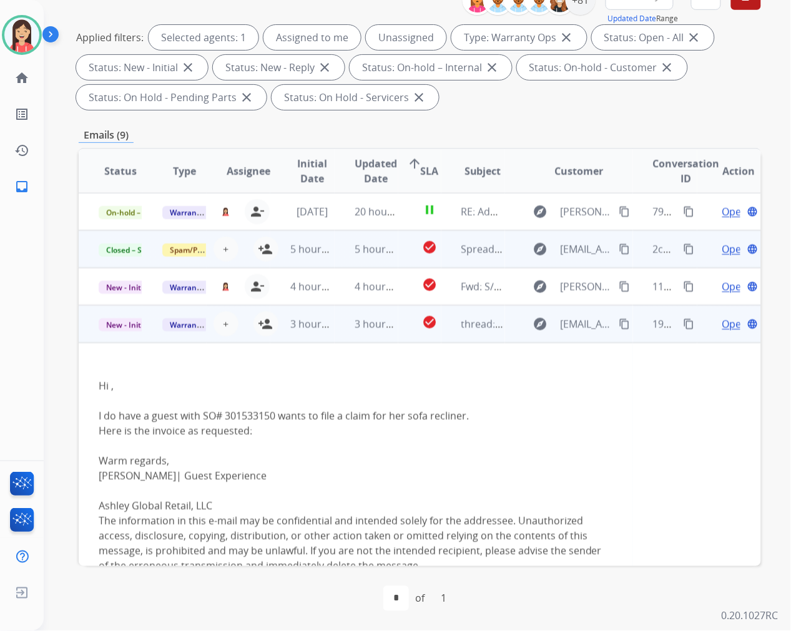
click at [722, 322] on span "Open" at bounding box center [735, 323] width 26 height 15
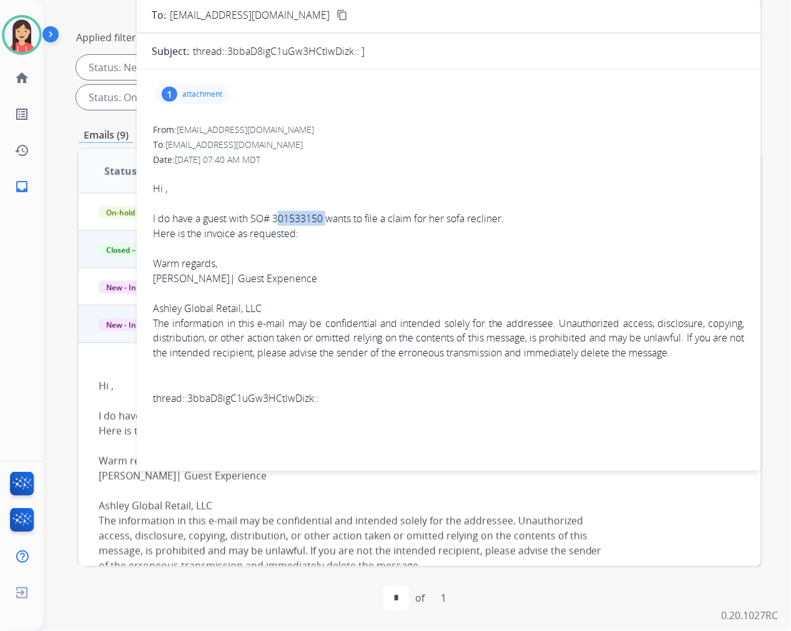
drag, startPoint x: 275, startPoint y: 215, endPoint x: 323, endPoint y: 221, distance: 48.5
click at [323, 221] on span "Hi , I do have a guest with SO# 301533150 wants to file a claim for her sofa re…" at bounding box center [449, 286] width 592 height 240
click at [203, 84] on div "1 attachment" at bounding box center [192, 94] width 76 height 20
click at [320, 120] on mat-icon "download" at bounding box center [319, 123] width 11 height 11
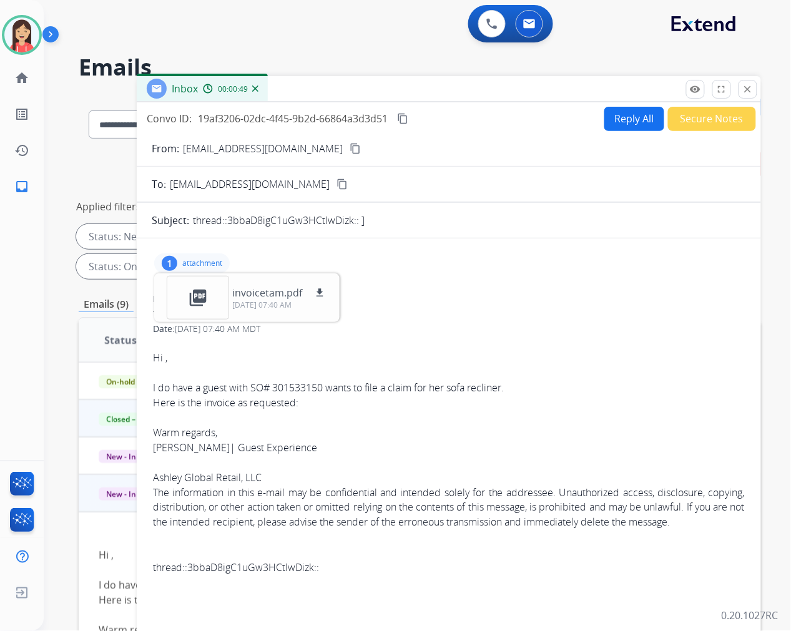
click at [629, 114] on button "Reply All" at bounding box center [634, 119] width 60 height 24
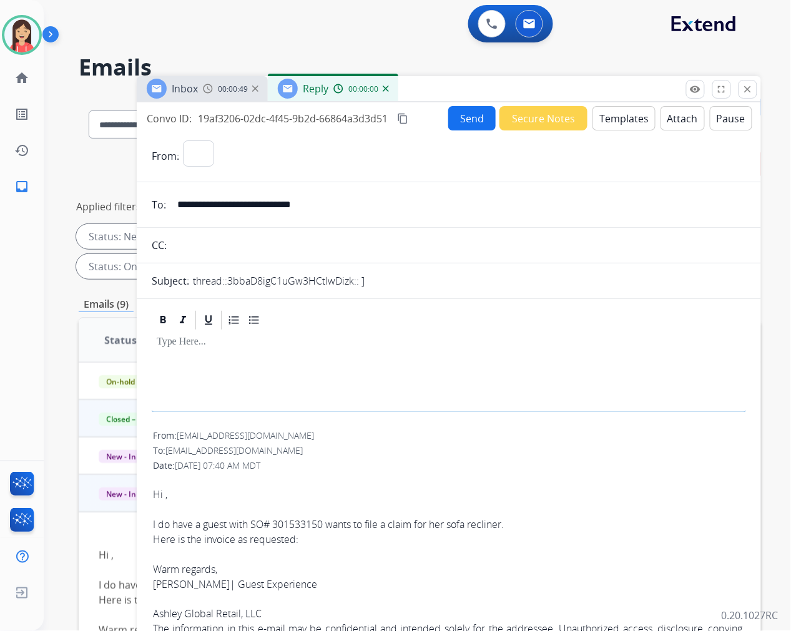
select select "**********"
click at [745, 100] on div "Inbox 00:00:51 Reply 00:00:02" at bounding box center [449, 89] width 624 height 26
click at [740, 92] on button "close Close" at bounding box center [747, 89] width 19 height 19
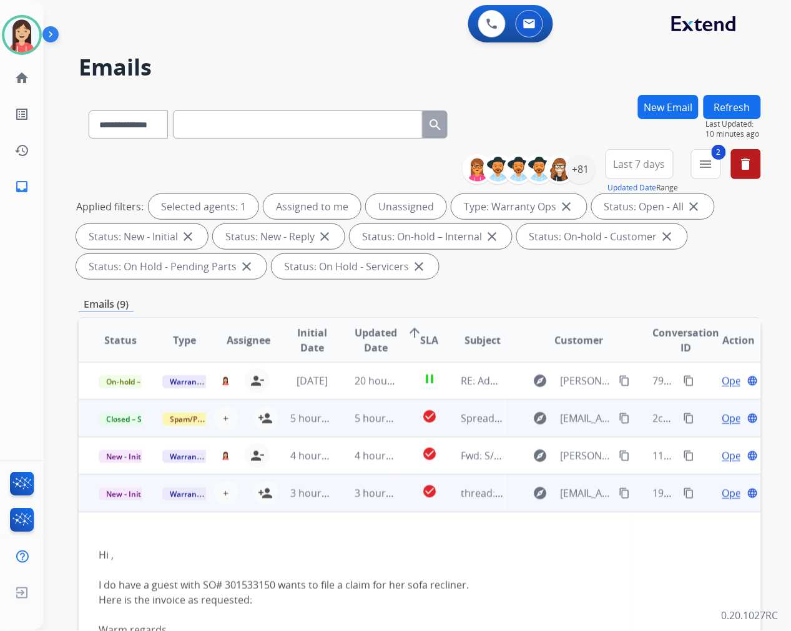
click at [351, 504] on td "3 hours ago" at bounding box center [367, 492] width 64 height 37
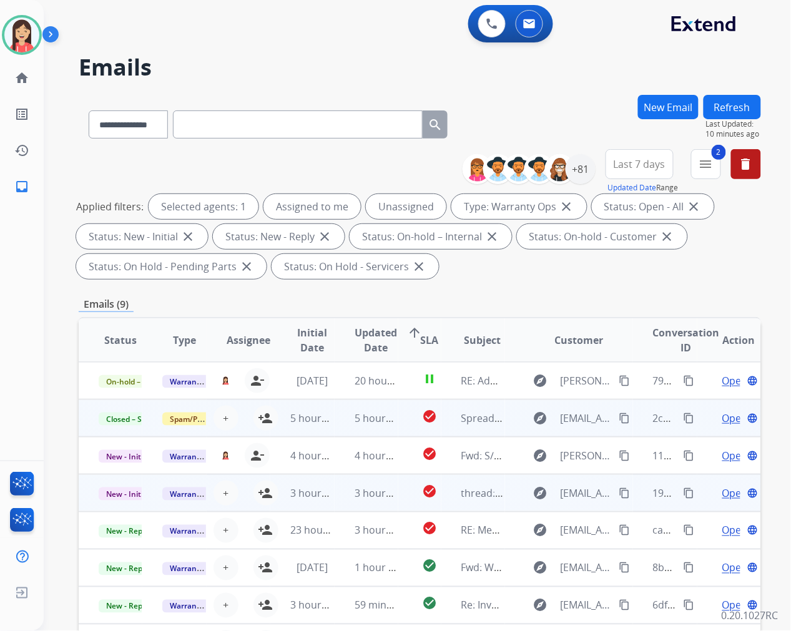
click at [339, 501] on td "3 hours ago" at bounding box center [367, 492] width 64 height 37
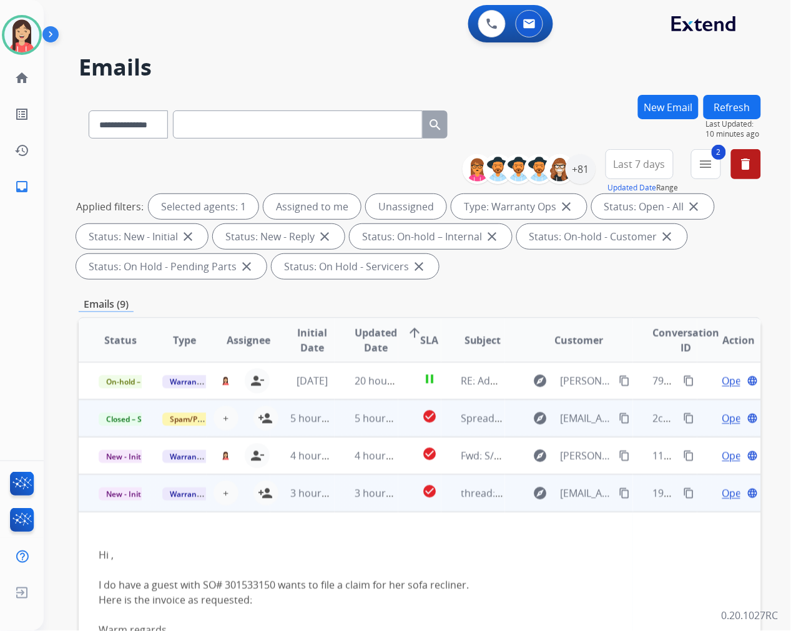
scroll to position [112, 0]
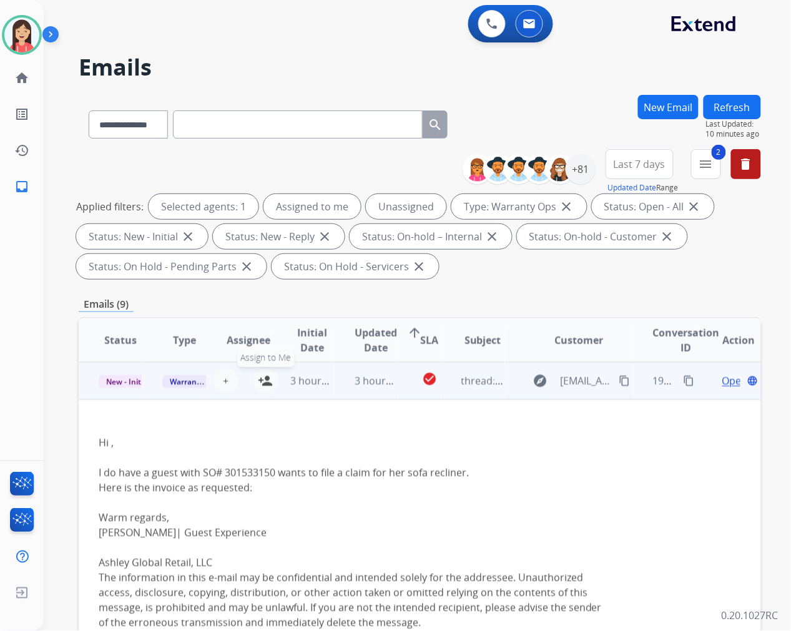
click at [263, 381] on mat-icon "person_add" at bounding box center [265, 380] width 15 height 15
click at [723, 378] on span "Open" at bounding box center [735, 380] width 26 height 15
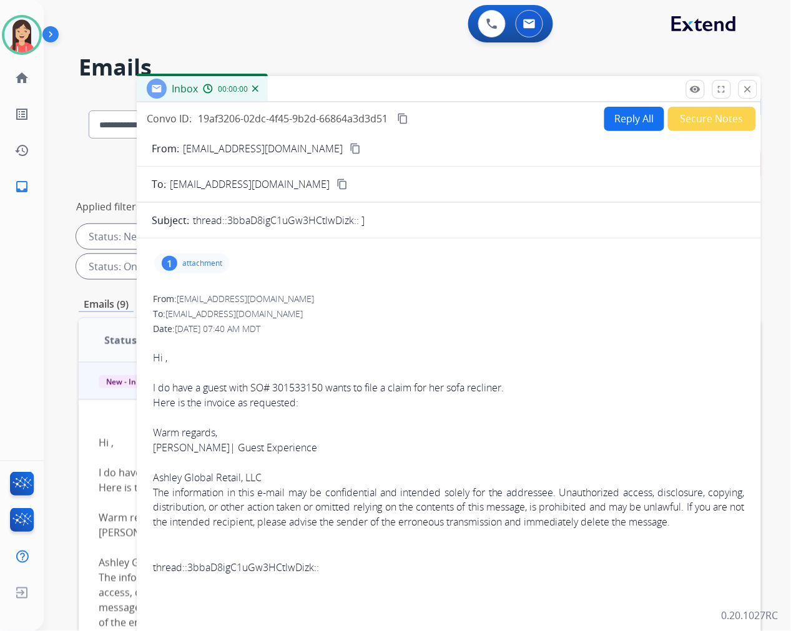
click at [689, 120] on button "Secure Notes" at bounding box center [712, 119] width 88 height 24
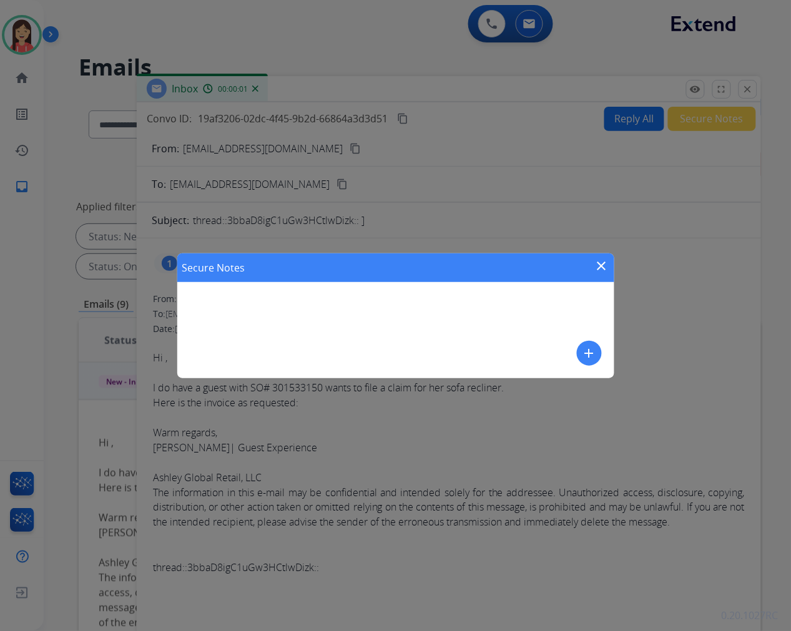
click at [579, 354] on button "add" at bounding box center [589, 353] width 25 height 25
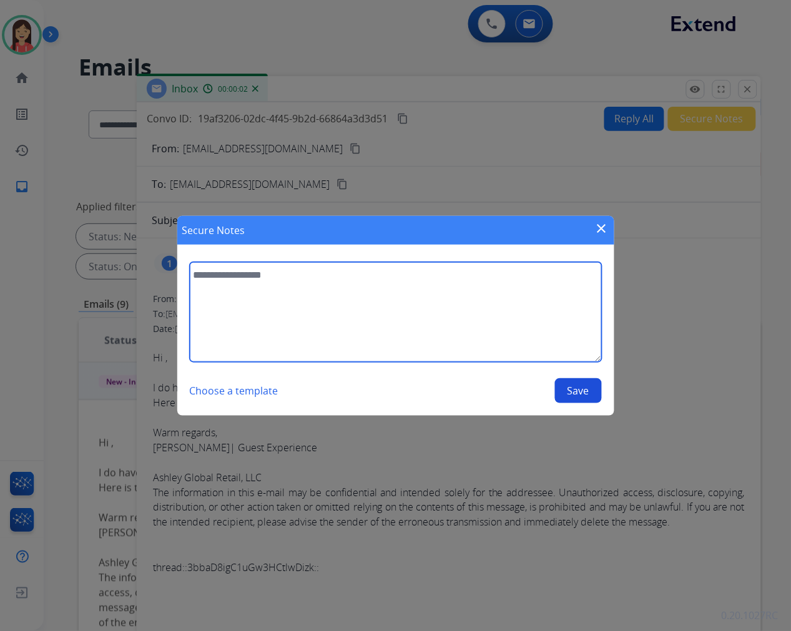
click at [395, 326] on textarea at bounding box center [396, 312] width 412 height 100
click at [421, 314] on textarea at bounding box center [396, 312] width 412 height 100
type textarea "**********"
click at [450, 287] on textarea "**********" at bounding box center [396, 312] width 412 height 100
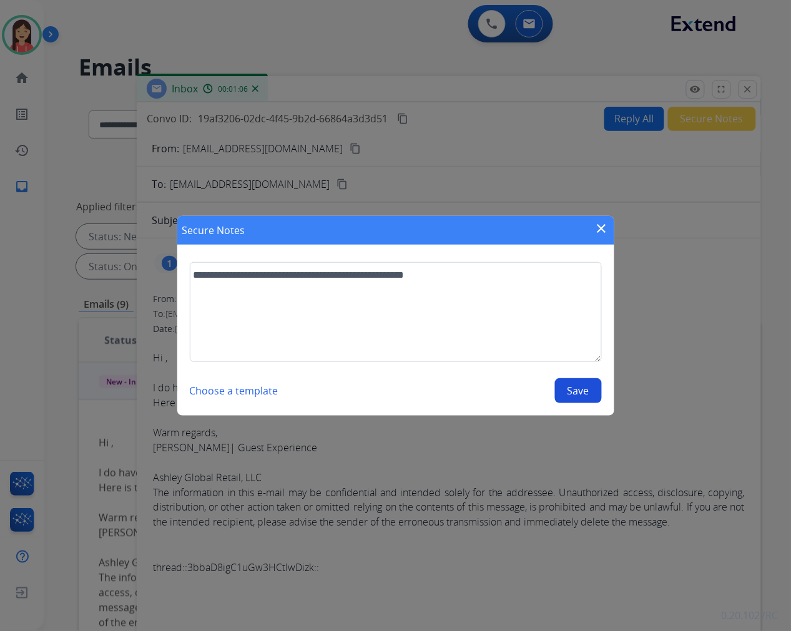
click at [573, 398] on button "Save" at bounding box center [578, 390] width 47 height 25
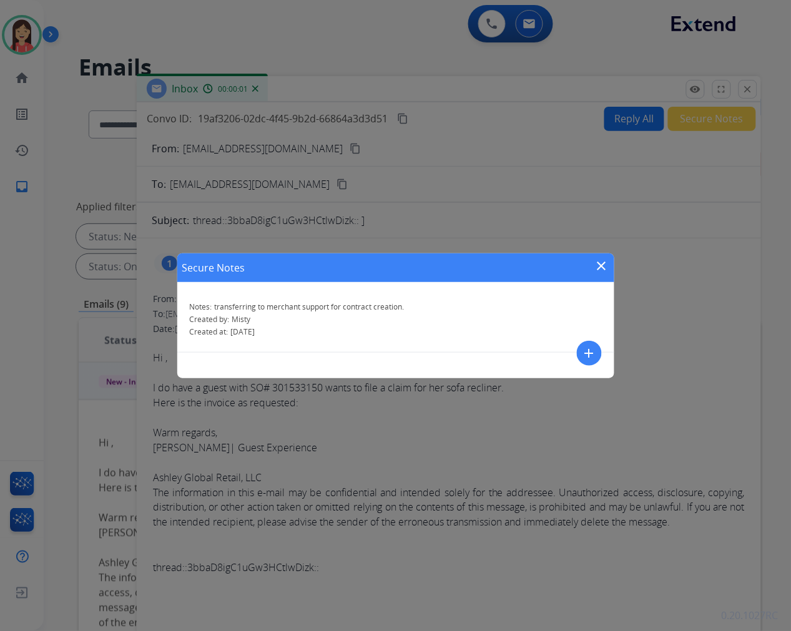
click at [600, 265] on mat-icon "close" at bounding box center [601, 265] width 15 height 15
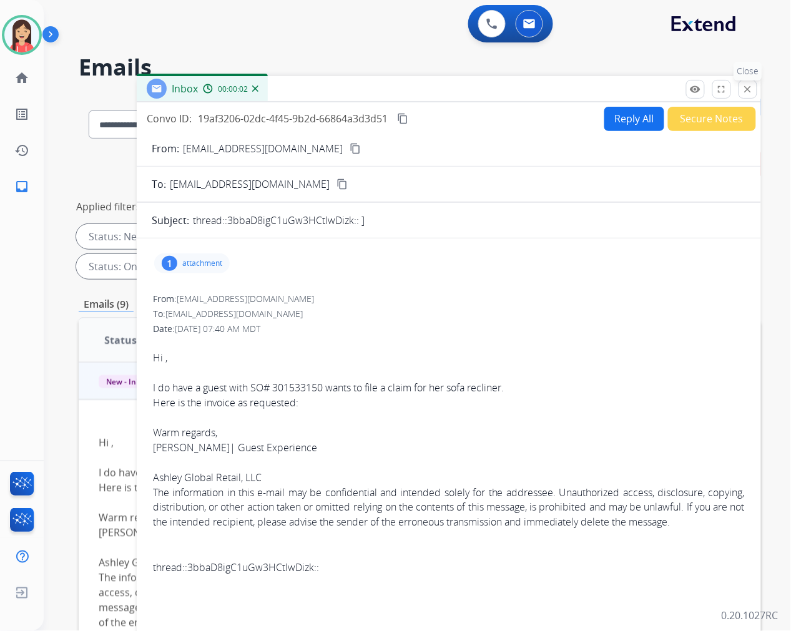
click at [753, 85] on mat-icon "close" at bounding box center [747, 89] width 11 height 11
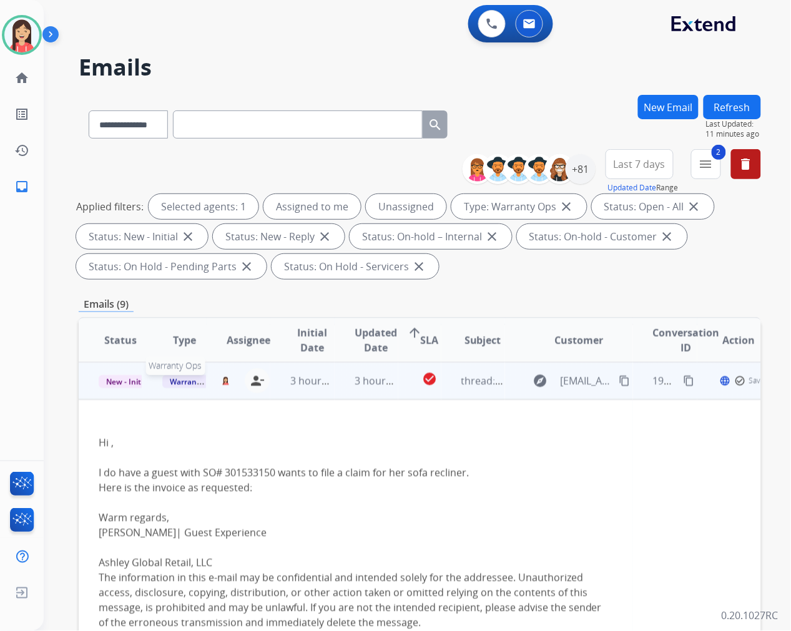
click at [173, 381] on span "Warranty Ops" at bounding box center [194, 381] width 64 height 13
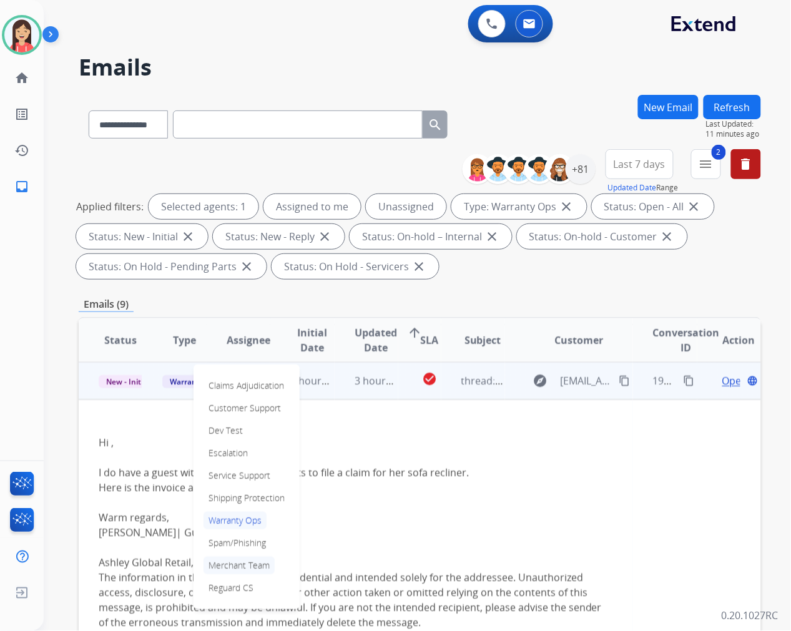
click at [242, 562] on p "Merchant Team" at bounding box center [238, 565] width 71 height 17
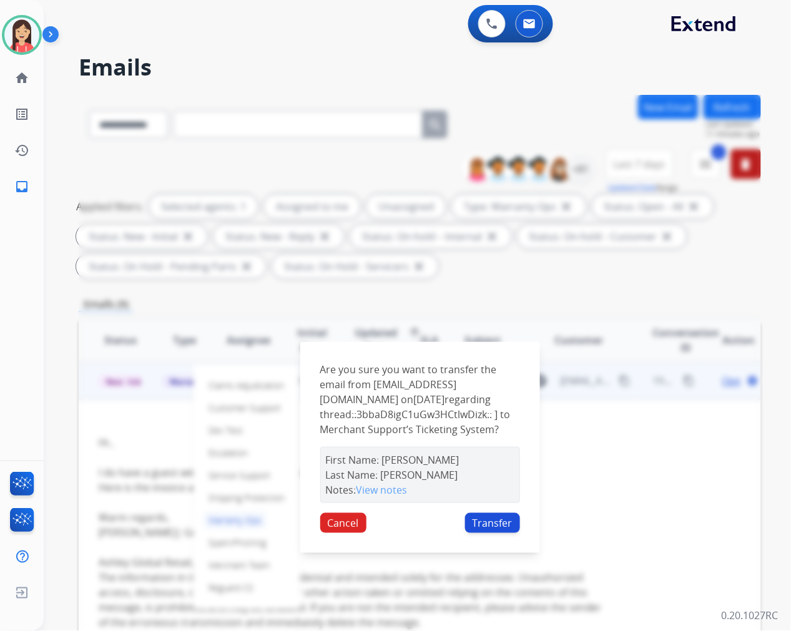
click at [494, 522] on button "Transfer" at bounding box center [492, 523] width 55 height 20
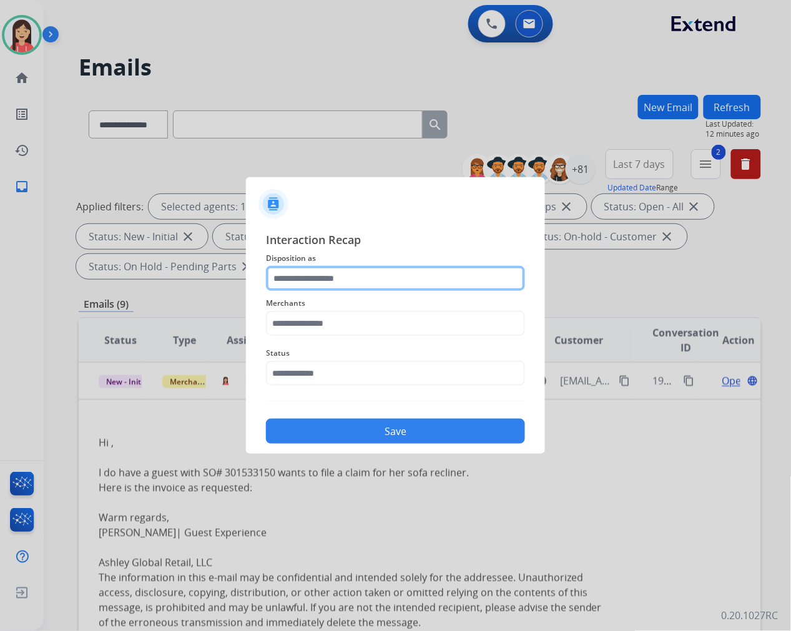
click at [327, 282] on input "text" at bounding box center [395, 278] width 259 height 25
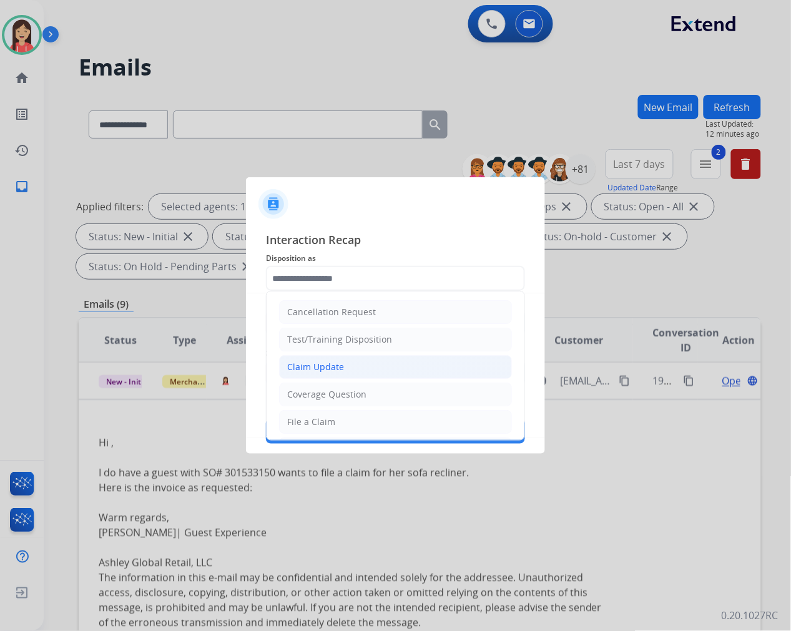
click at [320, 364] on div "Claim Update" at bounding box center [315, 367] width 57 height 12
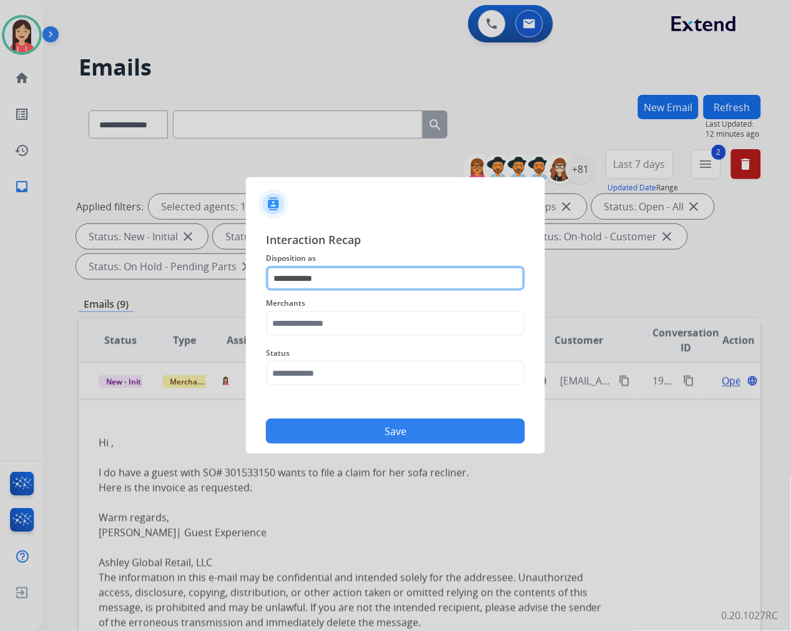
click at [314, 280] on input "**********" at bounding box center [395, 278] width 259 height 25
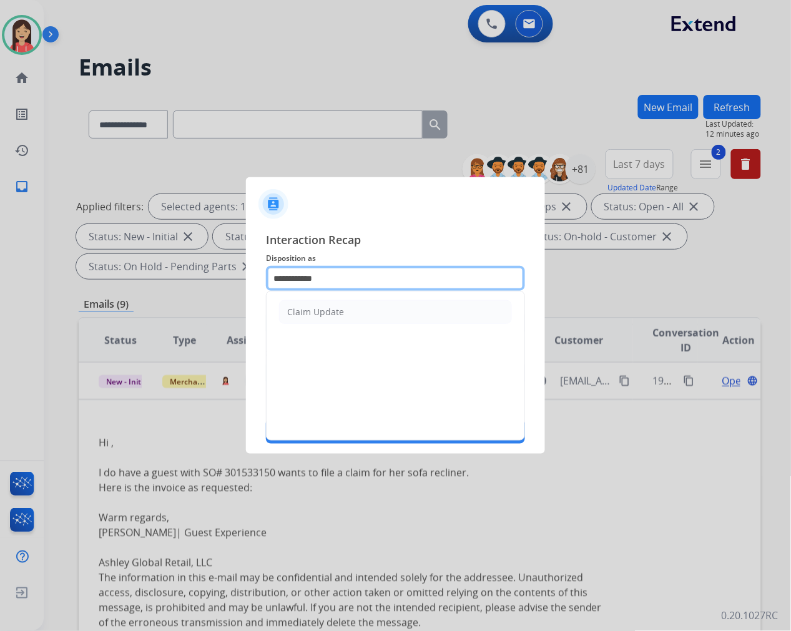
click at [314, 280] on input "**********" at bounding box center [395, 278] width 259 height 25
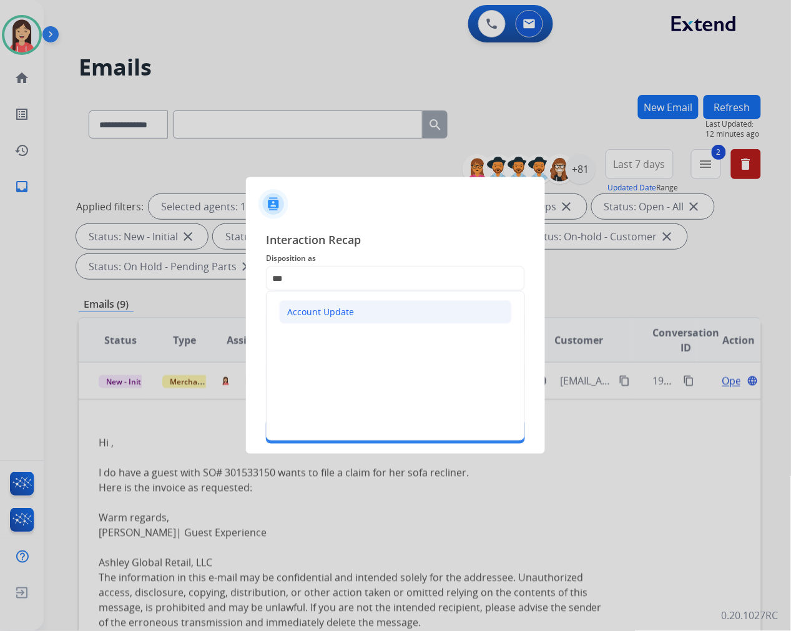
click at [312, 308] on div "Account Update" at bounding box center [320, 312] width 67 height 12
type input "**********"
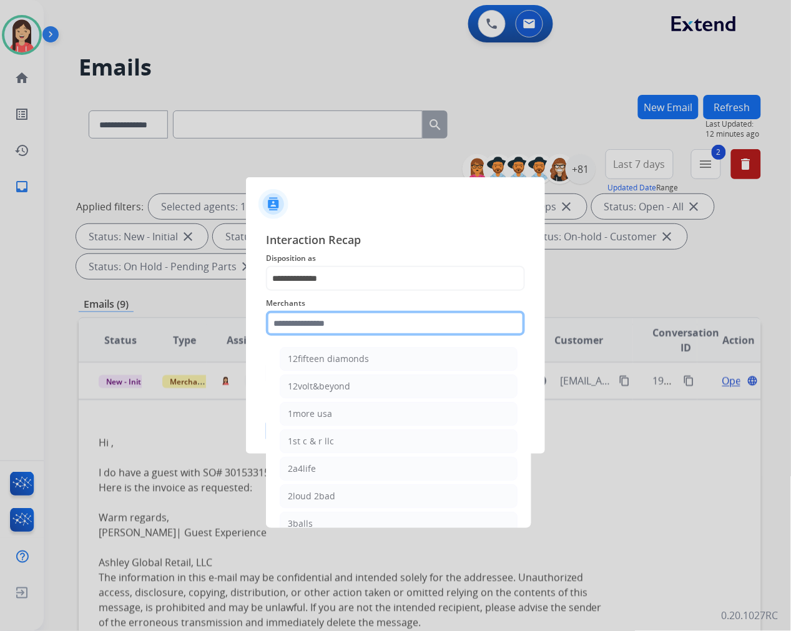
click at [310, 323] on input "text" at bounding box center [395, 323] width 259 height 25
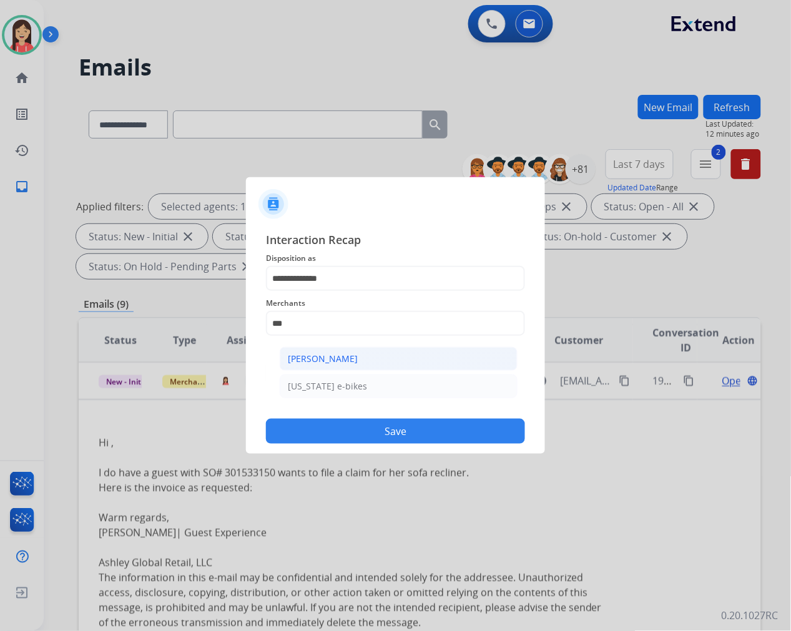
click at [313, 363] on div "[PERSON_NAME]" at bounding box center [323, 359] width 70 height 12
type input "**********"
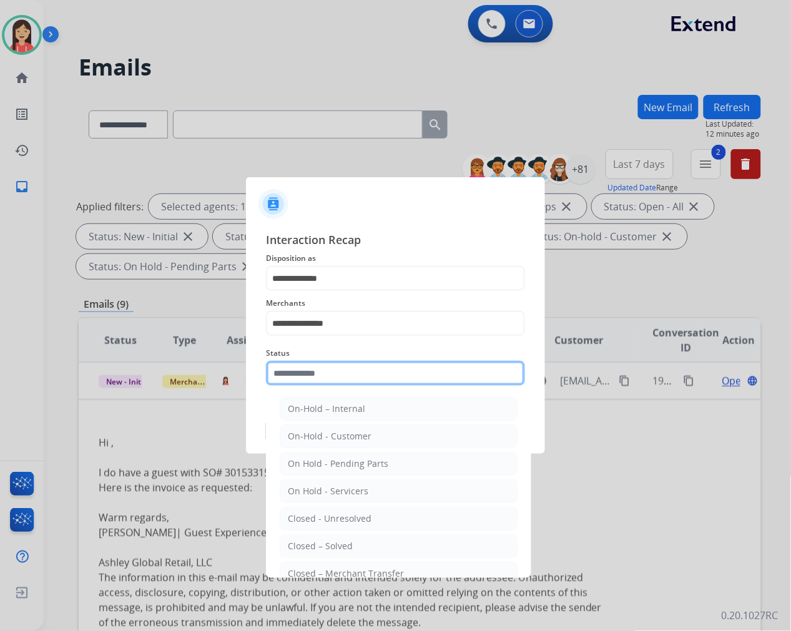
click at [326, 370] on input "text" at bounding box center [395, 373] width 259 height 25
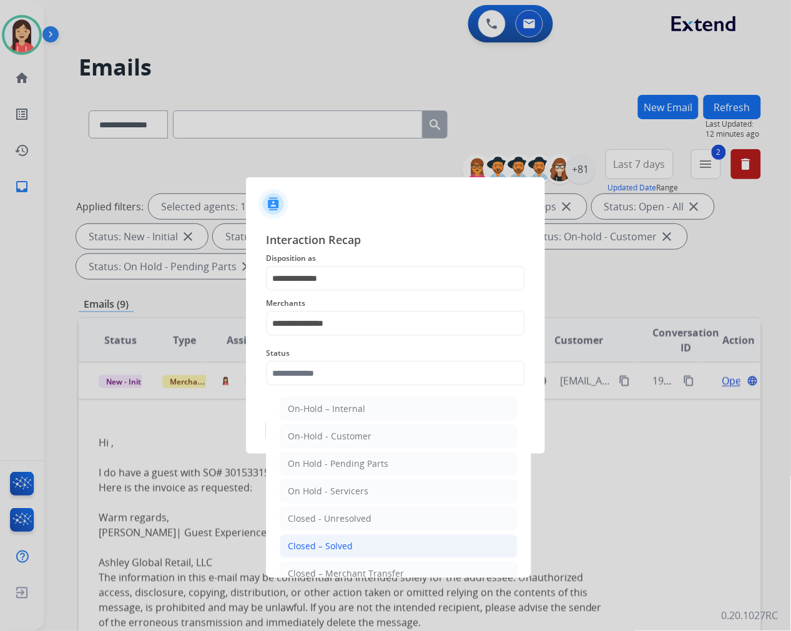
click at [370, 545] on li "Closed – Solved" at bounding box center [399, 546] width 238 height 24
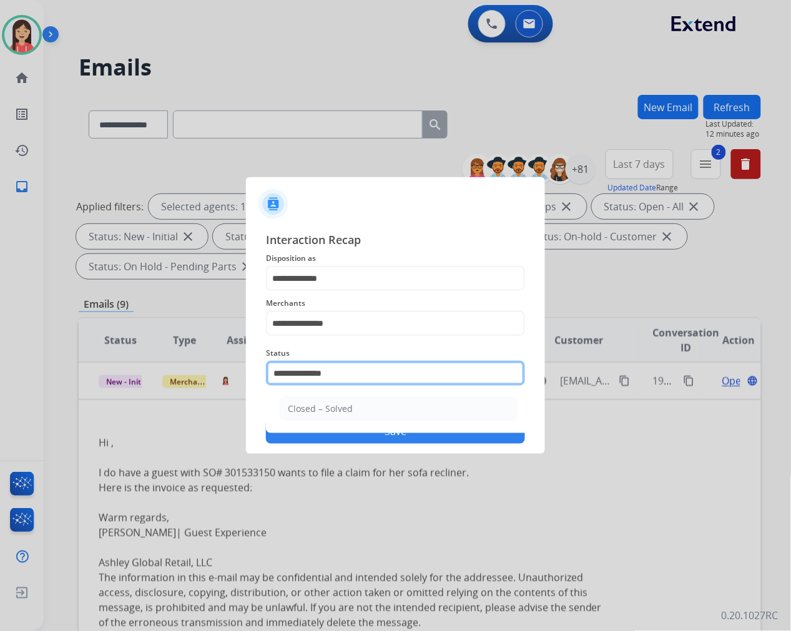
click at [340, 372] on input "**********" at bounding box center [395, 373] width 259 height 25
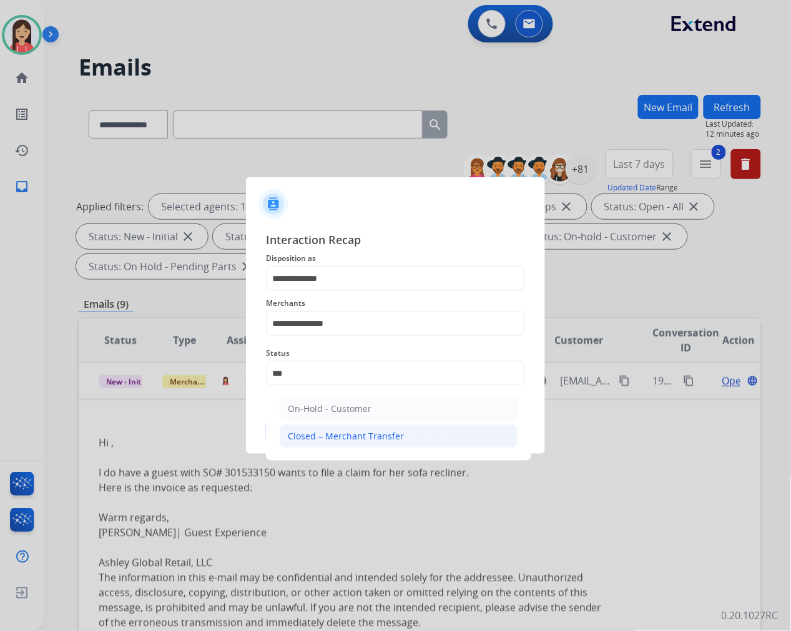
click at [335, 439] on div "Closed – Merchant Transfer" at bounding box center [346, 436] width 116 height 12
type input "**********"
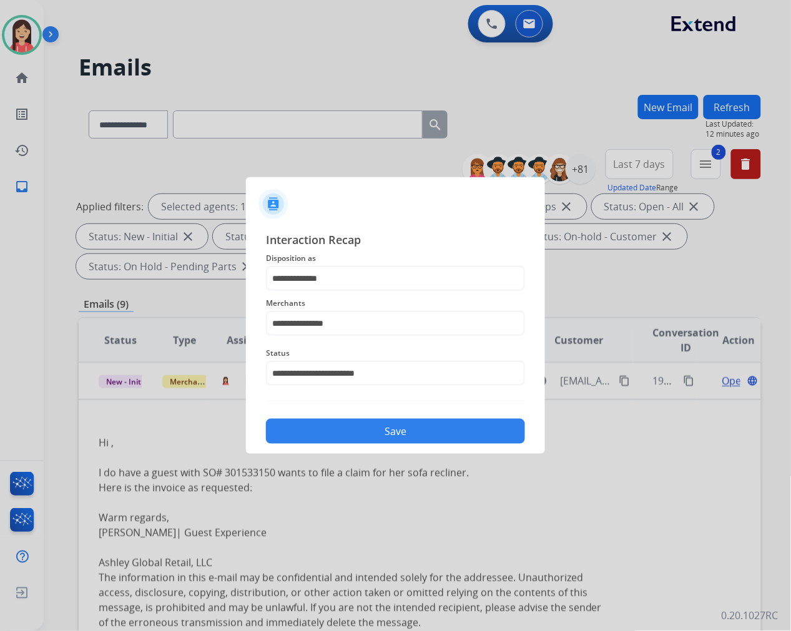
click at [352, 429] on button "Save" at bounding box center [395, 431] width 259 height 25
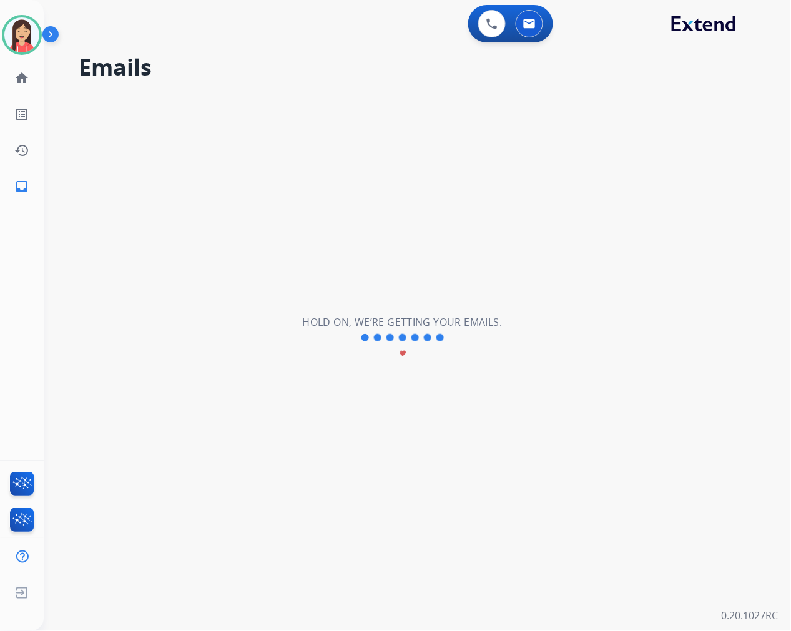
scroll to position [0, 0]
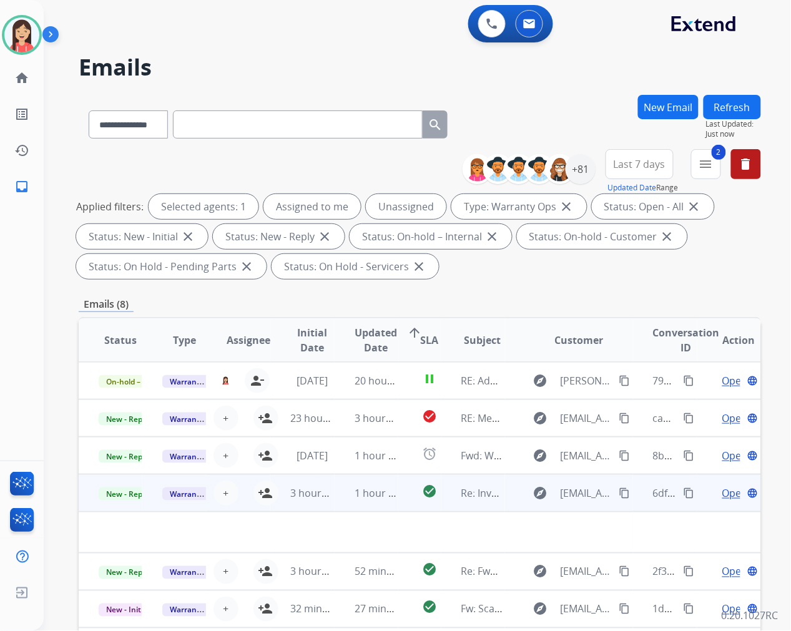
click at [341, 498] on td "1 hour ago" at bounding box center [367, 492] width 64 height 37
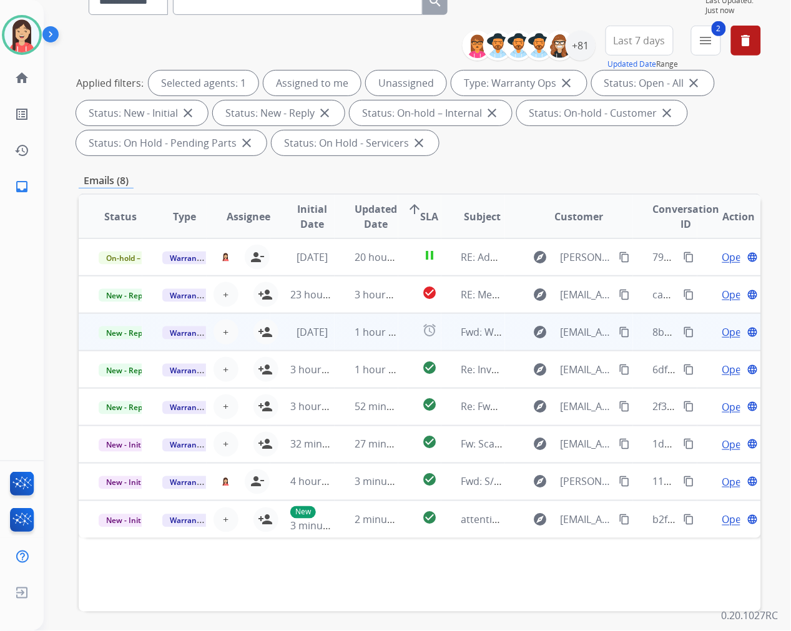
scroll to position [169, 0]
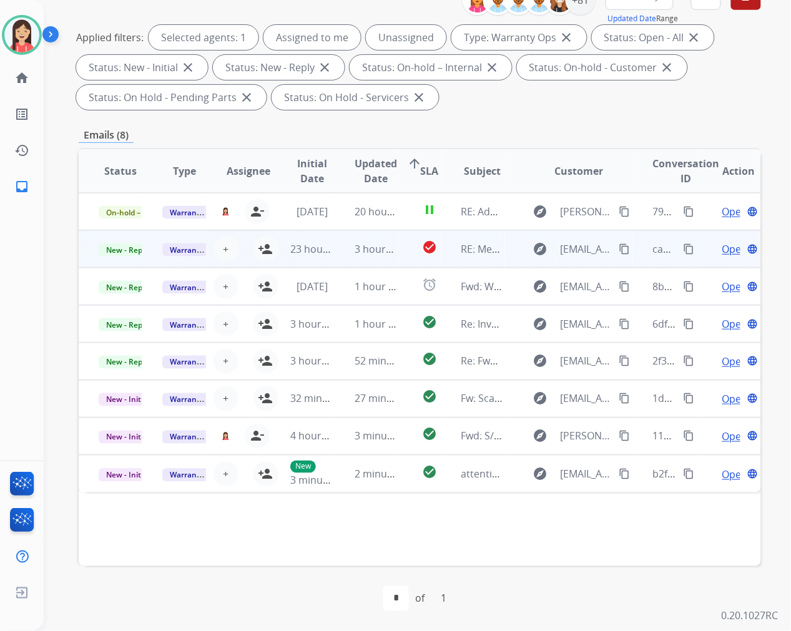
click at [337, 257] on td "3 hours ago" at bounding box center [367, 248] width 64 height 37
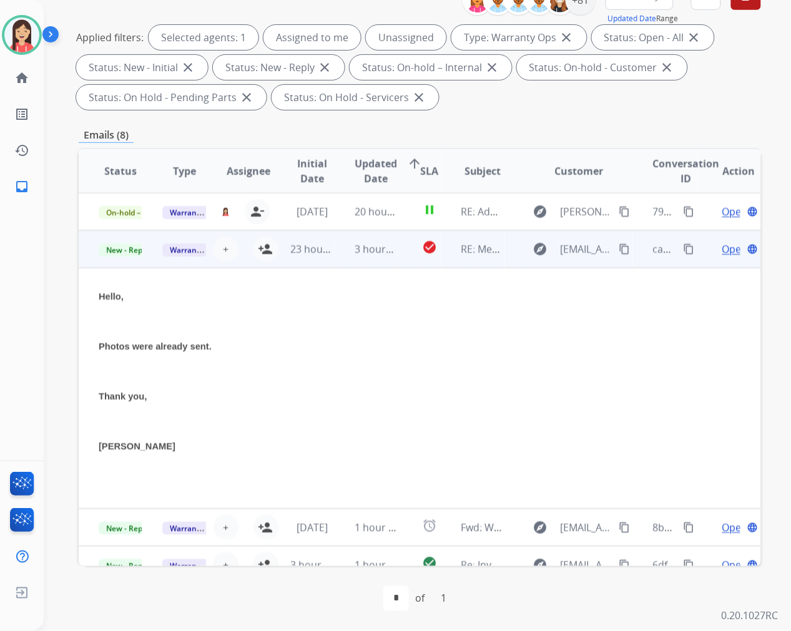
scroll to position [37, 0]
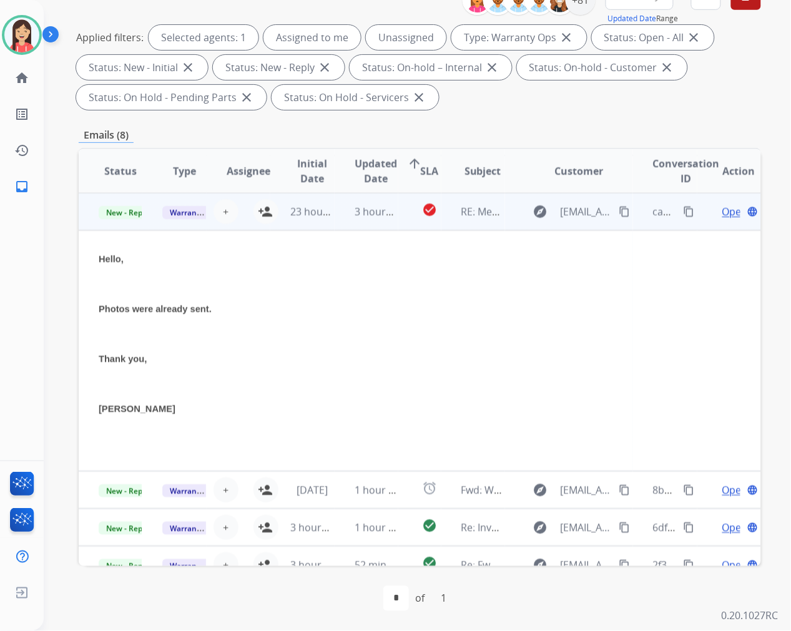
click at [722, 211] on span "Open" at bounding box center [735, 211] width 26 height 15
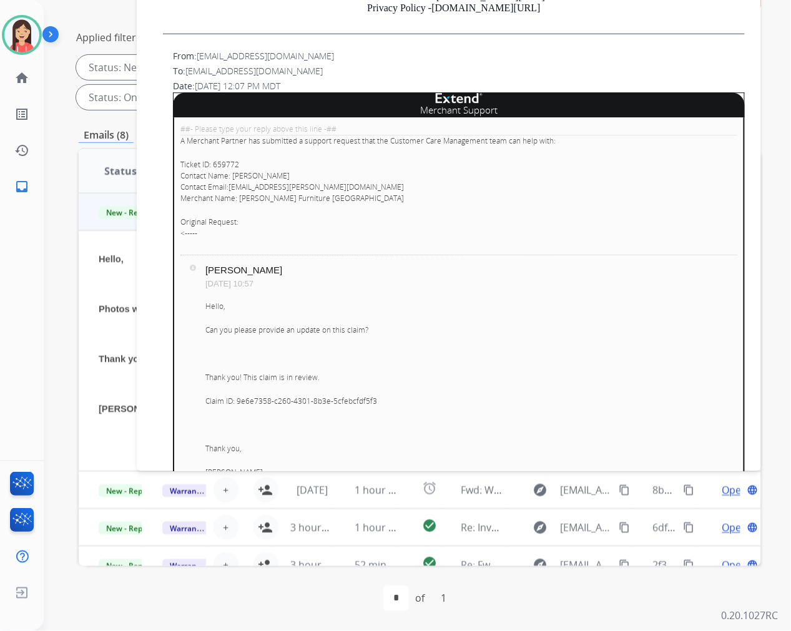
scroll to position [693, 0]
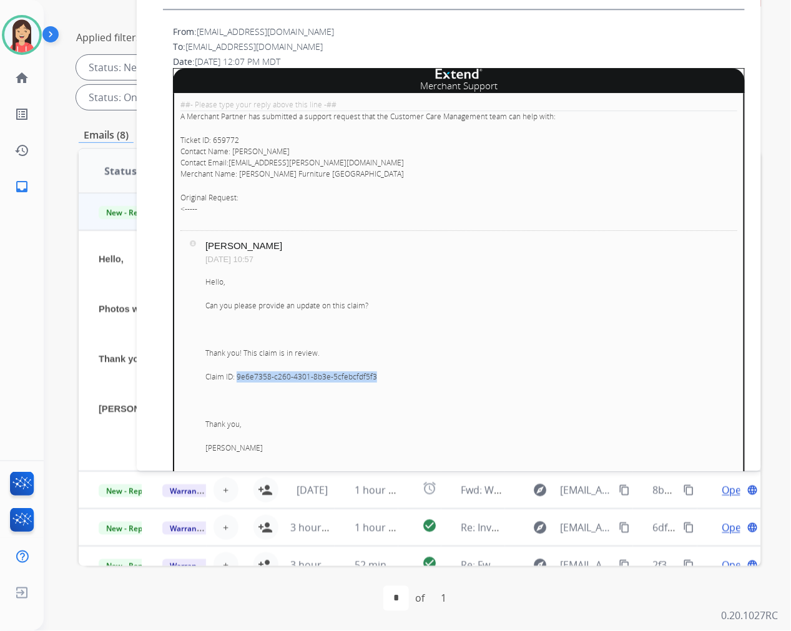
drag, startPoint x: 380, startPoint y: 377, endPoint x: 237, endPoint y: 377, distance: 142.3
click at [237, 377] on p "Claim ID: 9e6e7358-c260-4301-8b3e-5cfebcfdf5f3" at bounding box center [471, 376] width 532 height 11
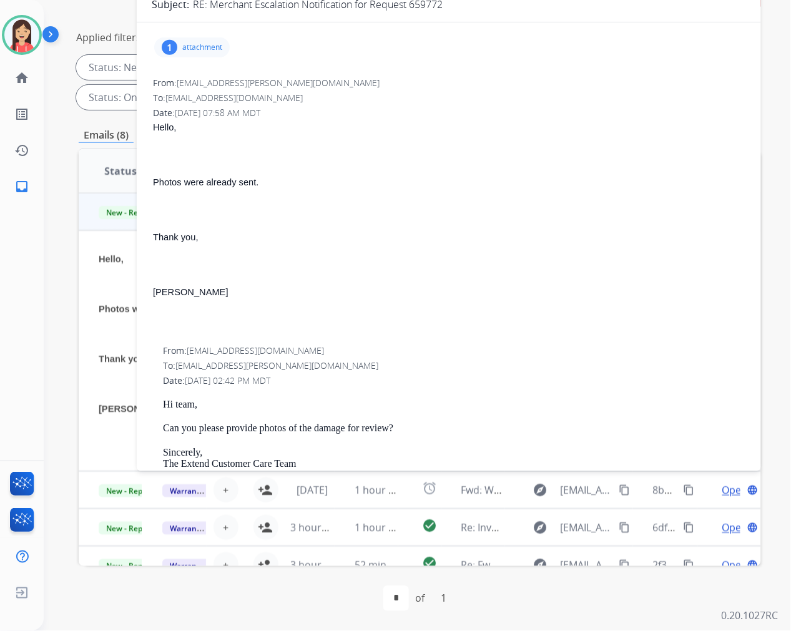
scroll to position [0, 0]
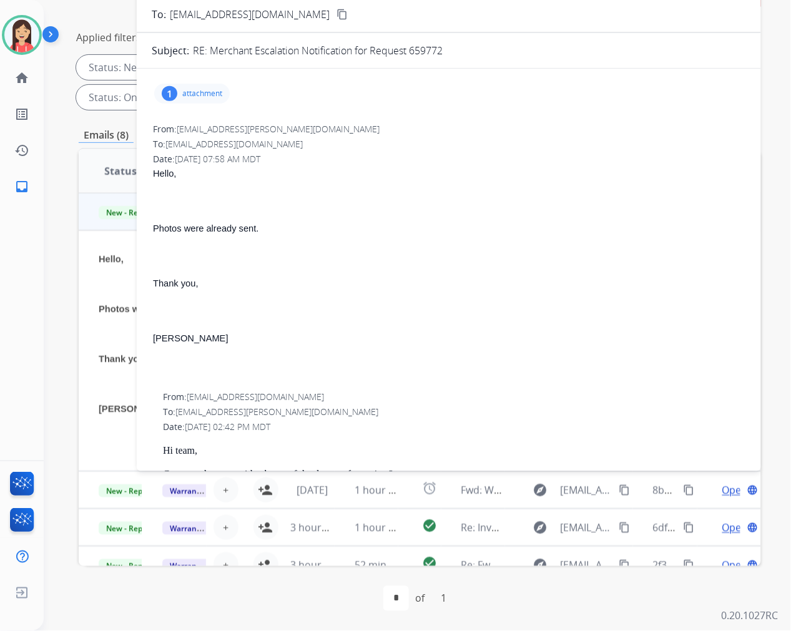
click at [466, 244] on div "Hello, Photos were already sent. Thank you, [PERSON_NAME]" at bounding box center [449, 268] width 592 height 207
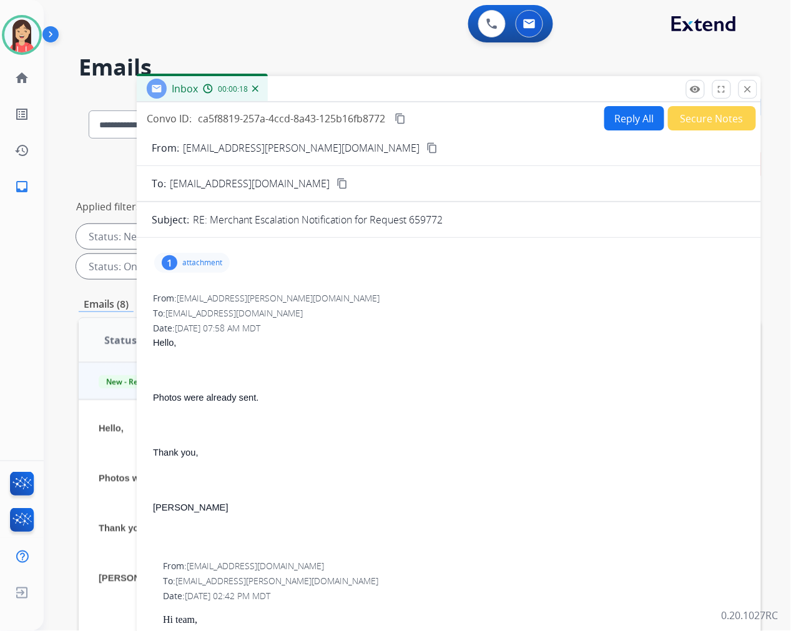
click at [627, 115] on button "Reply All" at bounding box center [634, 118] width 60 height 24
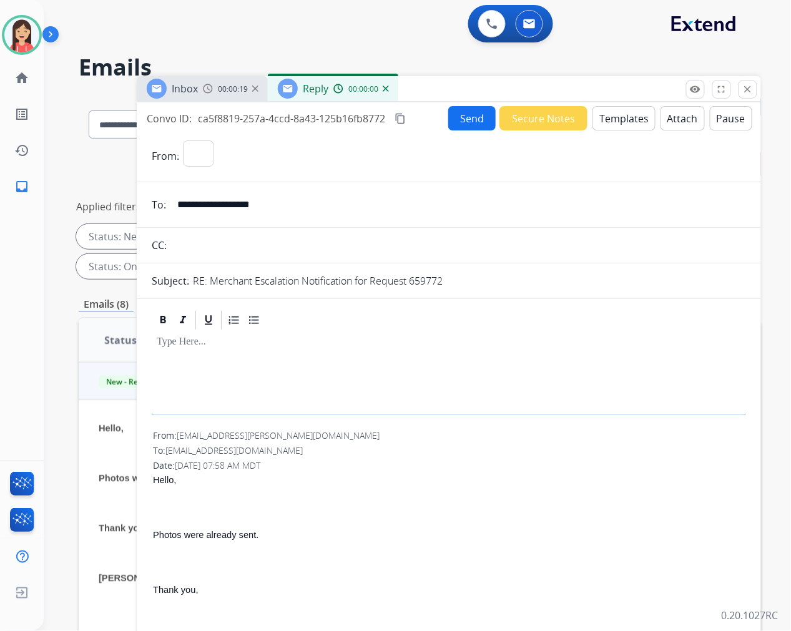
click at [627, 115] on button "Templates" at bounding box center [623, 118] width 63 height 24
select select "**********"
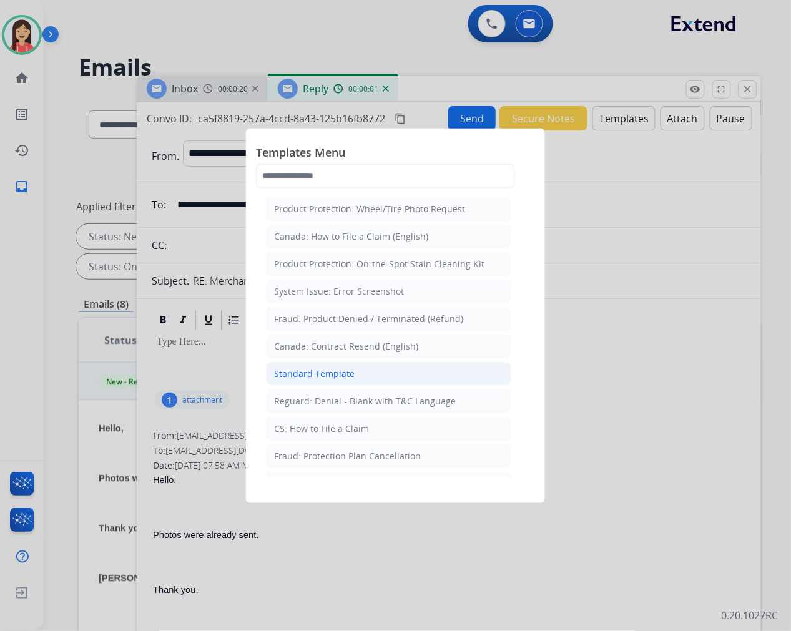
click at [348, 370] on div "Standard Template" at bounding box center [314, 374] width 81 height 12
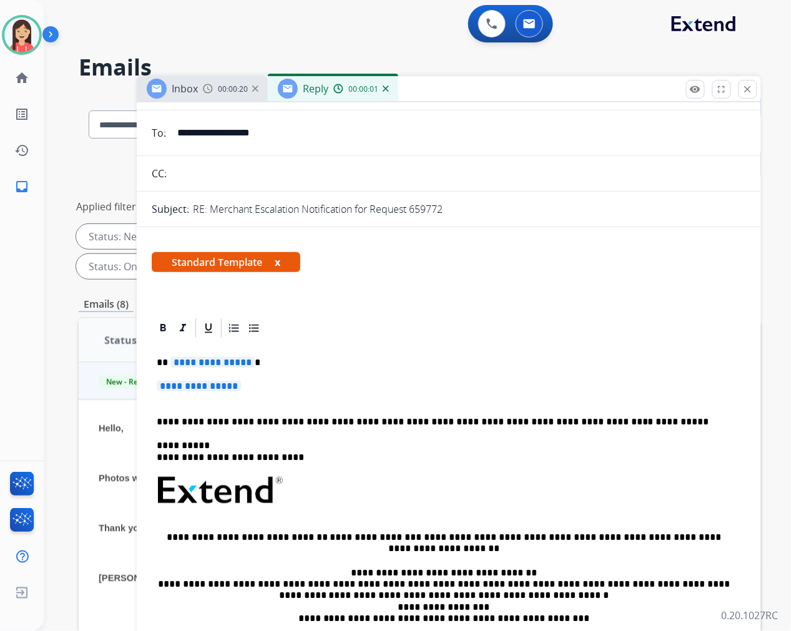
scroll to position [139, 0]
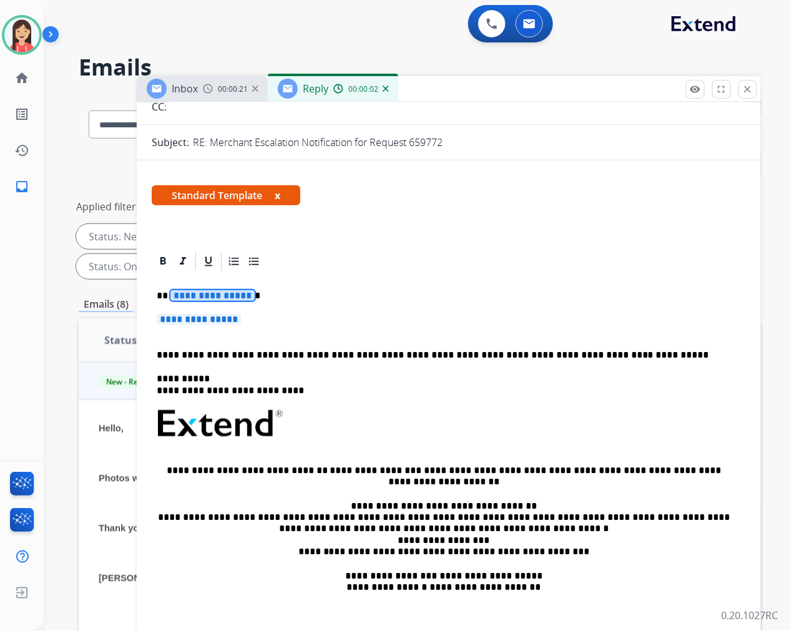
click at [175, 292] on span "**********" at bounding box center [212, 295] width 84 height 11
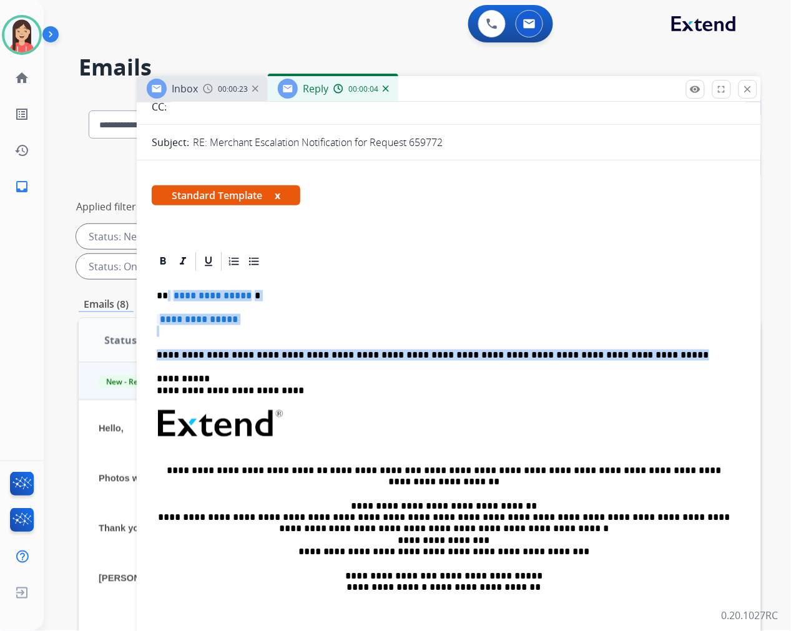
drag, startPoint x: 167, startPoint y: 294, endPoint x: 637, endPoint y: 345, distance: 472.1
click at [637, 345] on div "**********" at bounding box center [449, 453] width 594 height 361
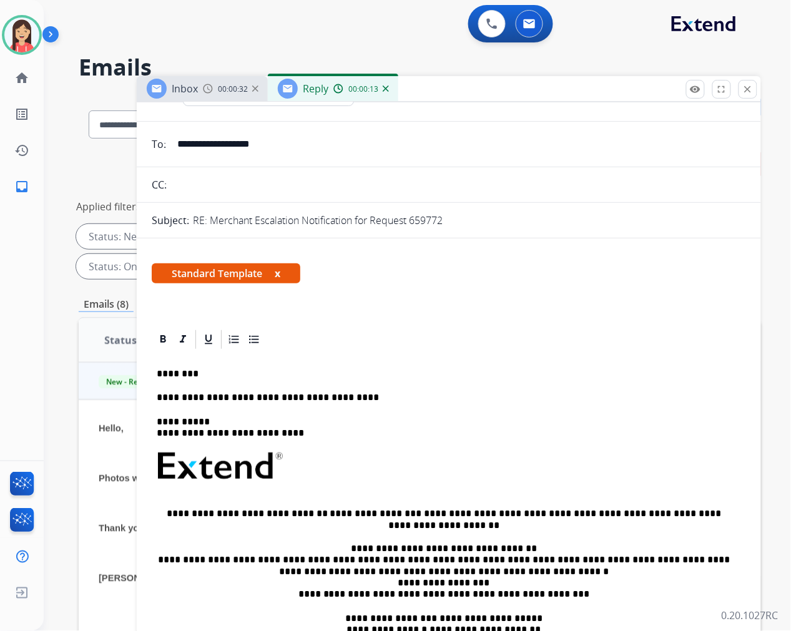
scroll to position [0, 0]
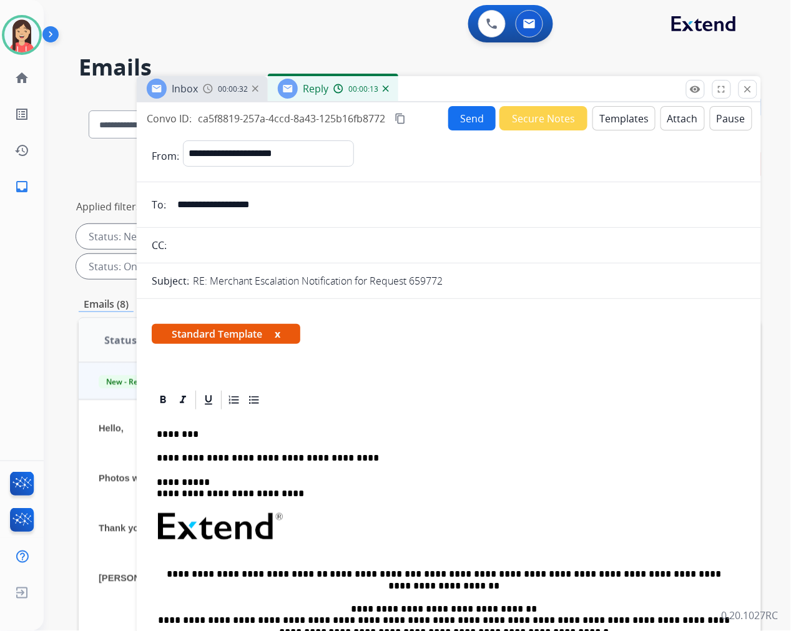
click at [462, 109] on button "Send" at bounding box center [471, 118] width 47 height 24
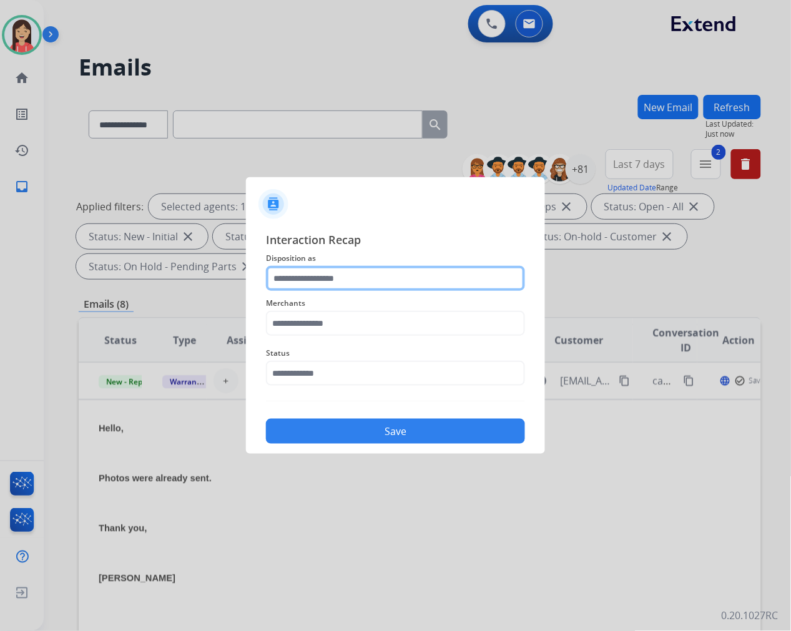
click at [357, 277] on input "text" at bounding box center [395, 278] width 259 height 25
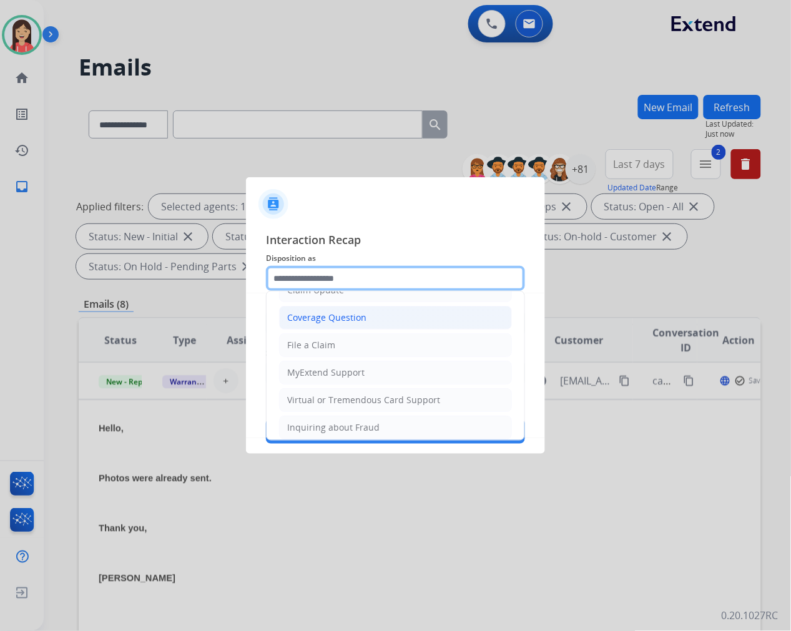
scroll to position [195, 0]
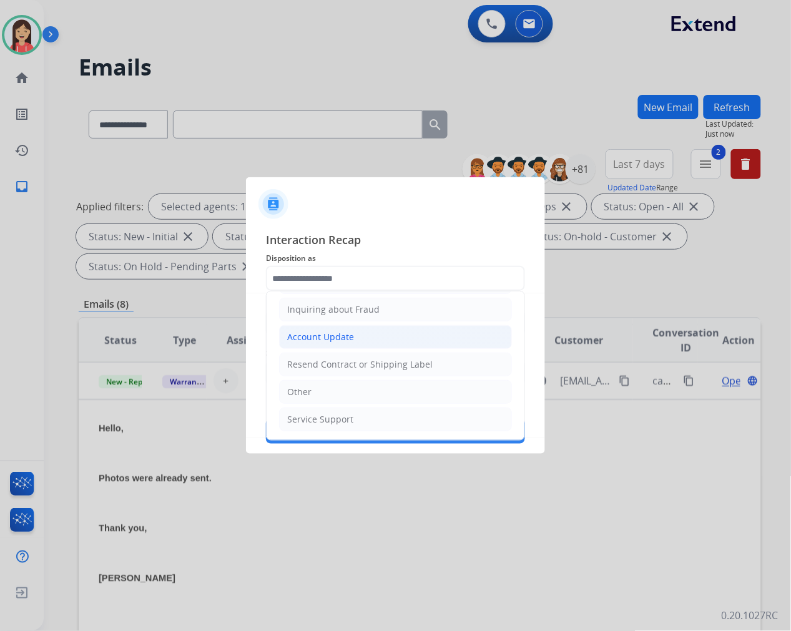
click at [325, 336] on div "Account Update" at bounding box center [320, 337] width 67 height 12
type input "**********"
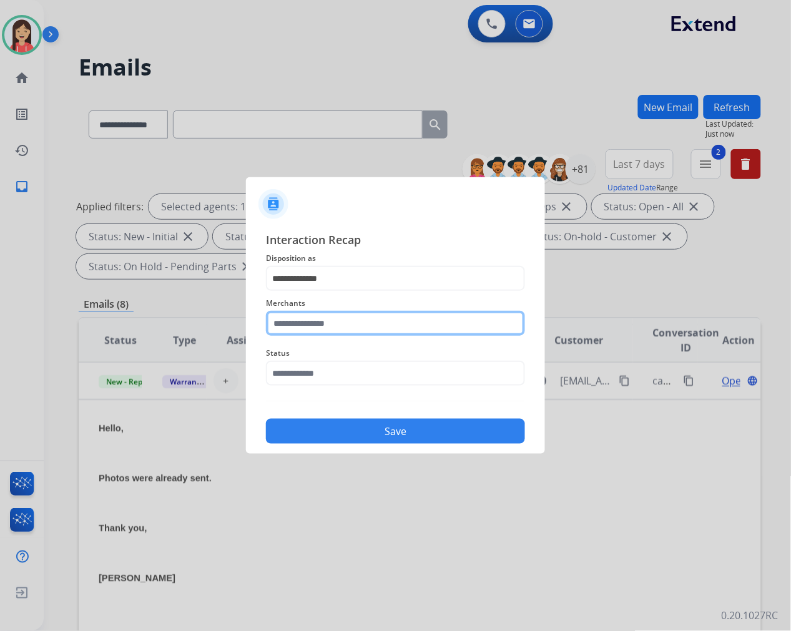
click at [325, 329] on input "text" at bounding box center [395, 323] width 259 height 25
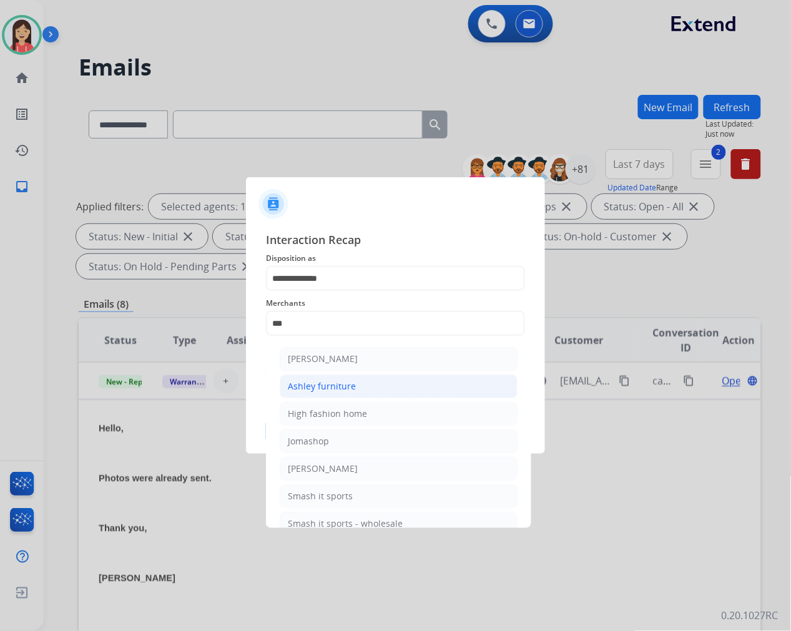
click at [321, 383] on div "Ashley furniture" at bounding box center [322, 386] width 68 height 12
type input "**********"
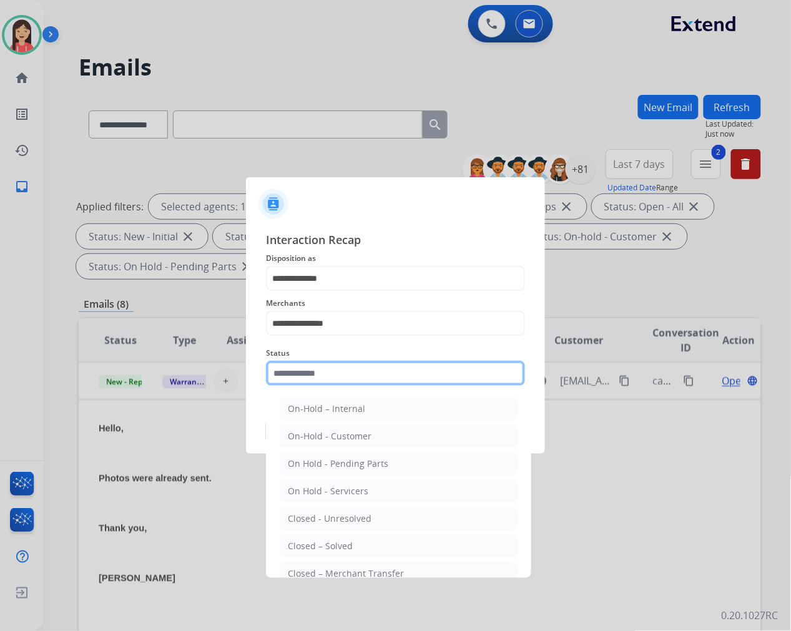
click at [326, 366] on input "text" at bounding box center [395, 373] width 259 height 25
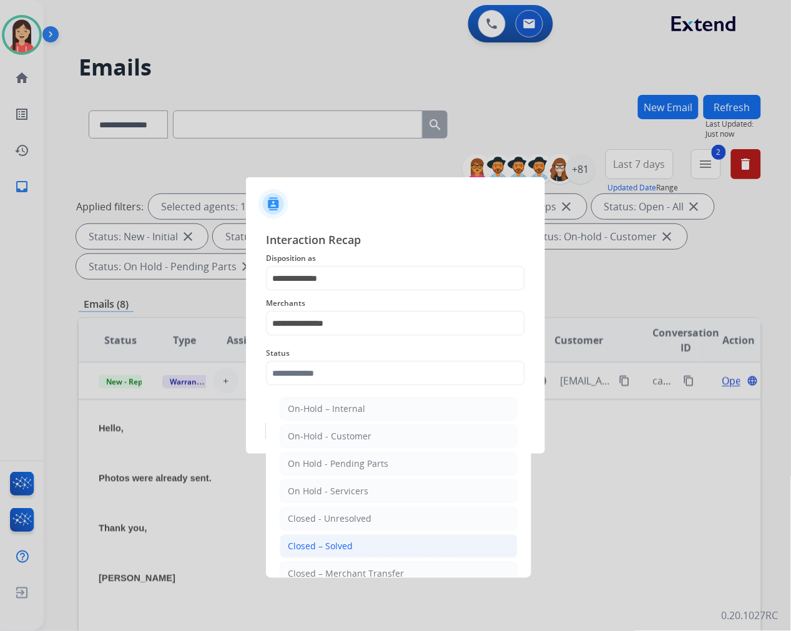
click at [329, 551] on div "Closed – Solved" at bounding box center [320, 546] width 65 height 12
type input "**********"
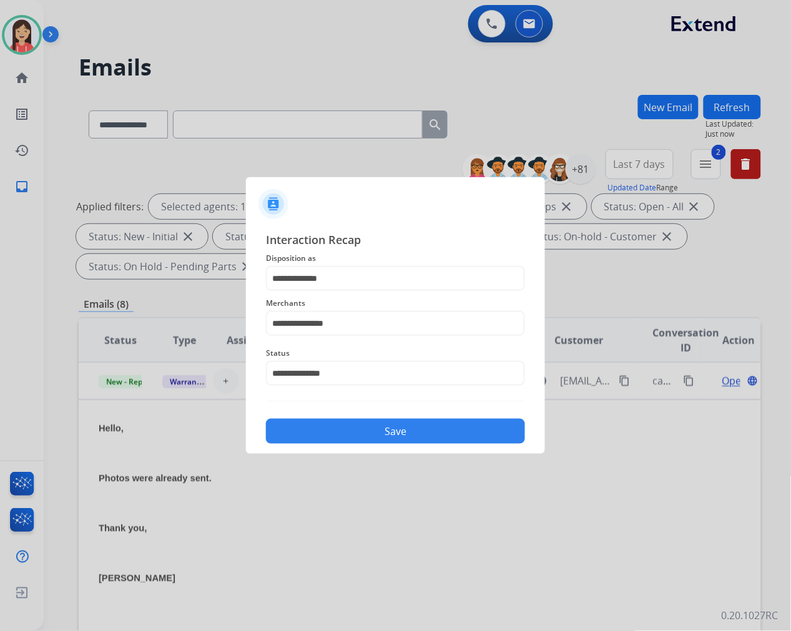
click at [367, 424] on button "Save" at bounding box center [395, 431] width 259 height 25
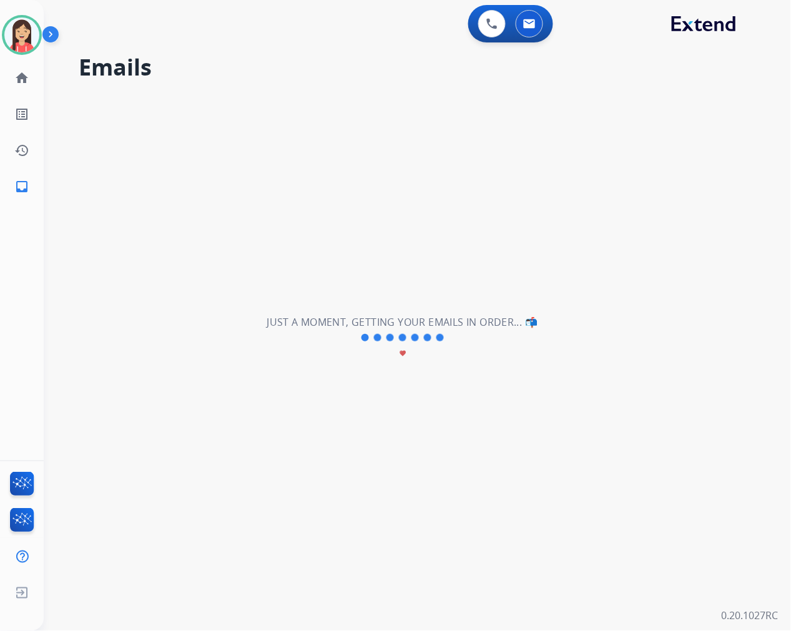
scroll to position [0, 0]
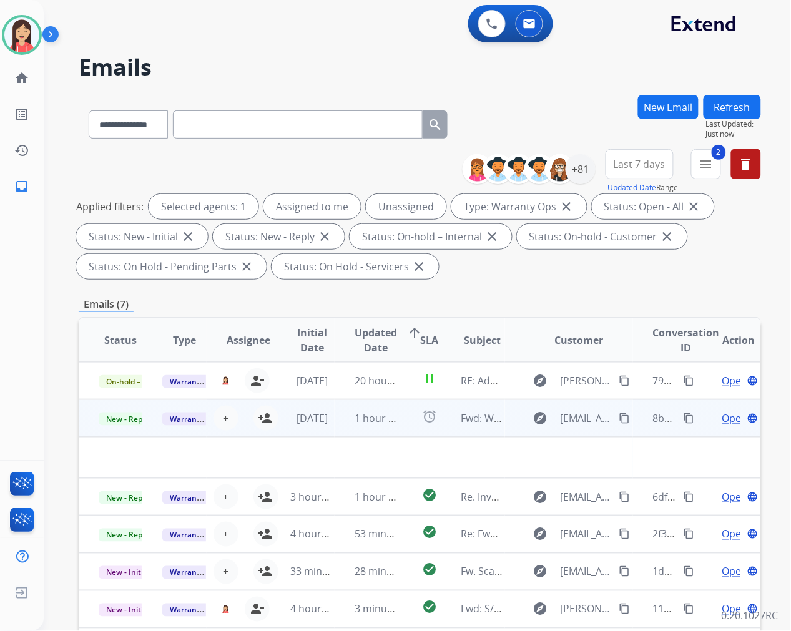
click at [330, 425] on td "[DATE]" at bounding box center [302, 417] width 64 height 37
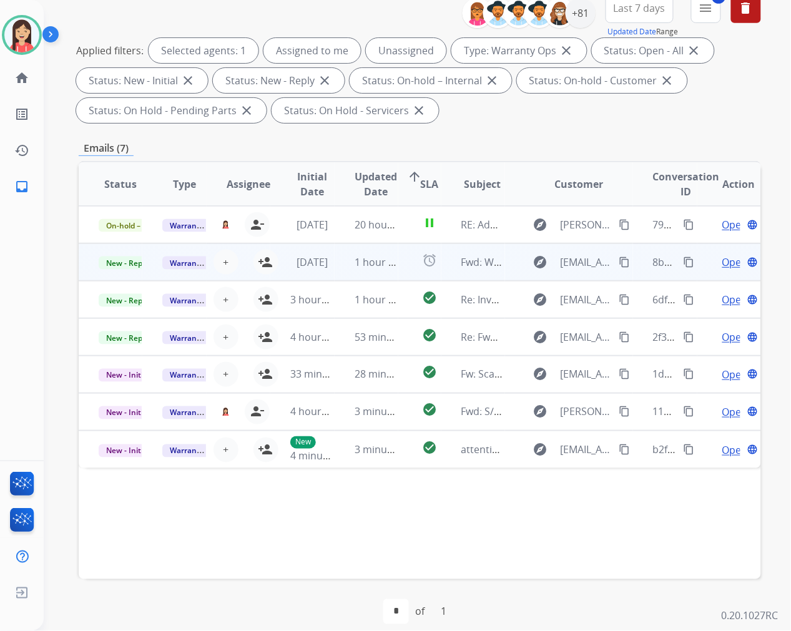
scroll to position [169, 0]
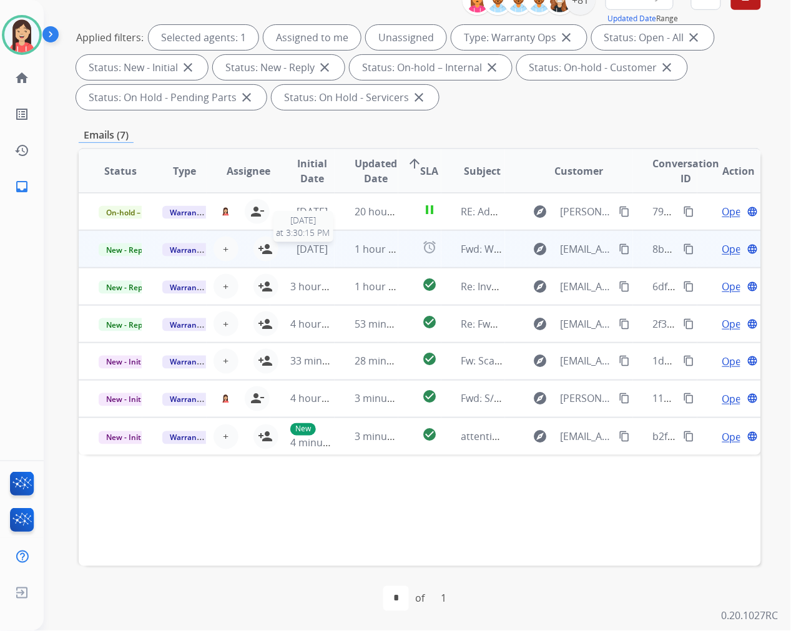
click at [326, 253] on span "[DATE]" at bounding box center [311, 249] width 31 height 14
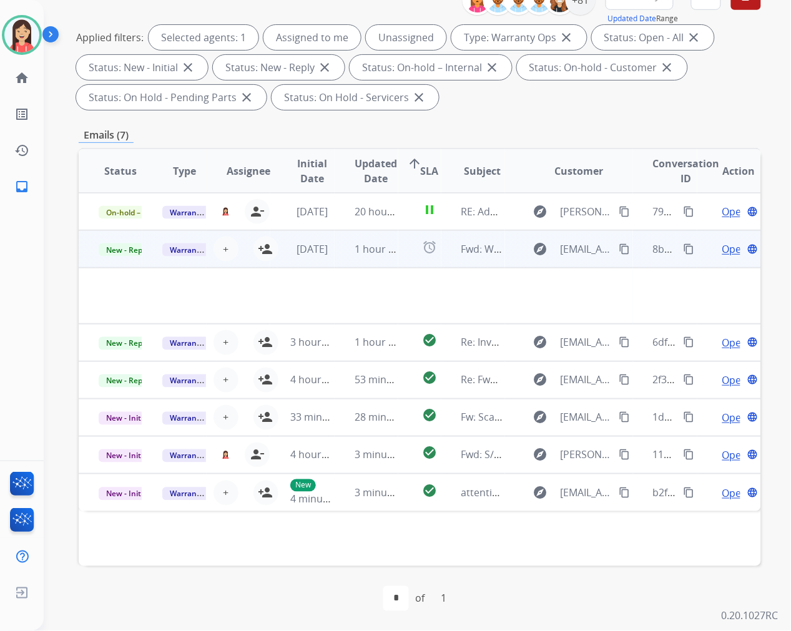
click at [722, 247] on span "Open" at bounding box center [735, 249] width 26 height 15
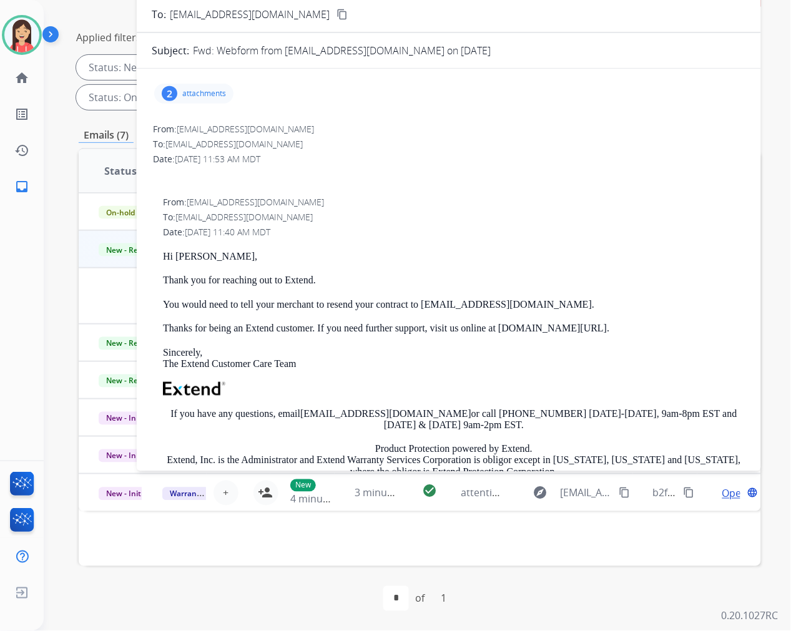
click at [196, 97] on p "attachments" at bounding box center [204, 94] width 44 height 10
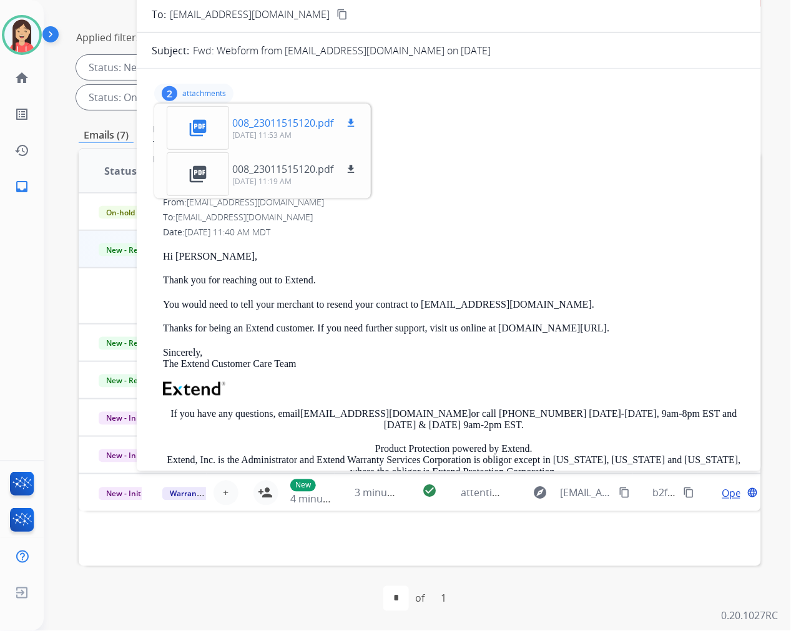
click at [358, 127] on button "download" at bounding box center [350, 122] width 15 height 15
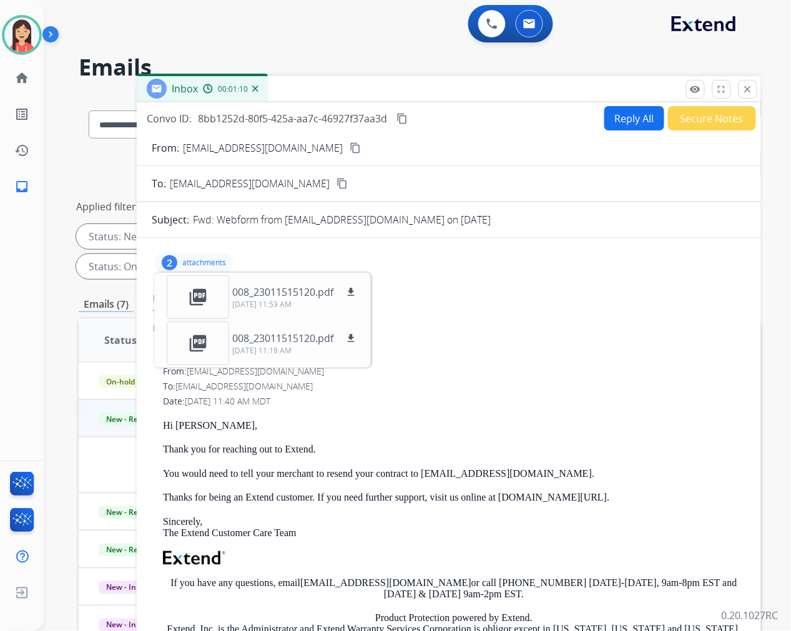
click at [623, 123] on button "Reply All" at bounding box center [634, 118] width 60 height 24
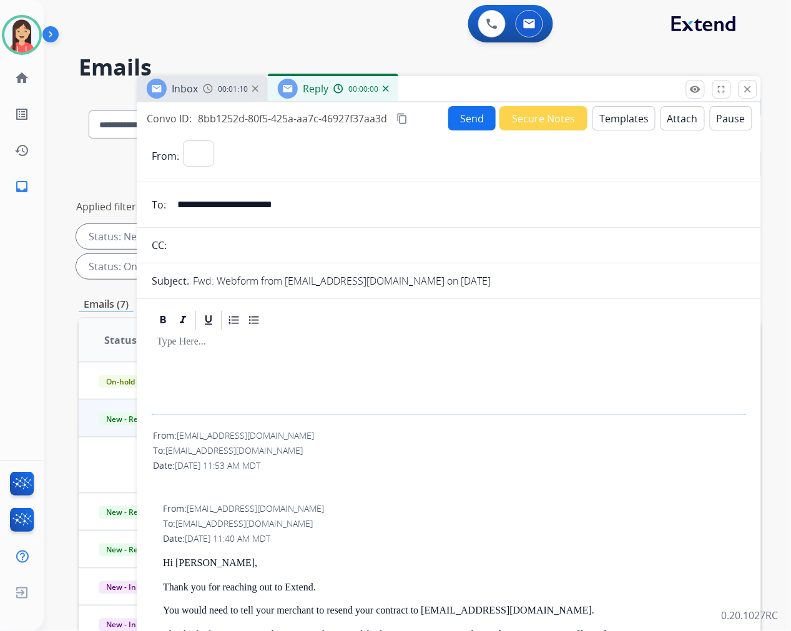
click at [625, 117] on button "Templates" at bounding box center [623, 118] width 63 height 24
select select "**********"
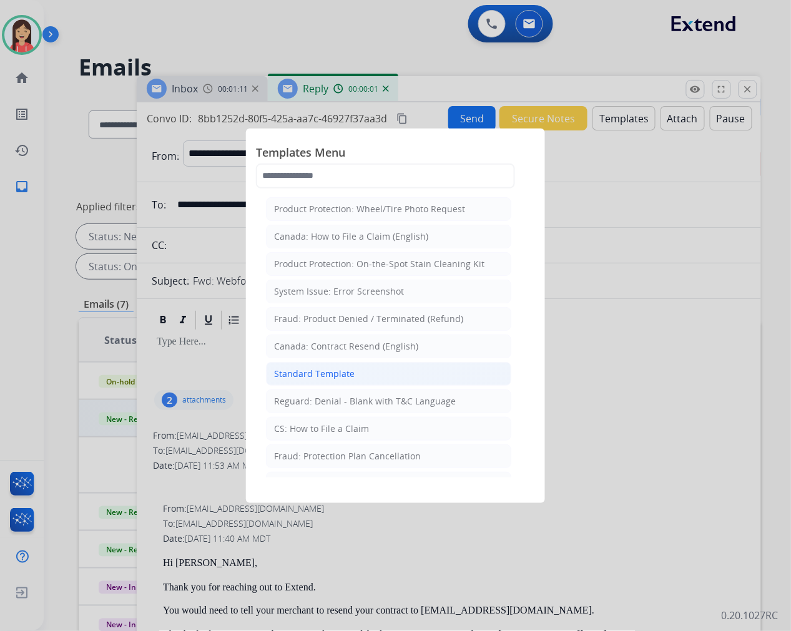
click at [363, 367] on li "Standard Template" at bounding box center [388, 374] width 245 height 24
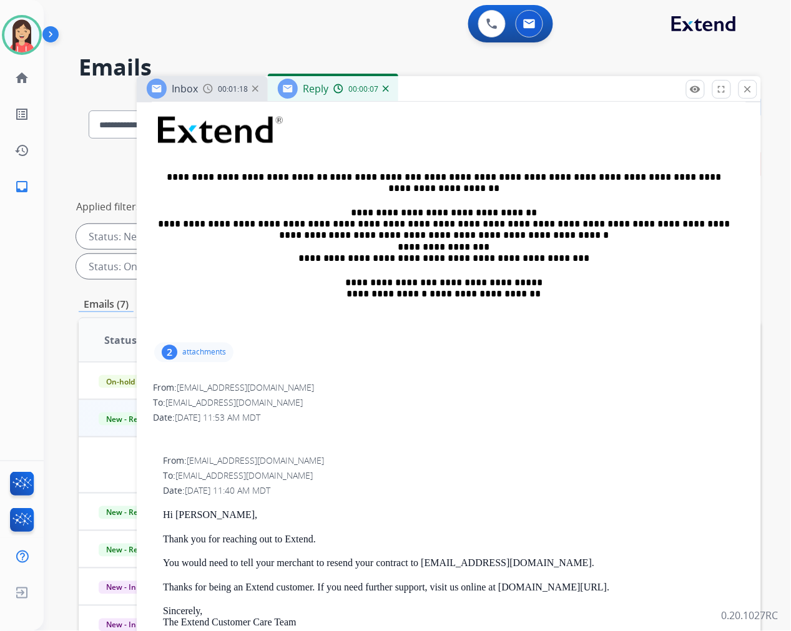
scroll to position [69, 0]
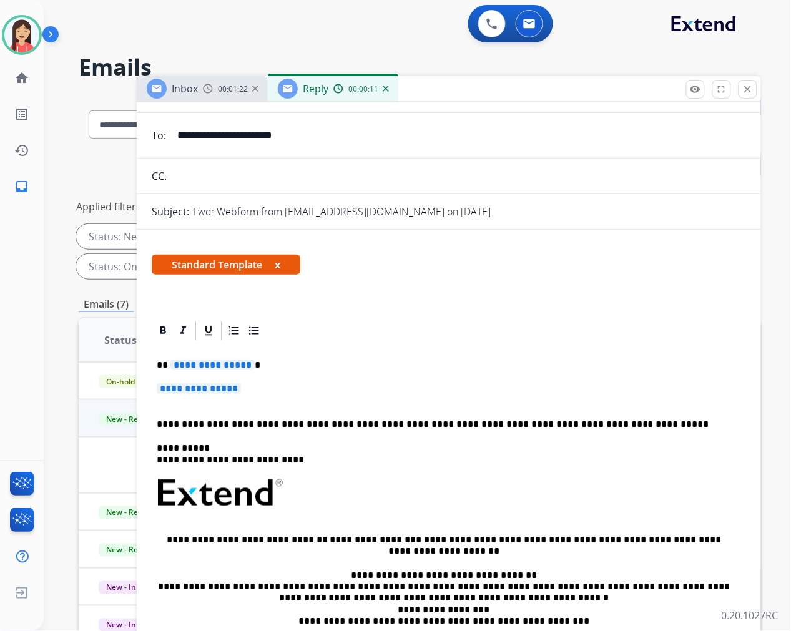
click at [167, 358] on div "**********" at bounding box center [449, 522] width 594 height 361
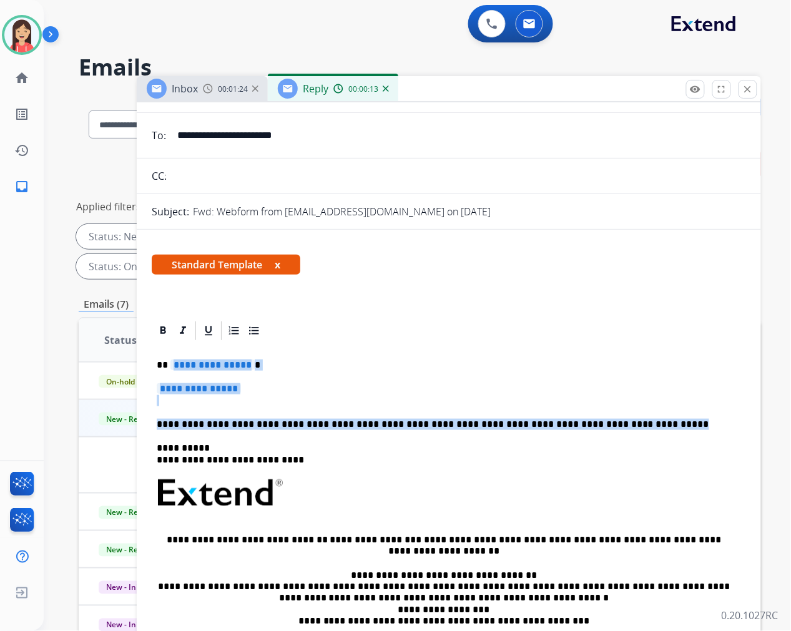
drag, startPoint x: 171, startPoint y: 359, endPoint x: 615, endPoint y: 423, distance: 449.0
click at [615, 423] on div "**********" at bounding box center [449, 522] width 594 height 361
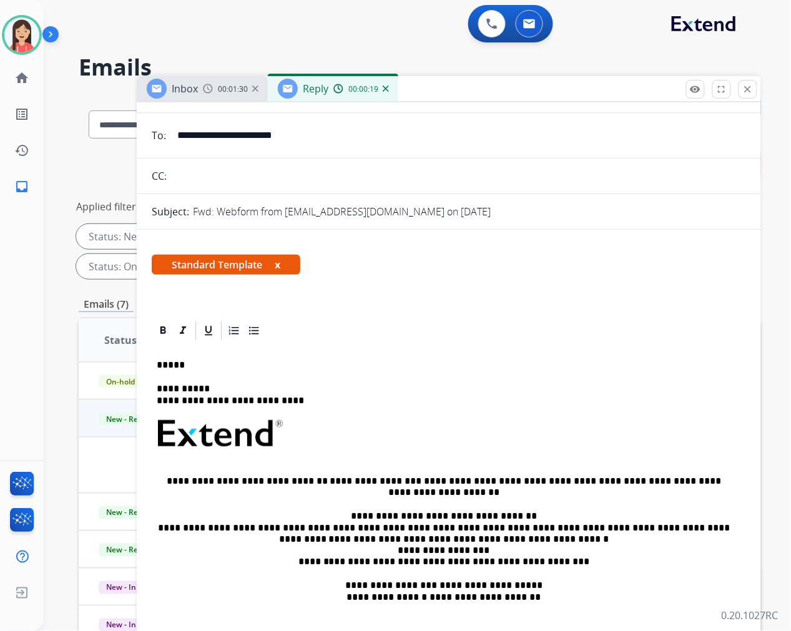
click at [192, 366] on p "*****" at bounding box center [444, 365] width 574 height 11
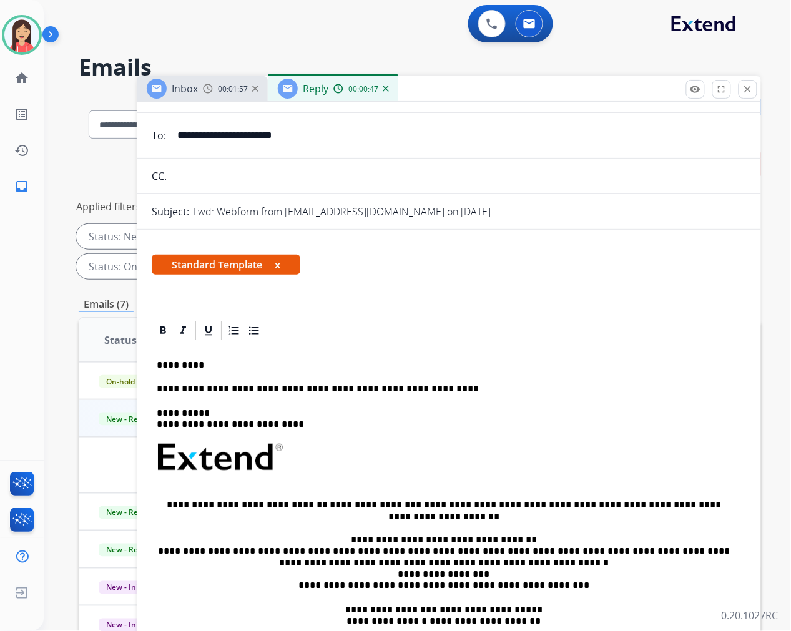
click at [212, 390] on p "**********" at bounding box center [444, 388] width 574 height 11
drag, startPoint x: 215, startPoint y: 390, endPoint x: 185, endPoint y: 383, distance: 30.7
click at [185, 383] on p "**********" at bounding box center [444, 388] width 574 height 11
click at [456, 383] on p "**********" at bounding box center [444, 388] width 574 height 11
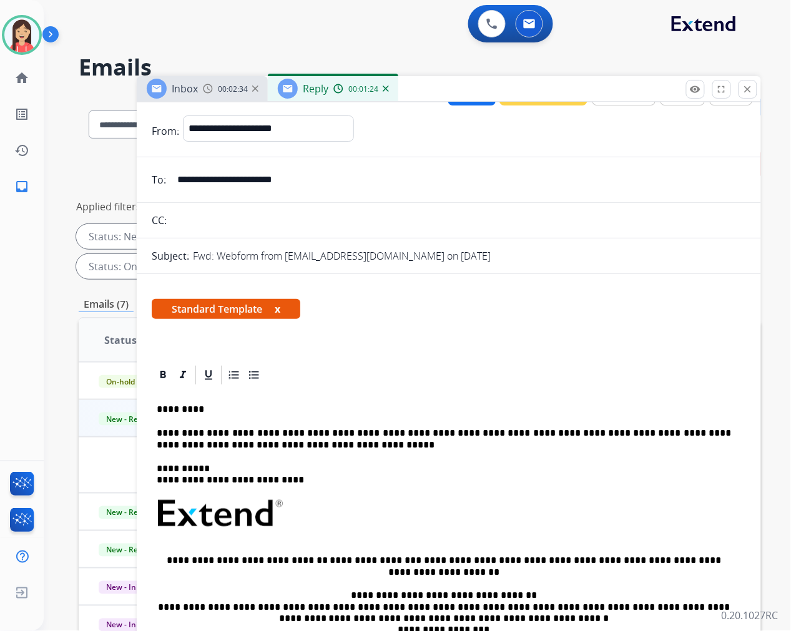
scroll to position [0, 0]
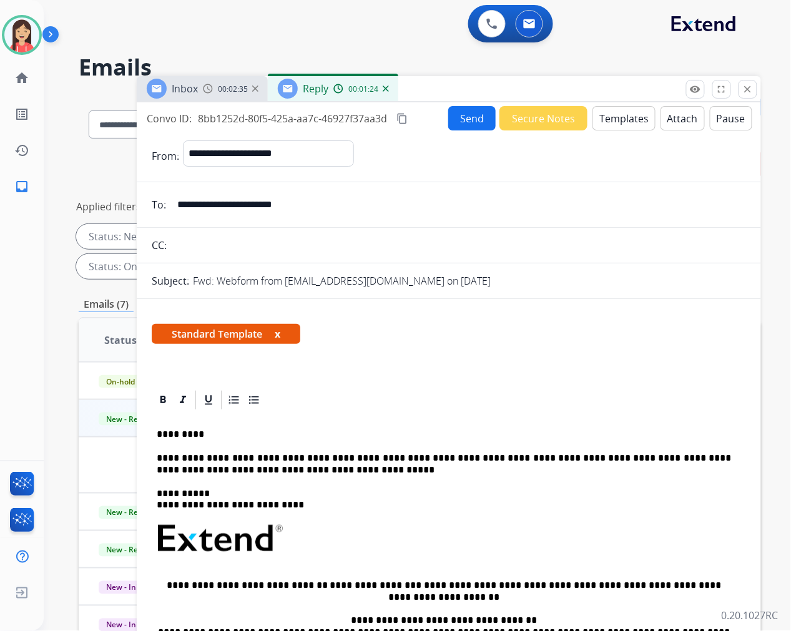
click at [470, 115] on button "Send" at bounding box center [471, 118] width 47 height 24
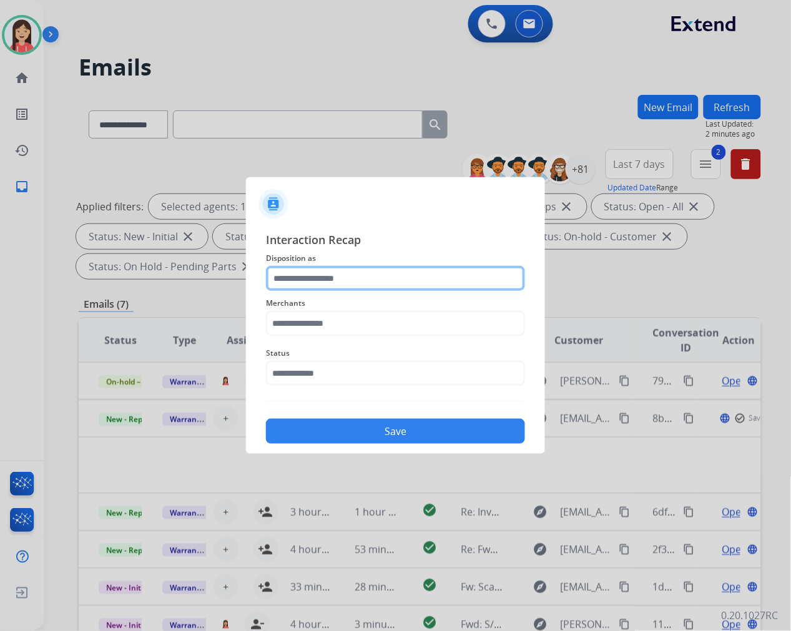
click at [351, 279] on input "text" at bounding box center [395, 278] width 259 height 25
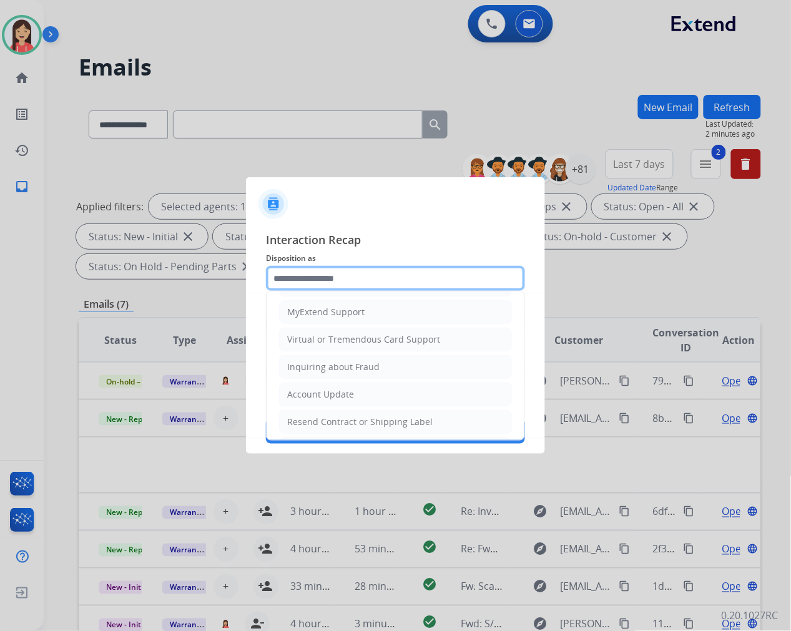
scroll to position [139, 0]
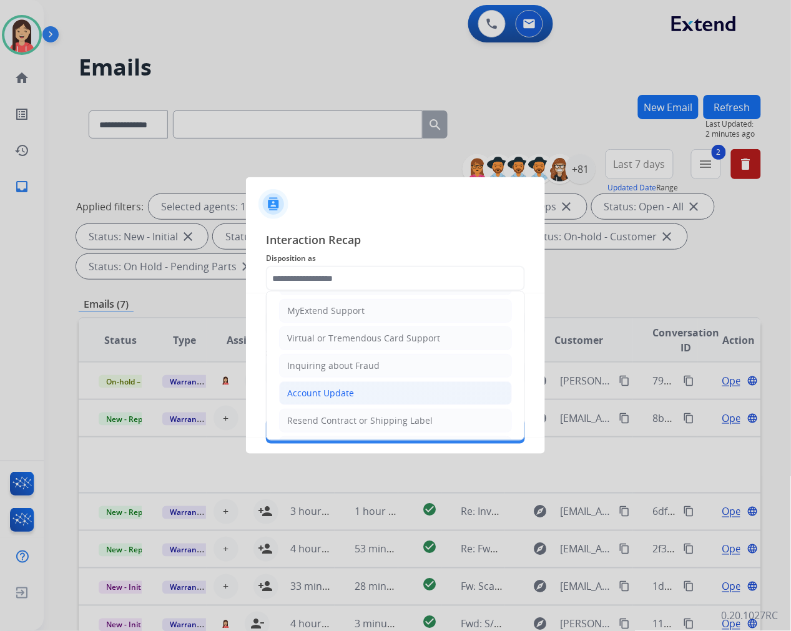
click at [318, 391] on div "Account Update" at bounding box center [320, 393] width 67 height 12
type input "**********"
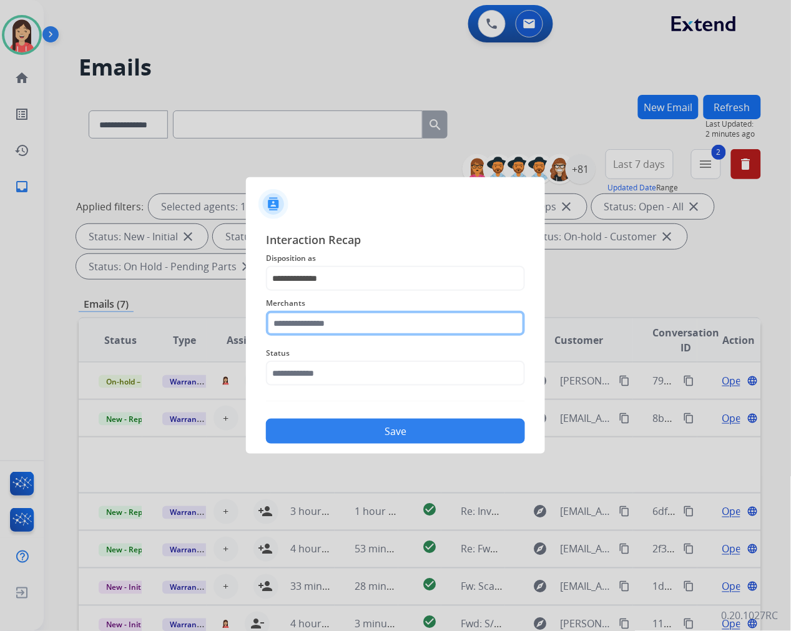
click at [371, 332] on input "text" at bounding box center [395, 323] width 259 height 25
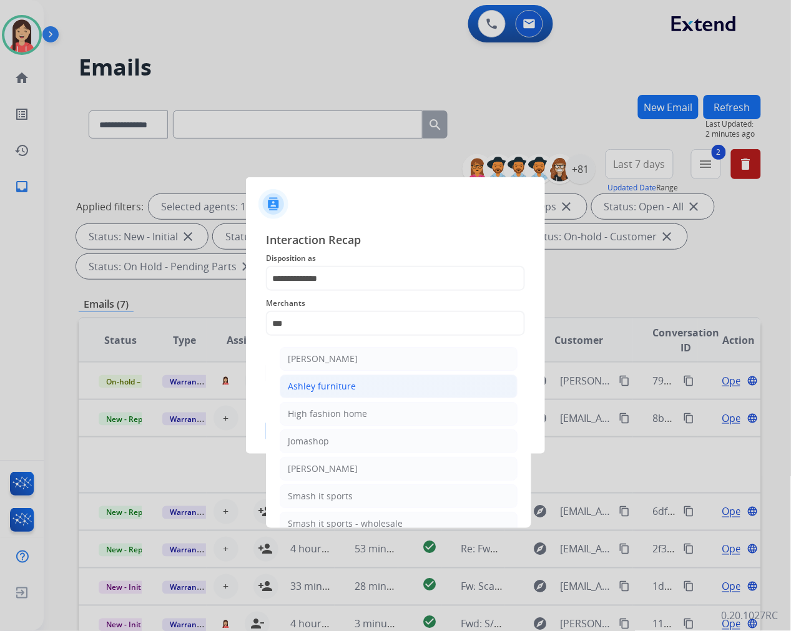
click at [328, 391] on div "Ashley furniture" at bounding box center [322, 386] width 68 height 12
type input "**********"
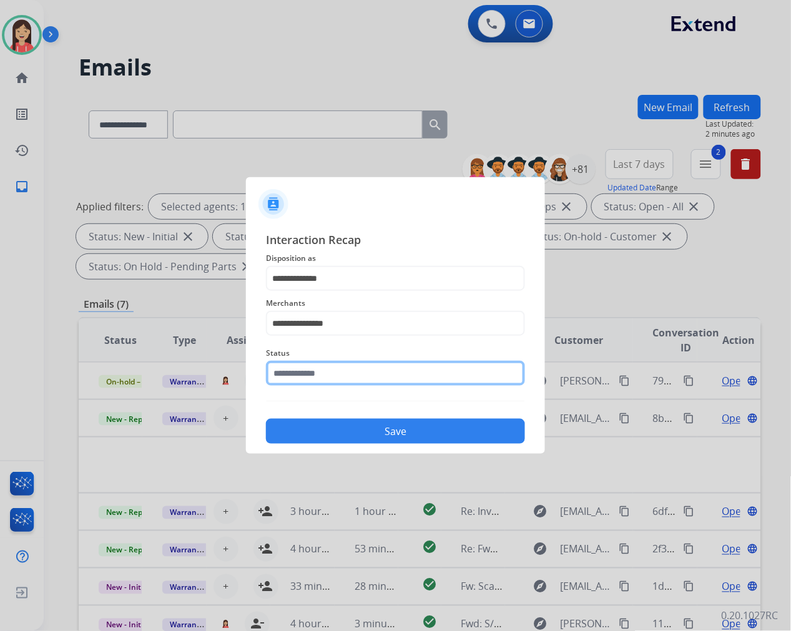
click at [339, 371] on input "text" at bounding box center [395, 373] width 259 height 25
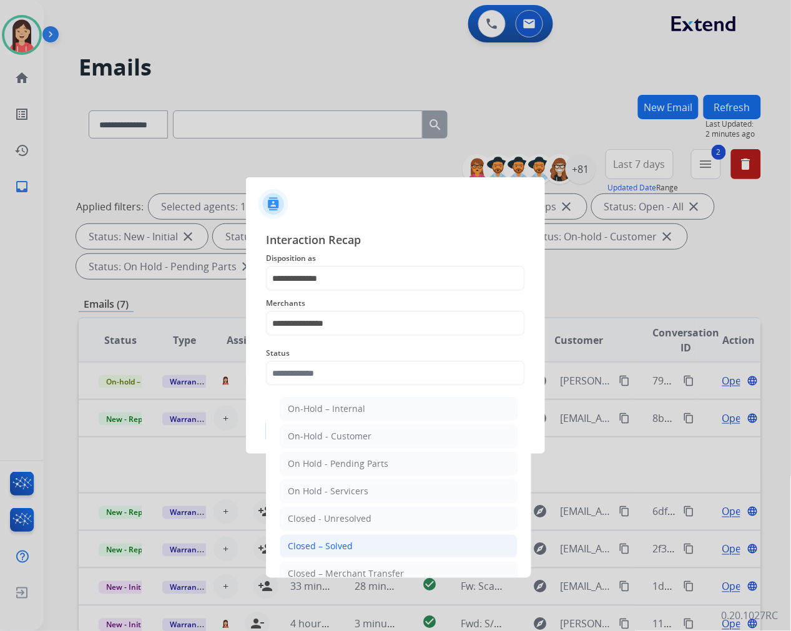
click at [348, 546] on div "Closed – Solved" at bounding box center [320, 546] width 65 height 12
type input "**********"
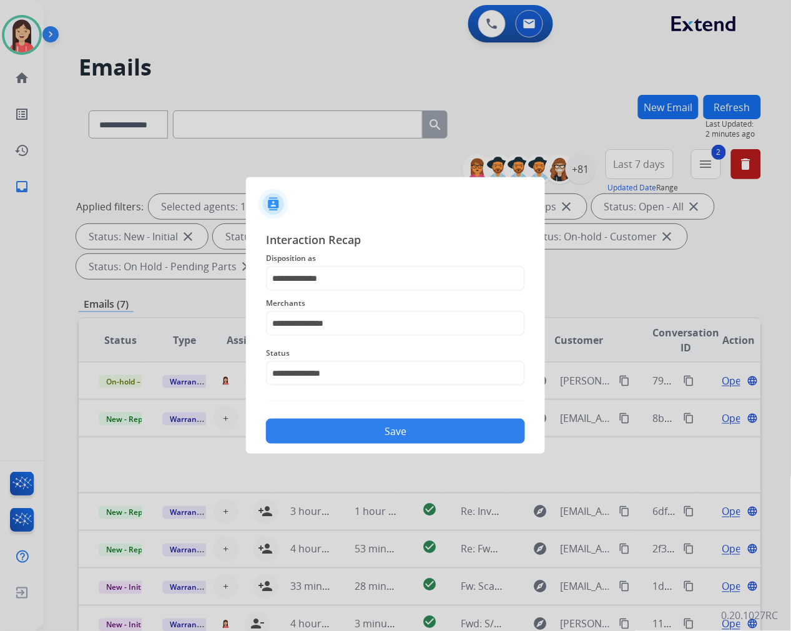
click at [348, 419] on button "Save" at bounding box center [395, 431] width 259 height 25
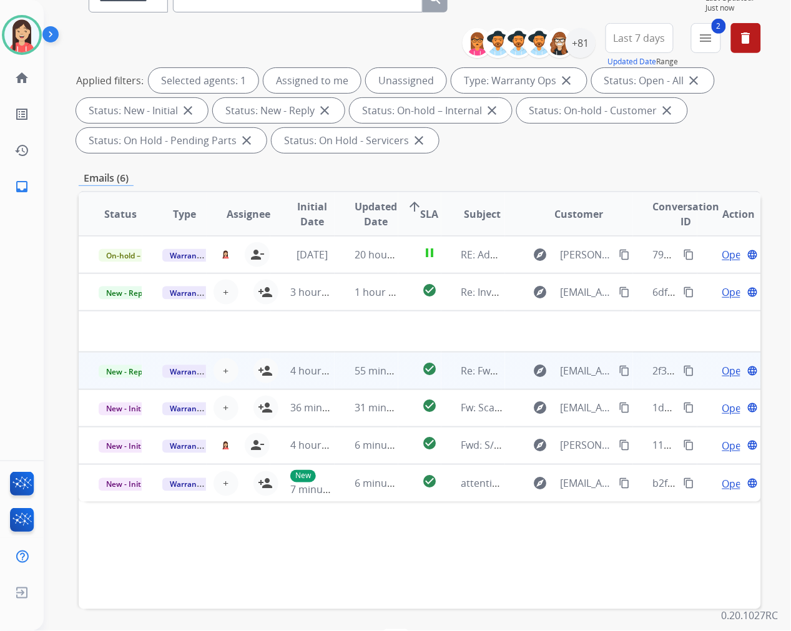
scroll to position [169, 0]
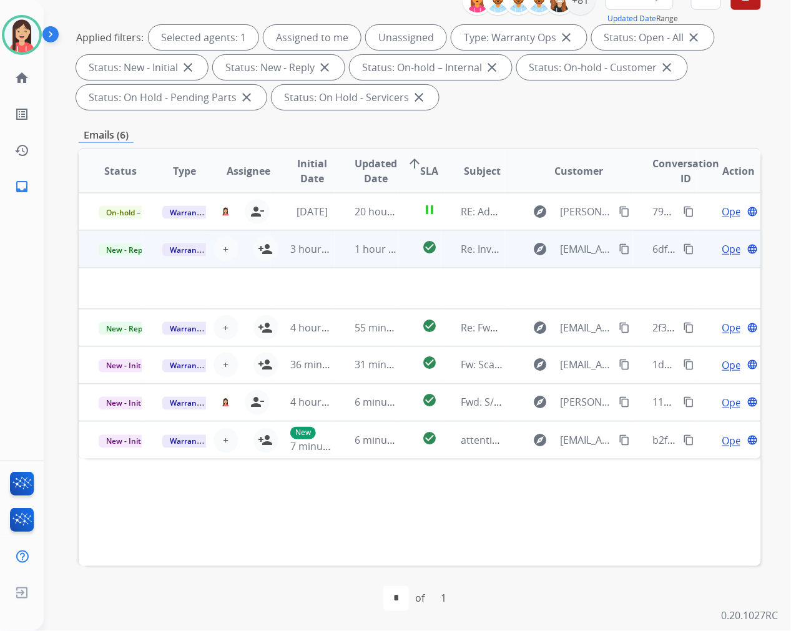
click at [336, 256] on td "1 hour ago" at bounding box center [367, 248] width 64 height 37
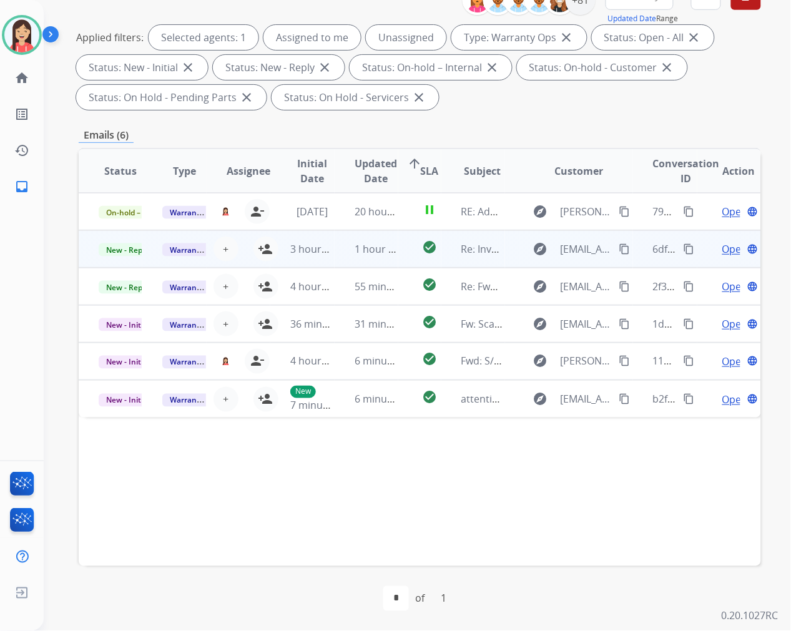
click at [336, 263] on td "1 hour ago" at bounding box center [367, 248] width 64 height 37
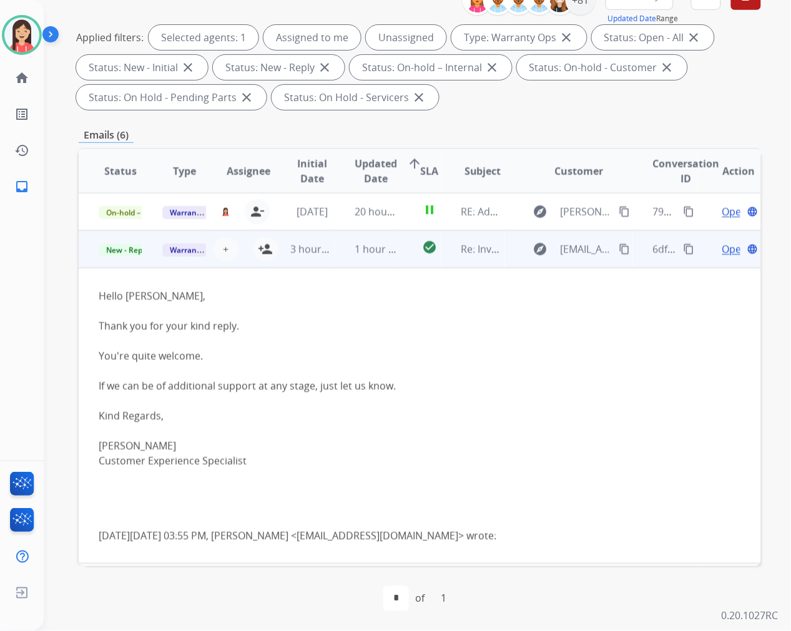
scroll to position [37, 0]
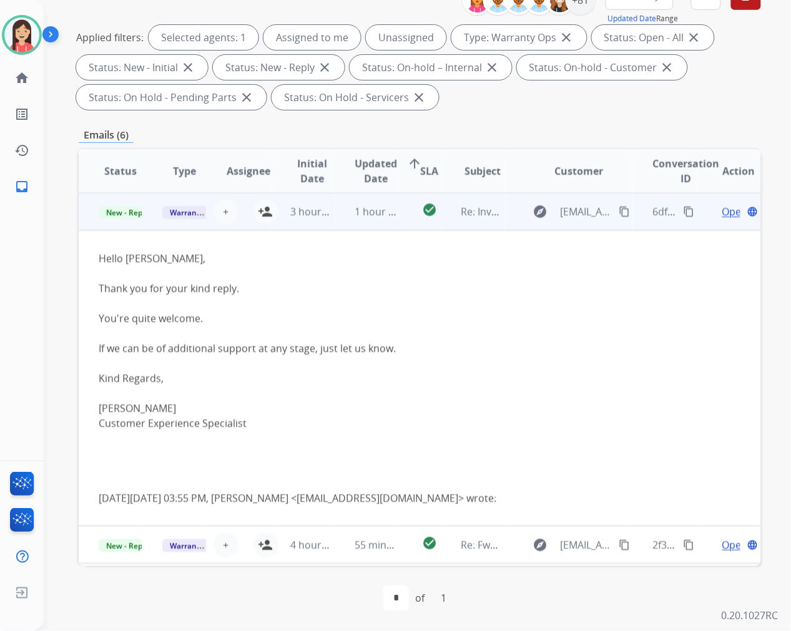
click at [722, 210] on span "Open" at bounding box center [735, 211] width 26 height 15
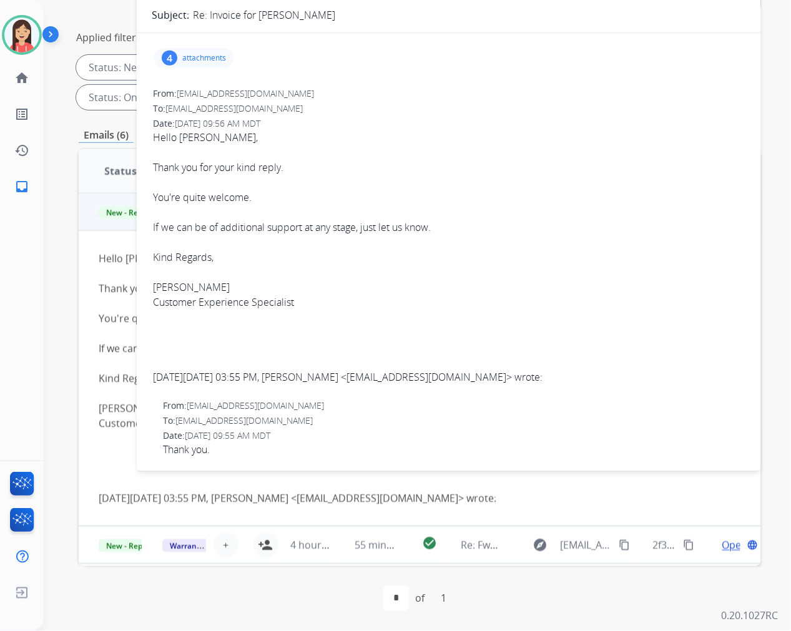
scroll to position [0, 0]
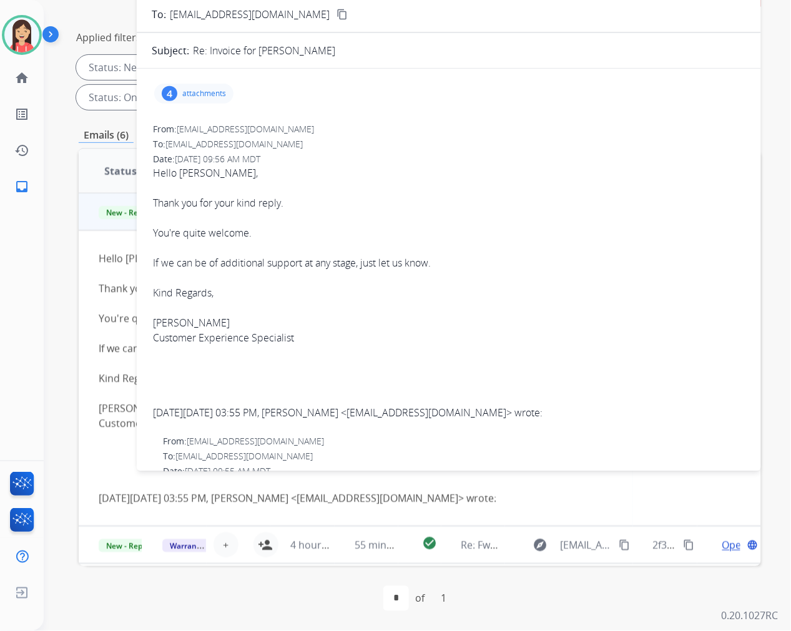
click at [213, 95] on p "attachments" at bounding box center [204, 94] width 44 height 10
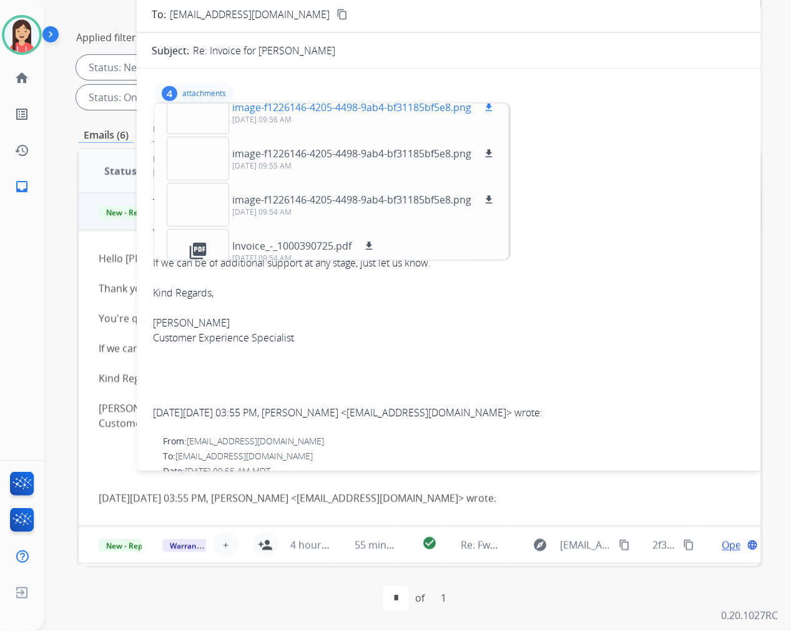
scroll to position [31, 0]
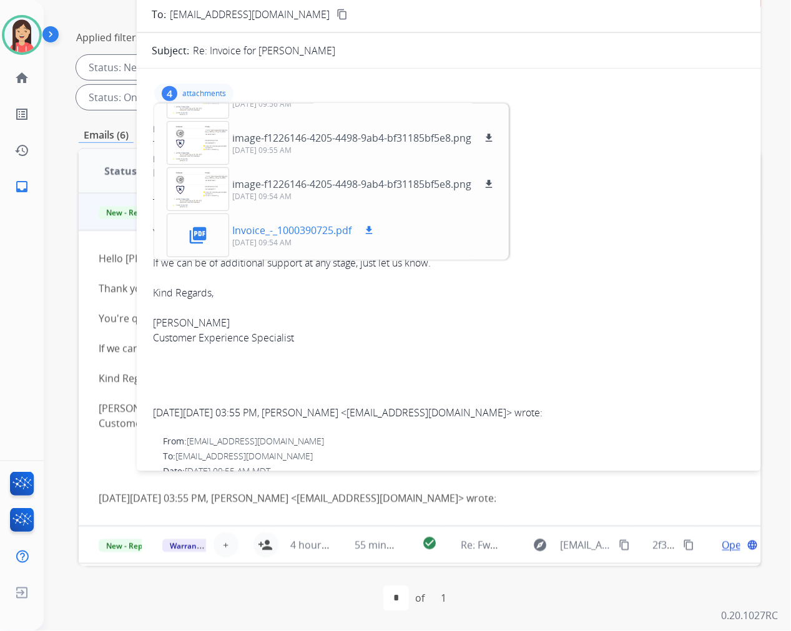
click at [371, 232] on mat-icon "download" at bounding box center [368, 230] width 11 height 11
click at [266, 307] on div at bounding box center [449, 307] width 592 height 15
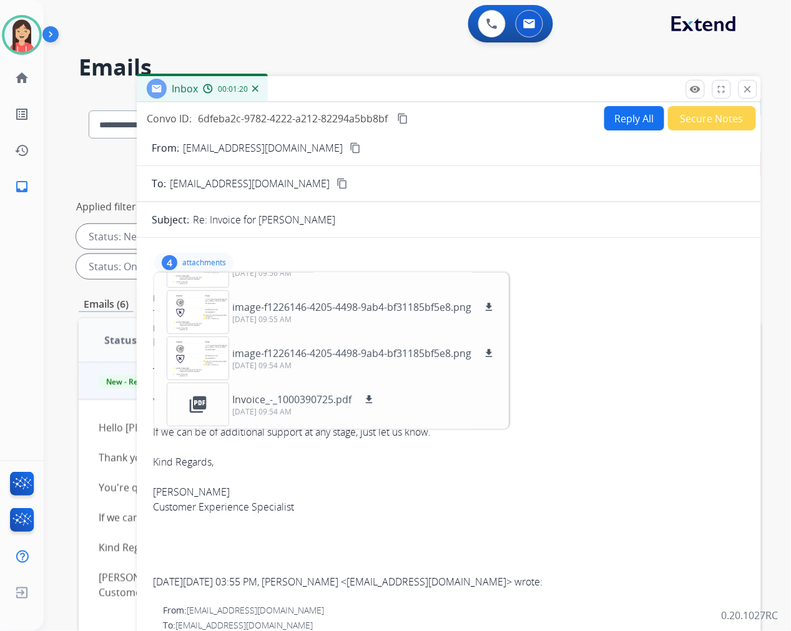
click at [624, 116] on button "Reply All" at bounding box center [634, 118] width 60 height 24
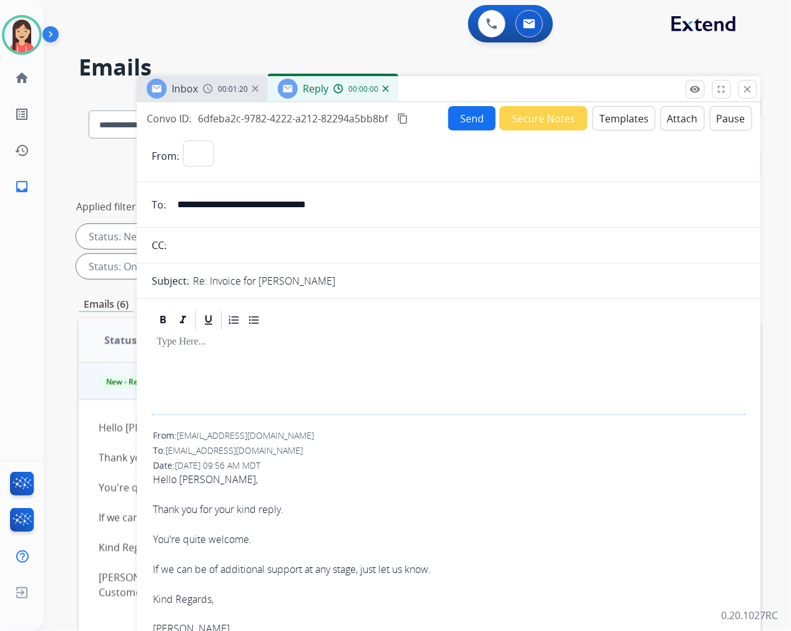
select select "**********"
click at [602, 125] on button "Templates" at bounding box center [623, 118] width 63 height 24
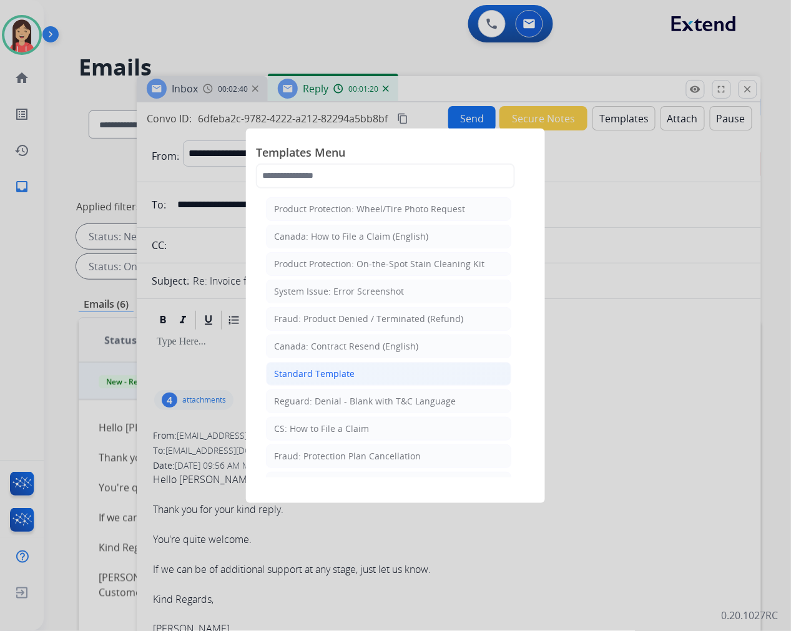
click at [308, 378] on div "Standard Template" at bounding box center [314, 374] width 81 height 12
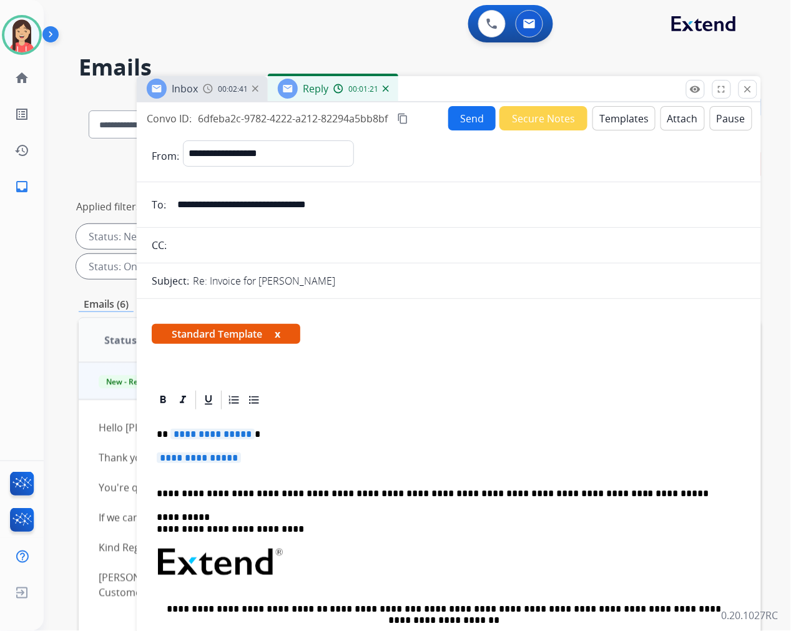
click at [289, 115] on span "6dfeba2c-9782-4222-a212-82294a5bb8bf" at bounding box center [293, 119] width 190 height 14
click at [464, 79] on div "Inbox 00:03:15 Reply 00:01:54" at bounding box center [449, 89] width 624 height 26
click at [539, 115] on button "Secure Notes" at bounding box center [543, 118] width 88 height 24
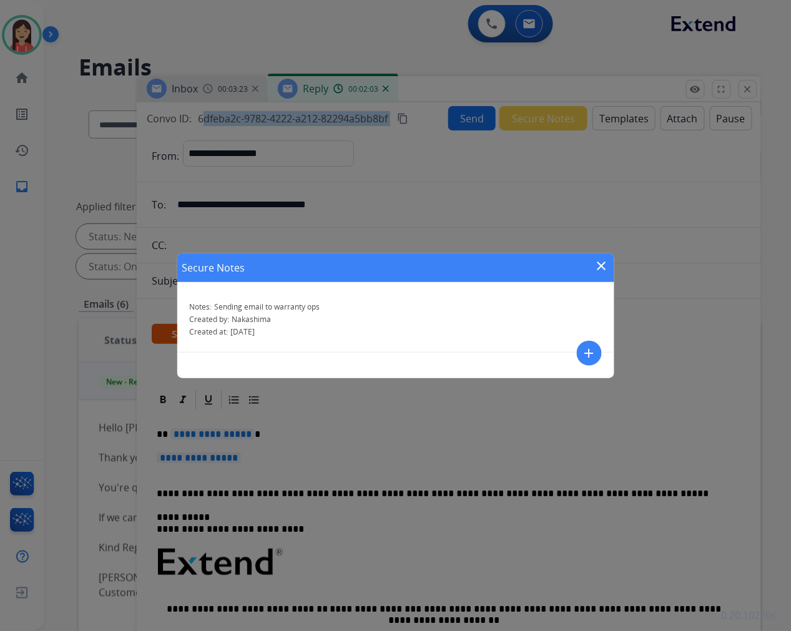
click at [584, 356] on mat-icon "add" at bounding box center [589, 353] width 15 height 15
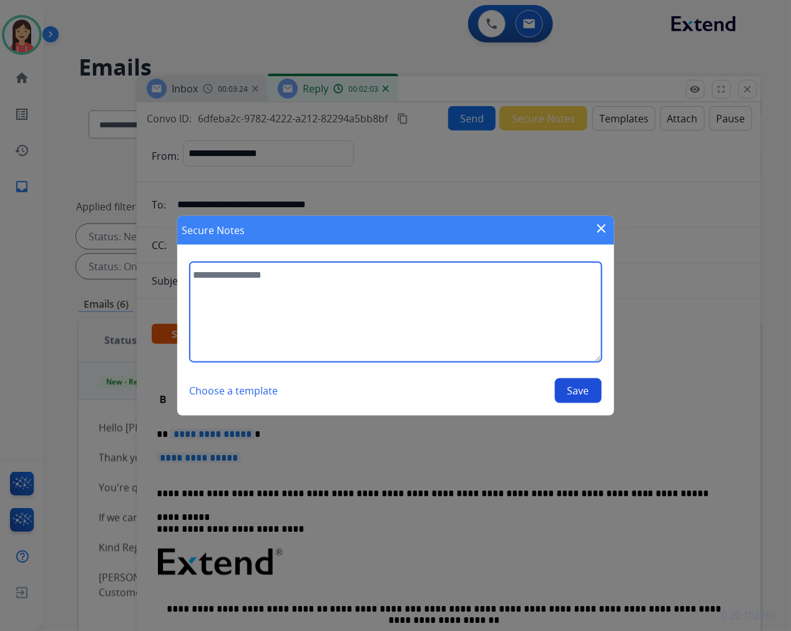
click at [347, 335] on textarea at bounding box center [396, 312] width 412 height 100
type textarea "**********"
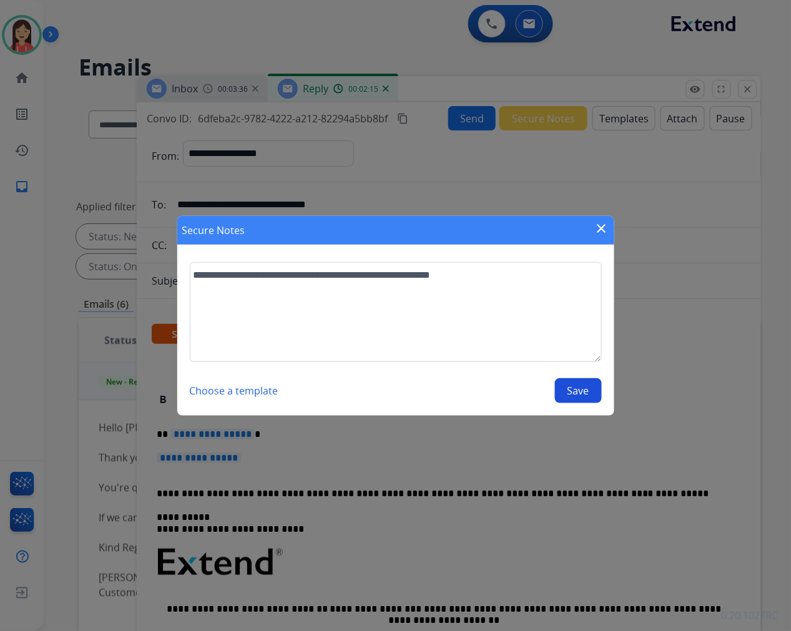
click at [588, 386] on button "Save" at bounding box center [578, 390] width 47 height 25
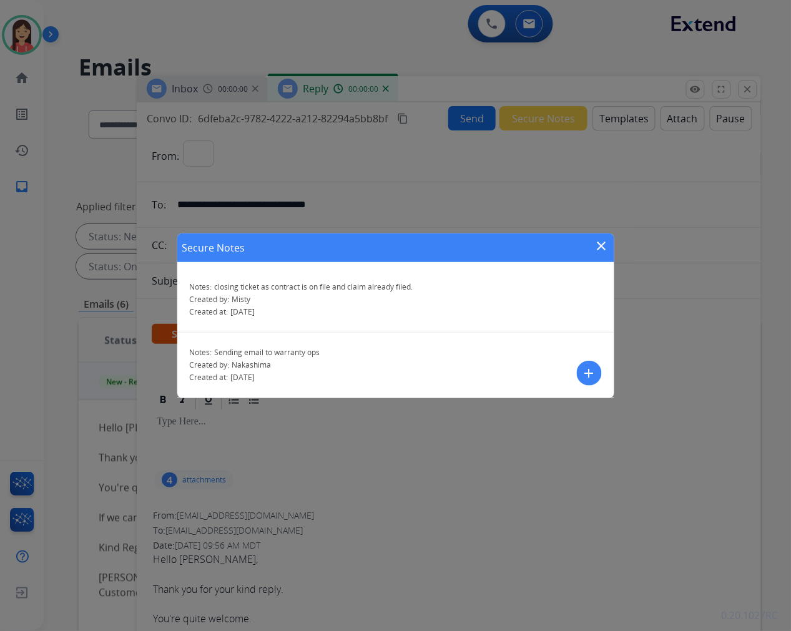
select select "**********"
click at [602, 245] on mat-icon "close" at bounding box center [601, 245] width 15 height 15
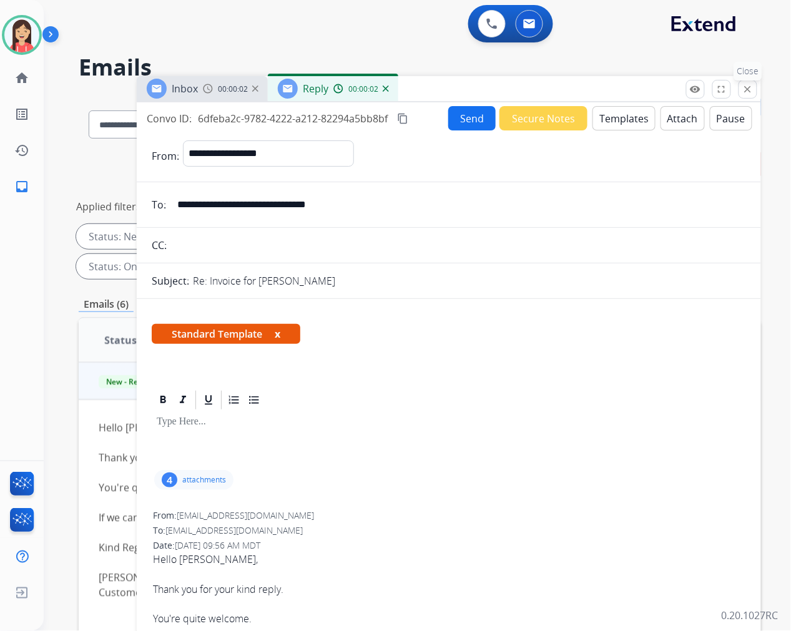
click at [744, 82] on button "close Close" at bounding box center [747, 89] width 19 height 19
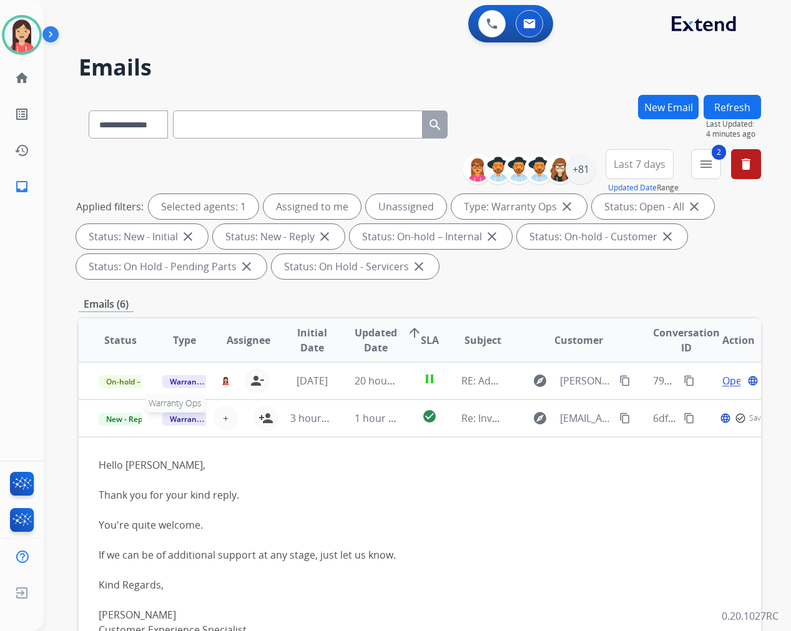
select select "**********"
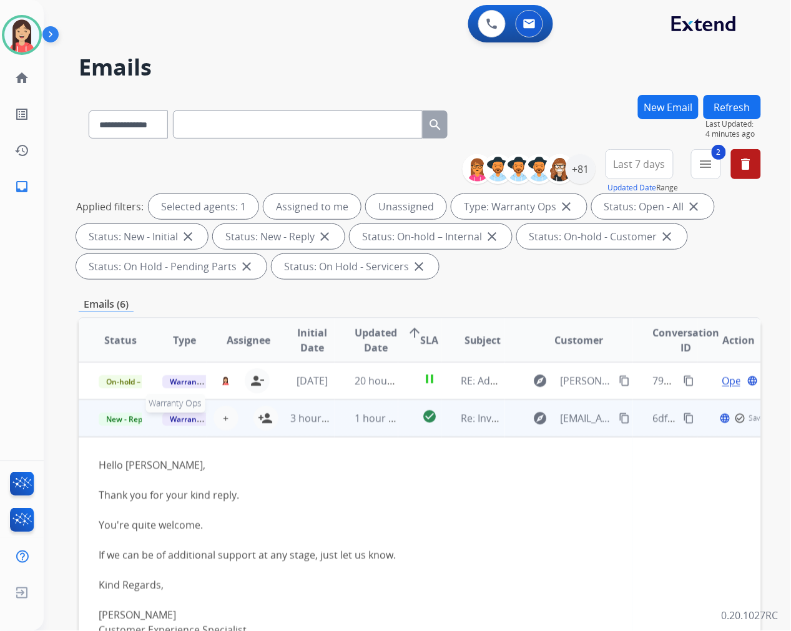
scroll to position [37, 0]
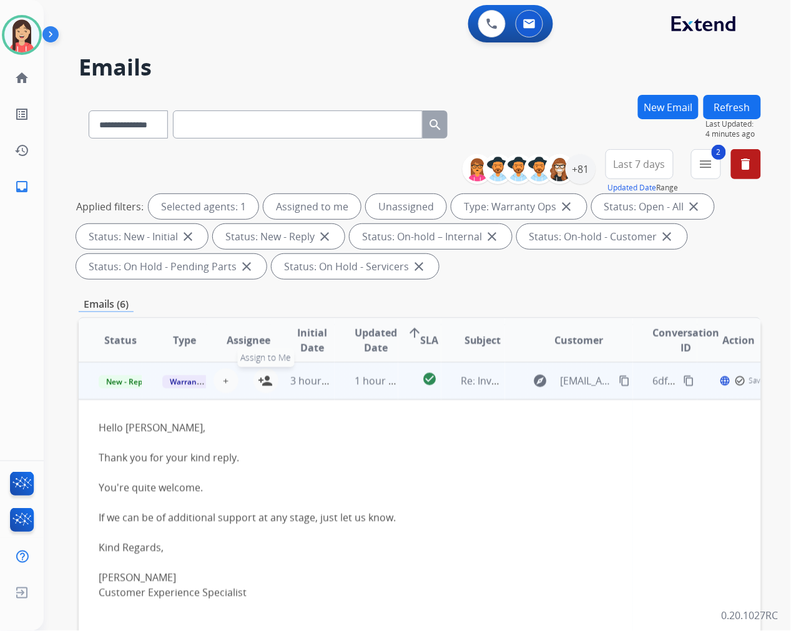
click at [267, 381] on mat-icon "person_add" at bounding box center [265, 380] width 15 height 15
click at [172, 383] on span "Warranty Ops" at bounding box center [194, 381] width 64 height 13
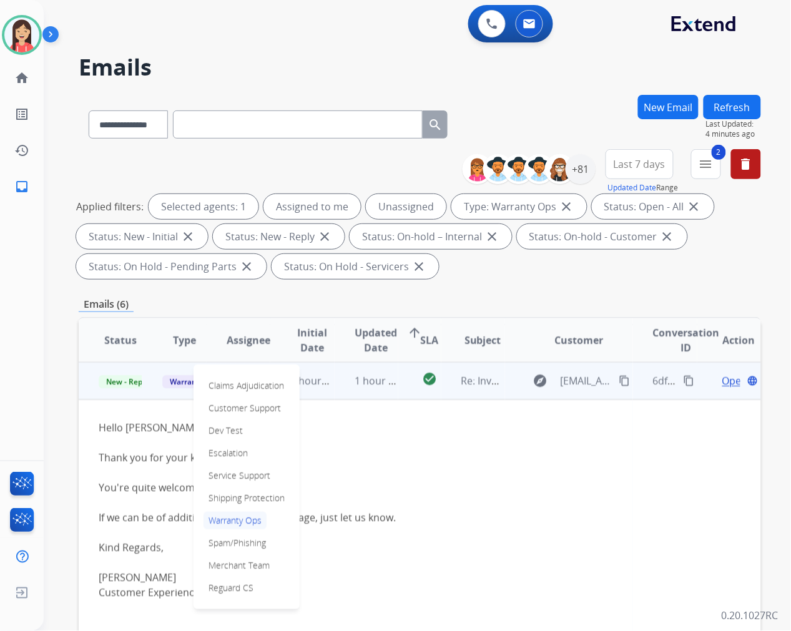
click at [227, 518] on p "Warranty Ops" at bounding box center [234, 520] width 63 height 17
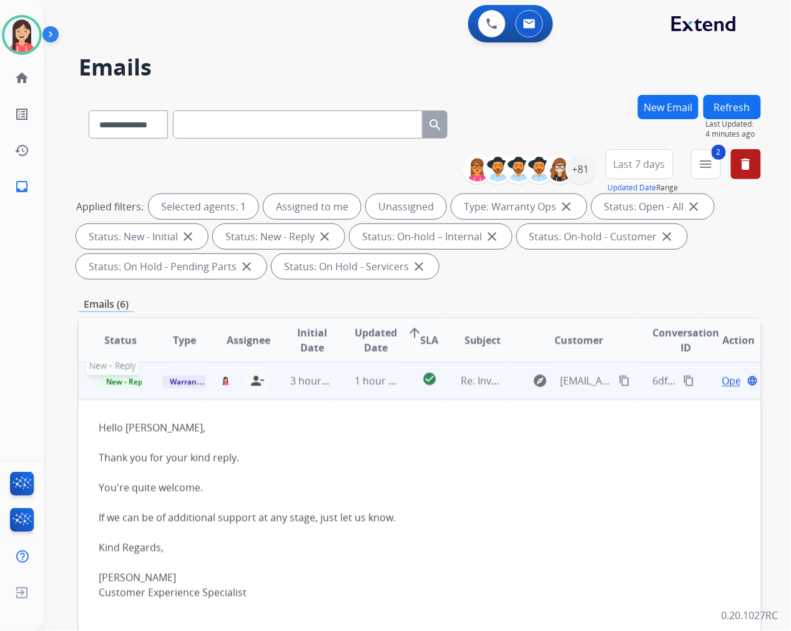
click at [135, 383] on span "New - Reply" at bounding box center [127, 381] width 57 height 13
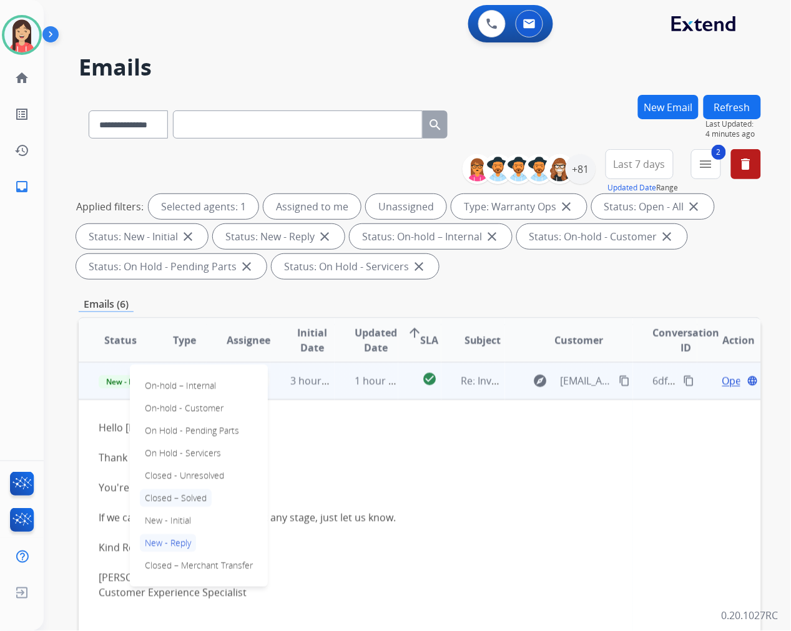
click at [203, 496] on p "Closed – Solved" at bounding box center [176, 497] width 72 height 17
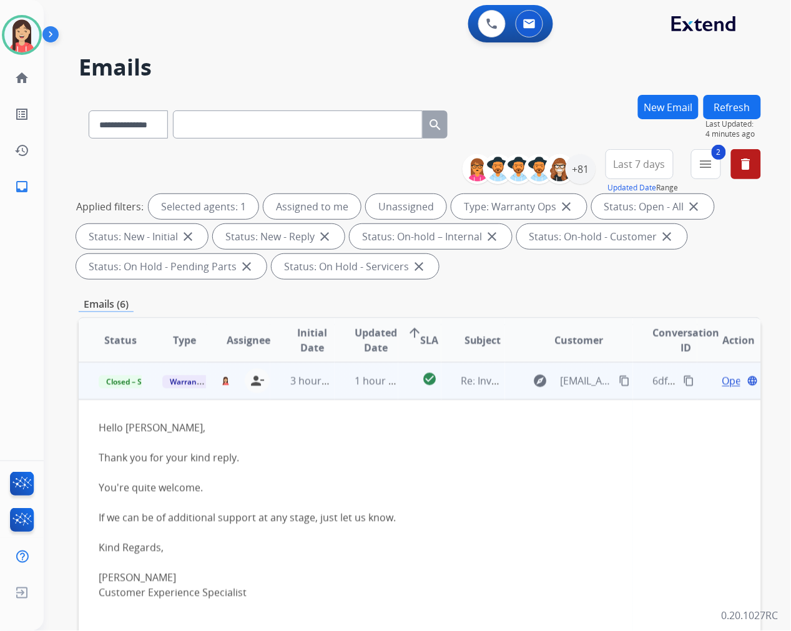
click at [724, 105] on button "Refresh" at bounding box center [731, 107] width 57 height 24
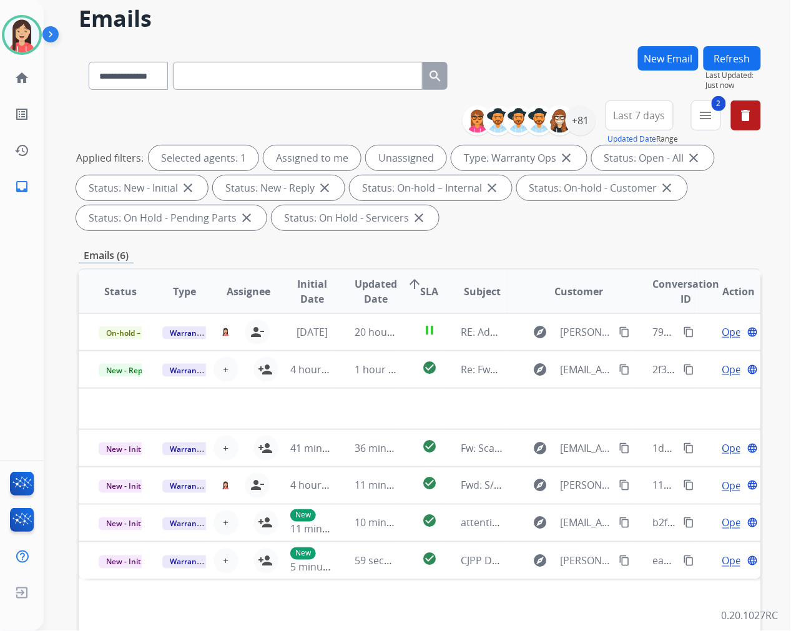
scroll to position [139, 0]
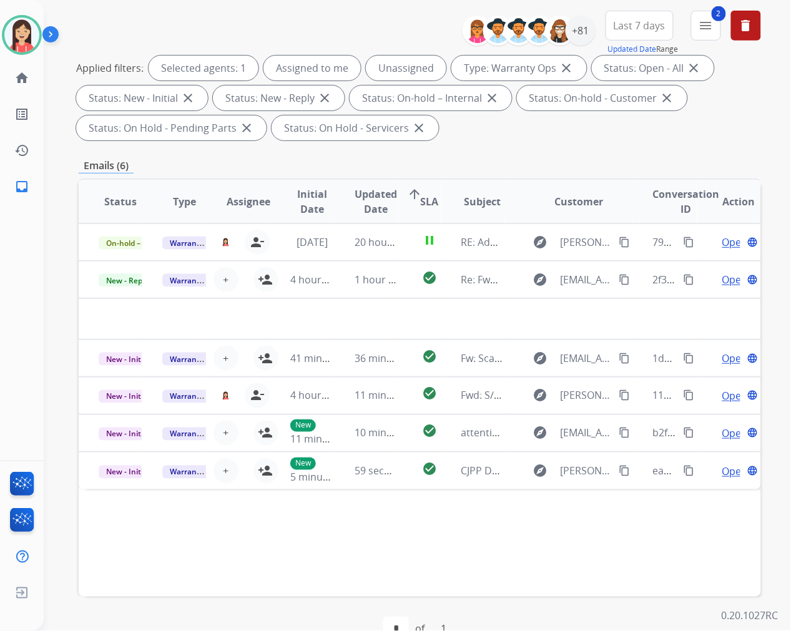
click at [482, 549] on div "Status Type Assignee Initial Date Updated Date arrow_upward SLA Subject Custome…" at bounding box center [420, 388] width 682 height 418
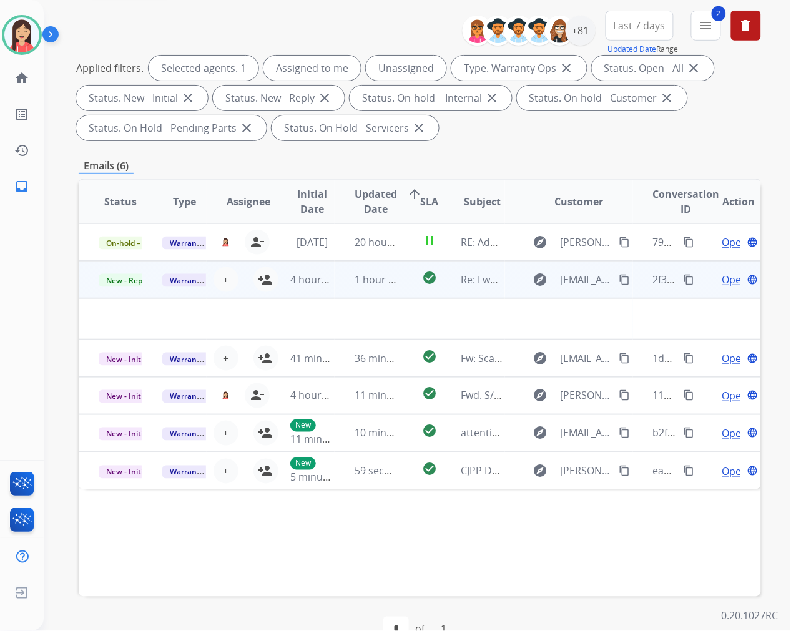
click at [335, 295] on td "1 hour ago" at bounding box center [367, 279] width 64 height 37
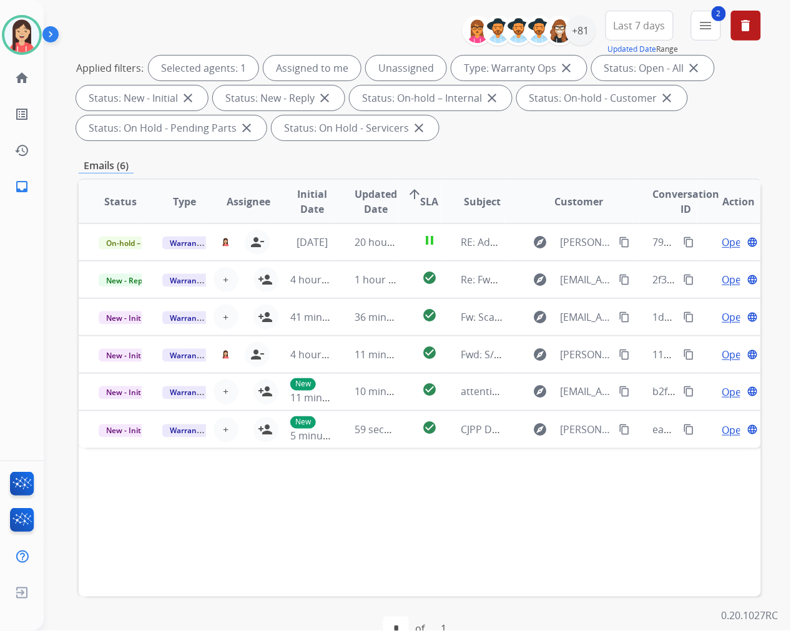
click at [463, 158] on div "Emails (6)" at bounding box center [420, 166] width 682 height 16
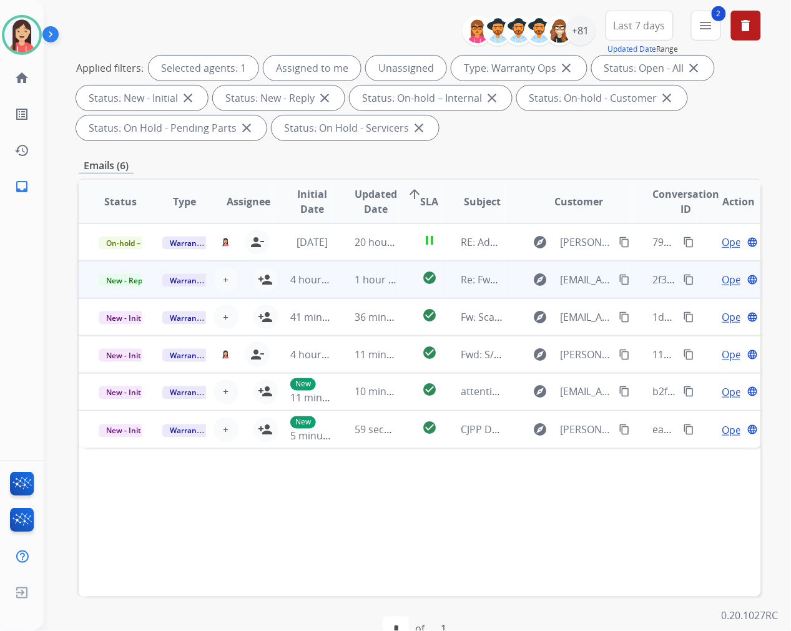
click at [328, 293] on td "4 hours ago" at bounding box center [302, 279] width 64 height 37
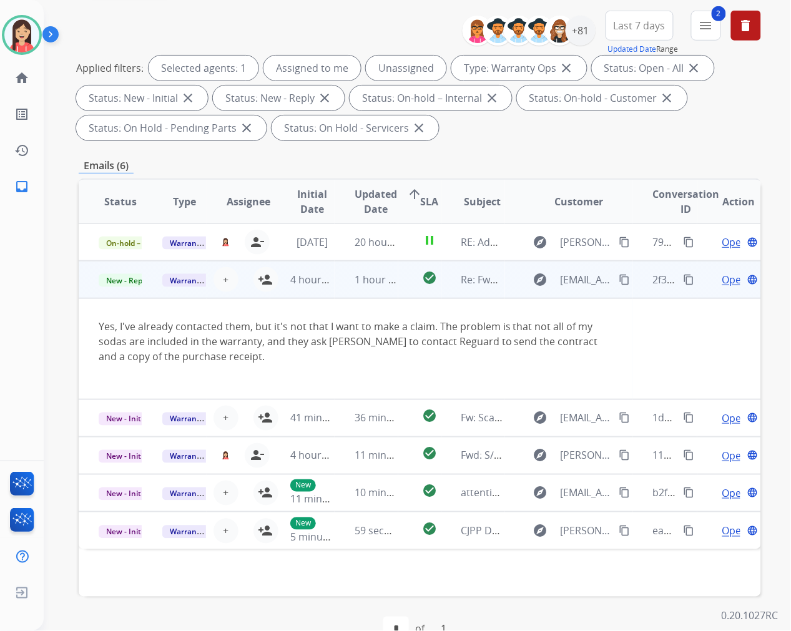
click at [722, 277] on span "Open" at bounding box center [735, 279] width 26 height 15
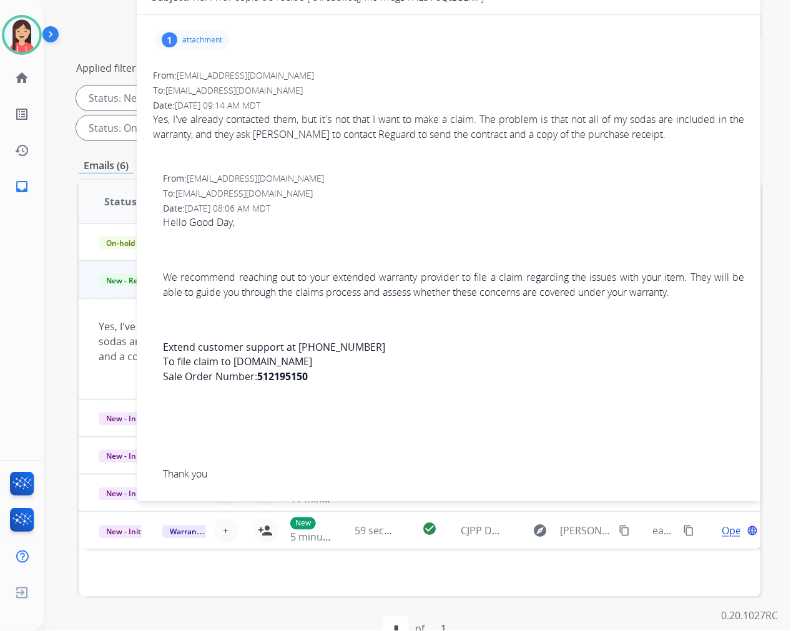
scroll to position [0, 0]
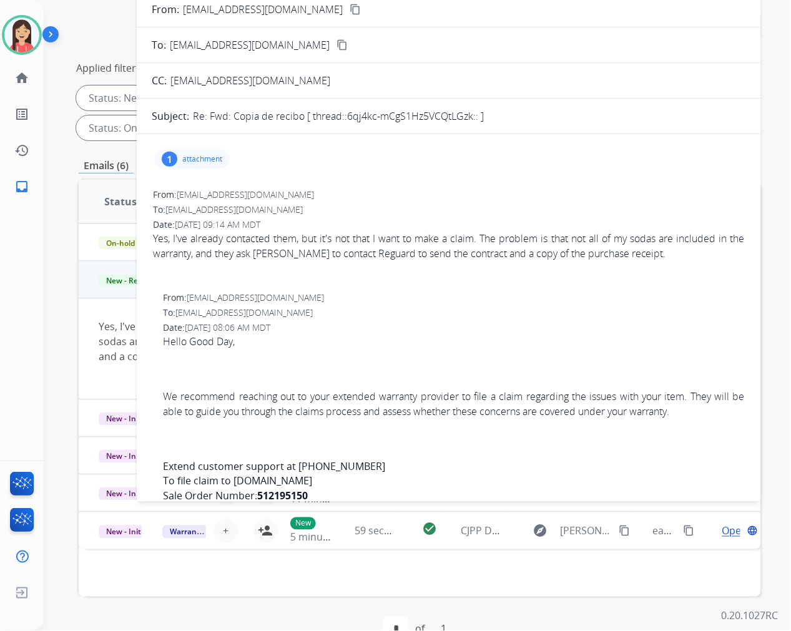
click at [191, 162] on p "attachment" at bounding box center [202, 159] width 40 height 10
click at [410, 184] on mat-icon "download" at bounding box center [410, 188] width 11 height 11
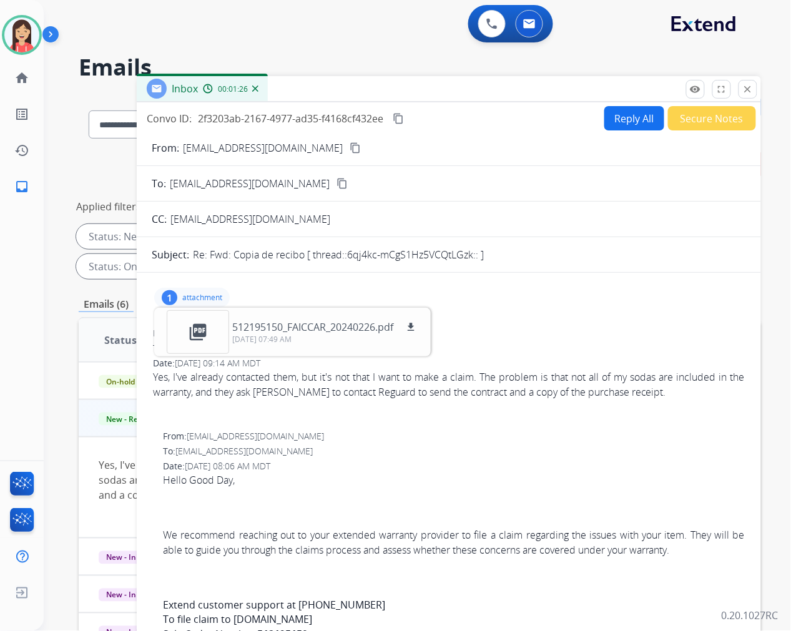
click at [629, 119] on button "Reply All" at bounding box center [634, 118] width 60 height 24
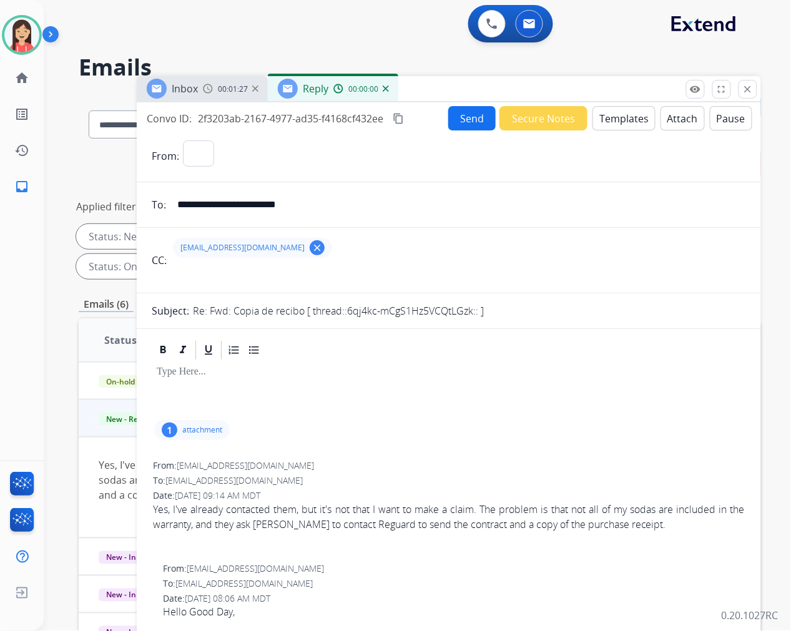
select select "**********"
click at [624, 117] on button "Templates" at bounding box center [623, 118] width 63 height 24
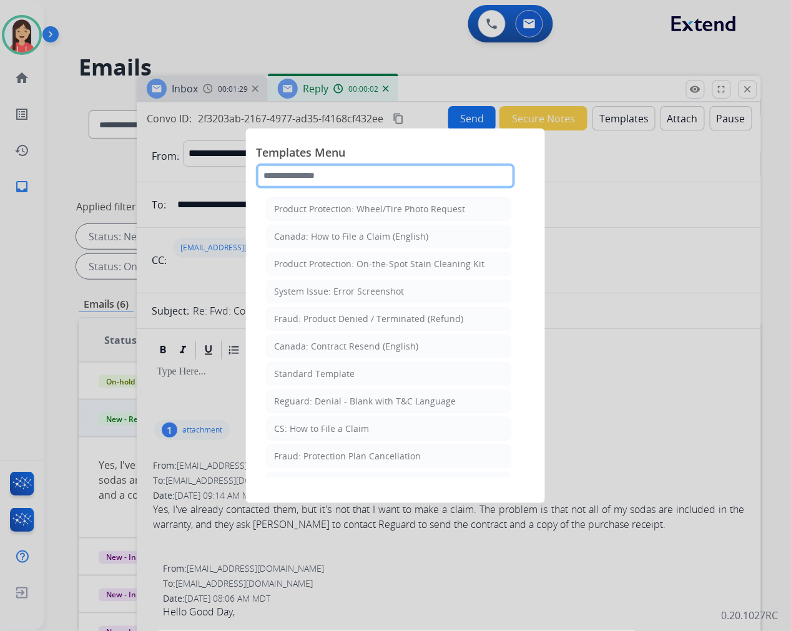
click at [351, 177] on input "text" at bounding box center [385, 176] width 259 height 25
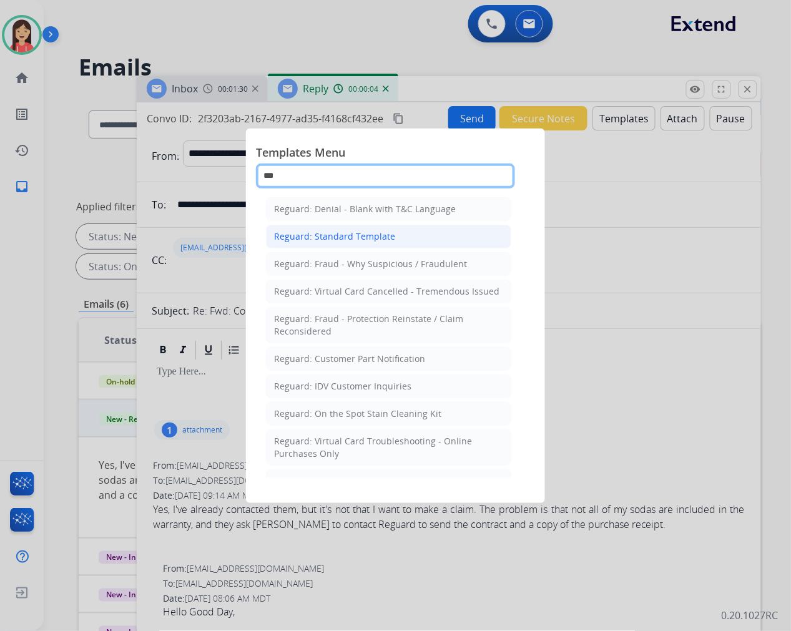
type input "***"
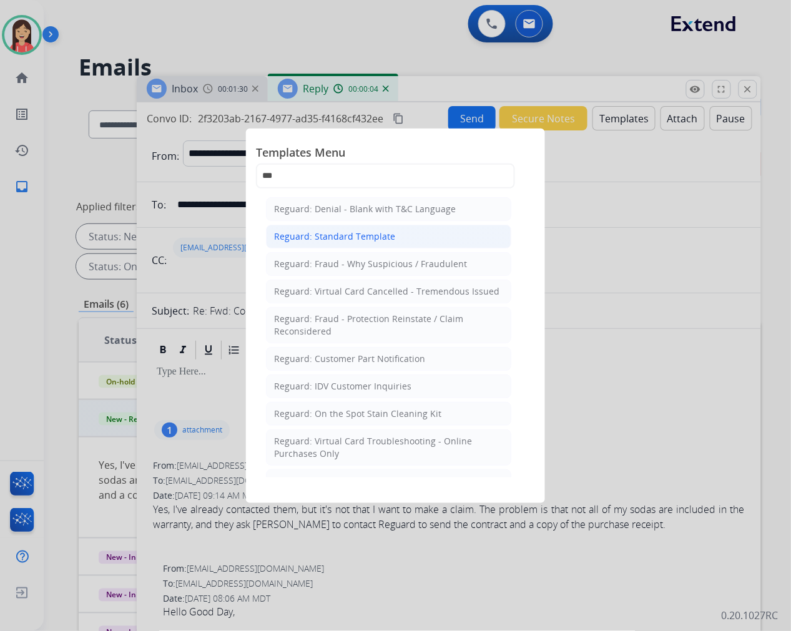
click at [348, 234] on div "Reguard: Standard Template" at bounding box center [334, 236] width 121 height 12
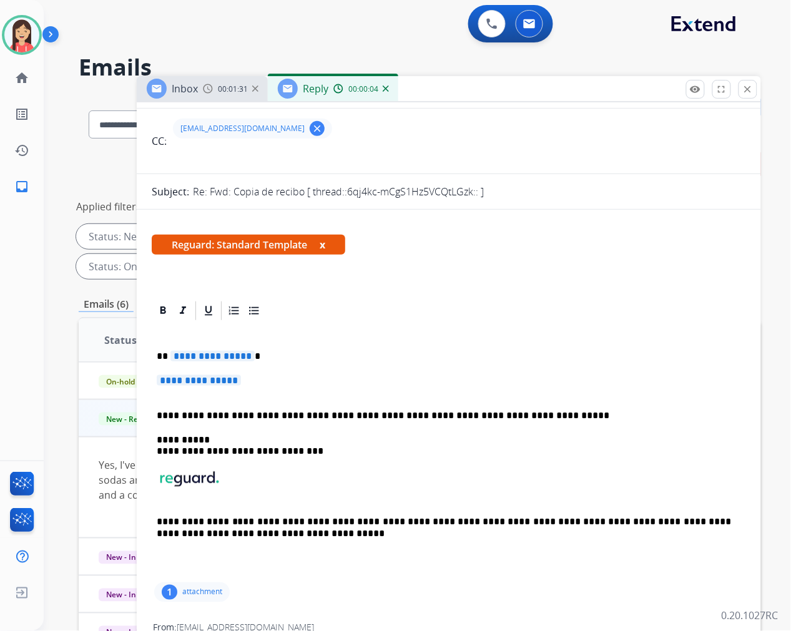
scroll to position [139, 0]
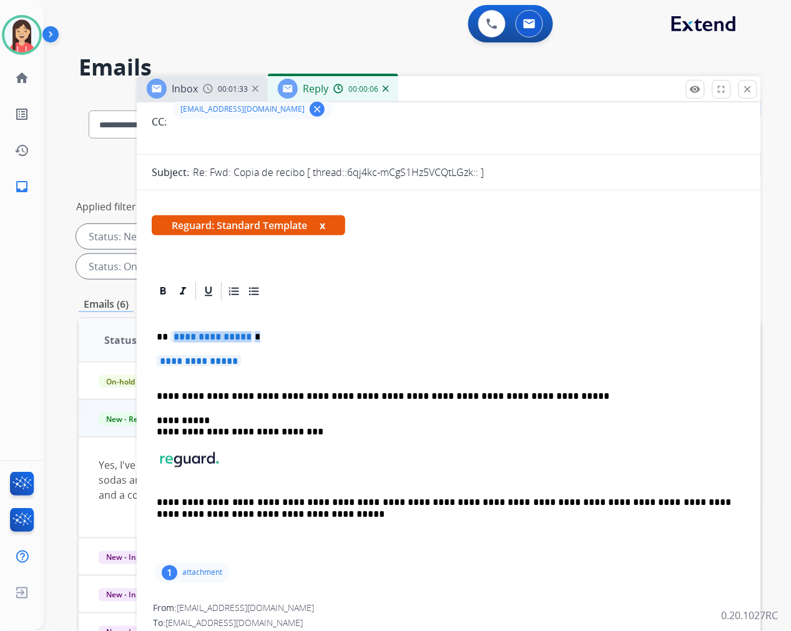
drag, startPoint x: 172, startPoint y: 336, endPoint x: 290, endPoint y: 359, distance: 119.6
click at [290, 359] on div "**********" at bounding box center [449, 432] width 594 height 258
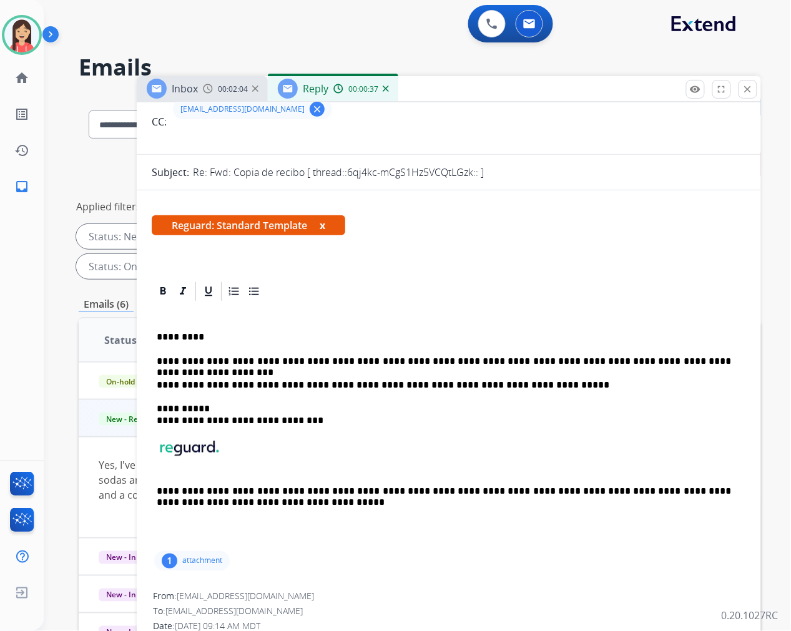
scroll to position [0, 0]
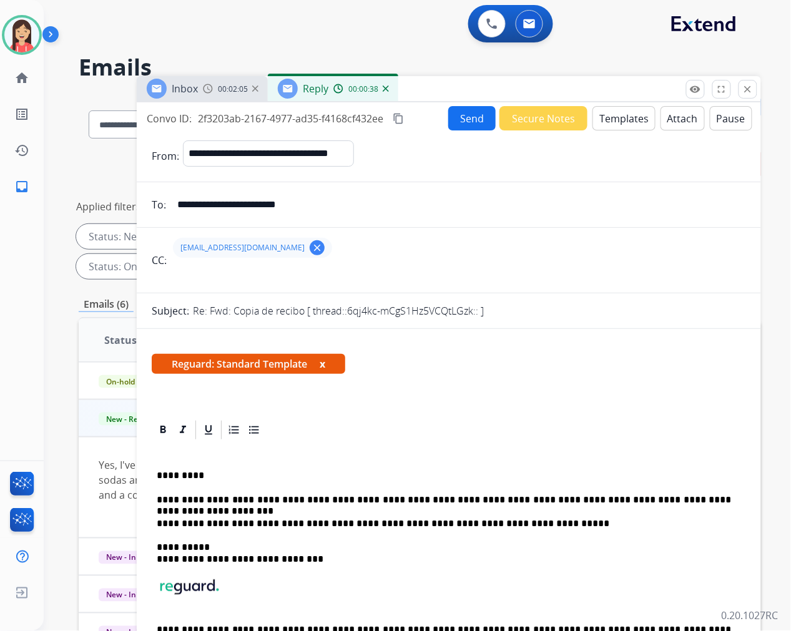
click at [458, 122] on button "Send" at bounding box center [471, 118] width 47 height 24
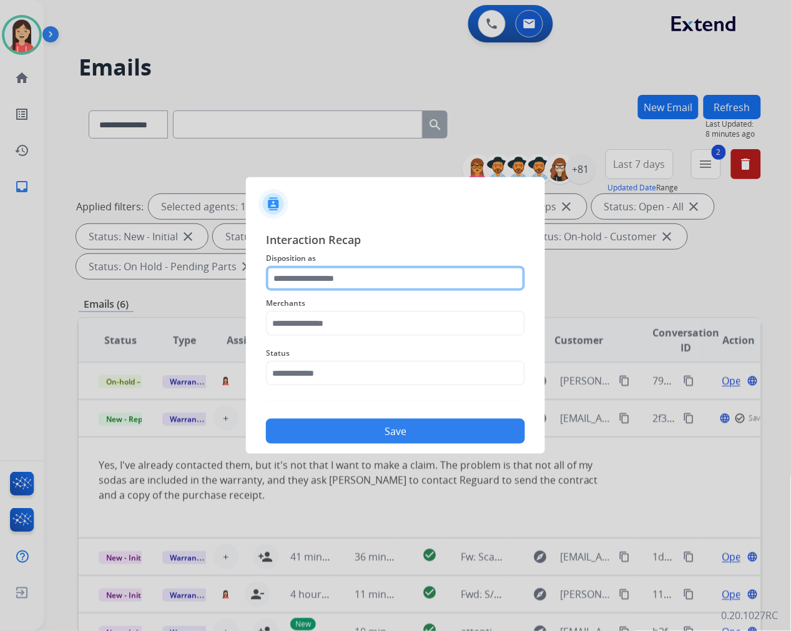
click at [355, 283] on input "text" at bounding box center [395, 278] width 259 height 25
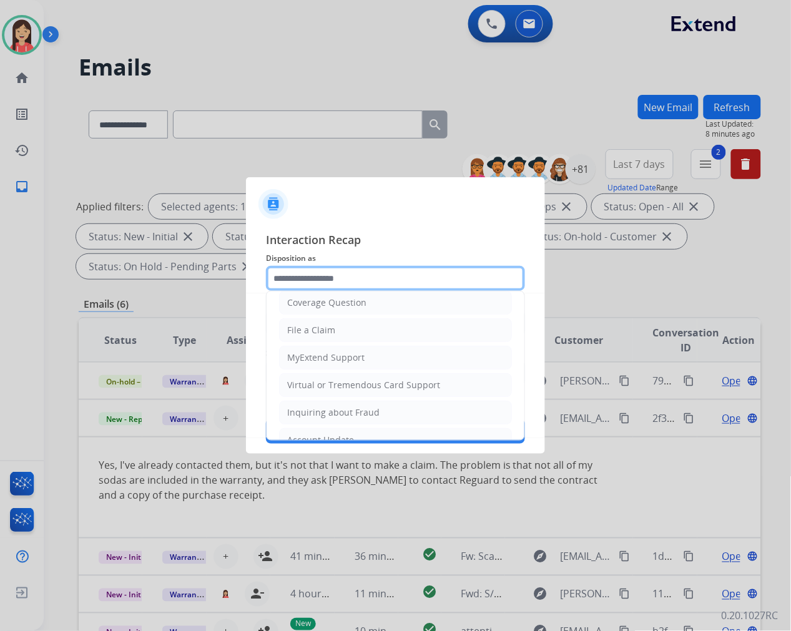
scroll to position [139, 0]
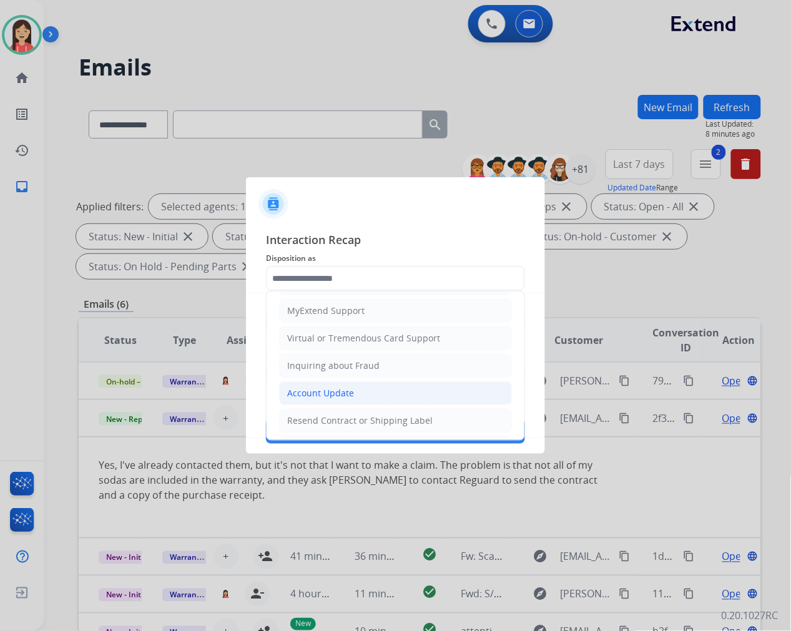
click at [316, 390] on div "Account Update" at bounding box center [320, 393] width 67 height 12
type input "**********"
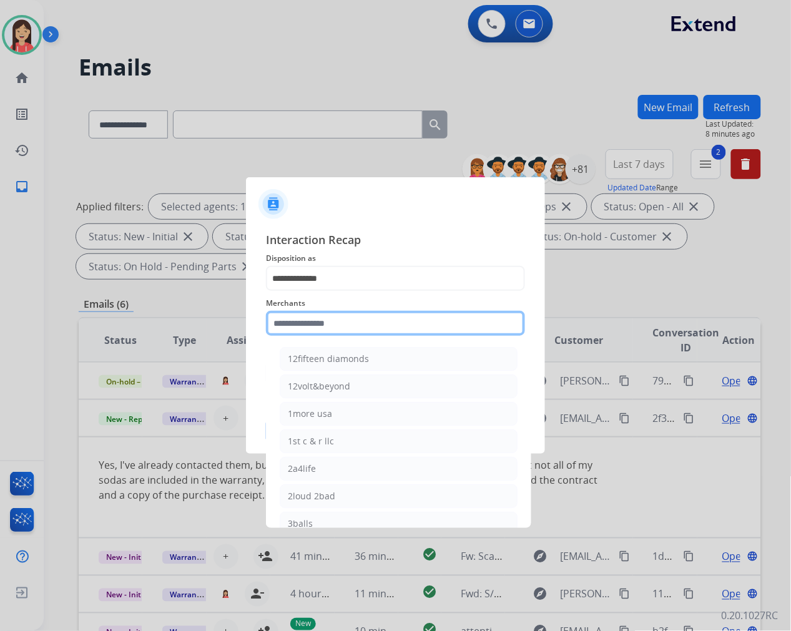
click at [331, 328] on input "text" at bounding box center [395, 323] width 259 height 25
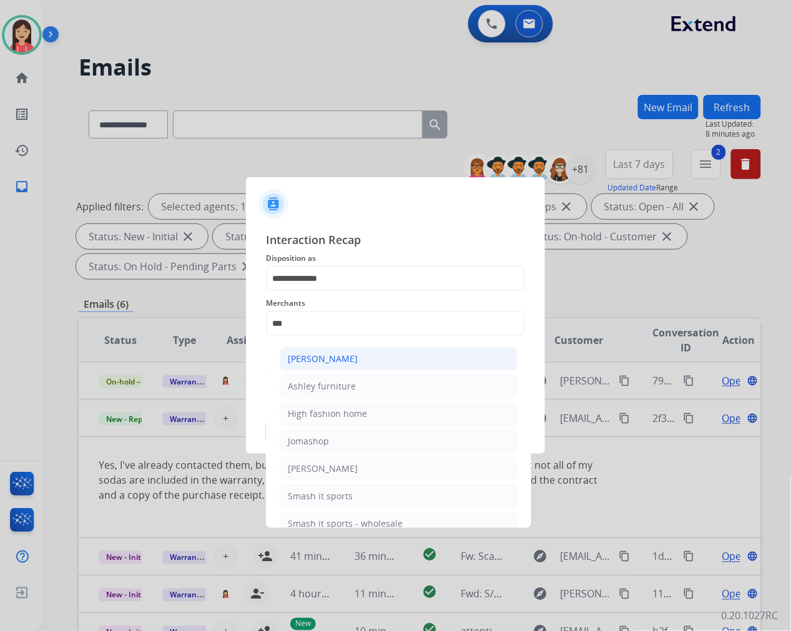
click at [335, 362] on div "[PERSON_NAME]" at bounding box center [323, 359] width 70 height 12
type input "**********"
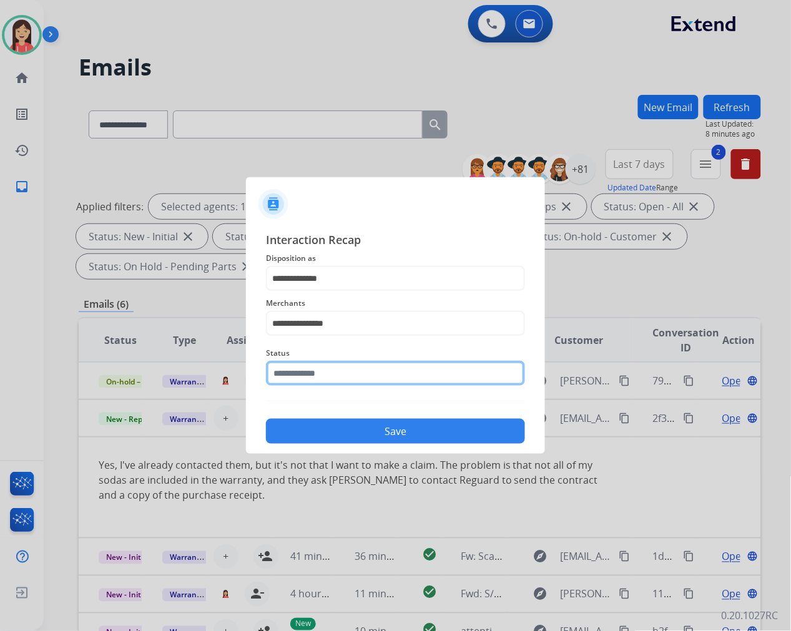
click at [323, 381] on input "text" at bounding box center [395, 373] width 259 height 25
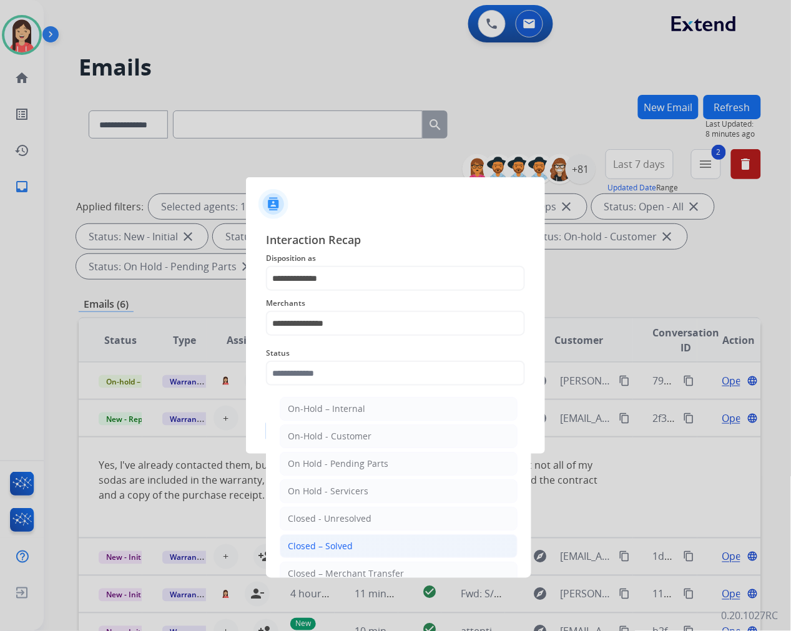
click at [323, 549] on div "Closed – Solved" at bounding box center [320, 546] width 65 height 12
type input "**********"
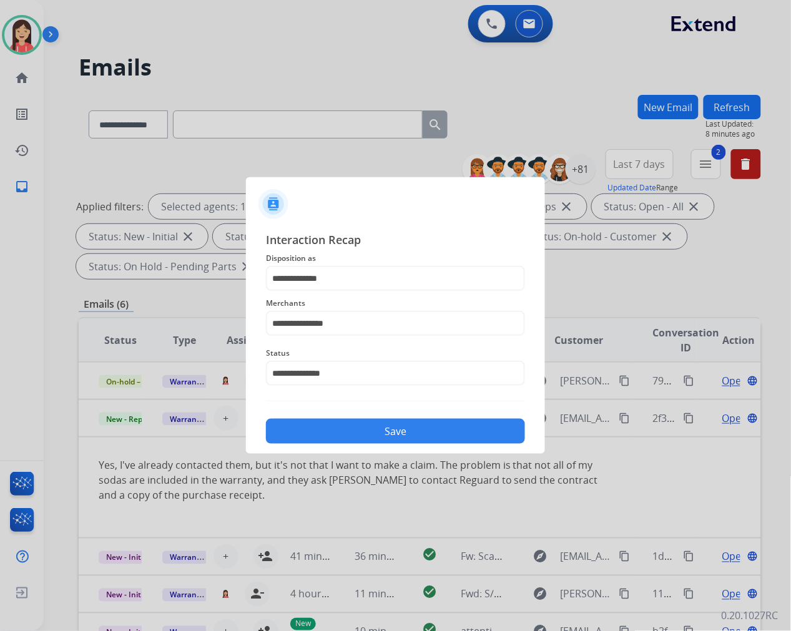
click at [376, 436] on button "Save" at bounding box center [395, 431] width 259 height 25
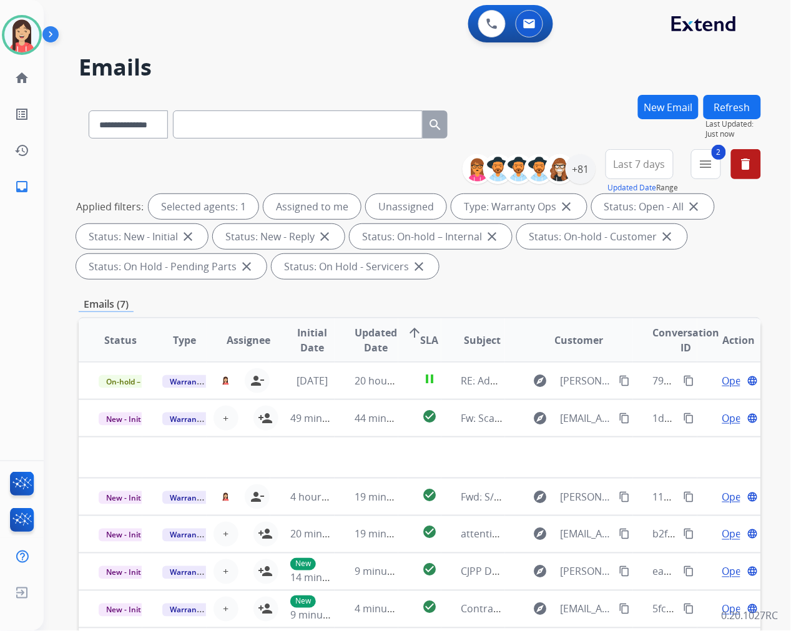
click at [376, 436] on td "44 minutes ago" at bounding box center [367, 417] width 64 height 37
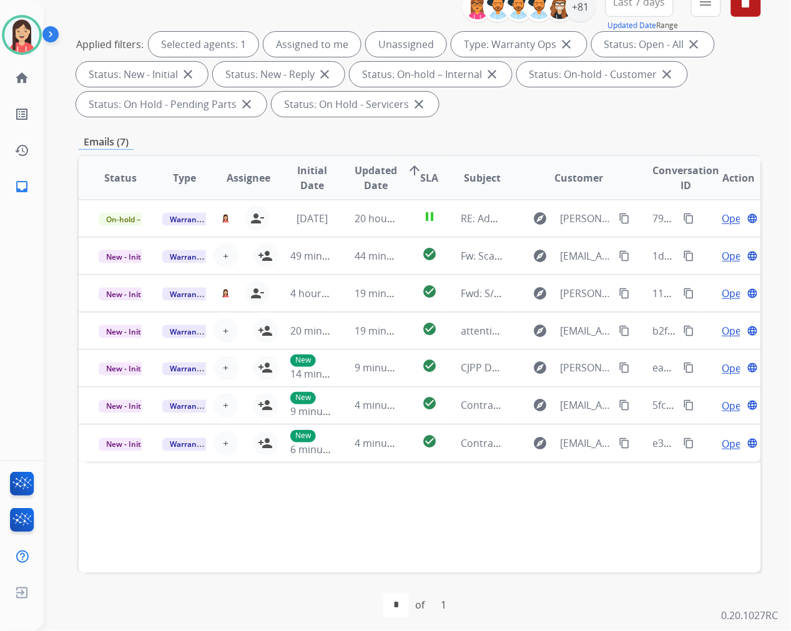
scroll to position [169, 0]
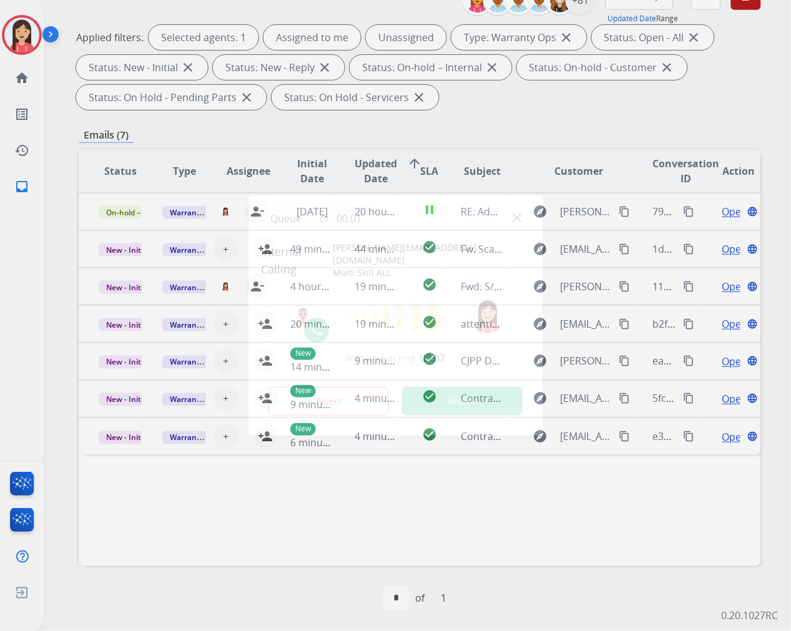
click at [483, 397] on button "Accept" at bounding box center [461, 401] width 121 height 29
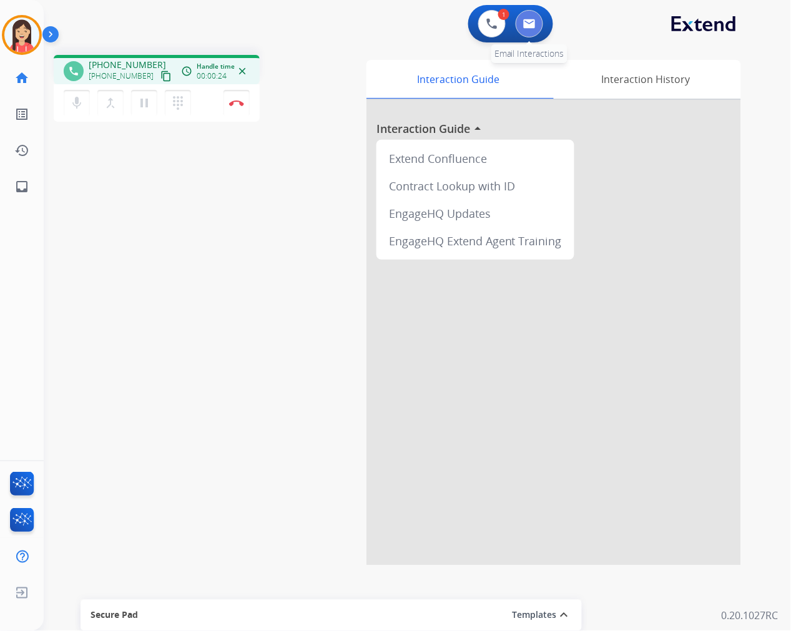
click at [533, 29] on button at bounding box center [529, 23] width 27 height 27
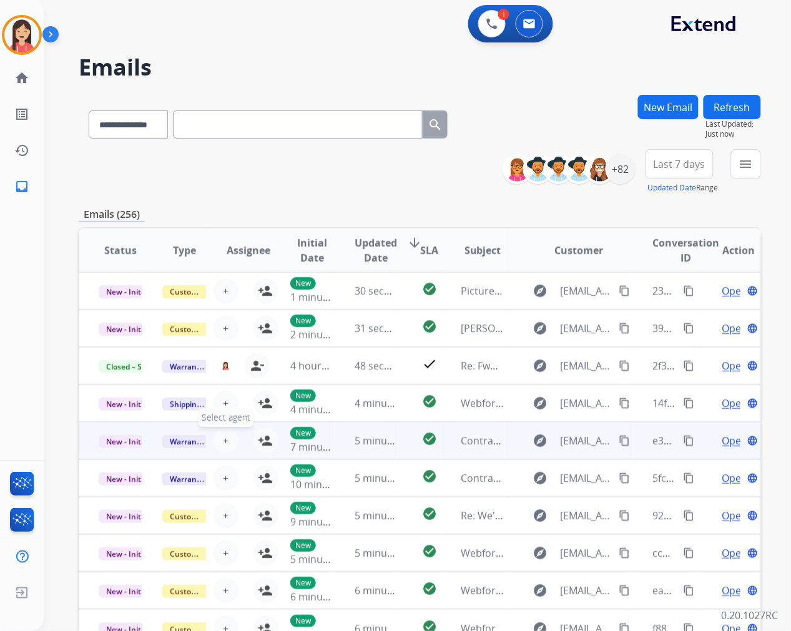
click at [227, 439] on button "+ Select agent" at bounding box center [225, 440] width 25 height 25
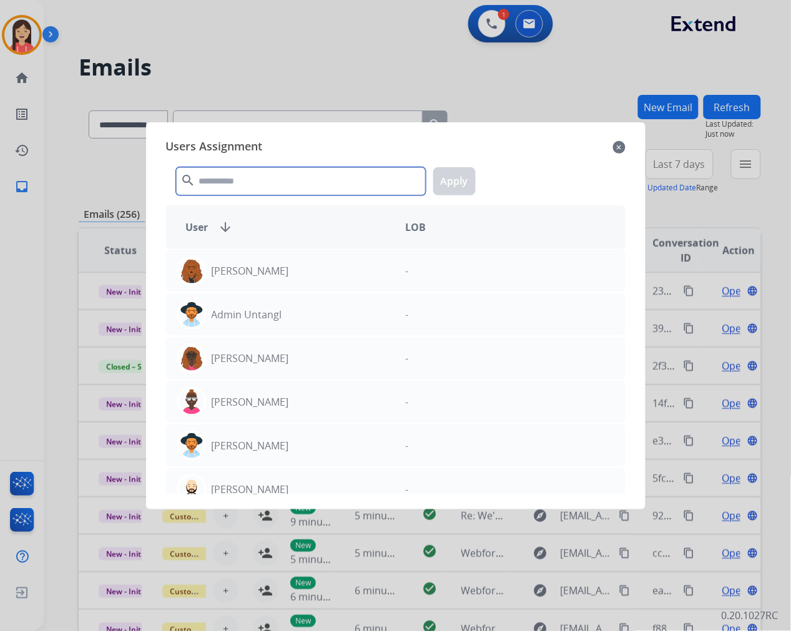
click at [327, 179] on input "text" at bounding box center [301, 181] width 250 height 28
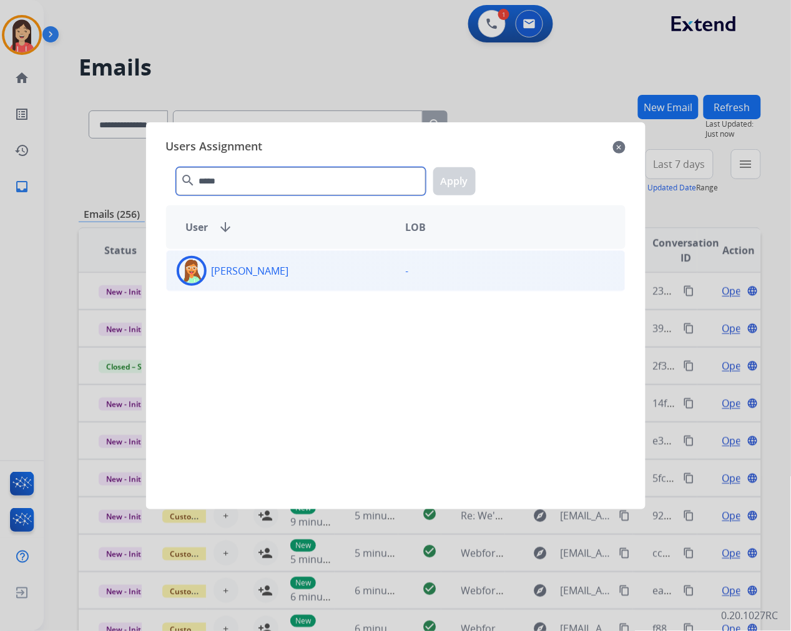
type input "*****"
click at [305, 272] on div "[PERSON_NAME]" at bounding box center [281, 271] width 229 height 30
click at [454, 182] on button "Apply" at bounding box center [454, 181] width 42 height 28
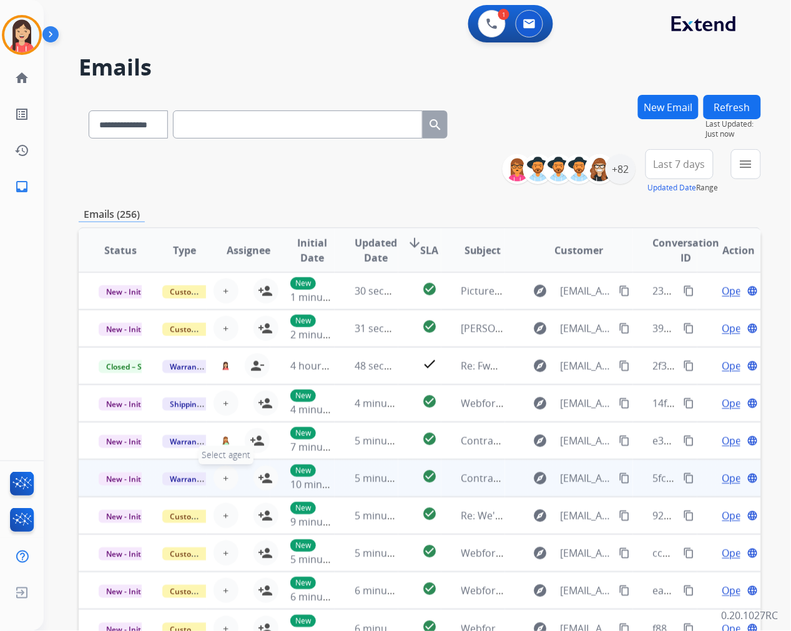
click at [223, 476] on span "+" at bounding box center [226, 478] width 6 height 15
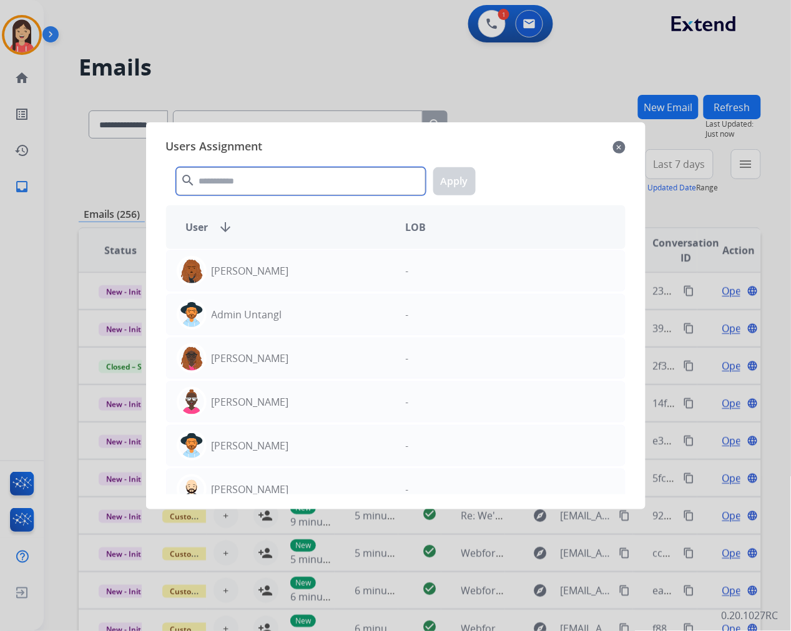
click at [301, 175] on input "text" at bounding box center [301, 181] width 250 height 28
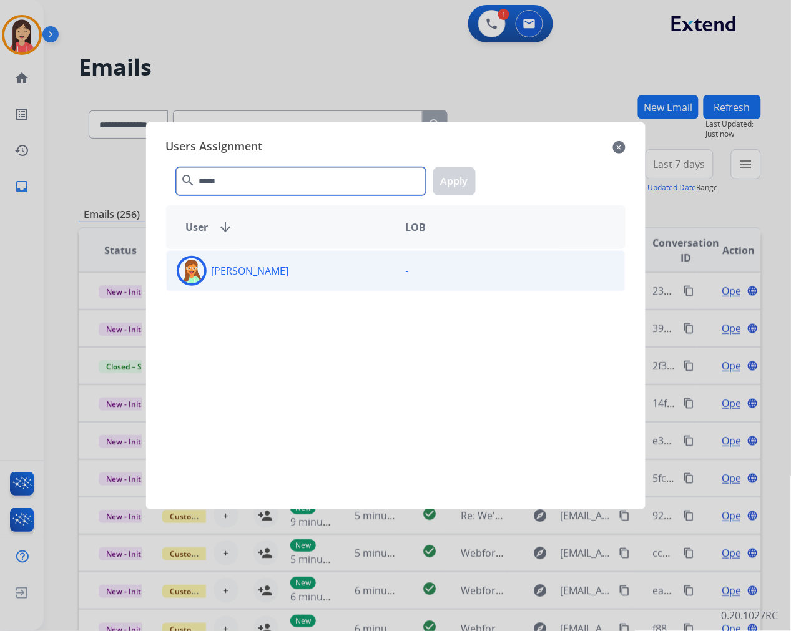
type input "*****"
click at [298, 267] on div "[PERSON_NAME]" at bounding box center [281, 271] width 229 height 30
click at [452, 180] on button "Apply" at bounding box center [454, 181] width 42 height 28
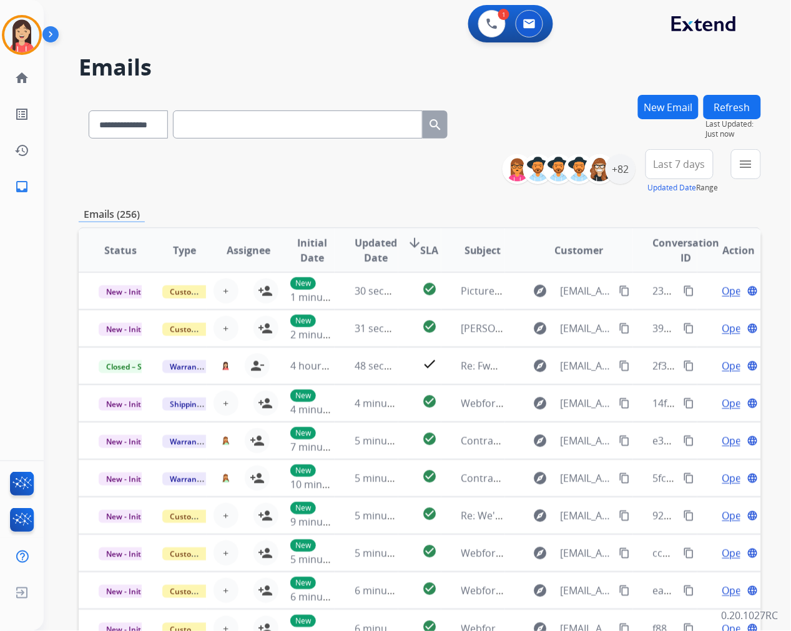
click at [733, 167] on button "menu" at bounding box center [746, 164] width 30 height 30
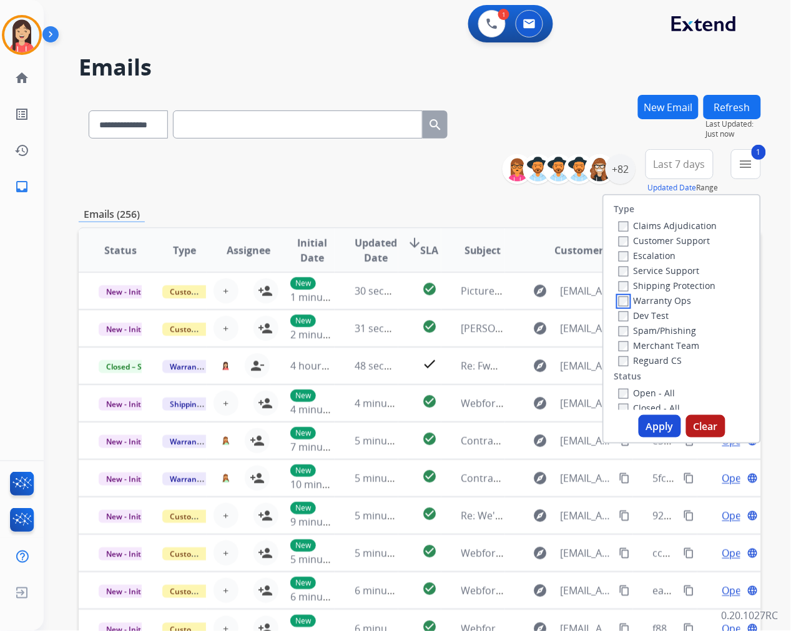
scroll to position [69, 0]
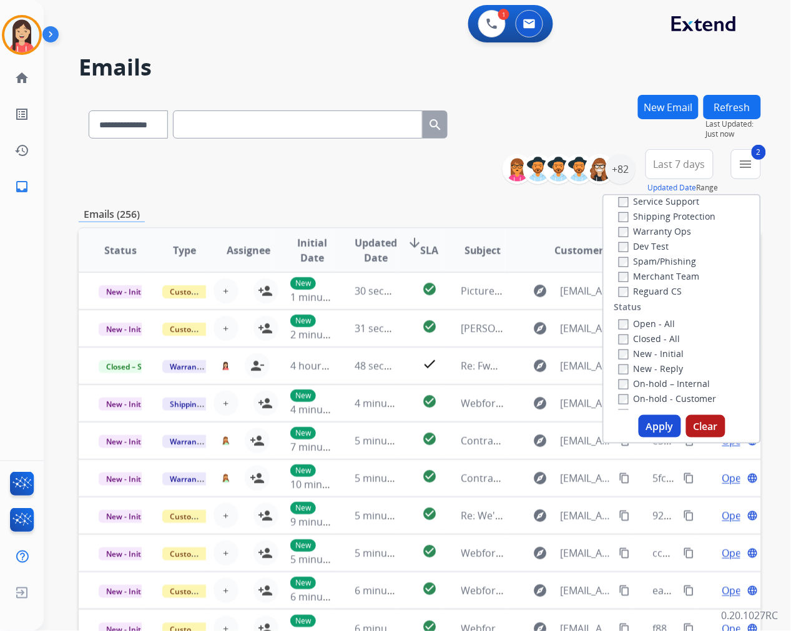
click at [648, 426] on button "Apply" at bounding box center [660, 426] width 42 height 22
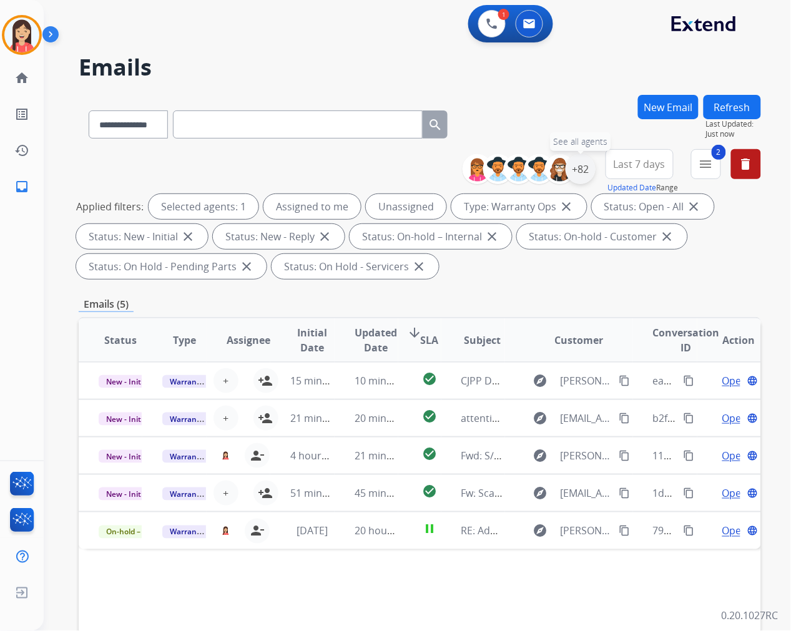
click at [589, 171] on div "+82" at bounding box center [581, 169] width 30 height 30
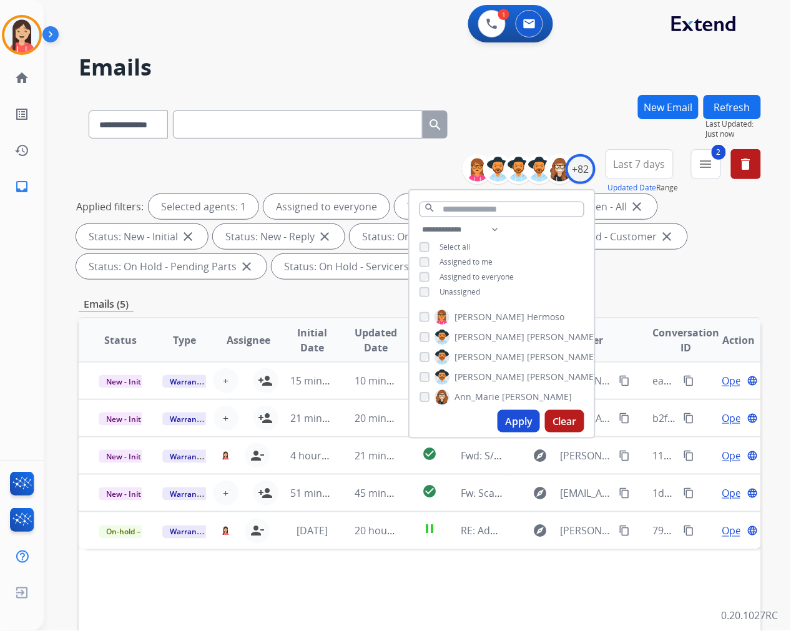
click at [515, 425] on button "Apply" at bounding box center [518, 421] width 42 height 22
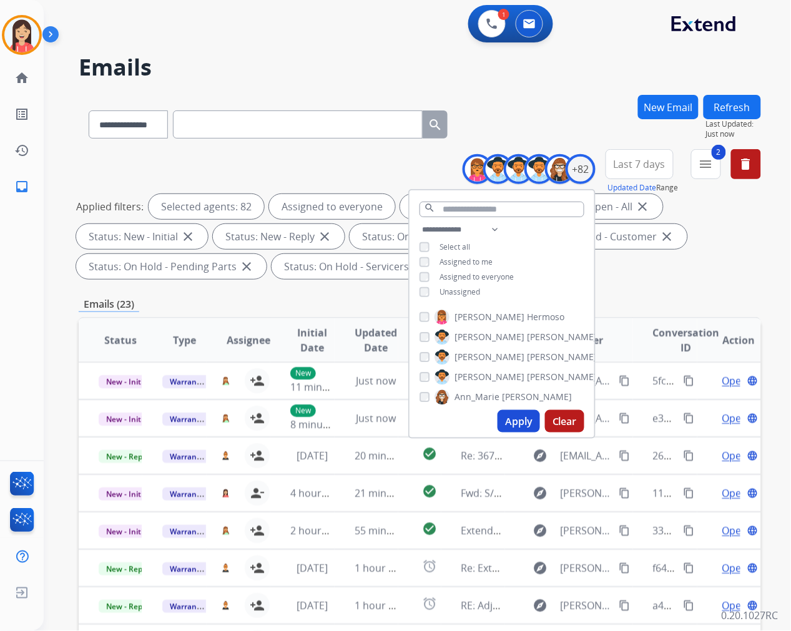
click at [289, 300] on div "Emails (23)" at bounding box center [420, 304] width 682 height 16
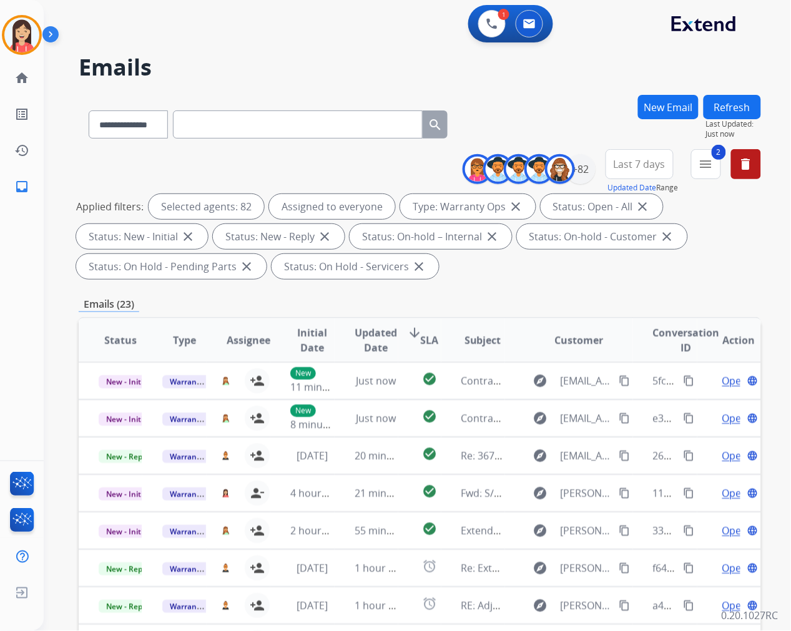
click at [383, 337] on span "Updated Date" at bounding box center [376, 340] width 42 height 30
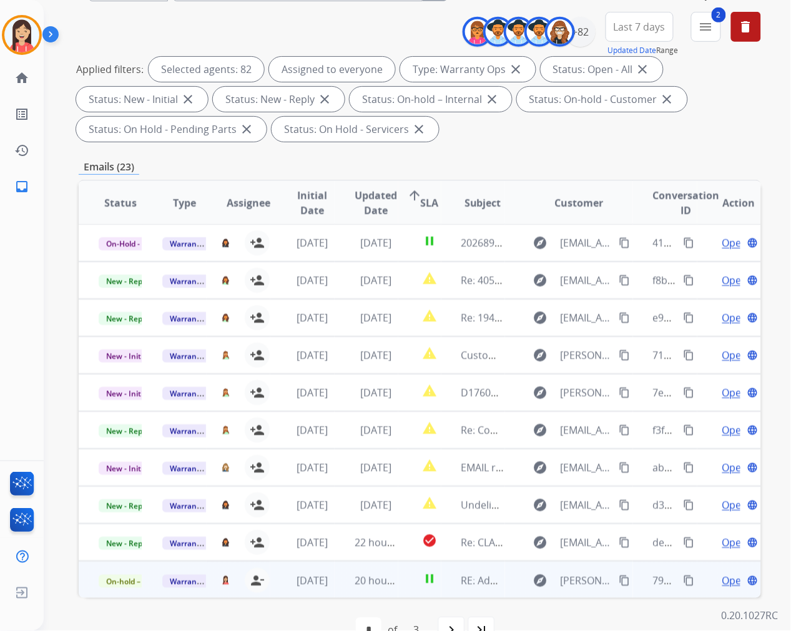
scroll to position [139, 0]
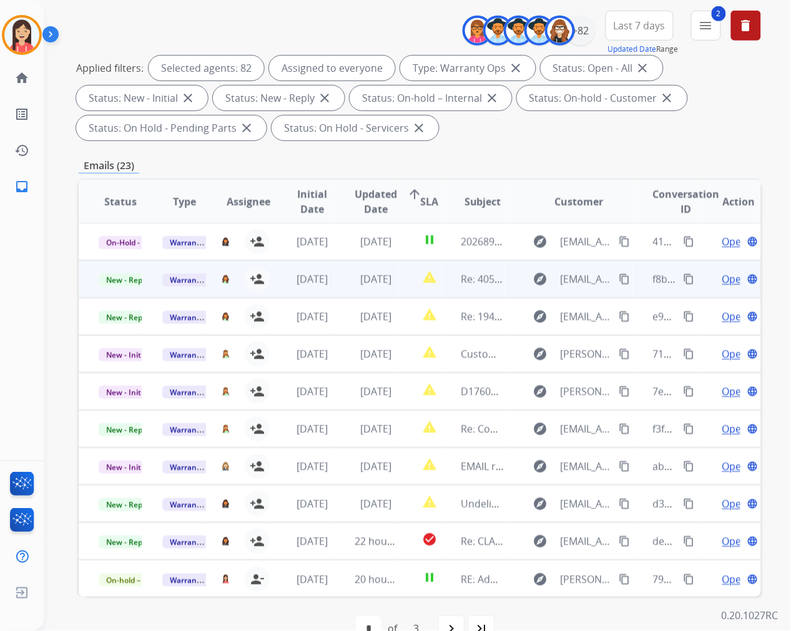
click at [506, 290] on td "explore SButler@roomstogo.com content_copy" at bounding box center [569, 278] width 128 height 37
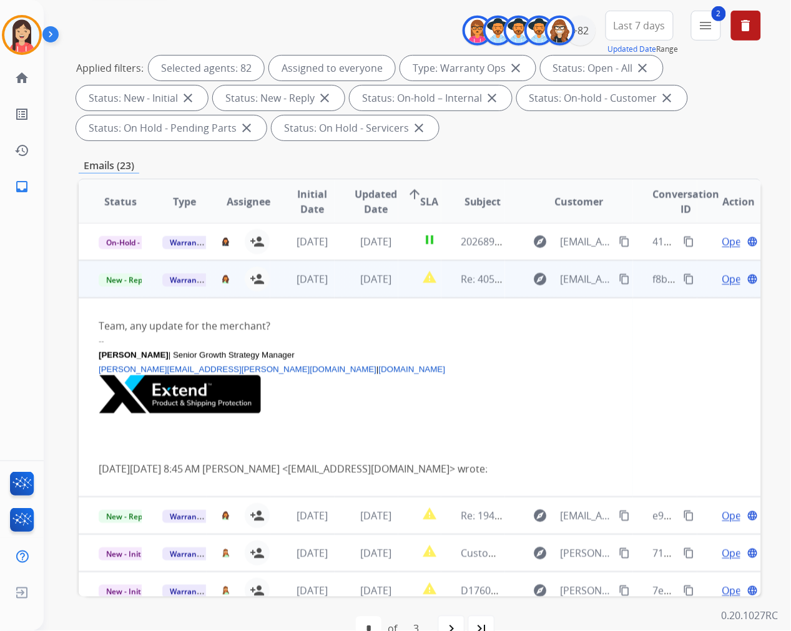
scroll to position [37, 0]
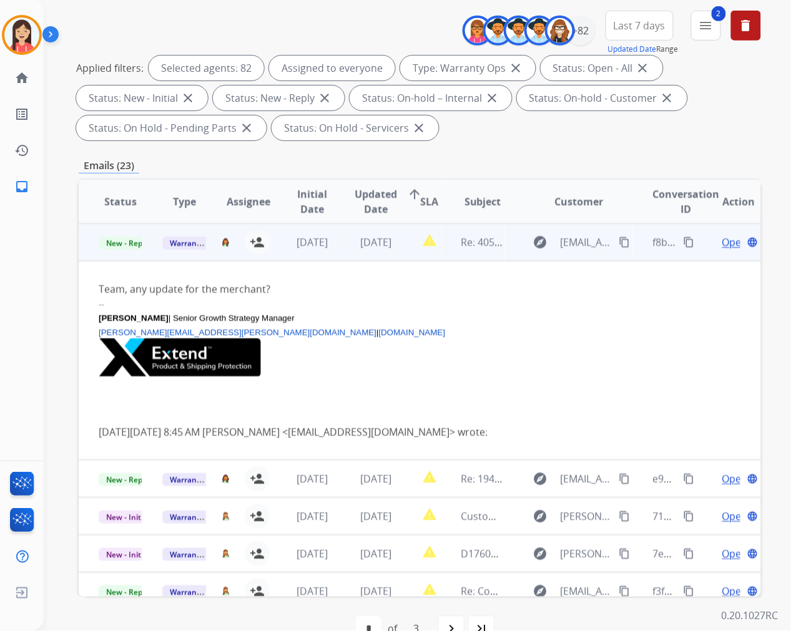
click at [509, 257] on td "explore SButler@roomstogo.com content_copy" at bounding box center [569, 241] width 128 height 37
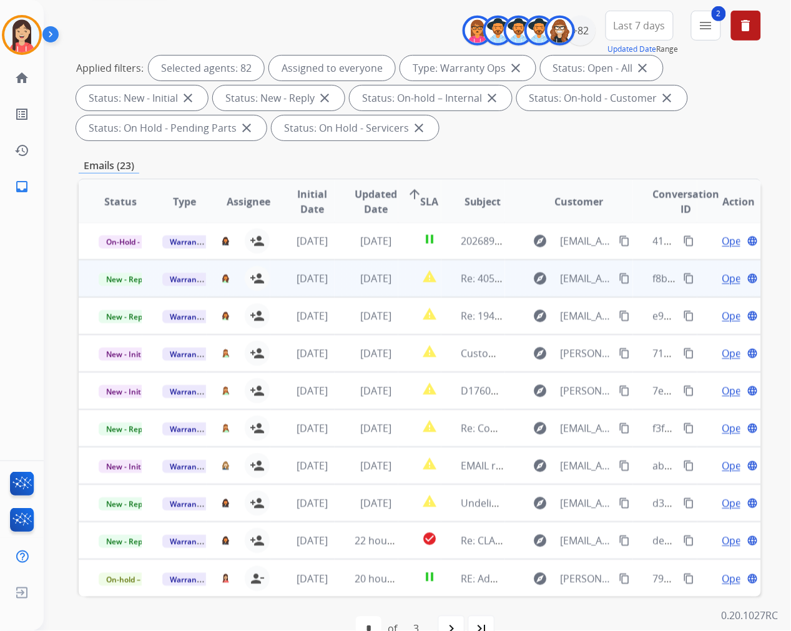
scroll to position [1, 0]
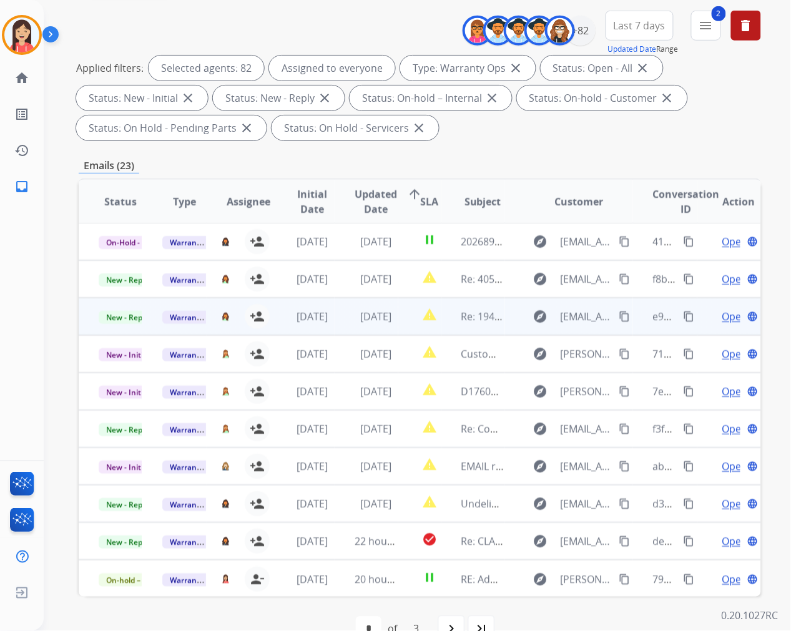
click at [525, 325] on div "explore" at bounding box center [540, 316] width 30 height 20
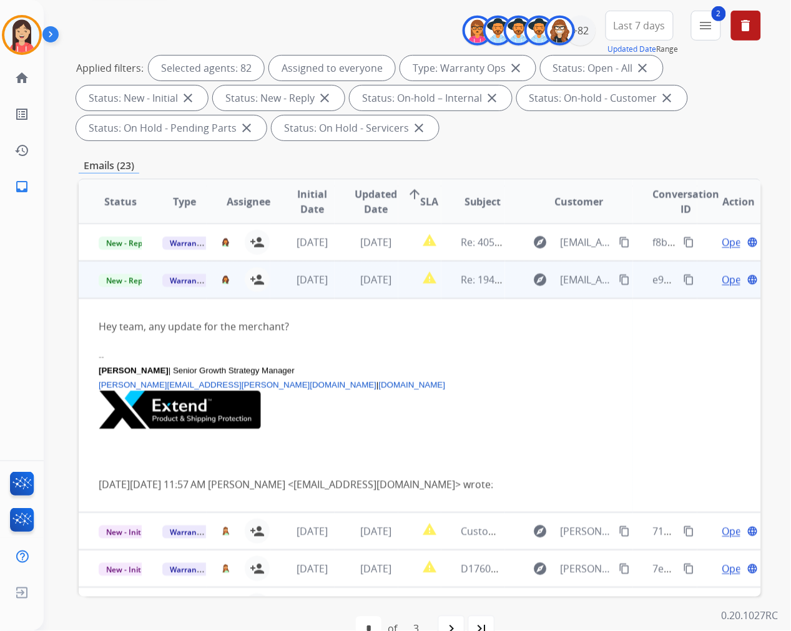
scroll to position [75, 0]
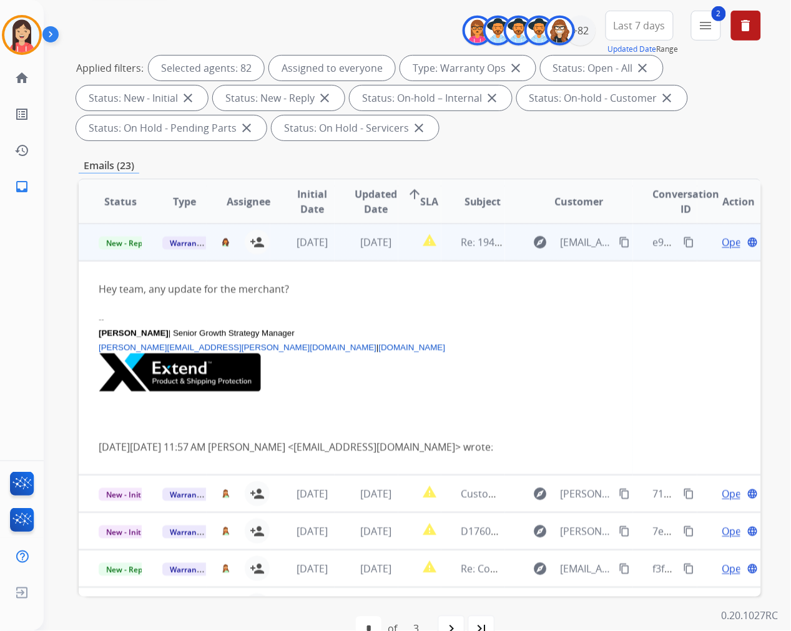
click at [514, 256] on td "explore SButler@roomstogo.com content_copy" at bounding box center [569, 241] width 128 height 37
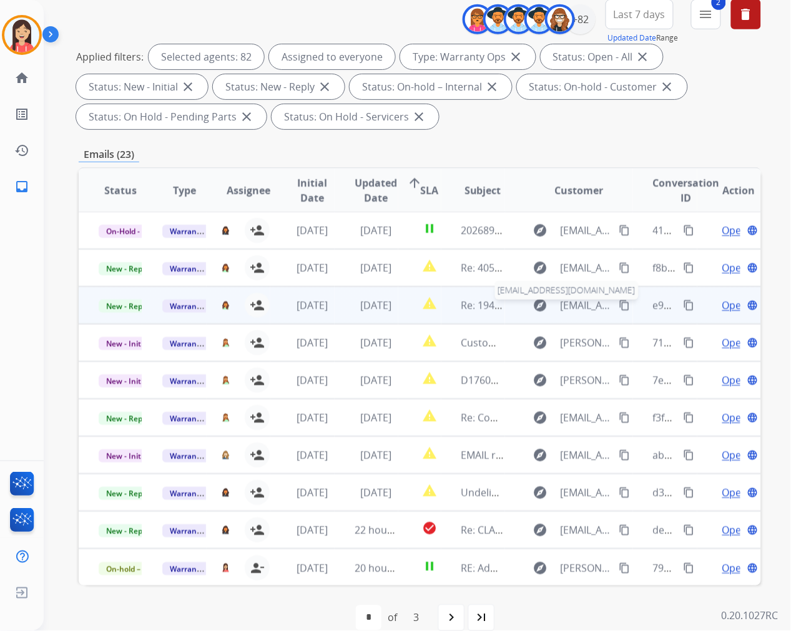
scroll to position [169, 0]
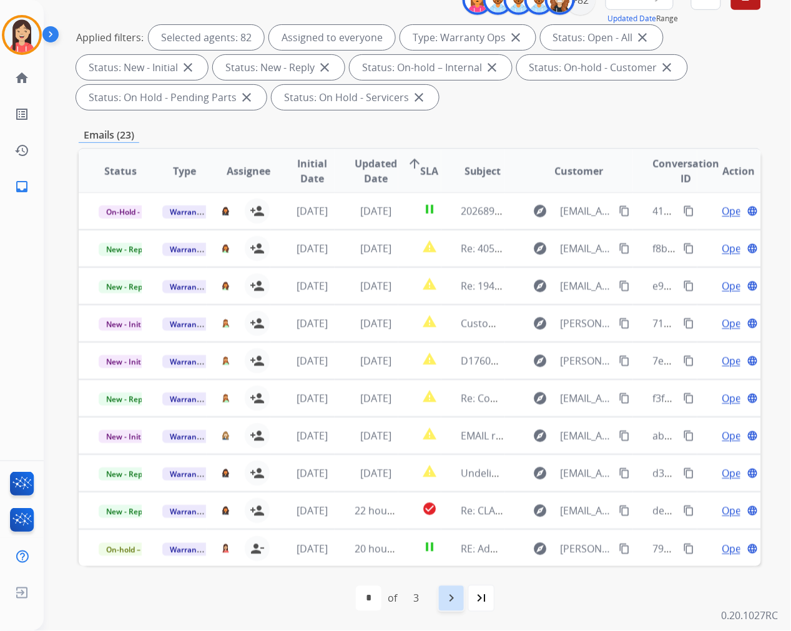
click at [448, 593] on mat-icon "navigate_next" at bounding box center [451, 598] width 15 height 15
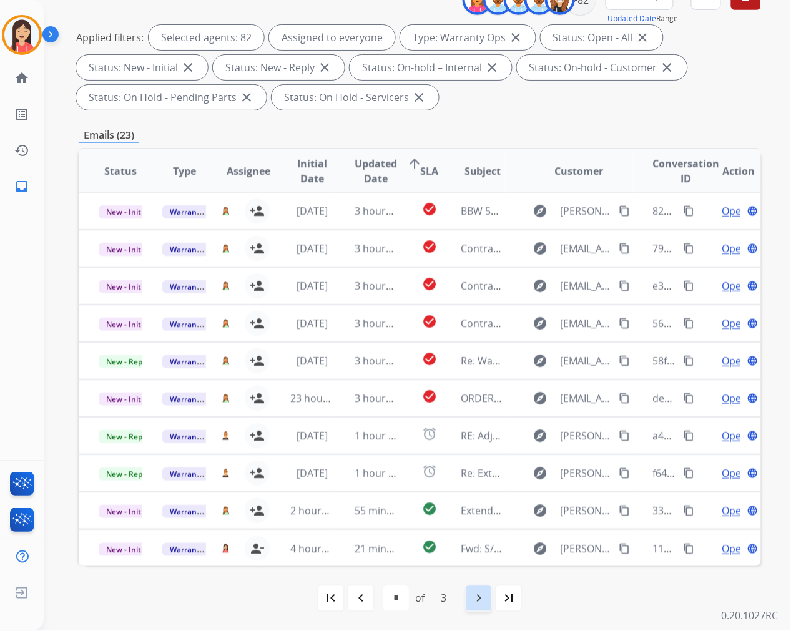
click at [481, 602] on mat-icon "navigate_next" at bounding box center [478, 598] width 15 height 15
select select "*"
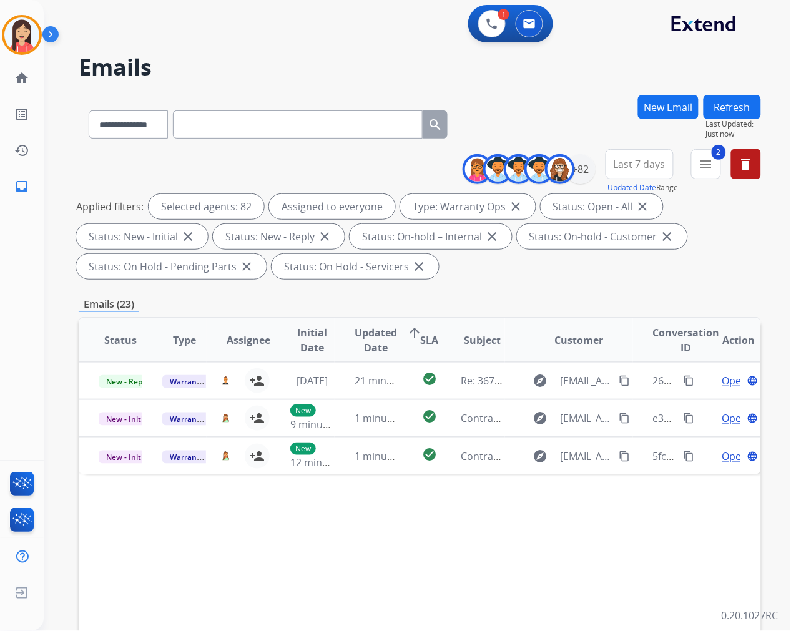
scroll to position [0, 0]
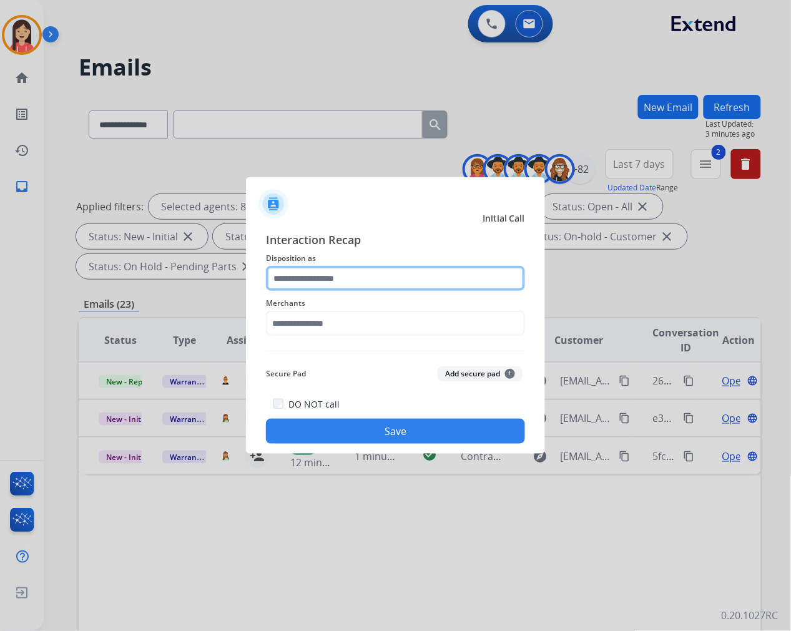
click at [292, 272] on input "text" at bounding box center [395, 278] width 259 height 25
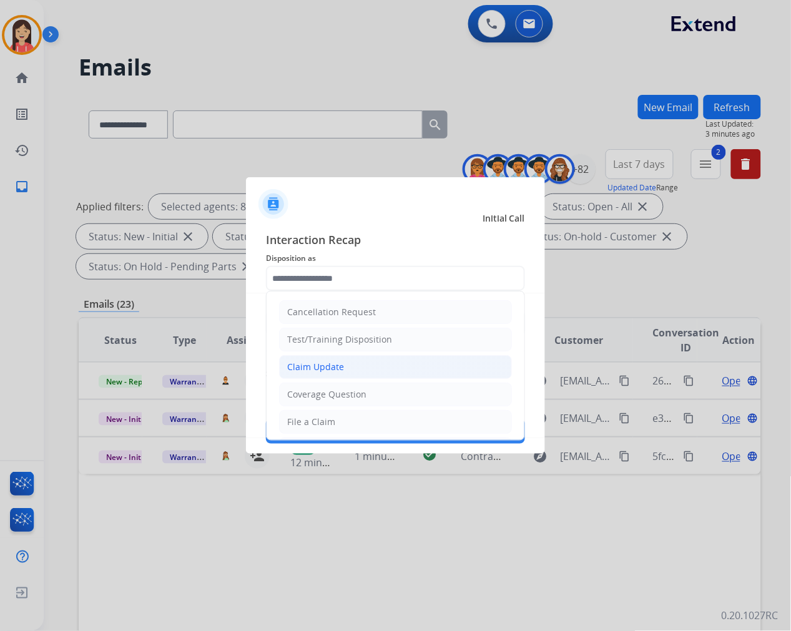
click at [330, 361] on div "Claim Update" at bounding box center [315, 367] width 57 height 12
type input "**********"
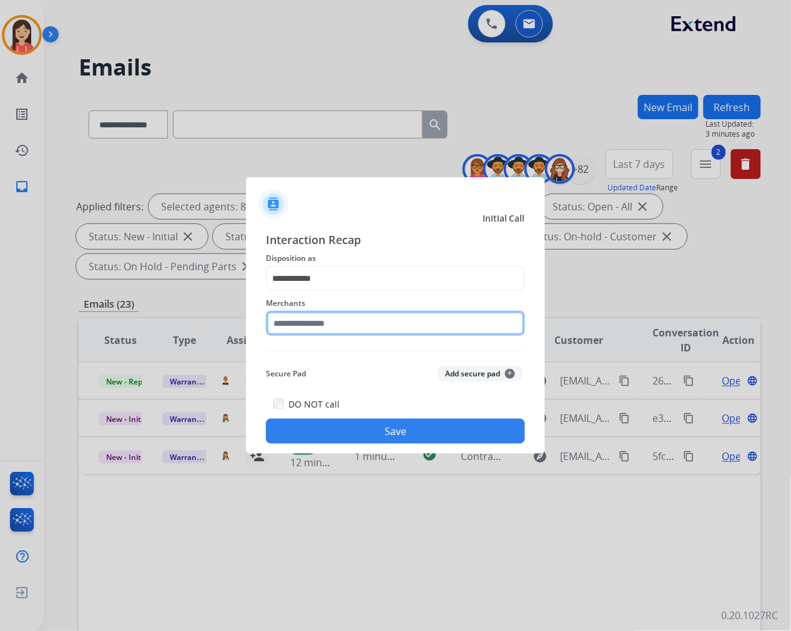
click at [341, 320] on input "text" at bounding box center [395, 323] width 259 height 25
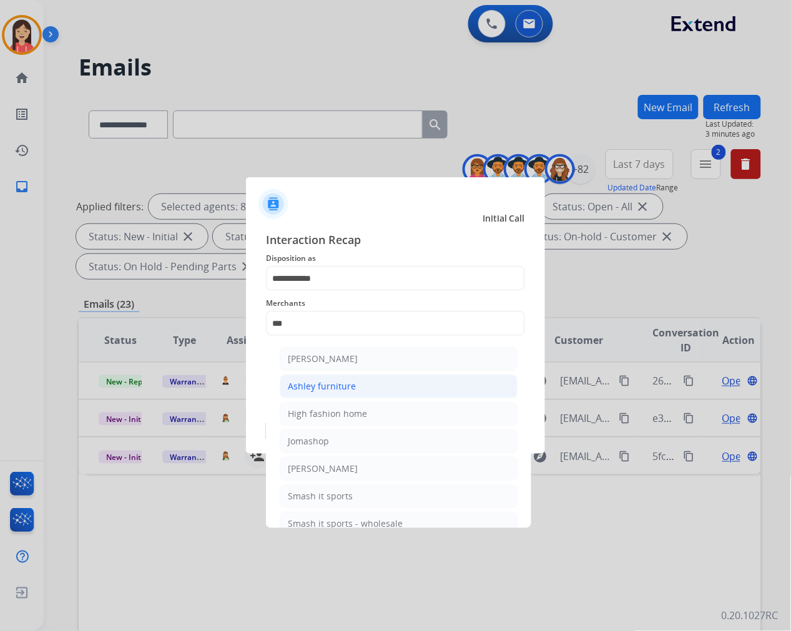
click at [336, 381] on div "Ashley furniture" at bounding box center [322, 386] width 68 height 12
type input "**********"
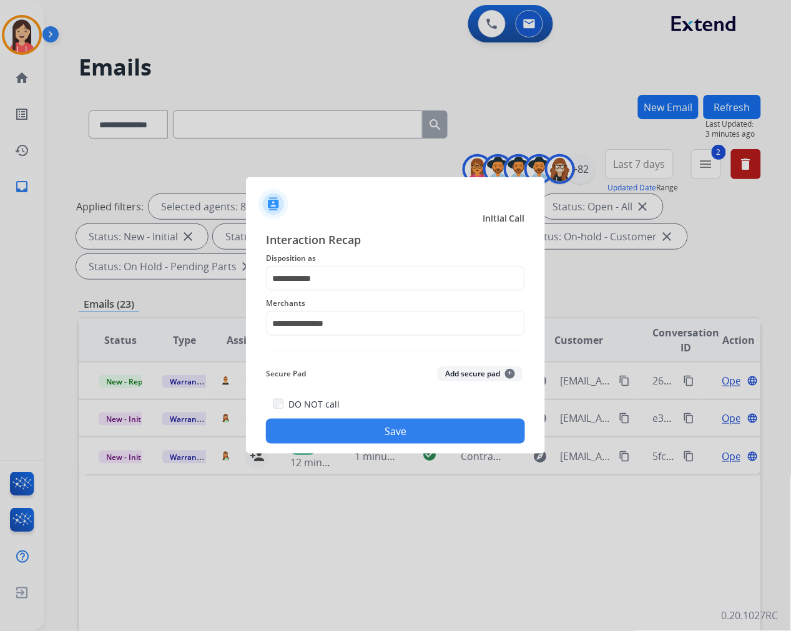
click at [347, 419] on button "Save" at bounding box center [395, 431] width 259 height 25
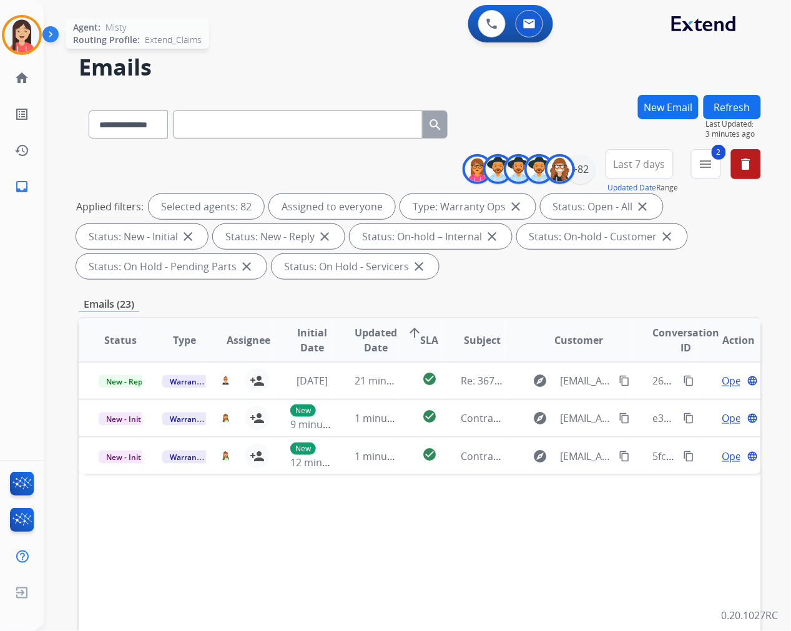
click at [30, 47] on img at bounding box center [21, 34] width 35 height 35
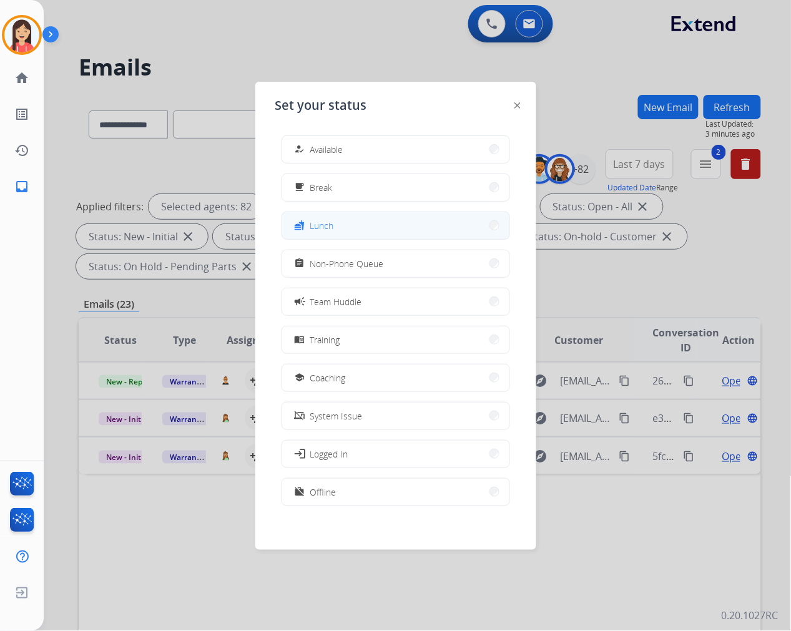
click at [365, 233] on button "fastfood Lunch" at bounding box center [395, 225] width 227 height 27
